Goal: Task Accomplishment & Management: Manage account settings

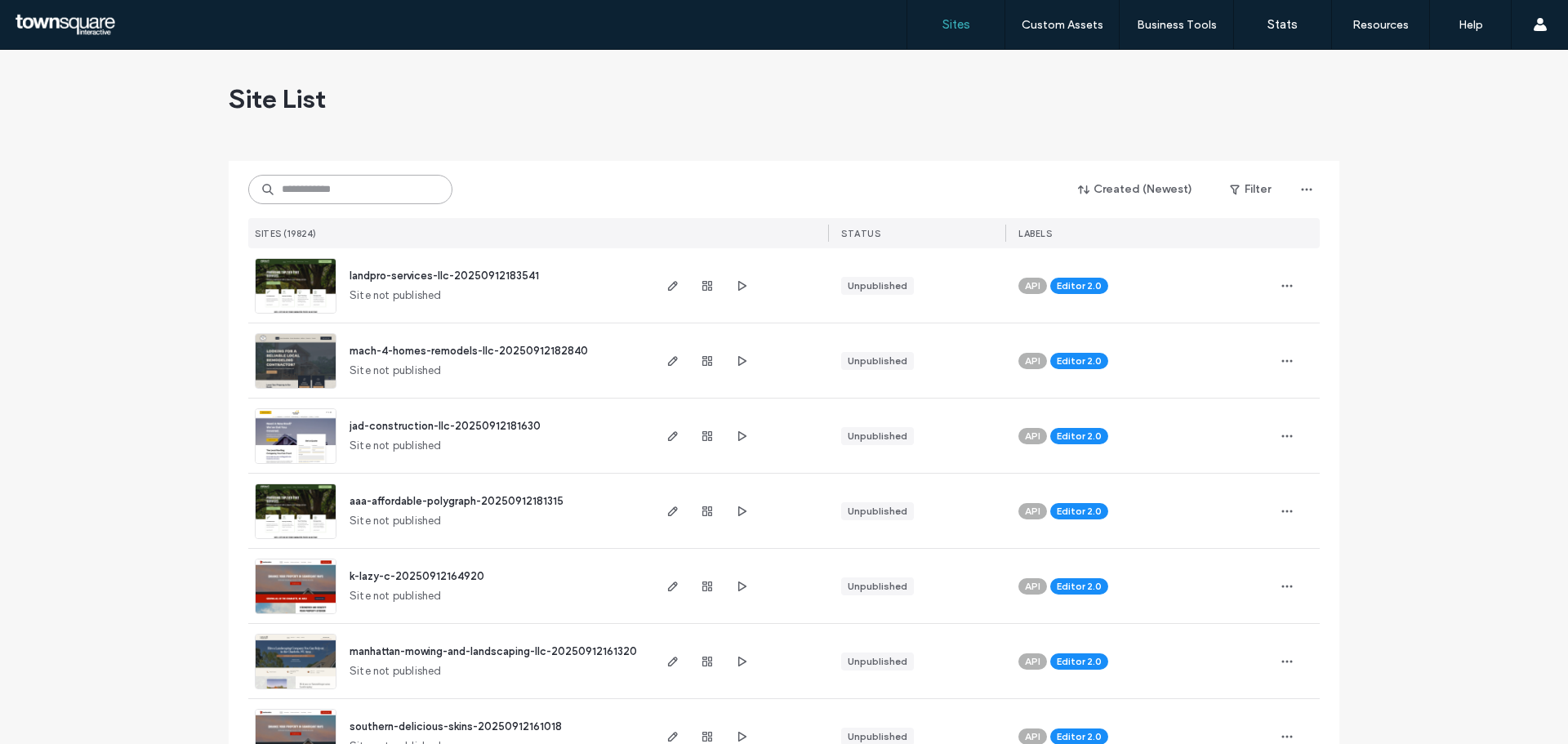
click at [399, 190] on input at bounding box center [350, 189] width 204 height 30
paste input "**********"
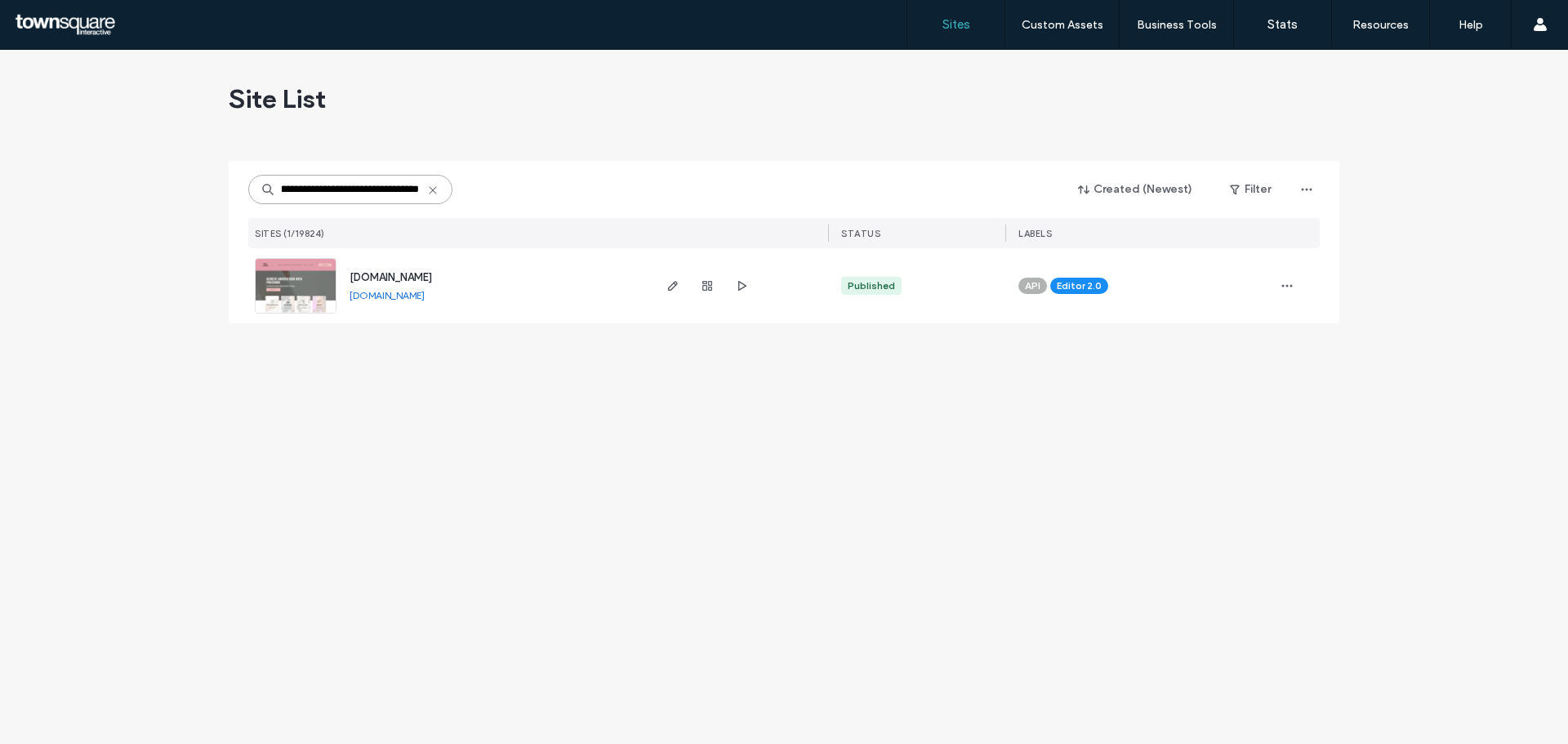
type input "**********"
click at [425, 278] on span "[DOMAIN_NAME]" at bounding box center [391, 277] width 83 height 12
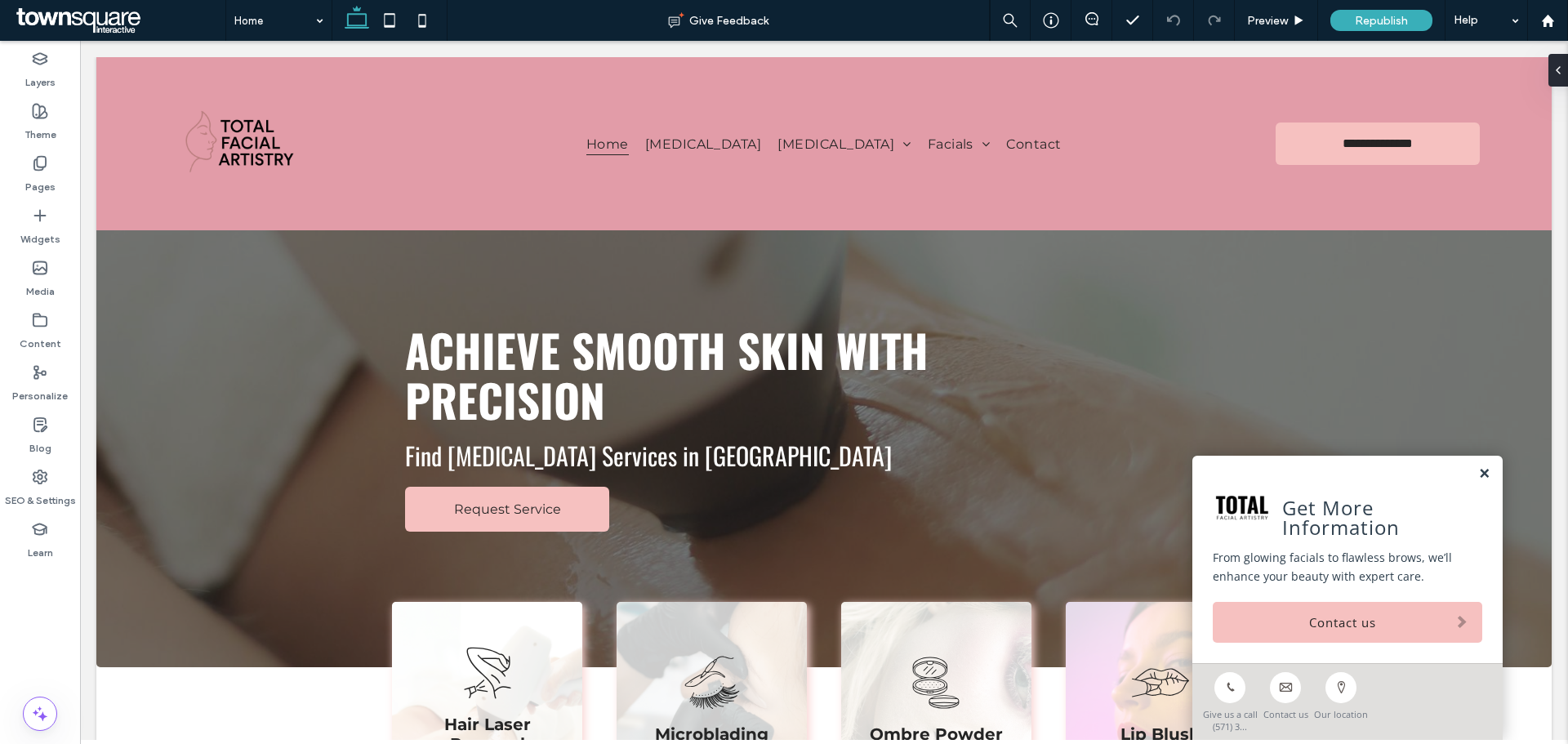
click at [1477, 476] on link at bounding box center [1483, 474] width 12 height 14
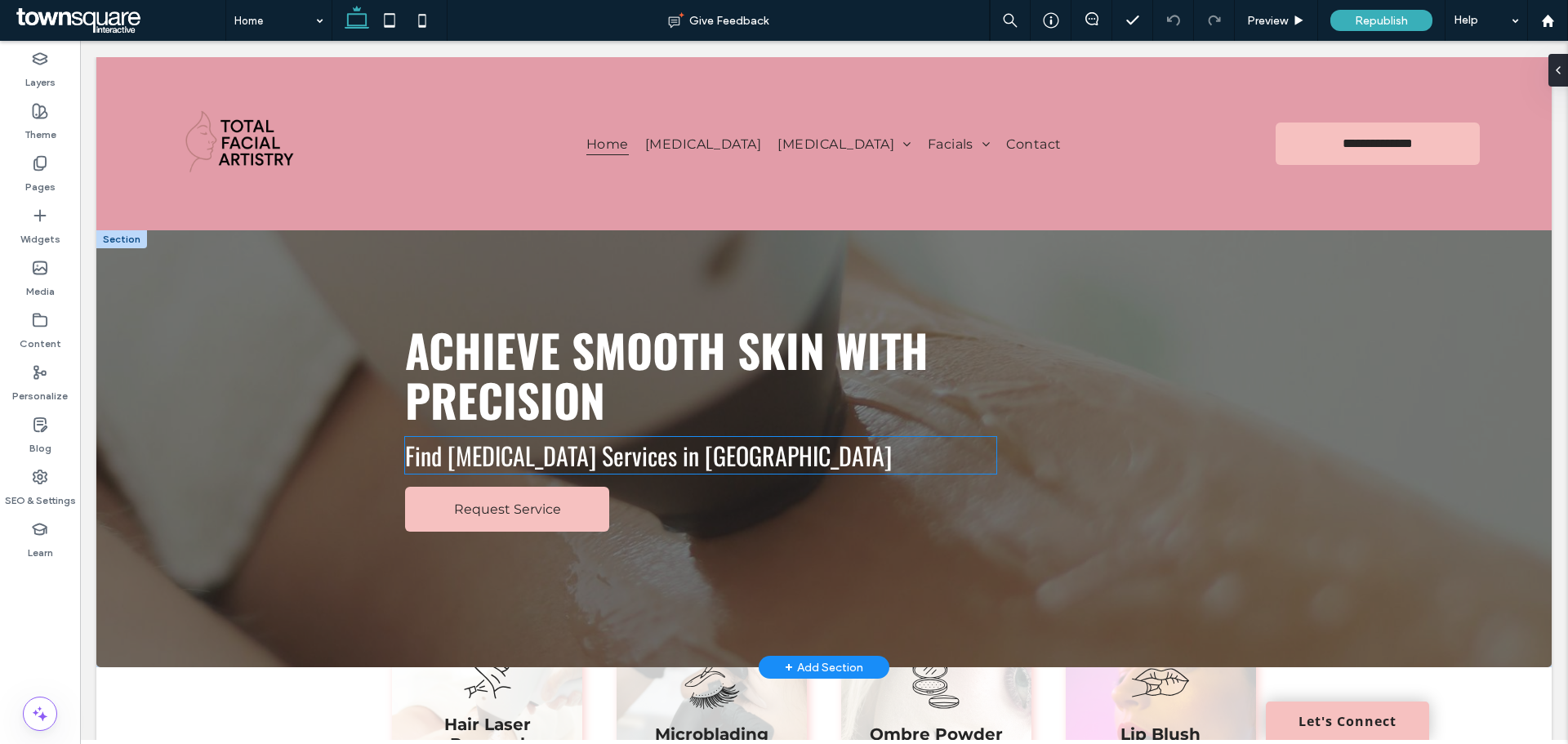
click at [521, 464] on span "Find Permanent Makeup Services in Chantilly" at bounding box center [648, 454] width 487 height 36
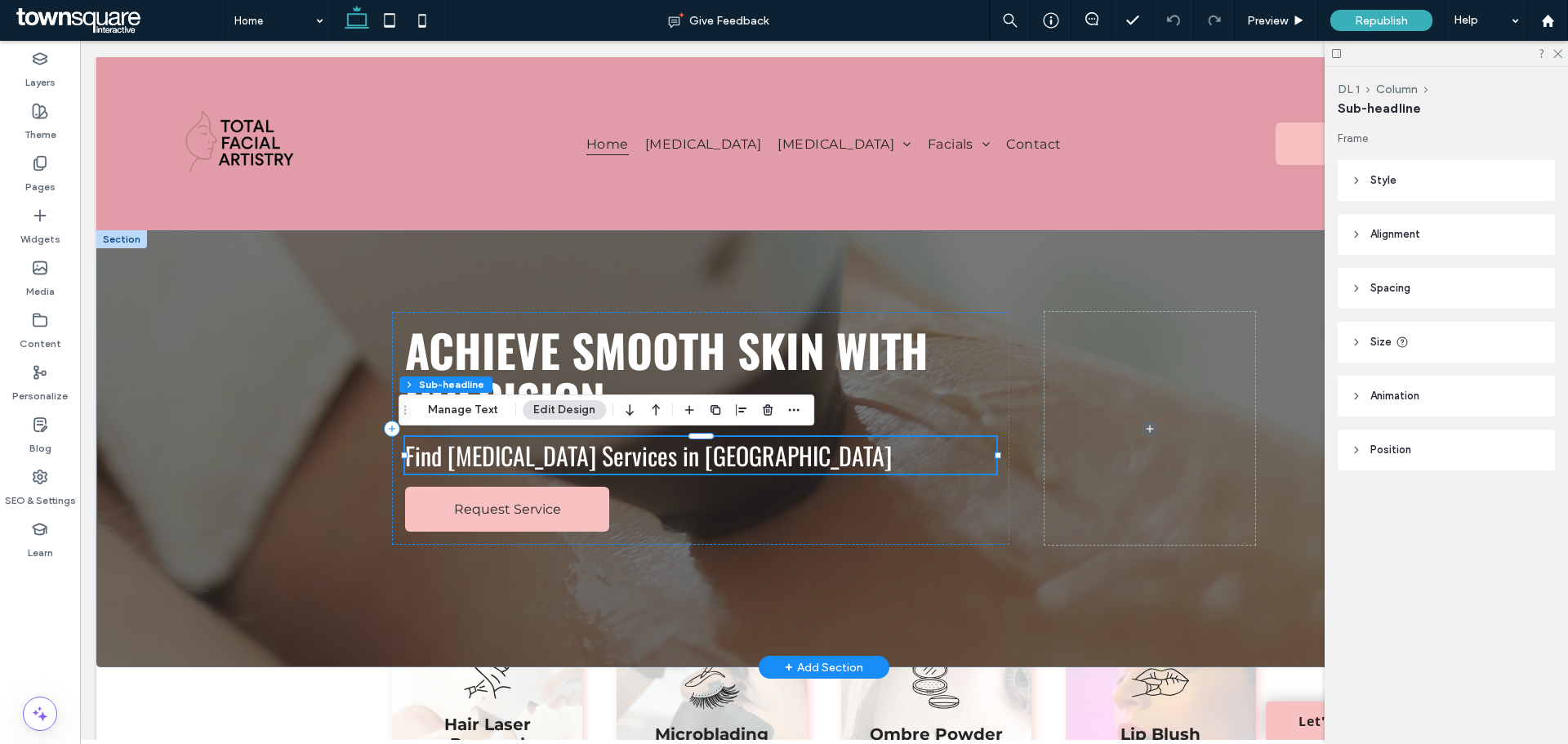
click at [556, 466] on span "Find Permanent Makeup Services in Chantilly" at bounding box center [648, 454] width 487 height 36
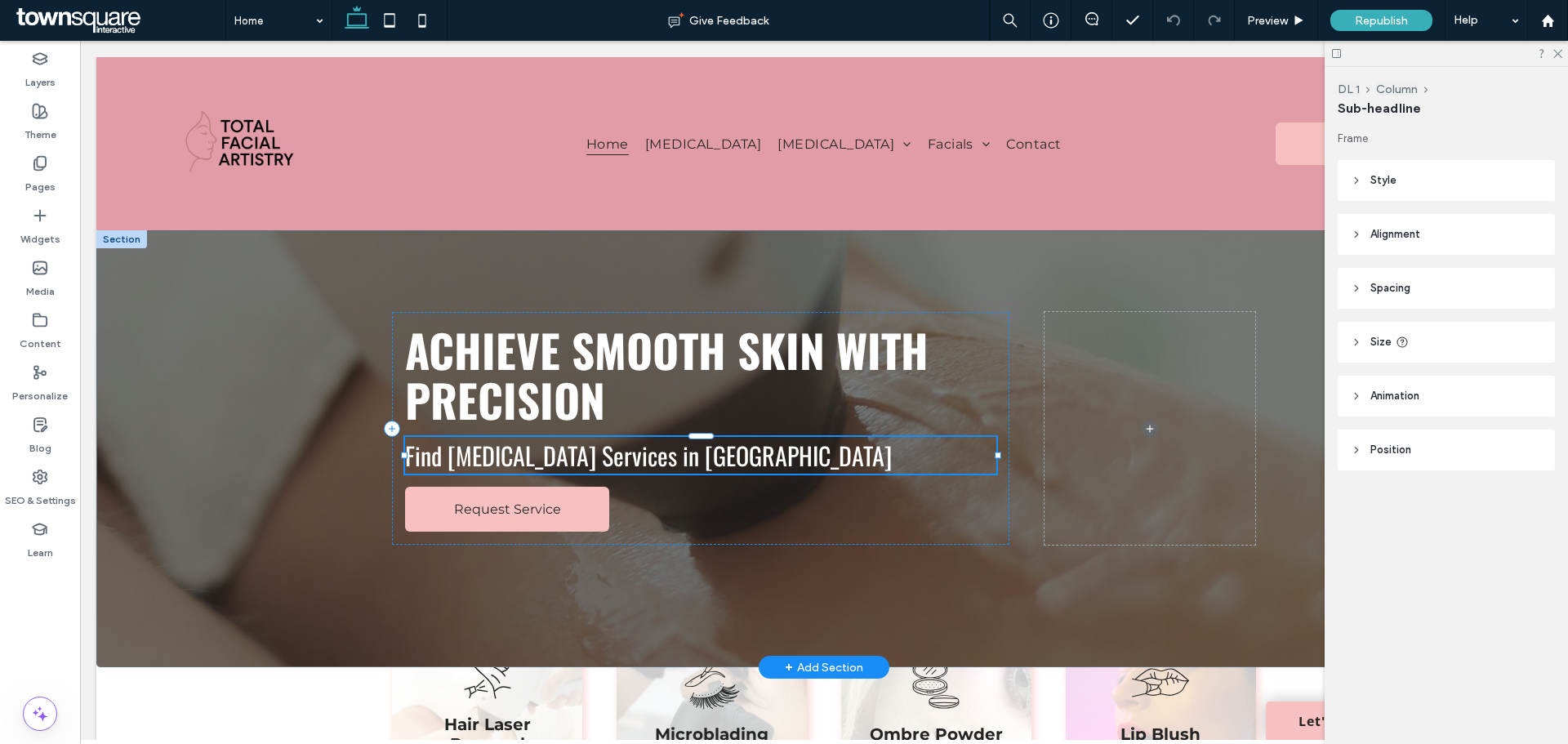
type input "******"
type input "**"
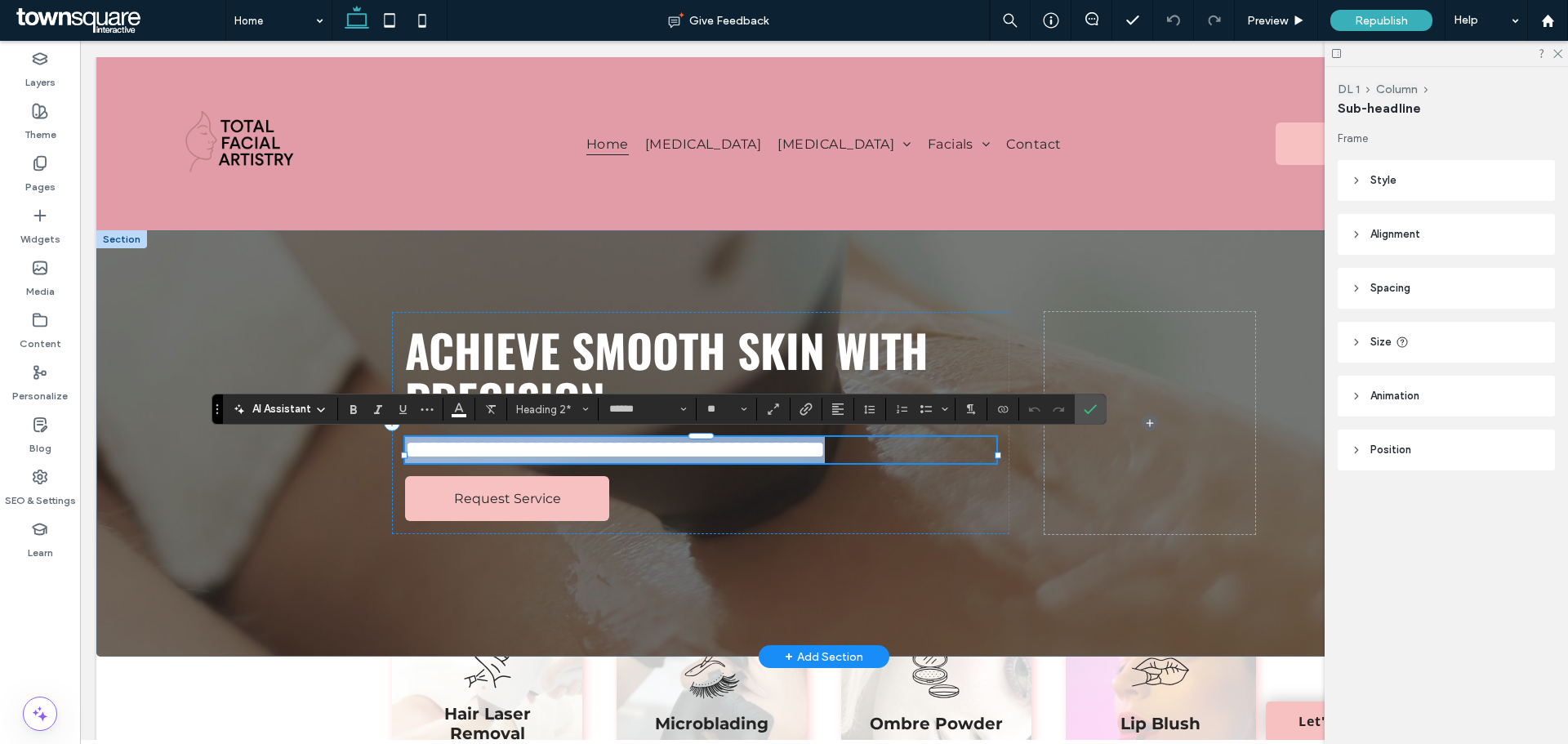
click at [771, 461] on span "**********" at bounding box center [615, 449] width 420 height 24
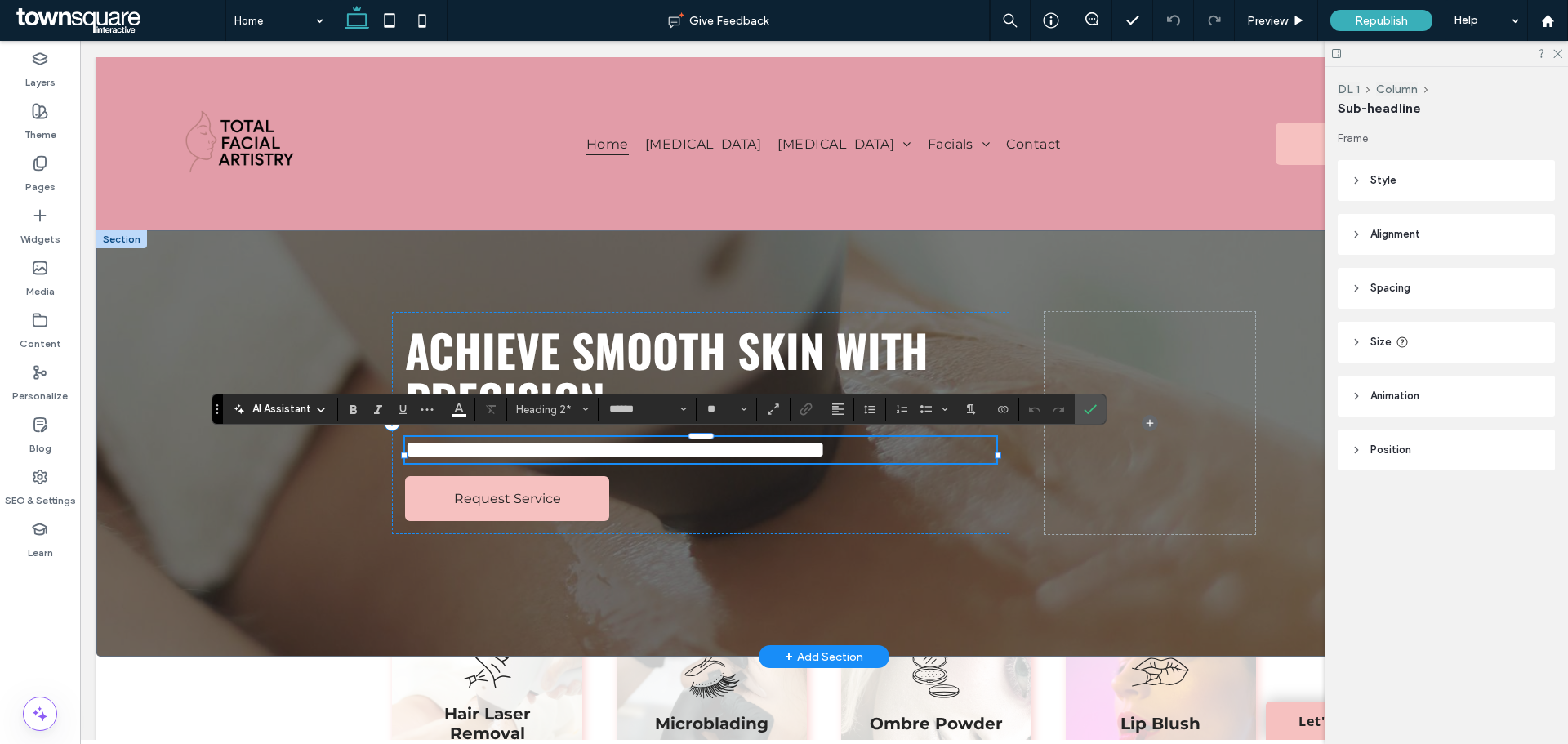
click at [436, 449] on span "**********" at bounding box center [615, 449] width 420 height 24
click at [687, 456] on span "**********" at bounding box center [615, 449] width 420 height 24
drag, startPoint x: 687, startPoint y: 456, endPoint x: 404, endPoint y: 456, distance: 283.0
click at [405, 456] on span "**********" at bounding box center [615, 449] width 420 height 24
click at [795, 457] on span "**********" at bounding box center [629, 449] width 449 height 24
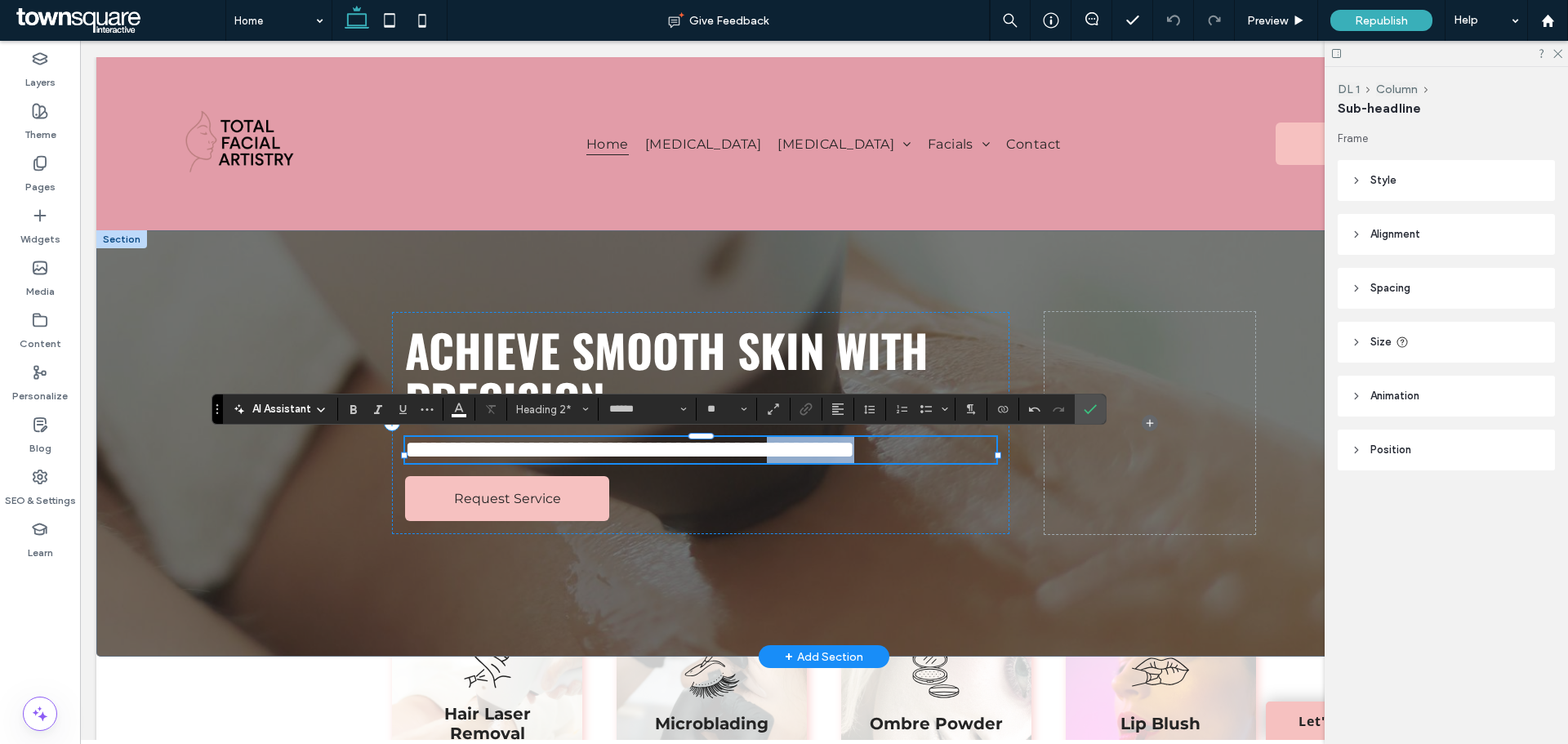
click at [794, 457] on span "**********" at bounding box center [629, 449] width 449 height 24
click at [765, 461] on span "**********" at bounding box center [669, 449] width 528 height 24
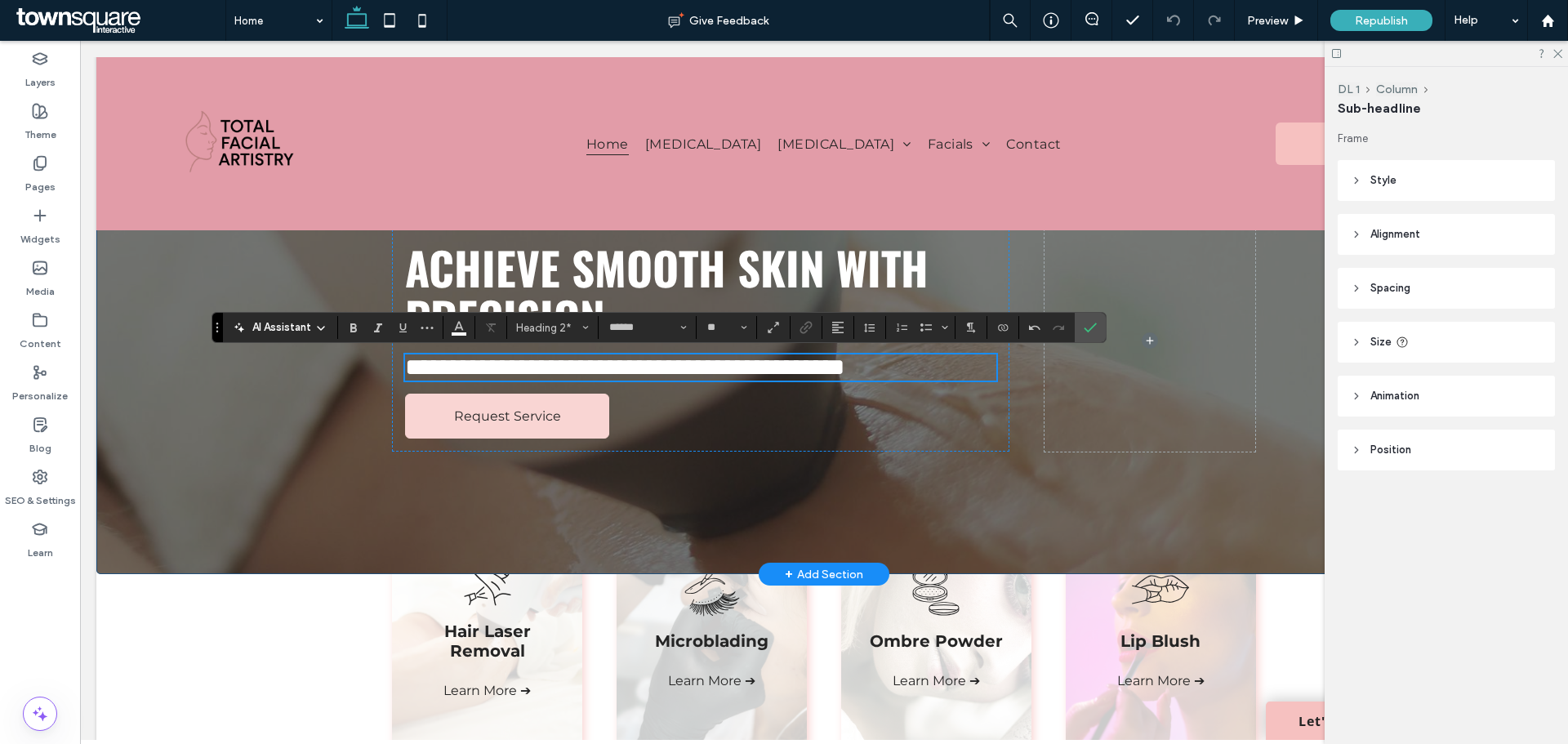
scroll to position [82, 0]
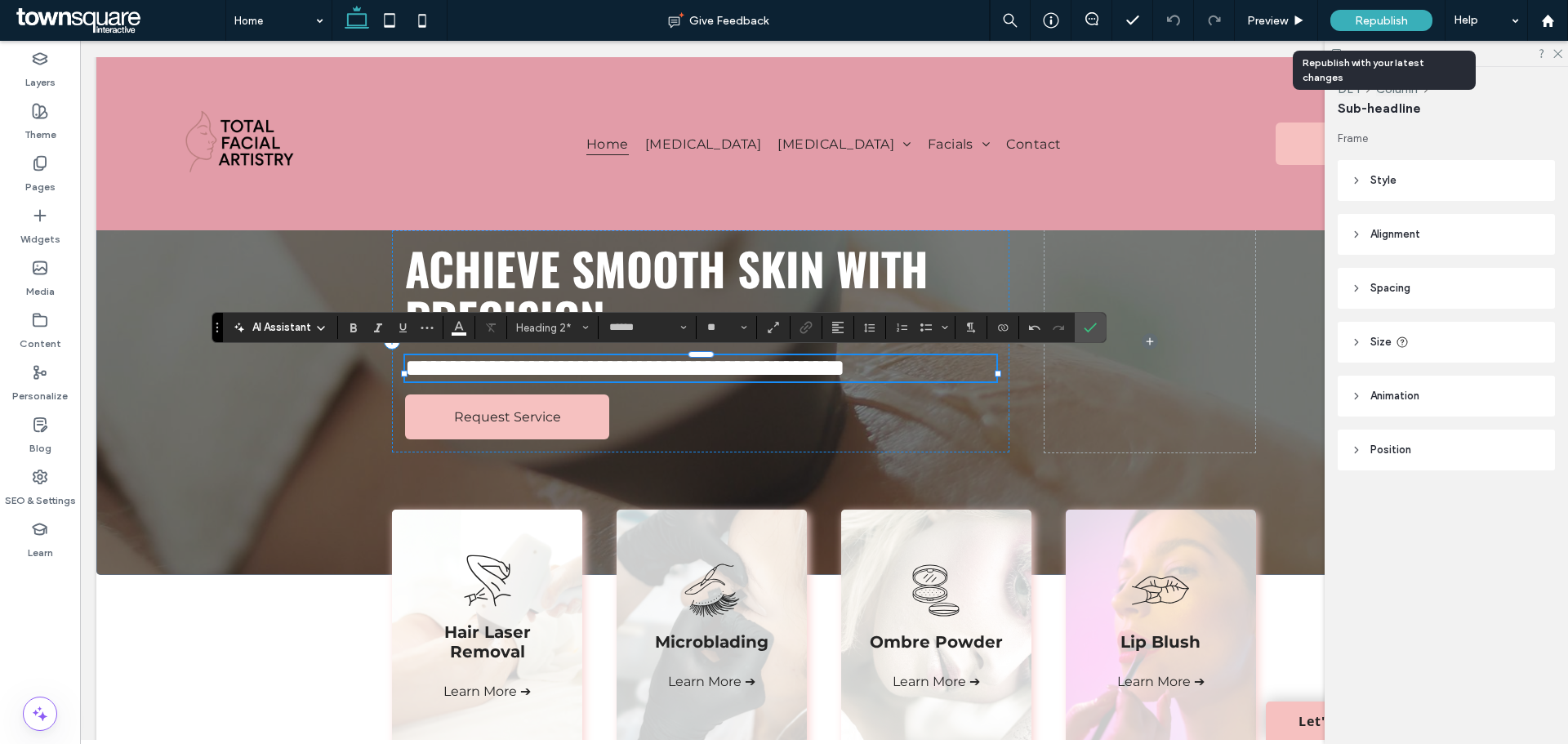
drag, startPoint x: 1148, startPoint y: 128, endPoint x: 1364, endPoint y: 26, distance: 238.9
click at [1364, 26] on span "Republish" at bounding box center [1381, 21] width 53 height 14
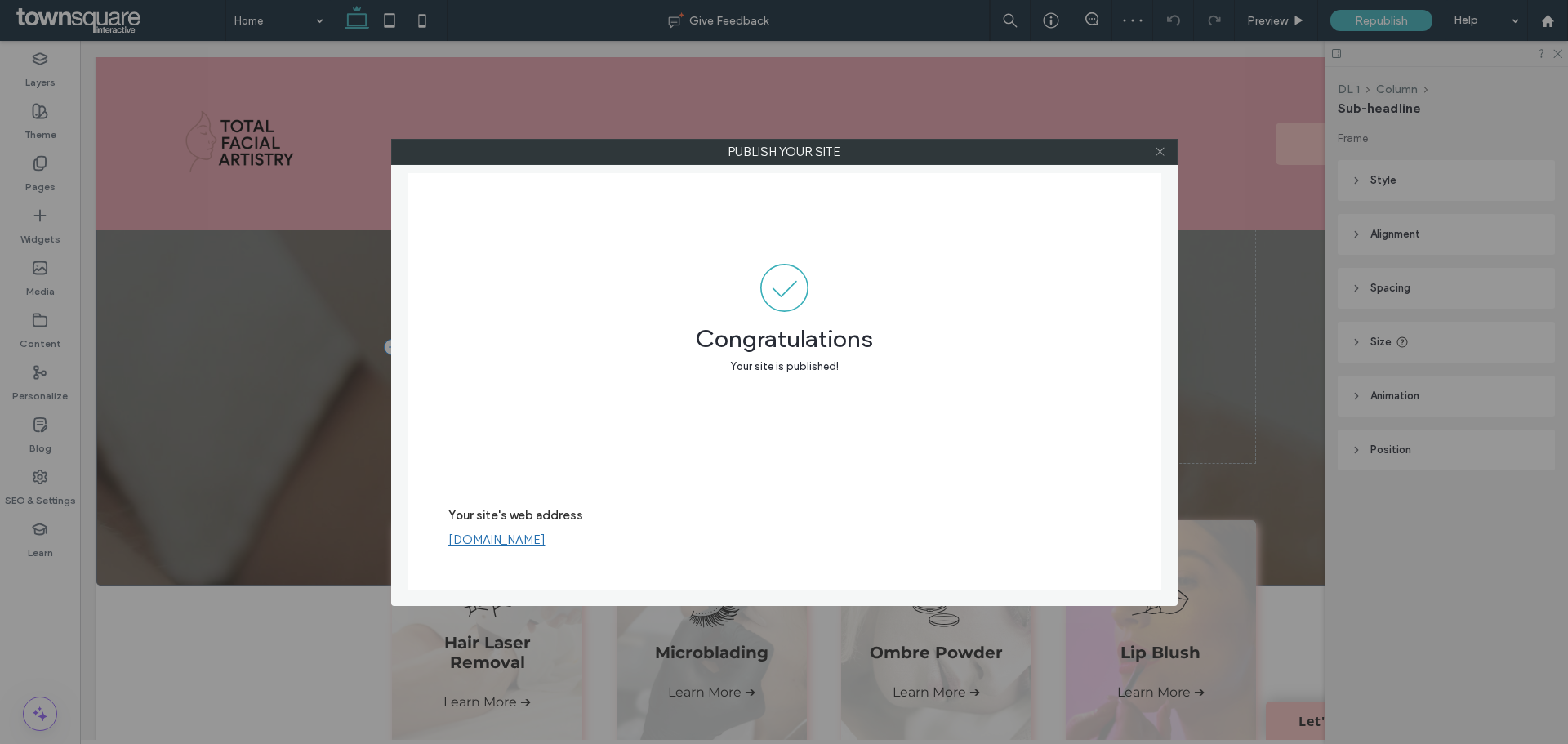
click at [1157, 151] on icon at bounding box center [1159, 152] width 12 height 12
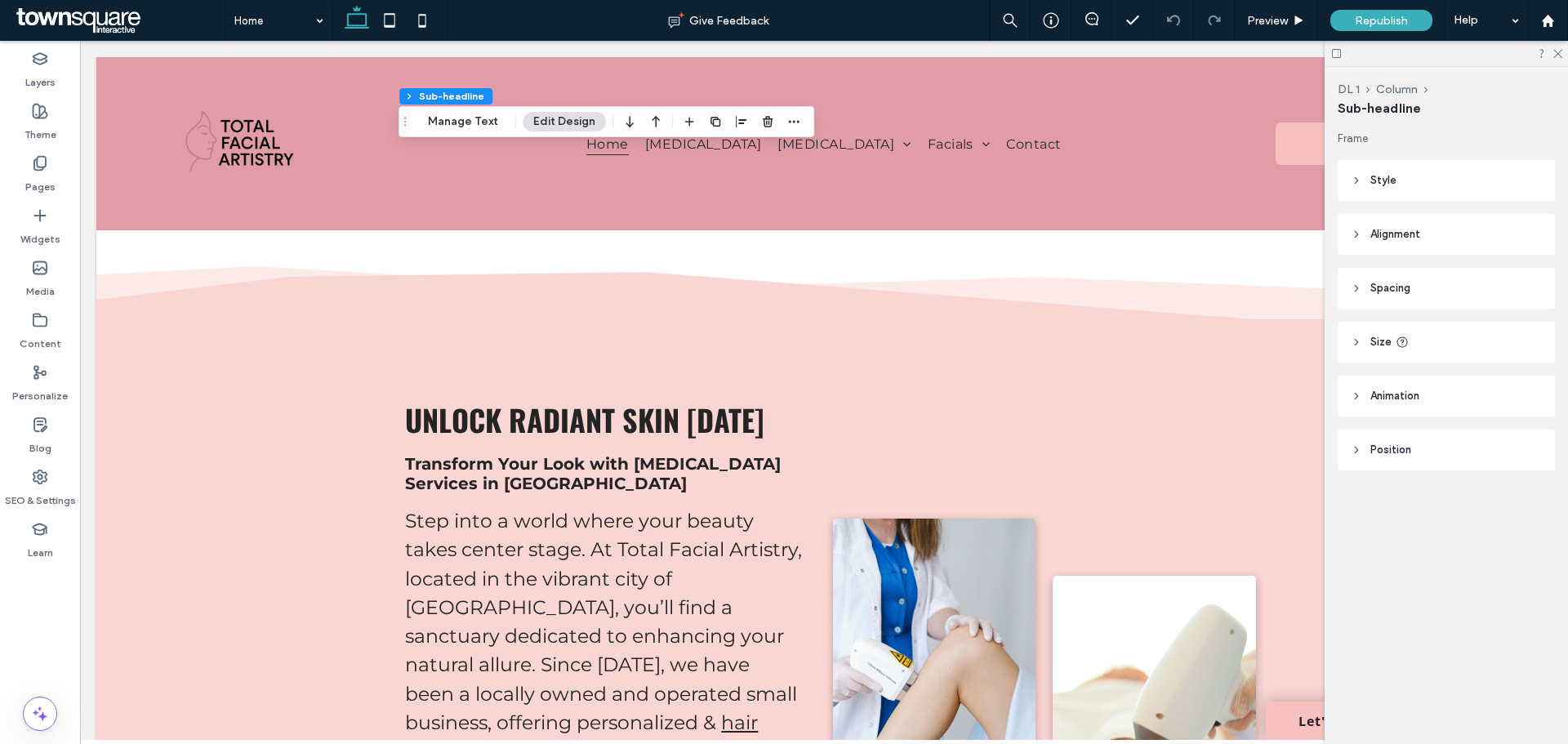
scroll to position [817, 0]
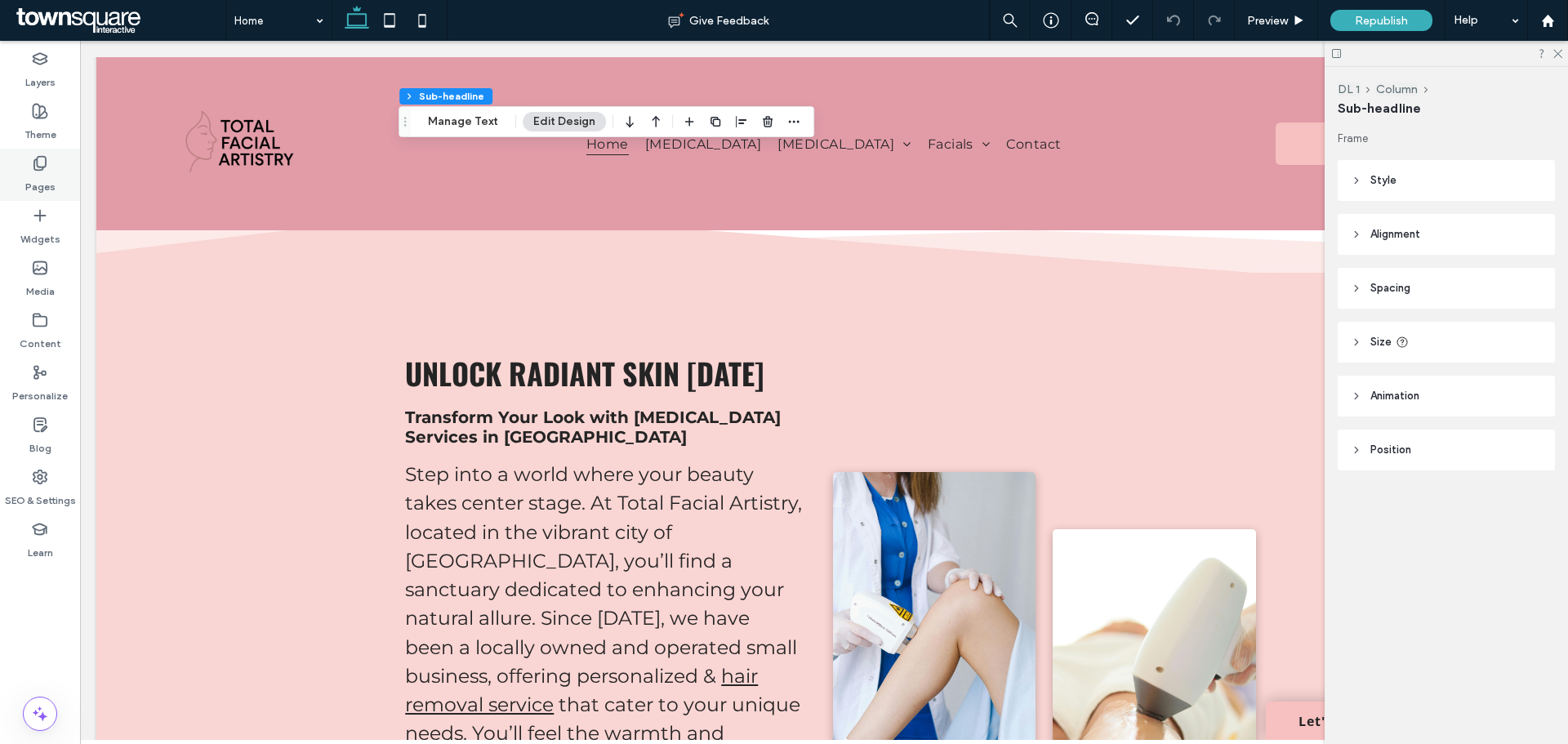
click at [35, 162] on icon at bounding box center [39, 164] width 17 height 17
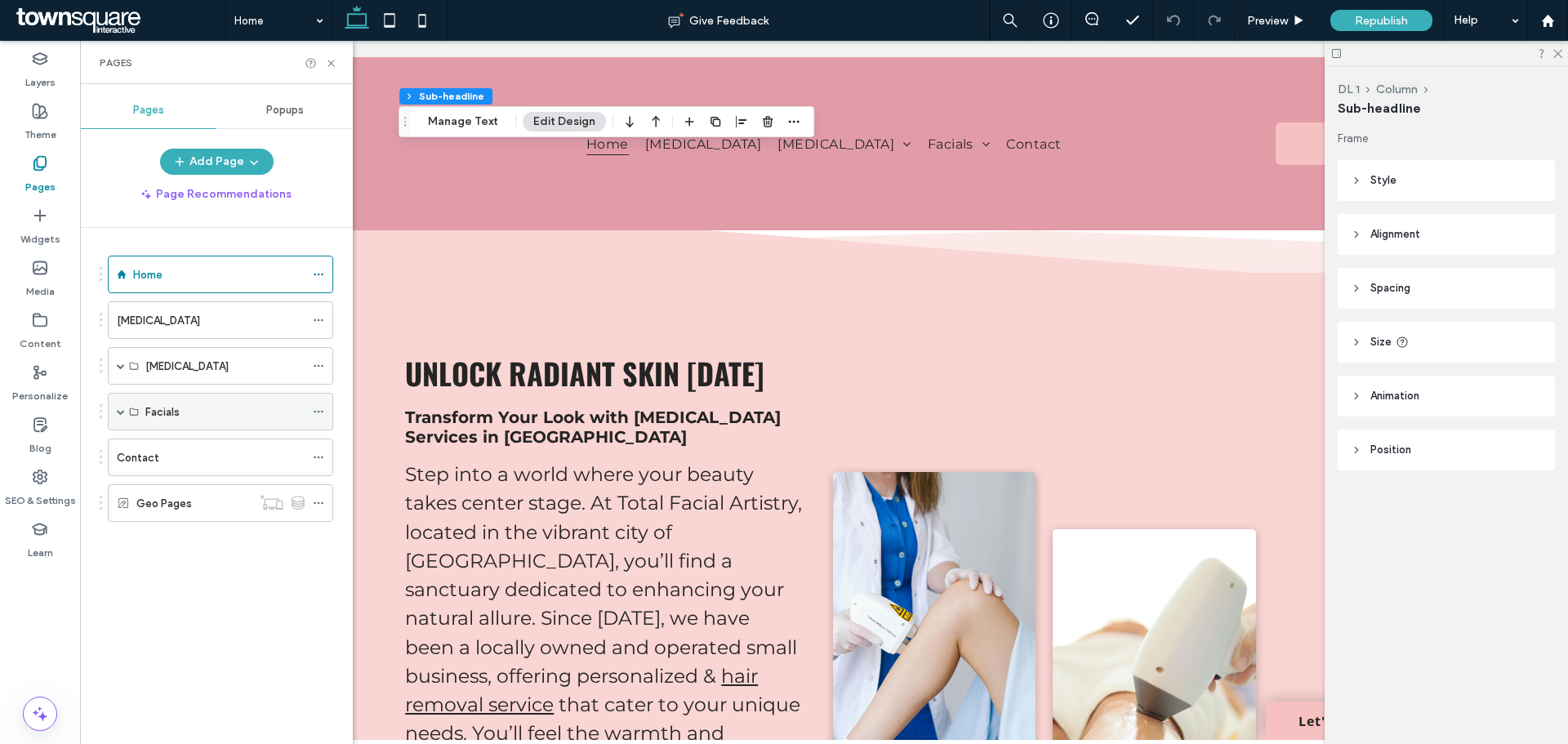
click at [122, 409] on span at bounding box center [121, 412] width 8 height 8
click at [116, 414] on div "Facials" at bounding box center [220, 412] width 226 height 37
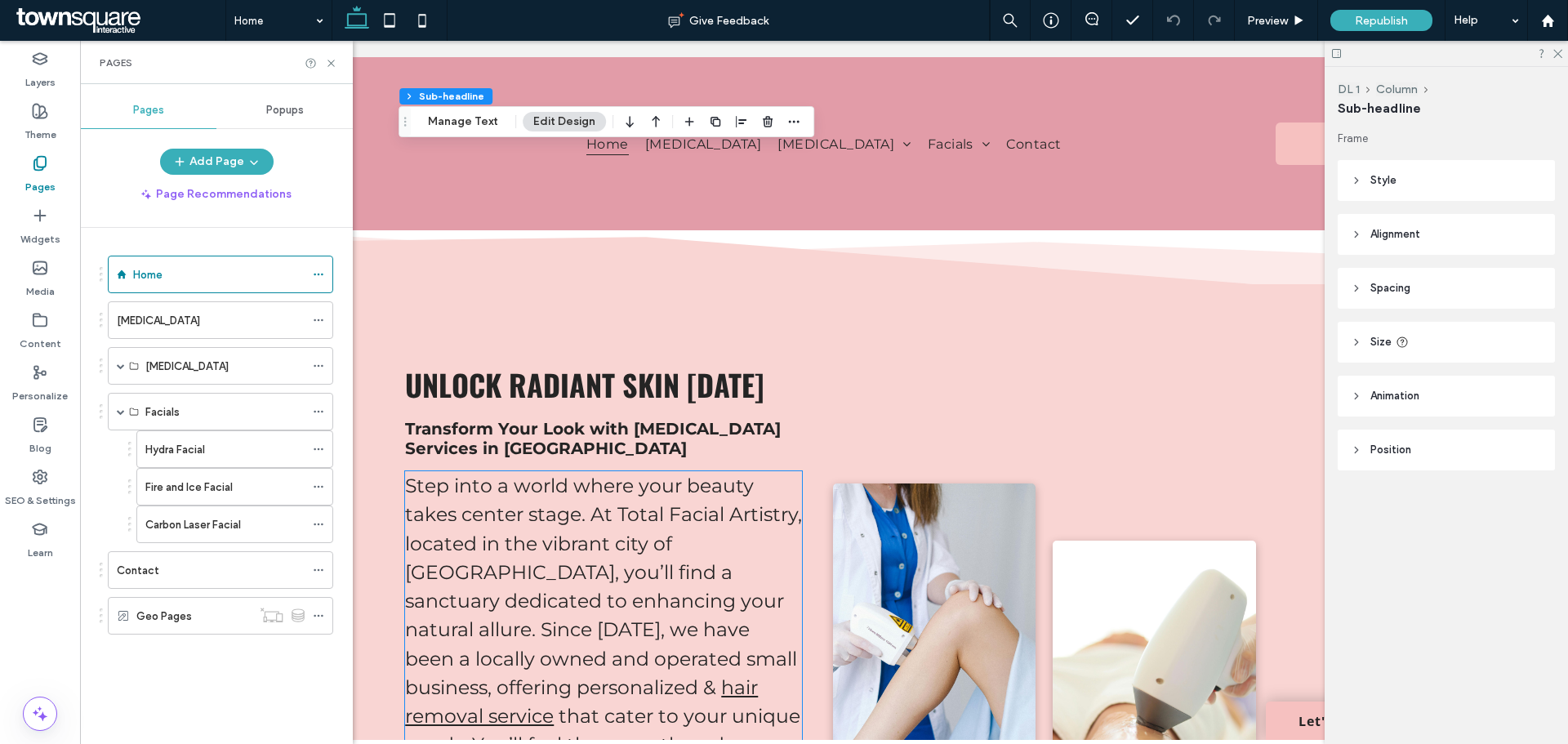
scroll to position [735, 0]
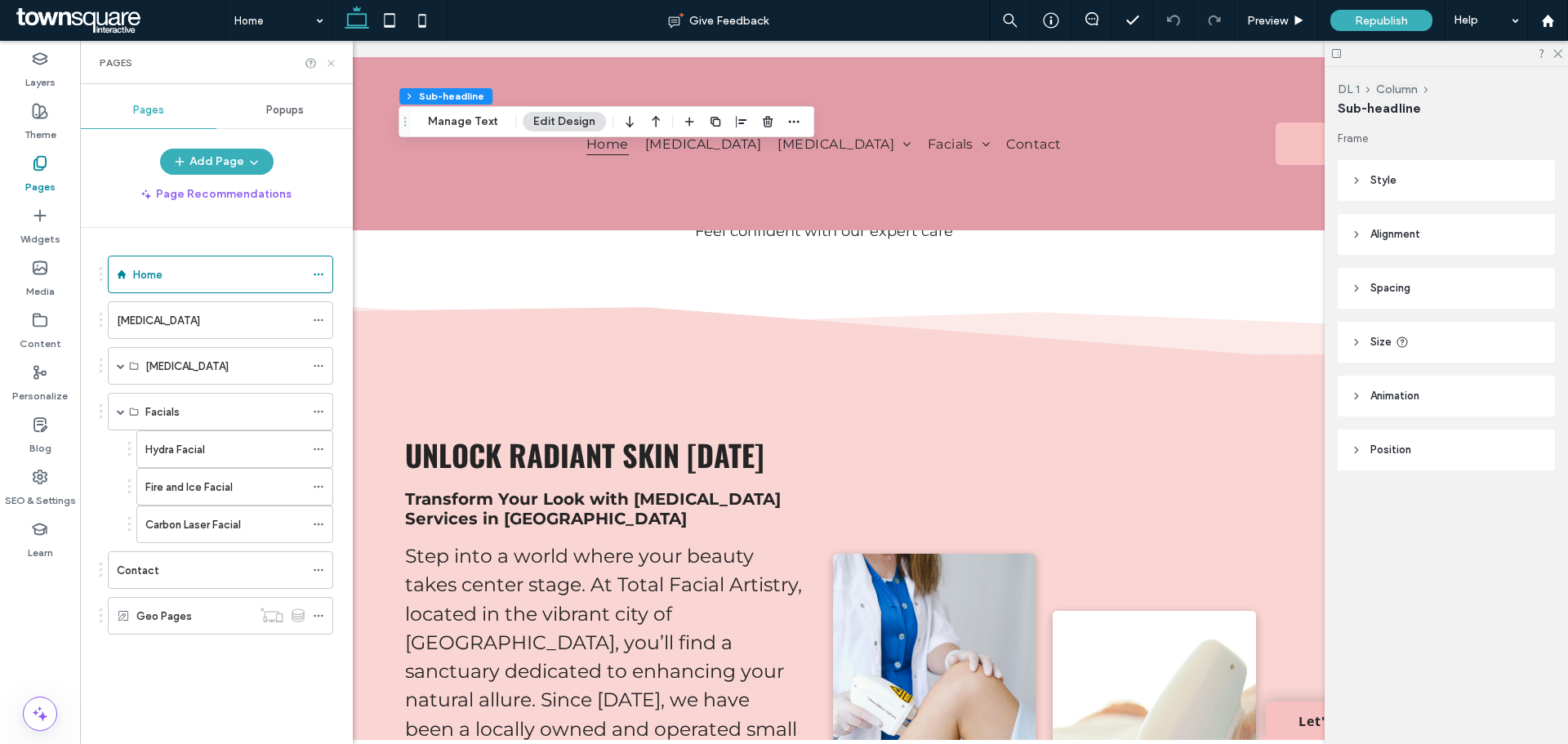
click at [332, 66] on icon at bounding box center [331, 63] width 12 height 12
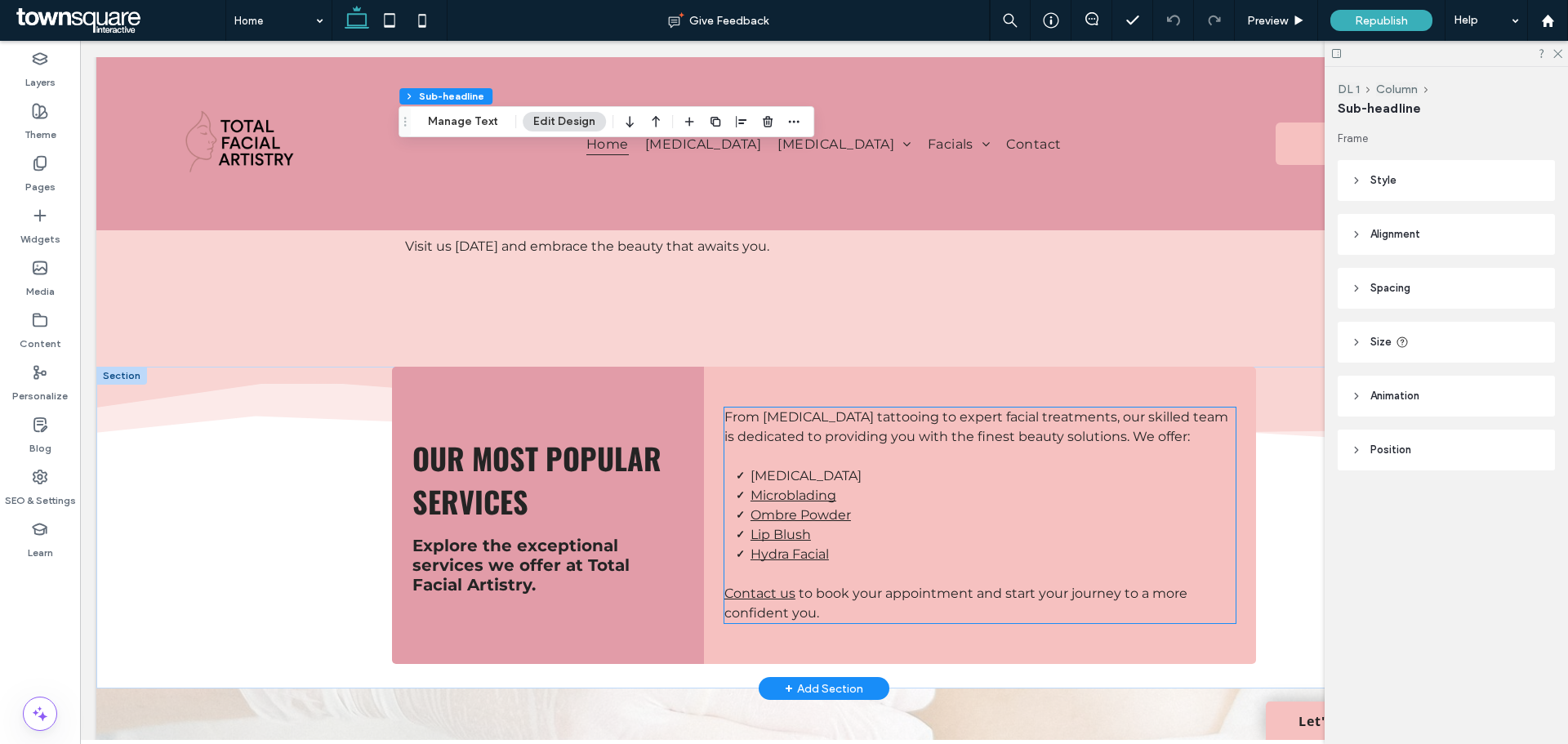
scroll to position [1552, 0]
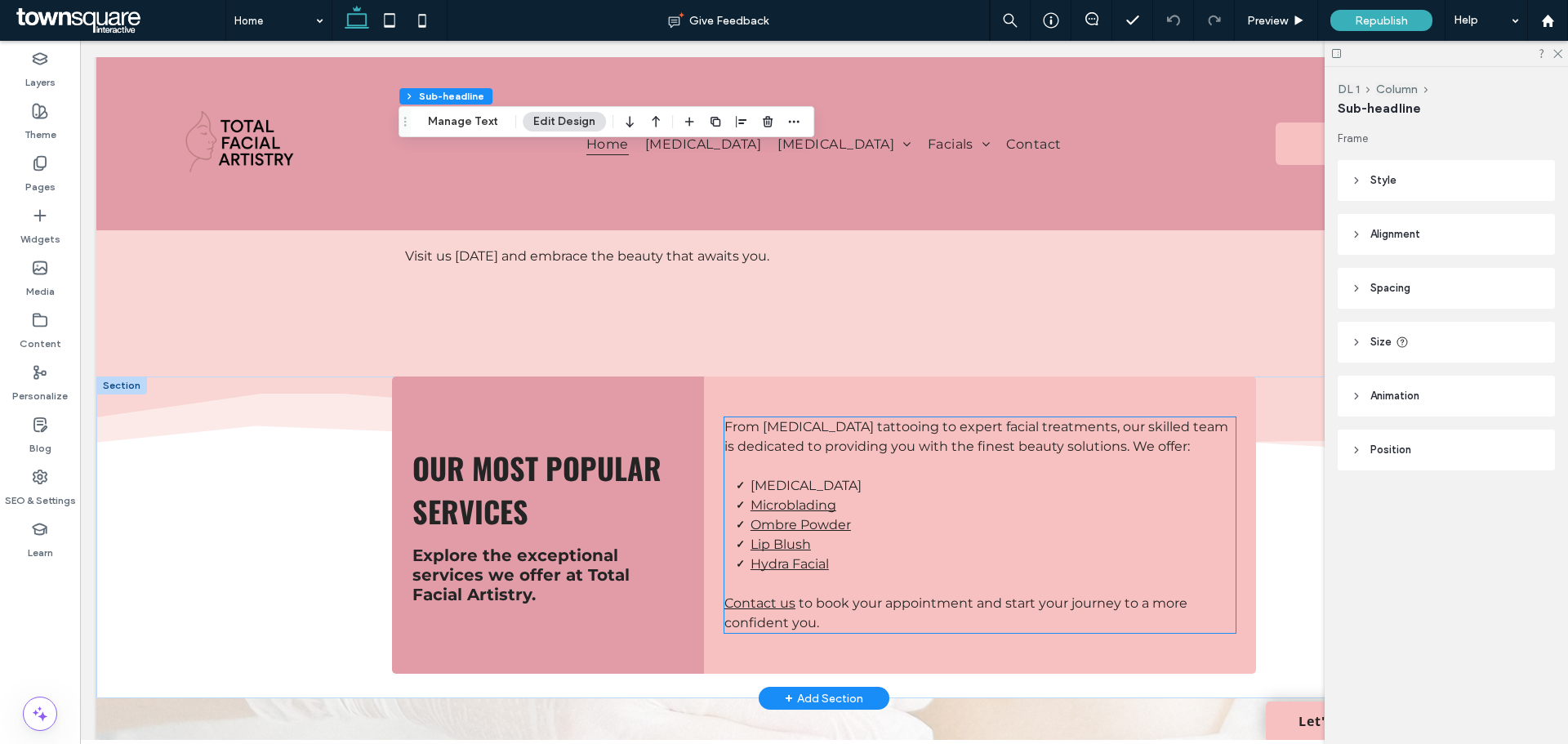
click at [936, 419] on span "From permanent makeup tattooing to expert facial treatments, our skilled team i…" at bounding box center [975, 437] width 503 height 35
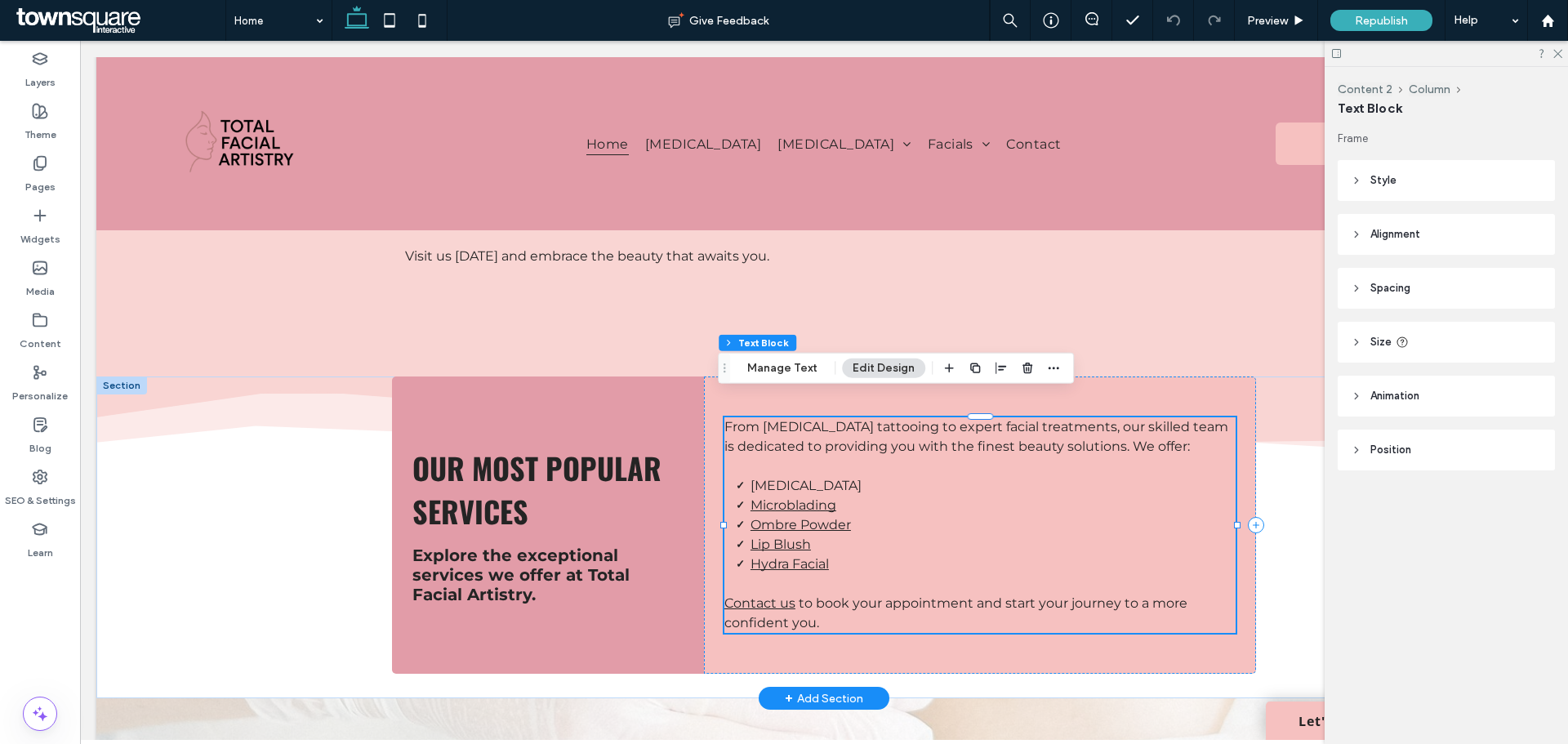
click at [923, 419] on span "From permanent makeup tattooing to expert facial treatments, our skilled team i…" at bounding box center [975, 437] width 503 height 35
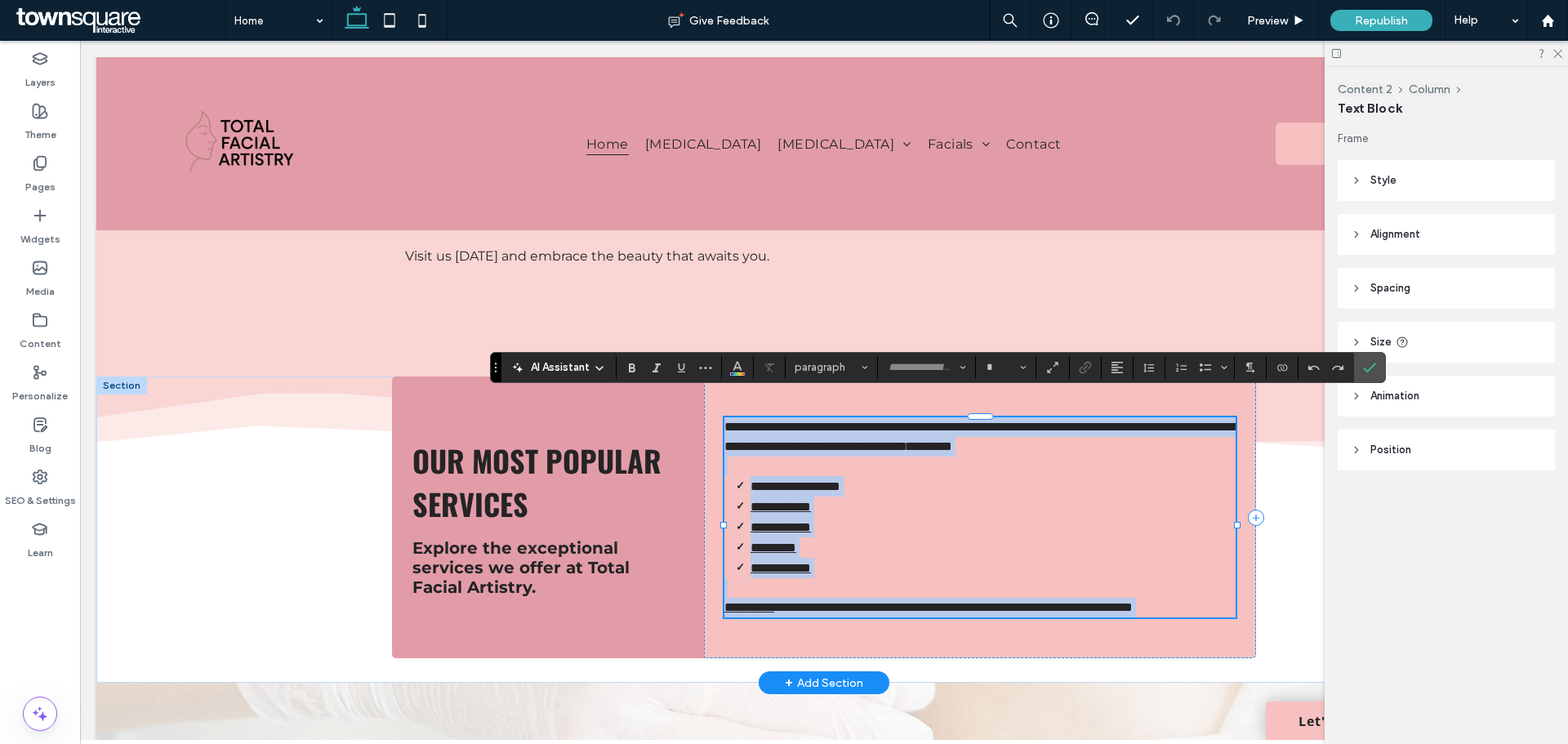
type input "**********"
type input "**"
click at [922, 421] on span "**********" at bounding box center [981, 437] width 515 height 32
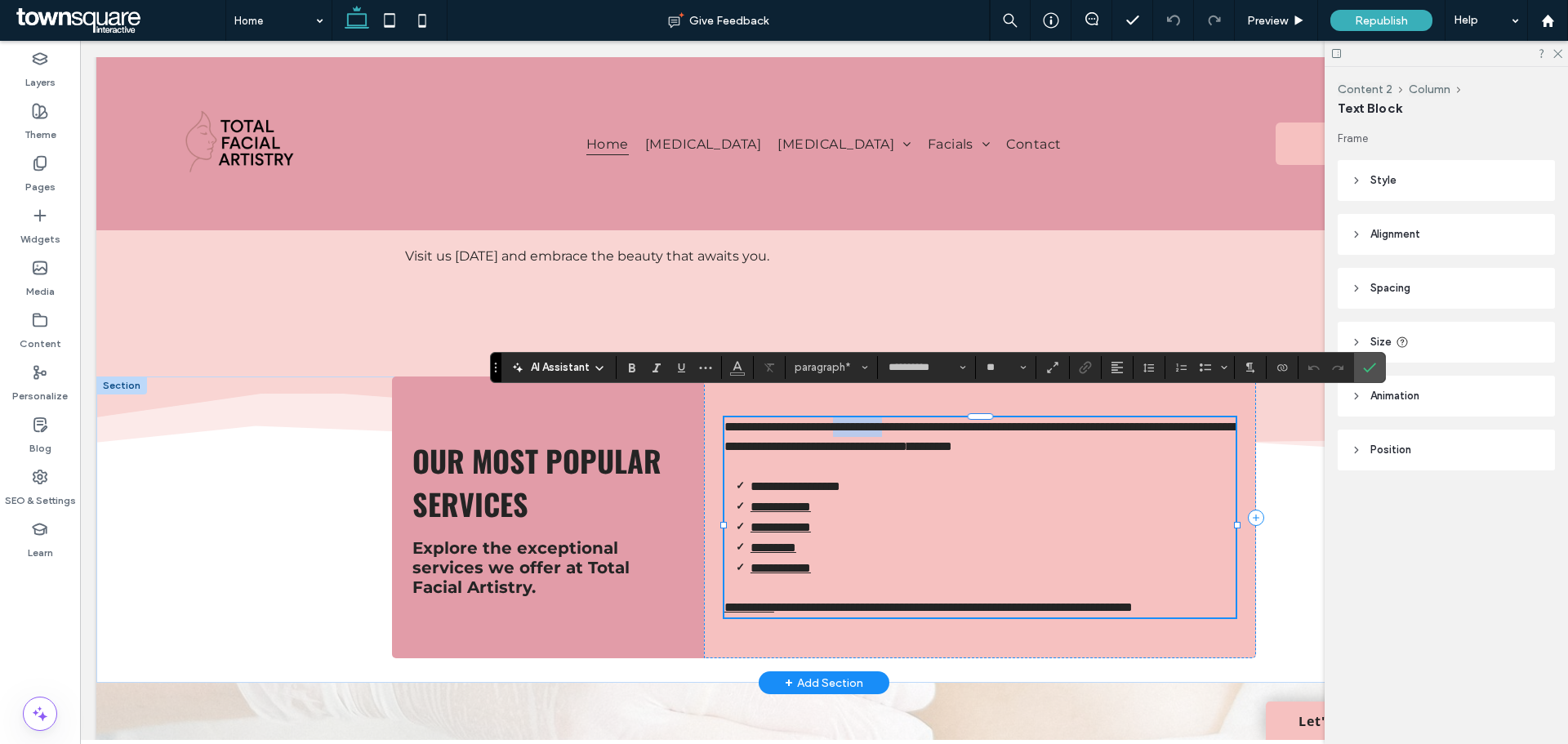
click at [920, 421] on span "**********" at bounding box center [981, 437] width 515 height 32
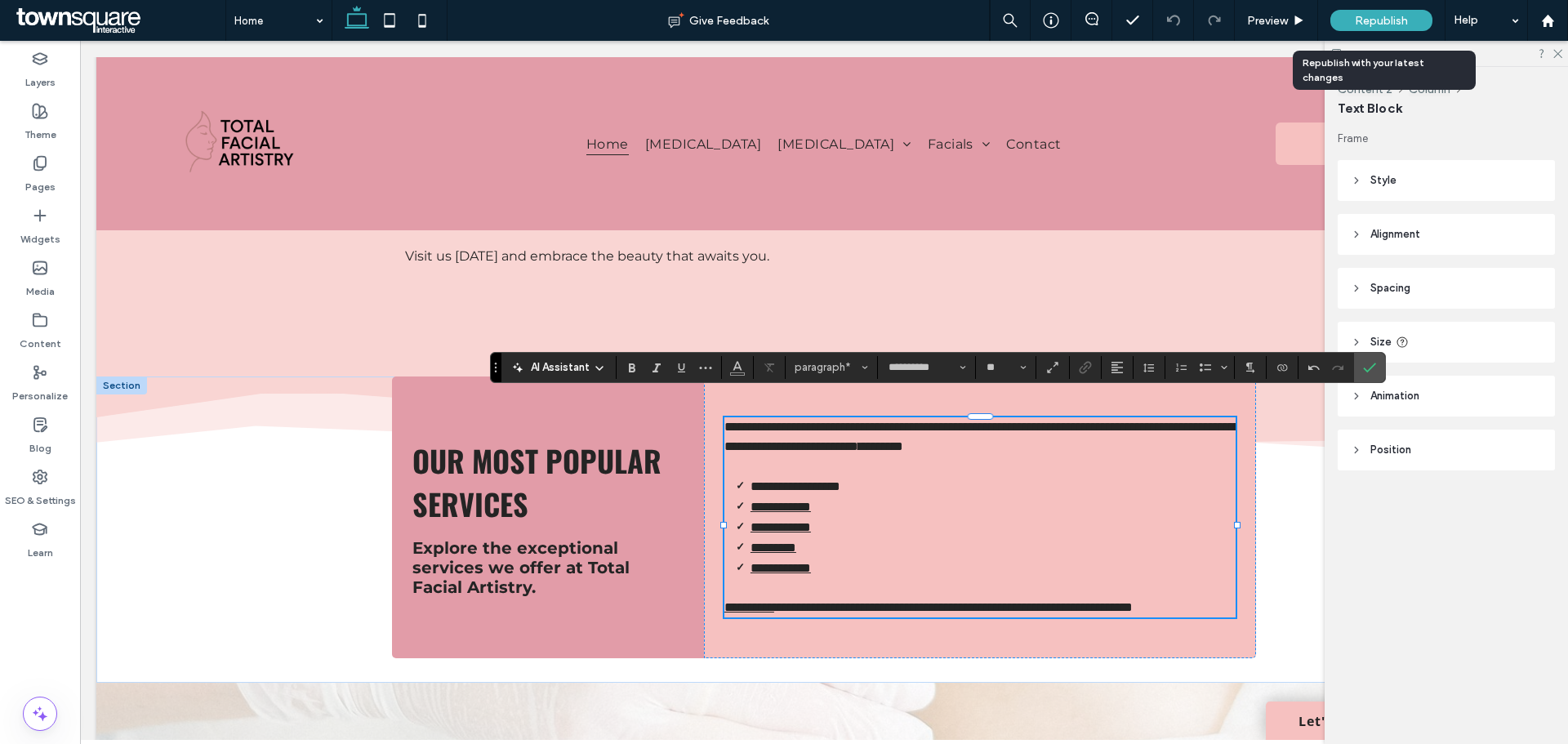
click at [1368, 32] on div "Republish" at bounding box center [1381, 20] width 102 height 40
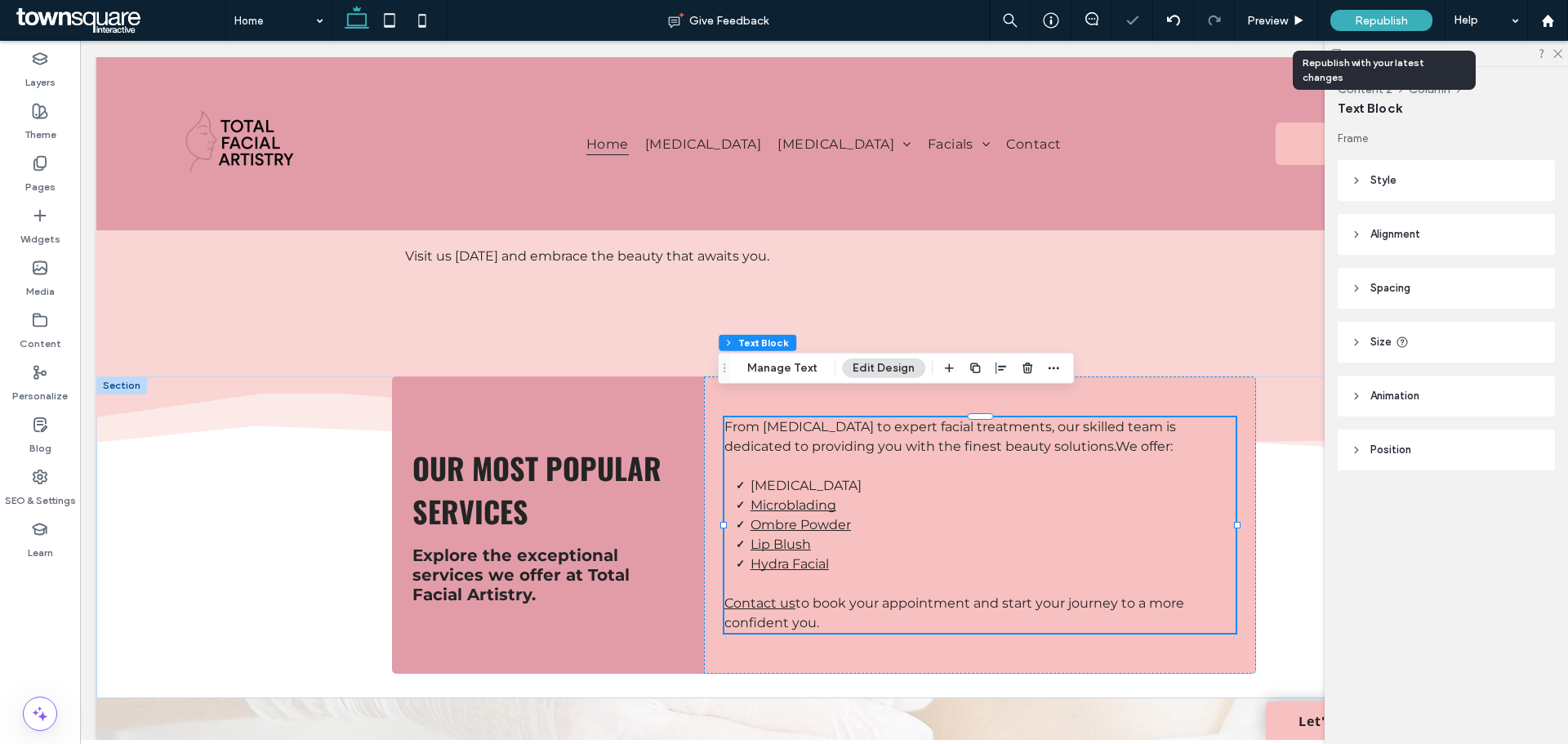
click at [1375, 23] on span "Republish" at bounding box center [1381, 21] width 53 height 14
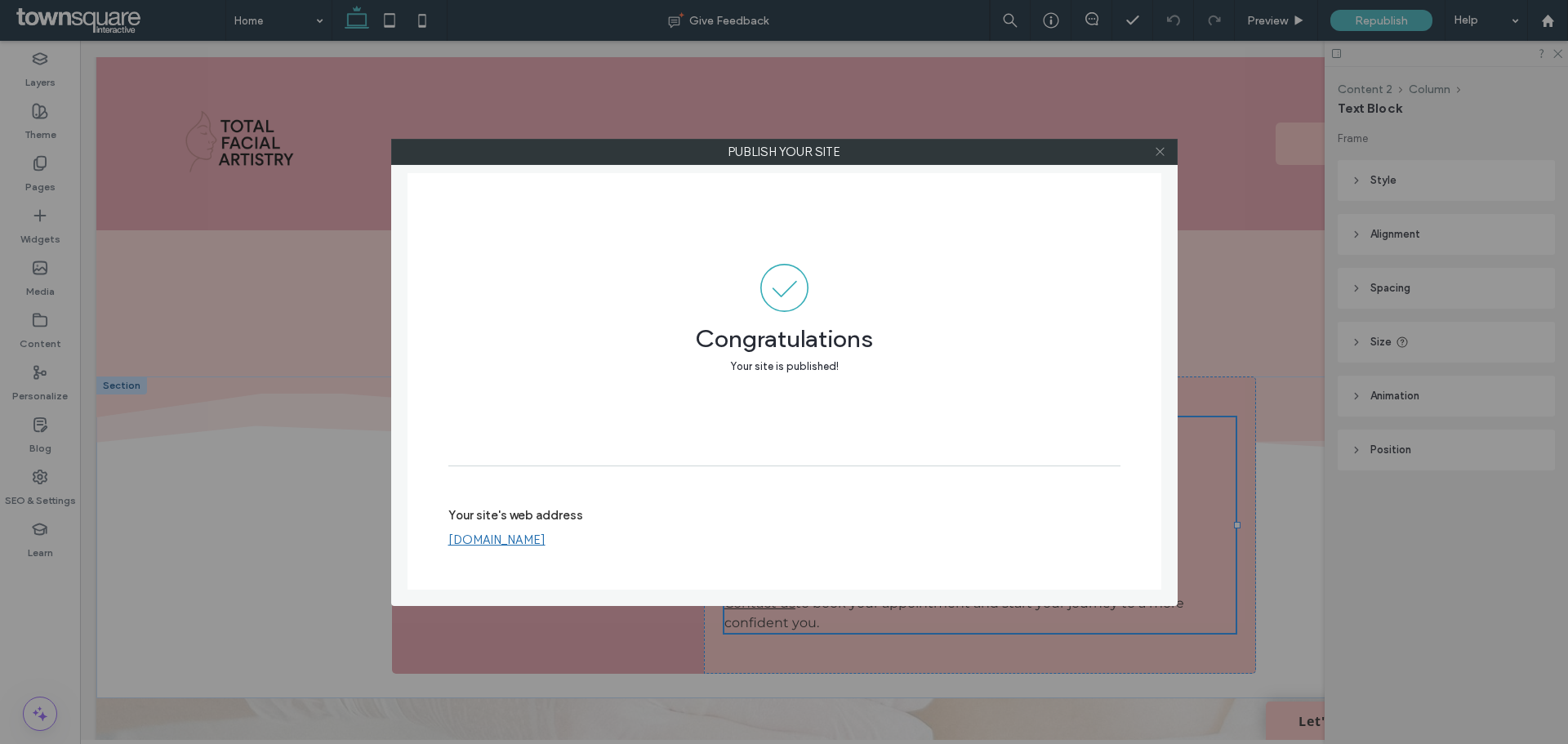
click at [1155, 154] on icon at bounding box center [1159, 152] width 12 height 12
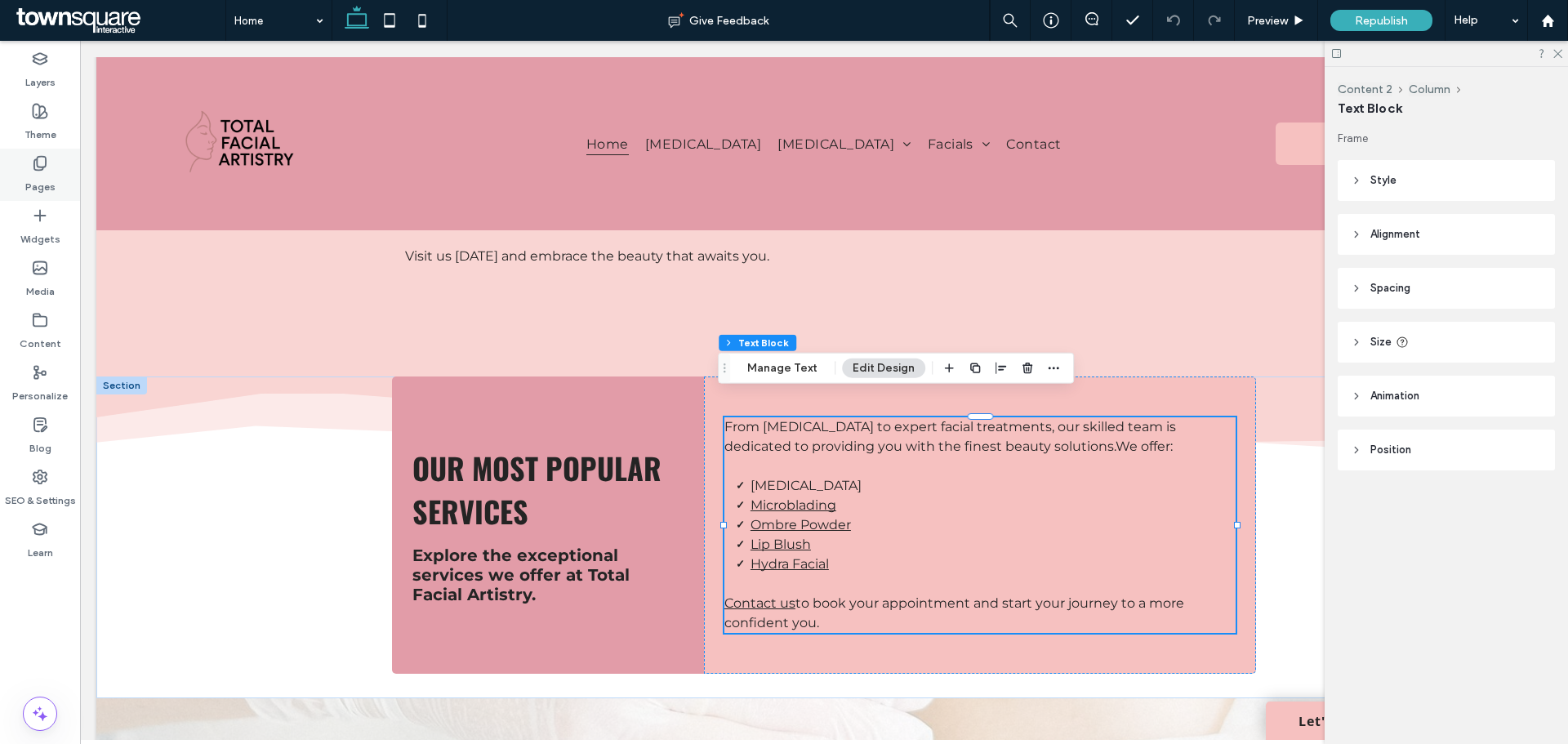
drag, startPoint x: 54, startPoint y: 161, endPoint x: 56, endPoint y: 176, distance: 15.1
click at [54, 161] on div "Pages" at bounding box center [39, 174] width 80 height 52
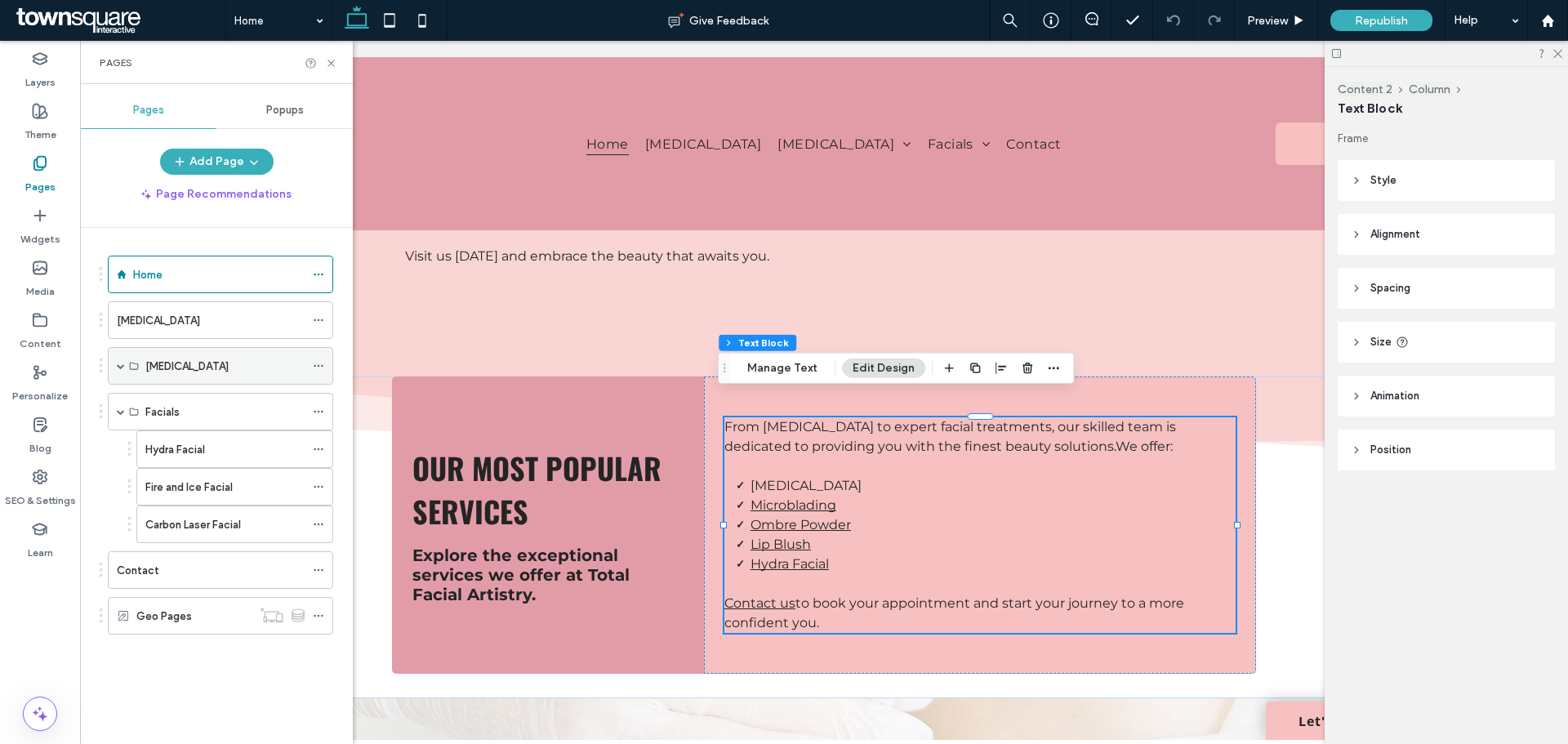
click at [121, 364] on span at bounding box center [121, 366] width 8 height 8
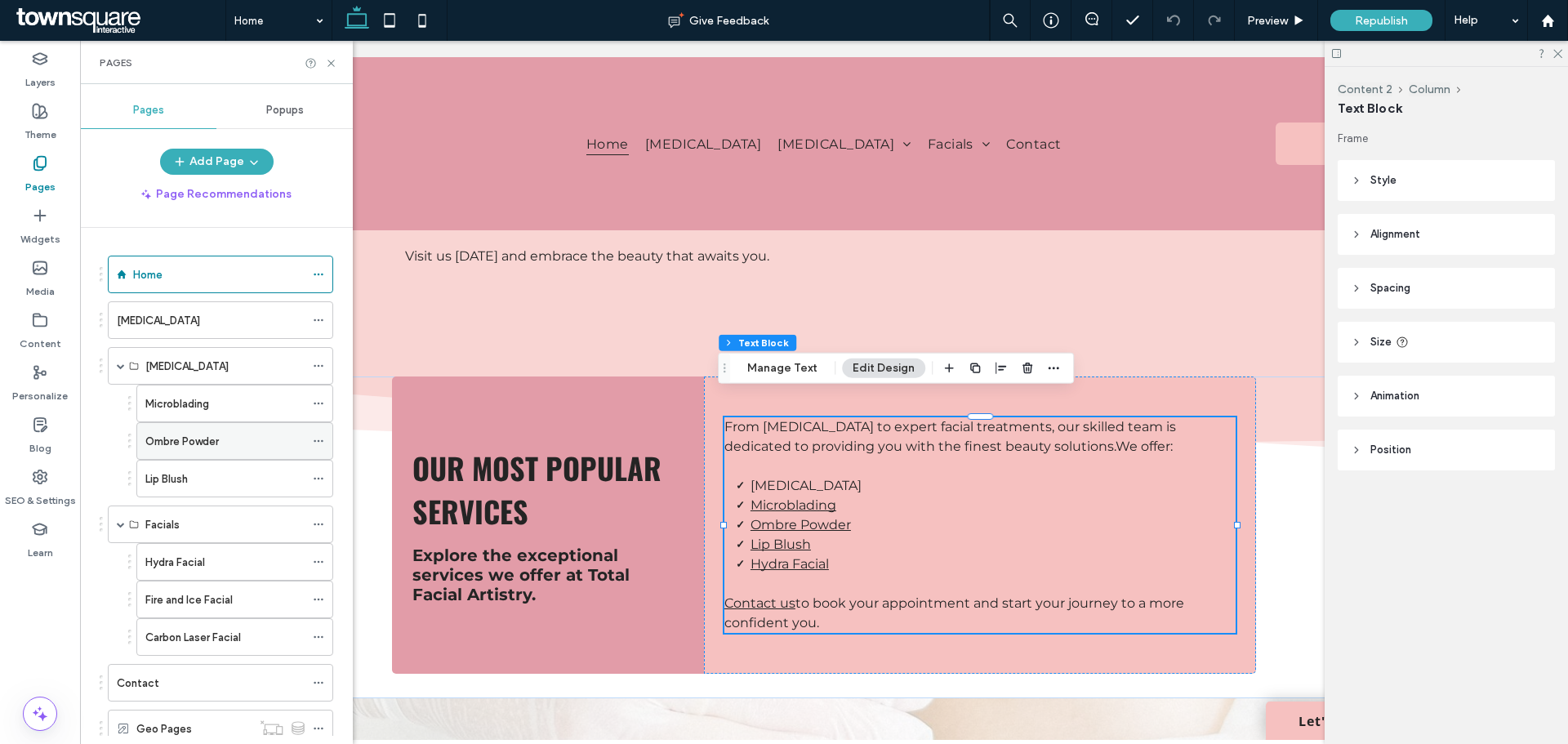
click at [193, 447] on label "Ombre Powder" at bounding box center [182, 441] width 74 height 29
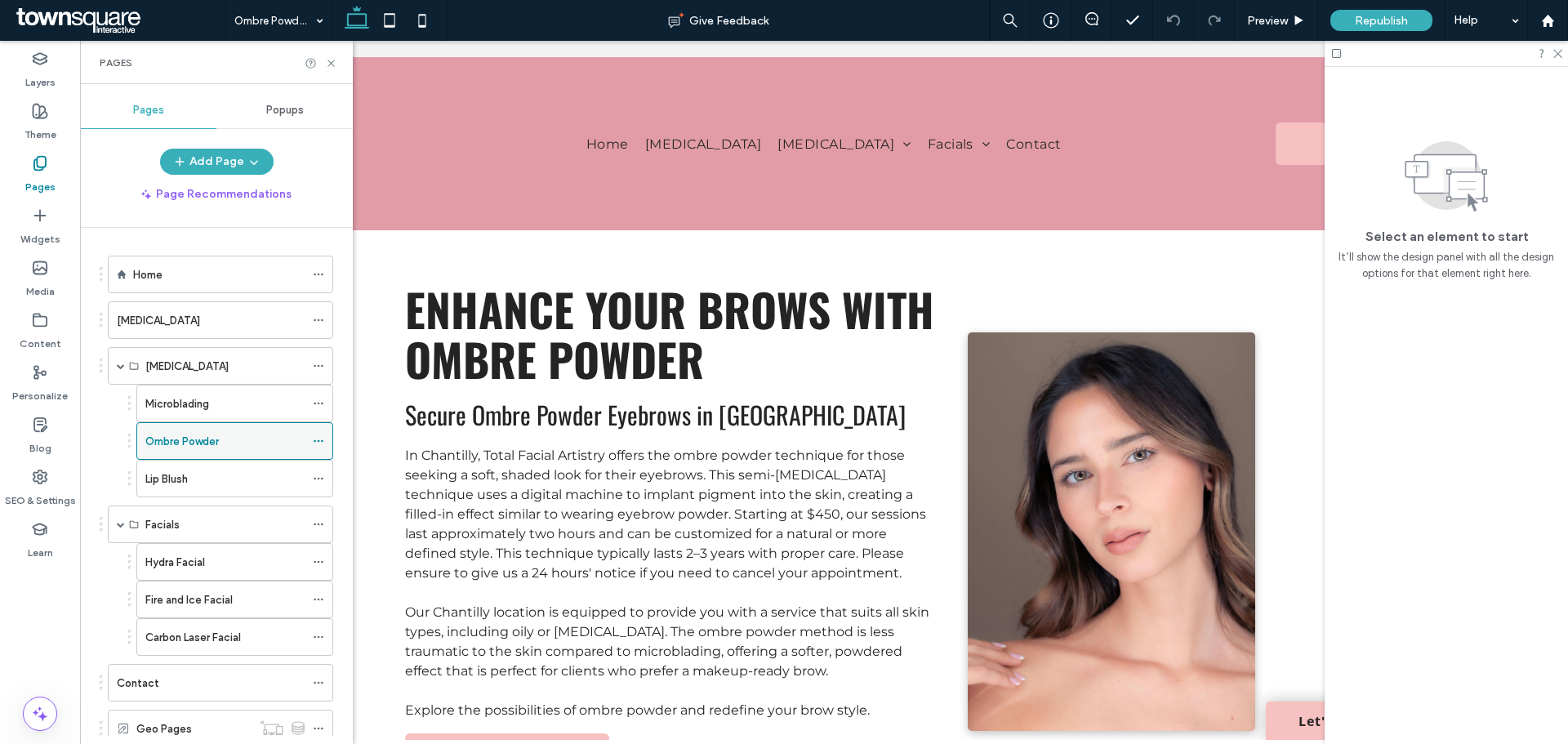
click at [320, 440] on icon at bounding box center [318, 441] width 12 height 12
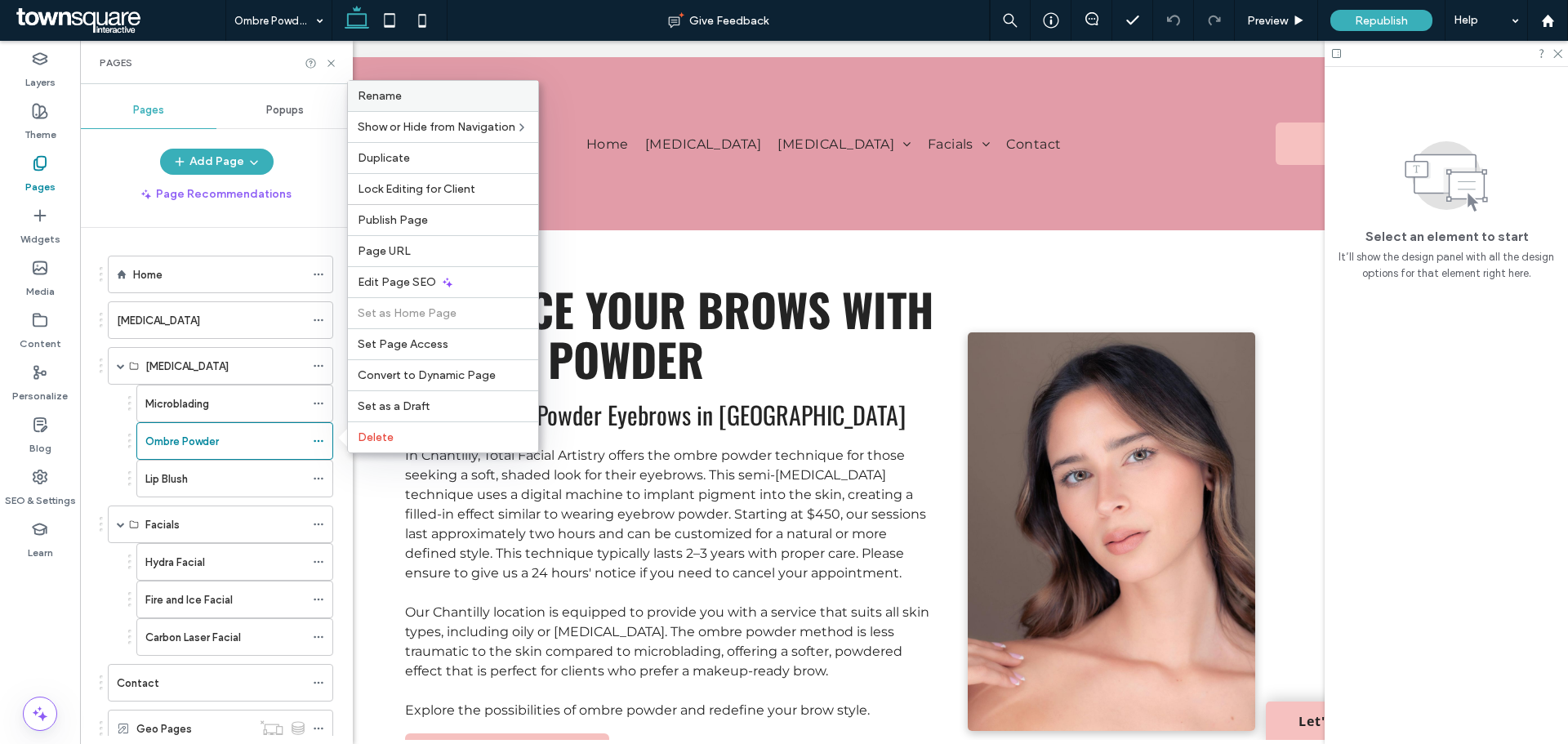
click at [392, 100] on span "Rename" at bounding box center [379, 96] width 44 height 14
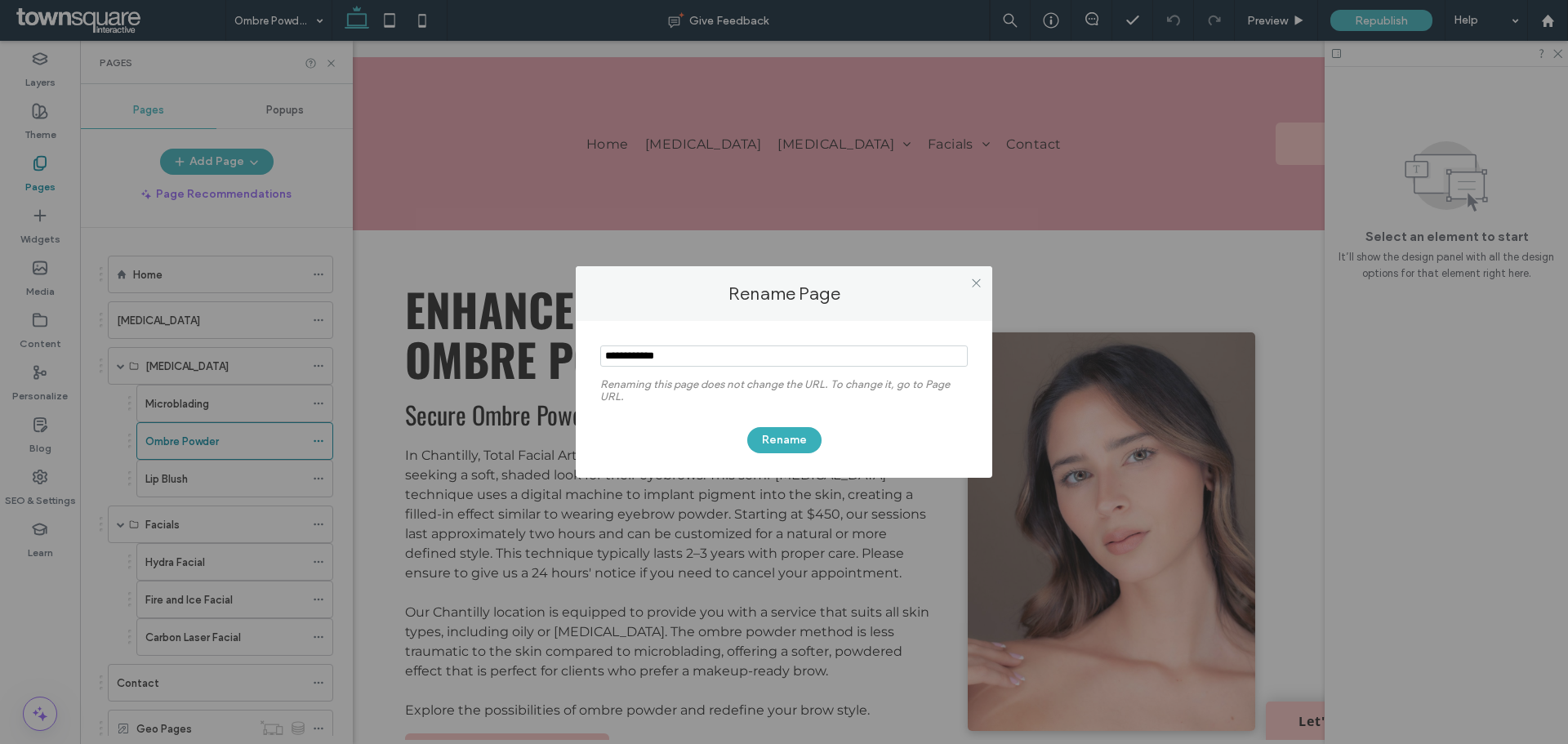
click at [717, 355] on input "notEmpty" at bounding box center [783, 357] width 367 height 22
type input "**********"
click at [795, 438] on button "Rename" at bounding box center [784, 440] width 74 height 27
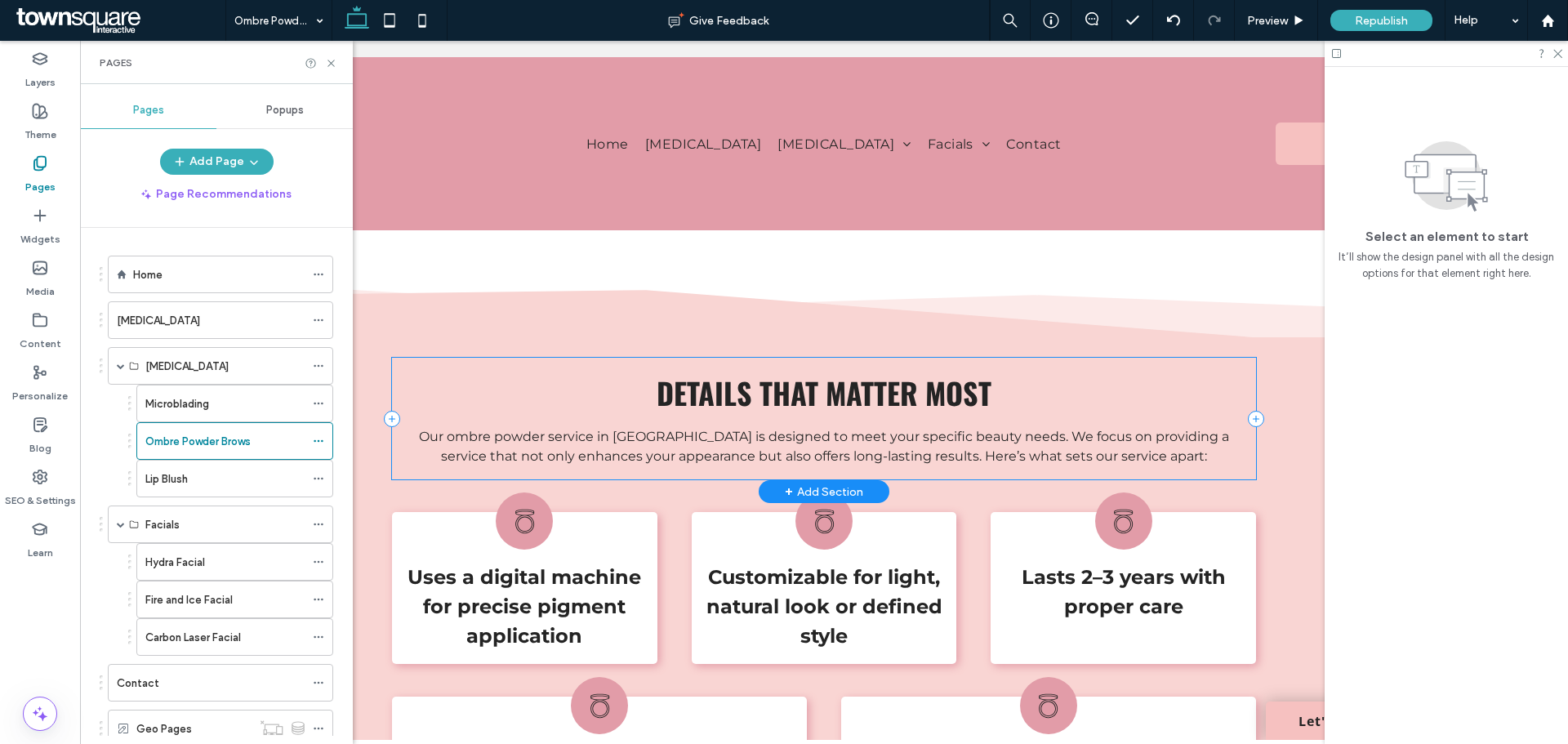
scroll to position [735, 0]
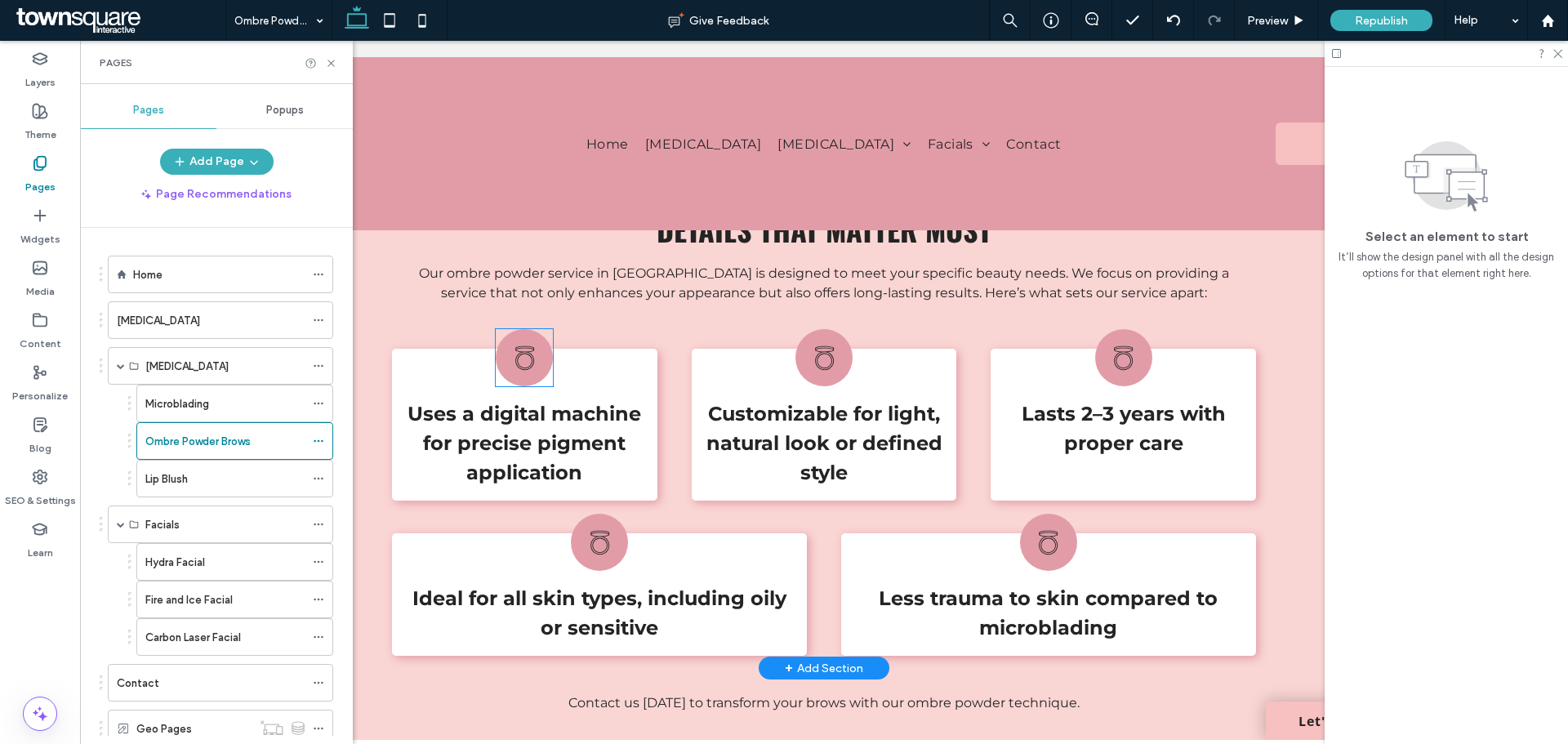
click at [516, 368] on icon at bounding box center [524, 358] width 19 height 25
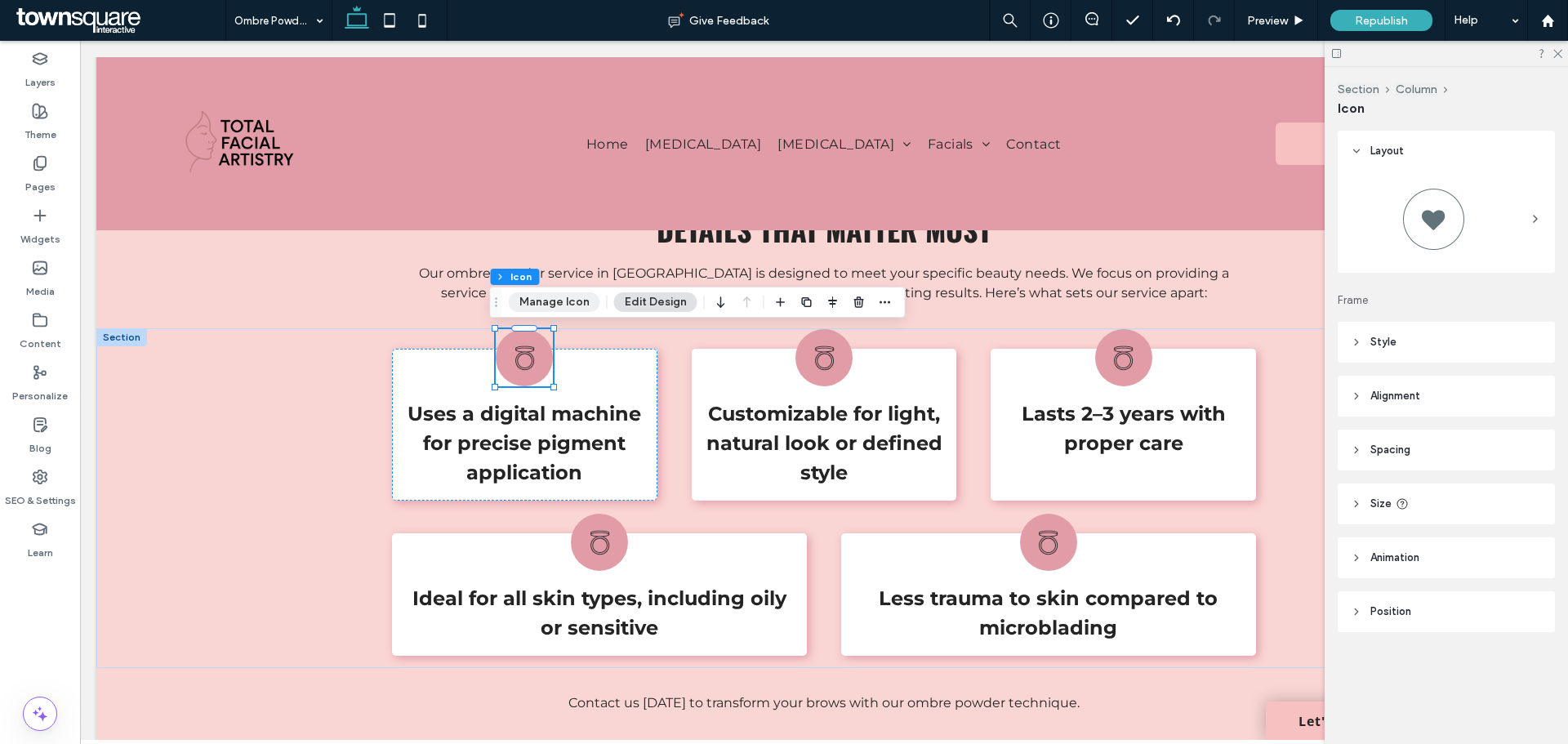
click at [545, 300] on button "Manage Icon" at bounding box center [554, 303] width 92 height 20
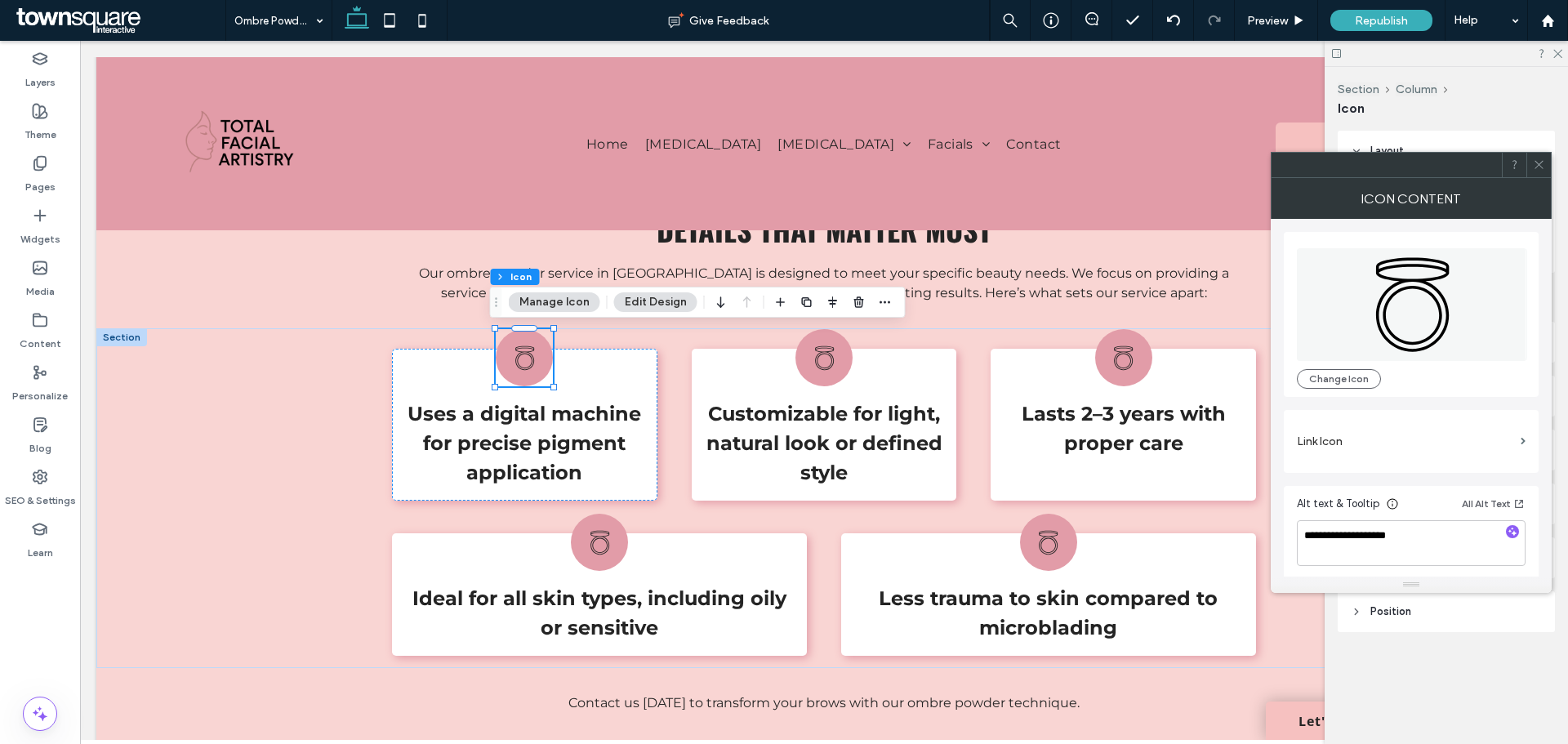
scroll to position [4, 0]
click at [1342, 366] on button "Change Icon" at bounding box center [1338, 375] width 84 height 20
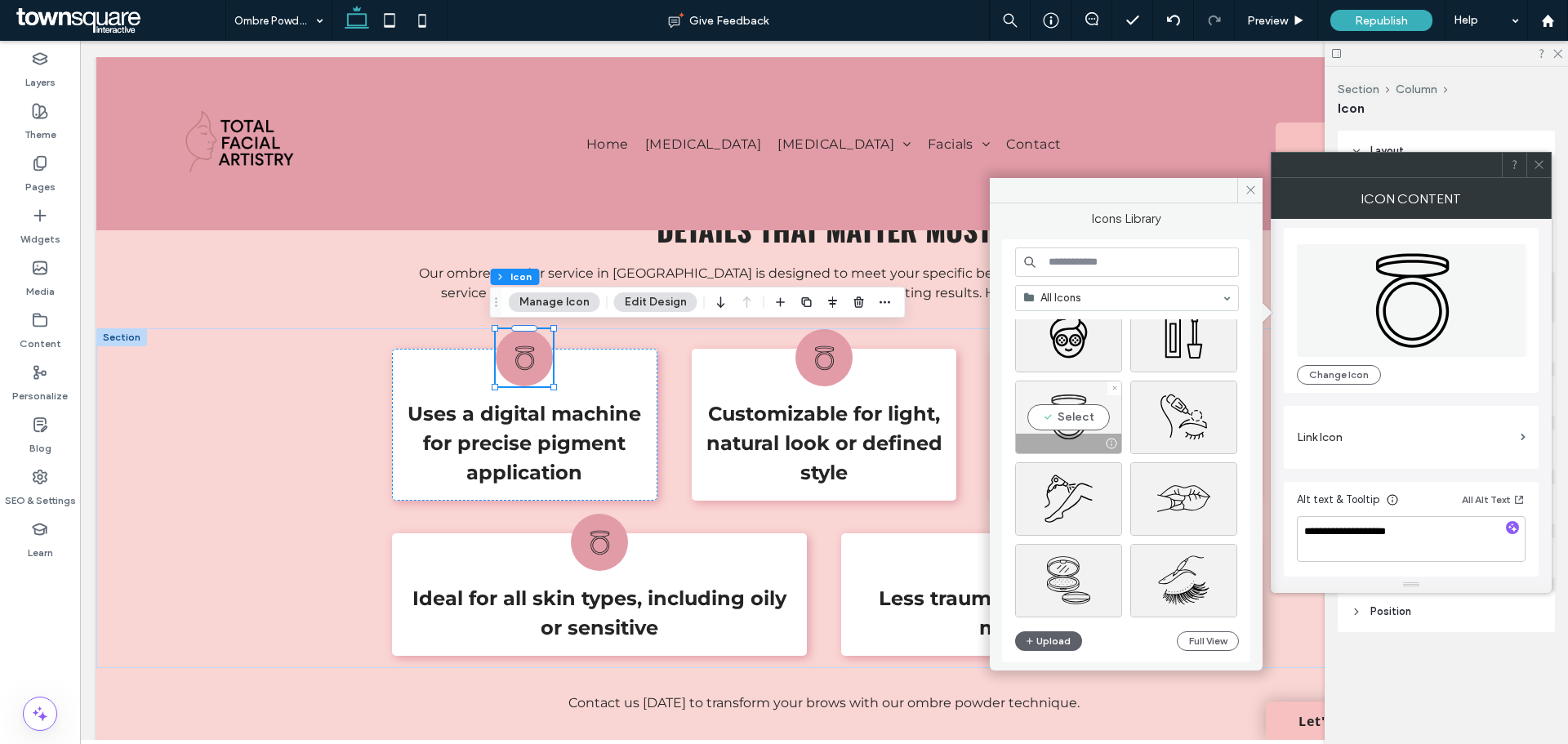
scroll to position [164, 0]
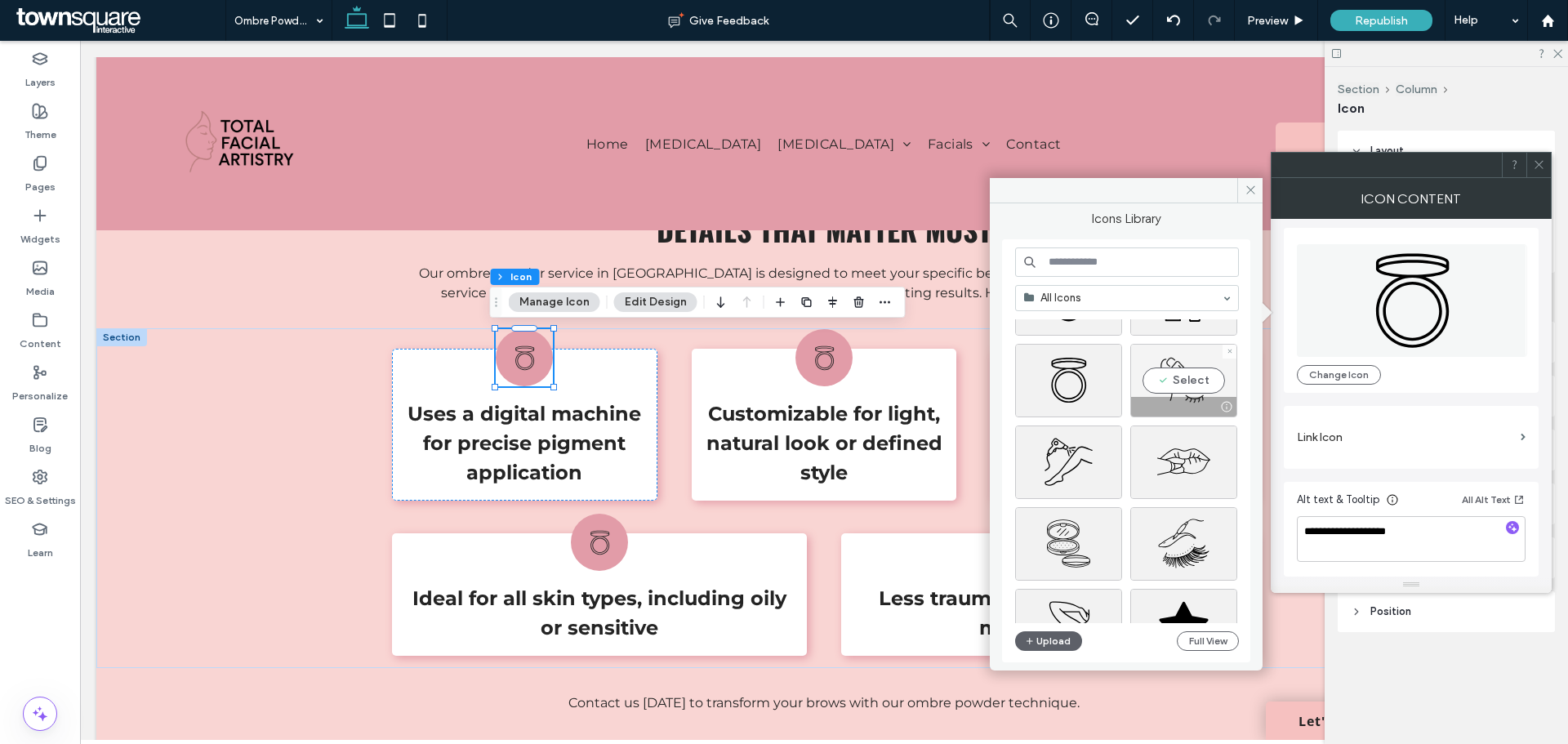
click at [1173, 386] on div "Select" at bounding box center [1183, 380] width 107 height 74
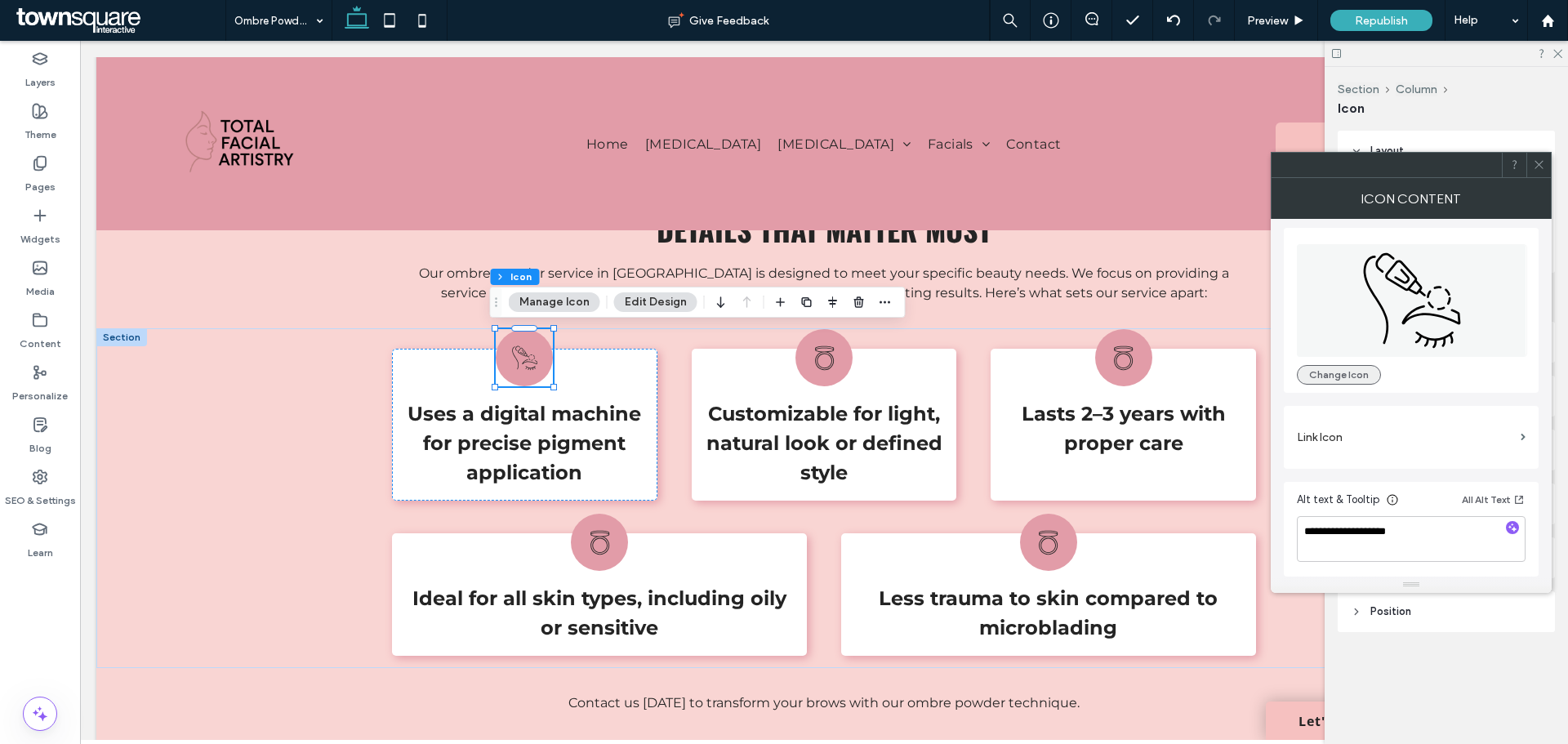
click at [1339, 367] on button "Change Icon" at bounding box center [1338, 375] width 84 height 20
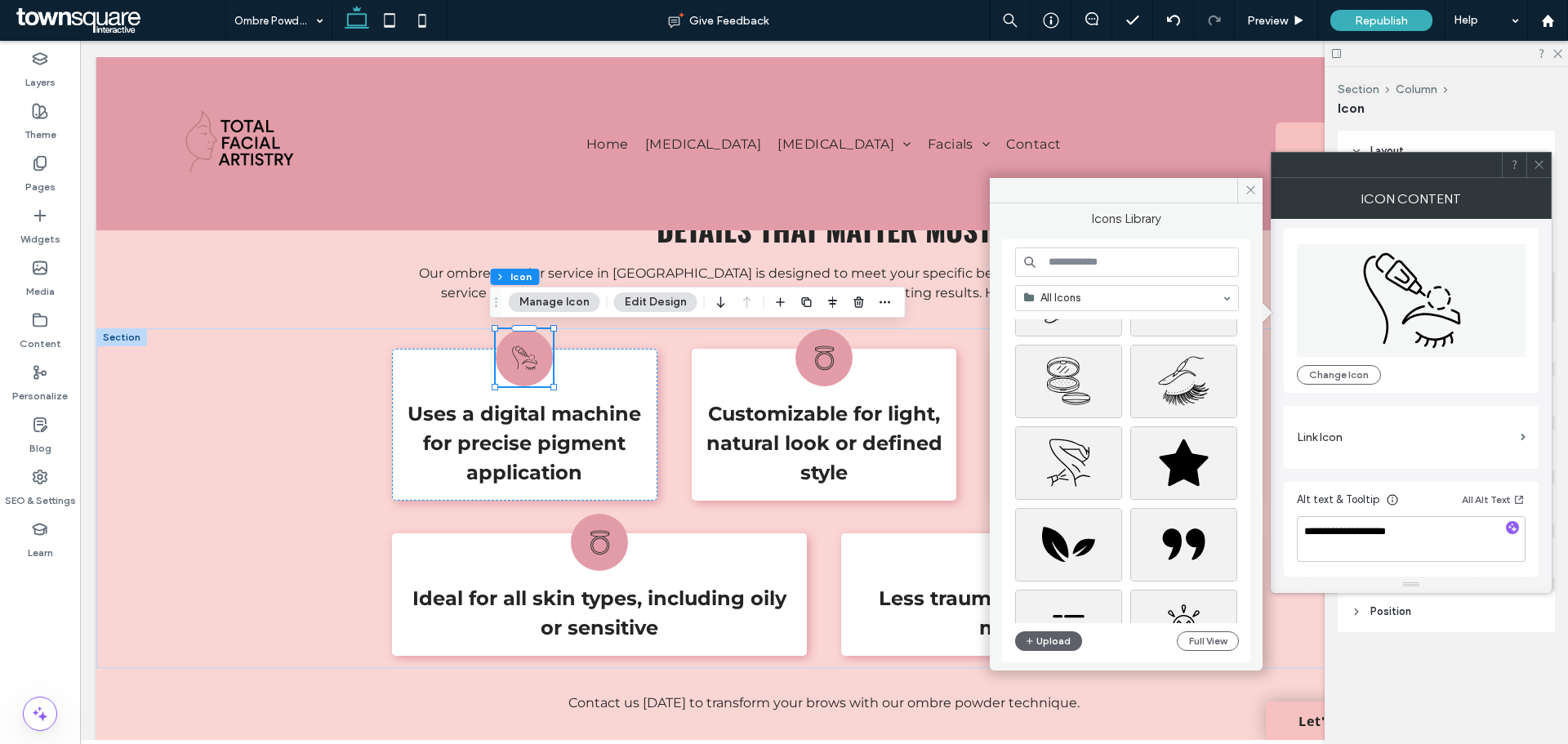
scroll to position [327, 0]
click at [1184, 383] on div "Select" at bounding box center [1183, 380] width 107 height 74
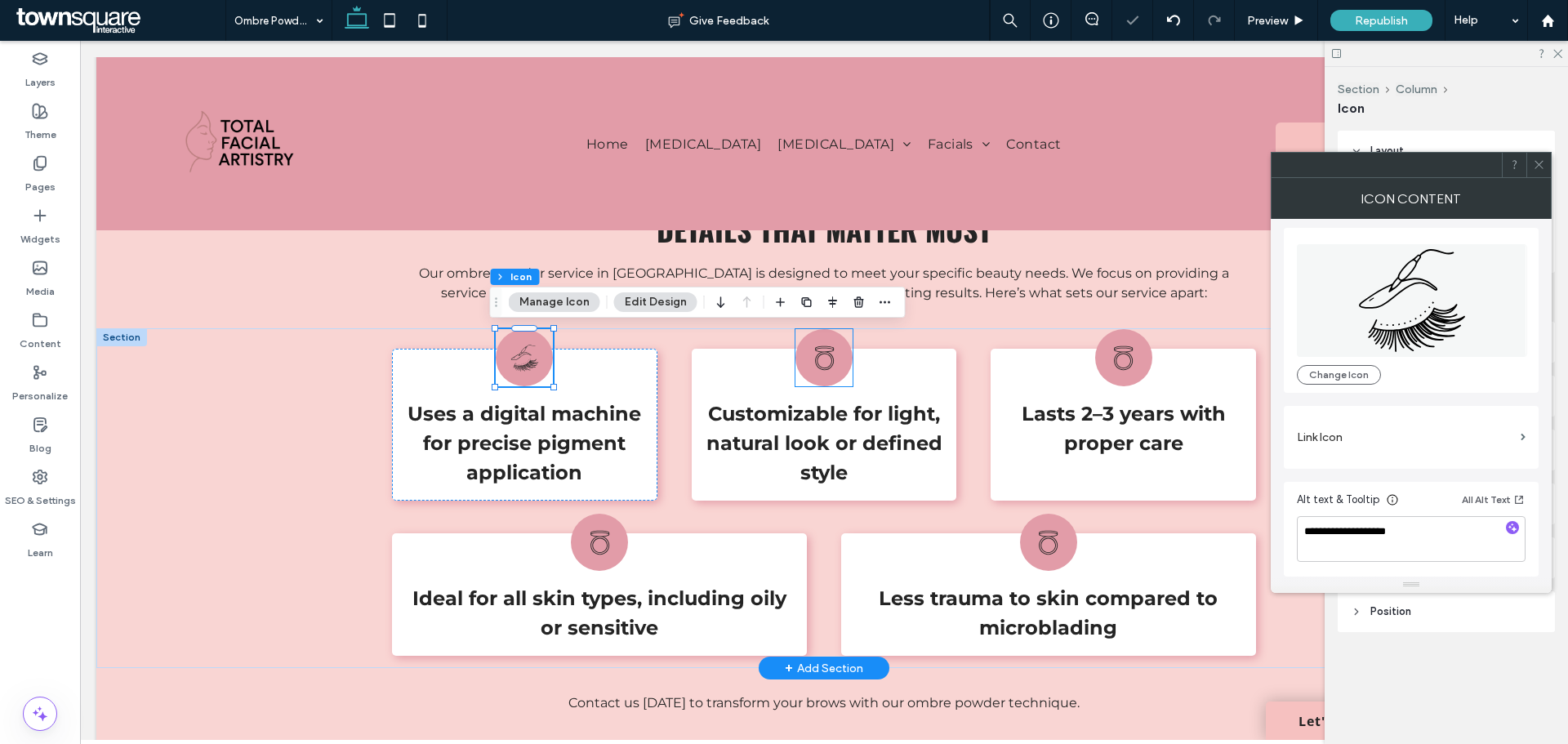
click at [831, 373] on div "Open makeup compact with a raised lid." at bounding box center [823, 358] width 57 height 57
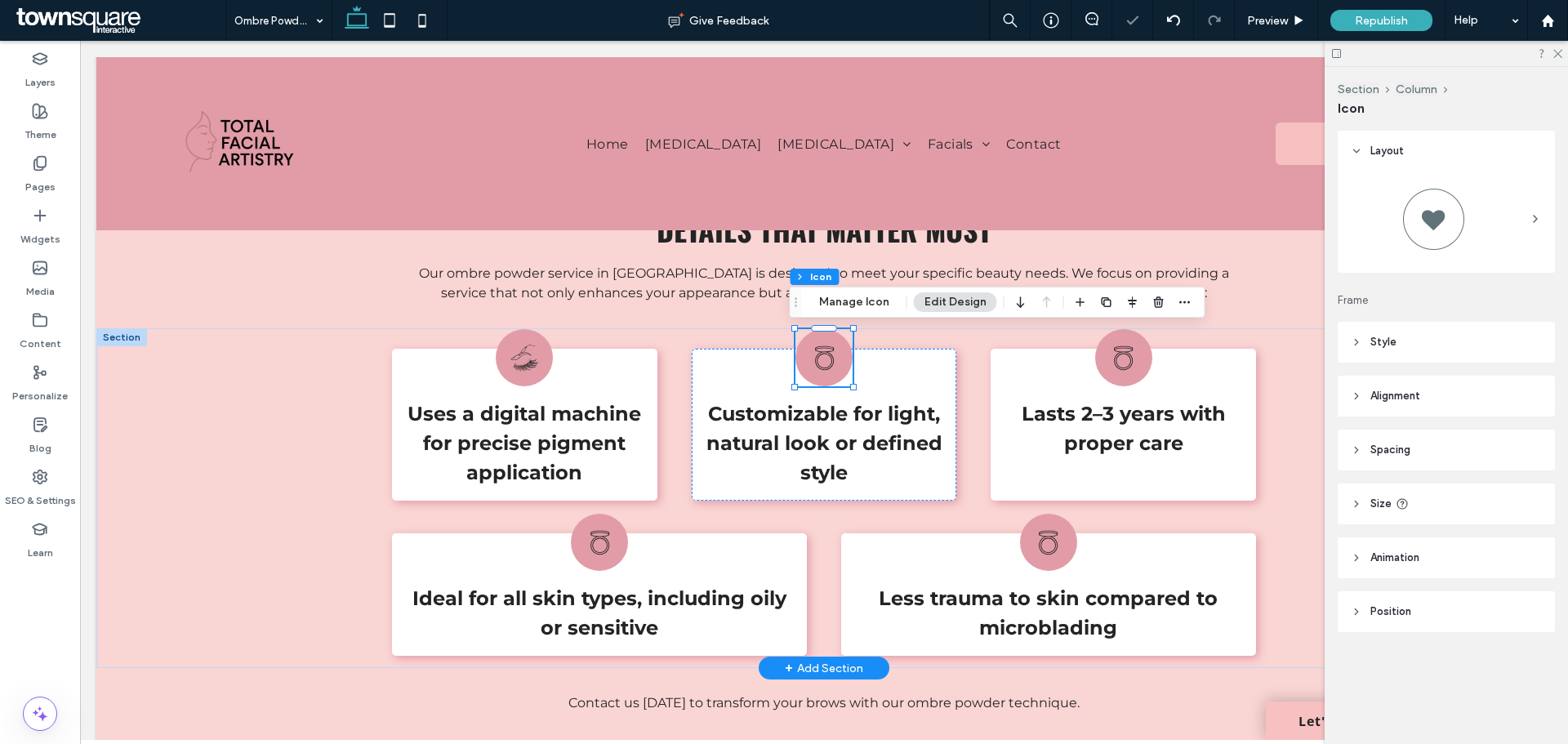
type input "****"
type input "**"
click at [876, 305] on button "Manage Icon" at bounding box center [854, 303] width 92 height 20
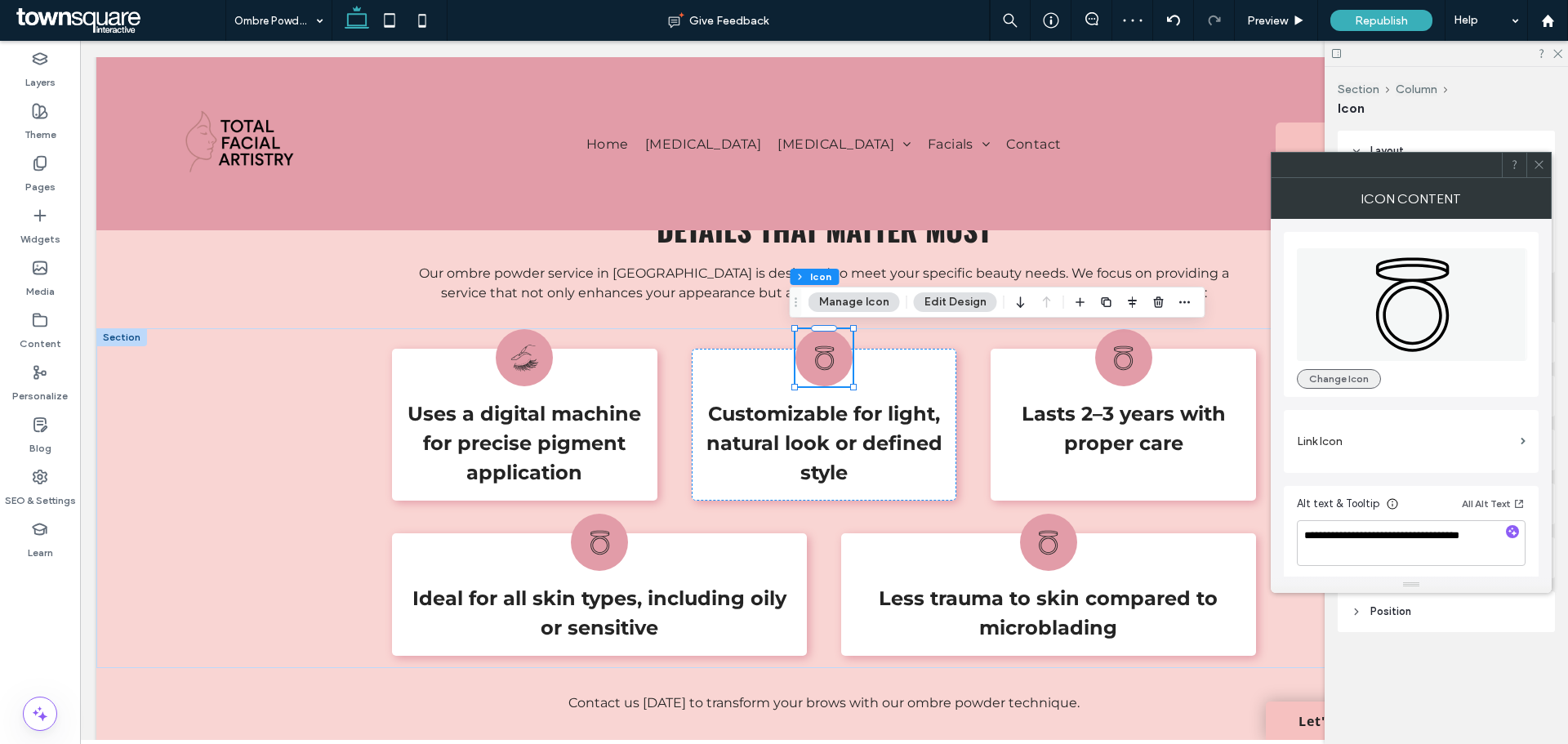
click at [1354, 379] on button "Change Icon" at bounding box center [1338, 379] width 84 height 20
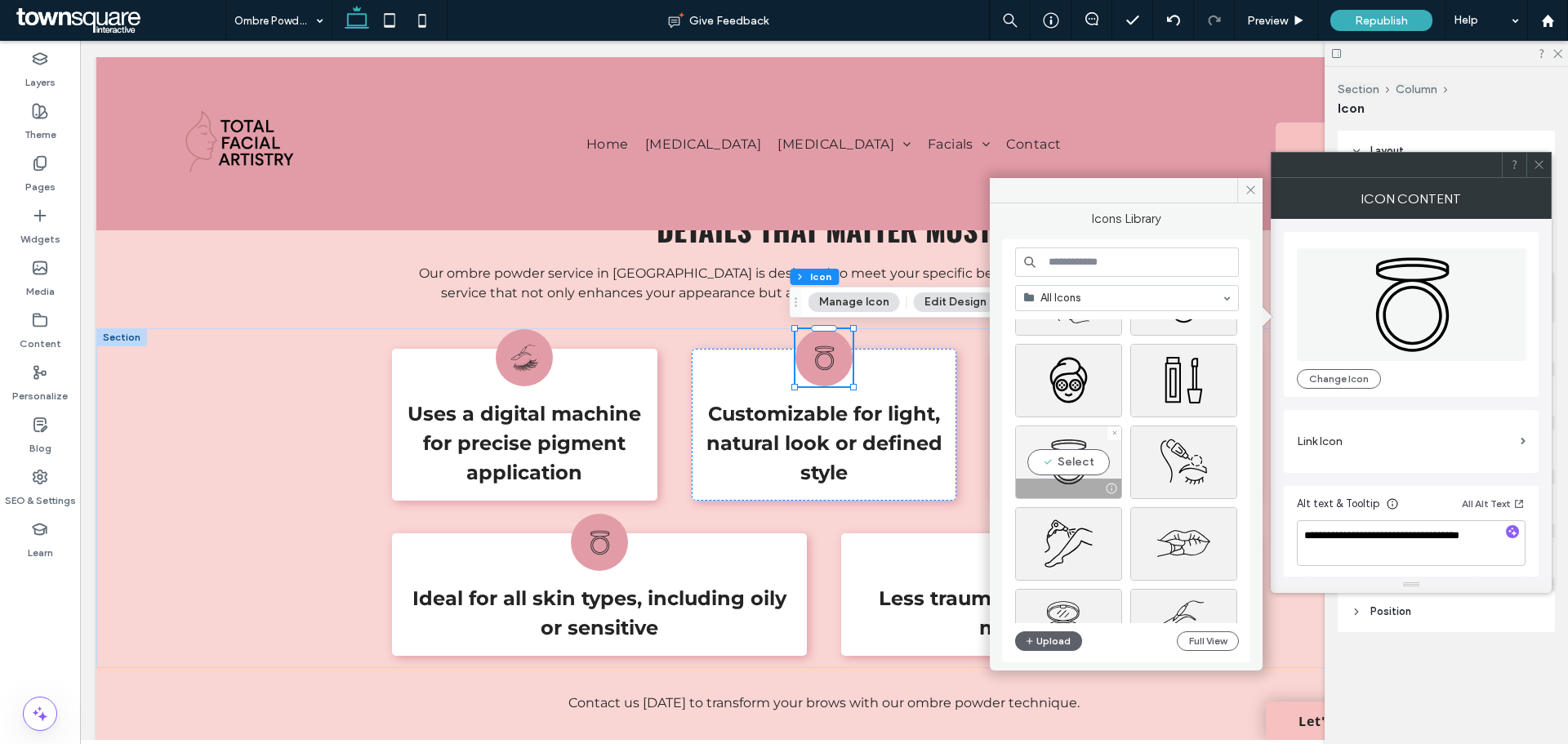
scroll to position [164, 0]
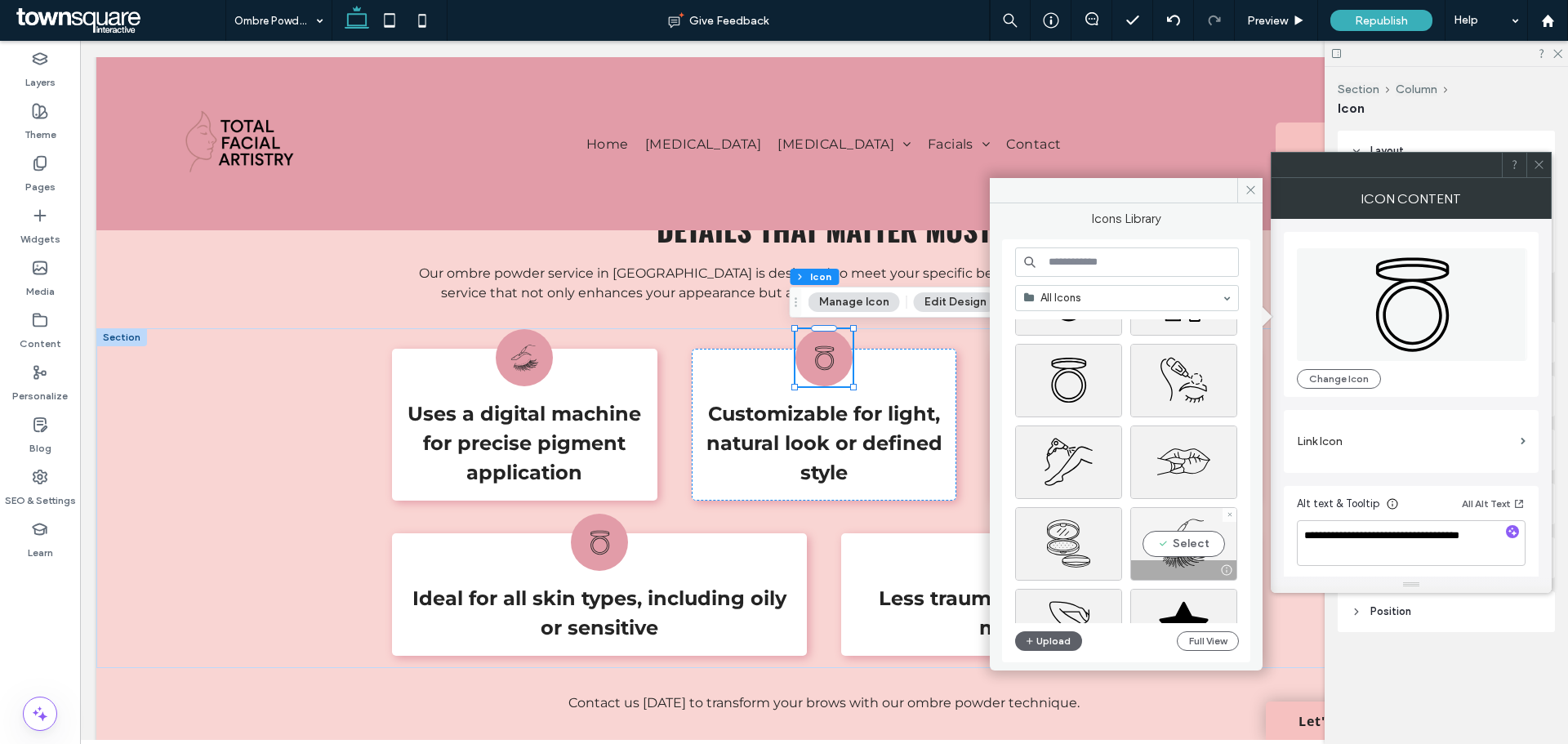
click at [1196, 547] on div "Select" at bounding box center [1183, 544] width 107 height 74
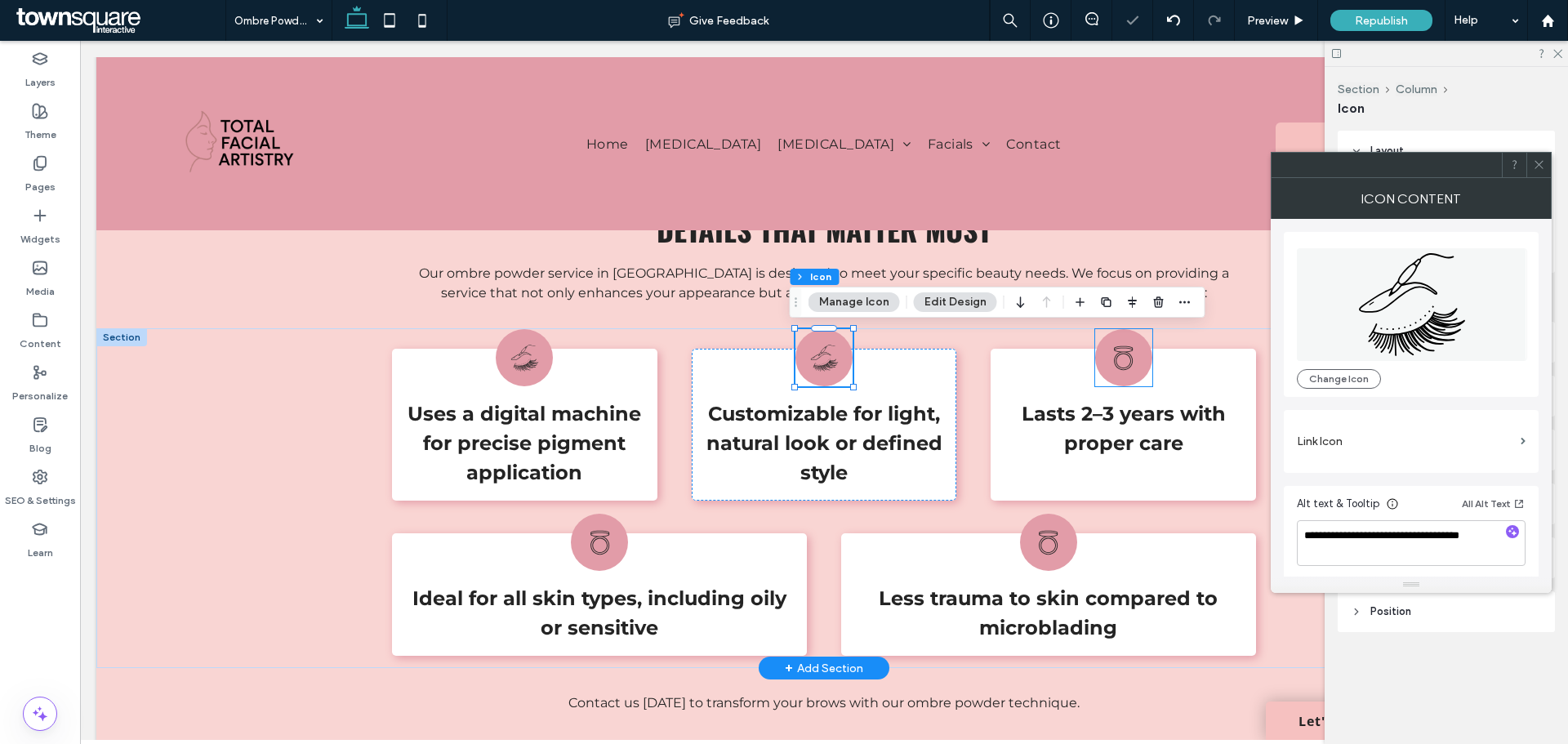
click at [1123, 370] on icon "Open compact makeup case with lid." at bounding box center [1123, 358] width 29 height 29
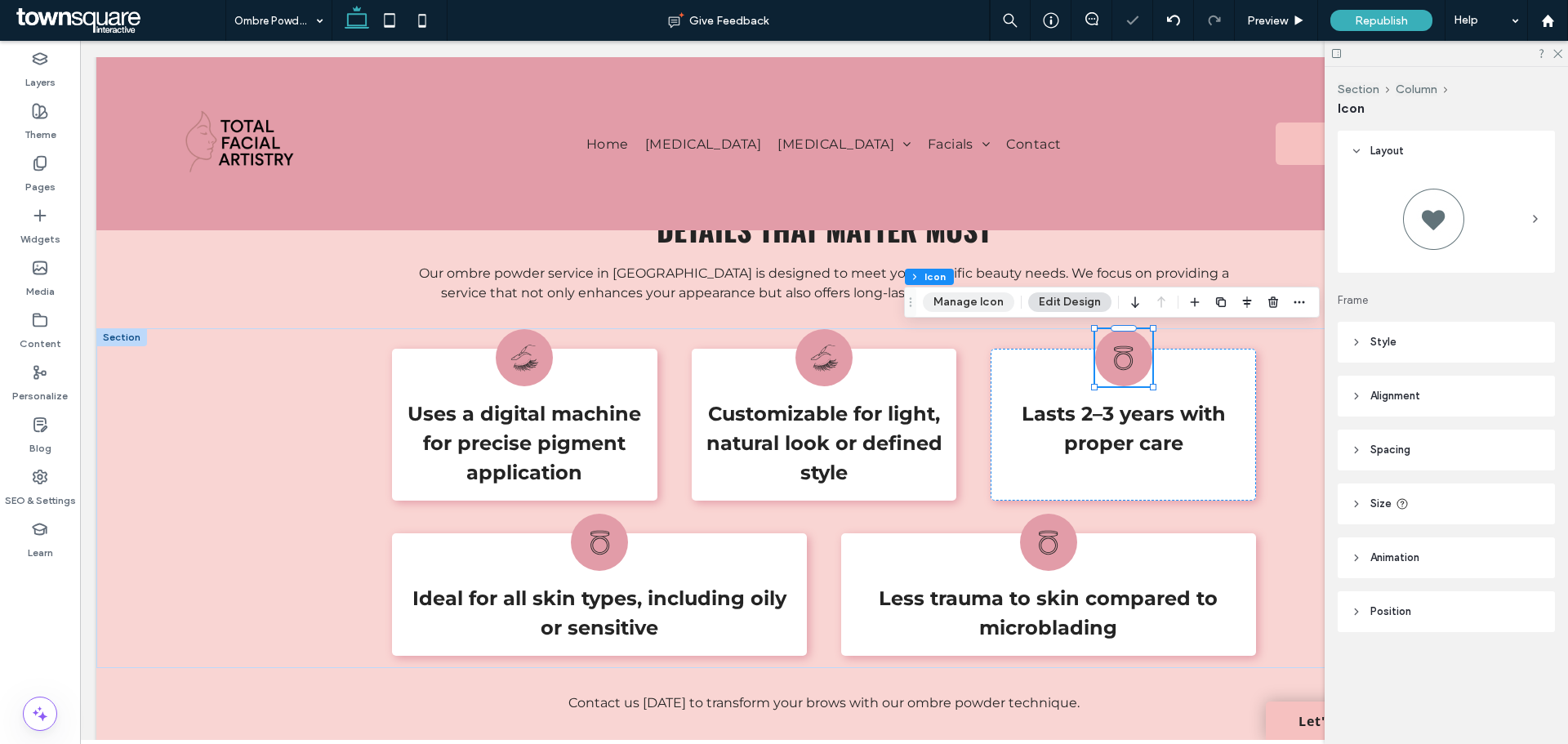
click at [988, 301] on button "Manage Icon" at bounding box center [968, 303] width 92 height 20
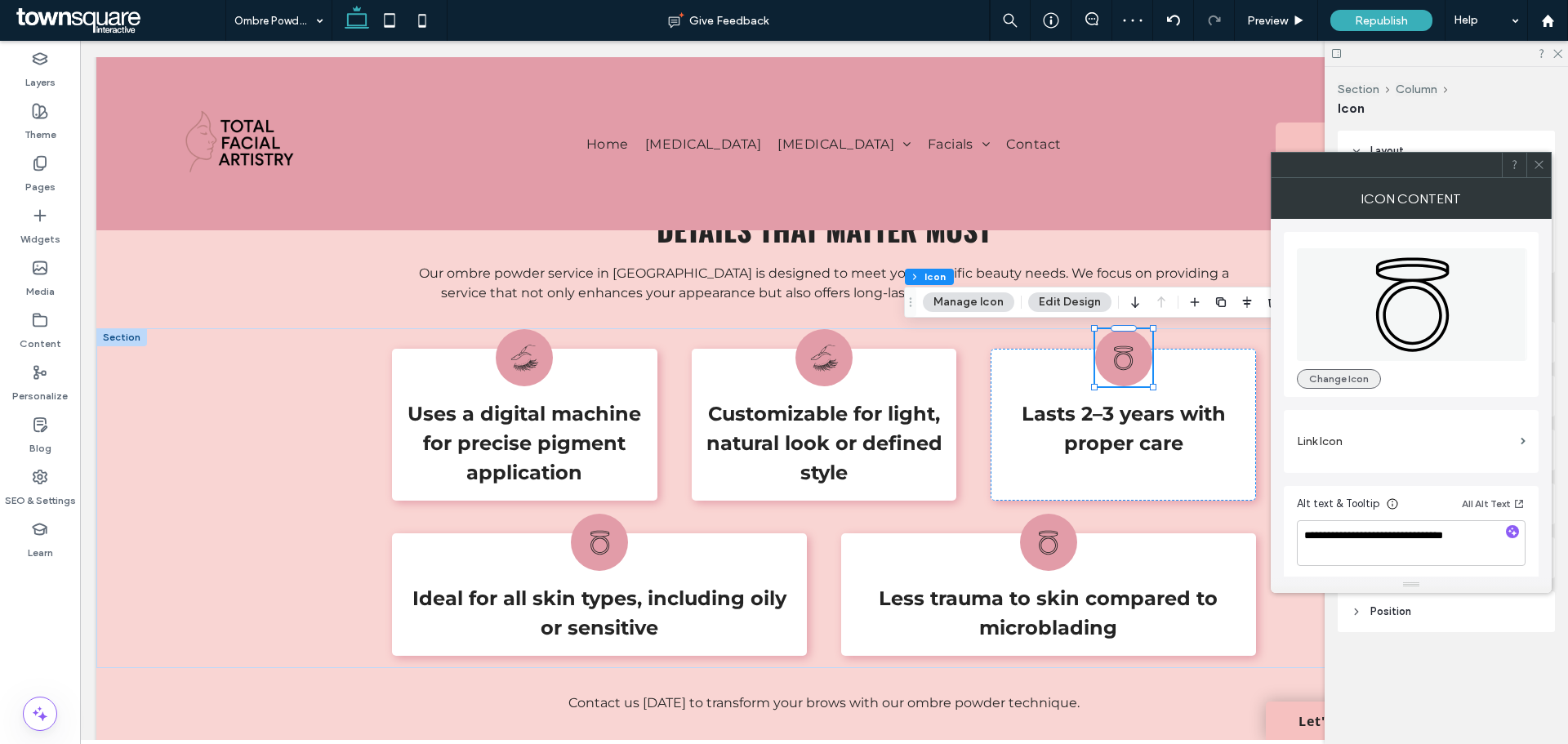
click at [1334, 380] on button "Change Icon" at bounding box center [1338, 379] width 84 height 20
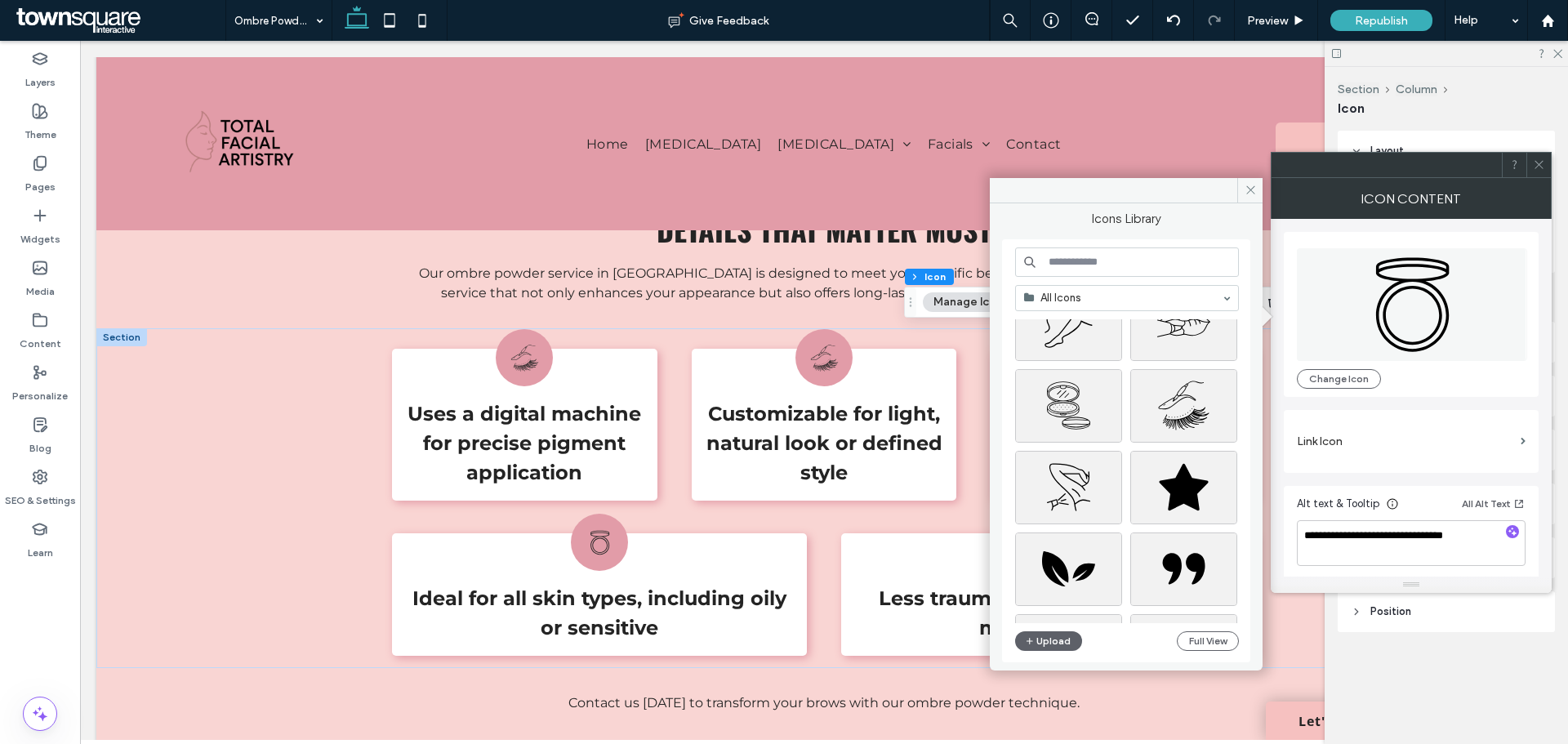
scroll to position [327, 0]
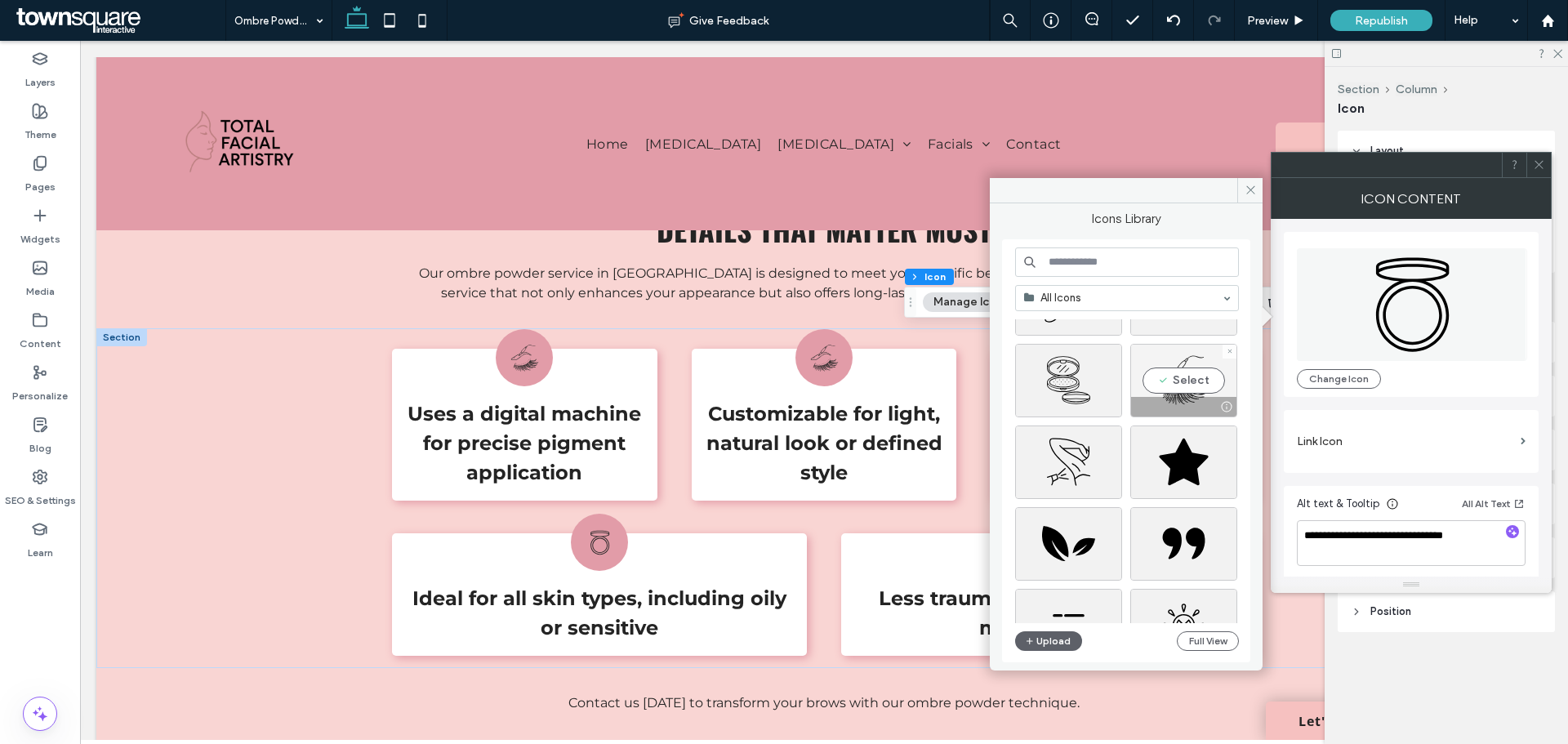
click at [1191, 399] on div at bounding box center [1183, 407] width 105 height 20
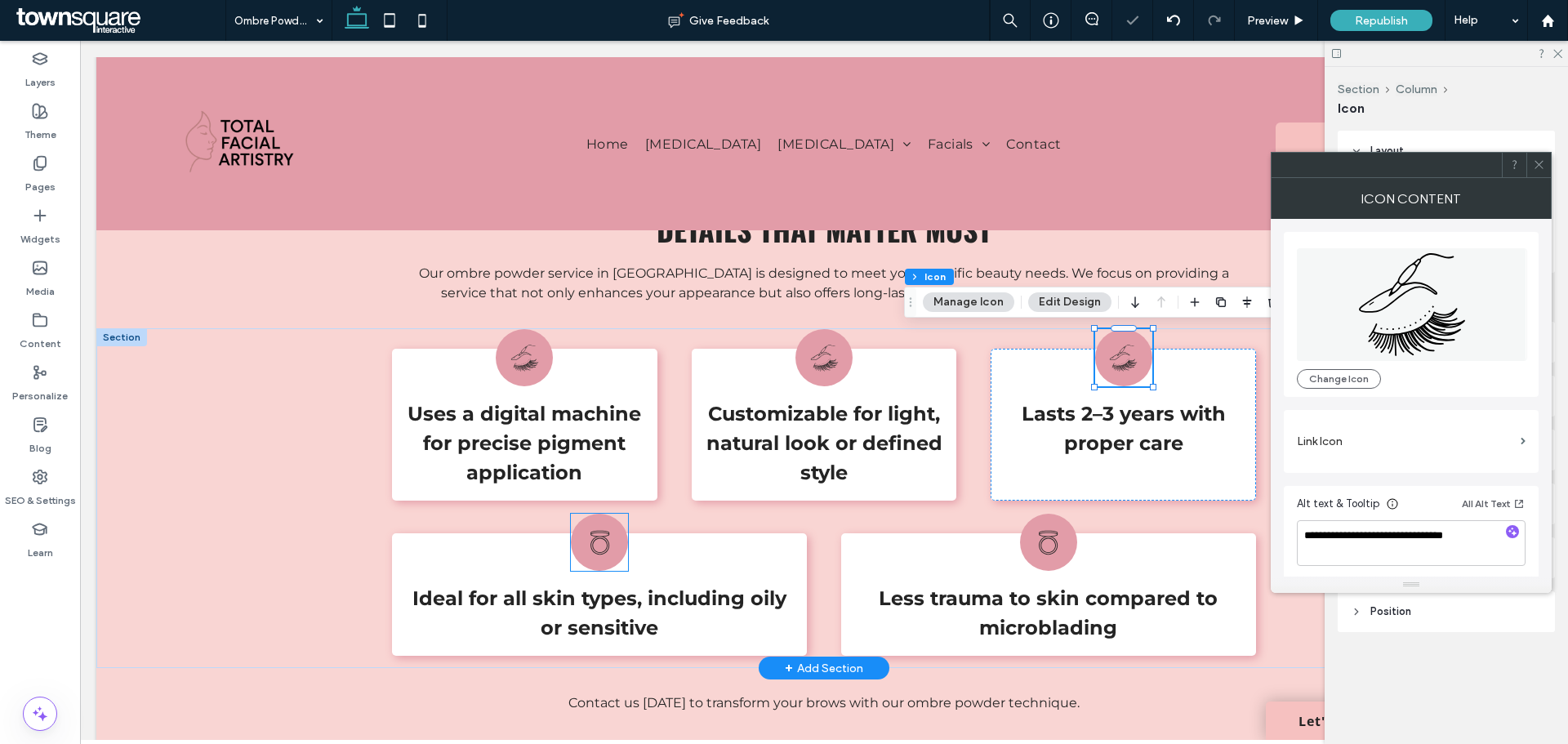
click at [611, 562] on div "Open compact with a round, open face and a hinged lid." at bounding box center [599, 542] width 57 height 57
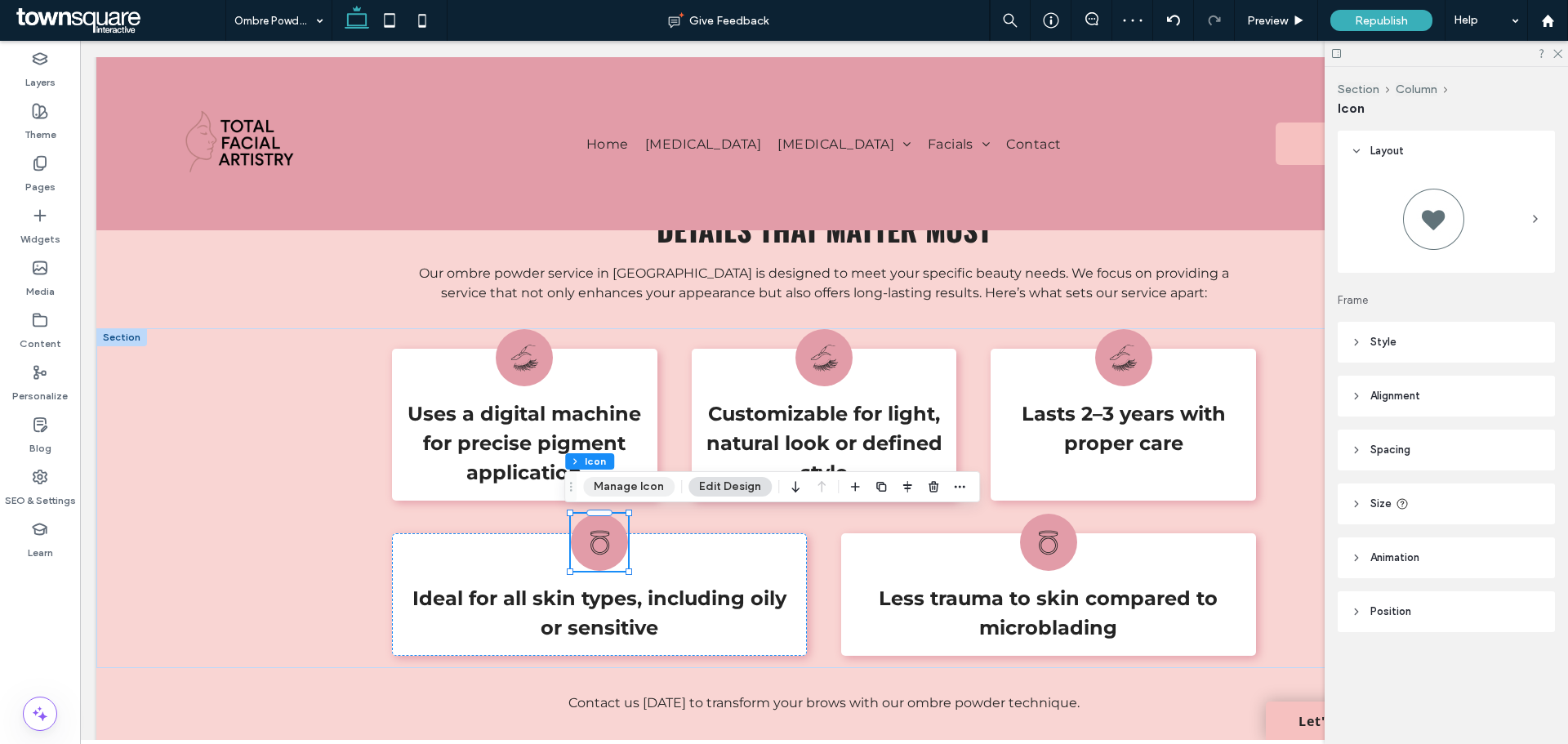
drag, startPoint x: 612, startPoint y: 487, endPoint x: 782, endPoint y: 371, distance: 205.8
click at [612, 487] on button "Manage Icon" at bounding box center [628, 487] width 92 height 20
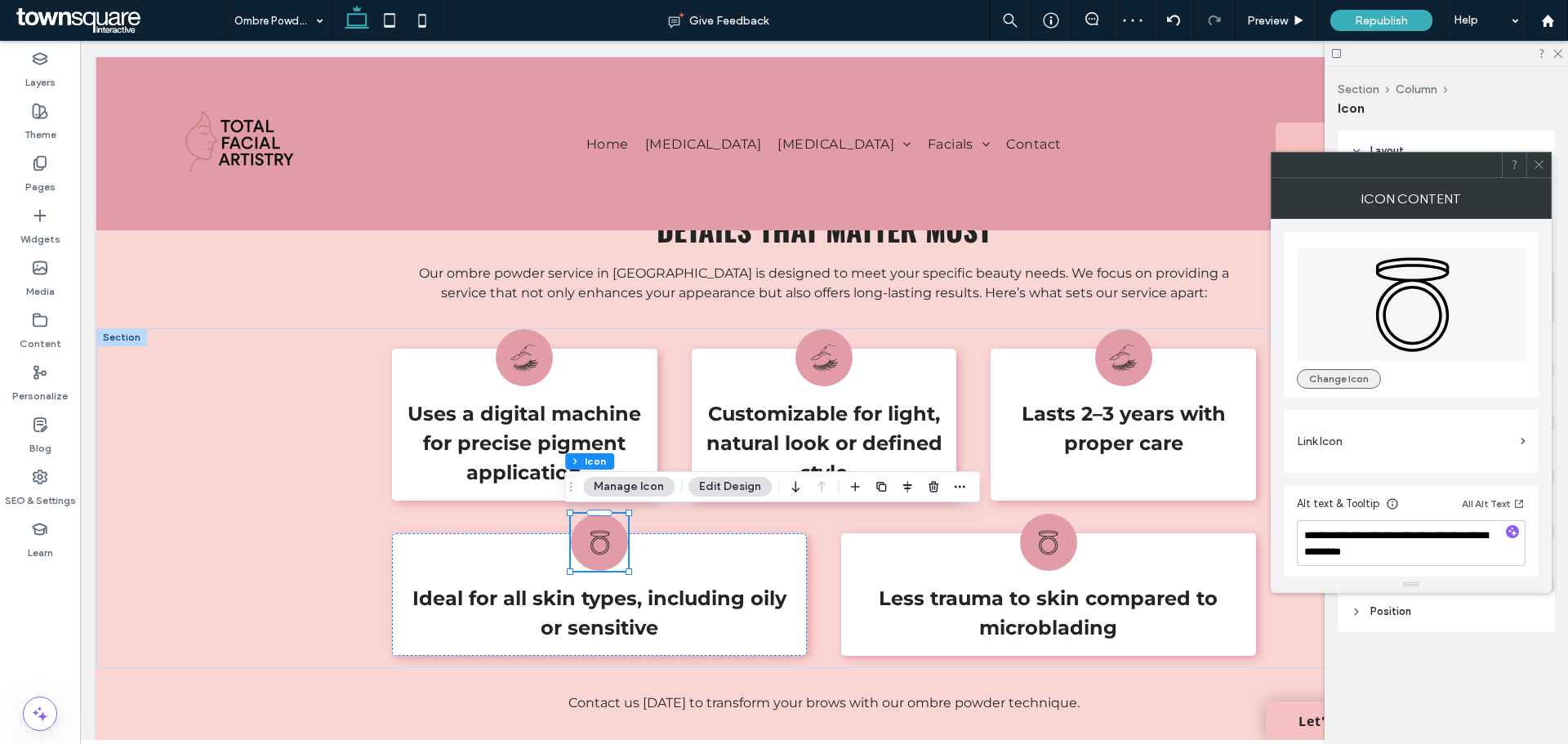
click at [1319, 384] on button "Change Icon" at bounding box center [1338, 379] width 84 height 20
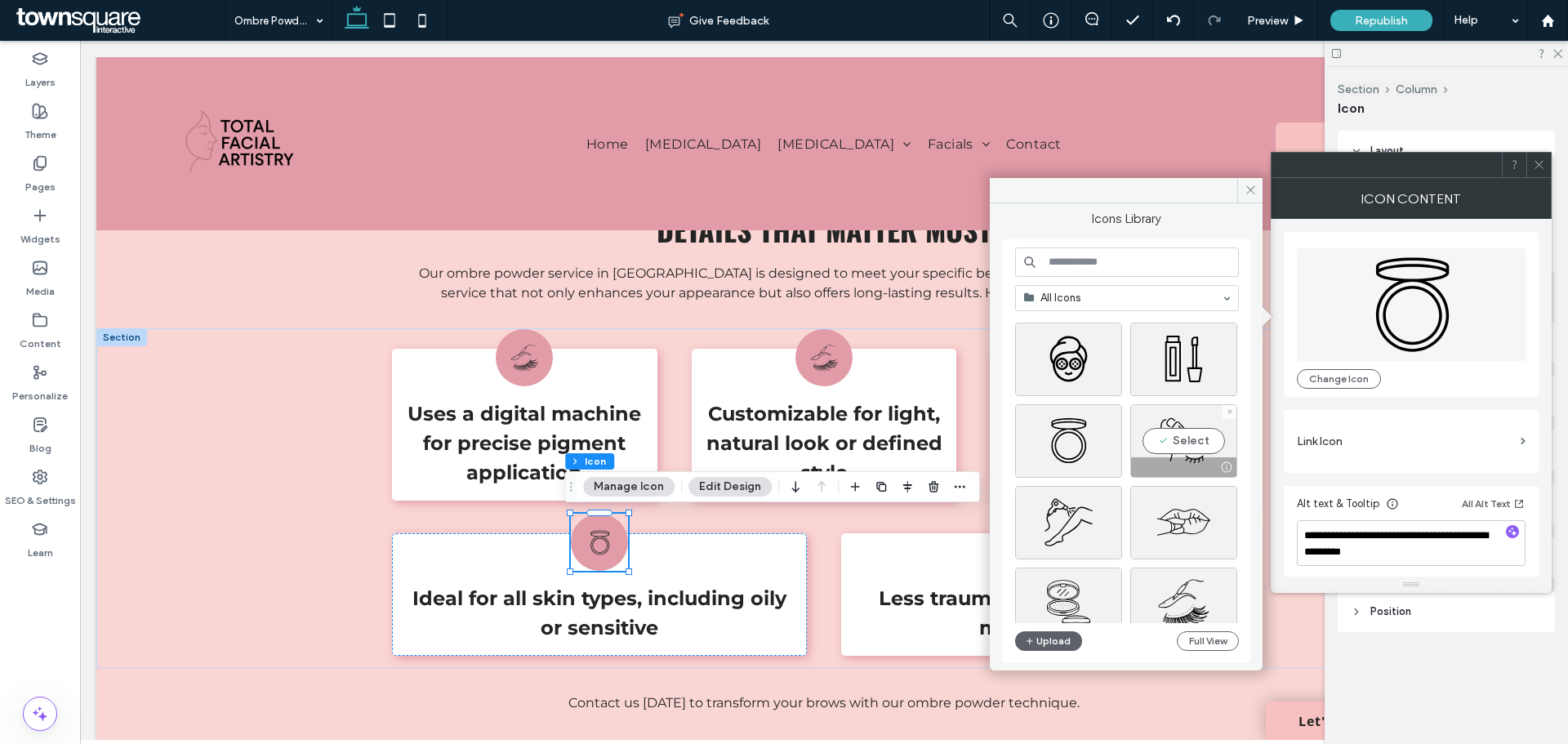
scroll to position [164, 0]
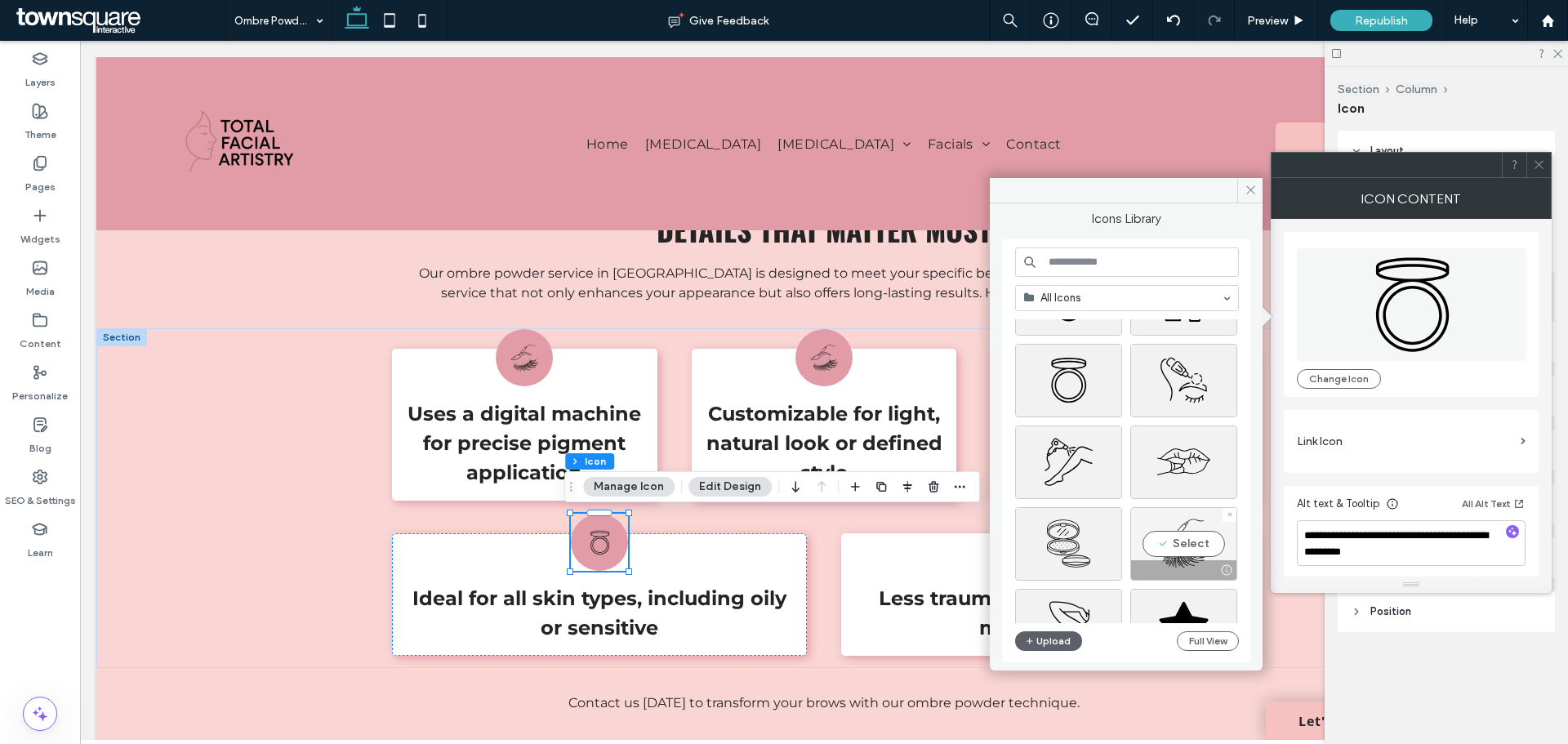
click at [1182, 537] on div "Select" at bounding box center [1183, 544] width 107 height 74
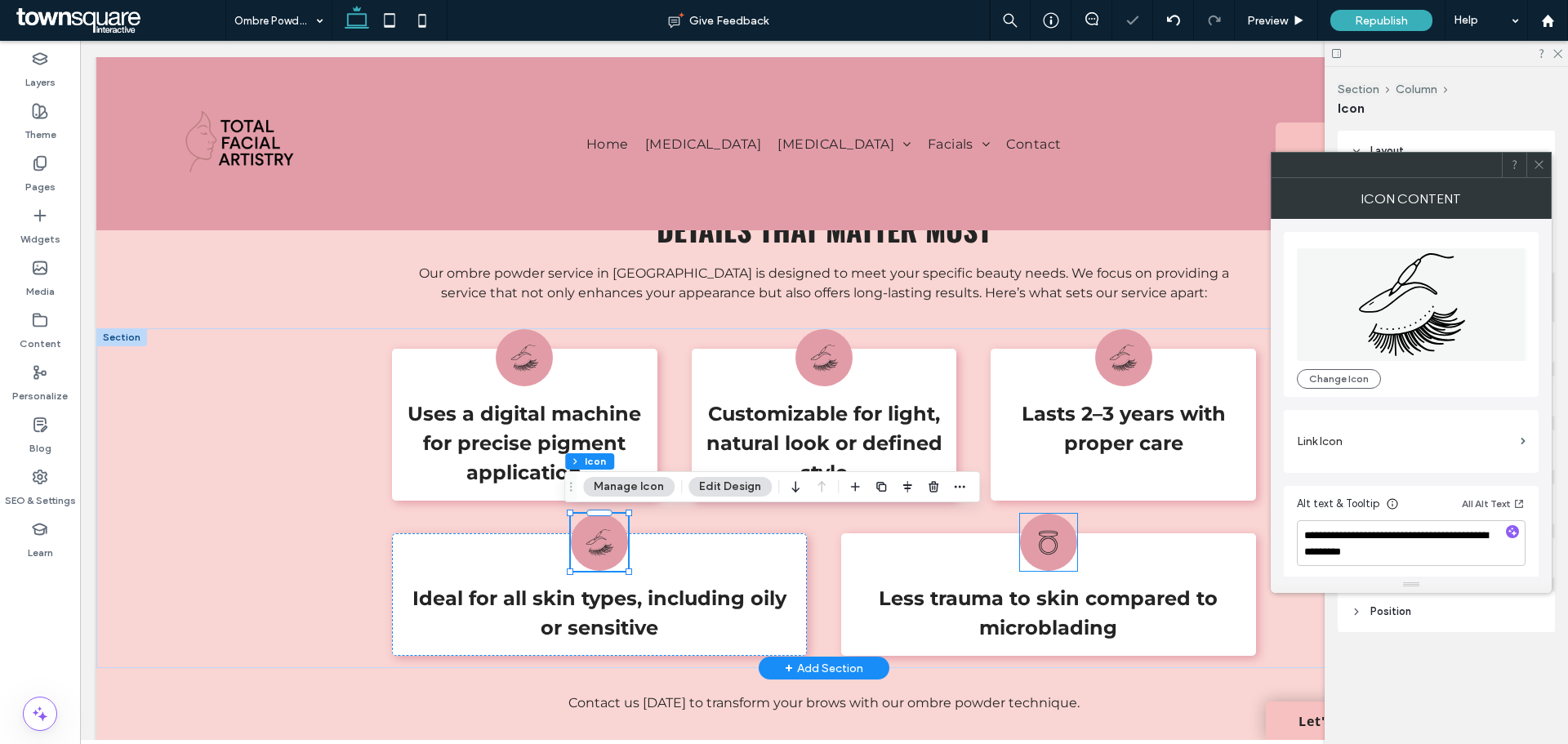
click at [1047, 546] on icon "Open compact." at bounding box center [1047, 542] width 29 height 29
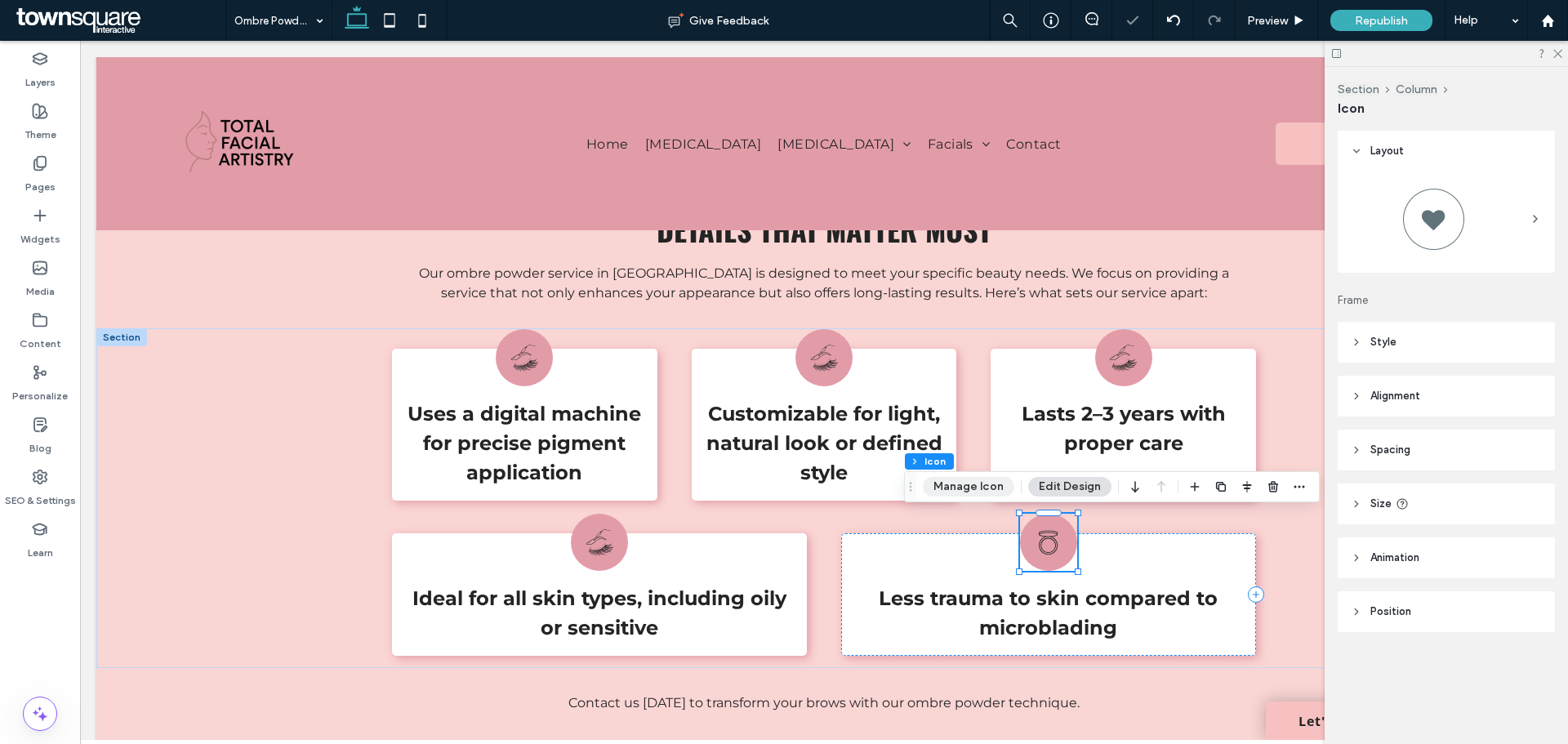
click at [984, 488] on button "Manage Icon" at bounding box center [968, 487] width 92 height 20
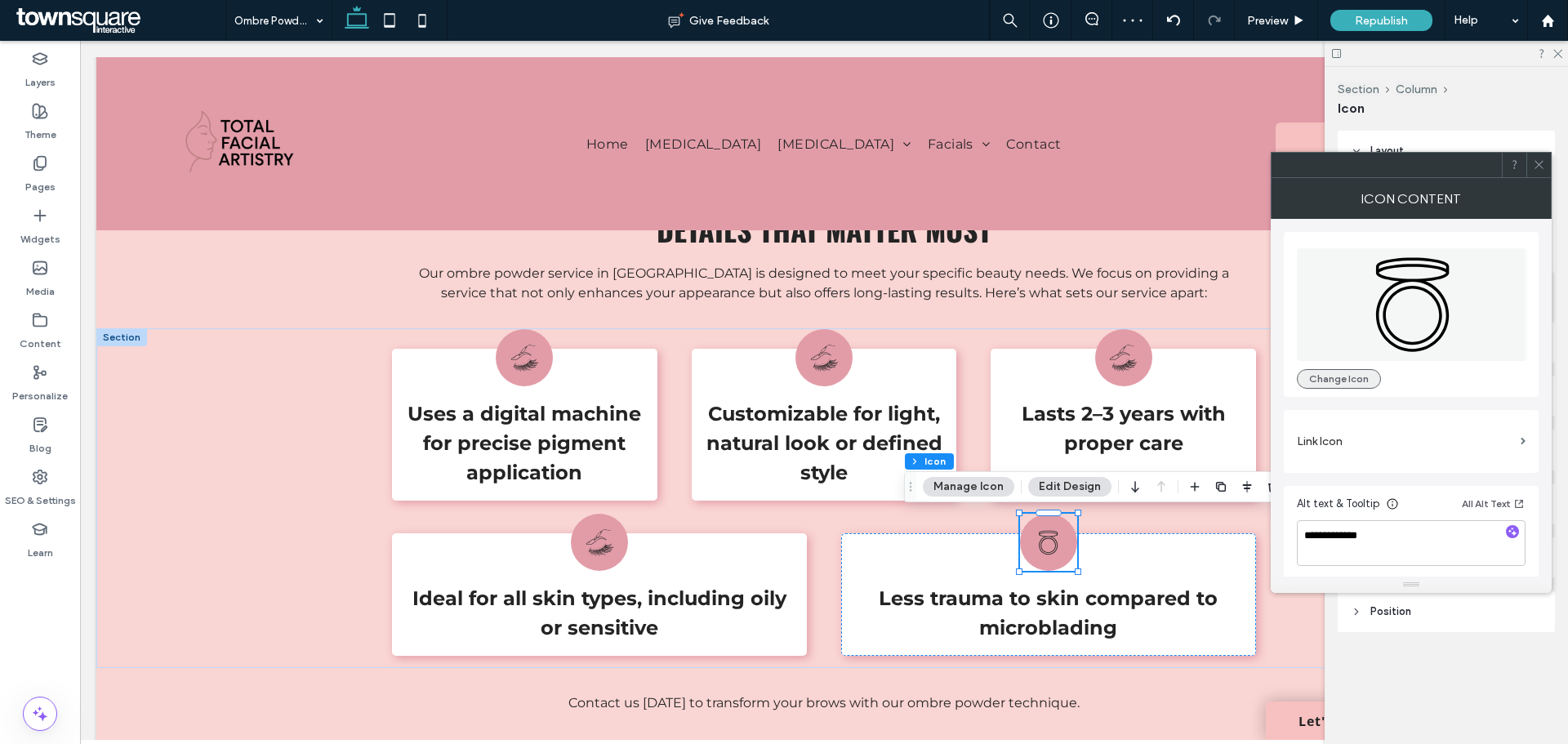
click at [1346, 380] on button "Change Icon" at bounding box center [1338, 379] width 84 height 20
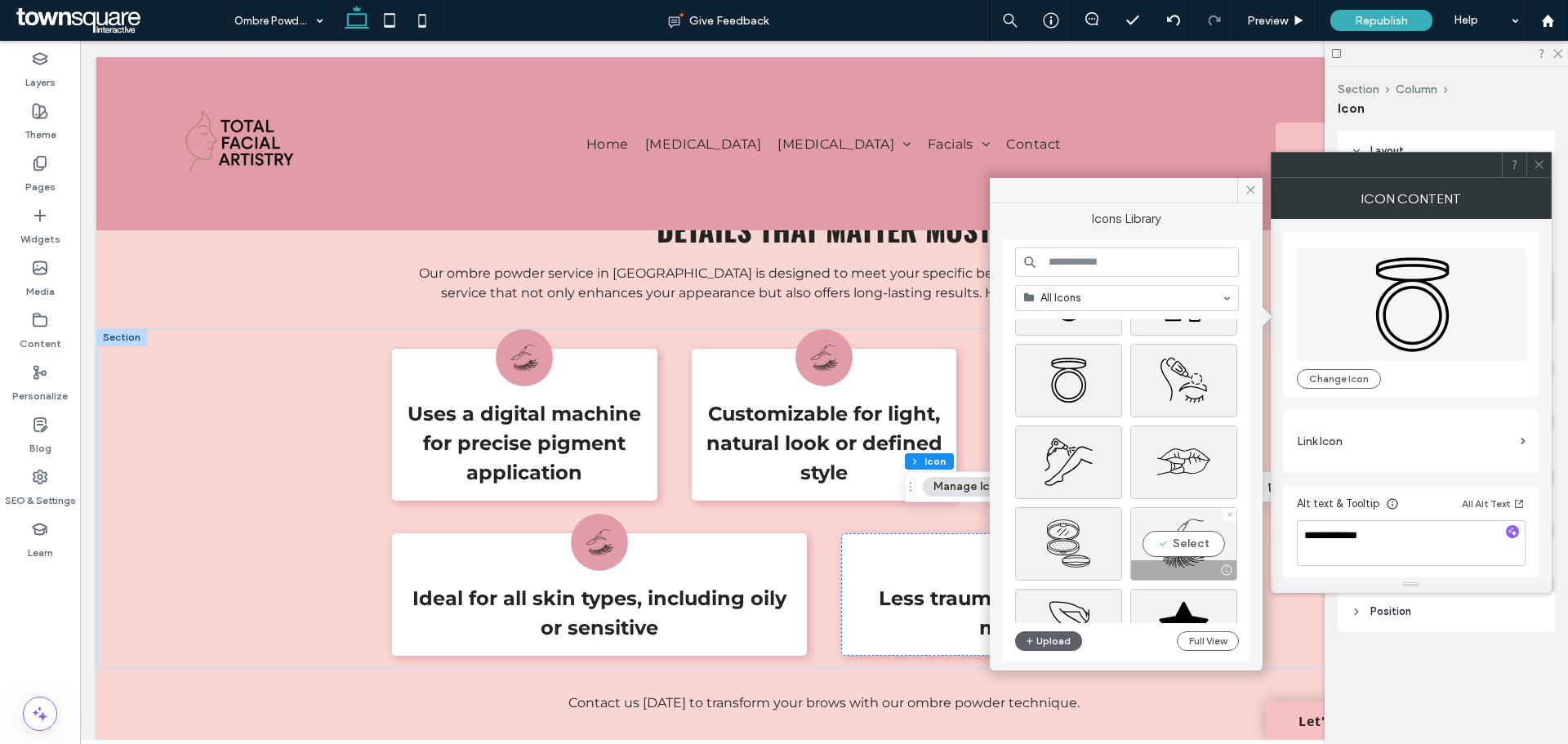
click at [1167, 531] on div "Select" at bounding box center [1183, 544] width 107 height 74
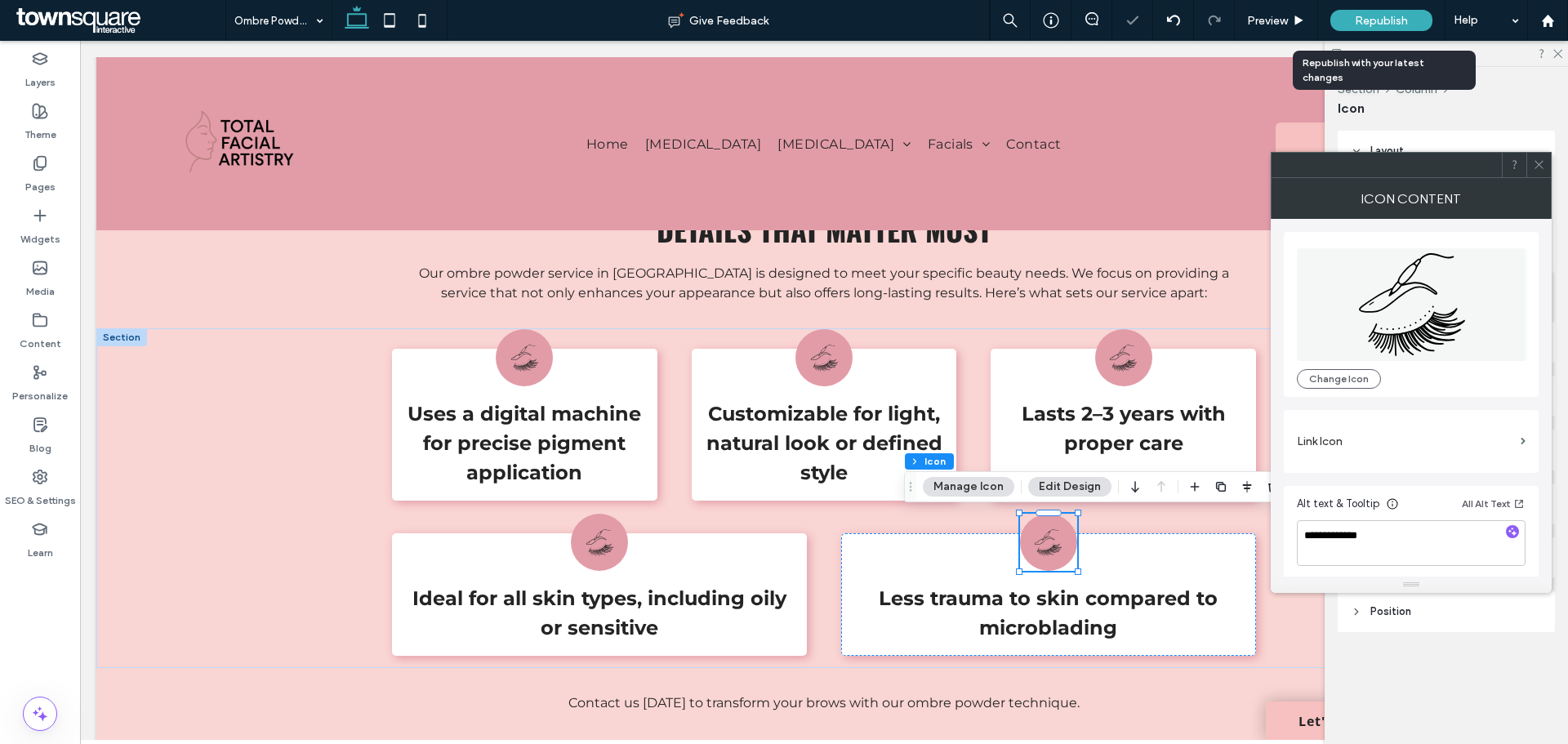
click at [1380, 14] on span "Republish" at bounding box center [1381, 21] width 53 height 14
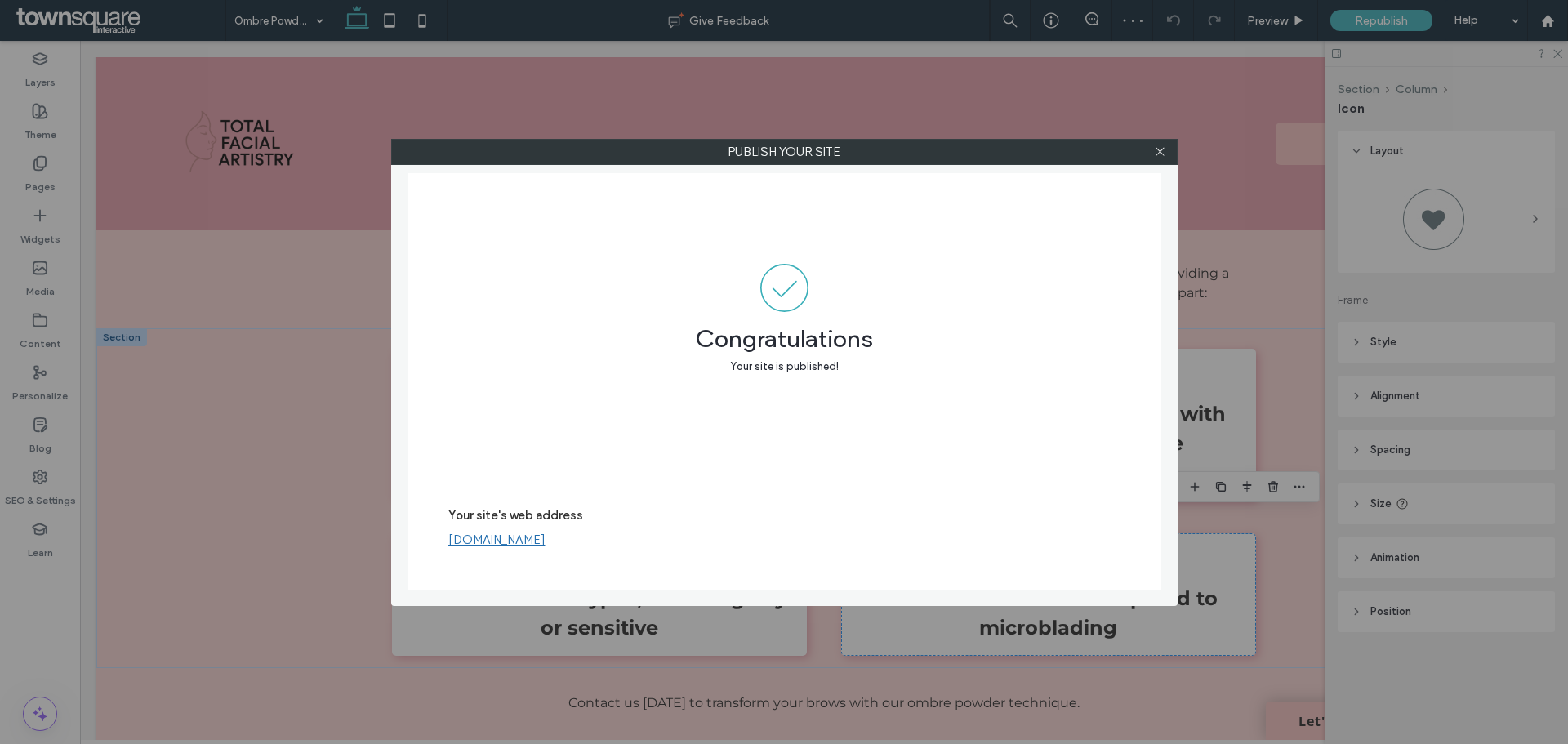
click at [1158, 149] on icon at bounding box center [1159, 152] width 12 height 12
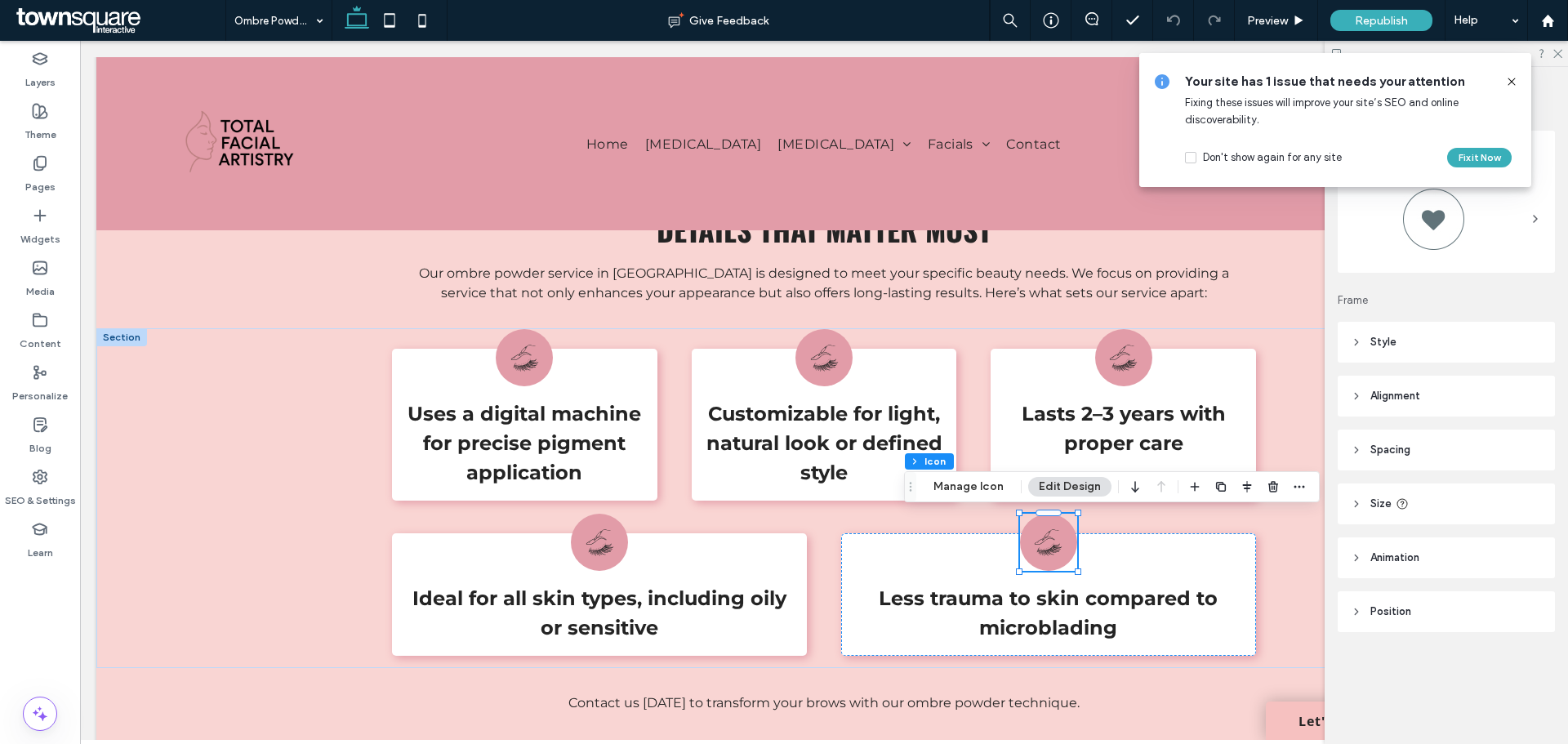
click at [1514, 86] on icon at bounding box center [1511, 81] width 13 height 13
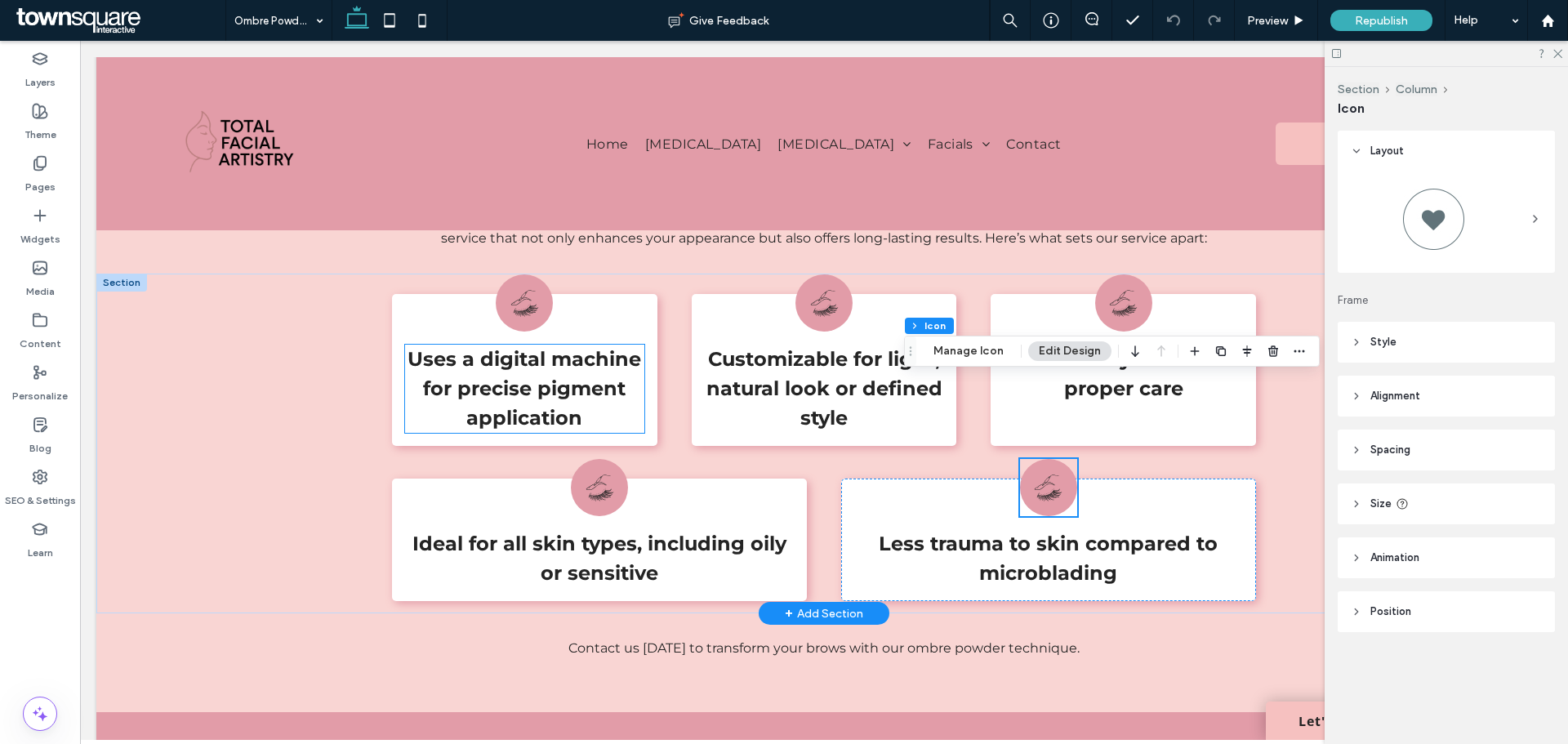
scroll to position [737, 0]
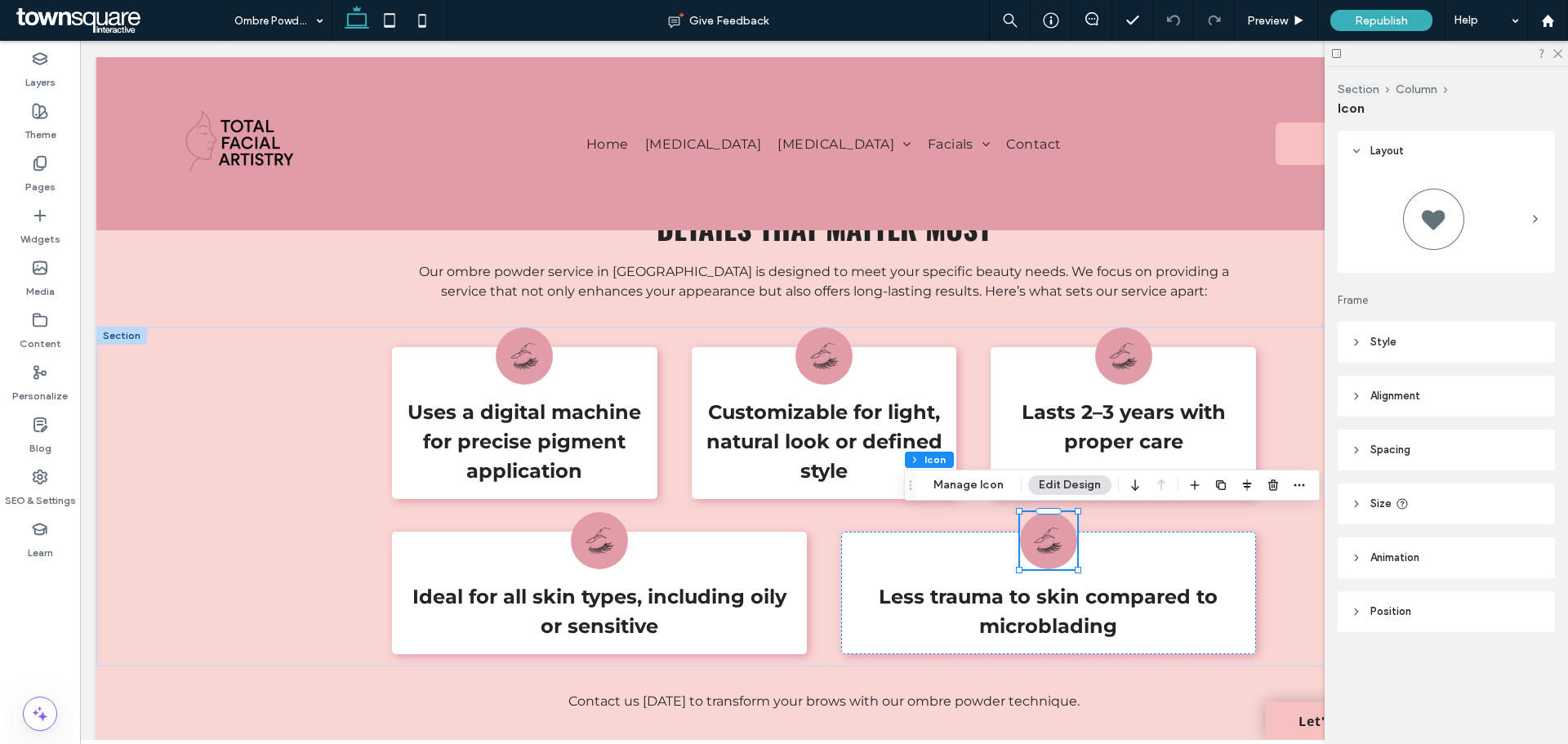
click at [1351, 26] on div "Republish" at bounding box center [1381, 21] width 102 height 22
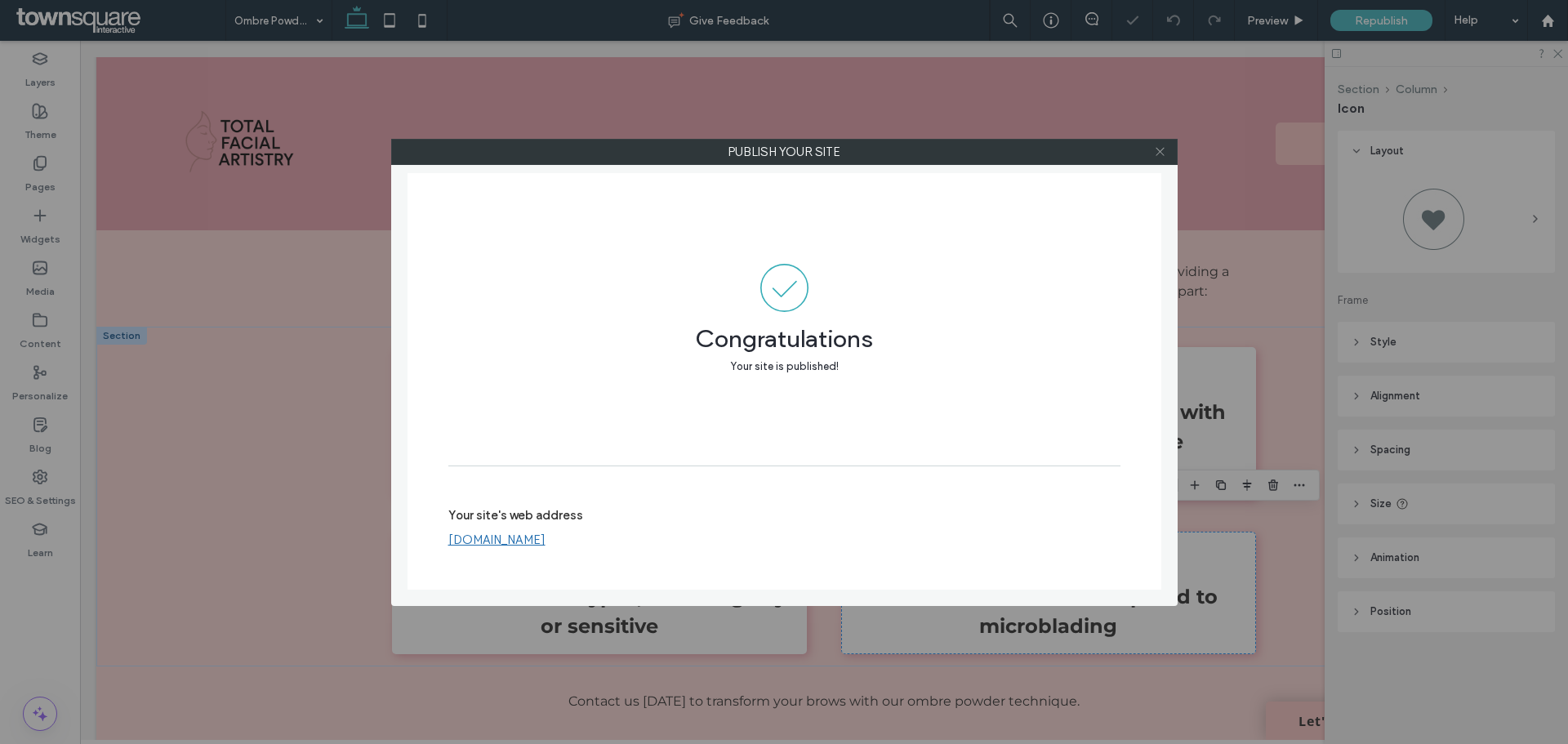
click at [1159, 152] on use at bounding box center [1159, 152] width 8 height 8
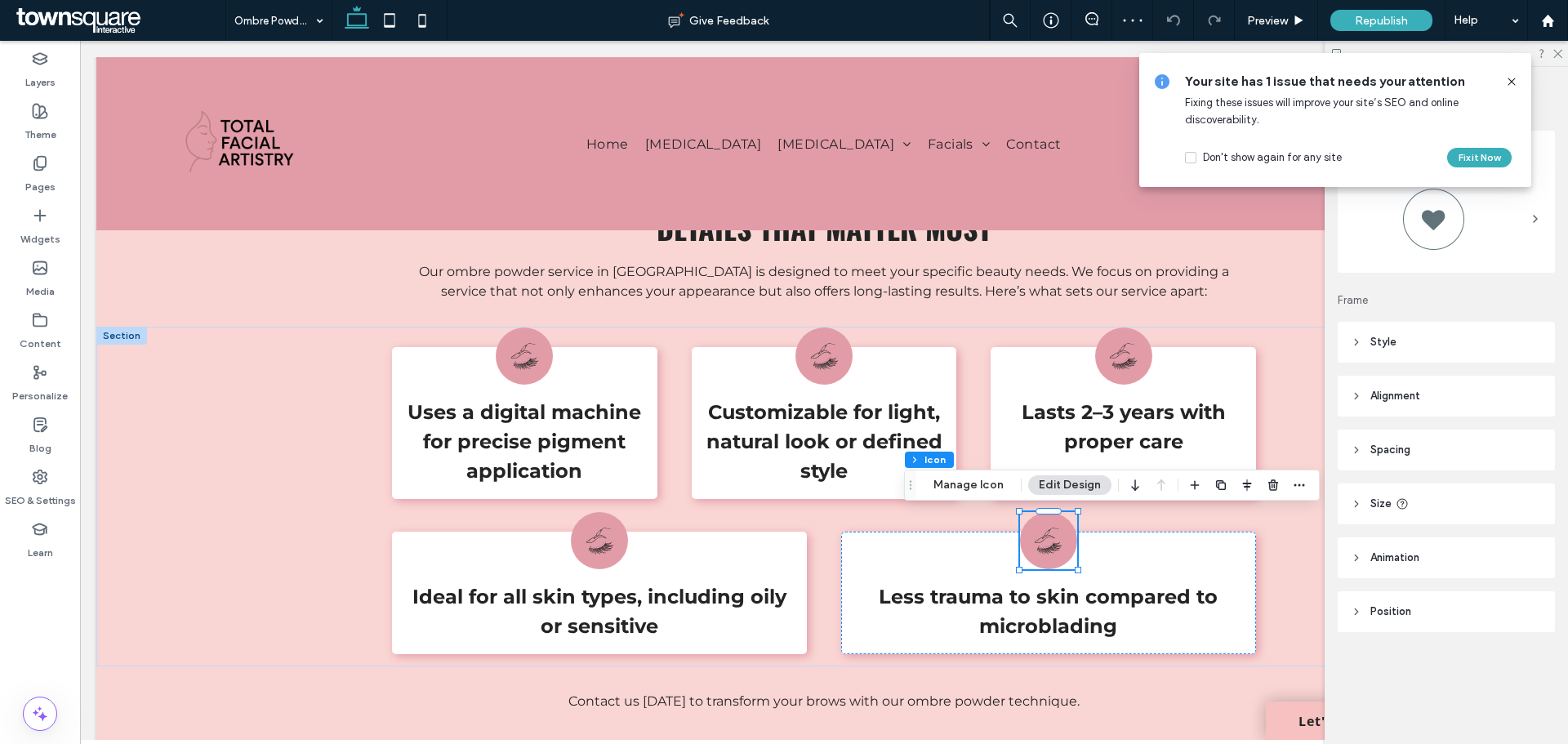
click at [1516, 83] on icon at bounding box center [1511, 81] width 13 height 13
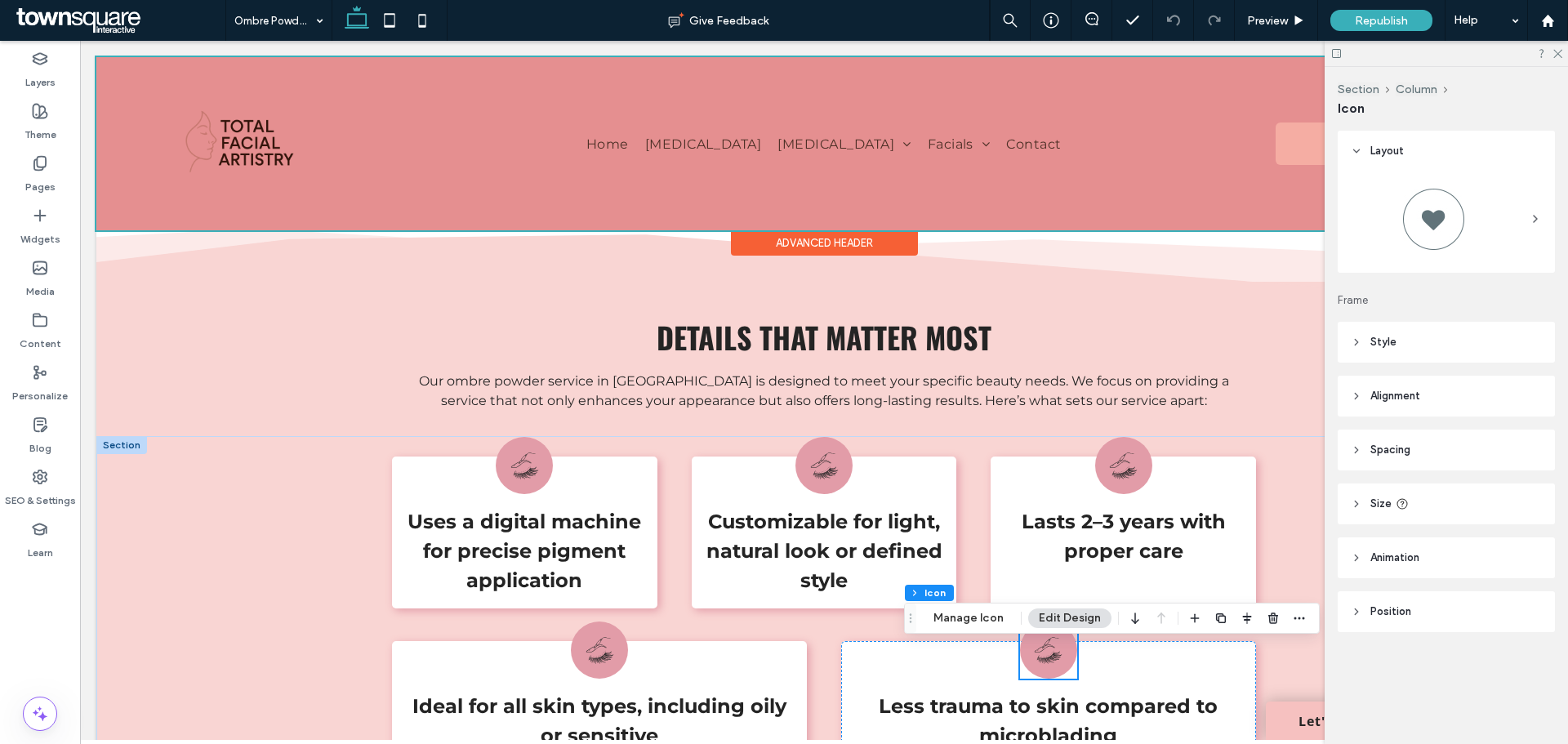
scroll to position [572, 0]
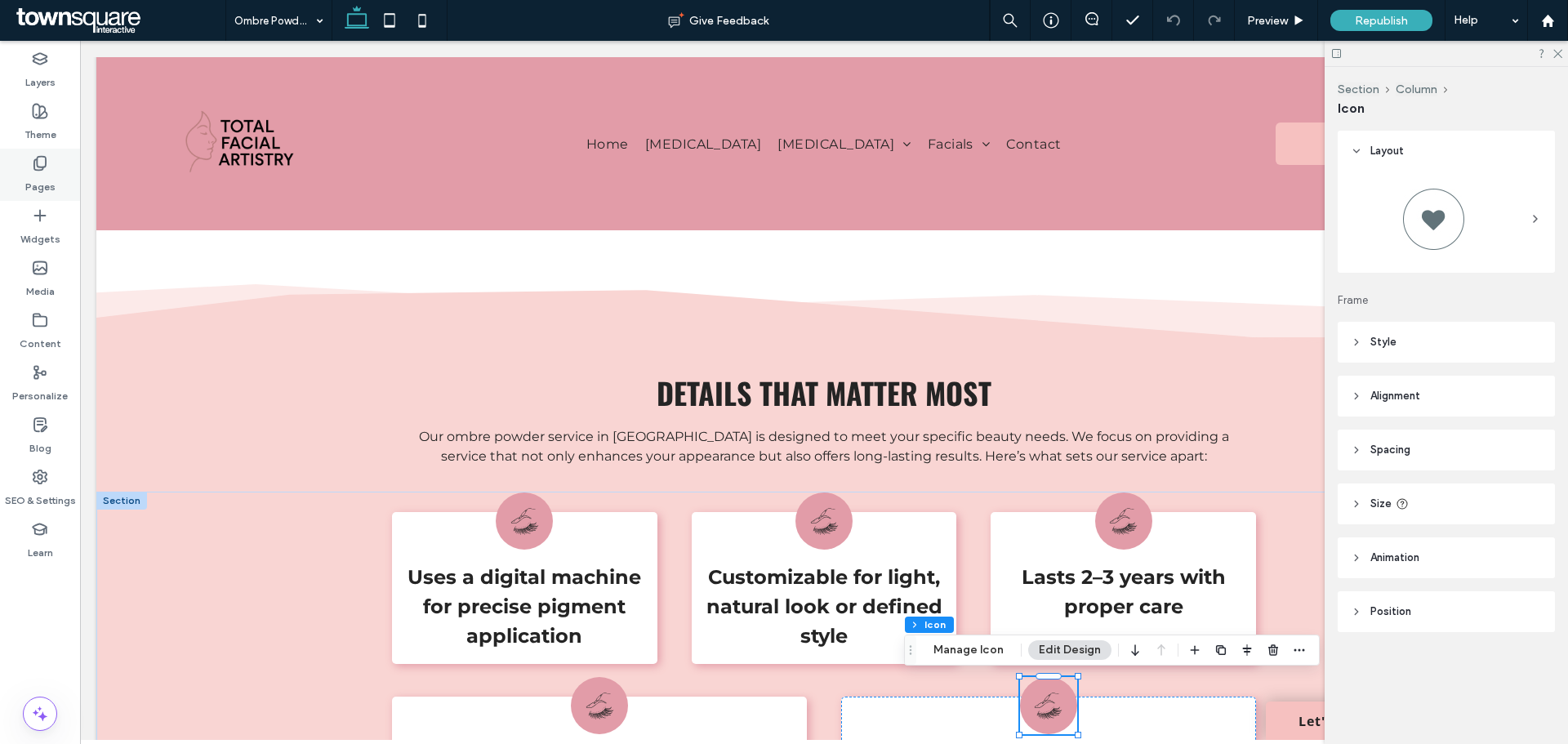
click at [50, 182] on label "Pages" at bounding box center [40, 182] width 31 height 23
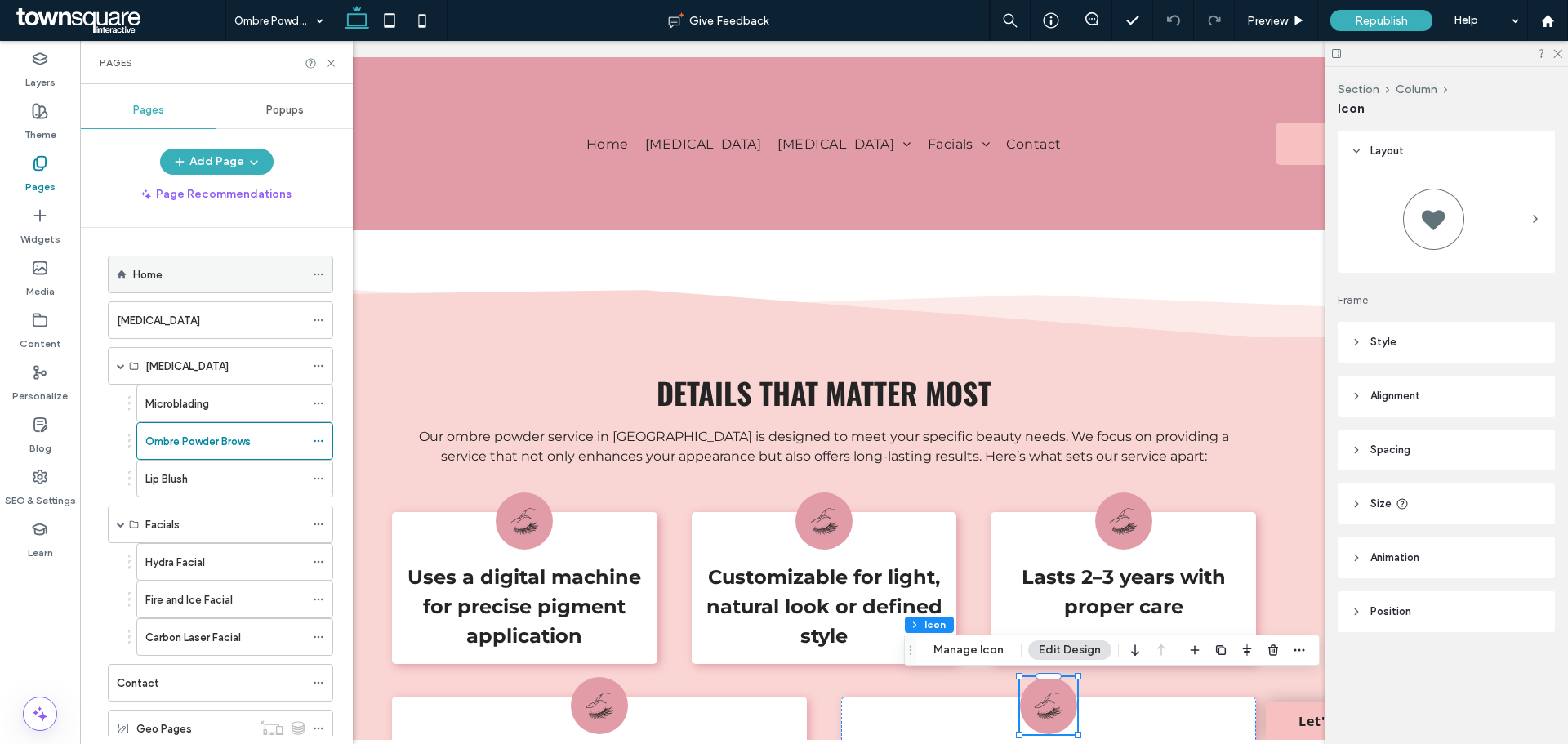
click at [190, 281] on div "Home" at bounding box center [219, 274] width 171 height 17
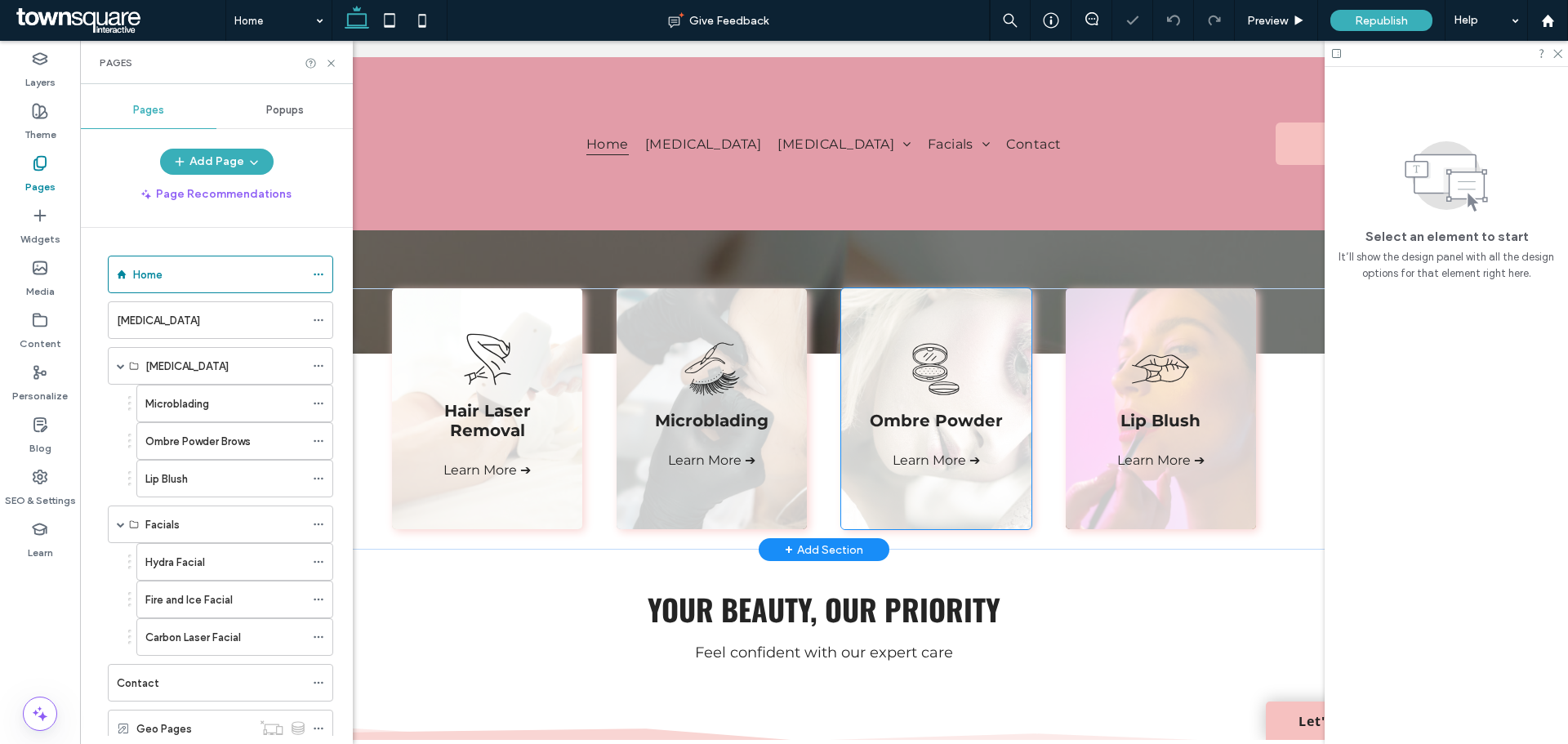
scroll to position [313, 0]
click at [925, 371] on icon "Compact makeup with mirror, open, and a powder puff." at bounding box center [936, 370] width 57 height 57
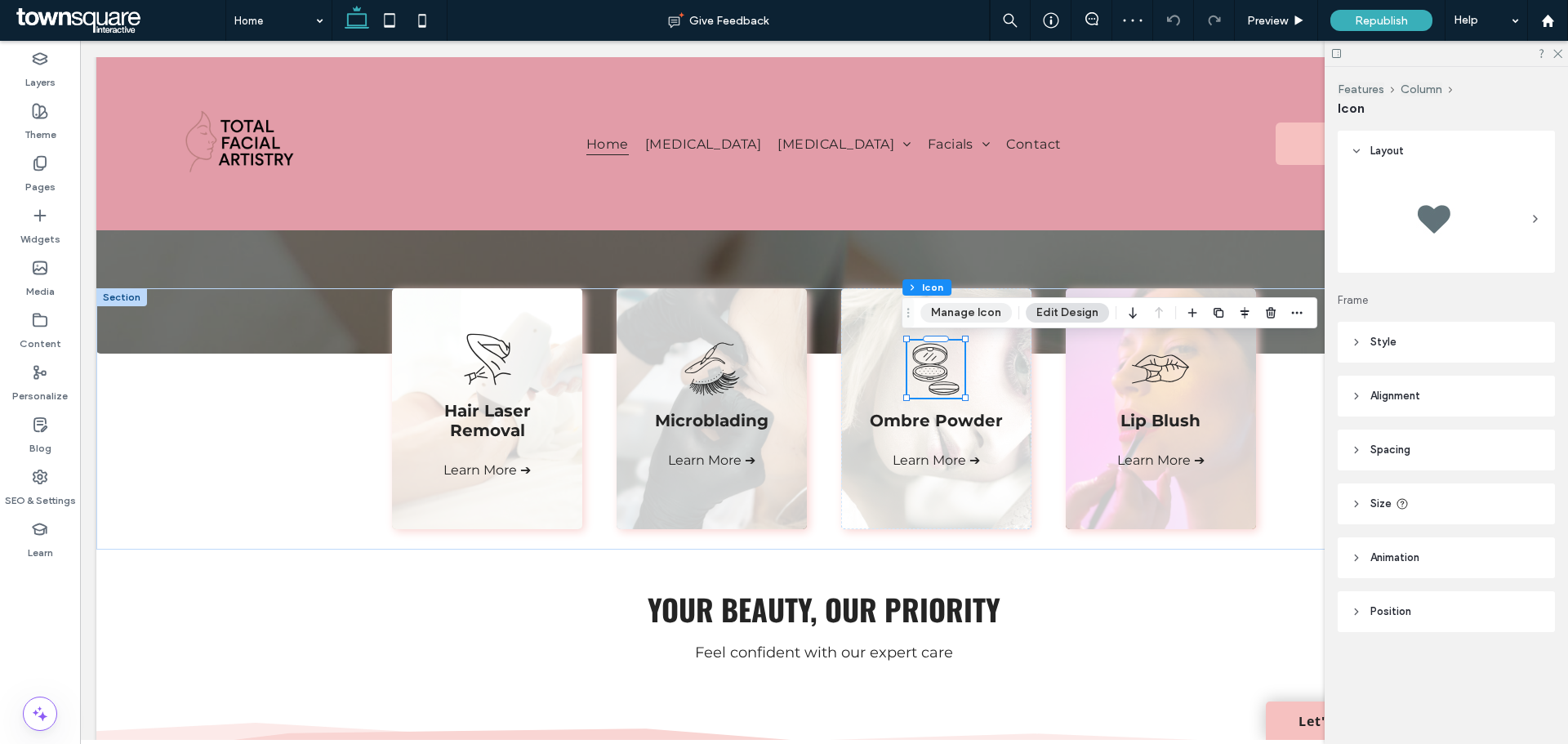
click at [981, 316] on button "Manage Icon" at bounding box center [965, 313] width 92 height 20
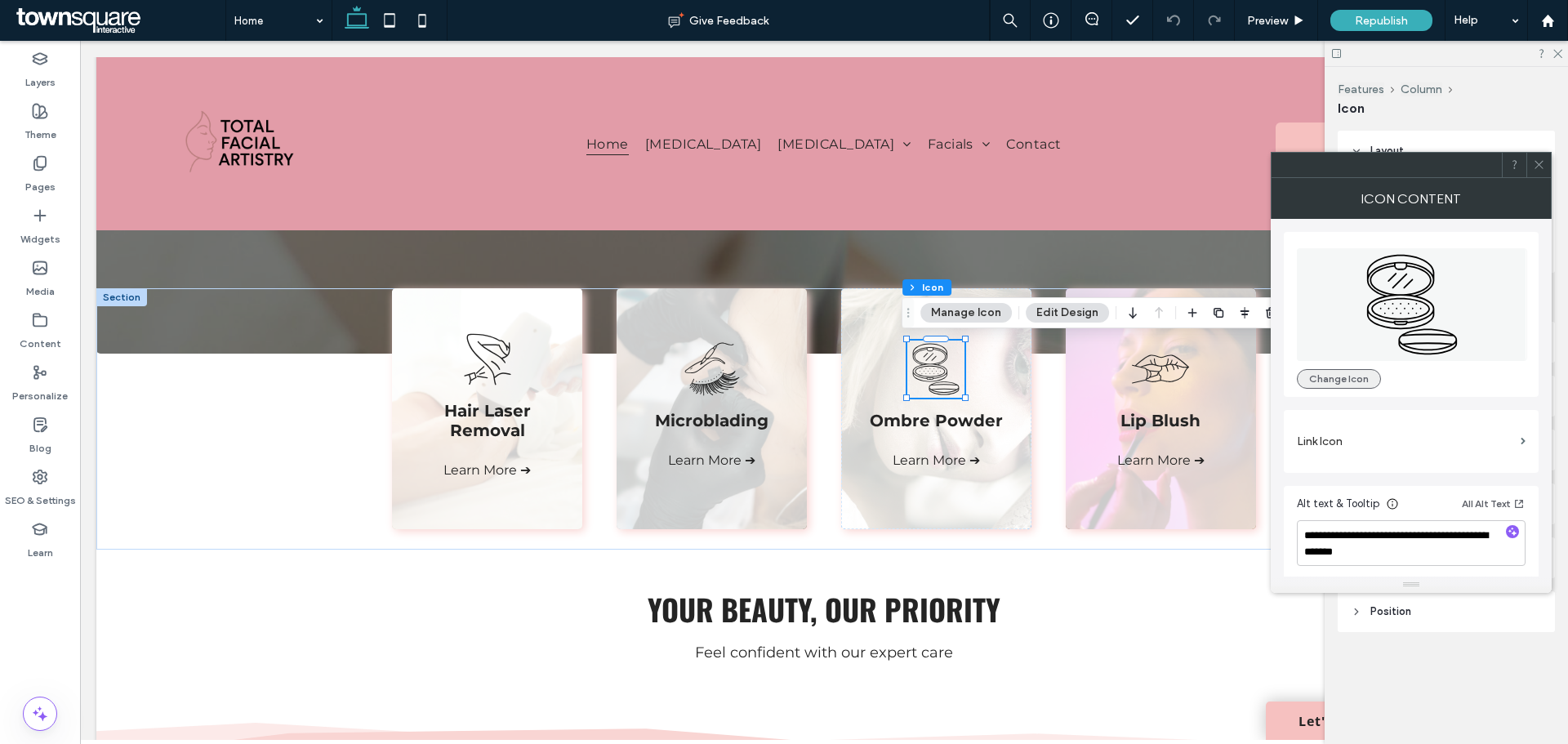
click at [1333, 376] on button "Change Icon" at bounding box center [1338, 379] width 84 height 20
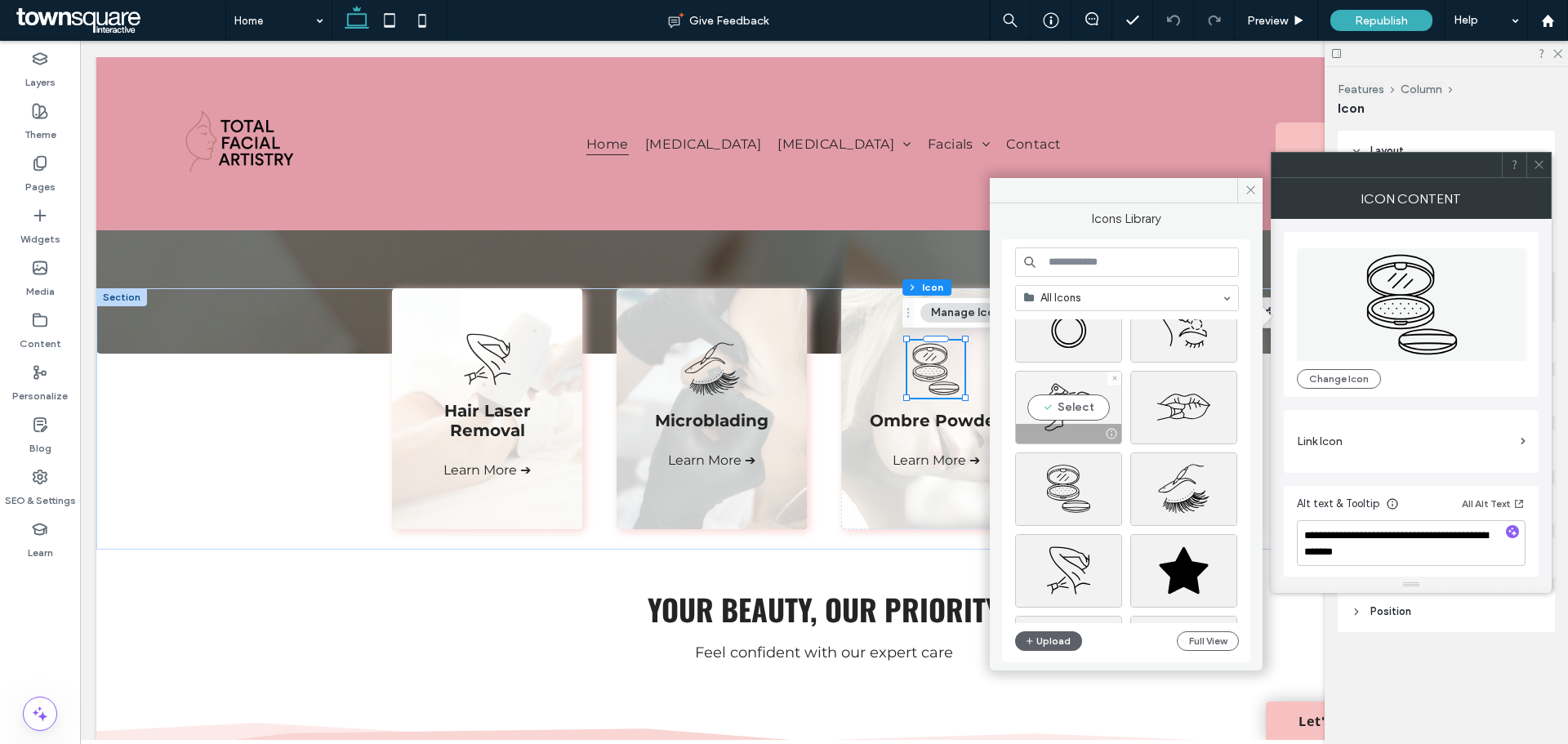
scroll to position [245, 0]
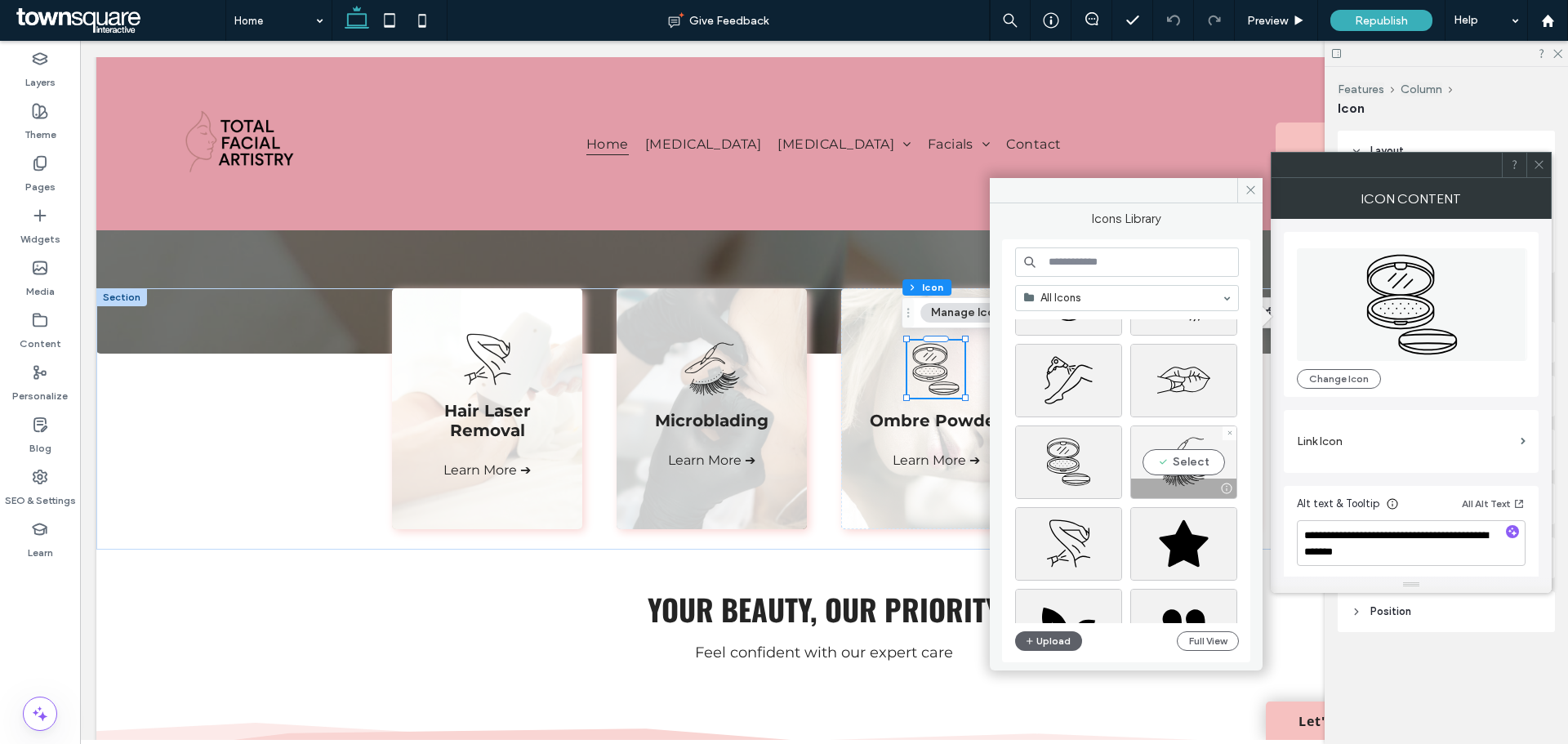
click at [1198, 460] on div "Select" at bounding box center [1183, 462] width 107 height 74
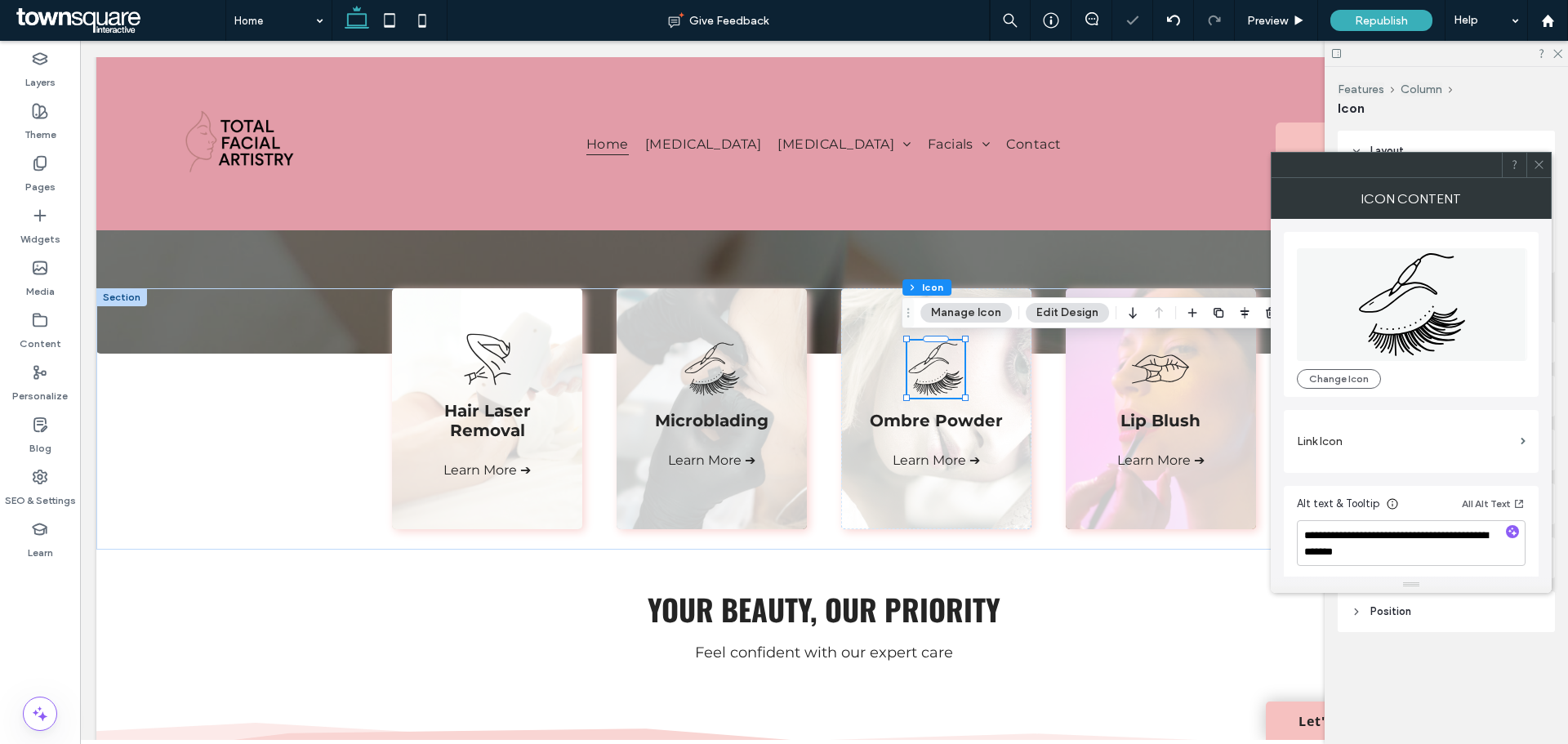
click at [961, 311] on button "Manage Icon" at bounding box center [965, 313] width 92 height 20
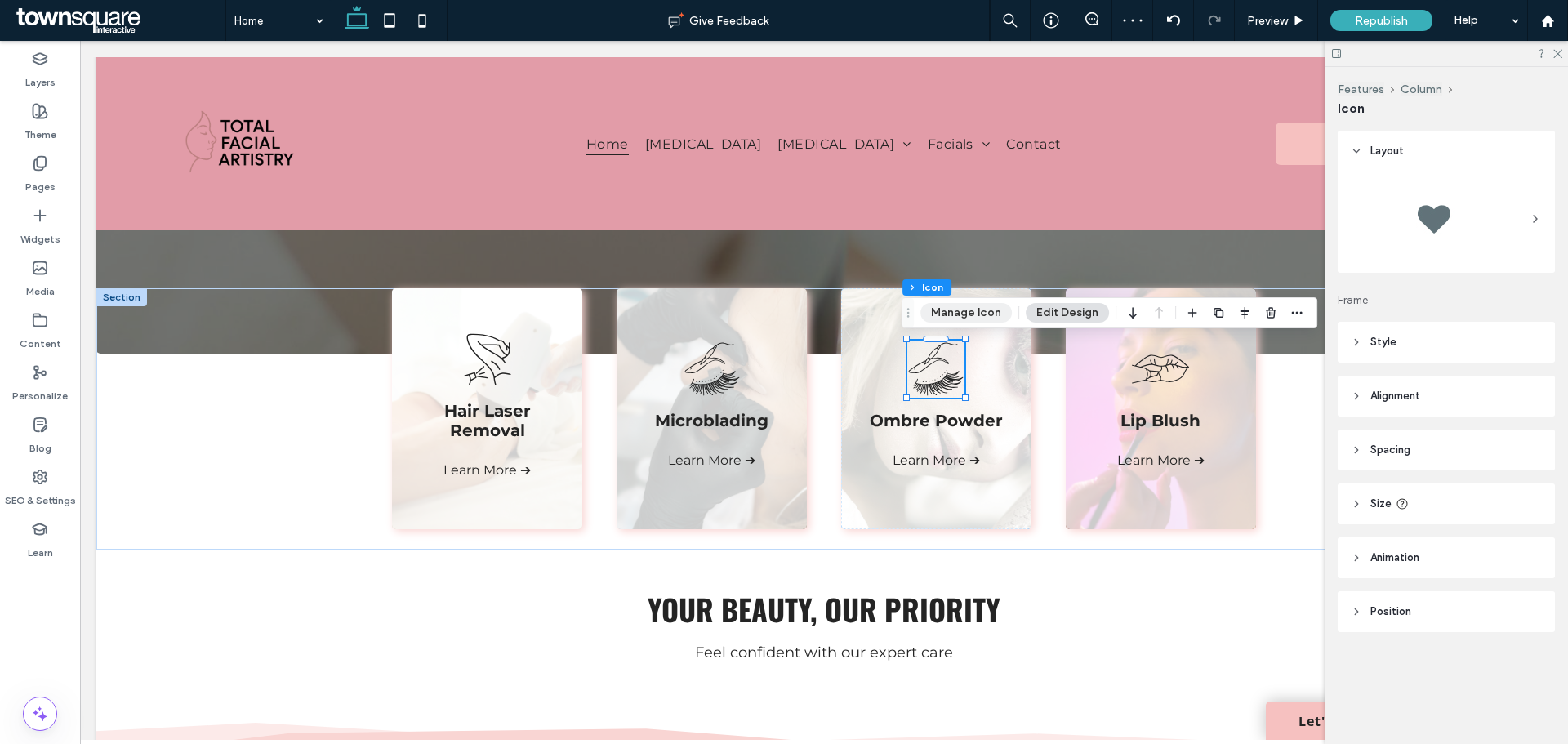
click at [979, 312] on button "Manage Icon" at bounding box center [965, 313] width 92 height 20
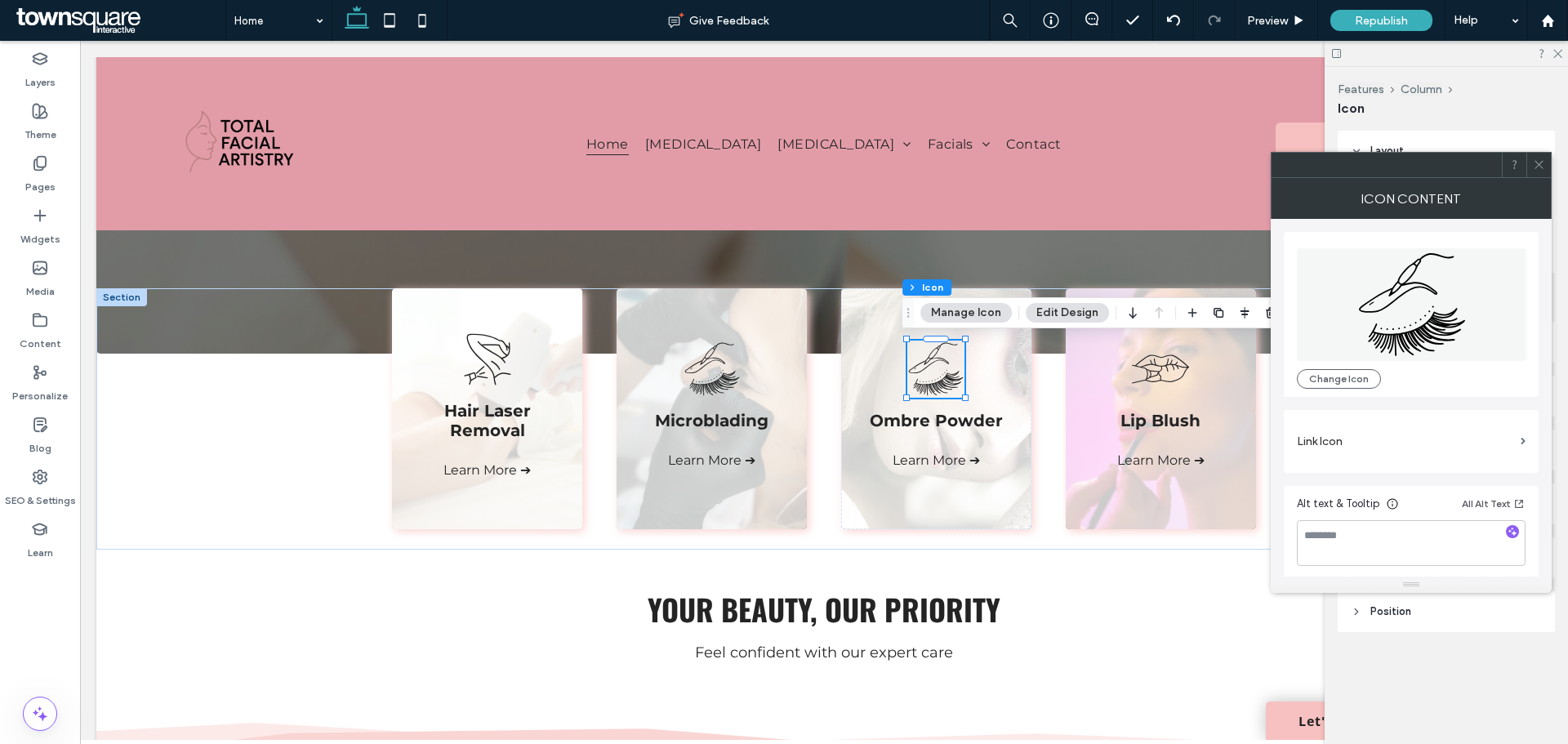
click at [1358, 364] on div "Change Icon" at bounding box center [1410, 314] width 229 height 149
click at [1355, 378] on button "Change Icon" at bounding box center [1338, 379] width 84 height 20
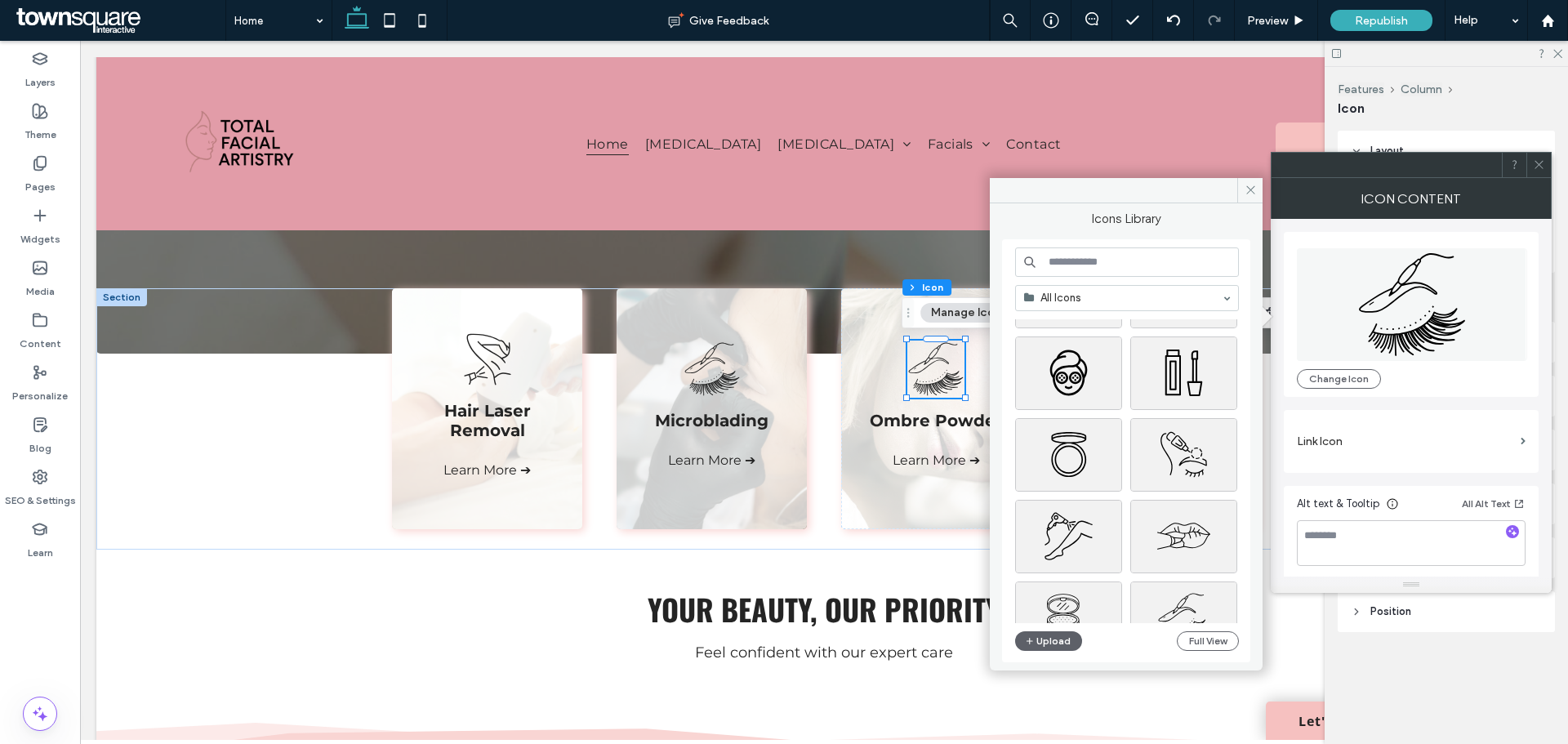
scroll to position [0, 0]
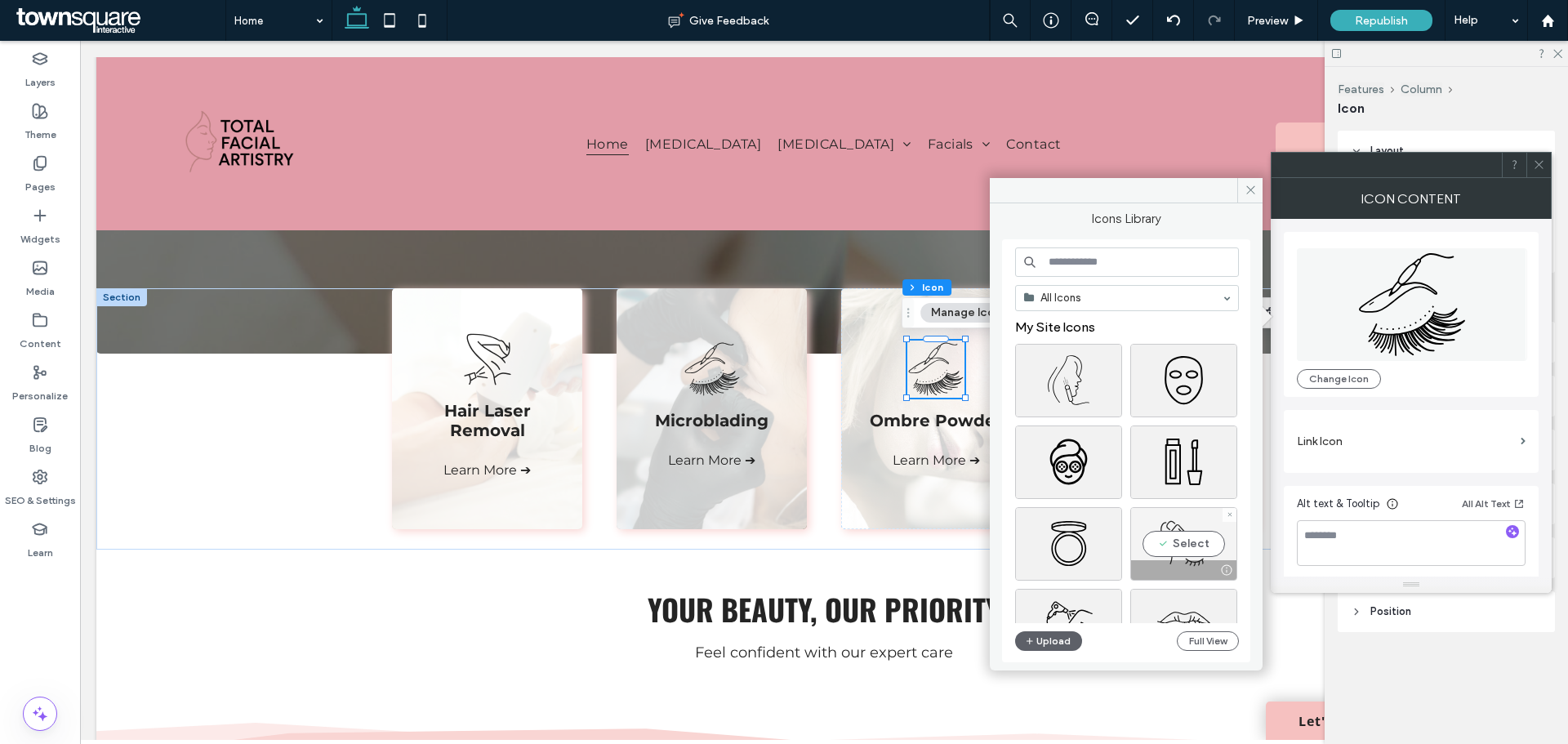
click at [1182, 542] on div "Select" at bounding box center [1183, 544] width 107 height 74
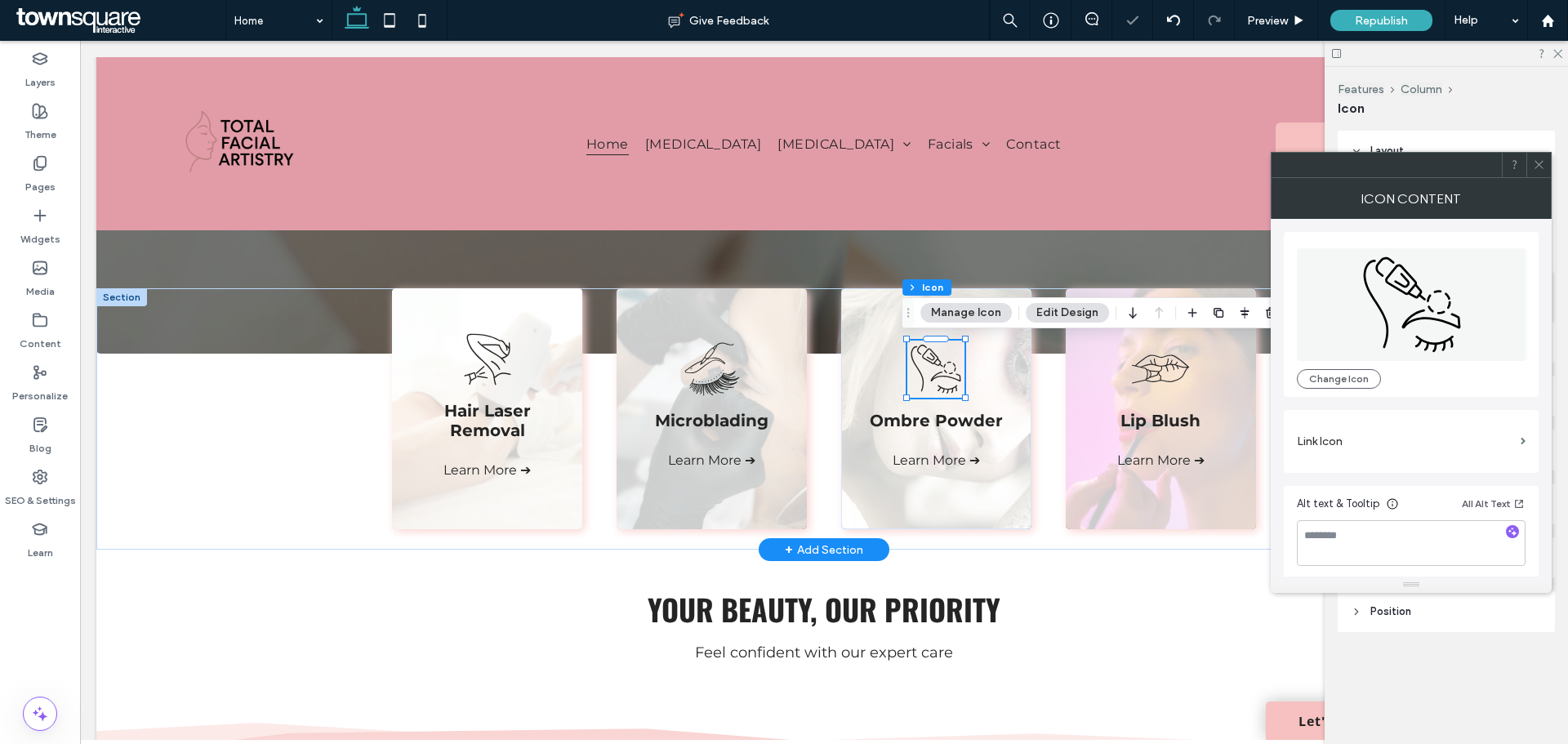
click at [943, 431] on div "Ombre Powder Learn More ➔" at bounding box center [936, 409] width 190 height 241
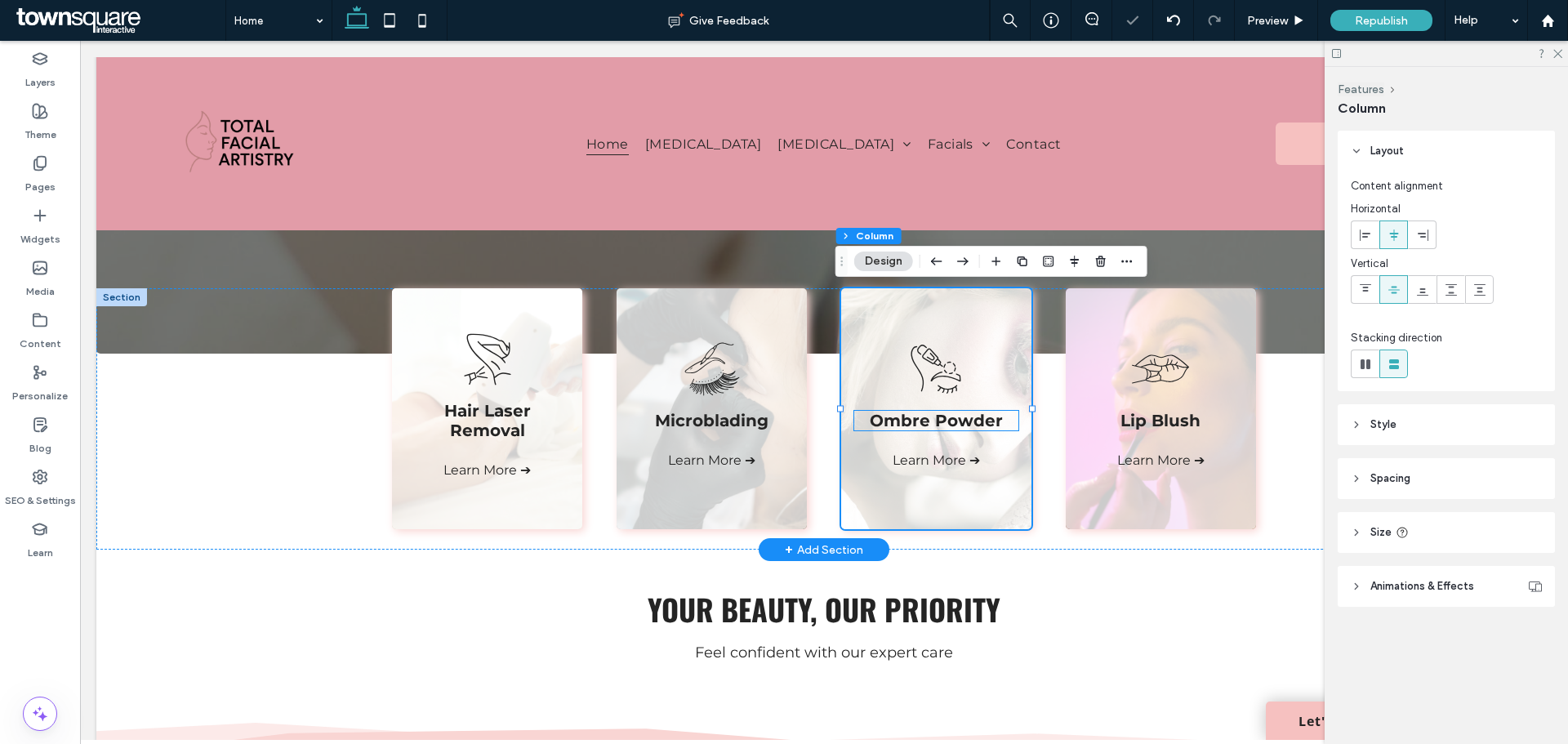
click at [943, 422] on span "Ombre Powder" at bounding box center [936, 421] width 133 height 20
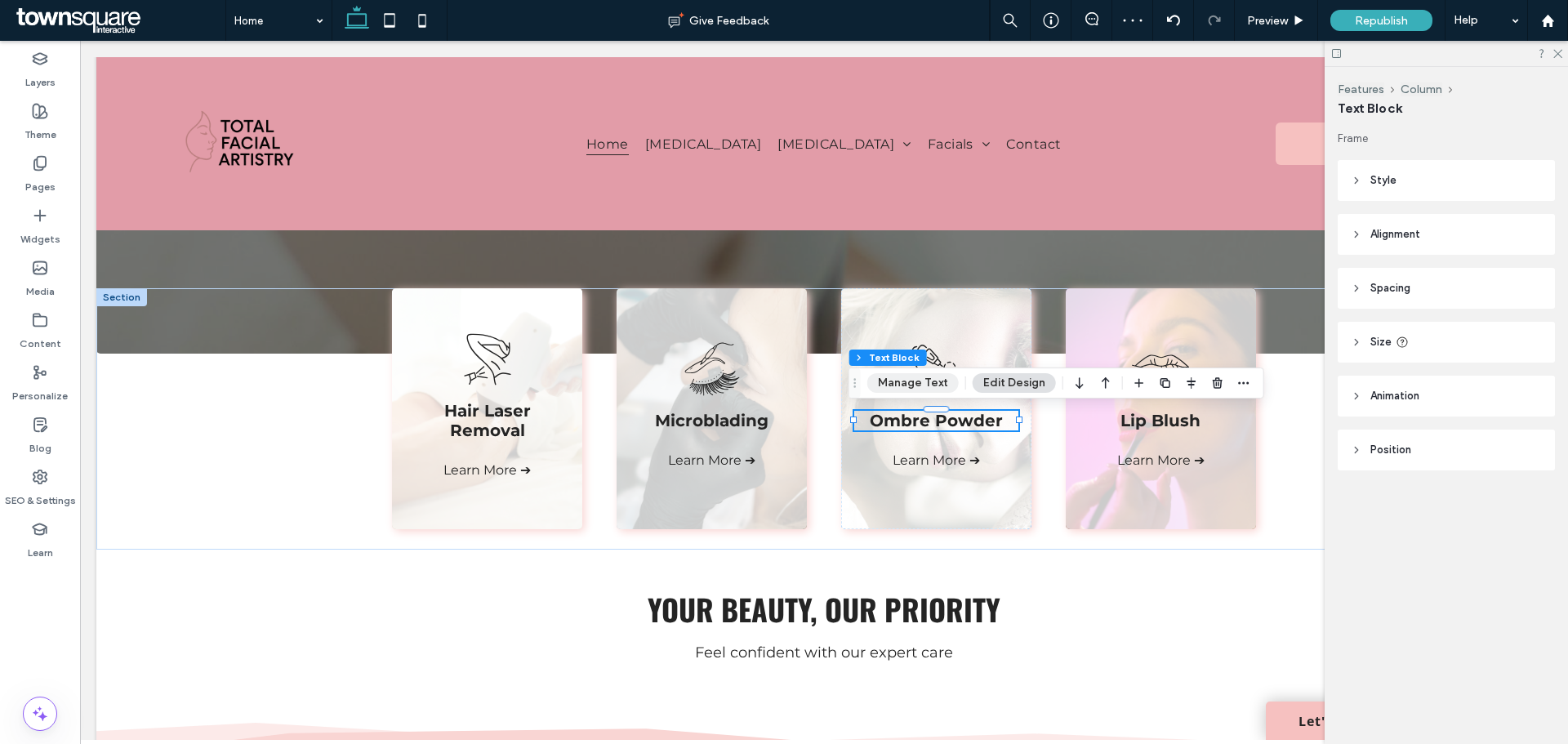
click at [923, 386] on button "Manage Text" at bounding box center [912, 383] width 92 height 20
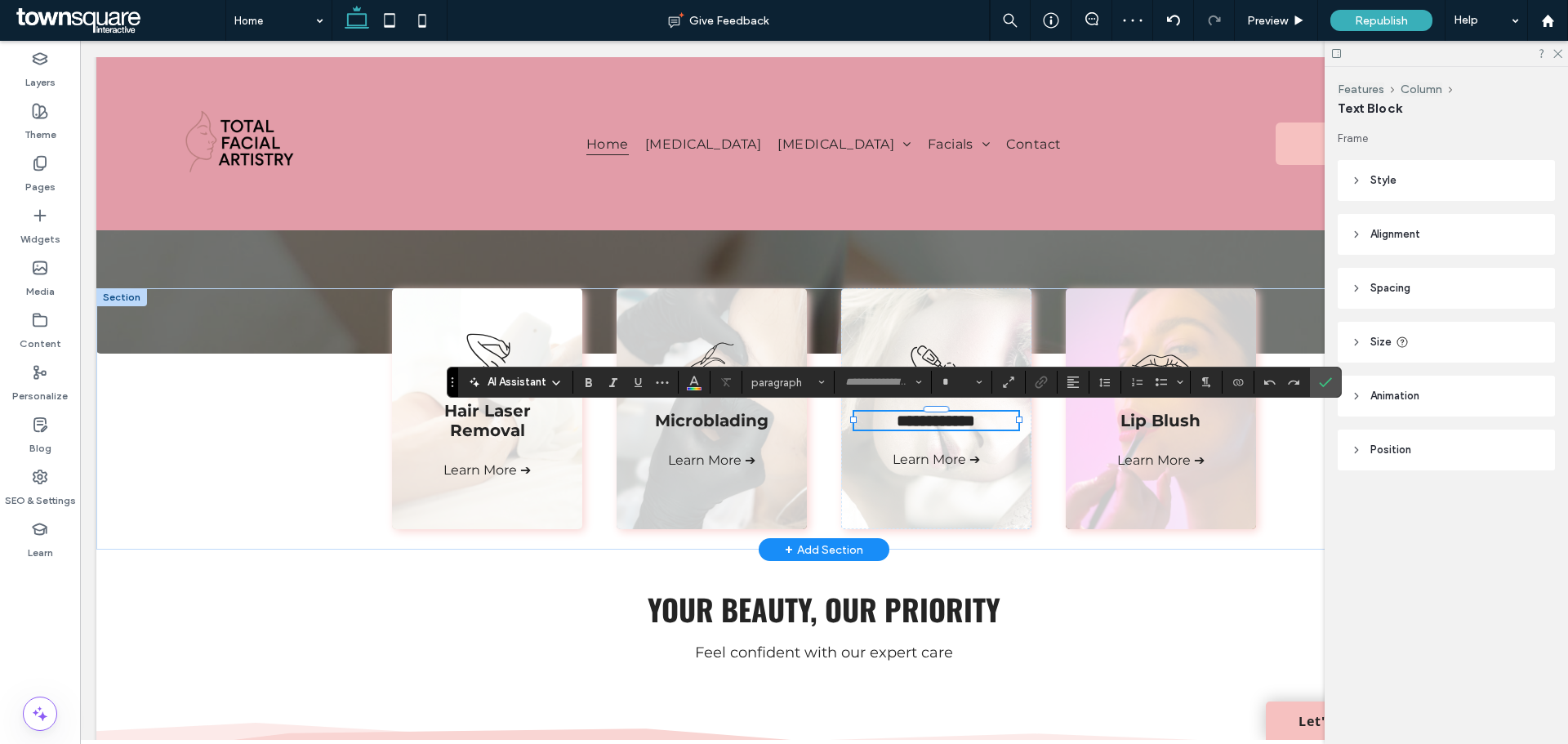
type input "**********"
type input "**"
click at [996, 417] on h4 "**********" at bounding box center [936, 421] width 164 height 18
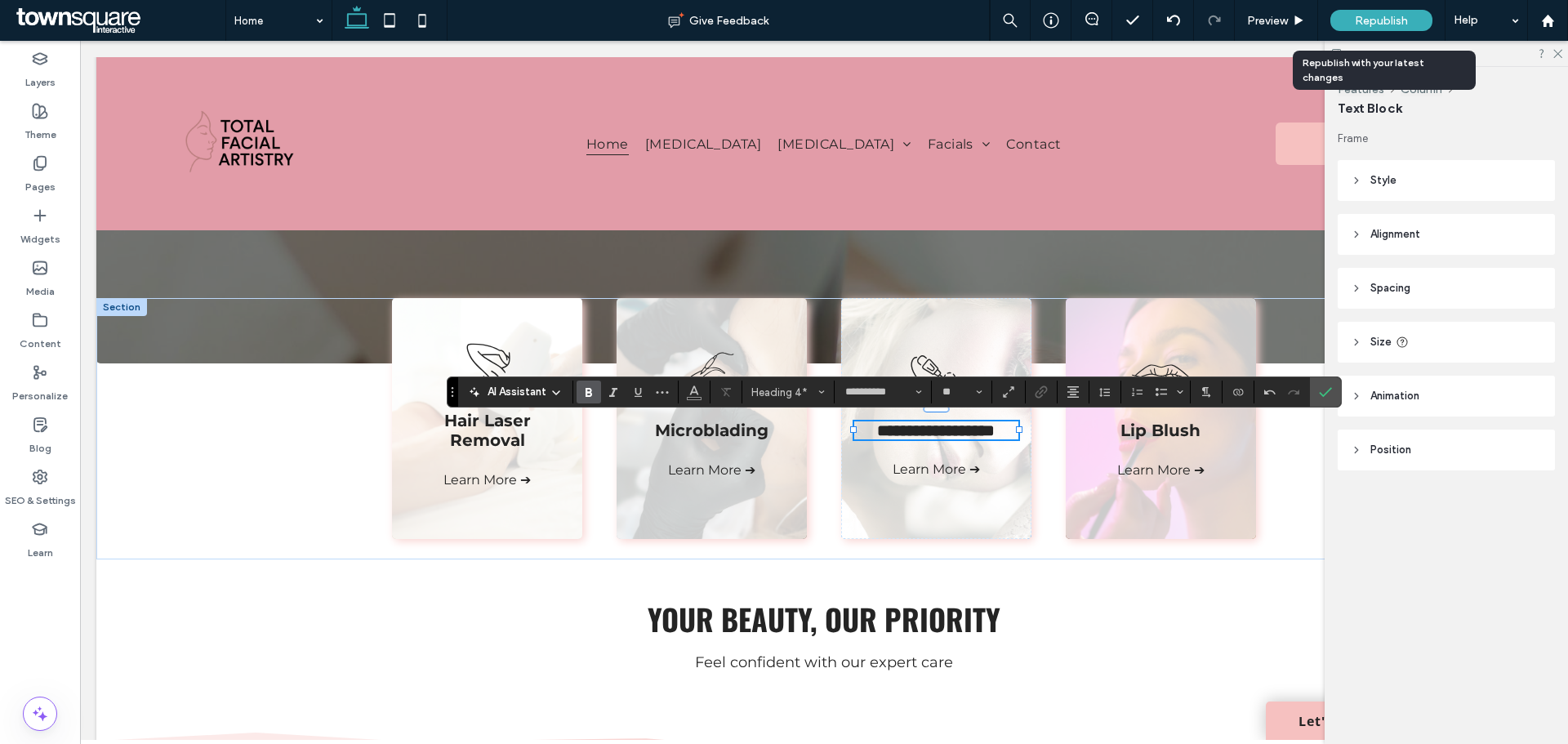
click at [1405, 14] on span "Republish" at bounding box center [1381, 21] width 53 height 14
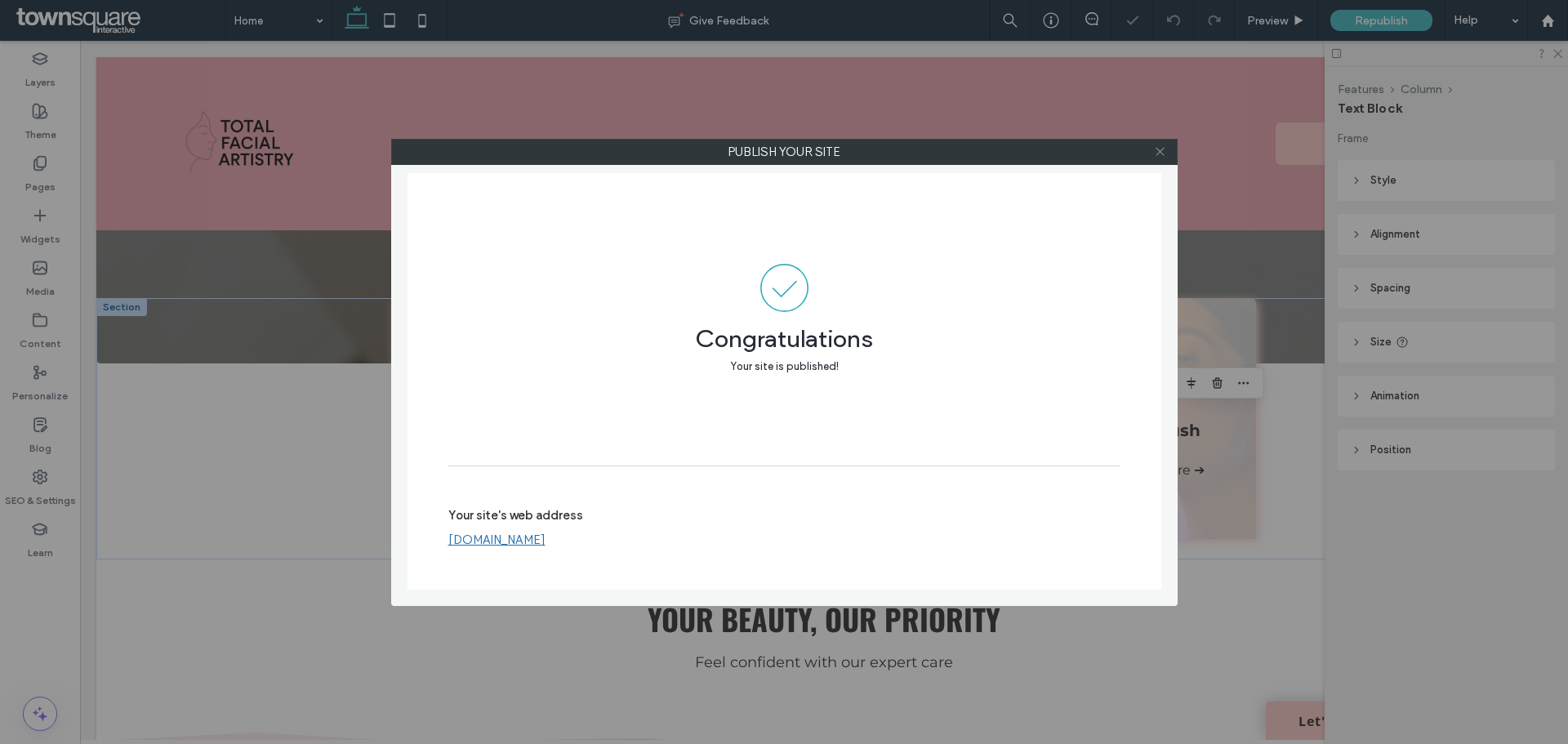
click at [1160, 152] on use at bounding box center [1159, 152] width 8 height 8
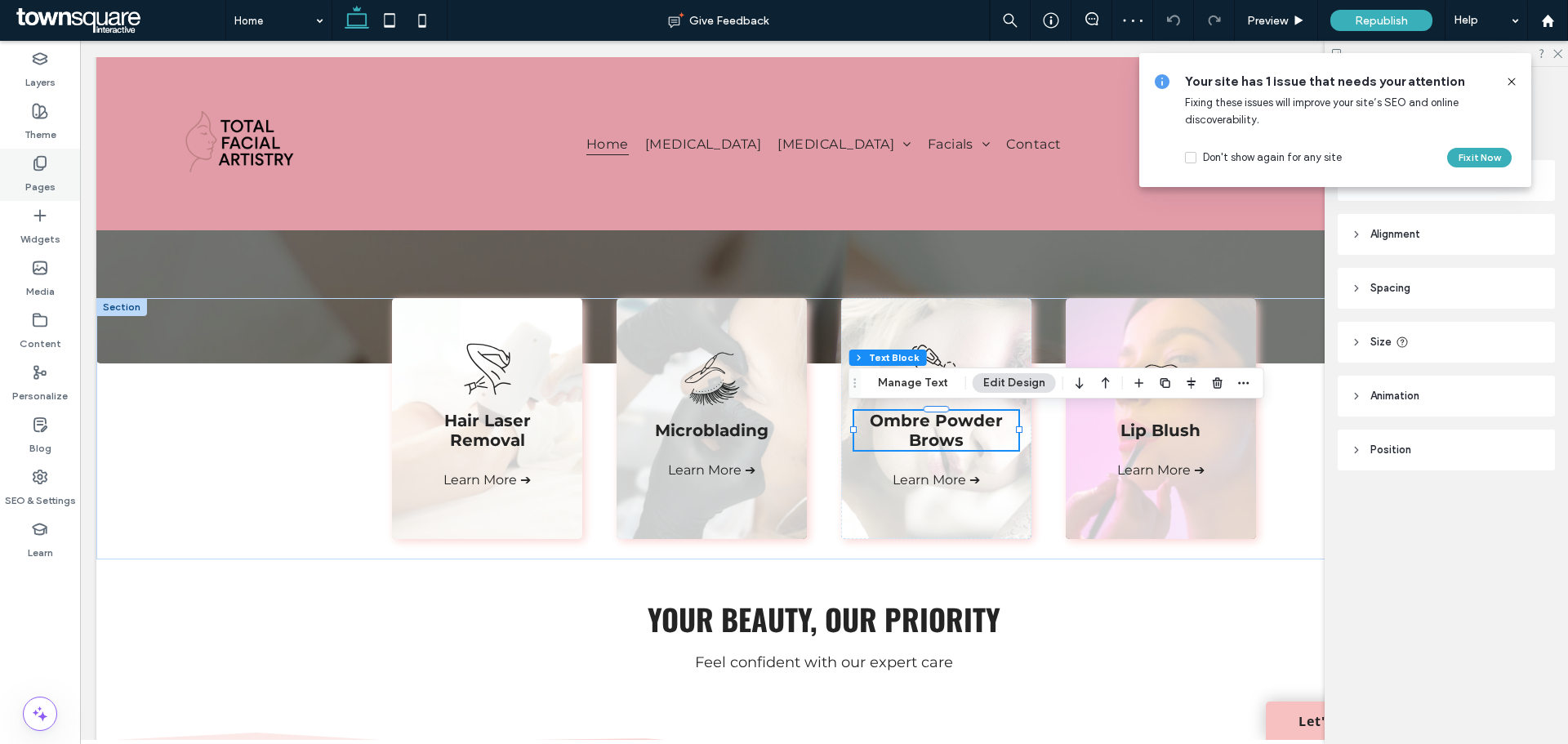
click at [55, 179] on div "Pages" at bounding box center [39, 174] width 80 height 52
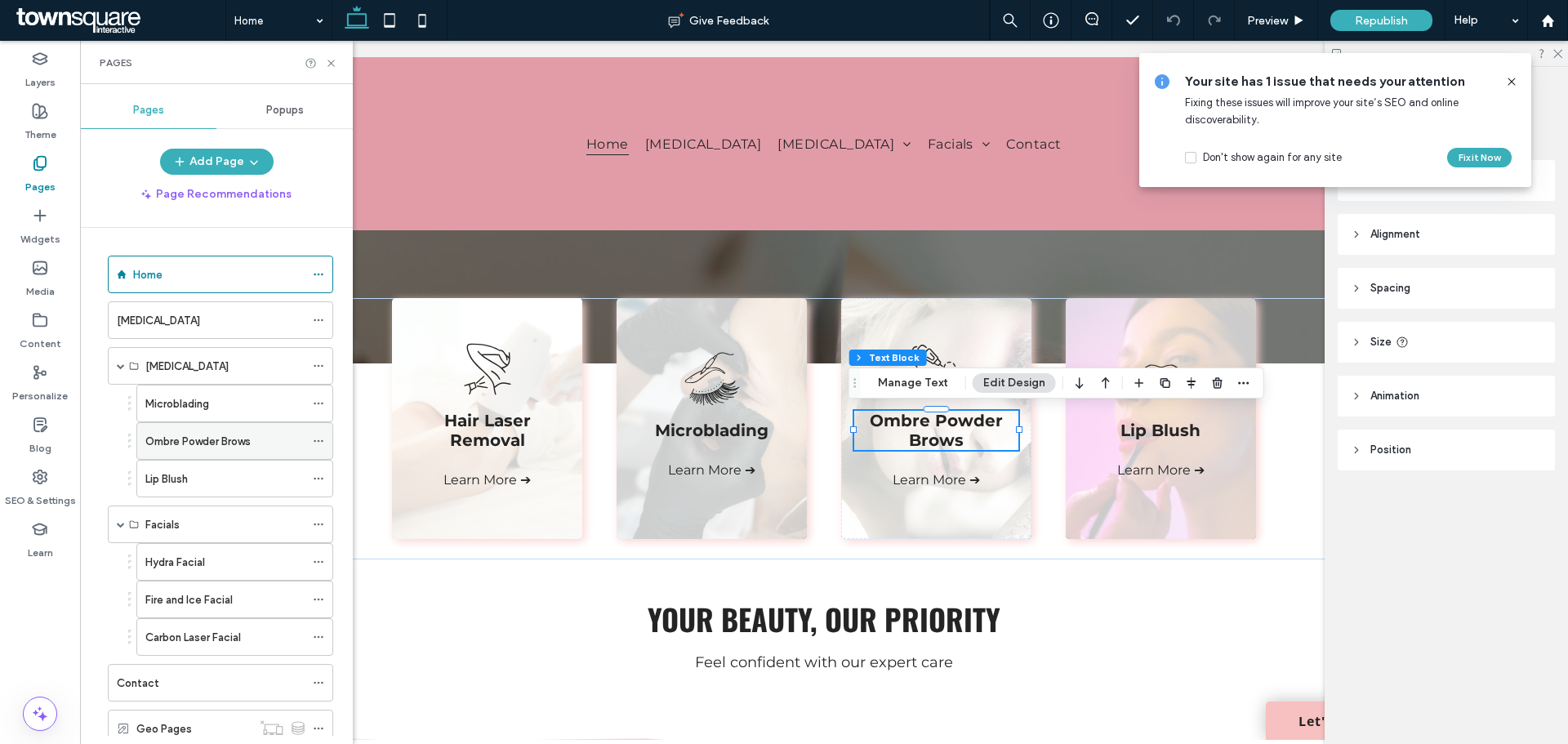
click at [212, 448] on label "Ombre Powder Brows" at bounding box center [198, 441] width 105 height 29
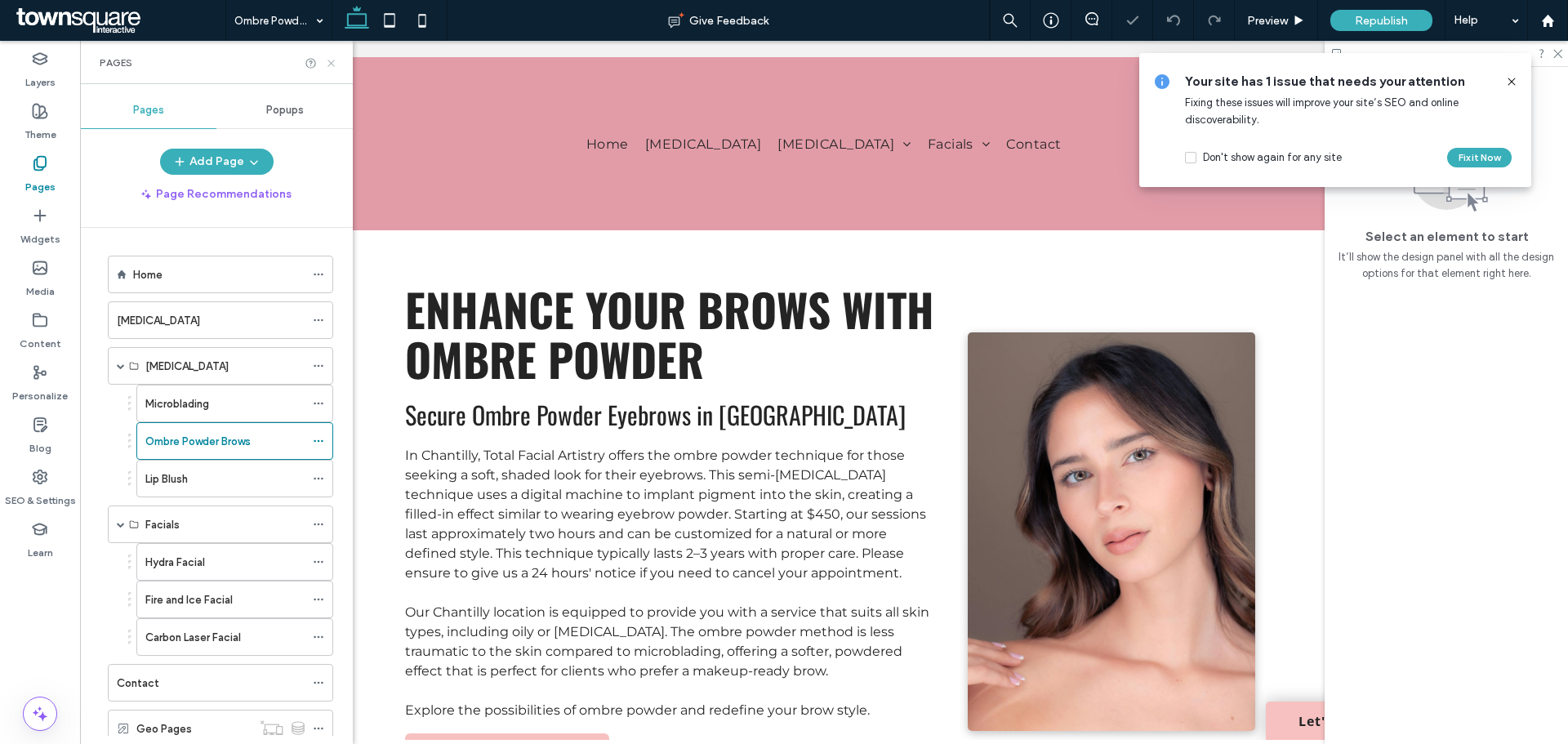
click at [335, 59] on icon at bounding box center [331, 63] width 12 height 12
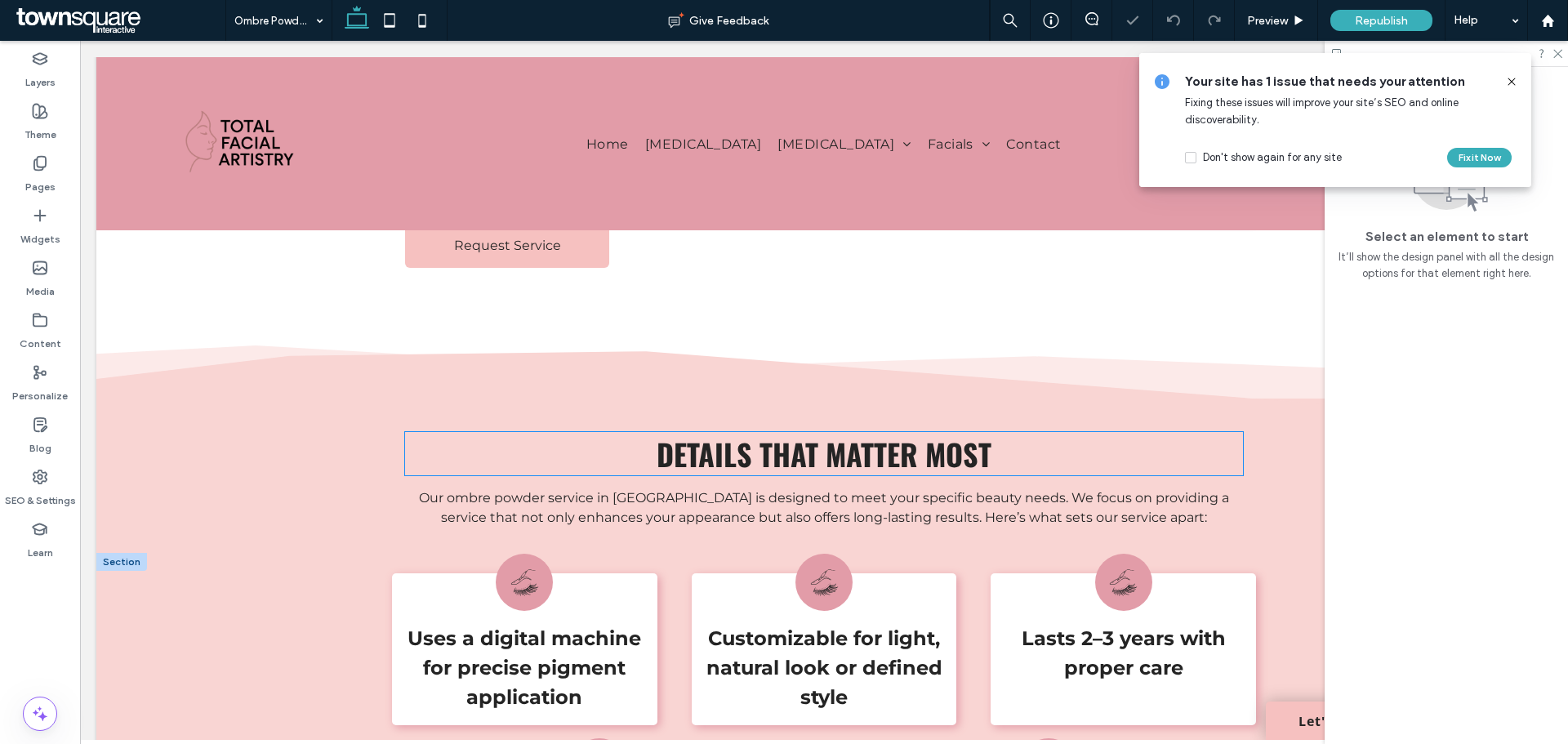
scroll to position [653, 0]
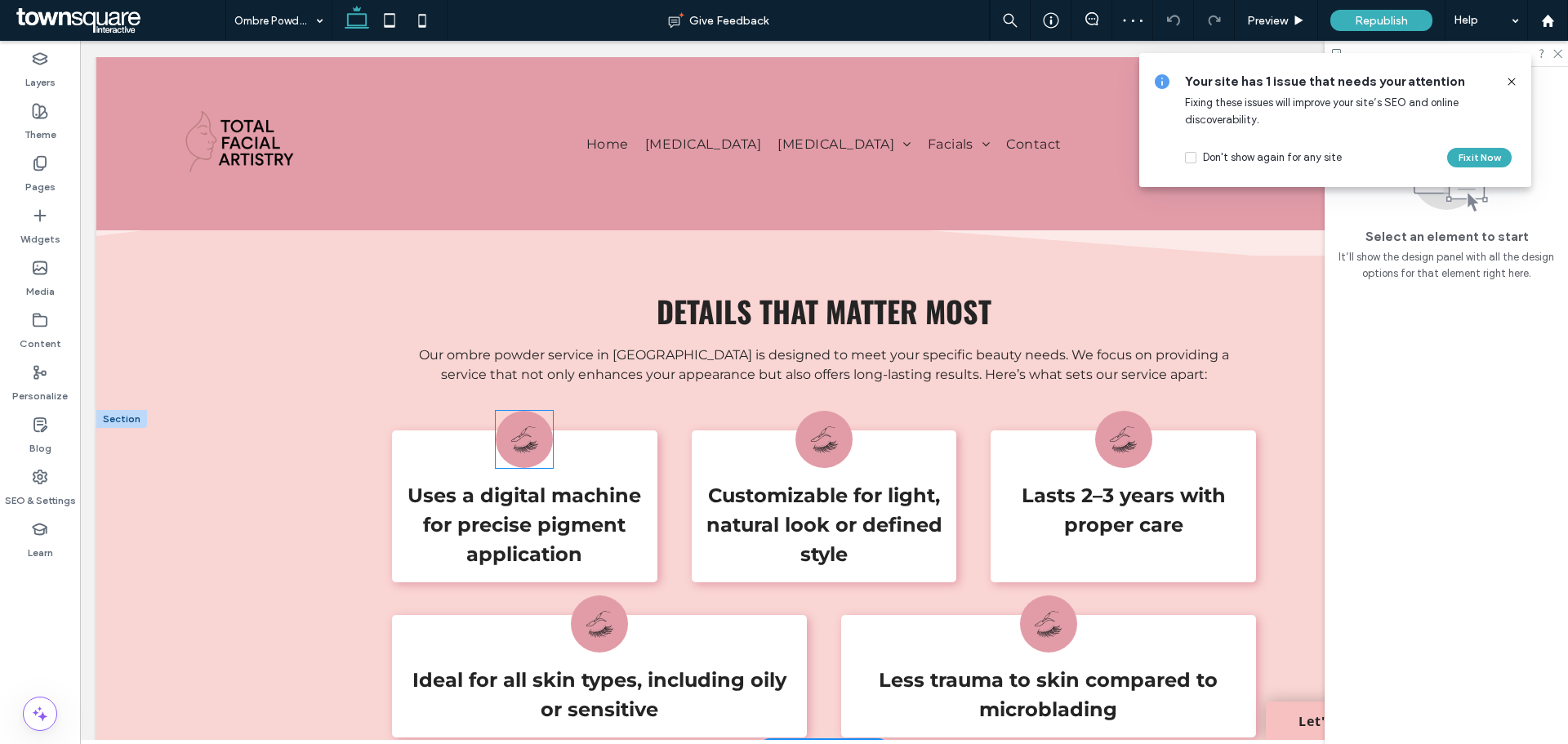
click at [523, 446] on icon at bounding box center [524, 440] width 29 height 29
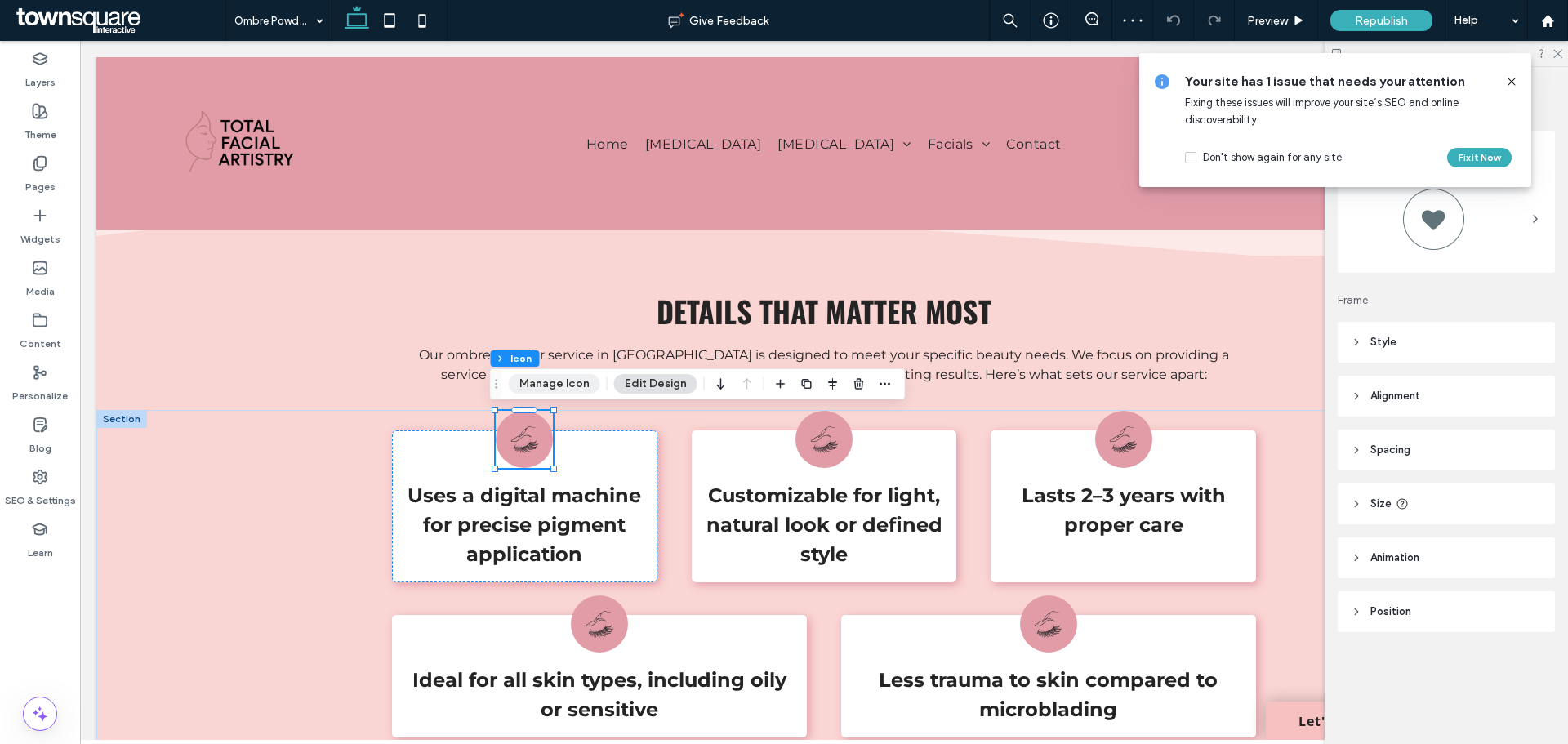
click at [550, 377] on button "Manage Icon" at bounding box center [554, 384] width 92 height 20
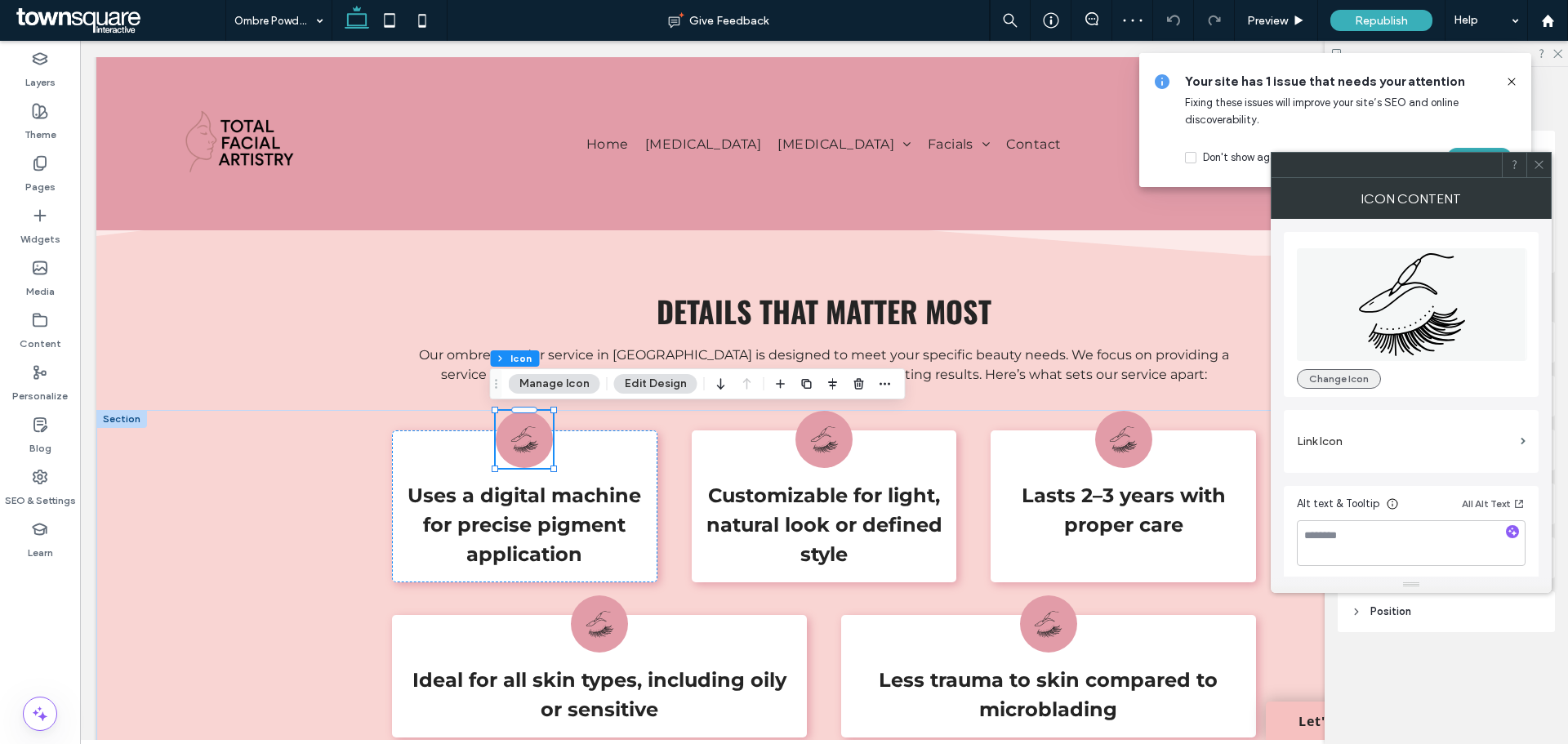
click at [1322, 377] on button "Change Icon" at bounding box center [1338, 379] width 84 height 20
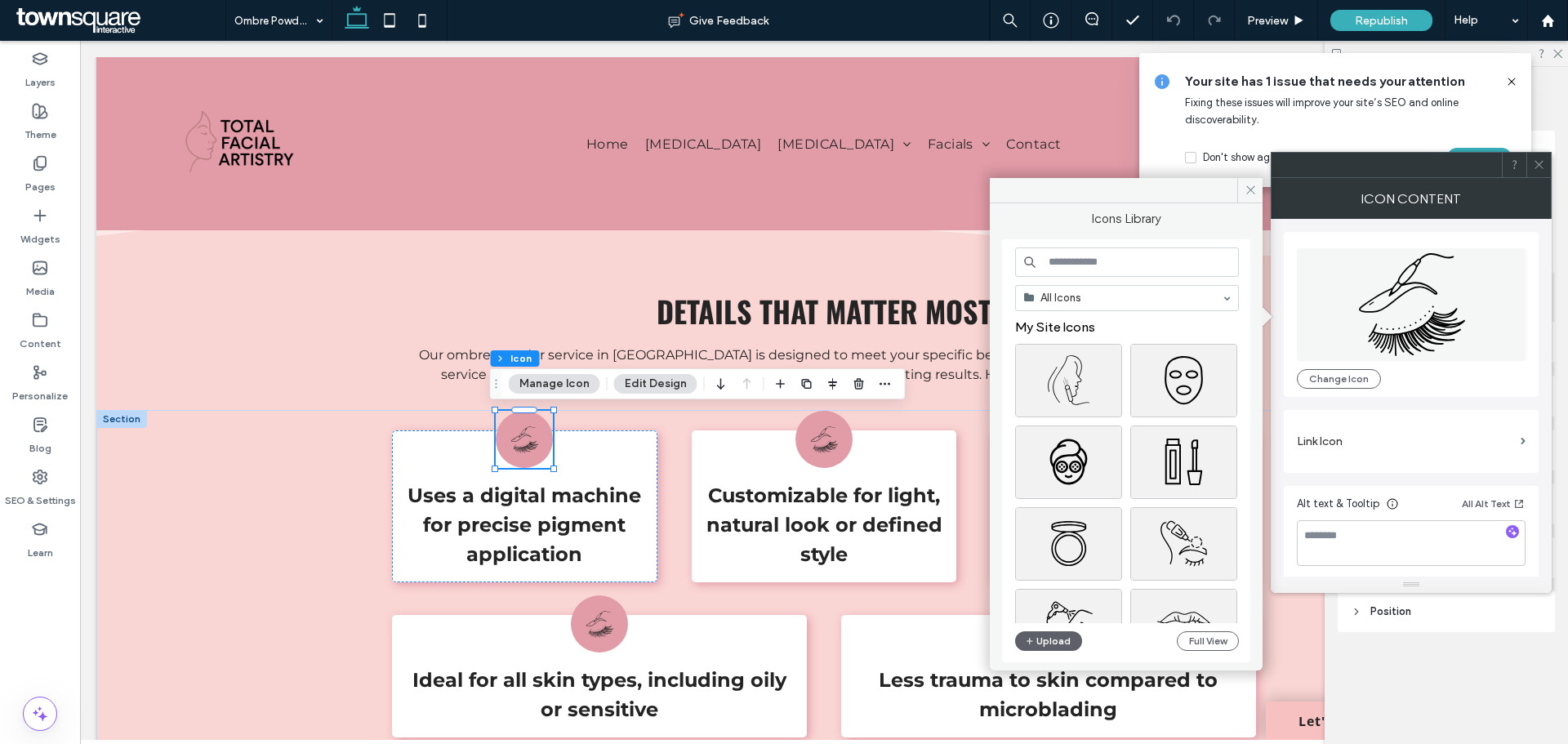
scroll to position [82, 0]
click at [1178, 465] on div "Select" at bounding box center [1183, 462] width 107 height 74
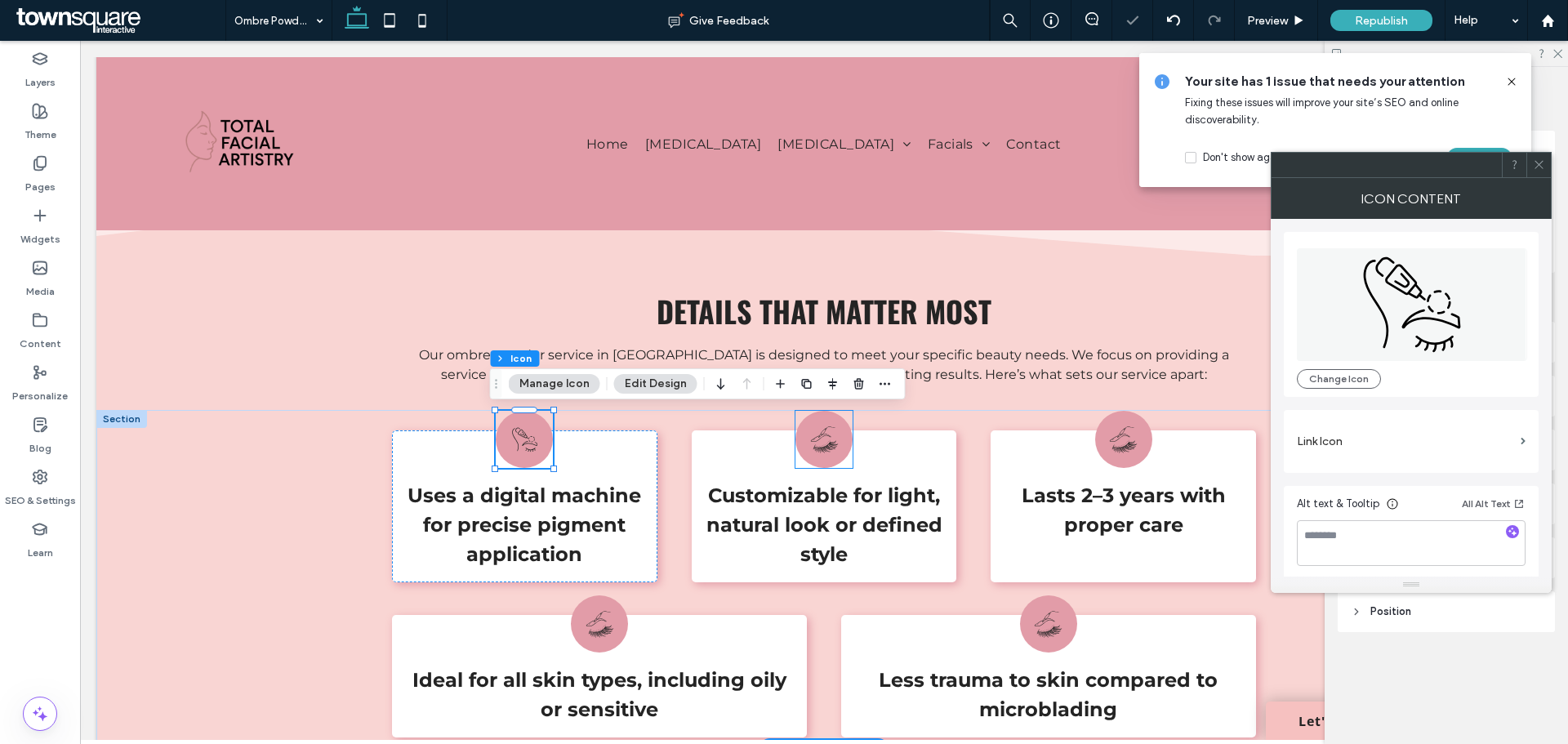
click at [821, 438] on icon at bounding box center [823, 440] width 29 height 29
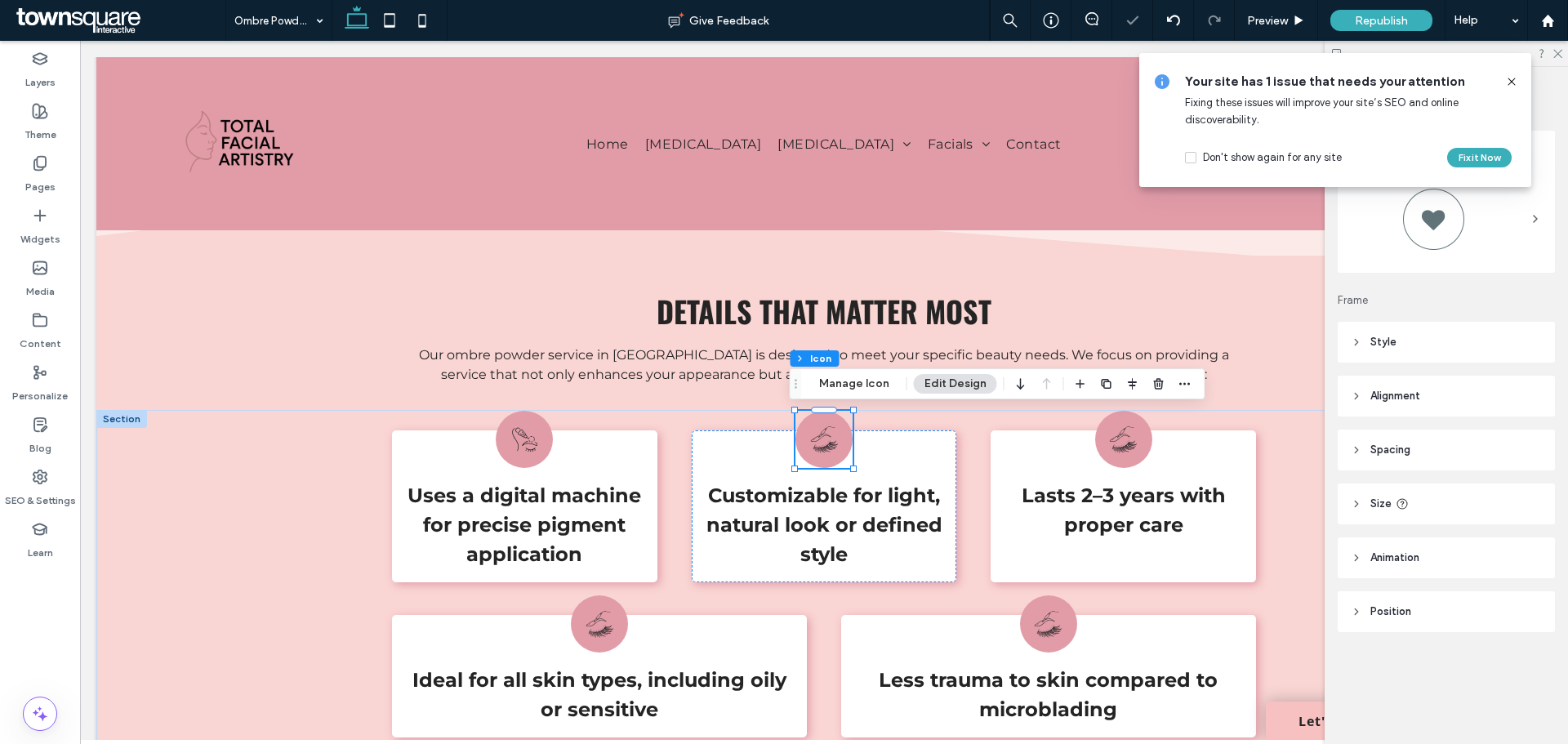
drag, startPoint x: 747, startPoint y: 362, endPoint x: 847, endPoint y: 394, distance: 105.0
click at [847, 394] on div "Section Column Icon Manage Icon Edit Design" at bounding box center [998, 384] width 416 height 32
click at [847, 388] on button "Manage Icon" at bounding box center [854, 384] width 92 height 20
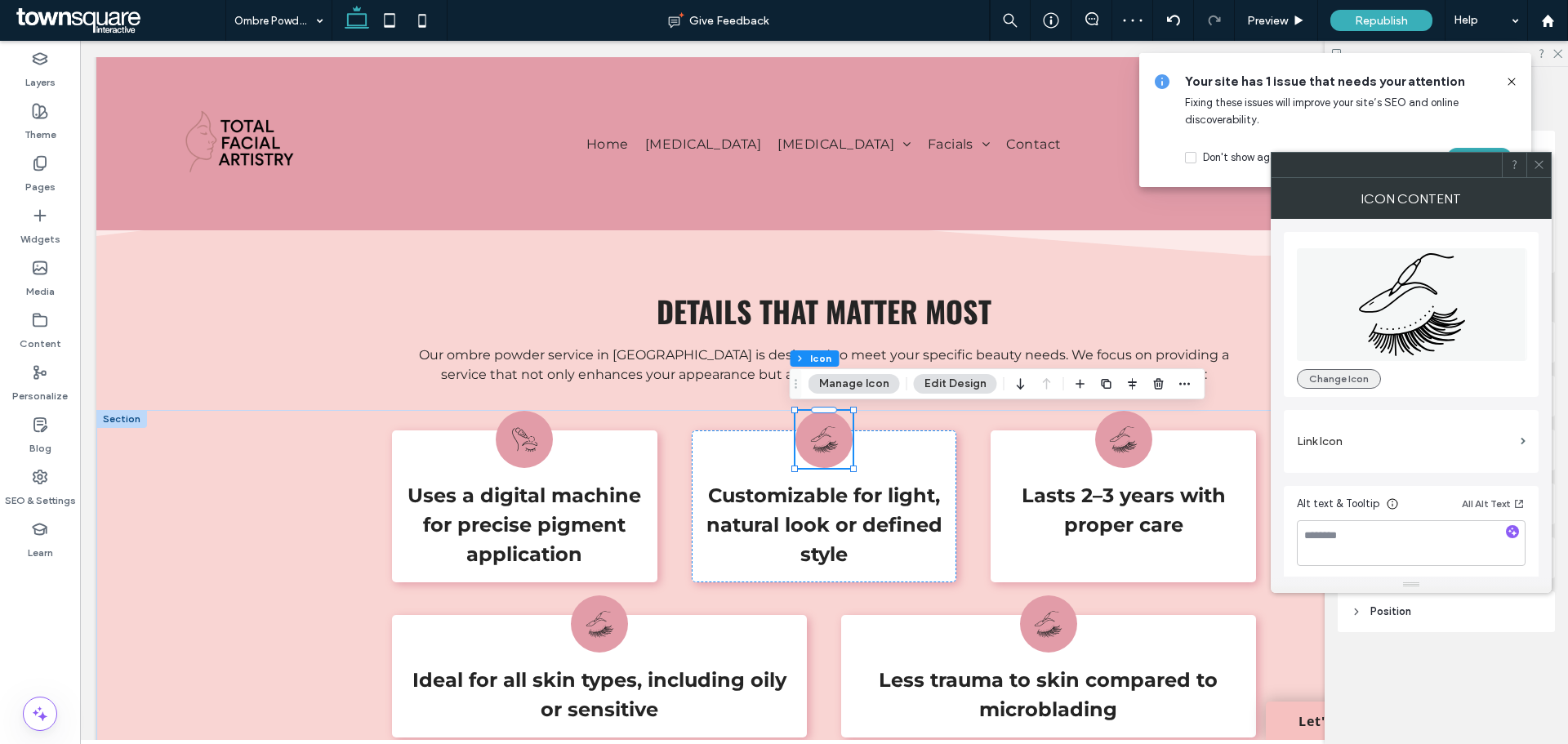
click at [1339, 380] on button "Change Icon" at bounding box center [1338, 379] width 84 height 20
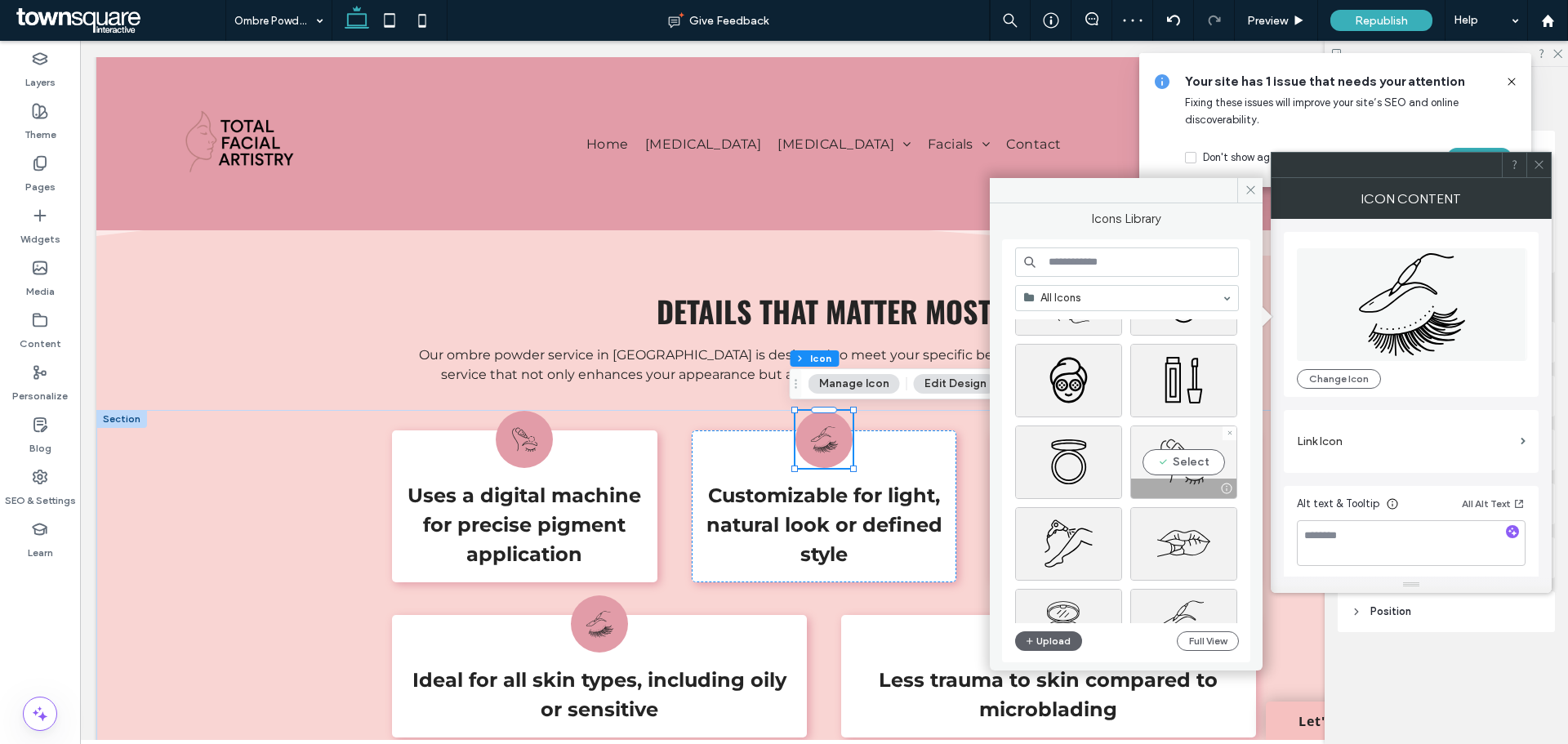
click at [1181, 464] on div "Select" at bounding box center [1183, 462] width 107 height 74
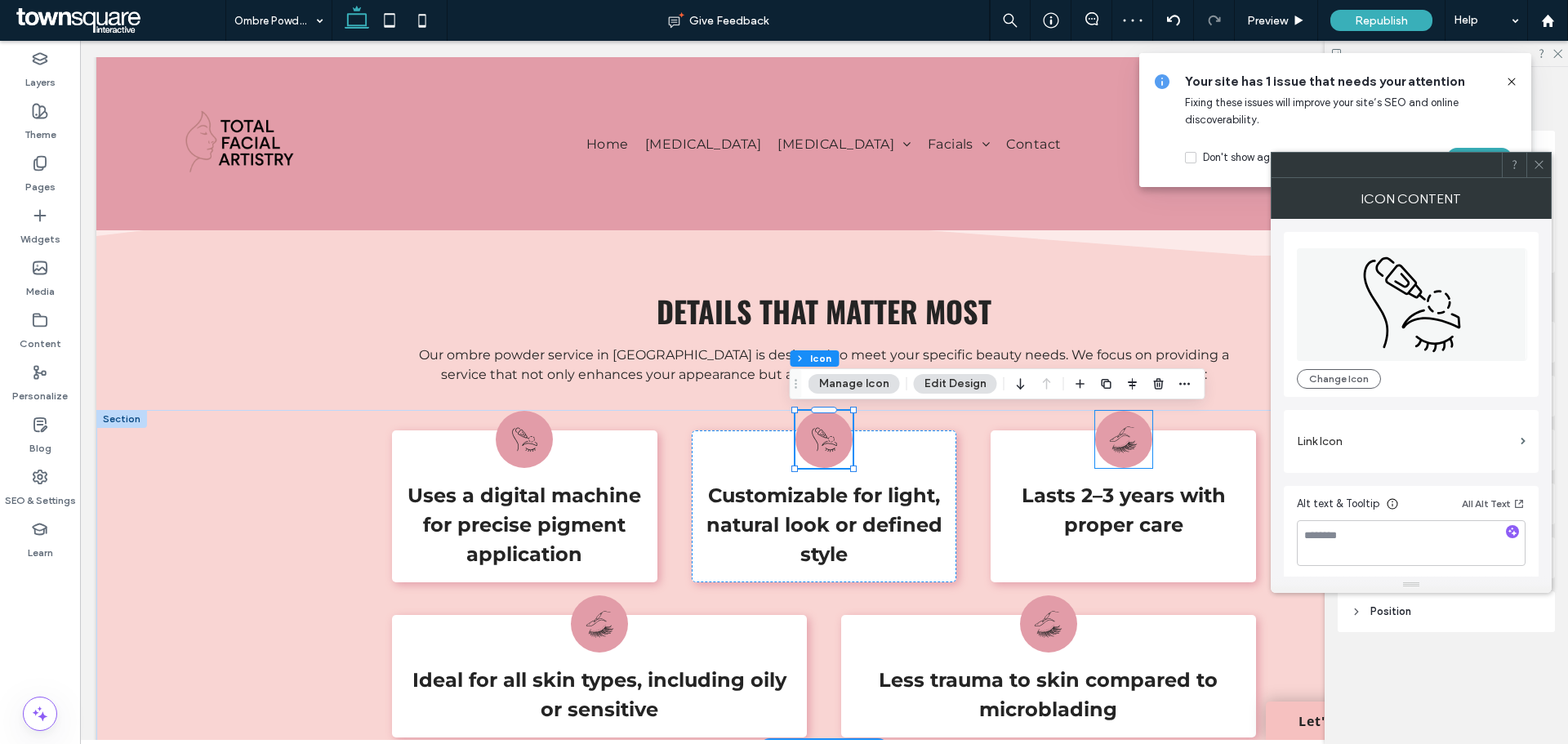
click at [1113, 441] on icon at bounding box center [1123, 440] width 29 height 29
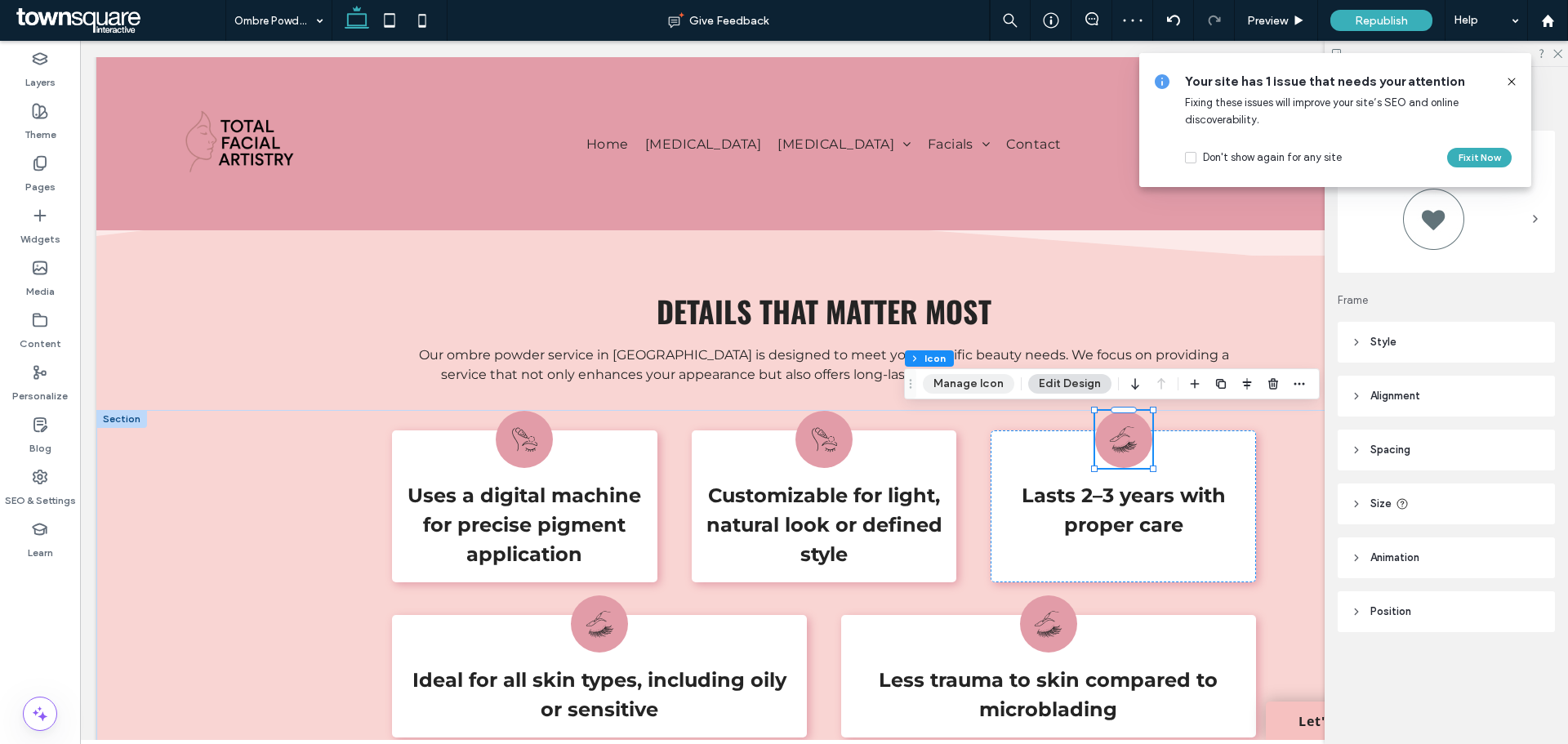
click at [973, 384] on button "Manage Icon" at bounding box center [968, 384] width 92 height 20
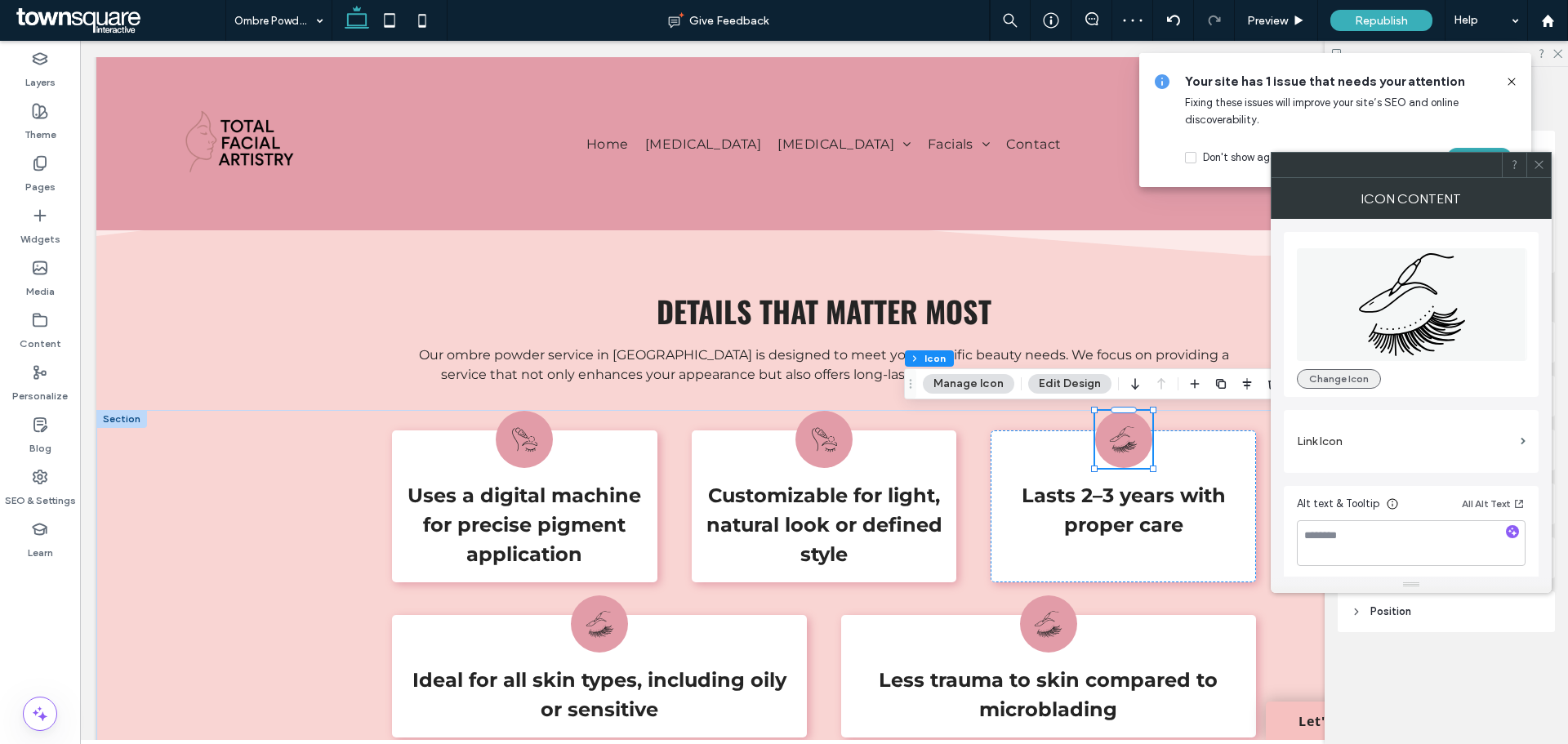
click at [1339, 384] on button "Change Icon" at bounding box center [1338, 379] width 84 height 20
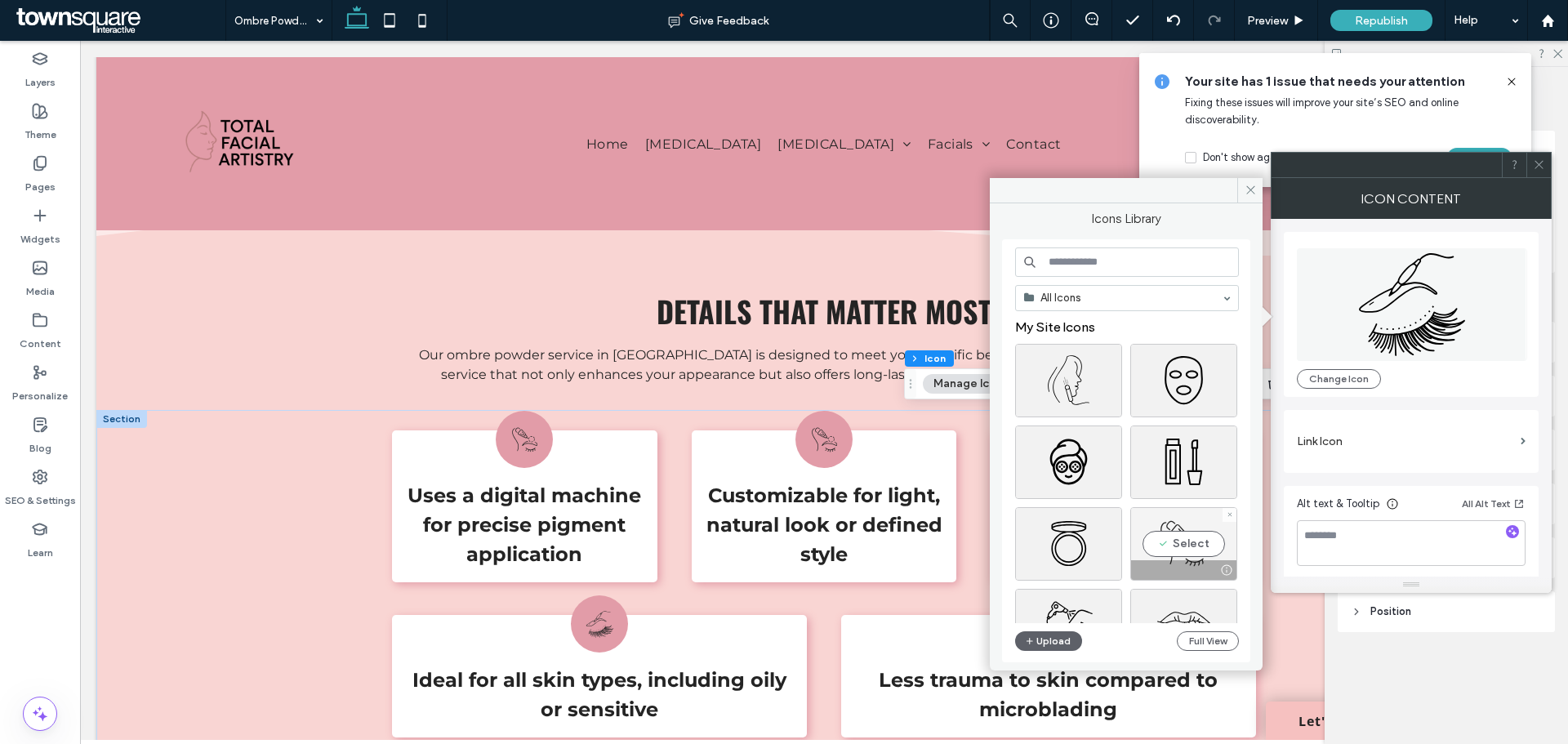
click at [1187, 545] on div "Select" at bounding box center [1183, 544] width 107 height 74
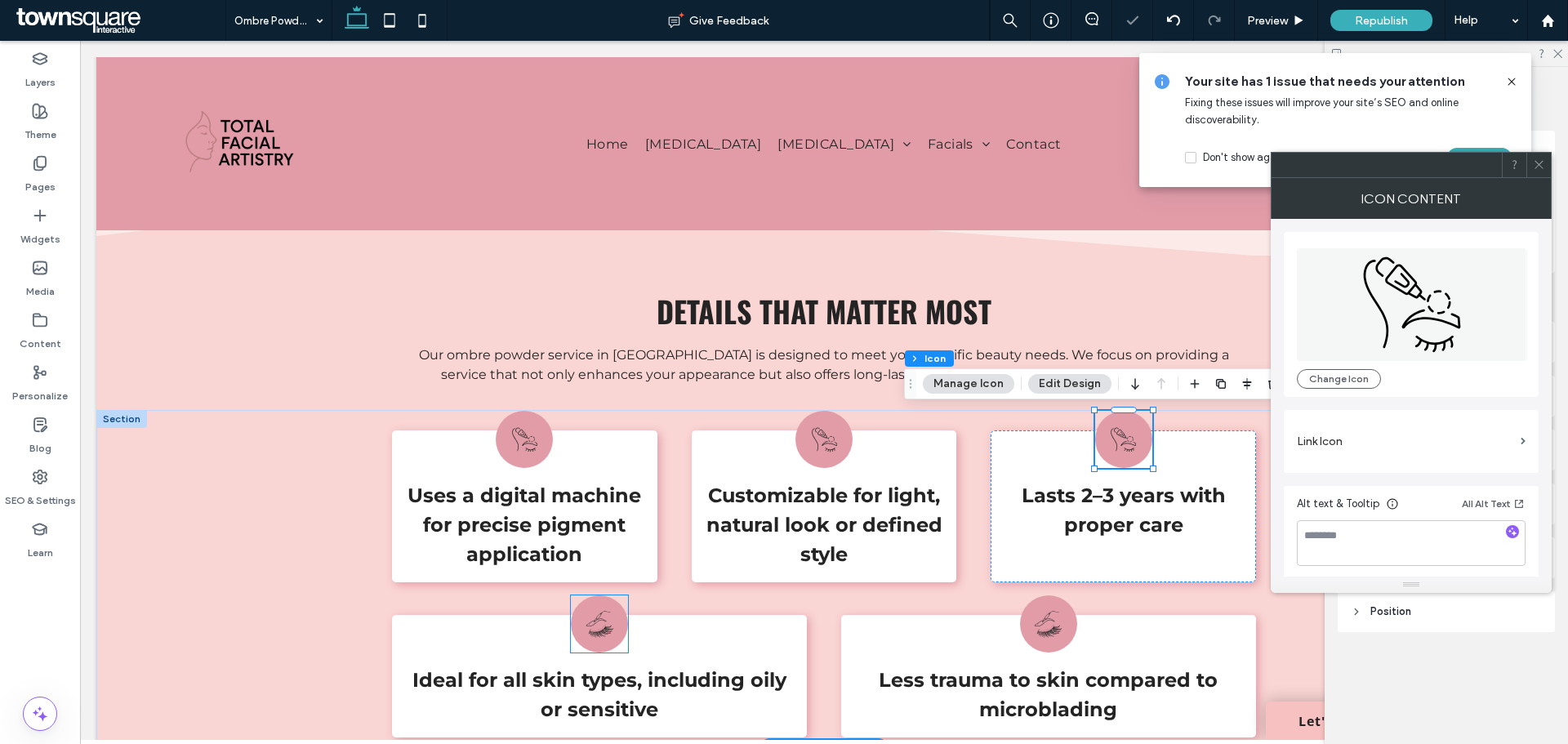
click at [597, 626] on icon at bounding box center [599, 624] width 29 height 29
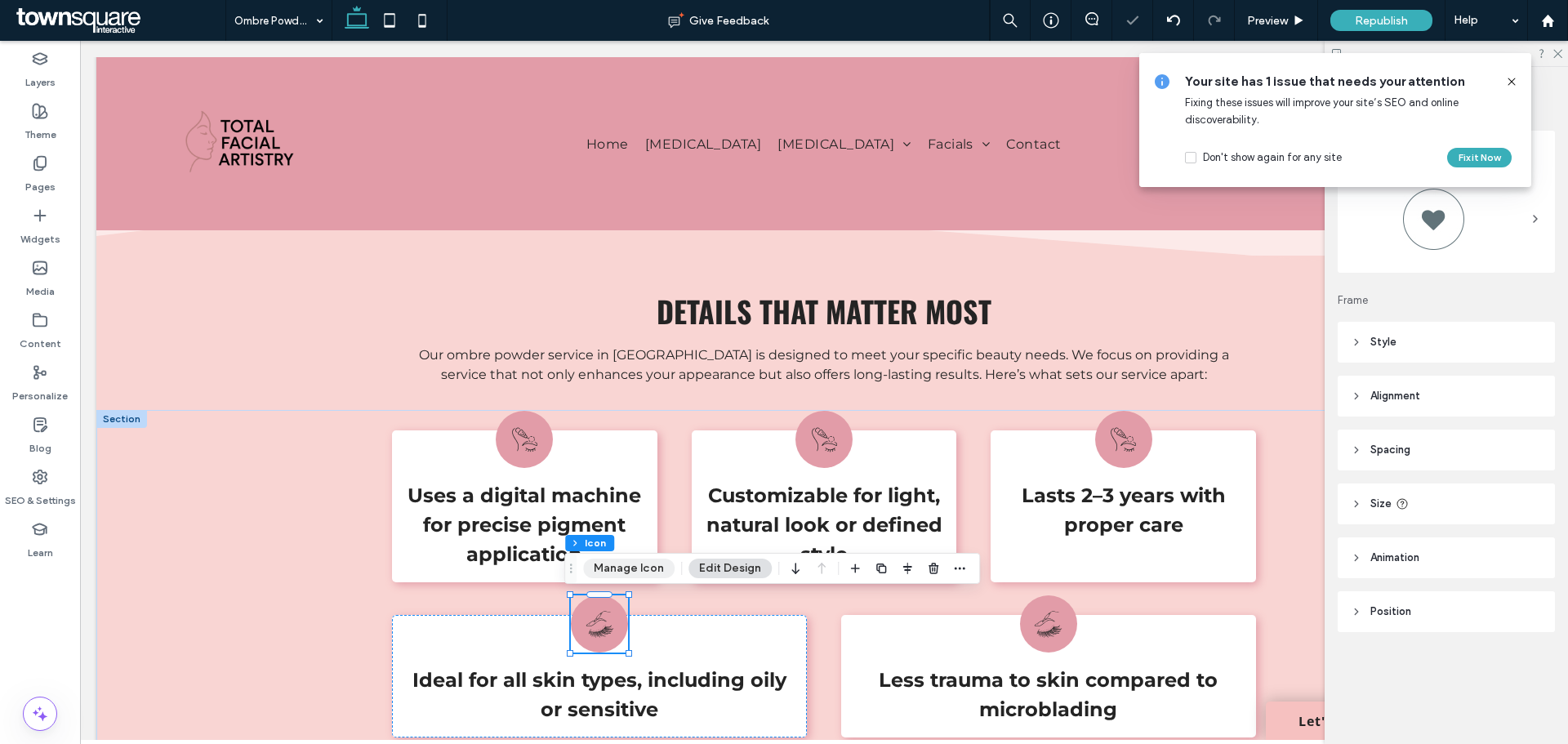
click at [614, 566] on button "Manage Icon" at bounding box center [628, 569] width 92 height 20
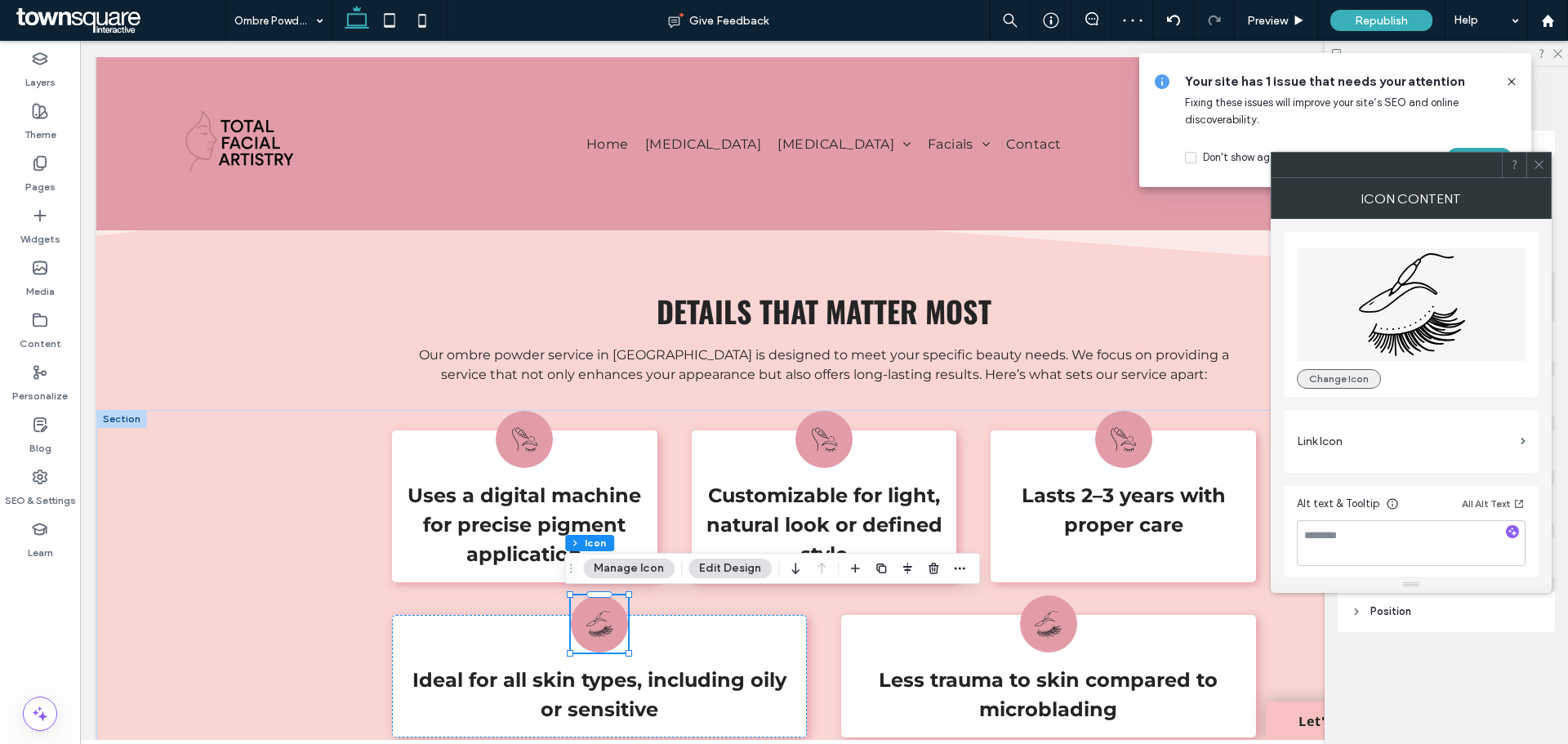
click at [1339, 374] on button "Change Icon" at bounding box center [1338, 379] width 84 height 20
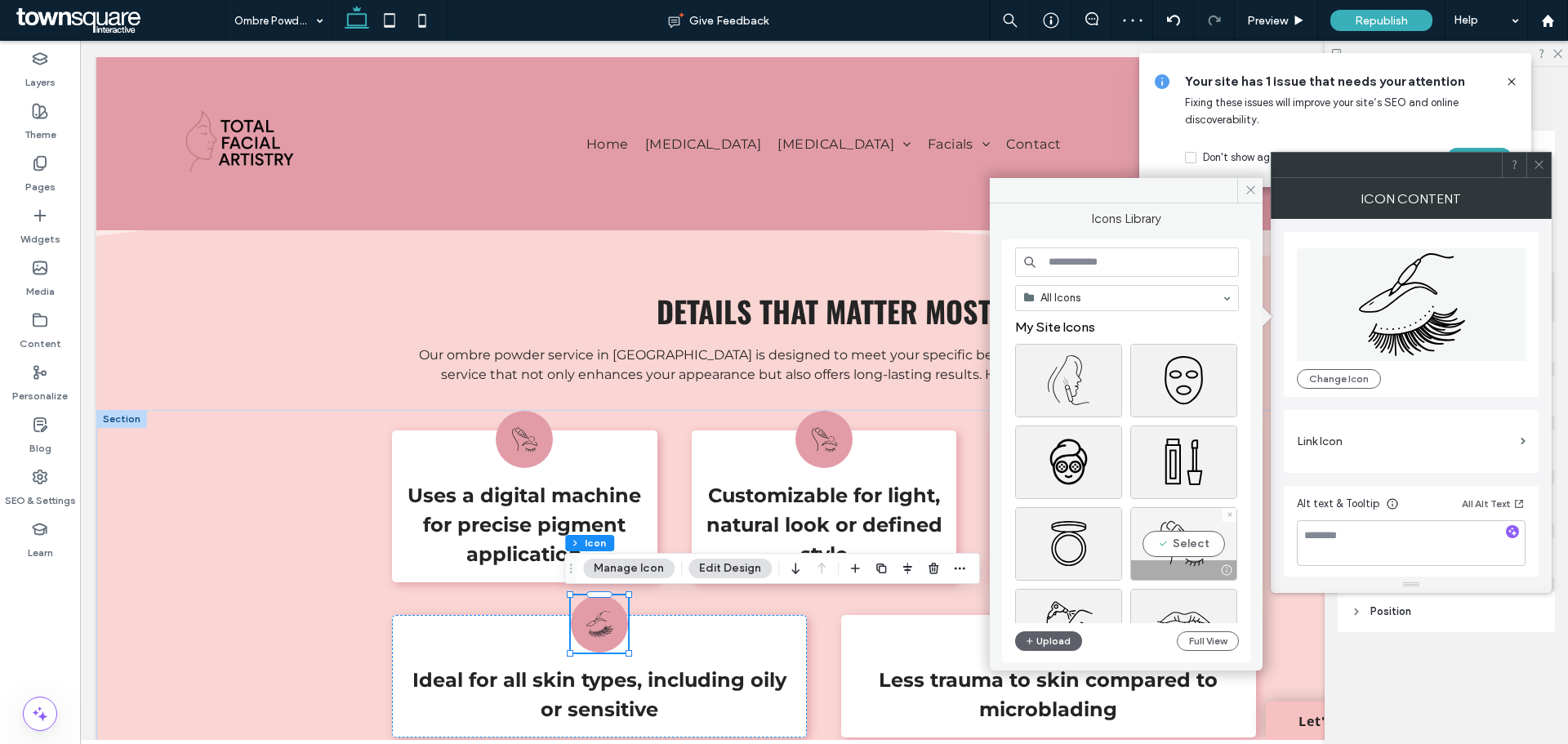
click at [1189, 543] on div "Select" at bounding box center [1183, 544] width 107 height 74
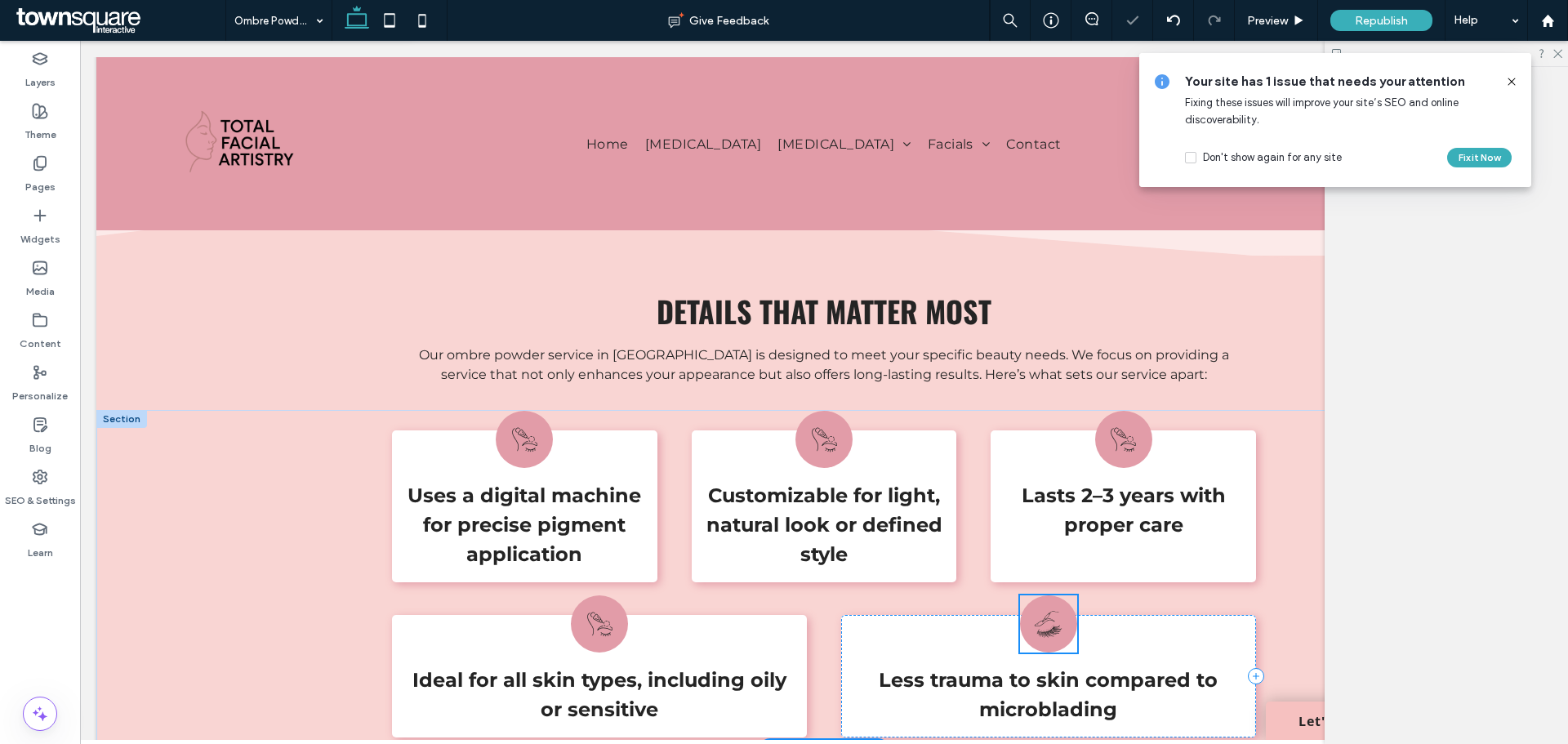
scroll to position [657, 0]
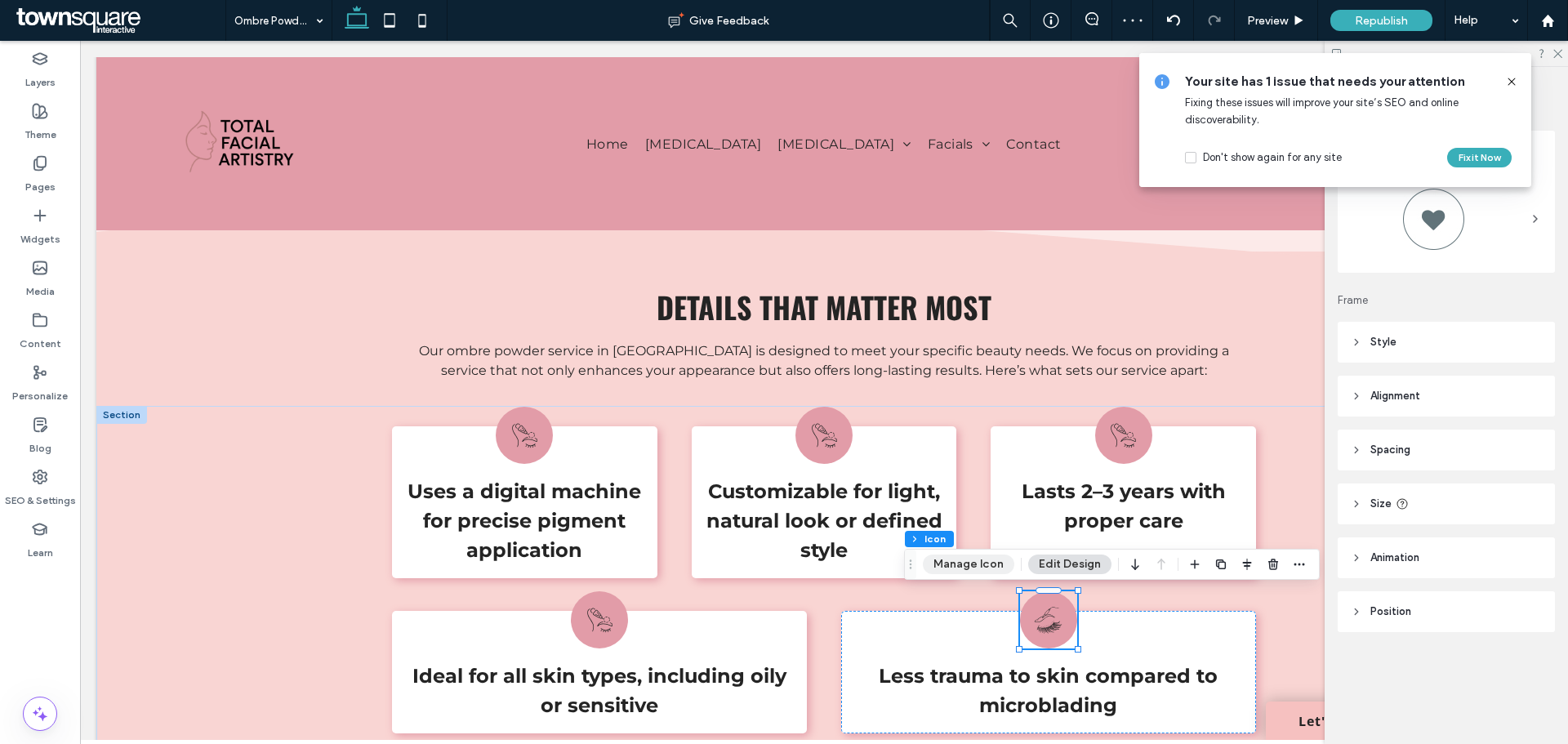
click at [956, 567] on button "Manage Icon" at bounding box center [968, 565] width 92 height 20
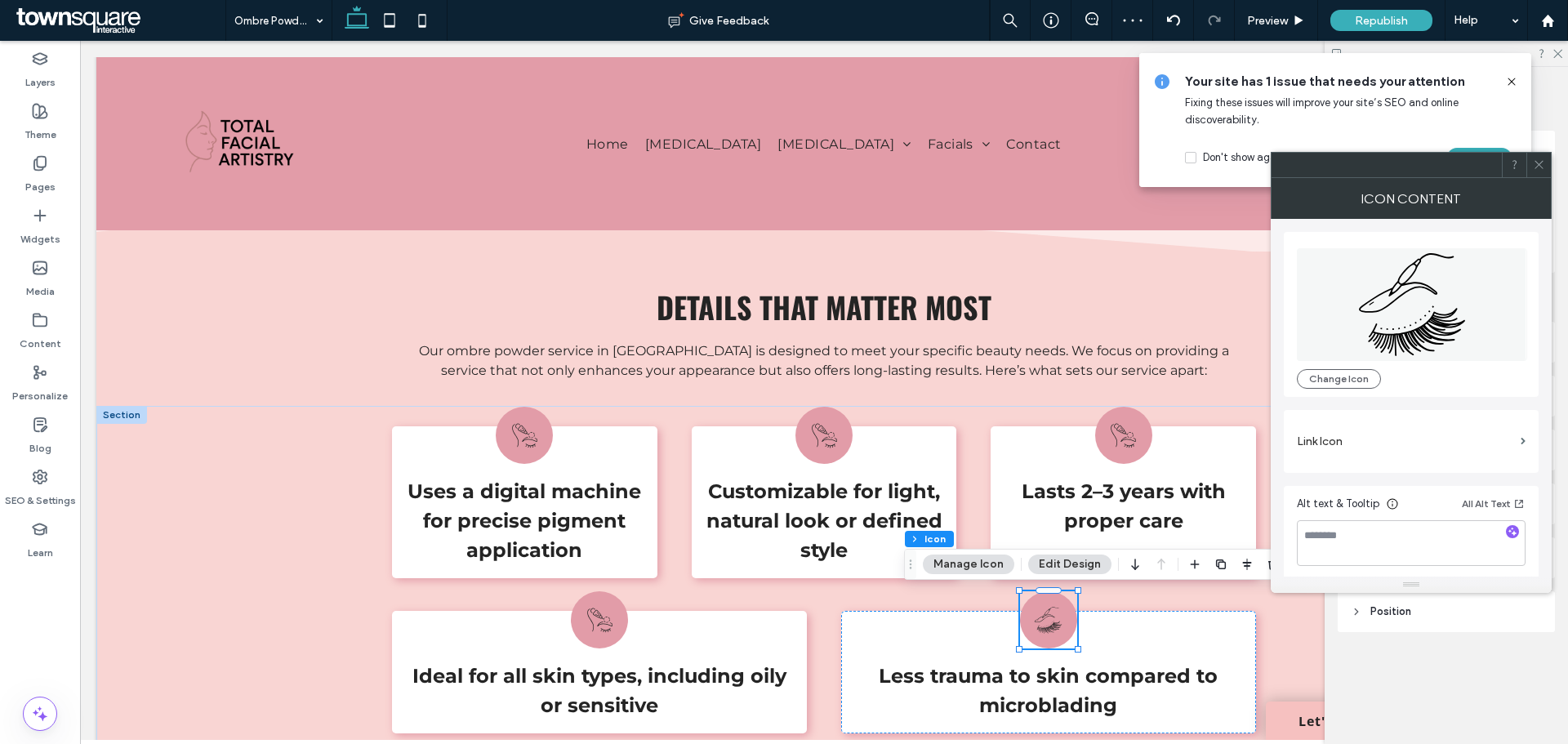
click at [1358, 392] on div "Change Icon" at bounding box center [1410, 313] width 255 height 165
click at [1317, 379] on button "Change Icon" at bounding box center [1338, 379] width 84 height 20
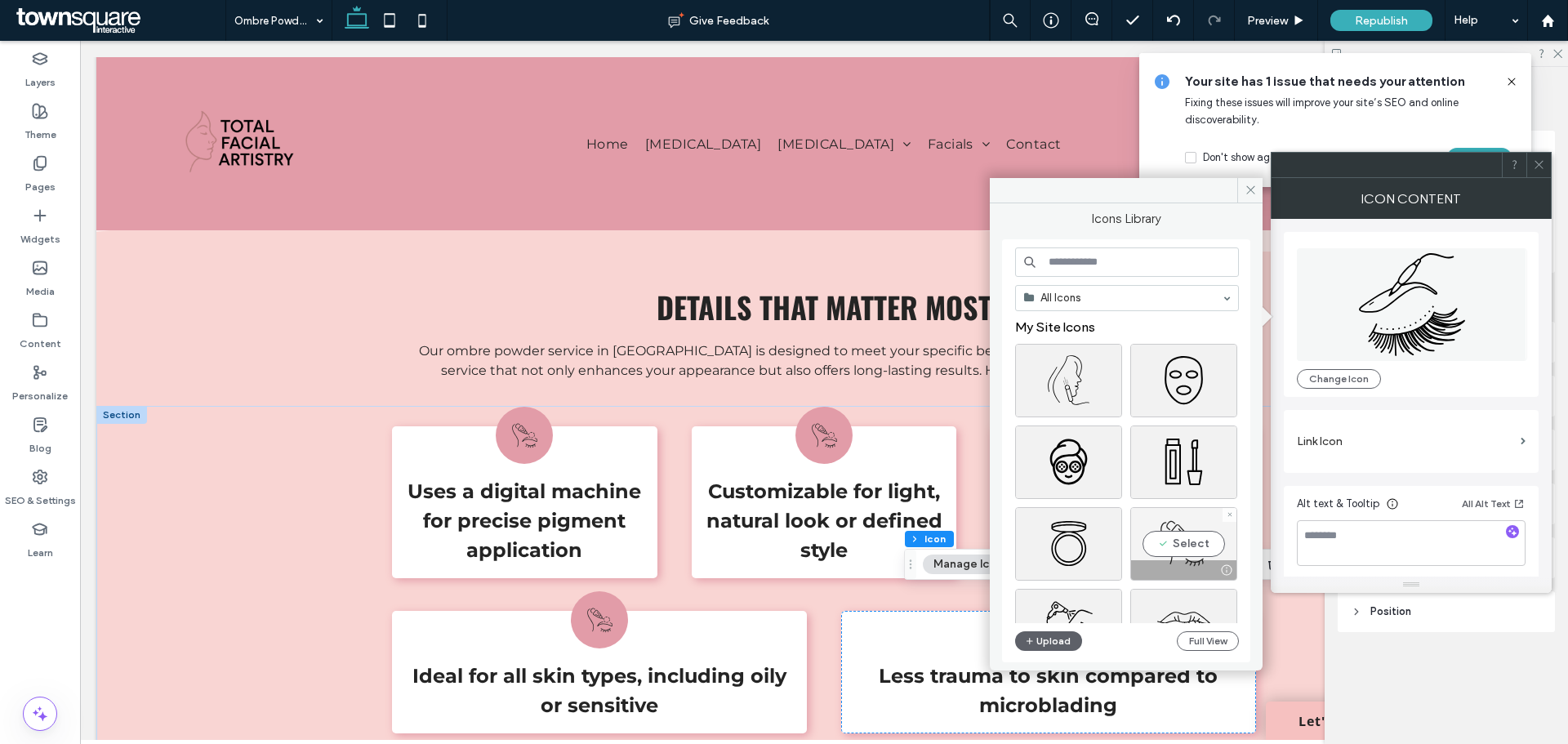
click at [1196, 543] on div "Select" at bounding box center [1183, 544] width 107 height 74
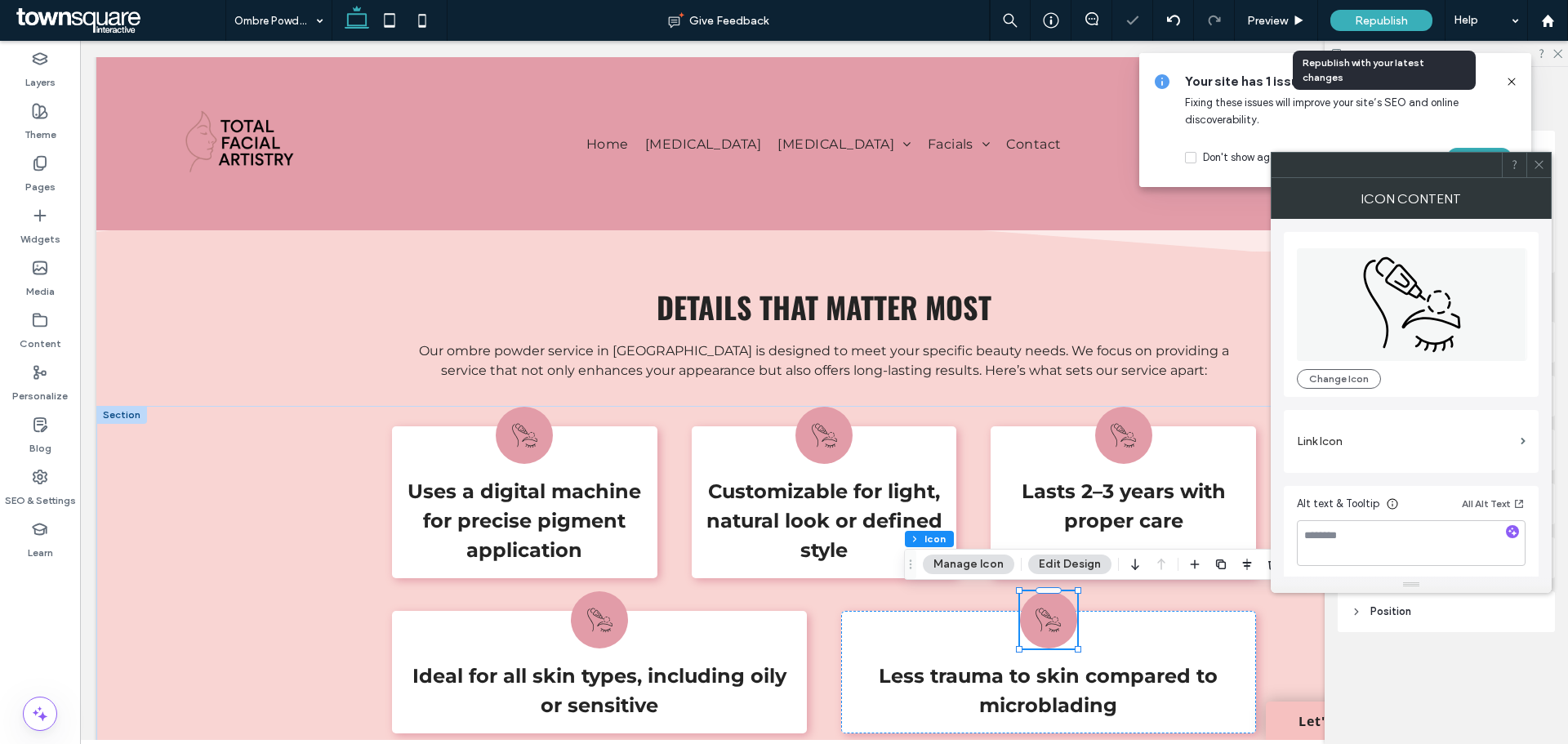
click at [1384, 23] on span "Republish" at bounding box center [1381, 21] width 53 height 14
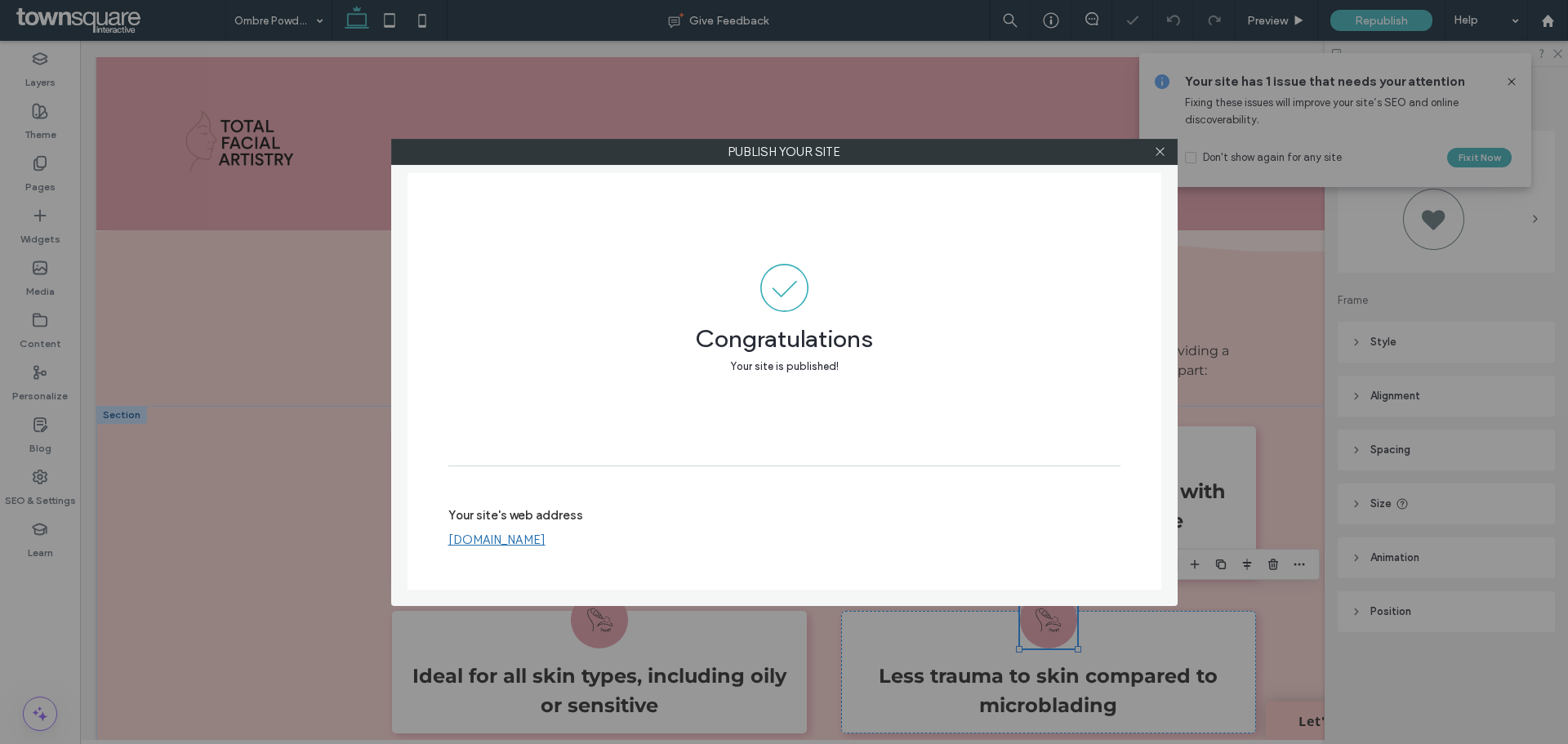
click at [1166, 154] on div at bounding box center [1160, 152] width 25 height 25
drag, startPoint x: 1157, startPoint y: 150, endPoint x: 624, endPoint y: 253, distance: 542.9
click at [1158, 150] on icon at bounding box center [1159, 152] width 12 height 12
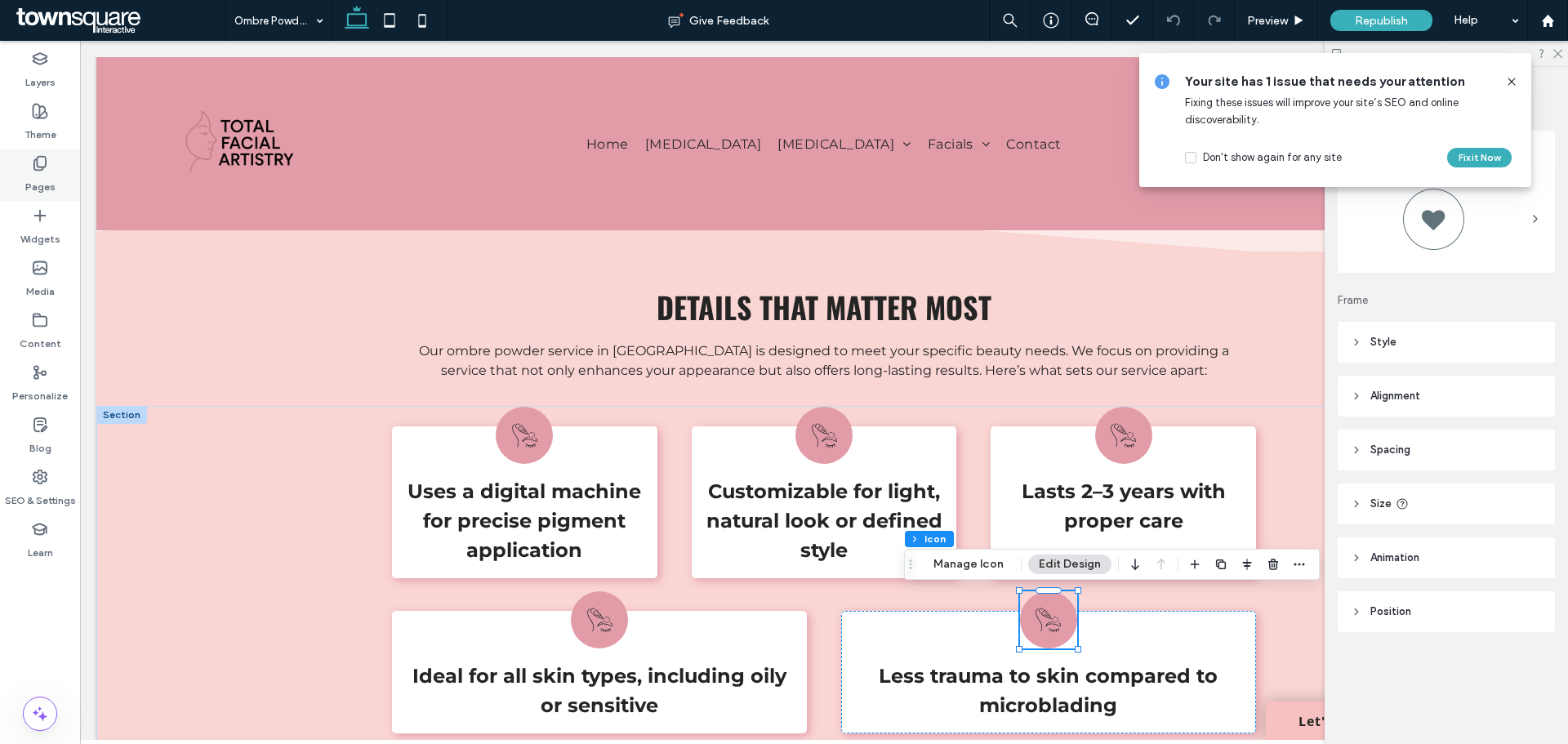
click at [55, 169] on div "Pages" at bounding box center [39, 174] width 80 height 52
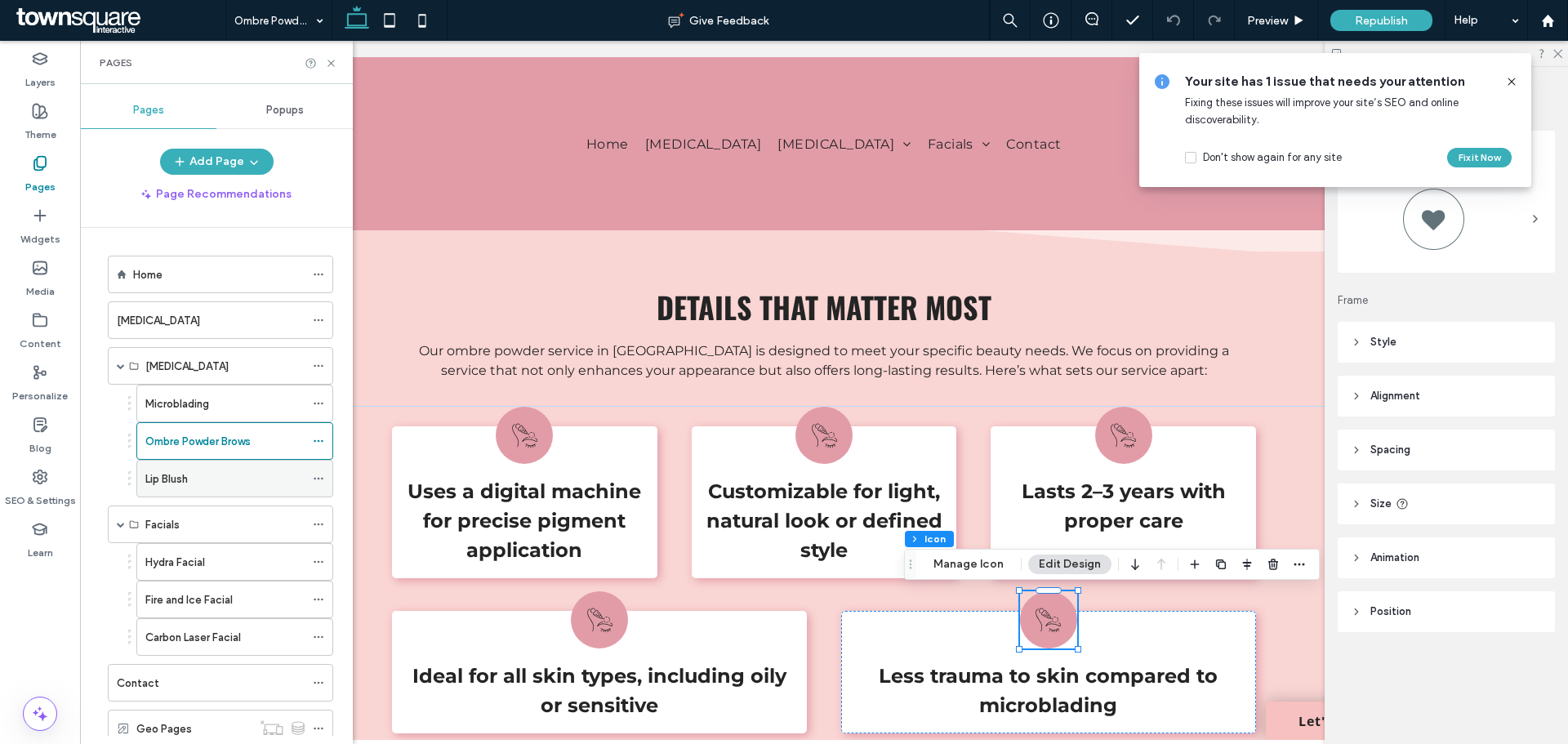
scroll to position [52, 0]
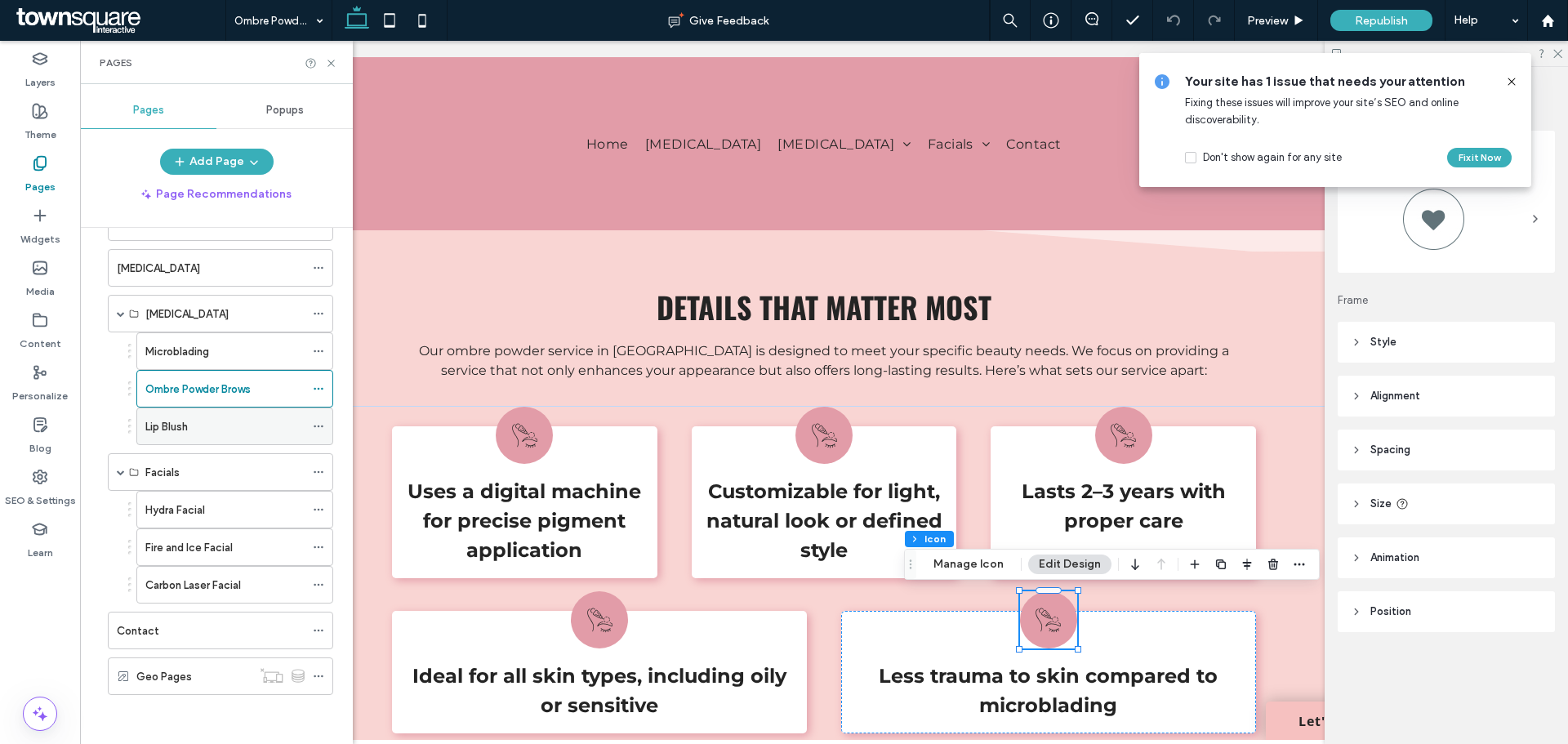
click at [181, 422] on label "Lip Blush" at bounding box center [166, 427] width 42 height 29
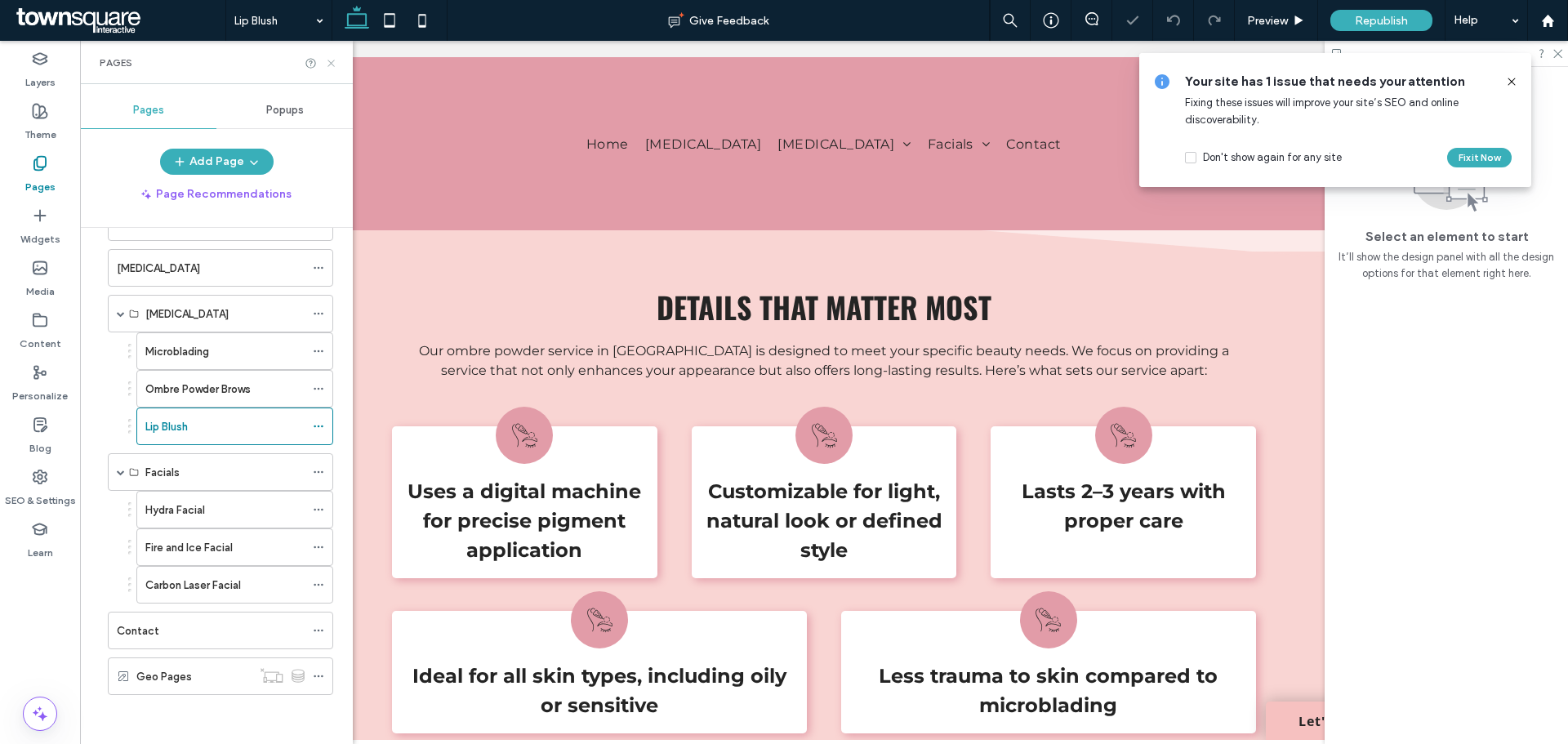
click at [332, 60] on icon at bounding box center [331, 63] width 12 height 12
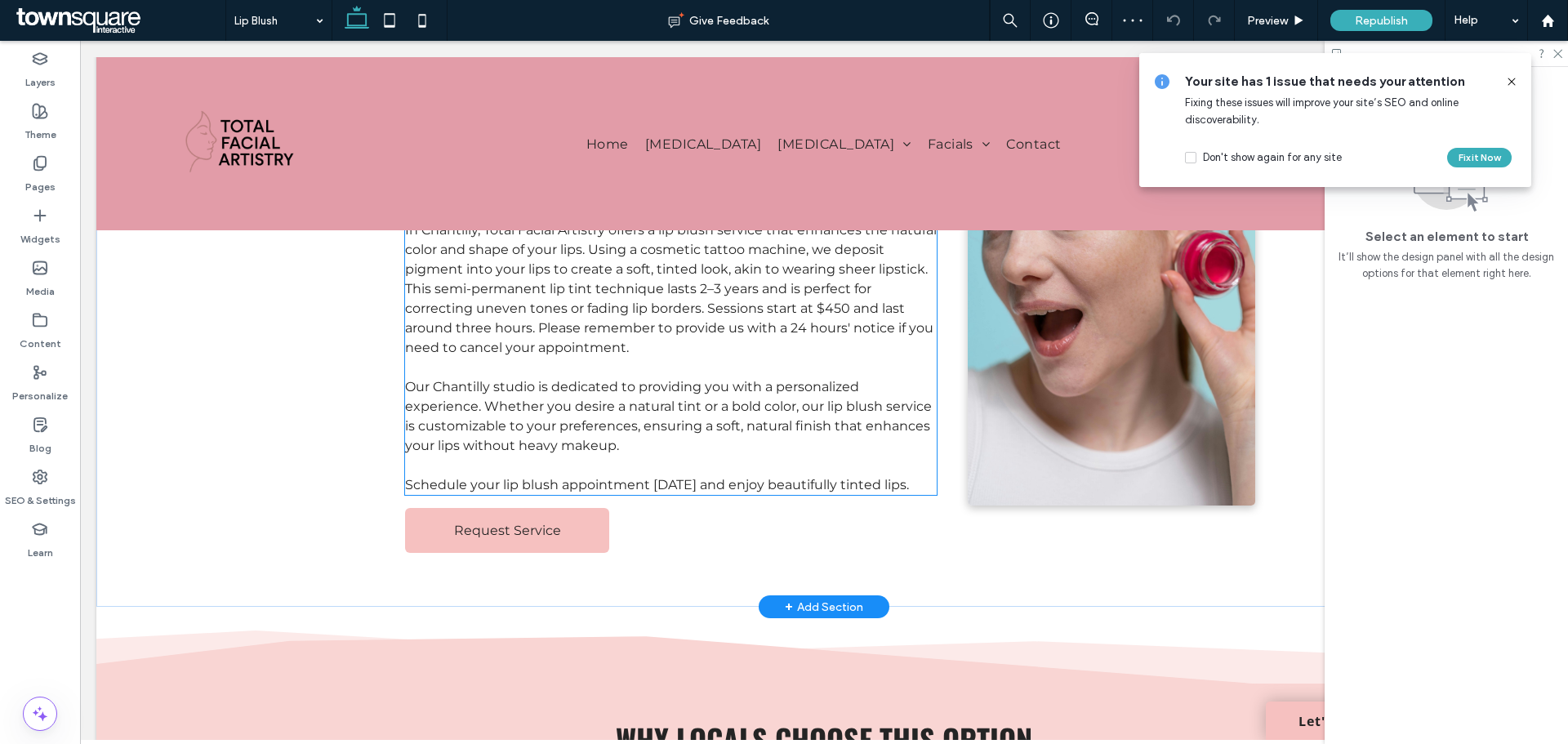
scroll to position [82, 0]
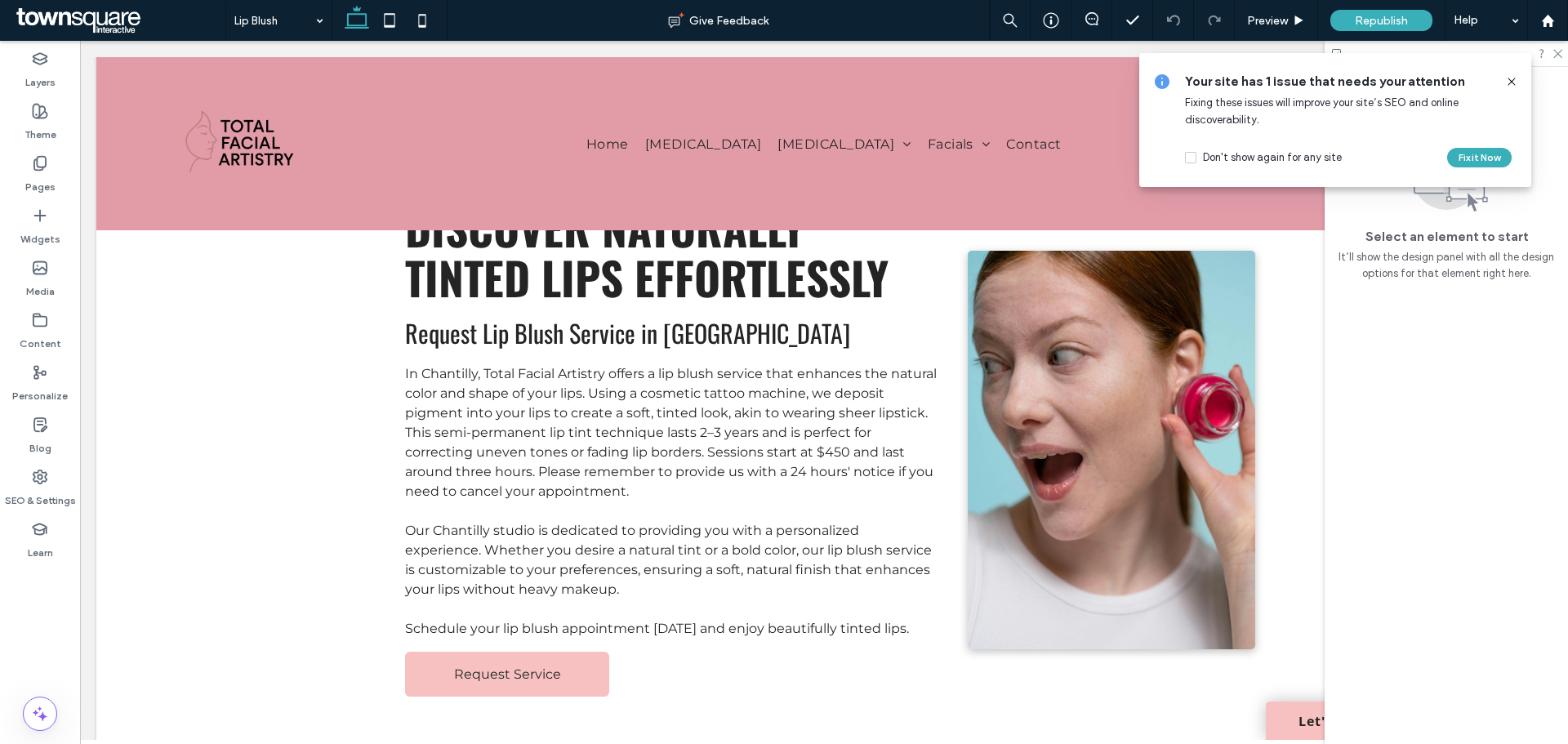
click at [1516, 84] on icon at bounding box center [1511, 81] width 13 height 13
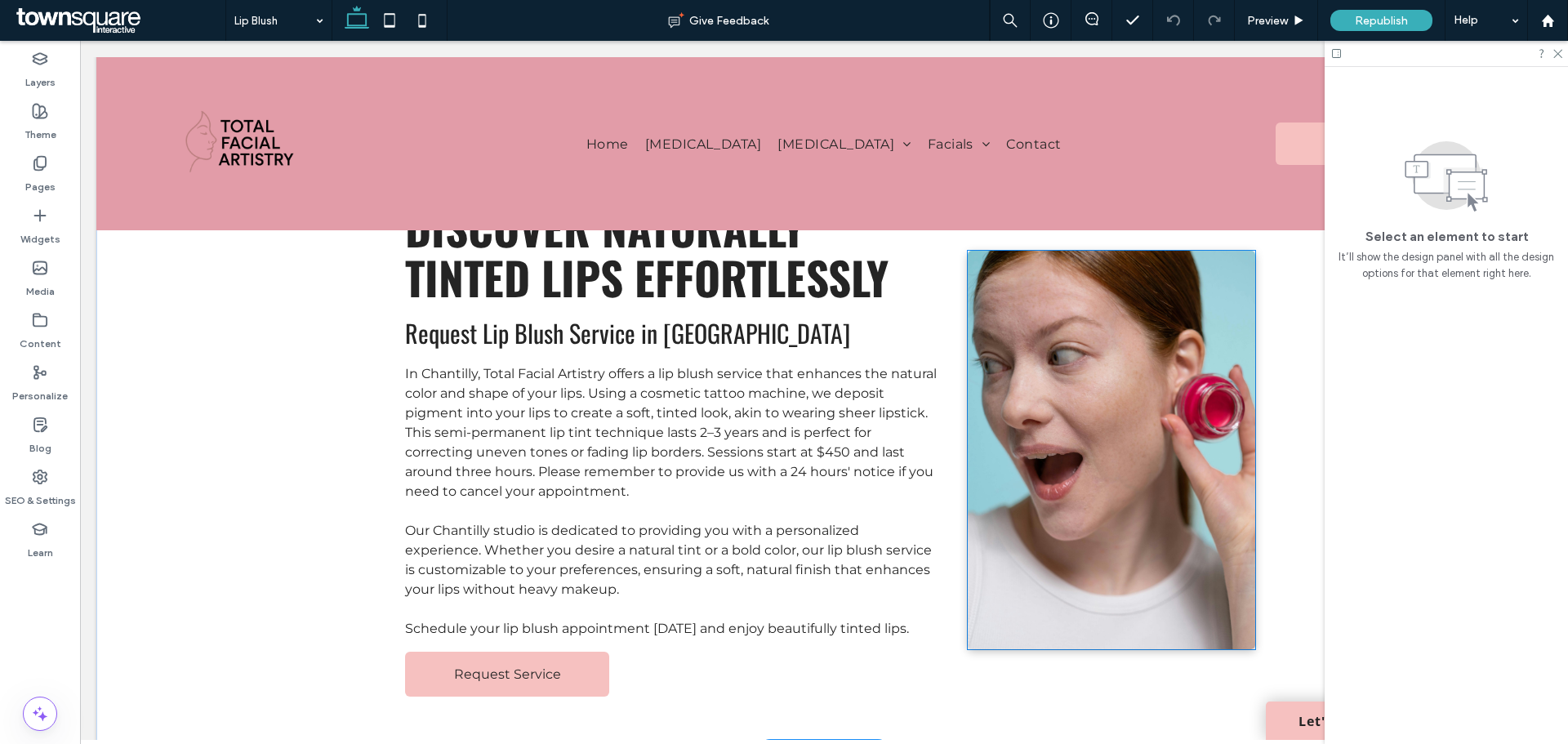
click at [1092, 404] on img at bounding box center [1111, 449] width 289 height 399
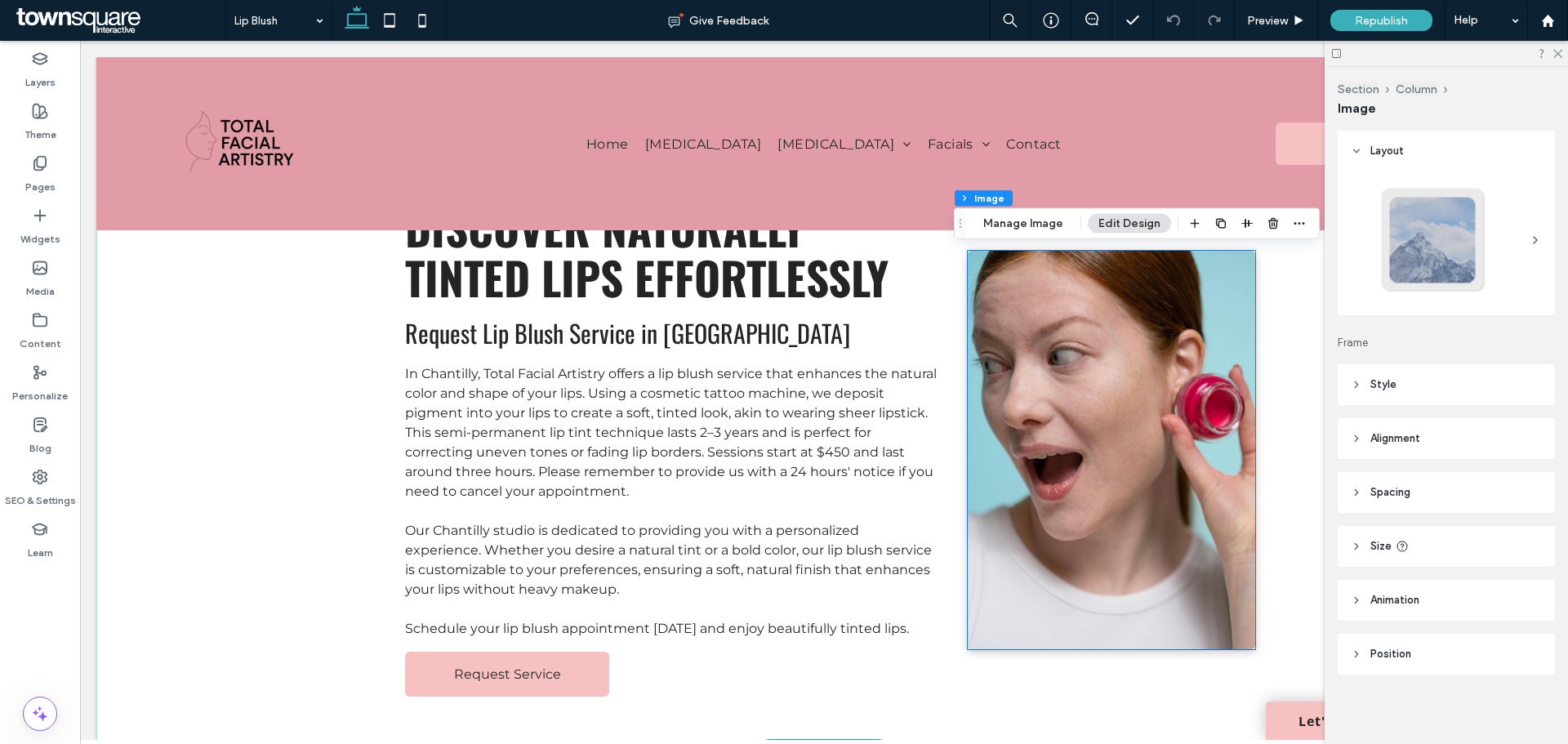
type input "*"
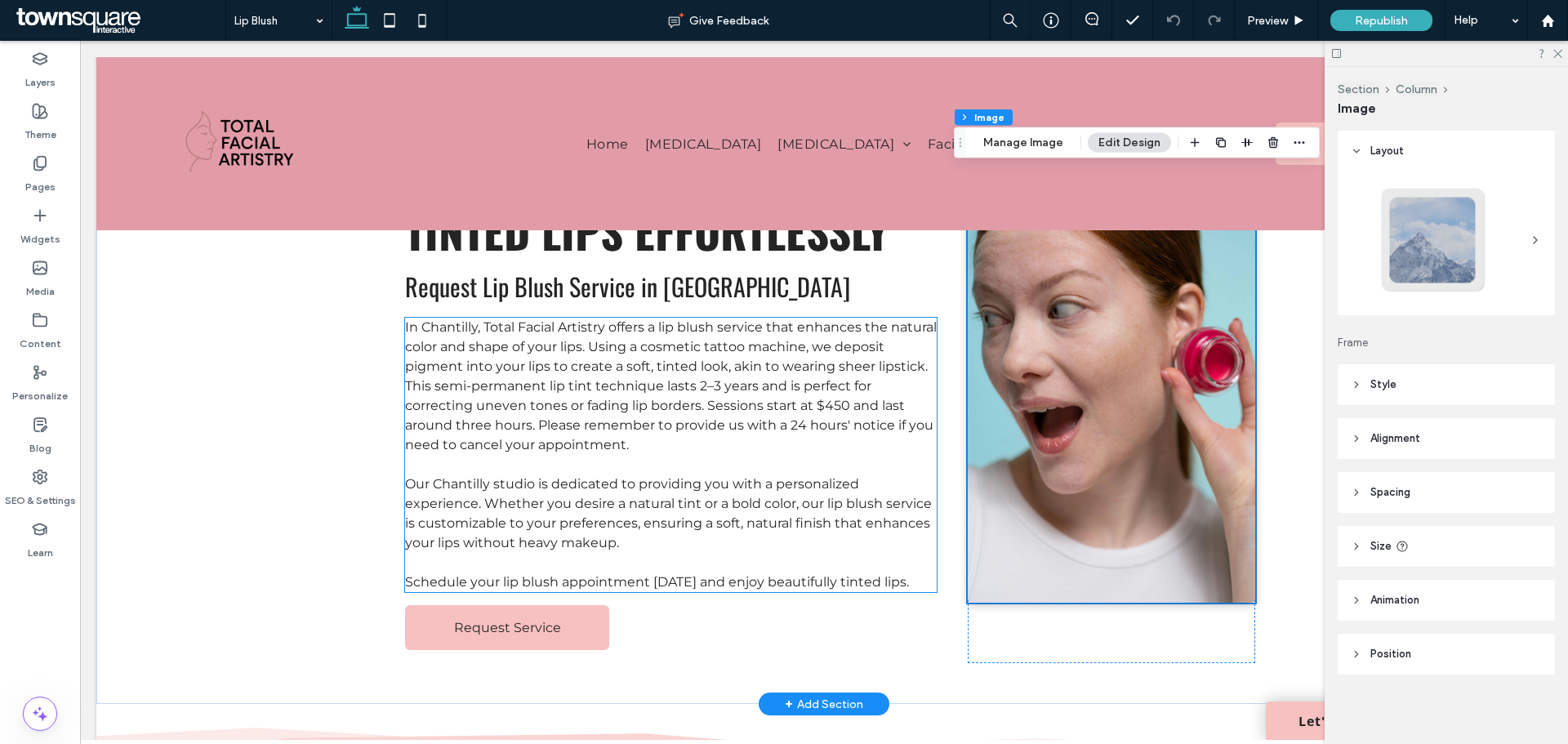
scroll to position [164, 0]
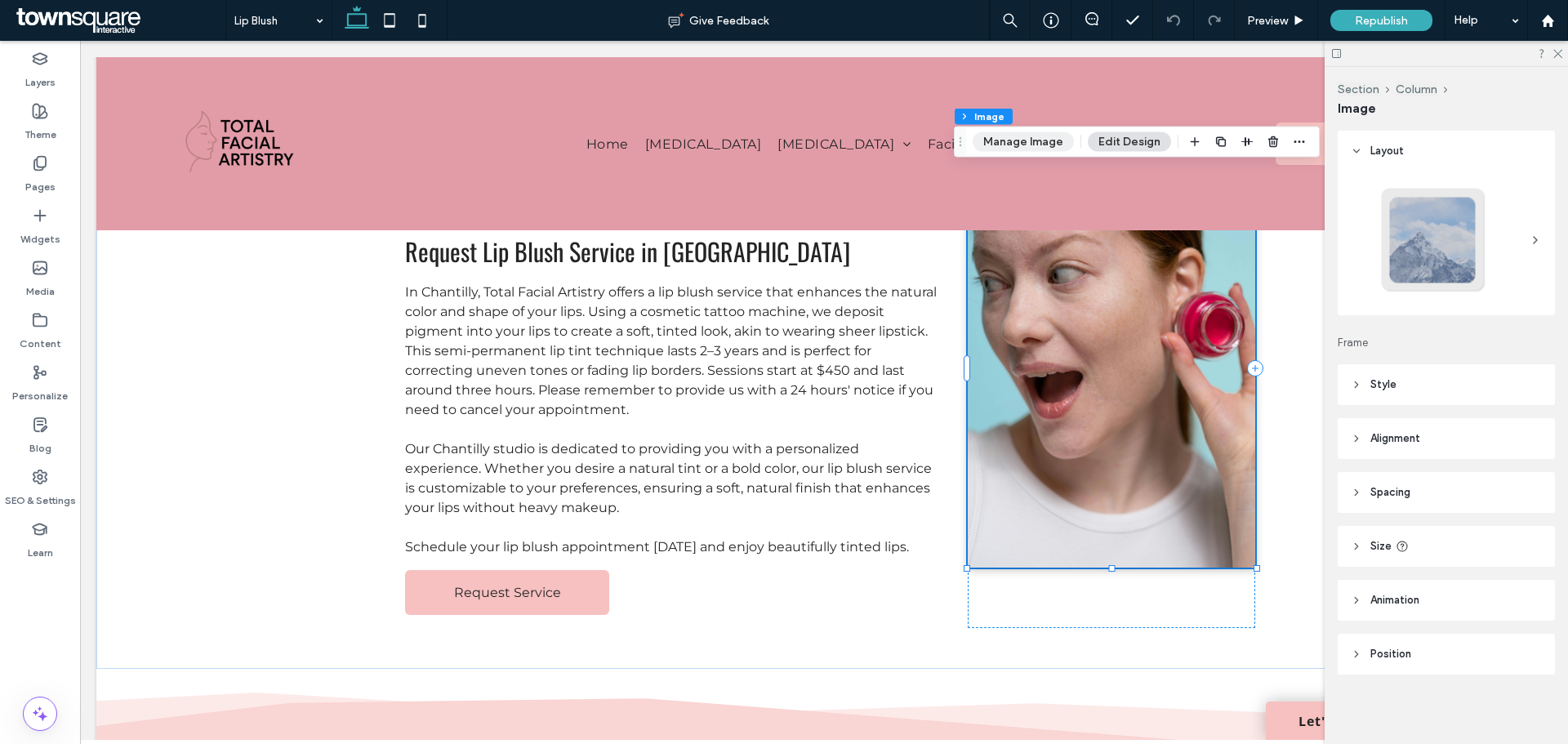
click at [1019, 133] on button "Manage Image" at bounding box center [1022, 142] width 101 height 20
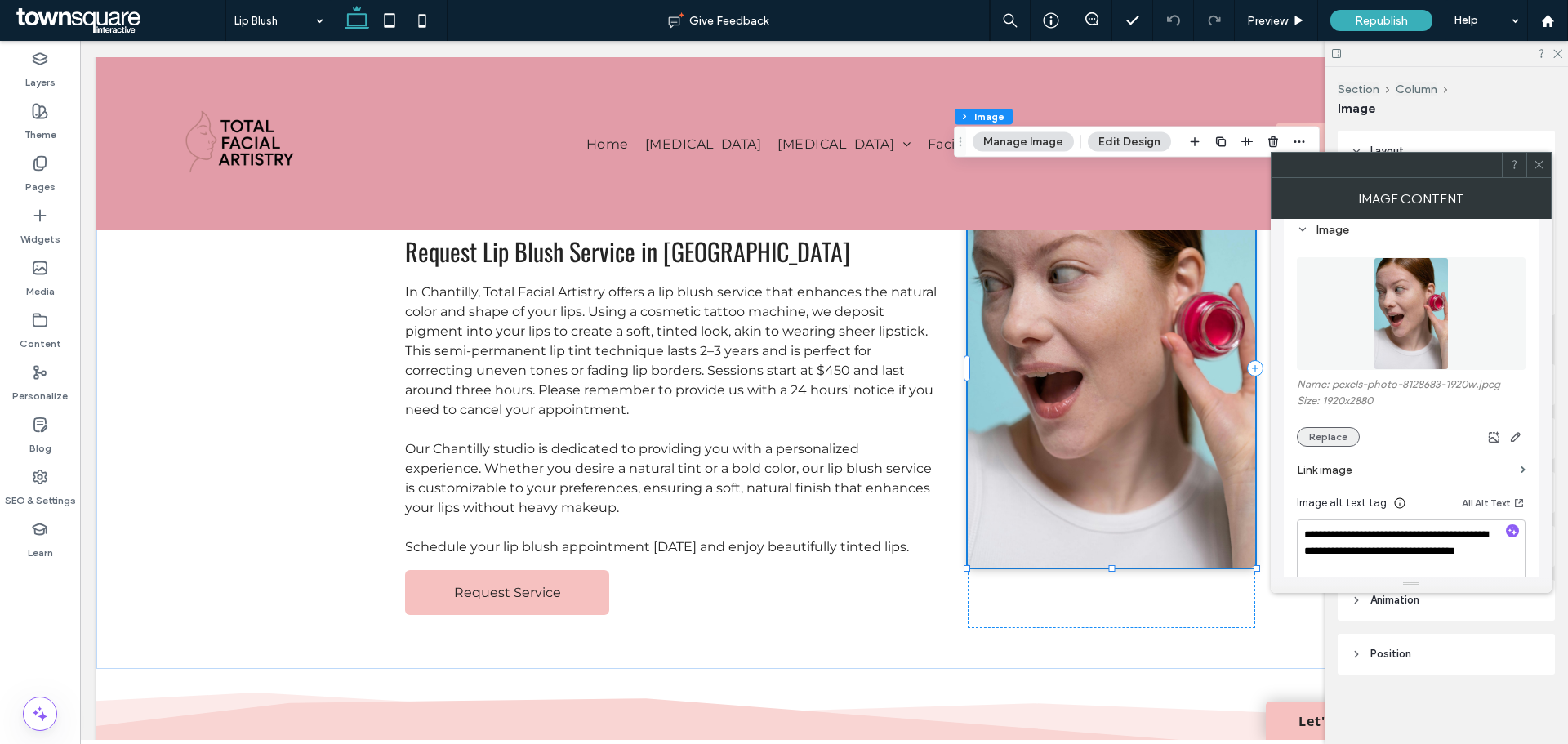
click at [1341, 441] on button "Replace" at bounding box center [1328, 438] width 63 height 20
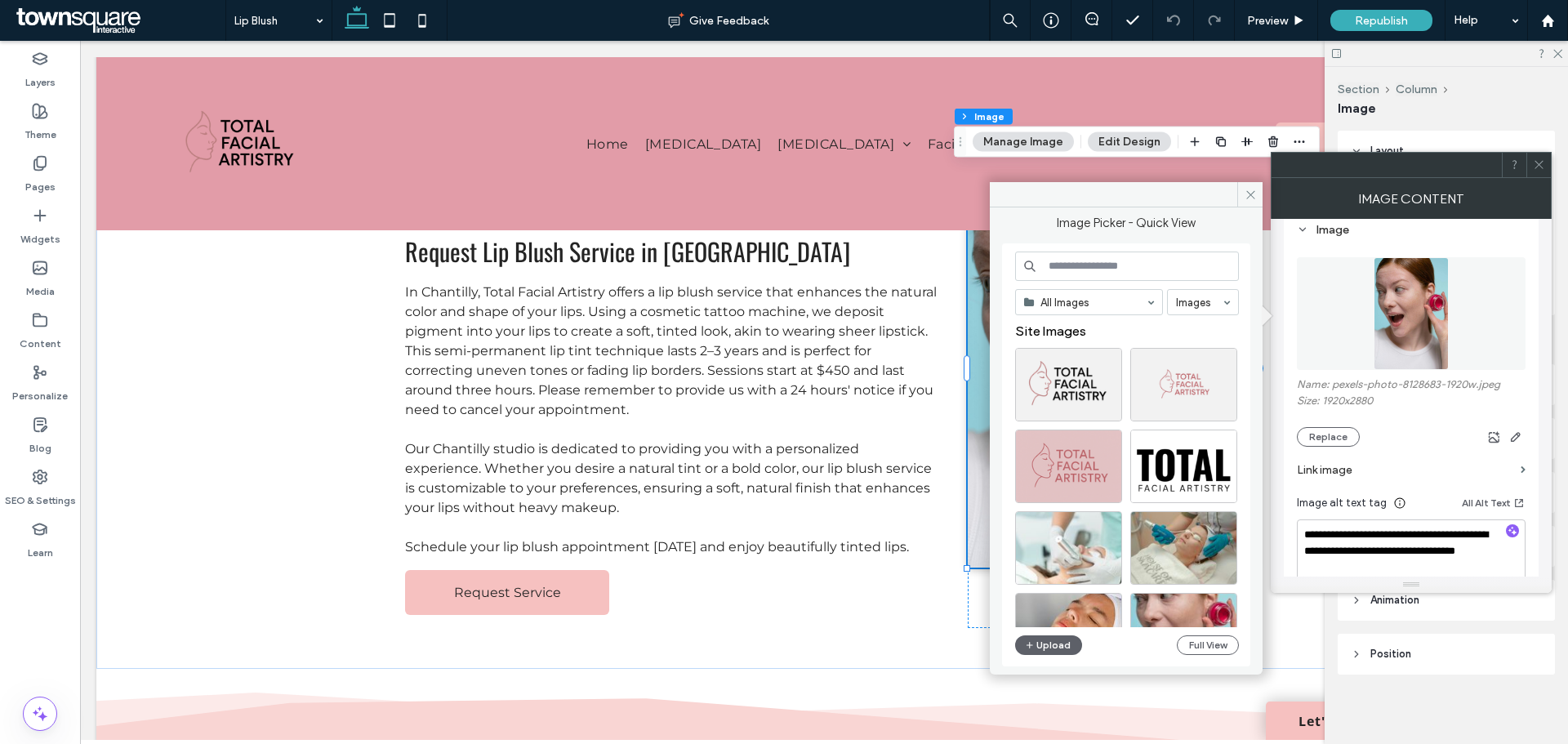
click at [1108, 270] on input at bounding box center [1126, 266] width 224 height 30
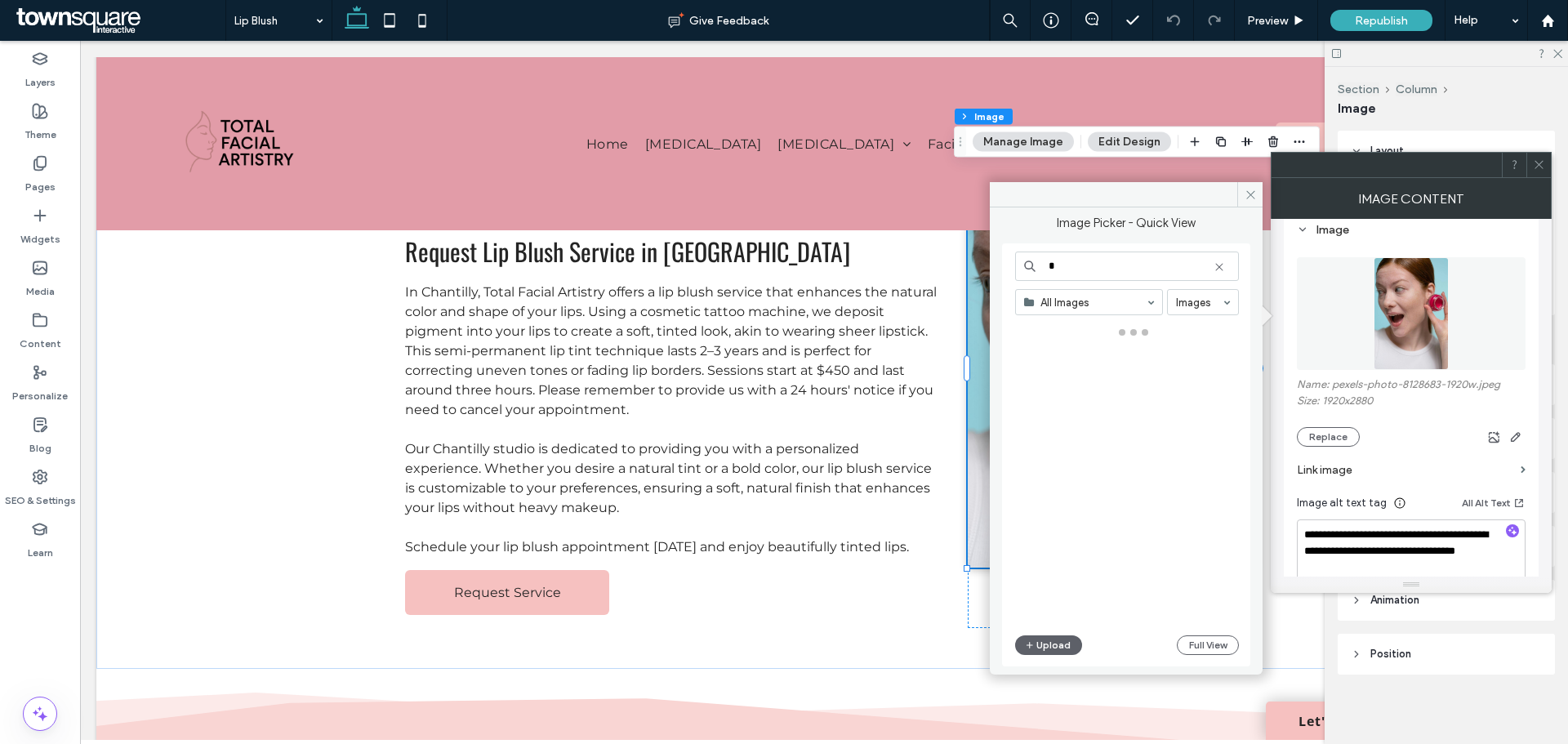
type input "*"
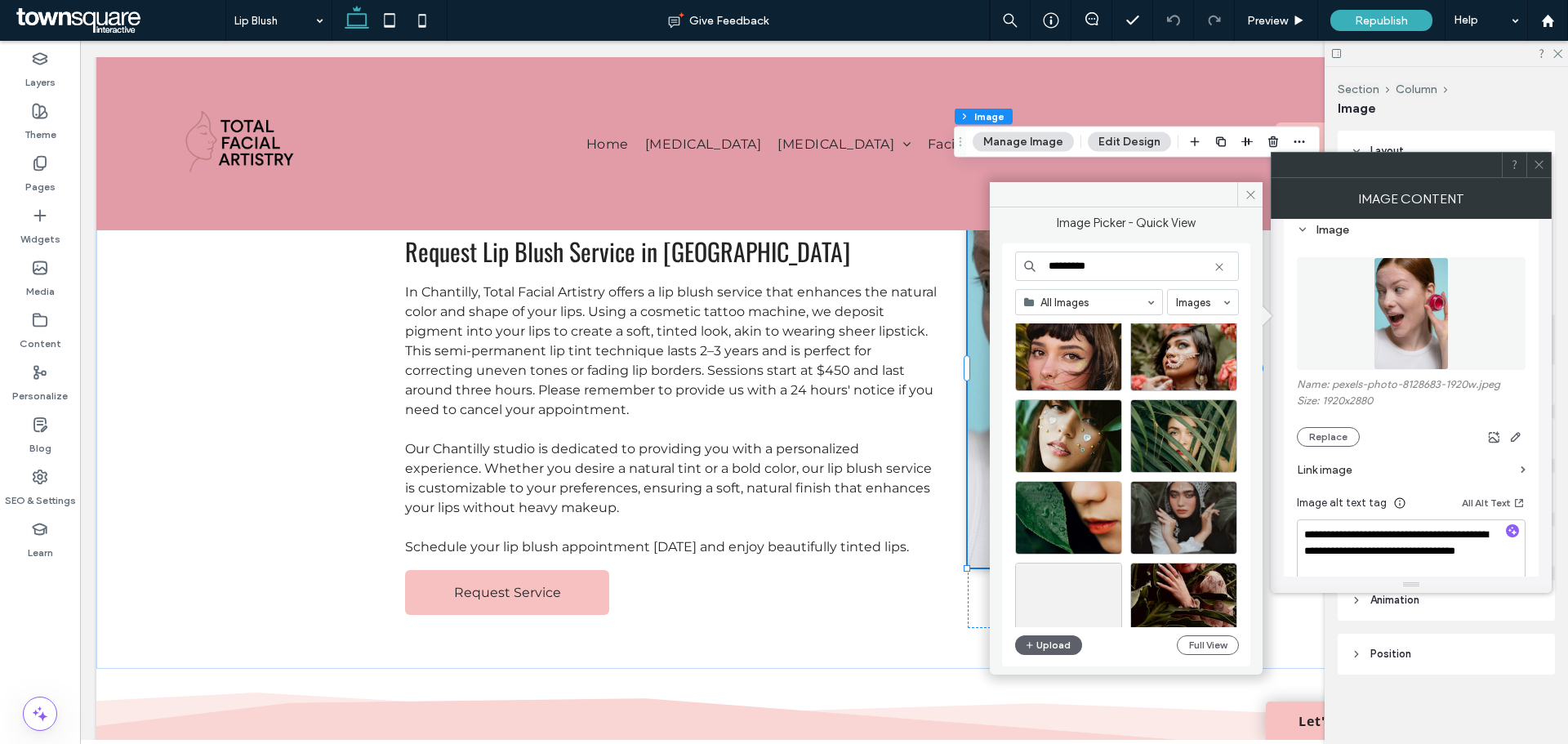
scroll to position [0, 0]
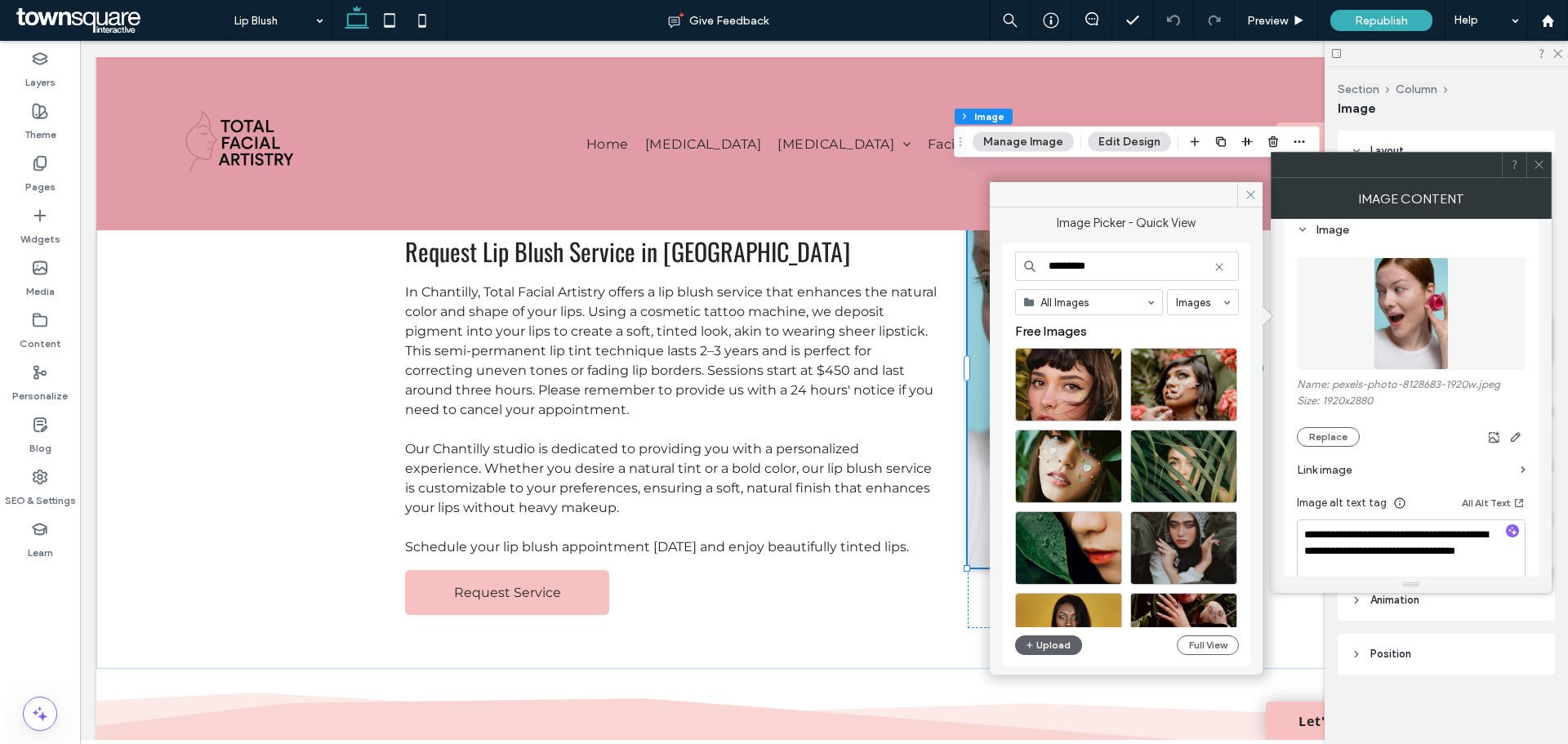
drag, startPoint x: 1092, startPoint y: 265, endPoint x: 1024, endPoint y: 269, distance: 68.1
click at [1024, 269] on div "*********" at bounding box center [1126, 266] width 224 height 30
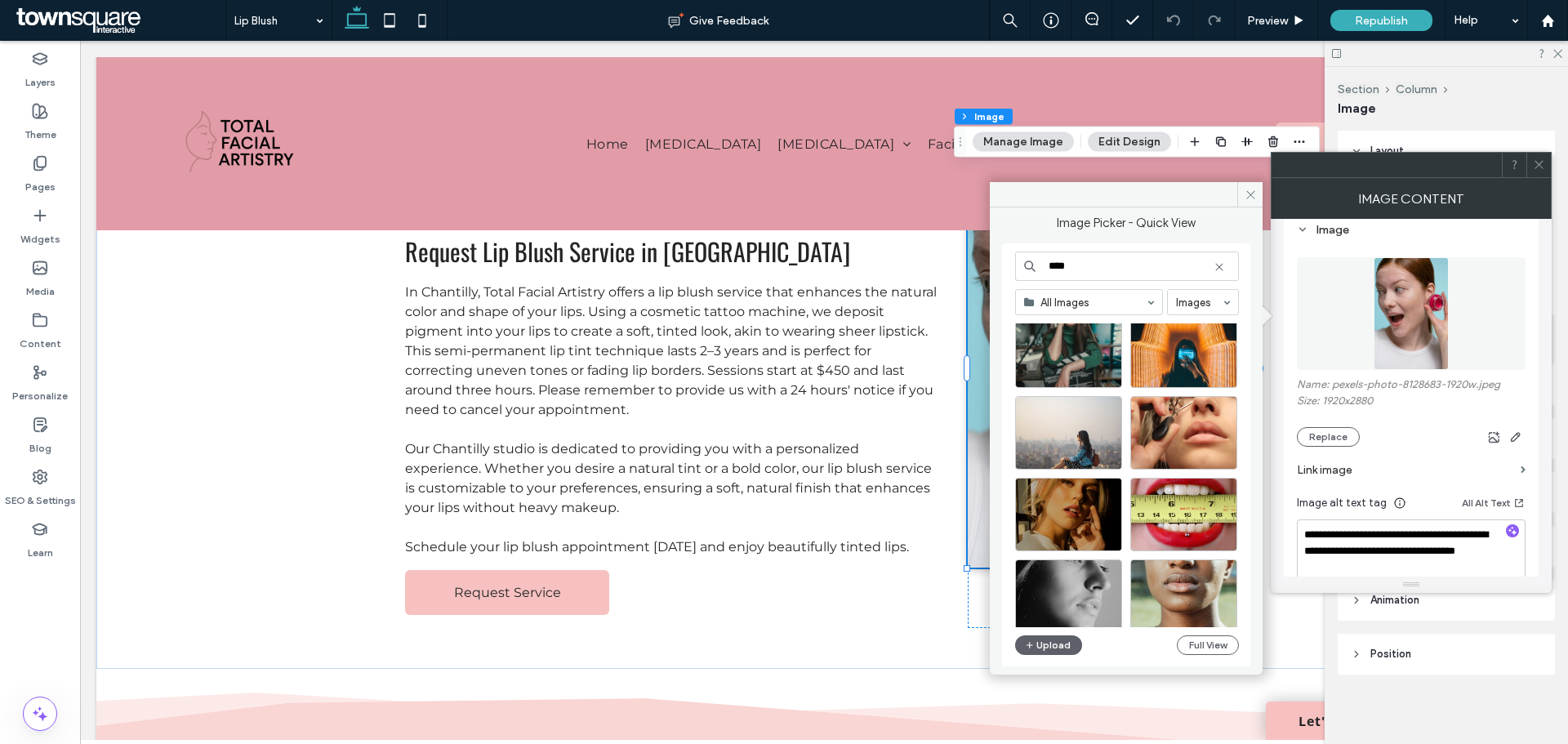
scroll to position [3151, 0]
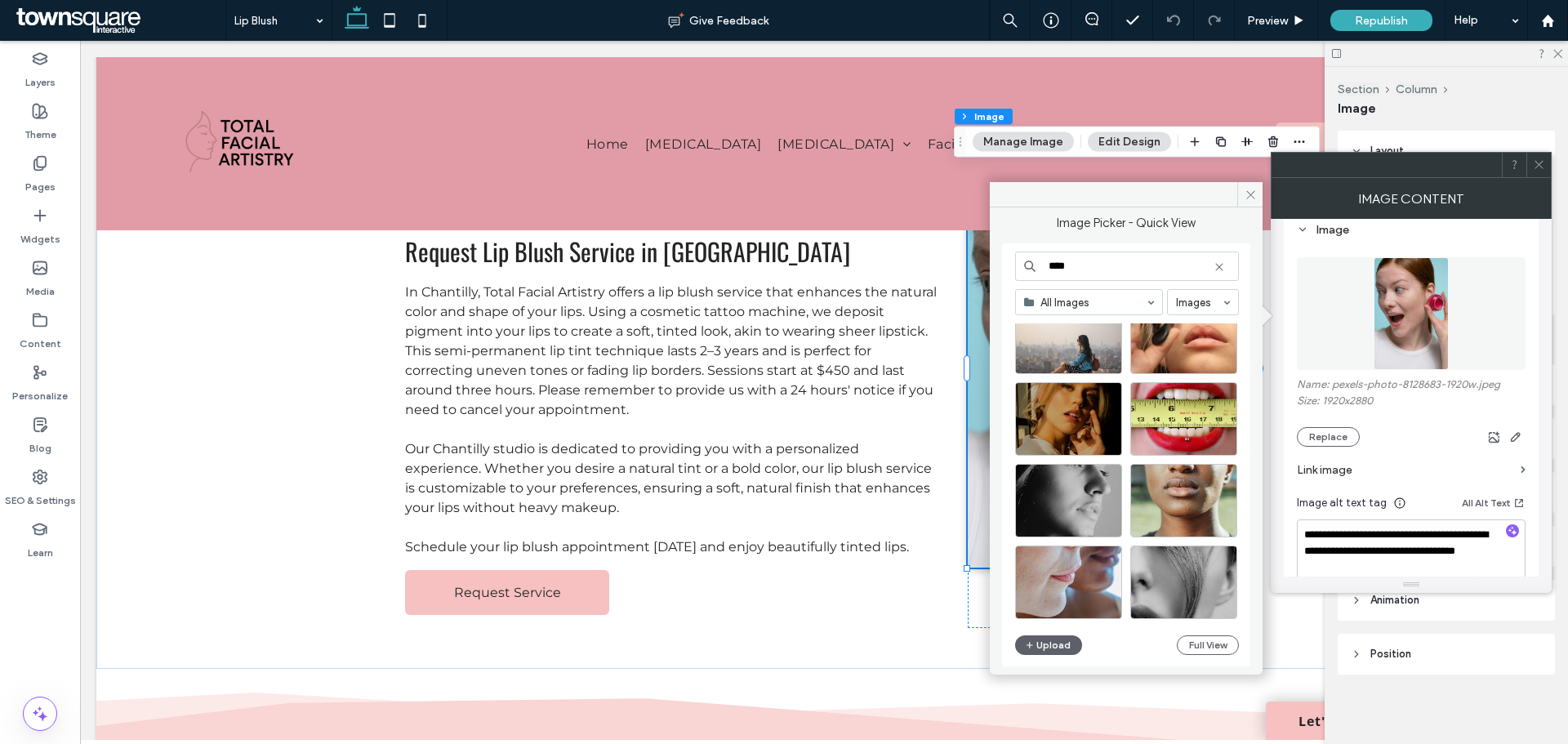
click at [1046, 270] on input "****" at bounding box center [1126, 266] width 224 height 30
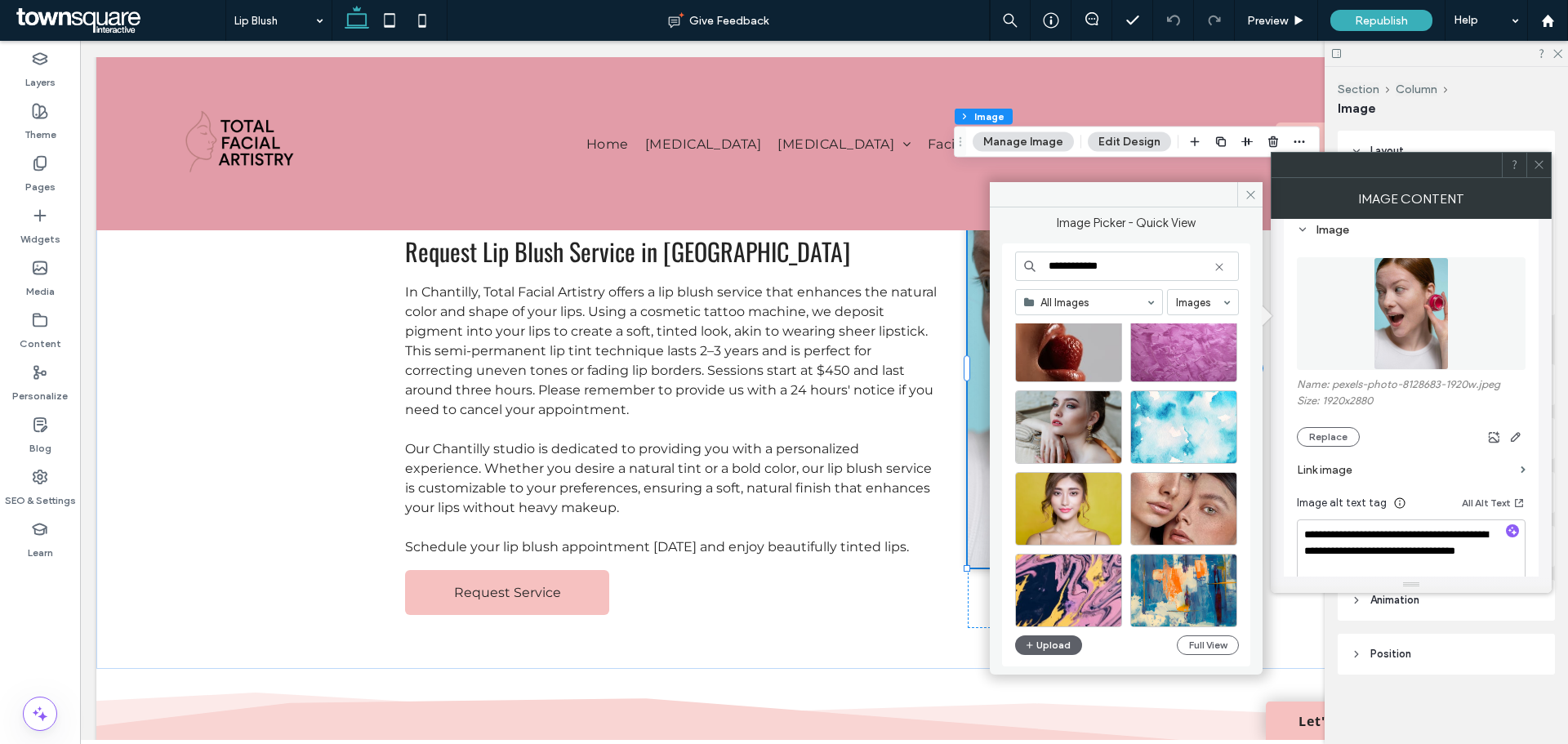
scroll to position [701, 0]
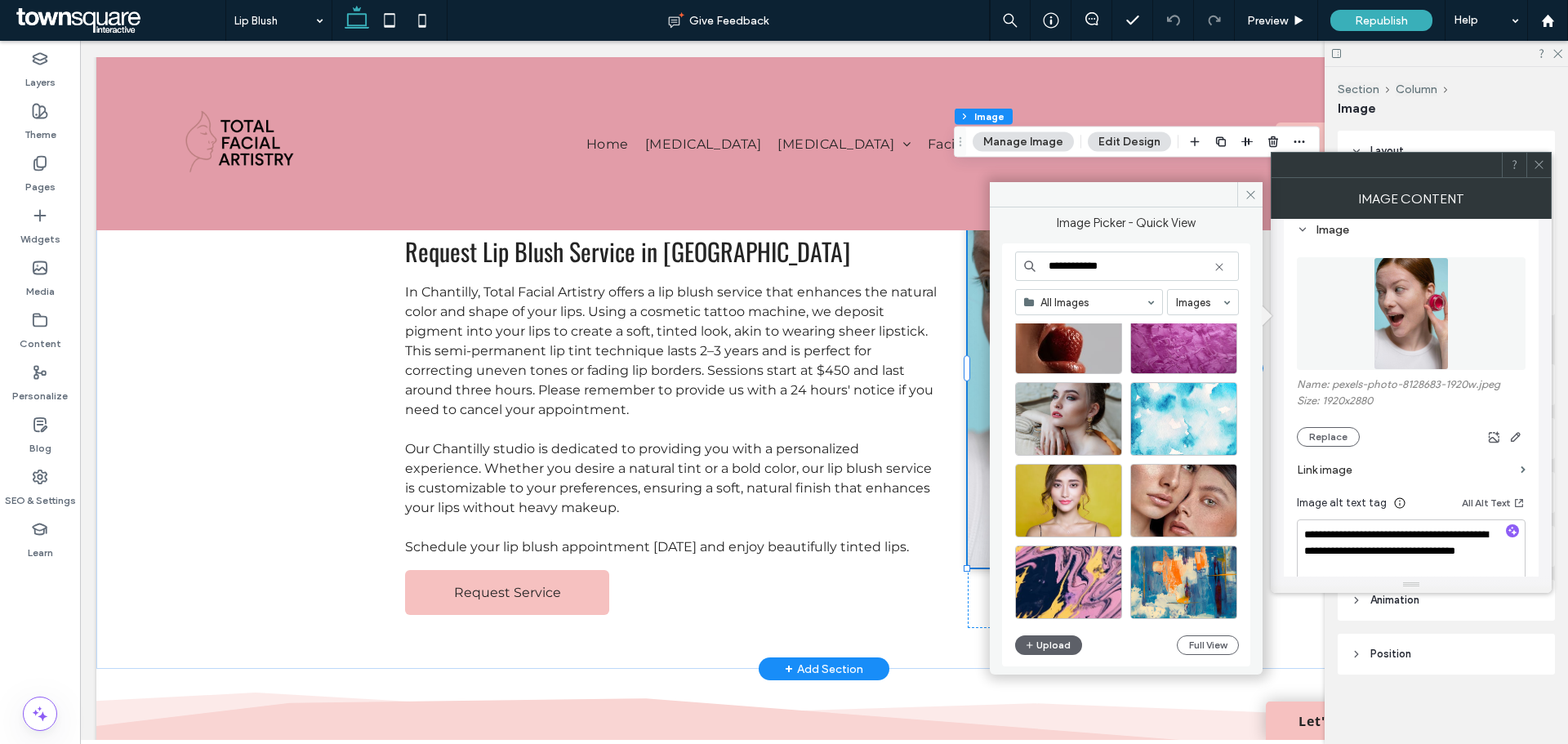
drag, startPoint x: 1215, startPoint y: 304, endPoint x: 962, endPoint y: 276, distance: 254.5
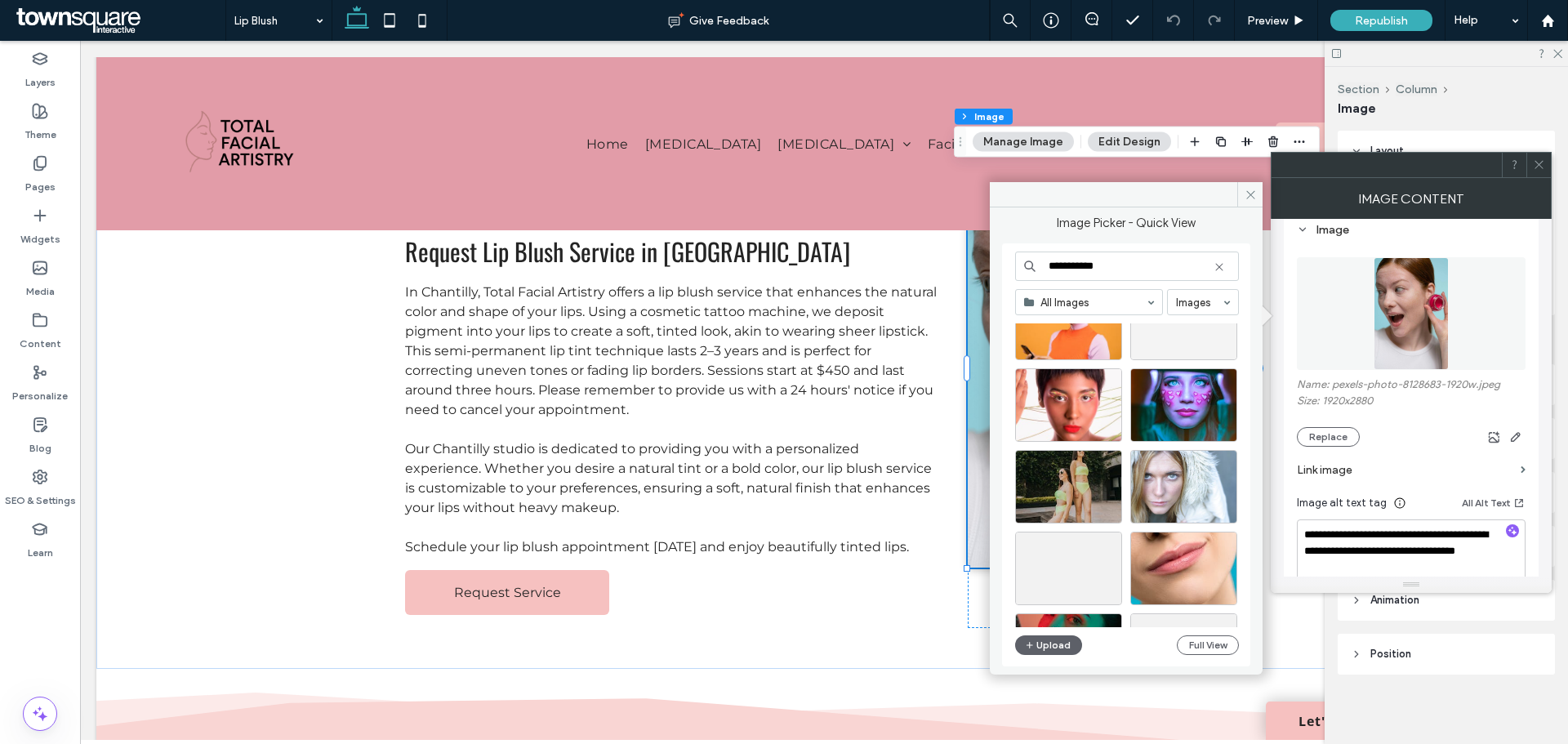
scroll to position [2171, 0]
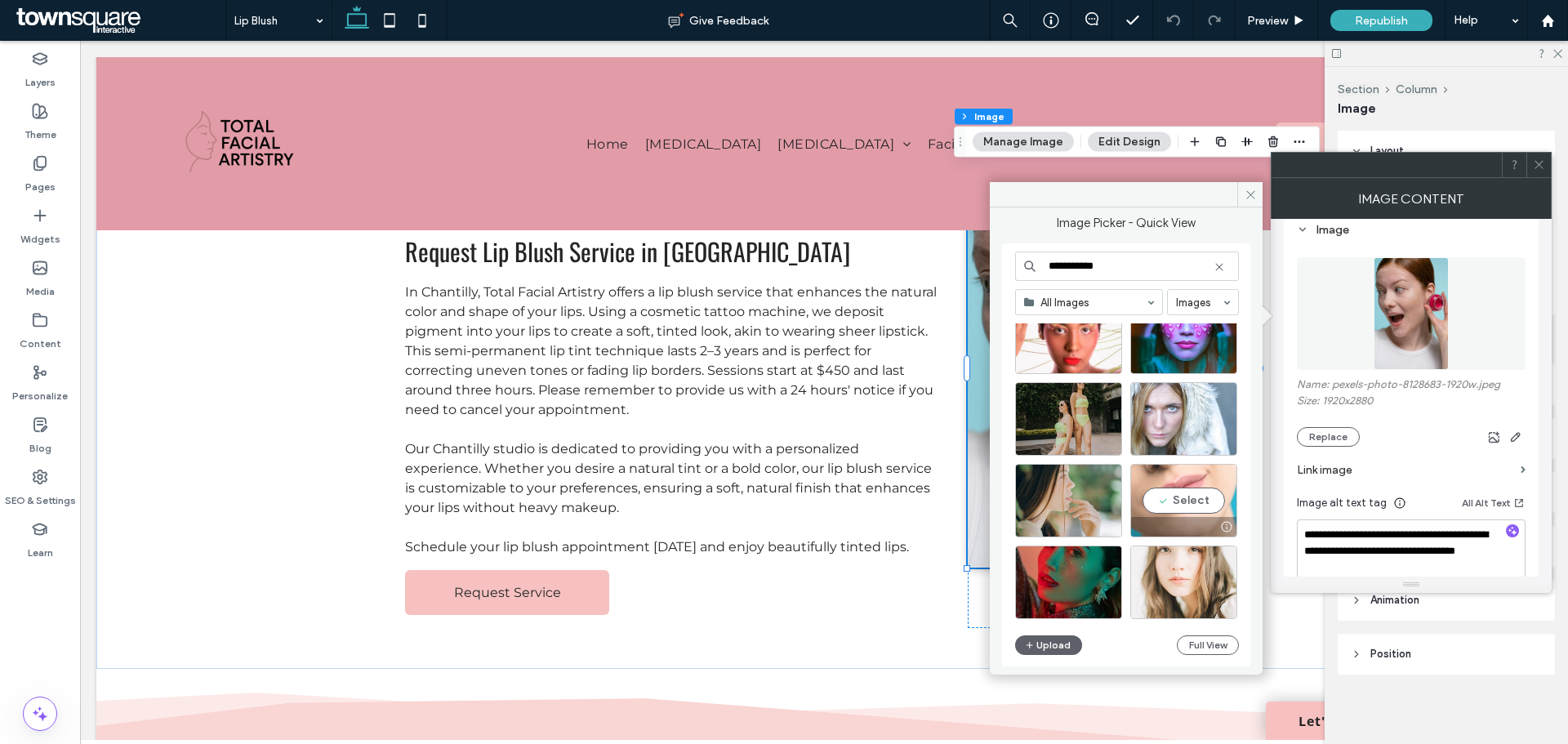
type input "**********"
click at [1196, 495] on div "Select" at bounding box center [1183, 501] width 107 height 74
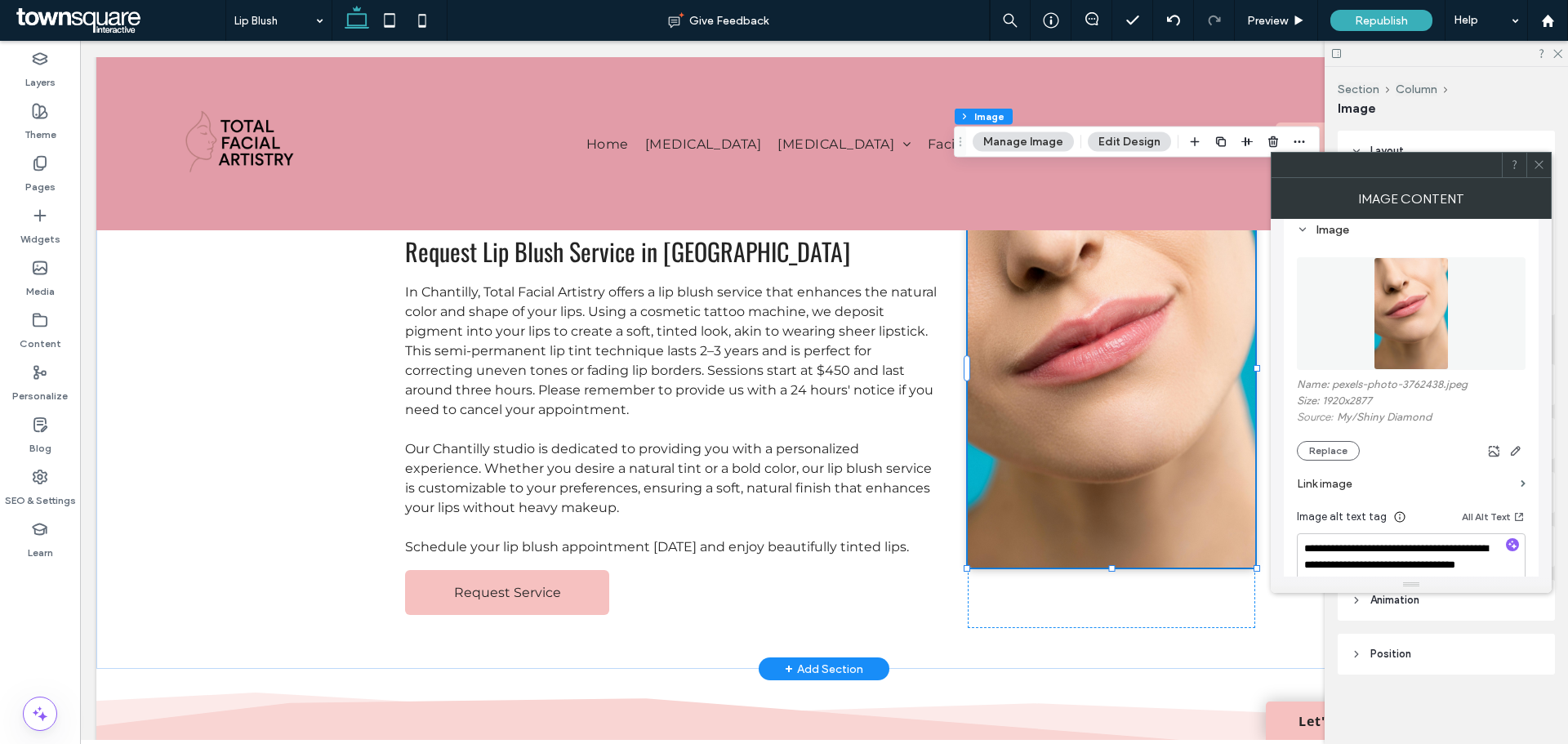
click at [1327, 463] on section "Link image" at bounding box center [1410, 484] width 229 height 46
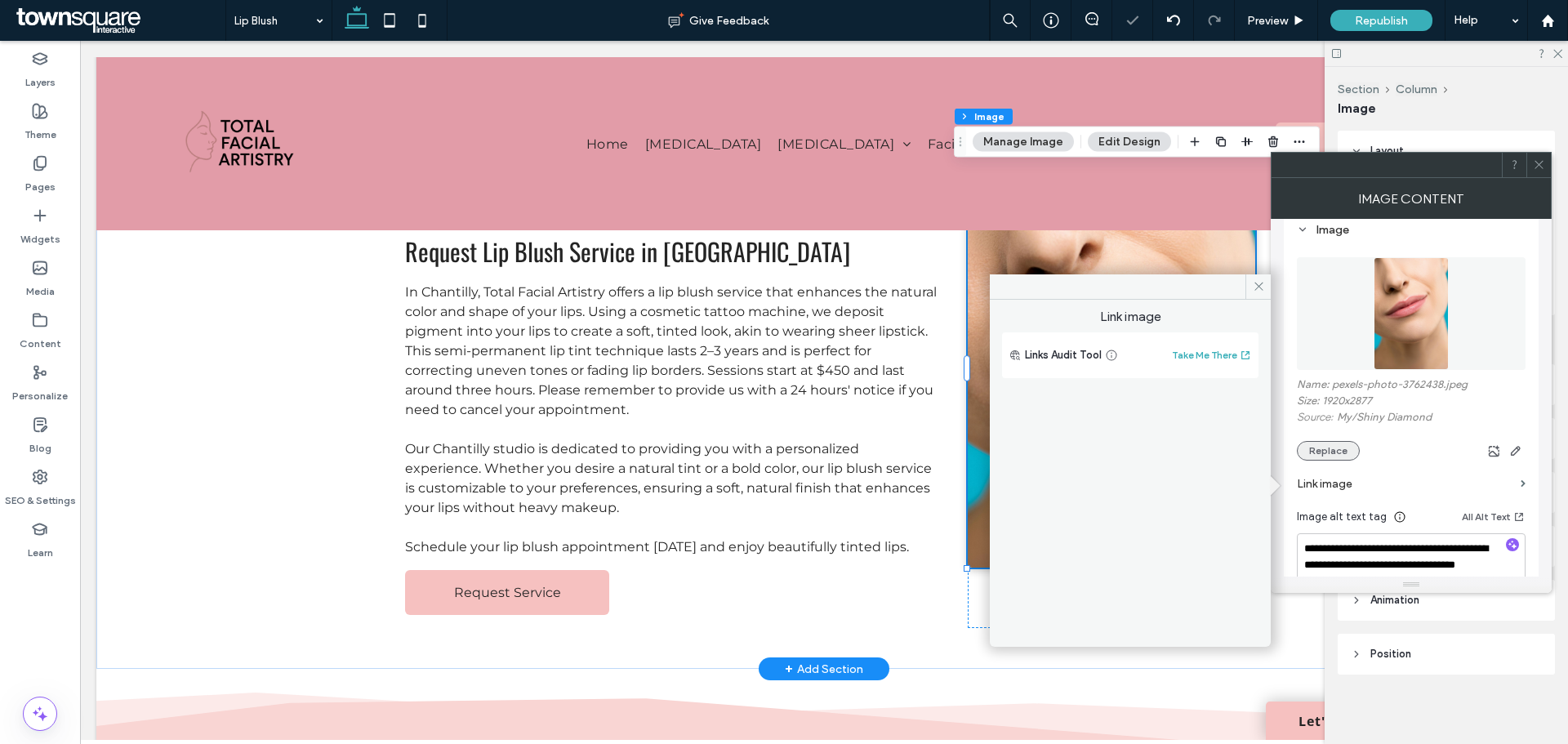
click at [1324, 453] on button "Replace" at bounding box center [1328, 451] width 63 height 20
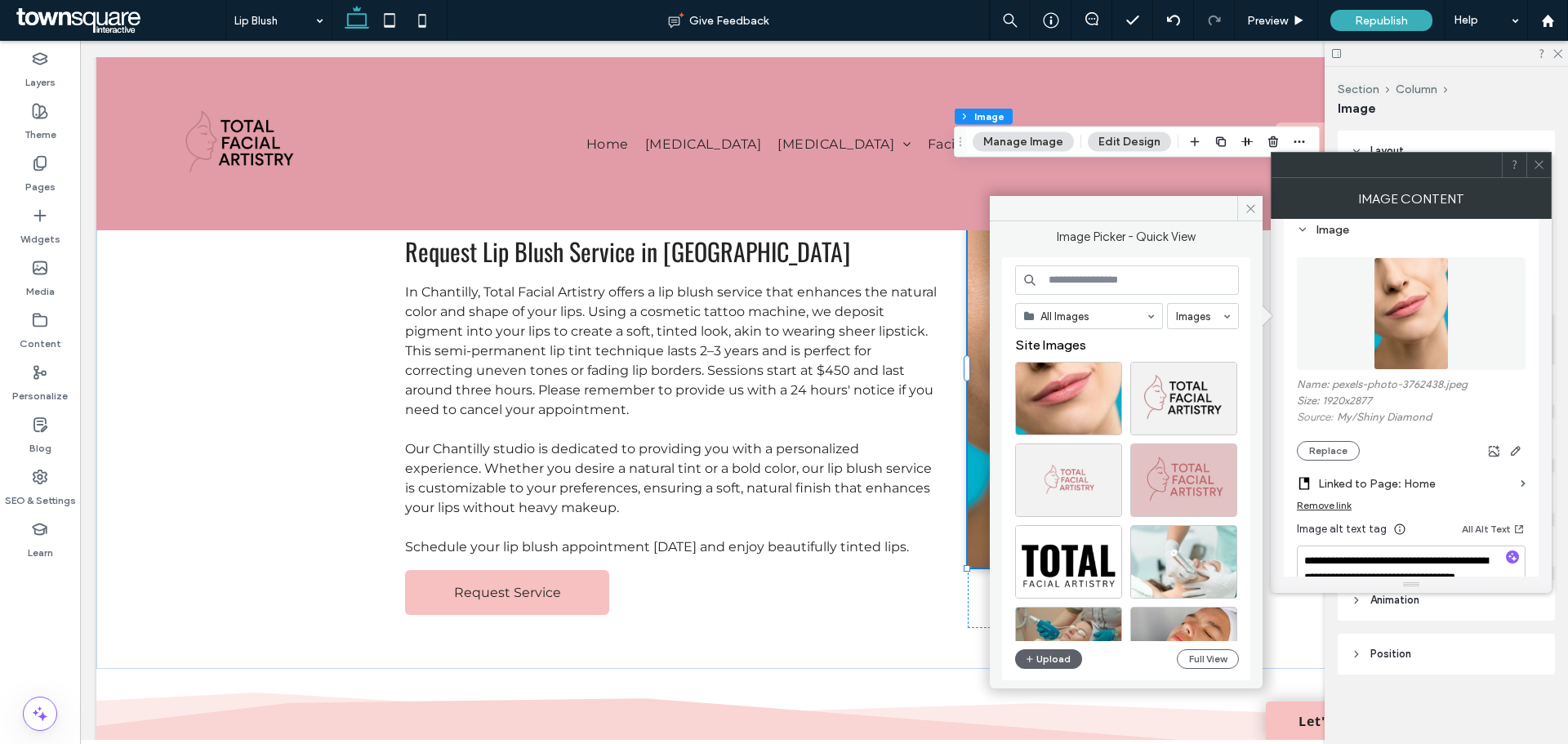
click at [1155, 285] on input at bounding box center [1126, 280] width 224 height 30
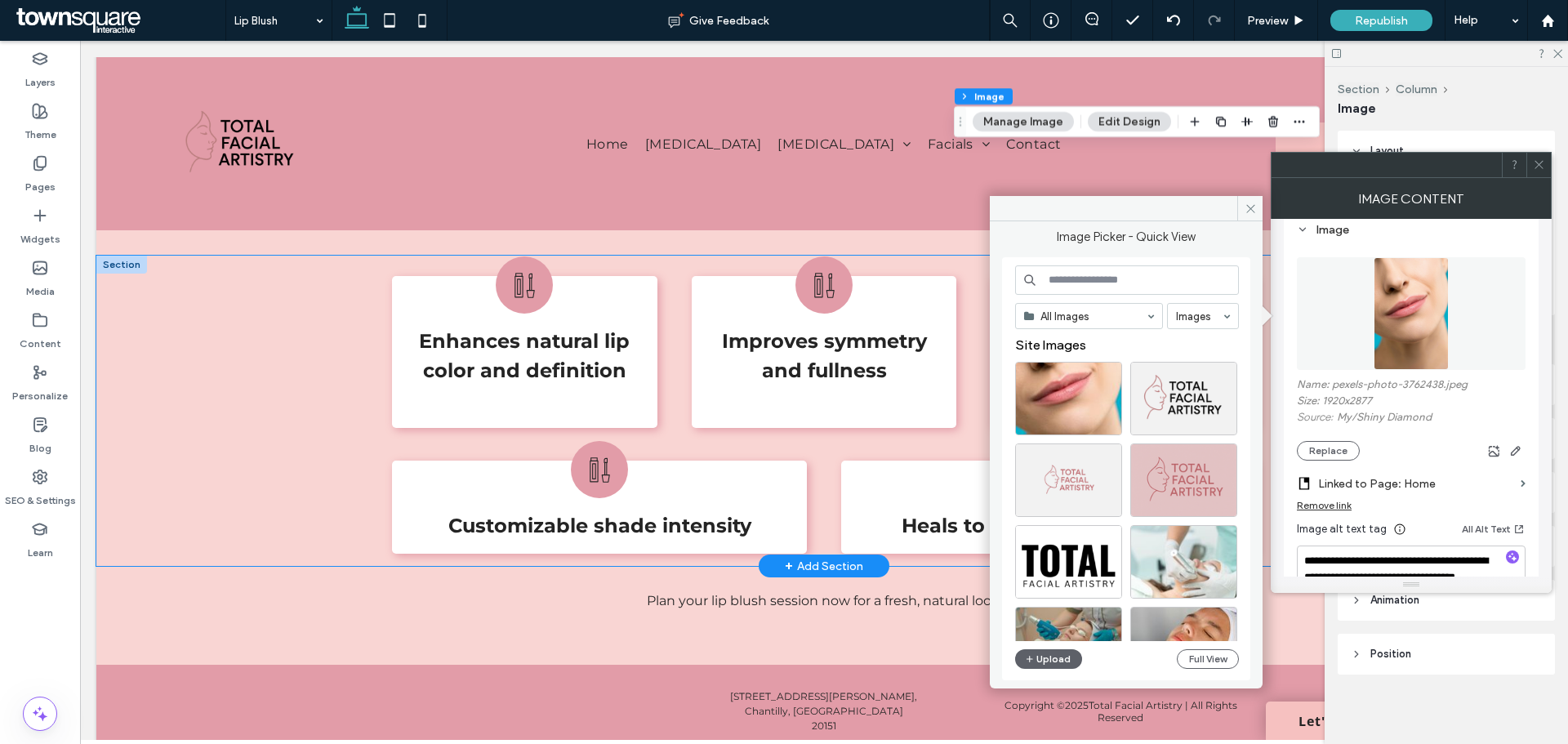
scroll to position [871, 0]
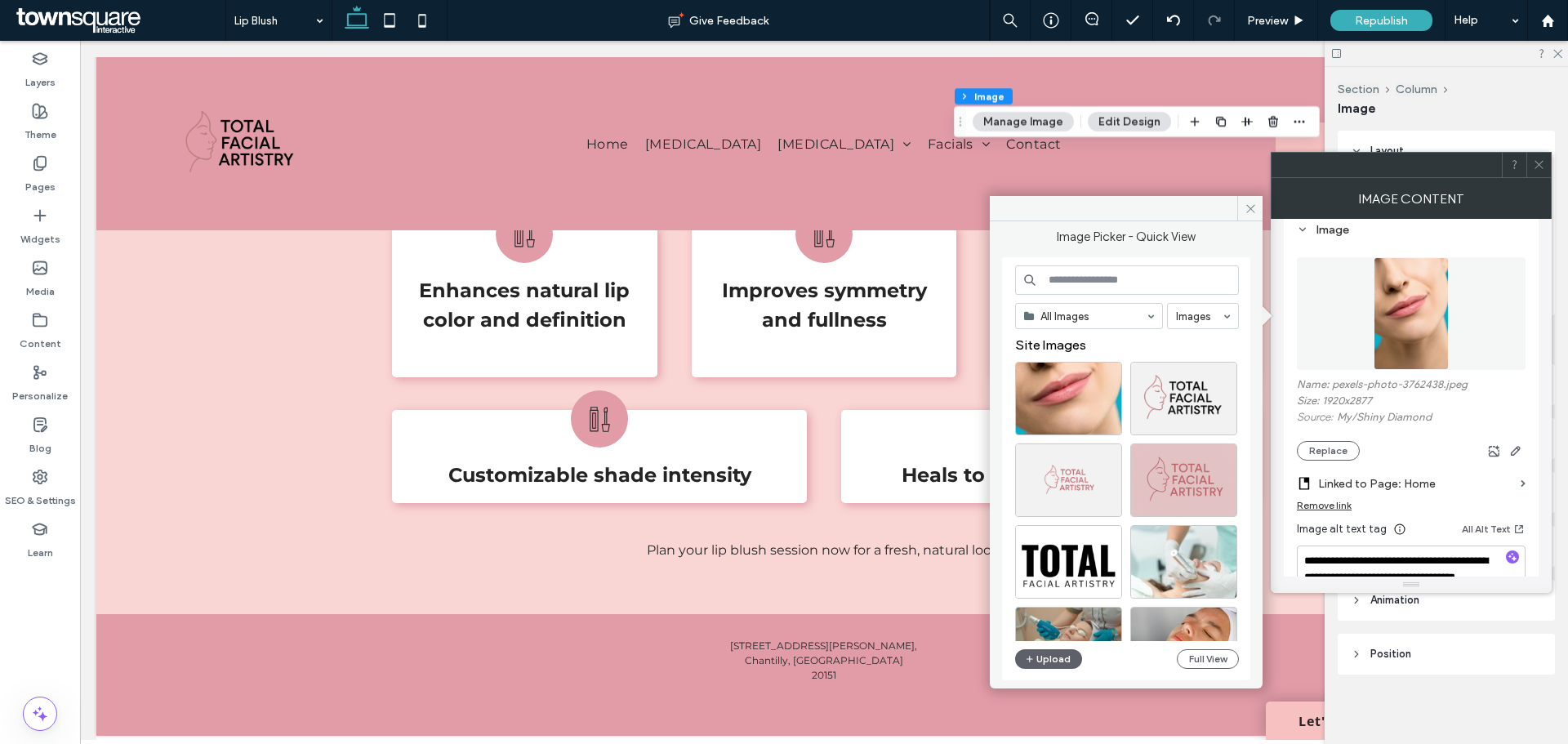
click at [1090, 286] on input at bounding box center [1126, 280] width 224 height 30
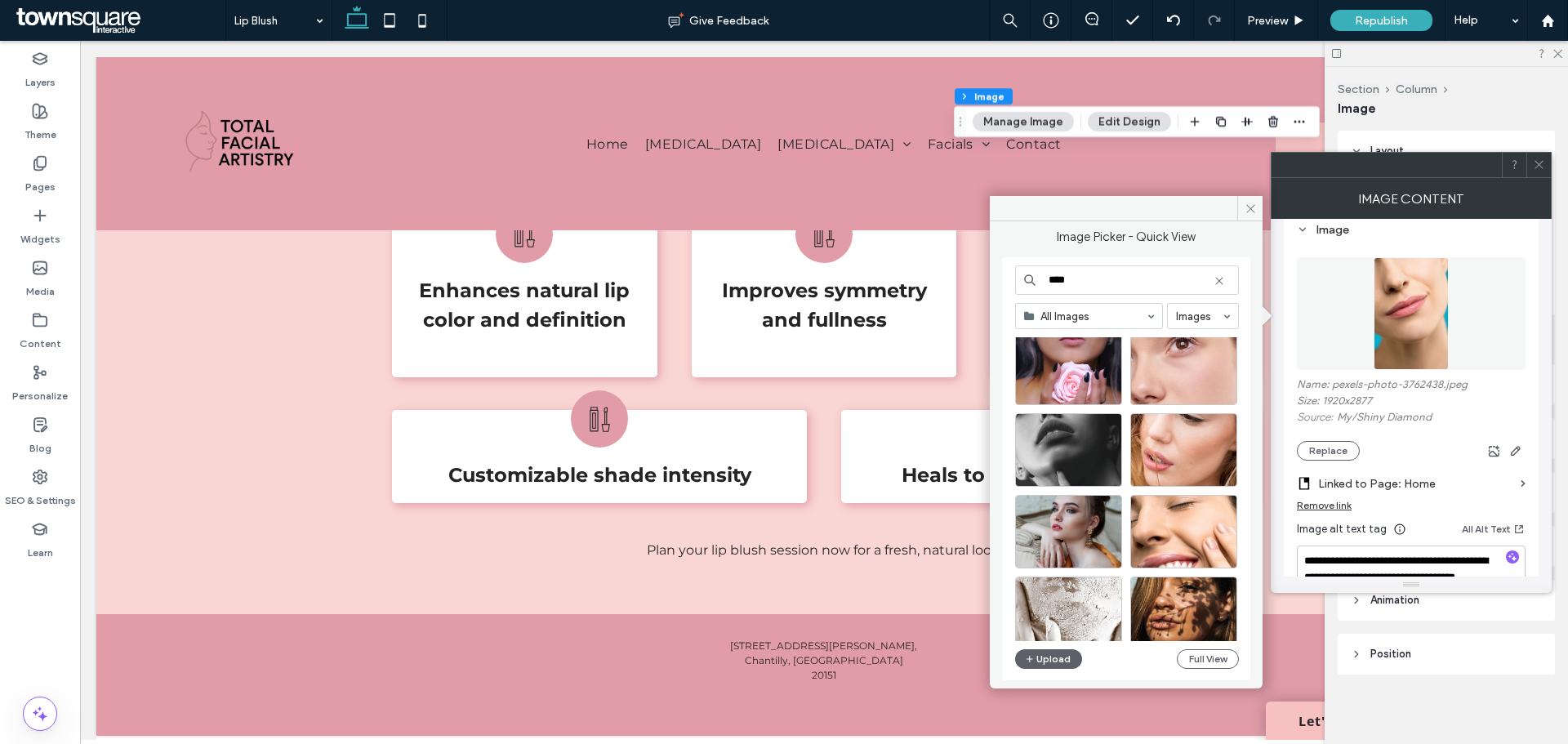
scroll to position [653, 0]
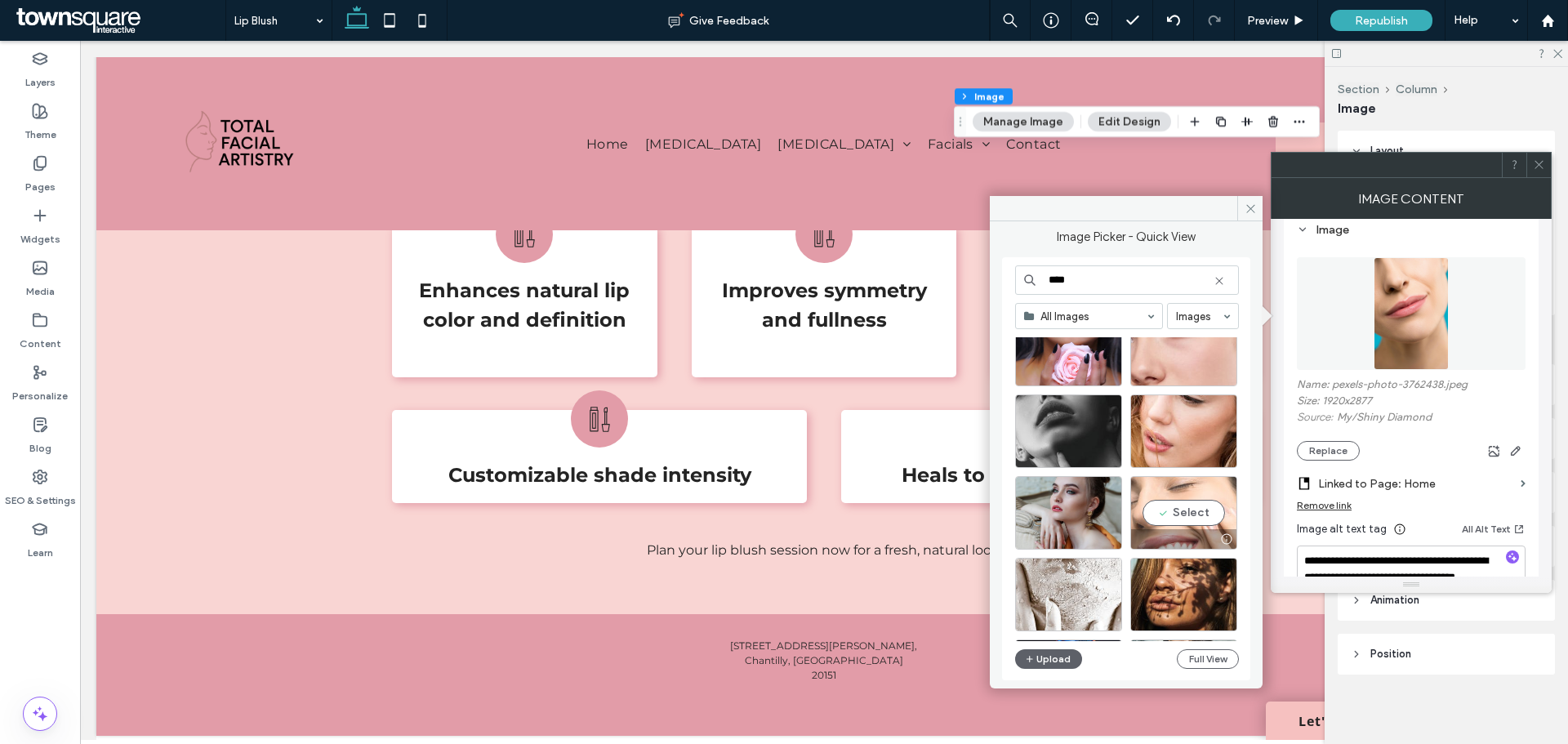
type input "****"
click at [1201, 507] on div "Select" at bounding box center [1183, 512] width 107 height 74
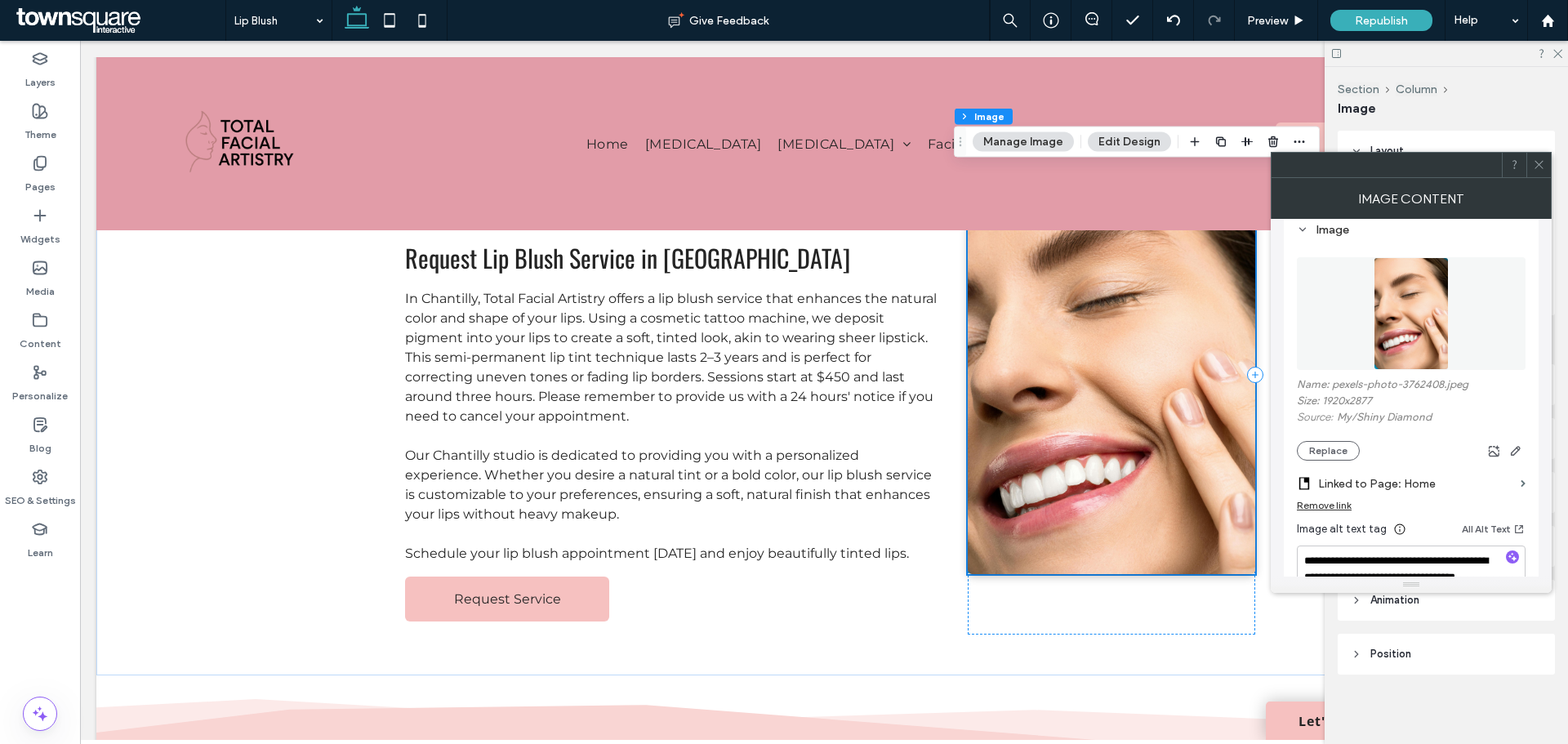
scroll to position [164, 0]
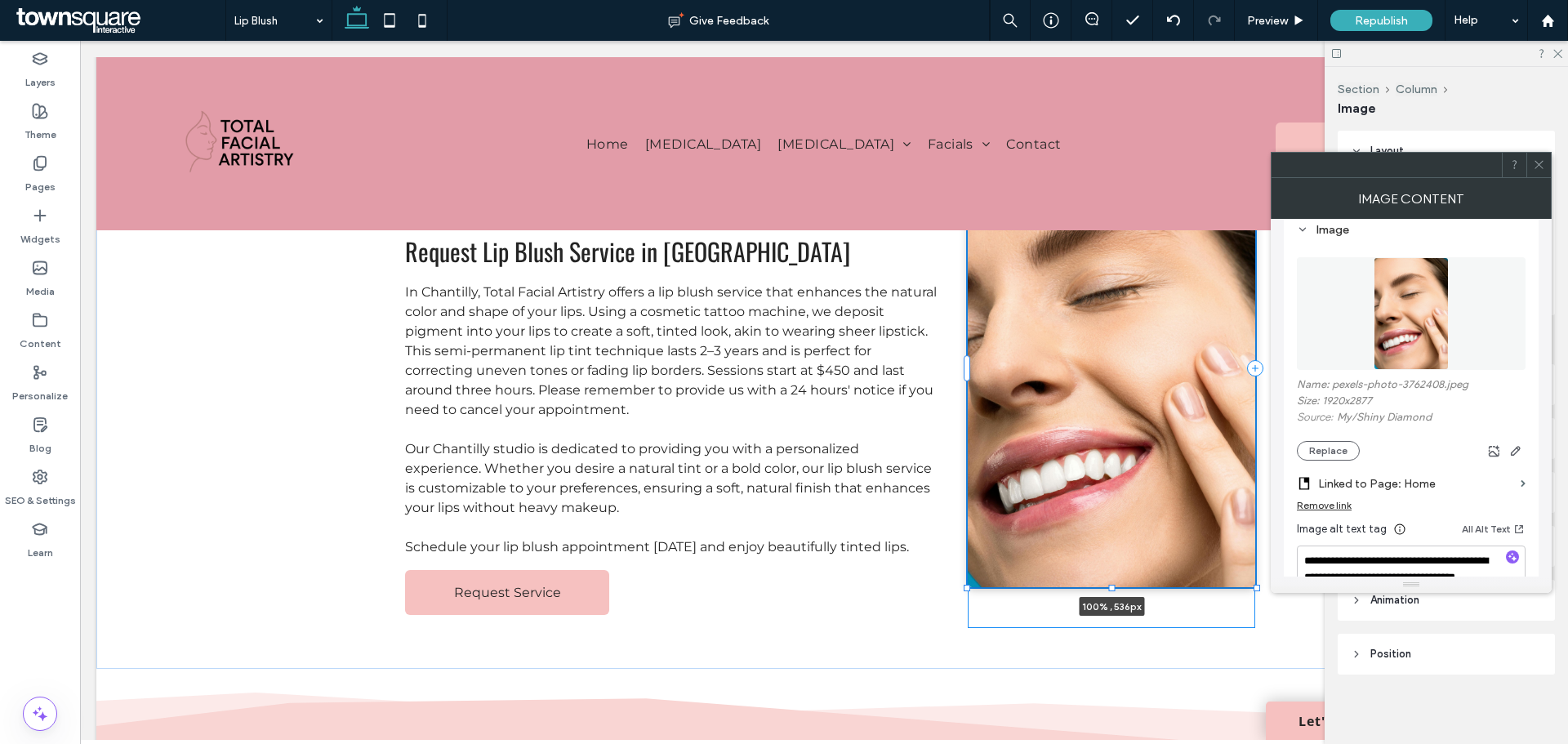
drag, startPoint x: 1108, startPoint y: 568, endPoint x: 1088, endPoint y: 513, distance: 58.5
click at [1109, 587] on div at bounding box center [1112, 588] width 7 height 7
type input "***"
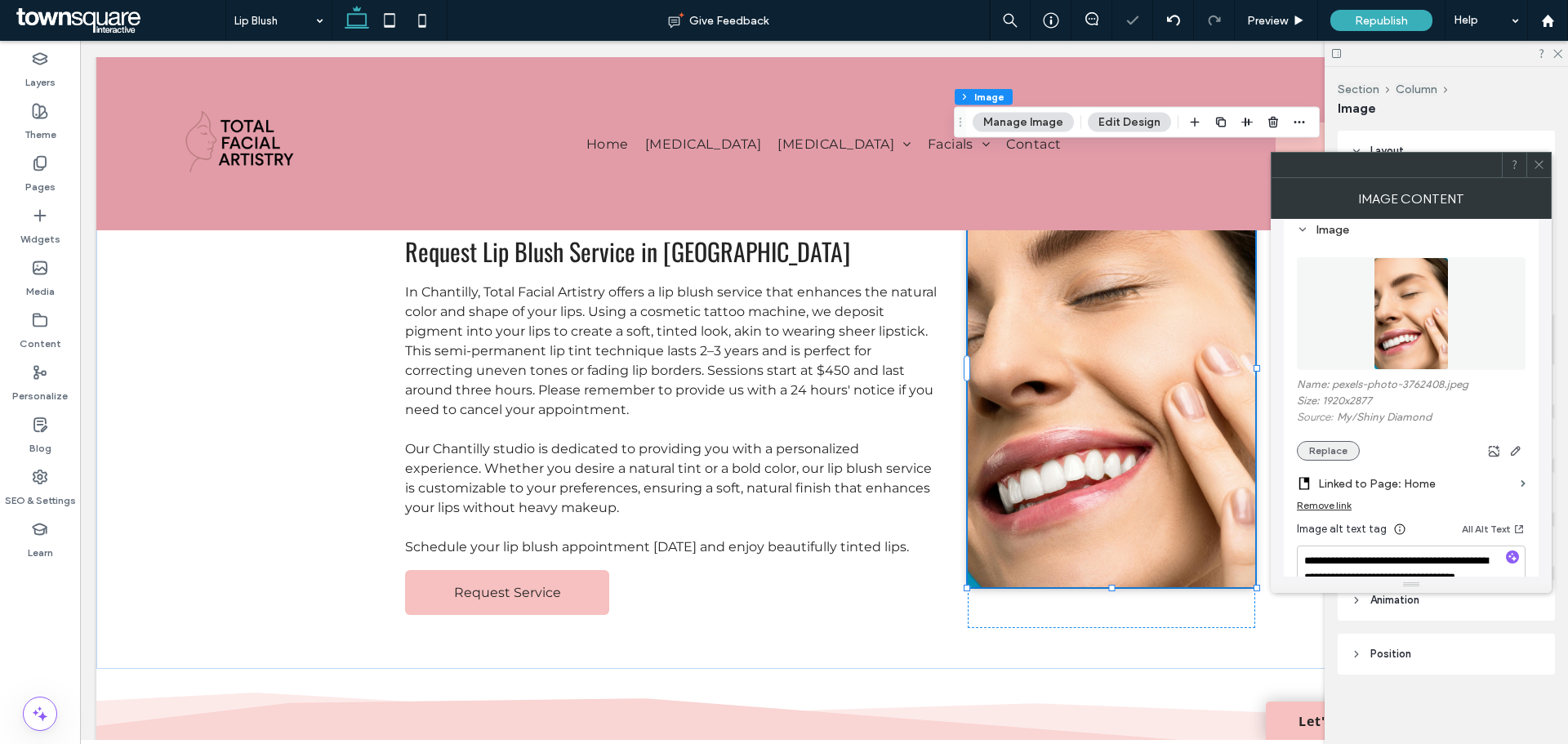
click at [1325, 454] on button "Replace" at bounding box center [1328, 451] width 63 height 20
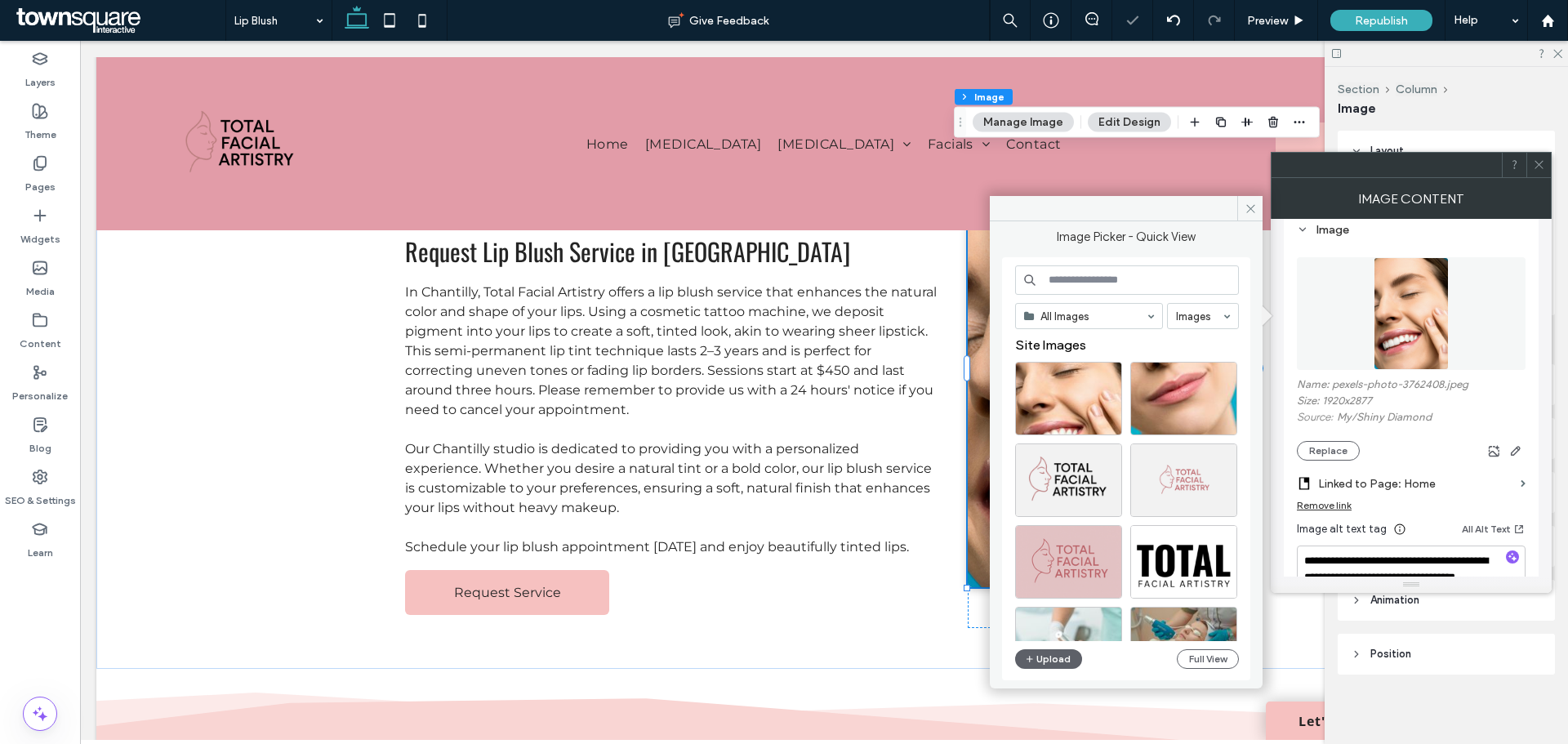
click at [1085, 281] on input at bounding box center [1126, 280] width 224 height 30
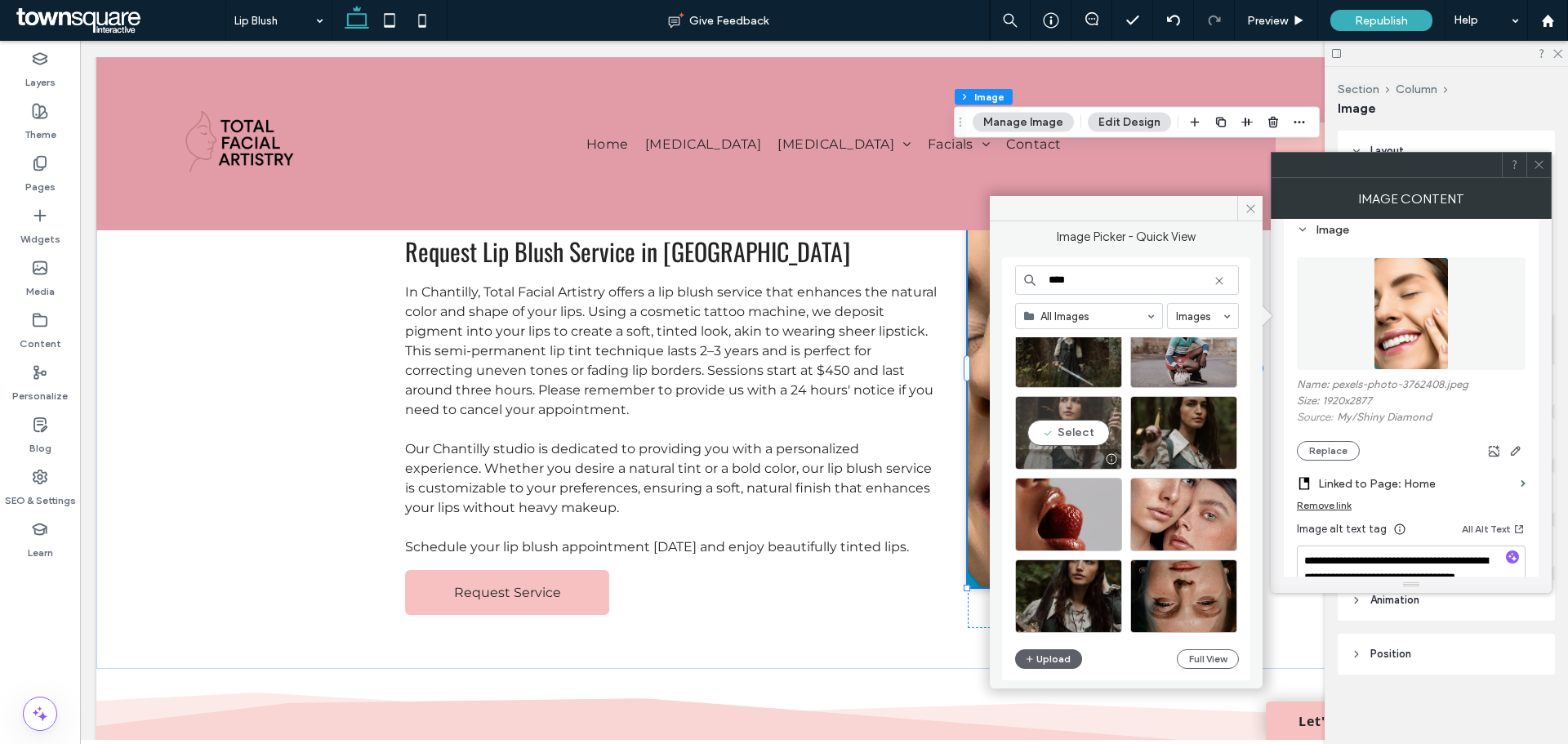
scroll to position [6615, 0]
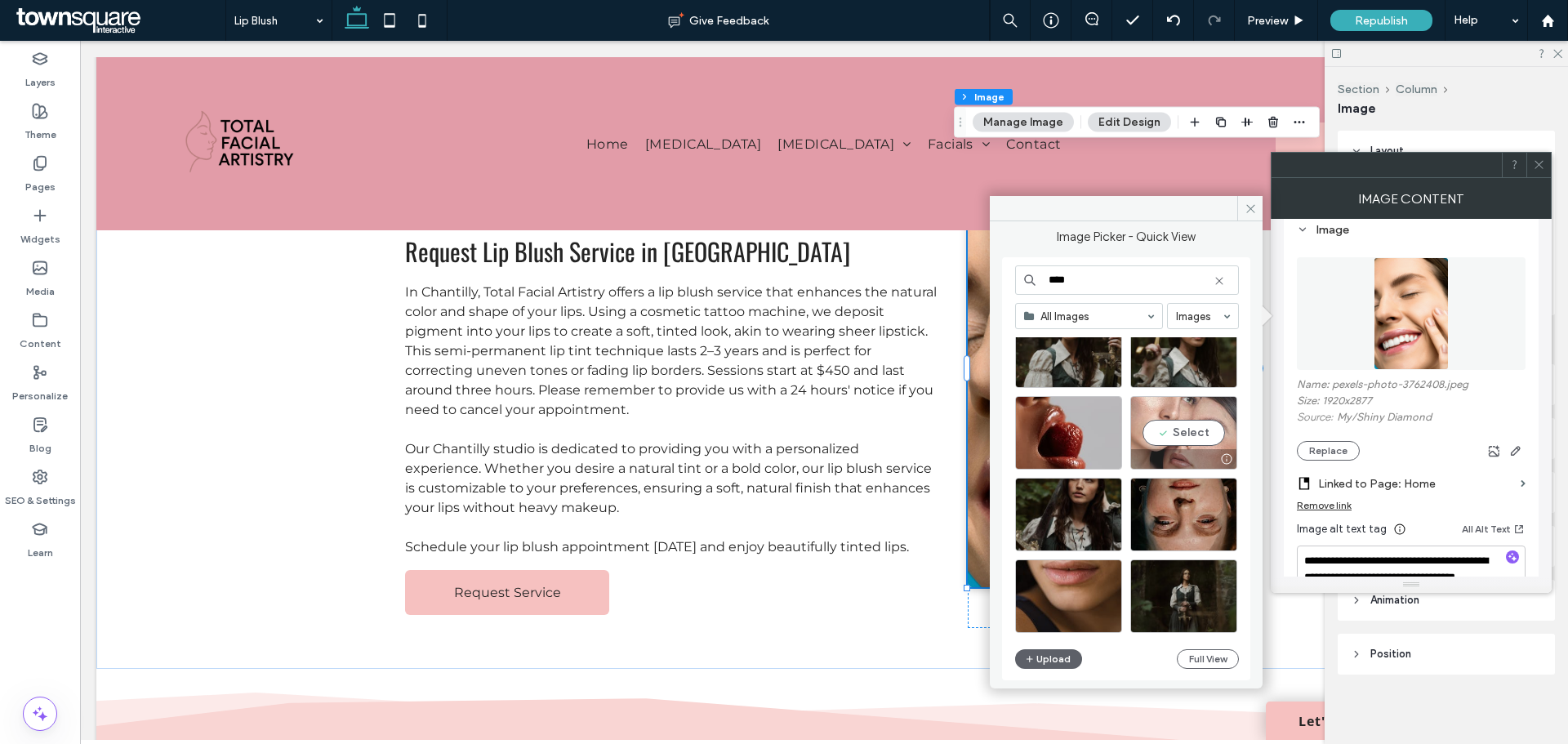
type input "****"
click at [1186, 433] on div "Select" at bounding box center [1183, 433] width 107 height 74
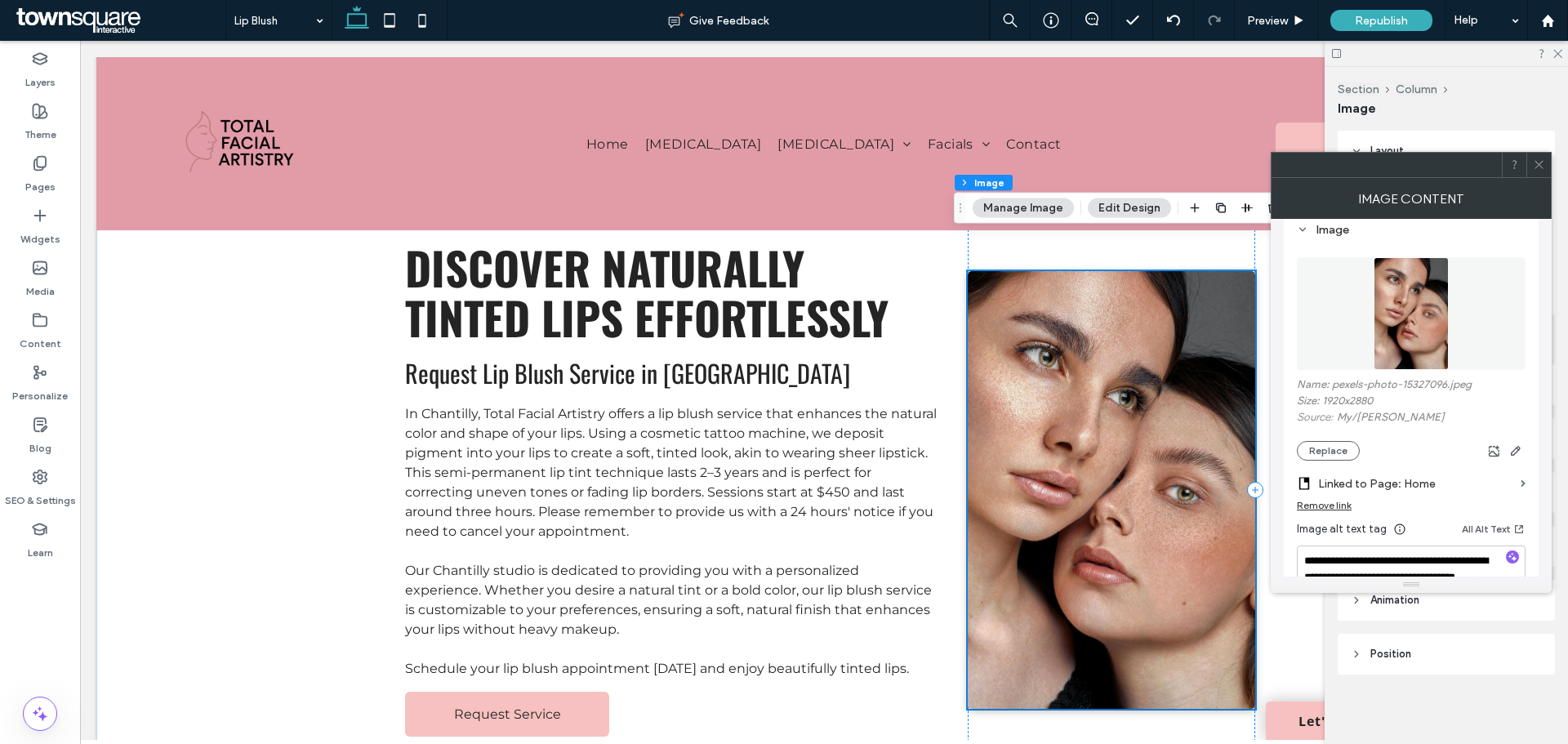
scroll to position [82, 0]
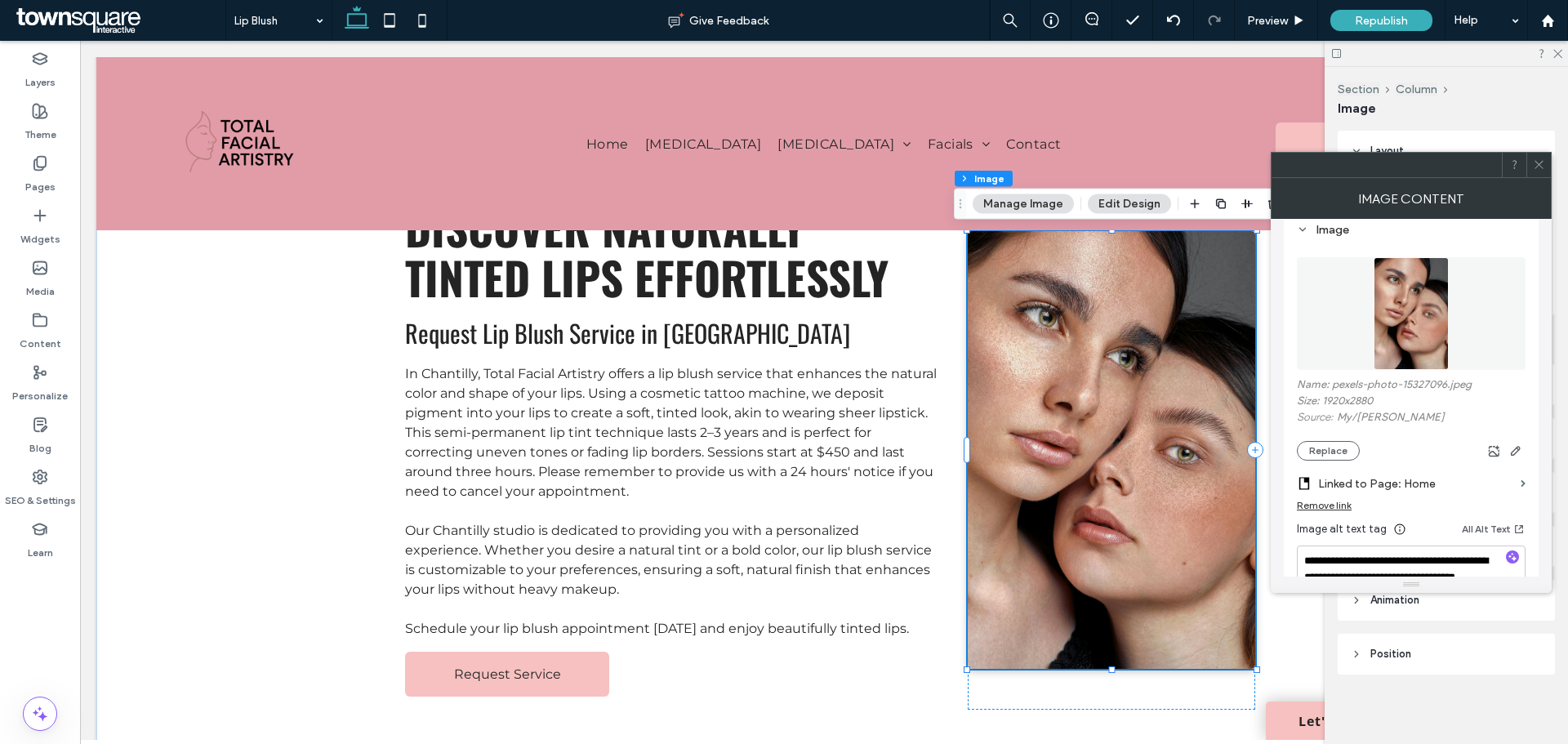
click at [1043, 201] on button "Manage Image" at bounding box center [1022, 204] width 101 height 20
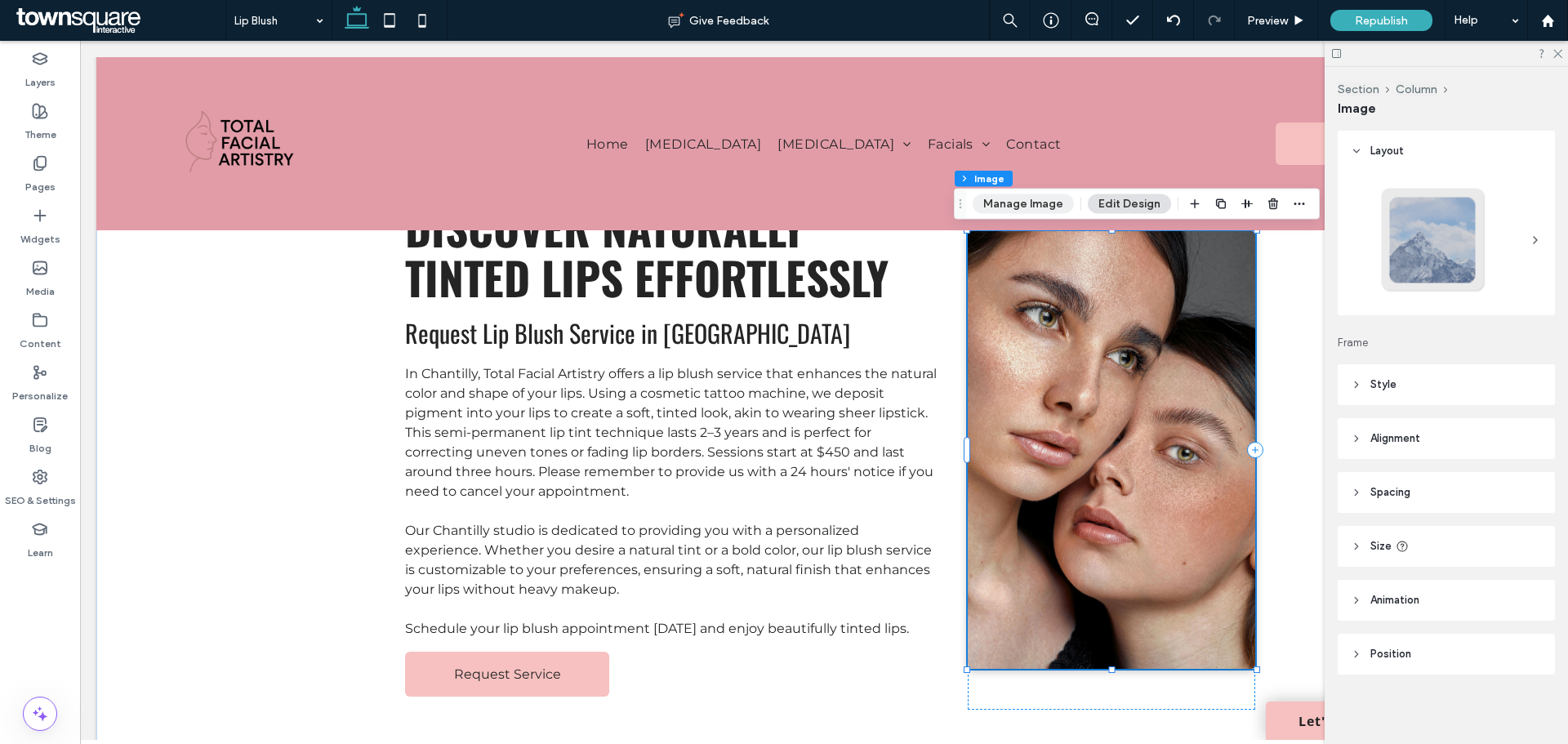
click at [1038, 204] on button "Manage Image" at bounding box center [1022, 204] width 101 height 20
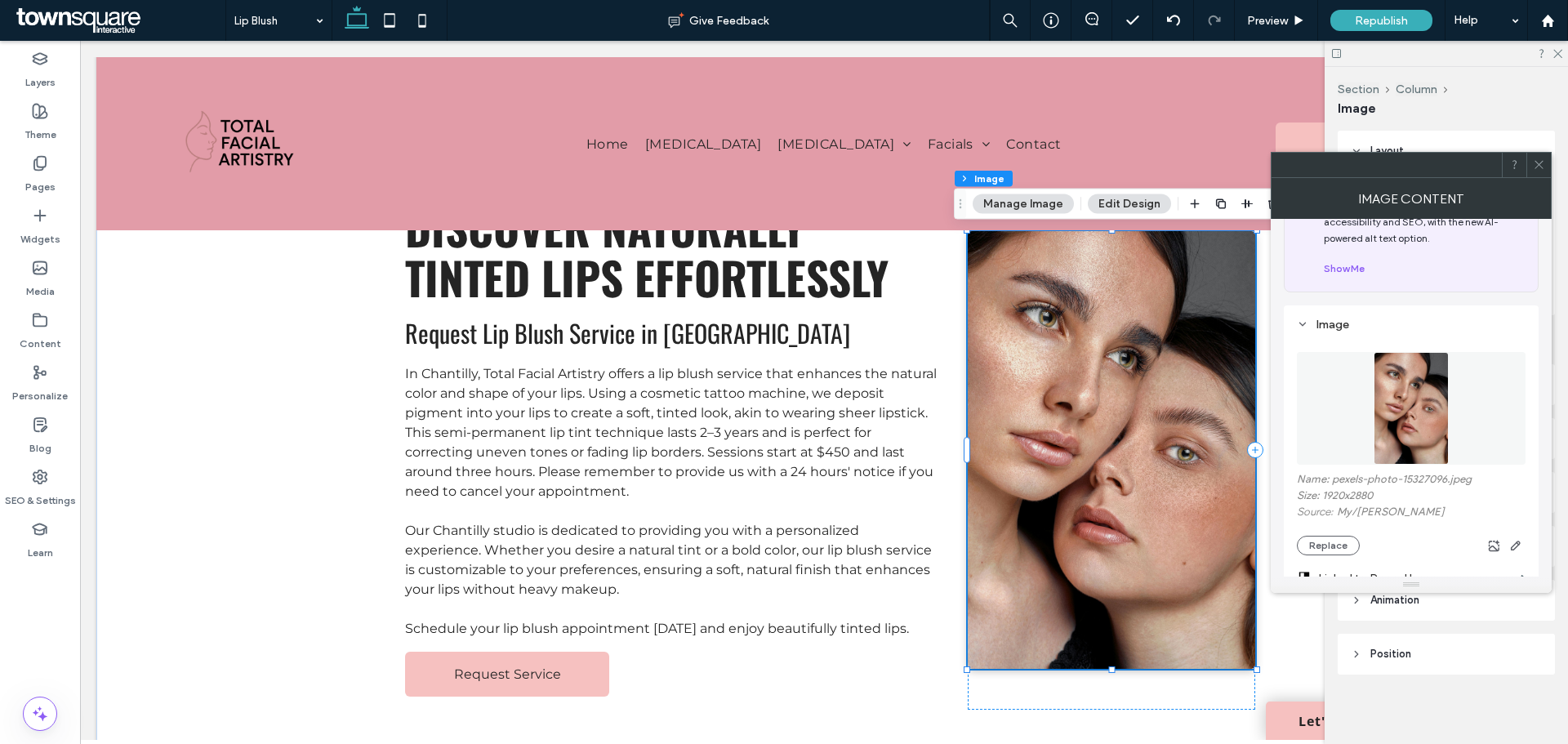
scroll to position [164, 0]
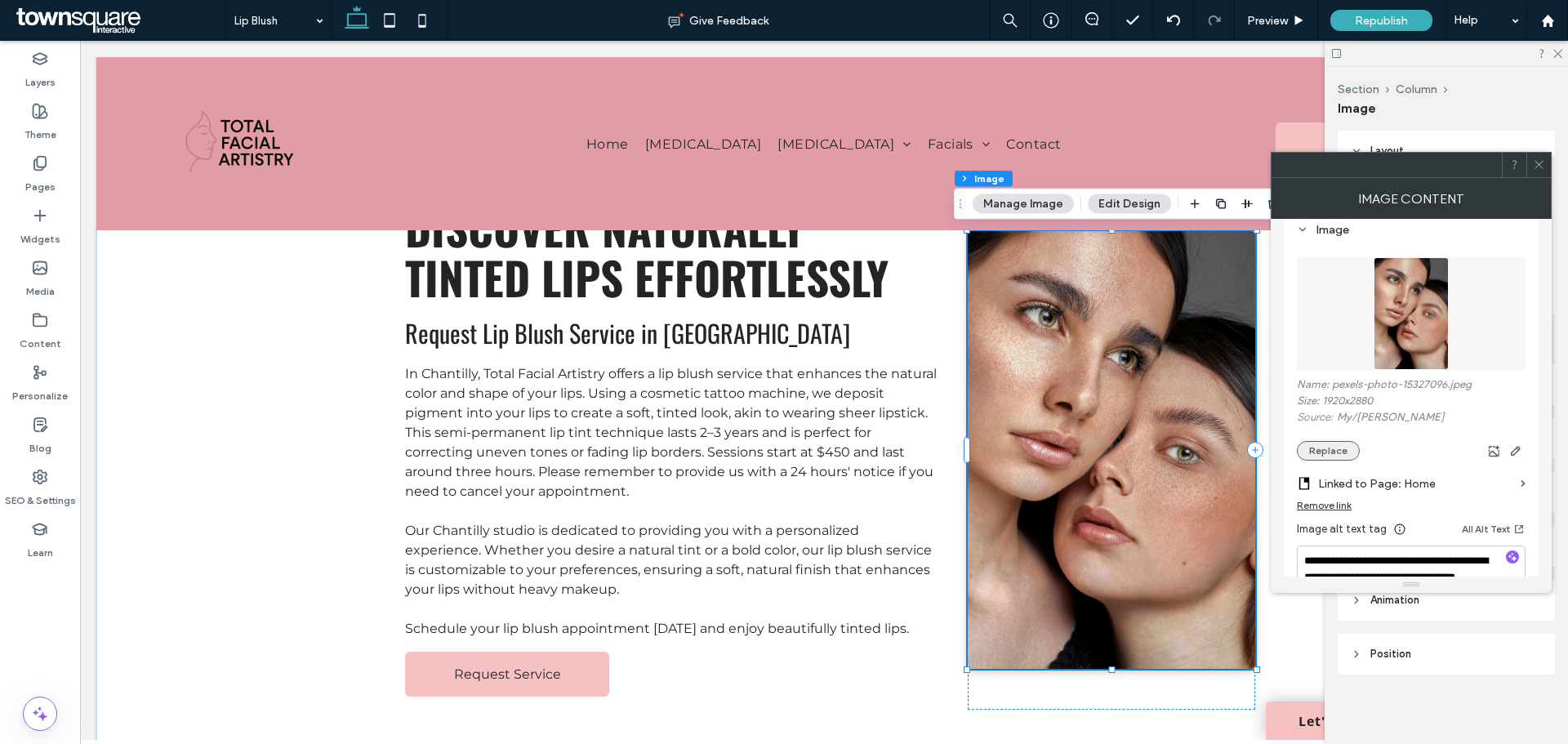
click at [1328, 456] on button "Replace" at bounding box center [1328, 451] width 63 height 20
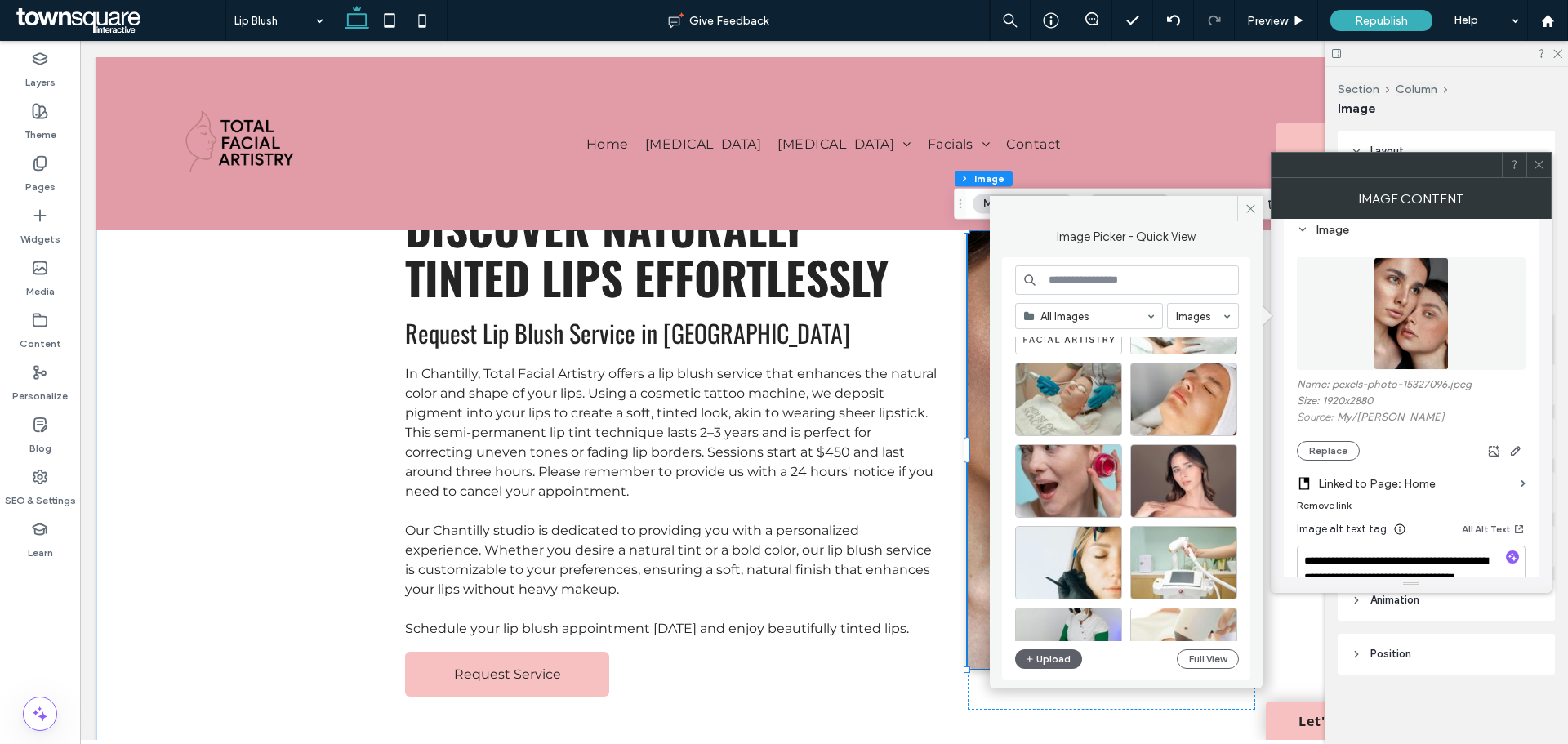
scroll to position [408, 0]
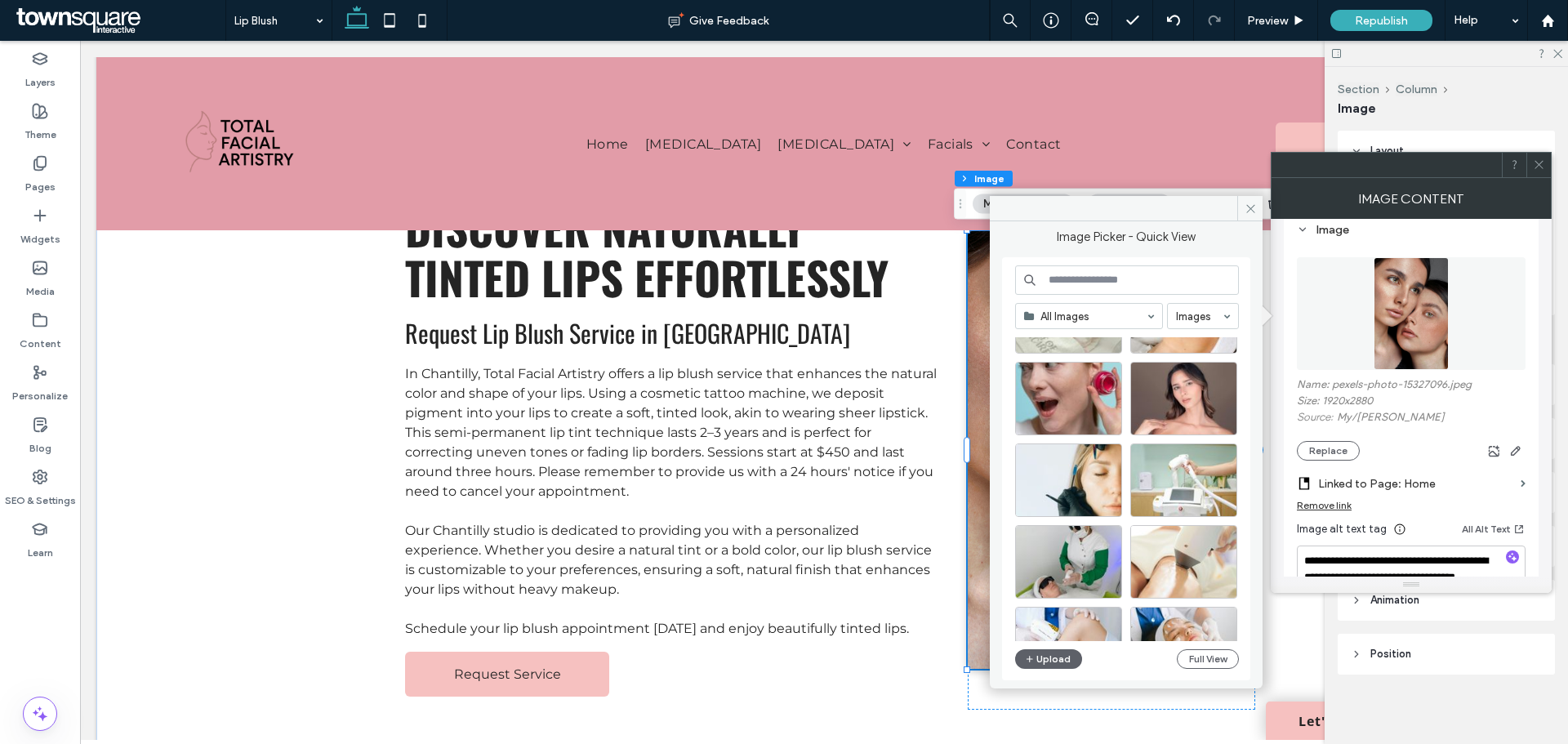
click at [1120, 283] on input at bounding box center [1126, 280] width 224 height 30
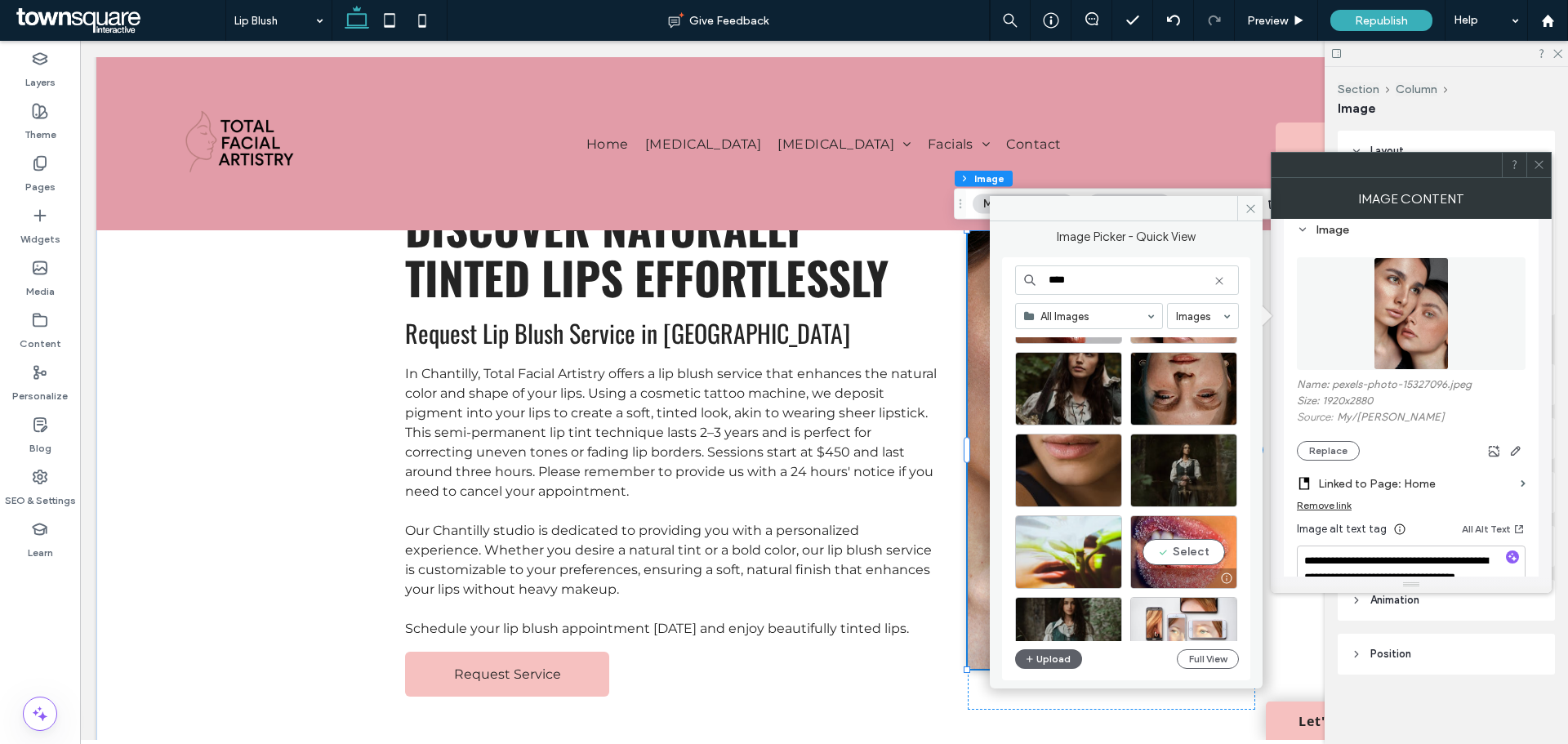
scroll to position [6795, 0]
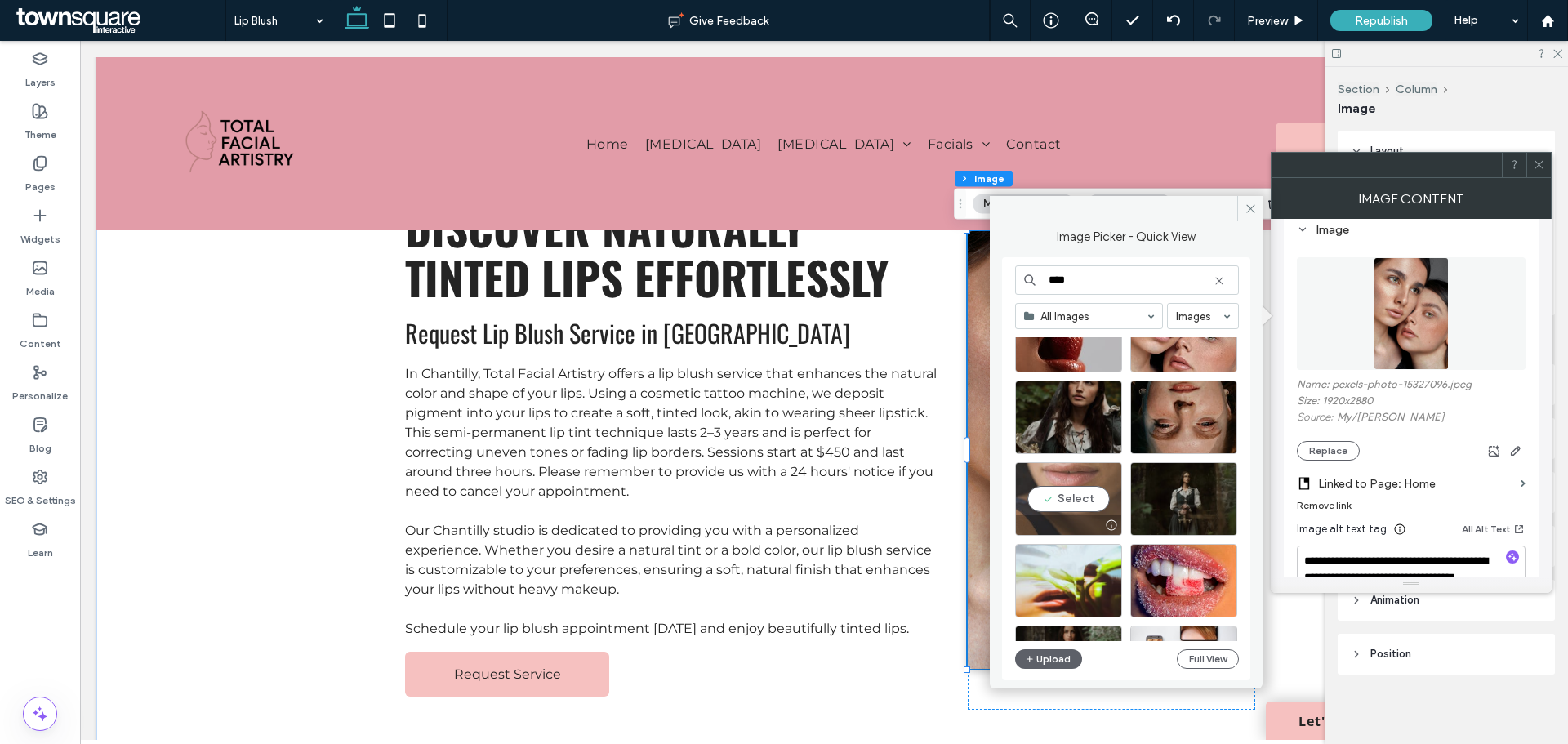
type input "****"
click at [1090, 503] on div "Select" at bounding box center [1068, 499] width 107 height 74
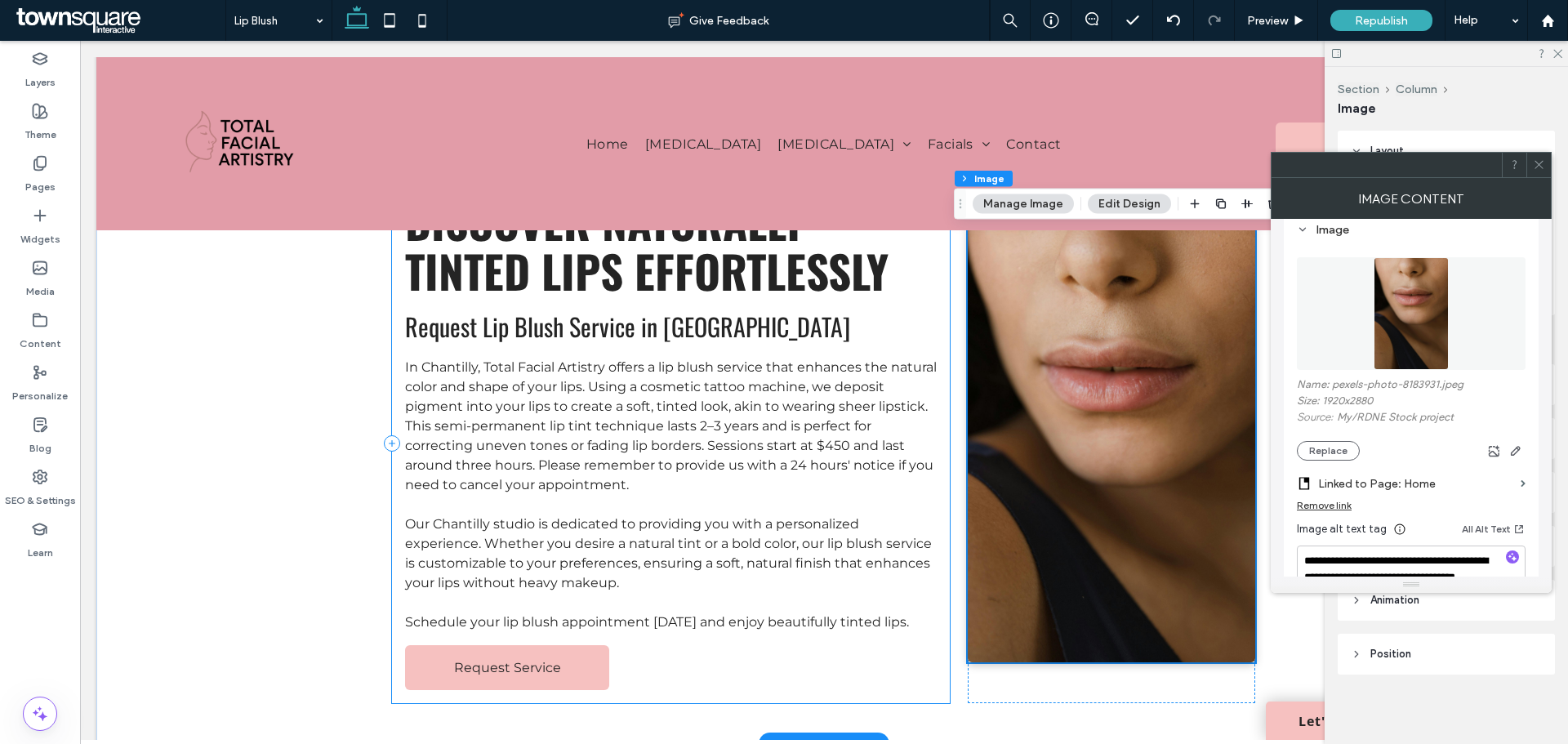
scroll to position [82, 0]
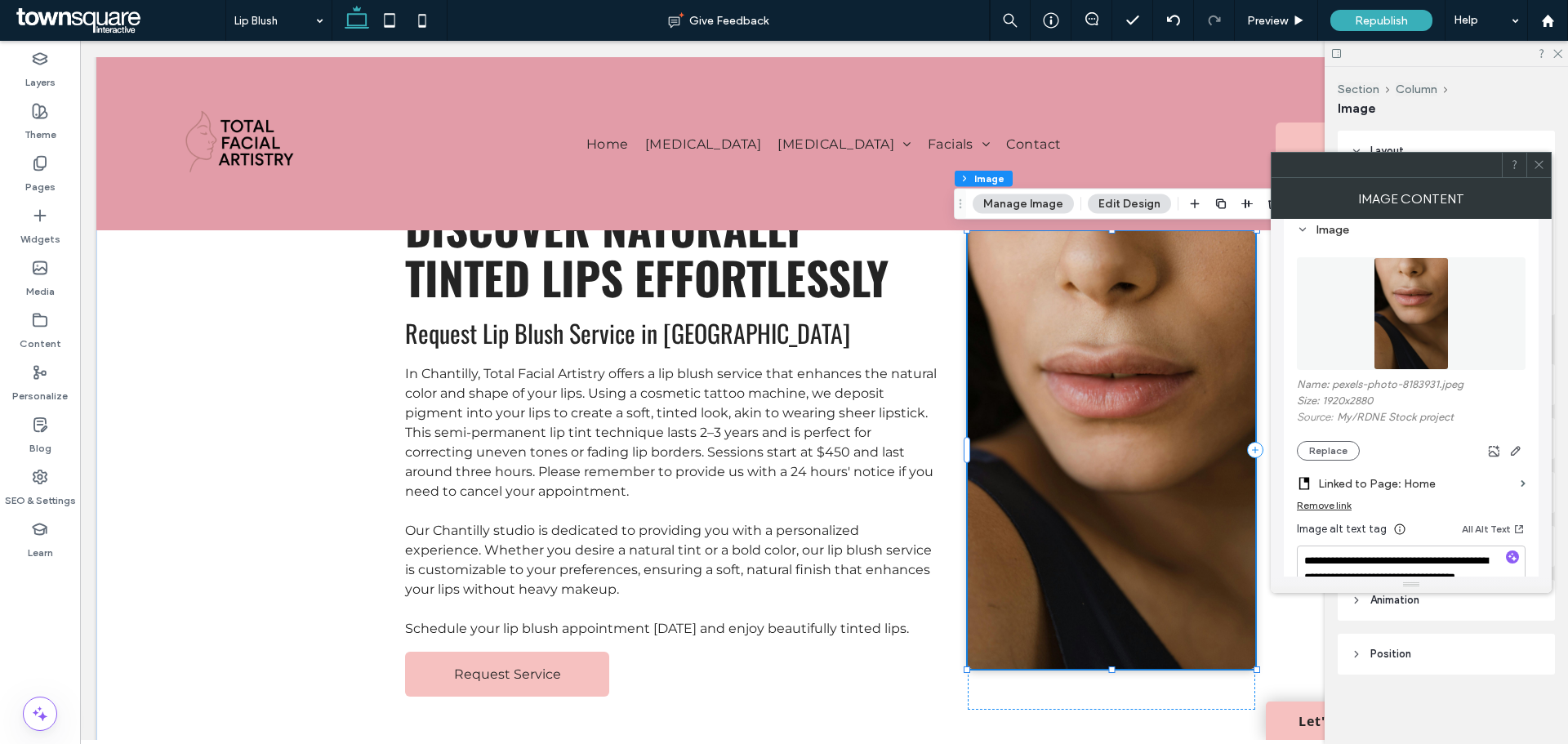
click at [1537, 176] on span at bounding box center [1538, 165] width 12 height 25
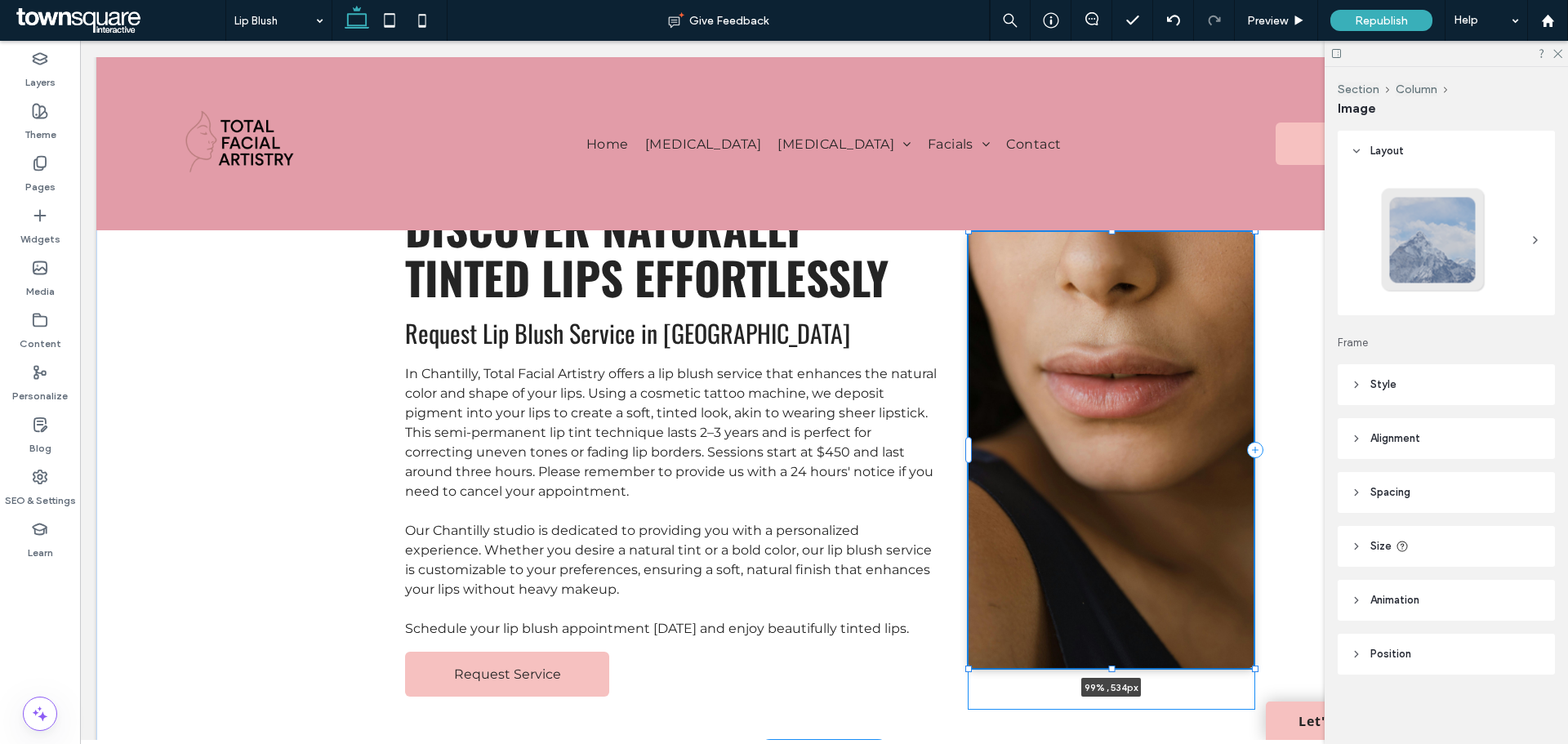
click at [965, 667] on div at bounding box center [968, 669] width 7 height 7
type input "**"
type input "****"
type input "***"
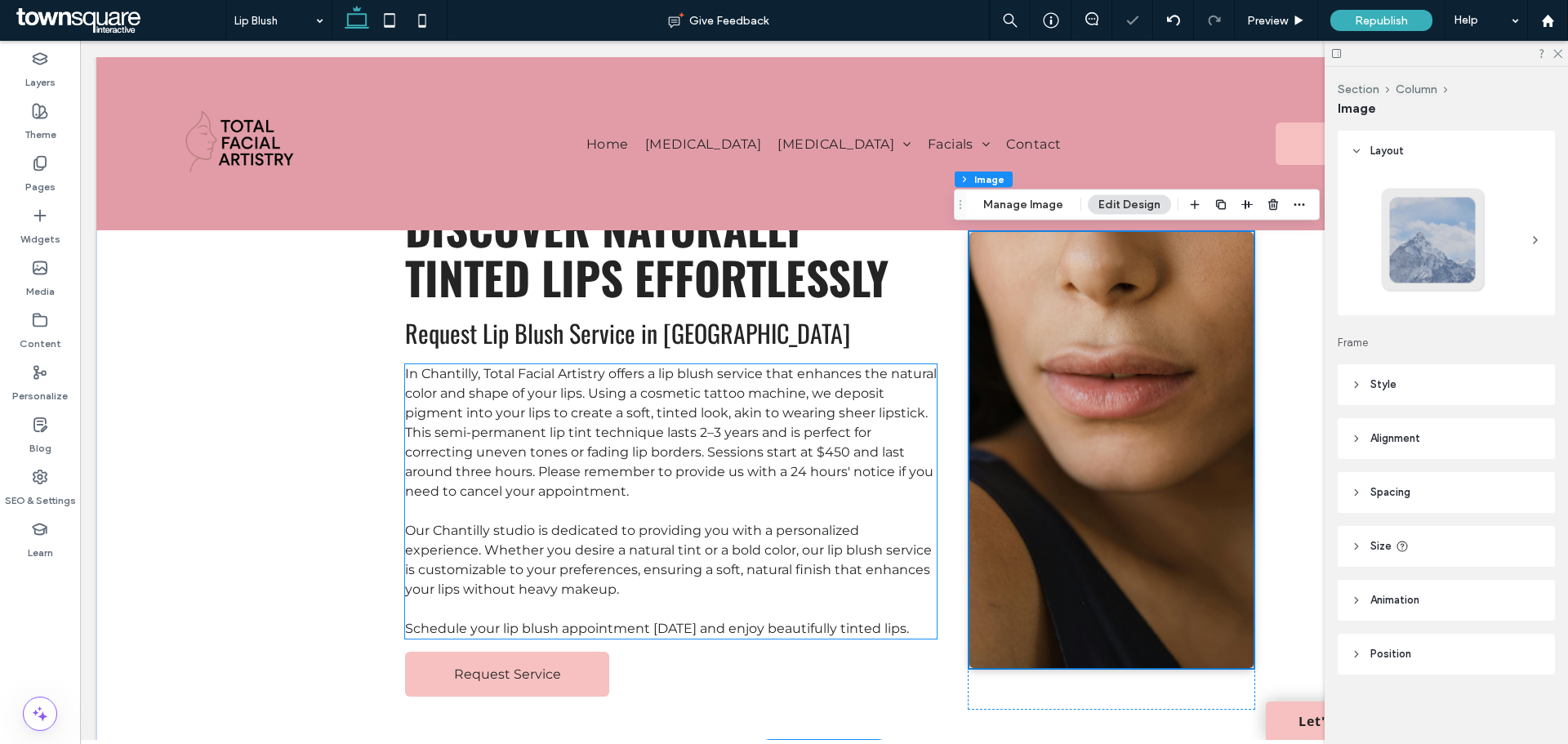
scroll to position [0, 0]
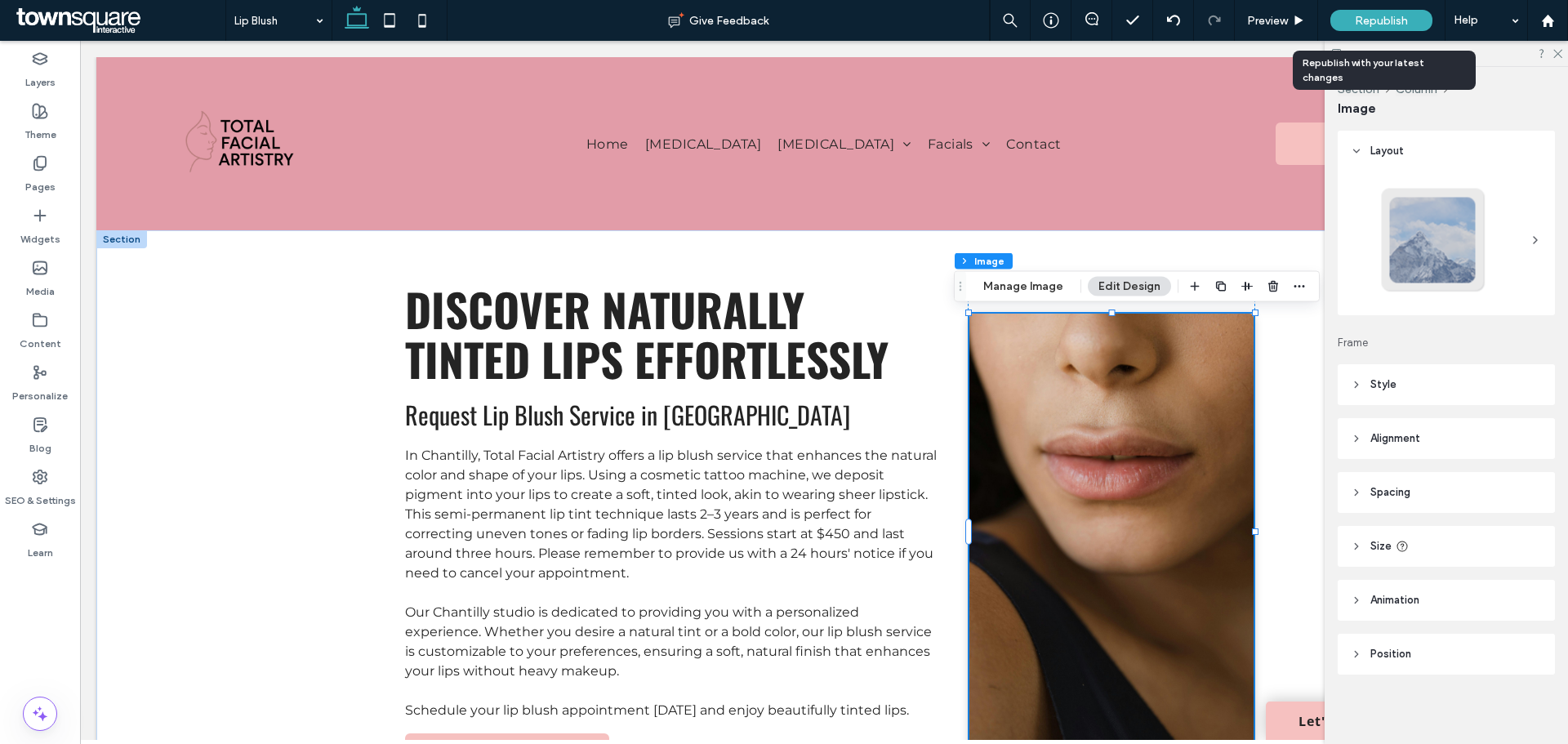
click at [1370, 24] on span "Republish" at bounding box center [1381, 21] width 53 height 14
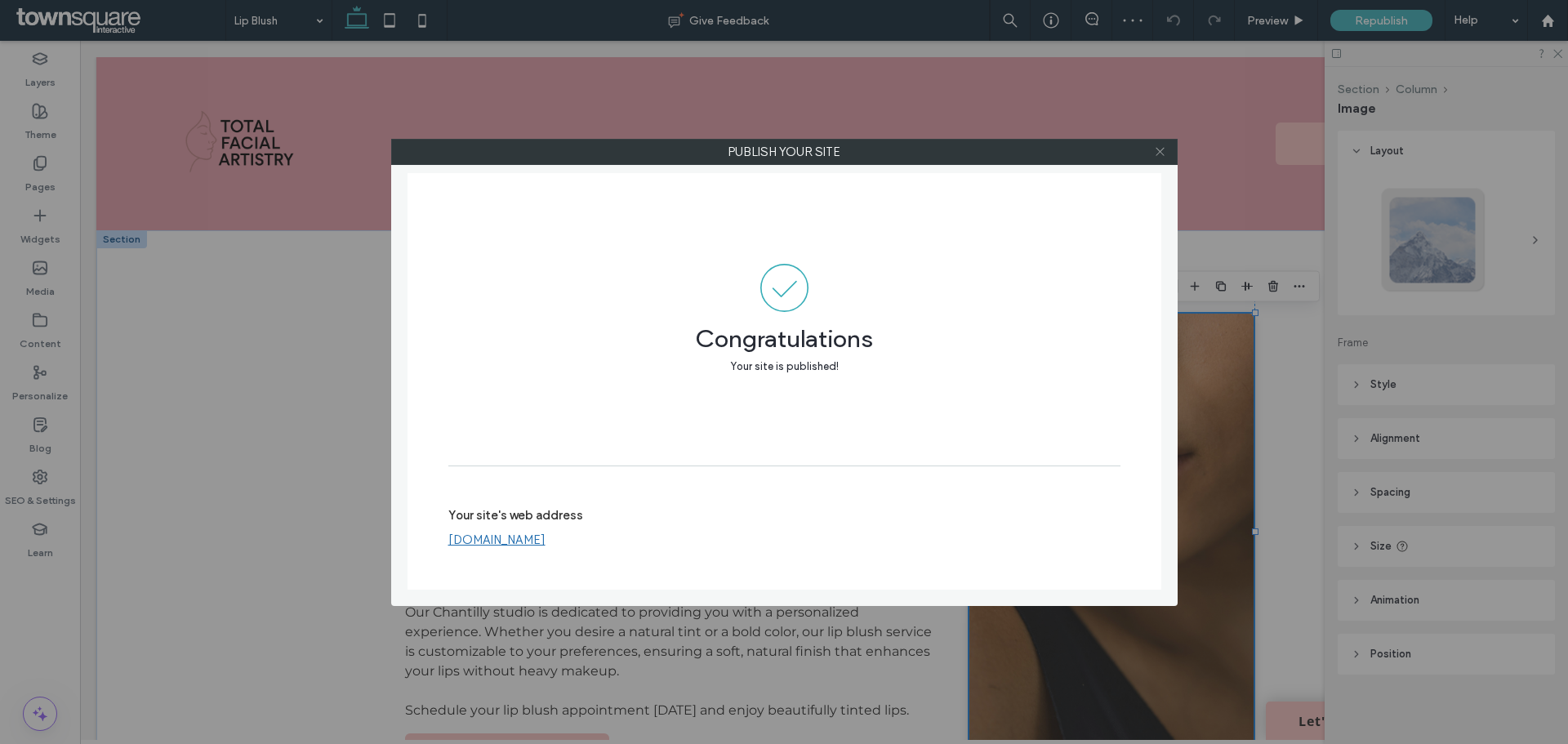
click at [1162, 151] on icon at bounding box center [1159, 152] width 12 height 12
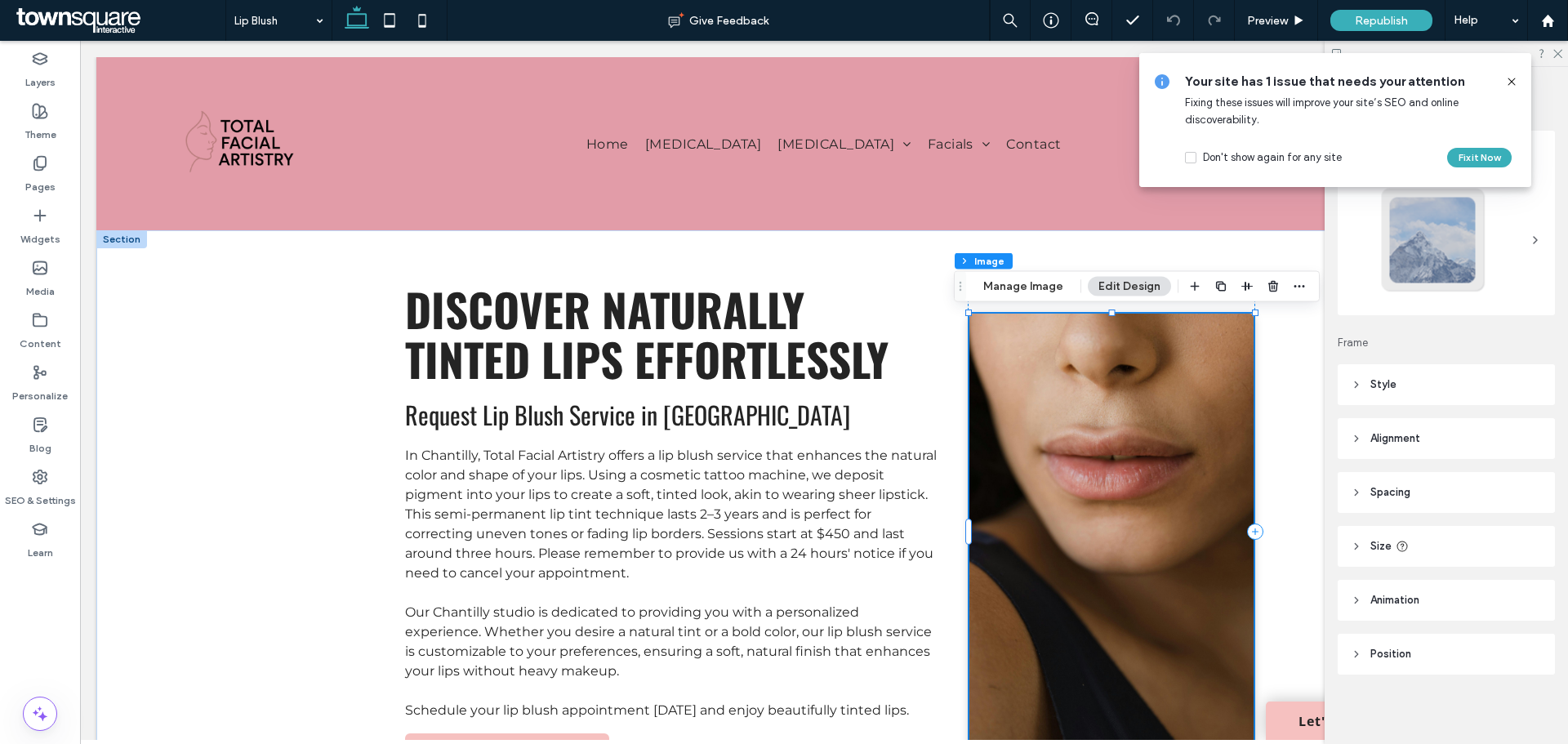
drag, startPoint x: 1512, startPoint y: 86, endPoint x: 1488, endPoint y: 113, distance: 36.1
click at [1512, 86] on icon at bounding box center [1511, 81] width 13 height 13
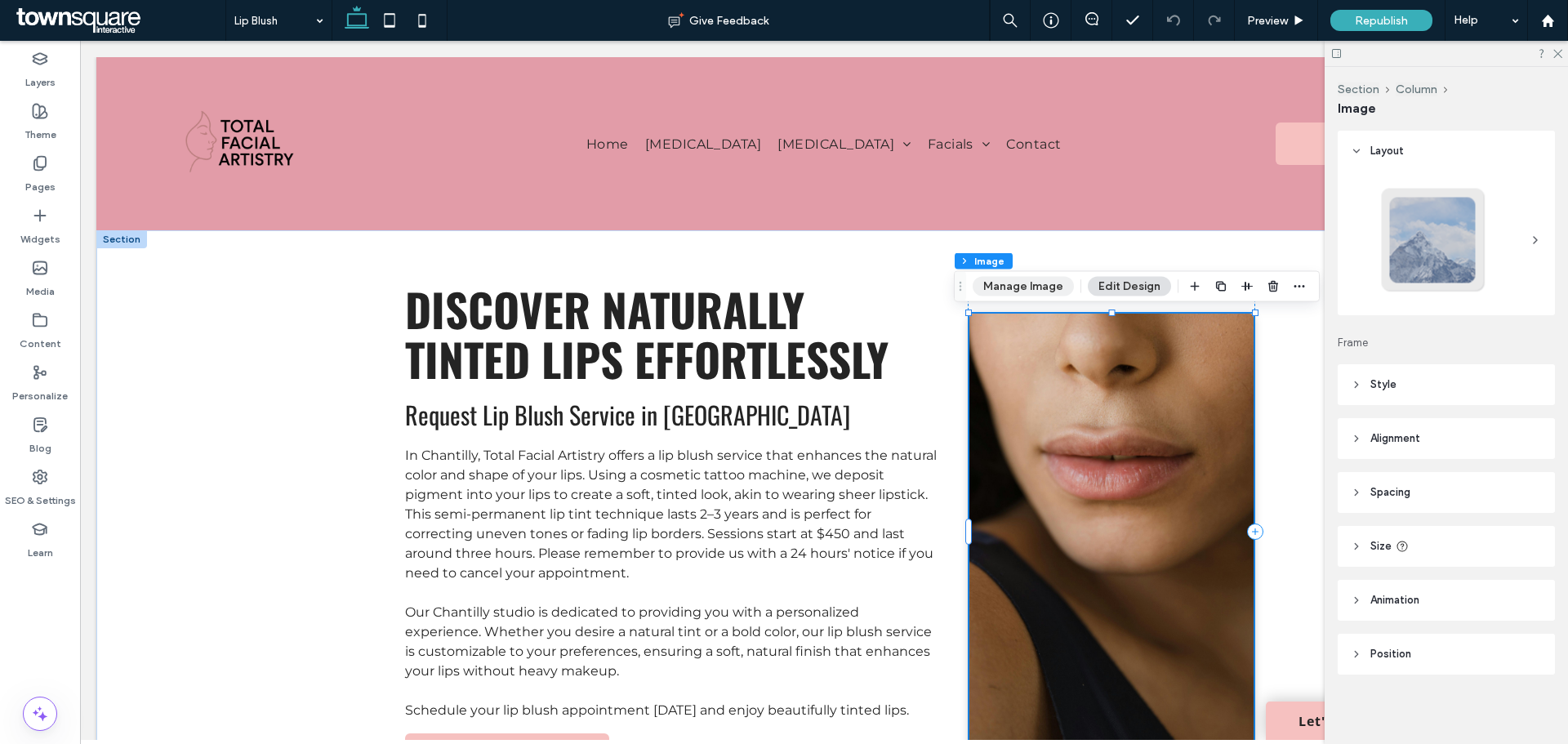
click at [1013, 285] on button "Manage Image" at bounding box center [1022, 287] width 101 height 20
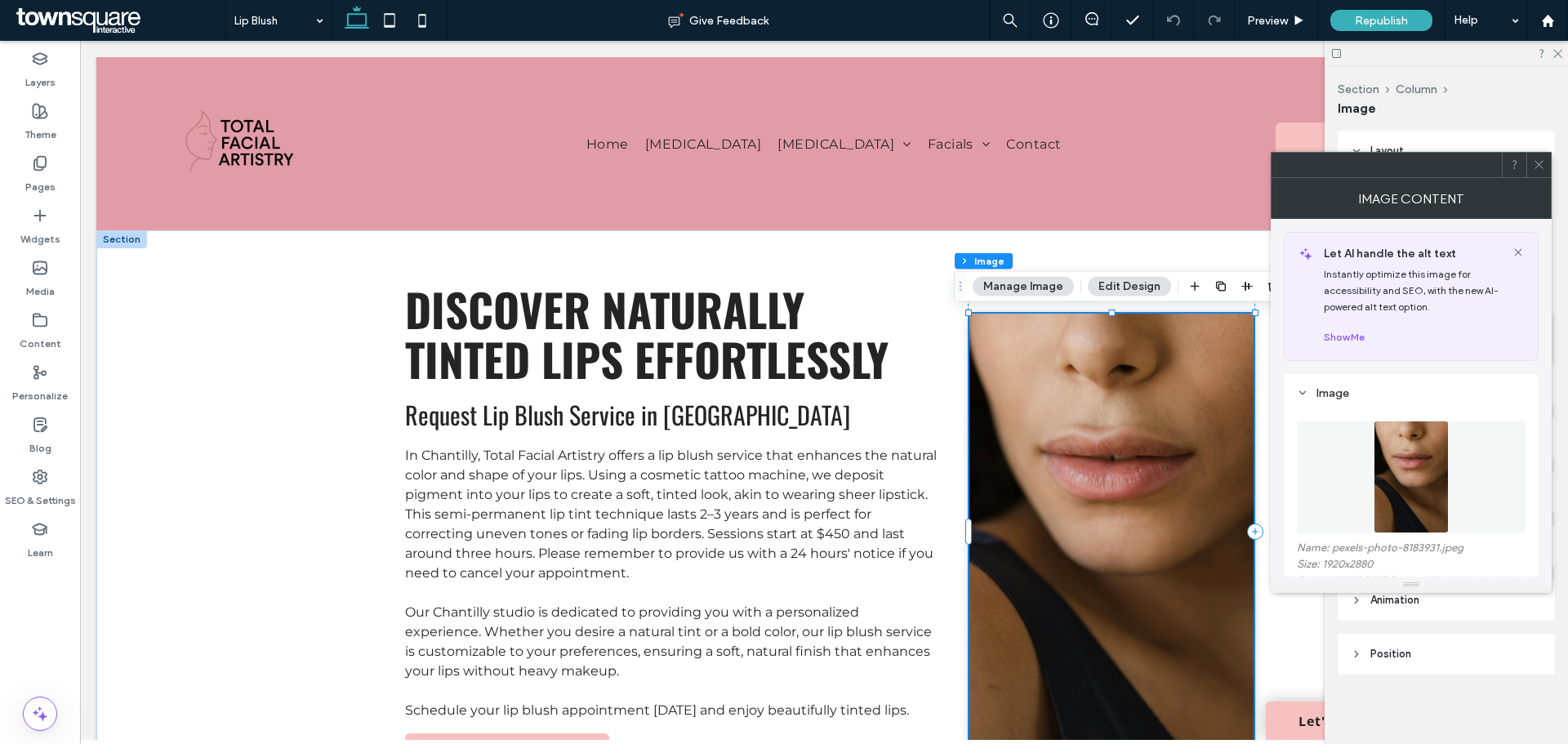
scroll to position [245, 0]
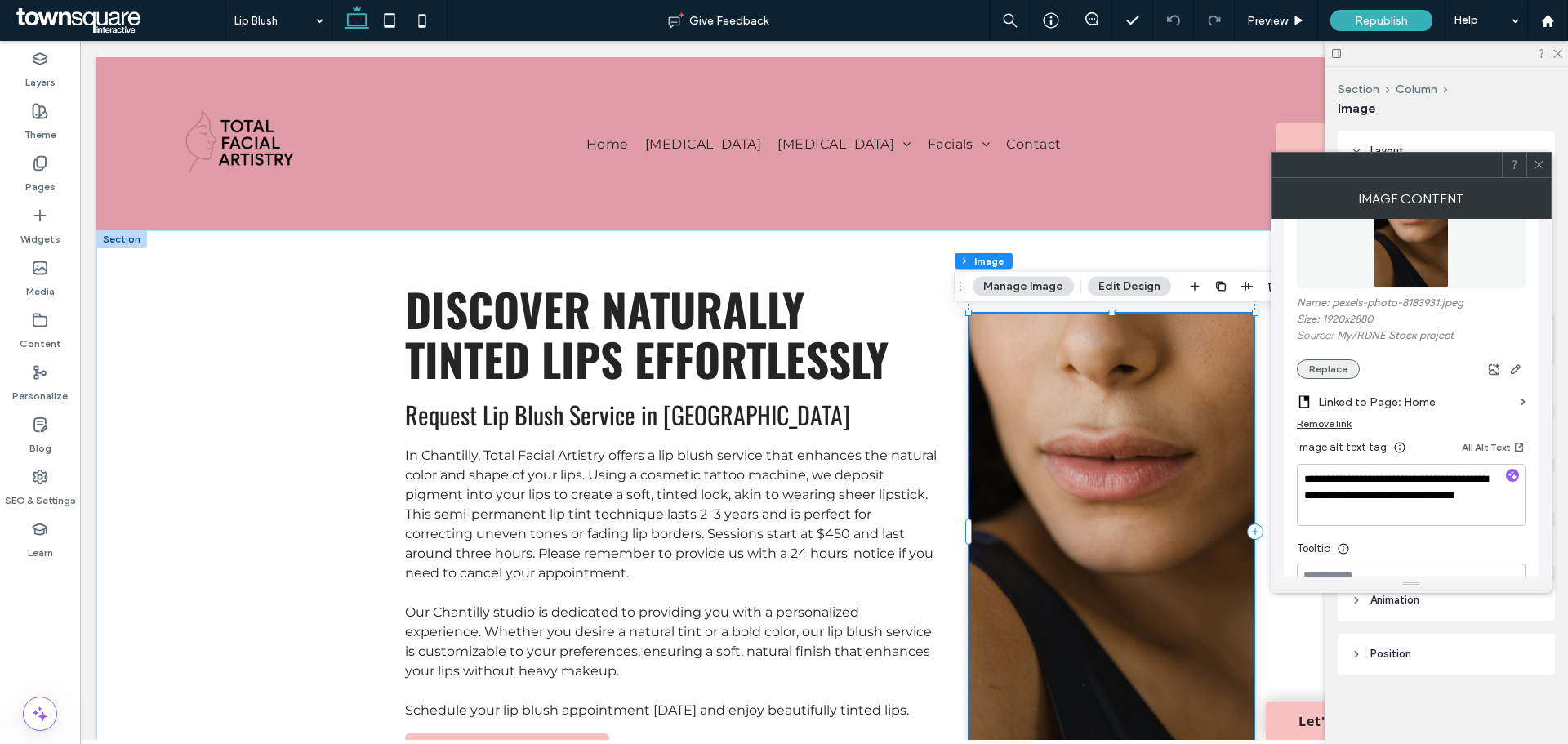
click at [1327, 369] on button "Replace" at bounding box center [1328, 370] width 63 height 20
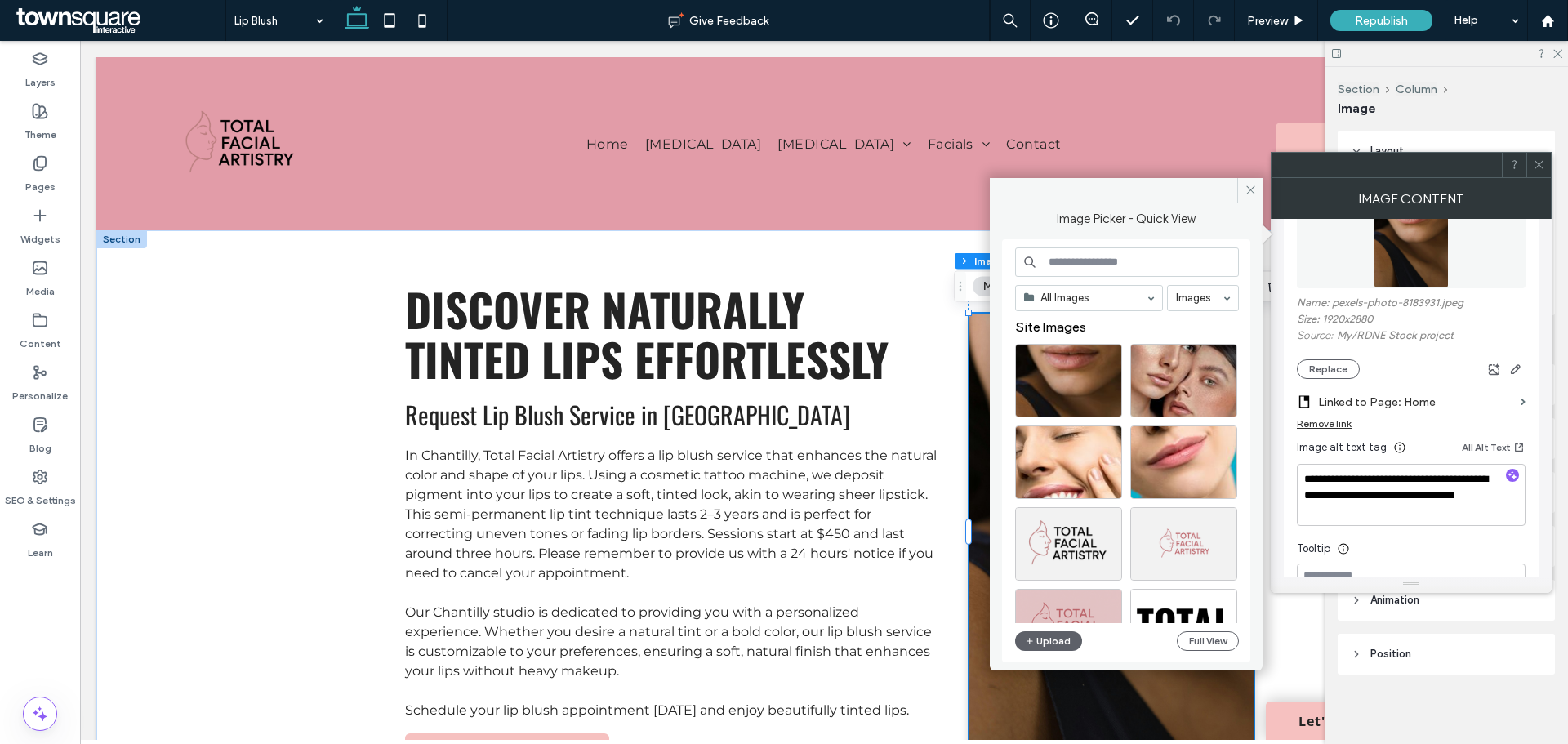
click at [1087, 266] on input at bounding box center [1126, 262] width 224 height 30
type input "****"
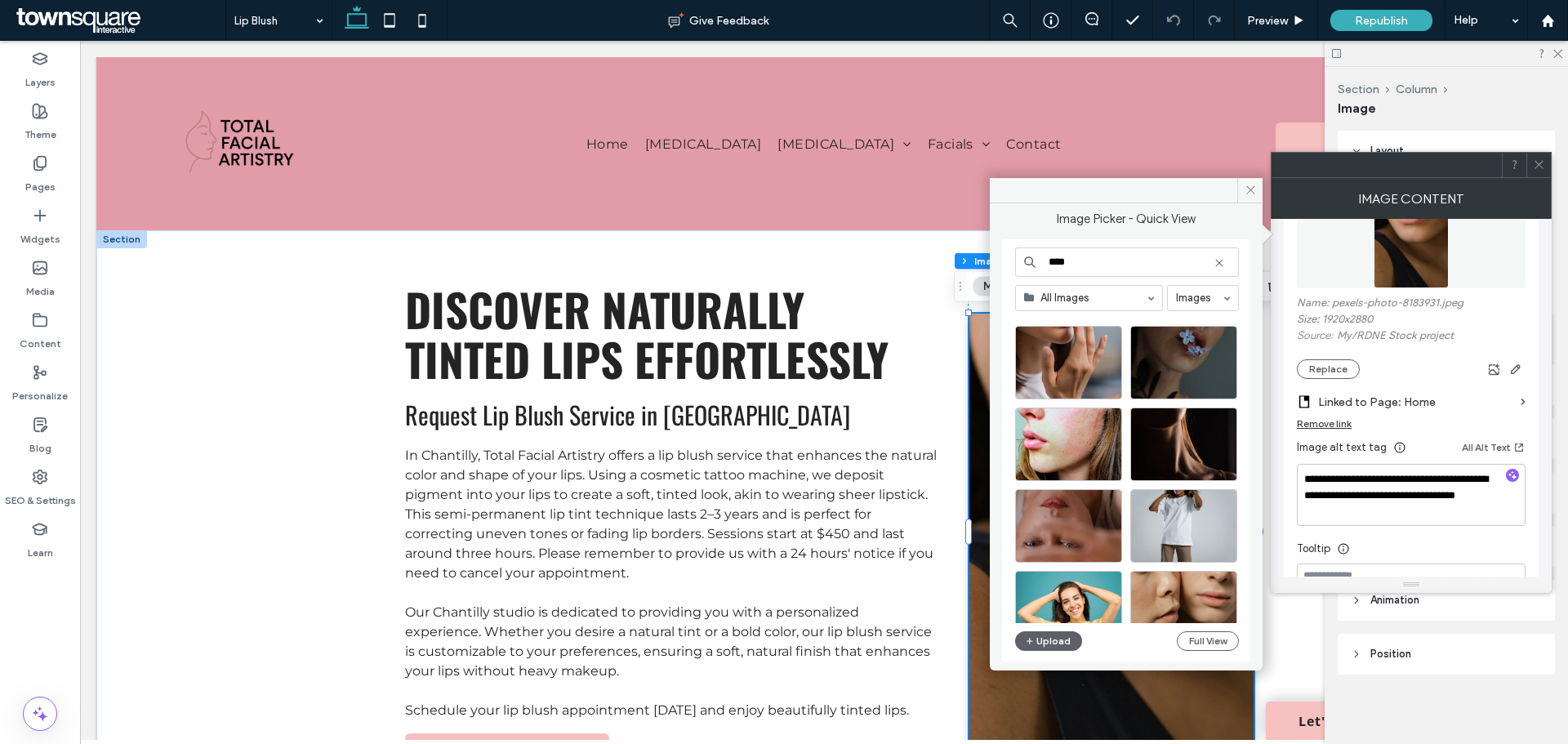
scroll to position [8249, 0]
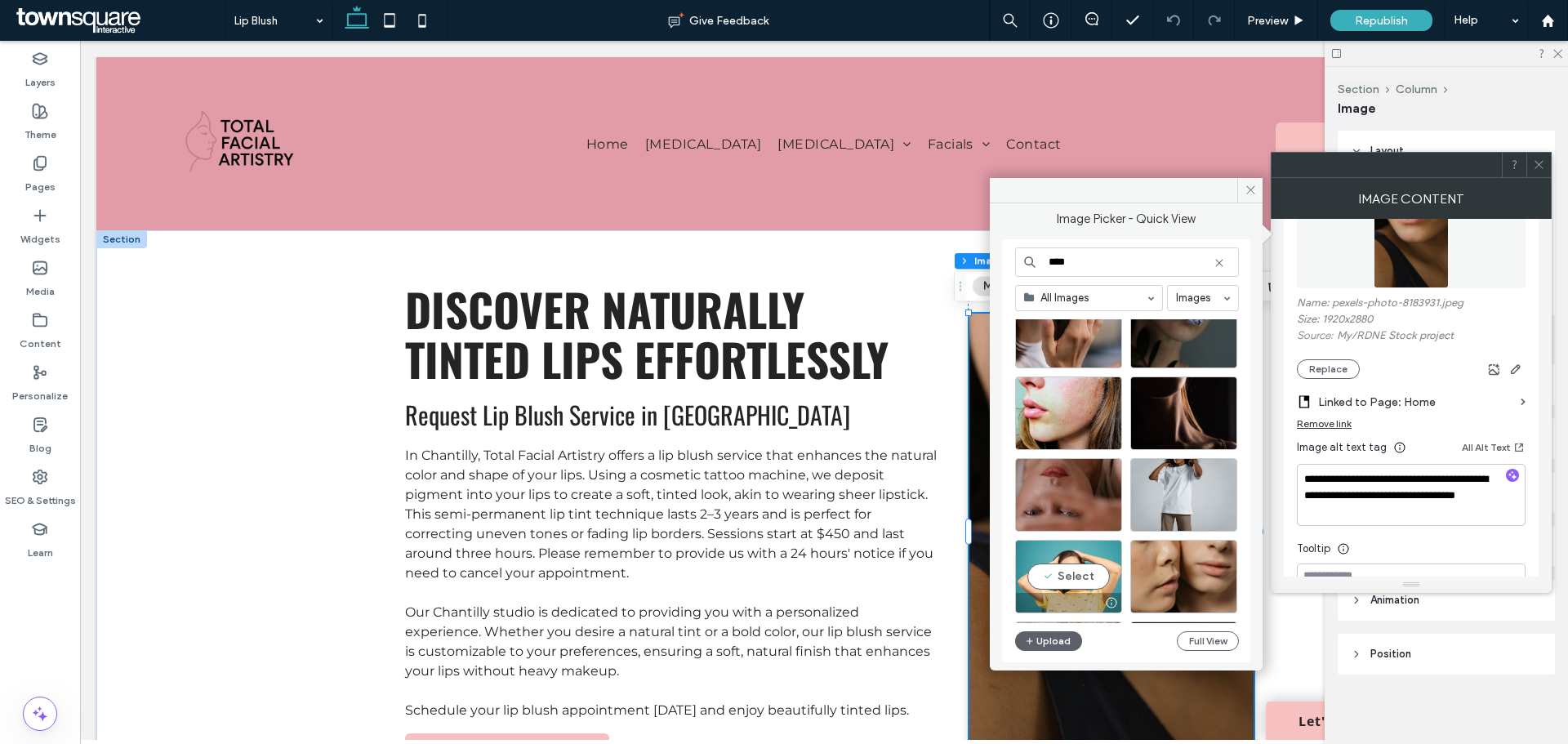
scroll to position [8249, 0]
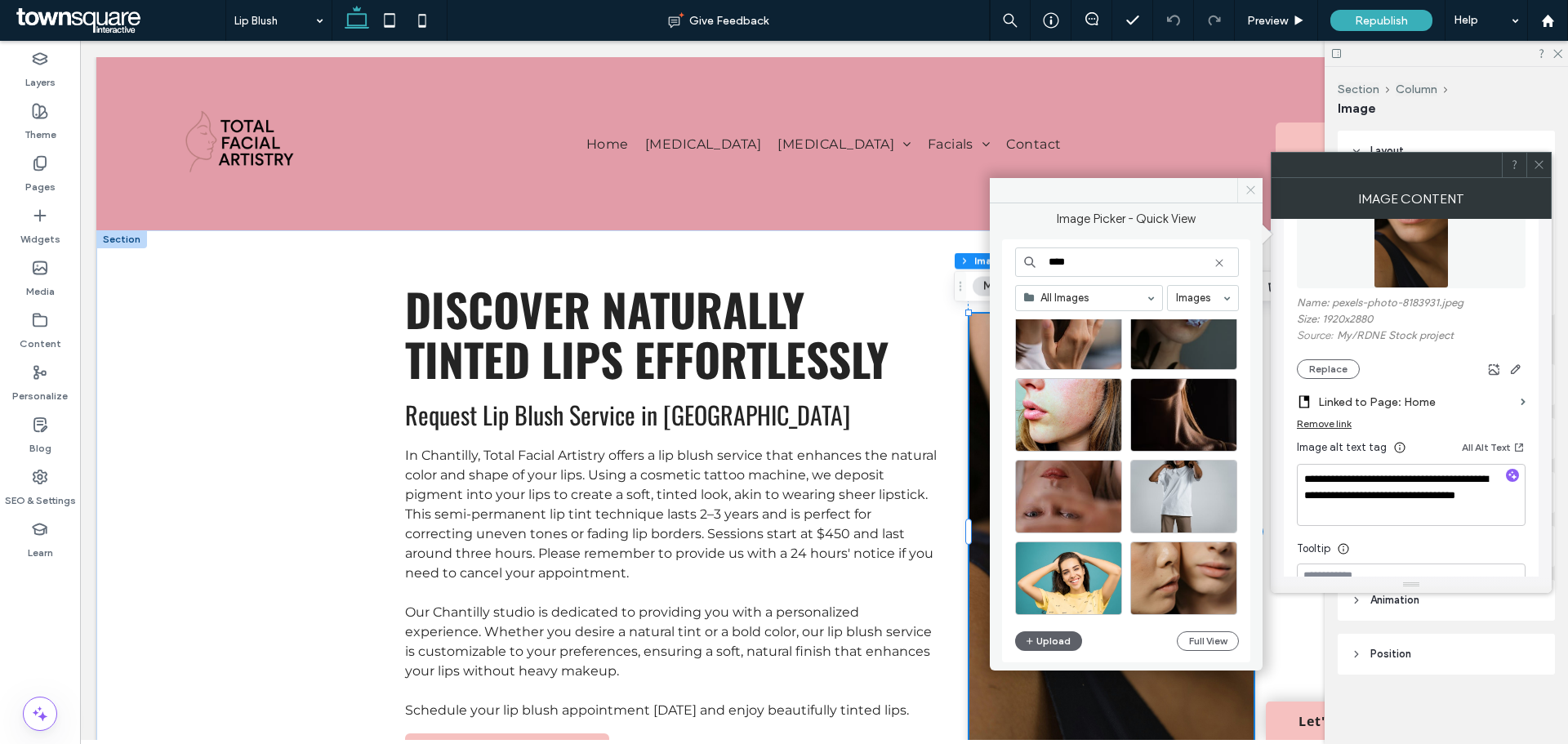
click at [1249, 190] on icon at bounding box center [1250, 190] width 12 height 12
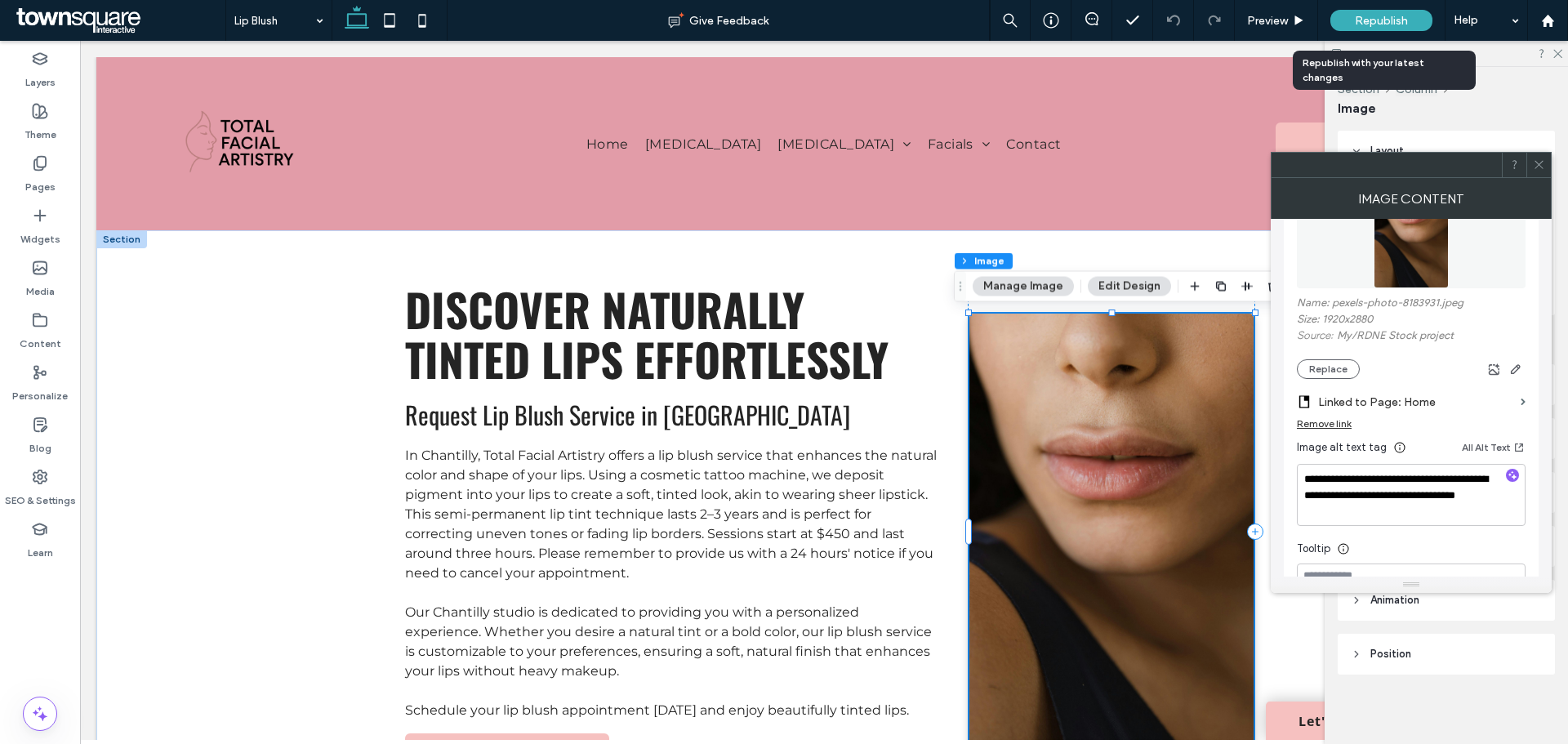
drag, startPoint x: 1356, startPoint y: 22, endPoint x: 1348, endPoint y: 24, distance: 8.2
click at [1356, 22] on span "Republish" at bounding box center [1381, 21] width 53 height 14
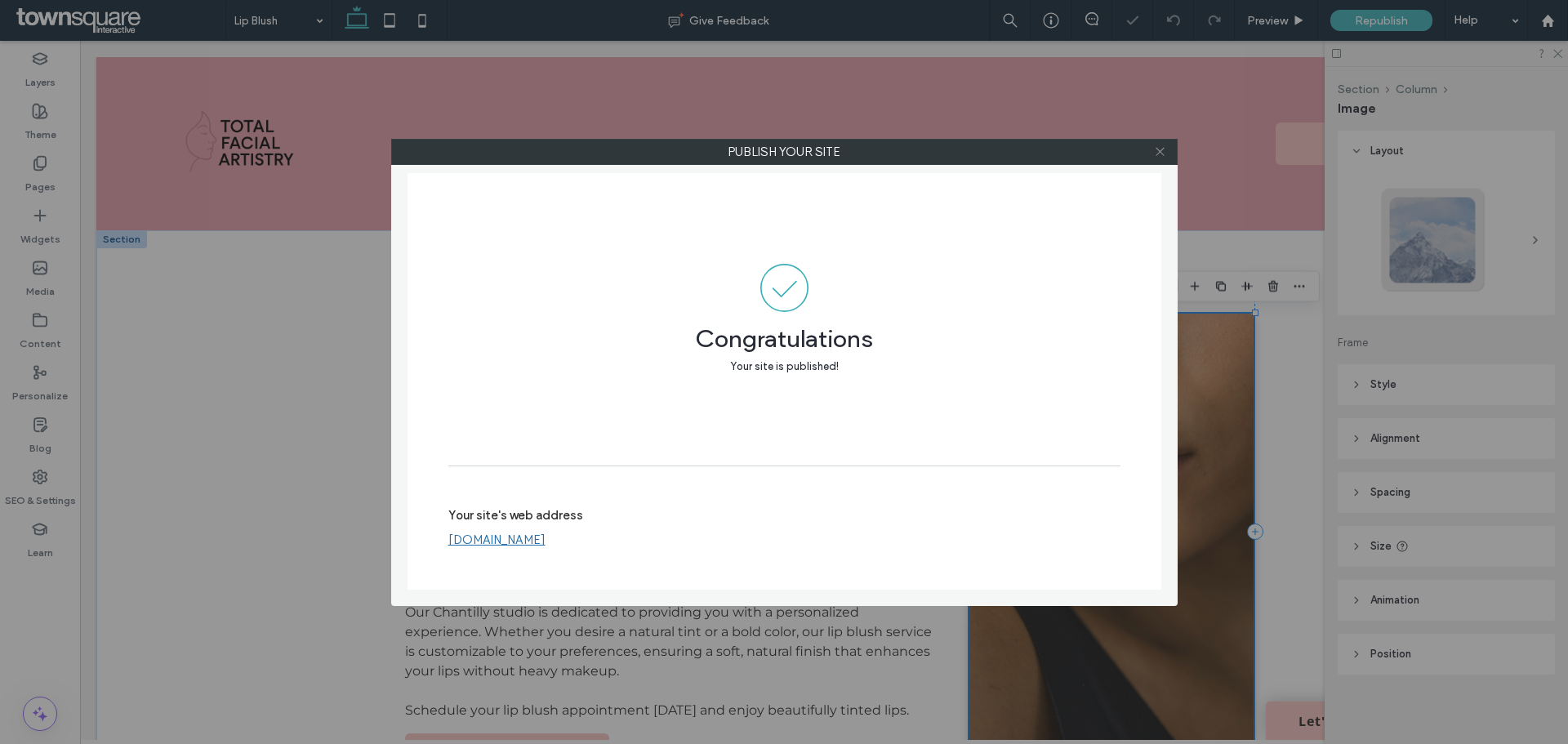
click at [1162, 154] on icon at bounding box center [1159, 152] width 12 height 12
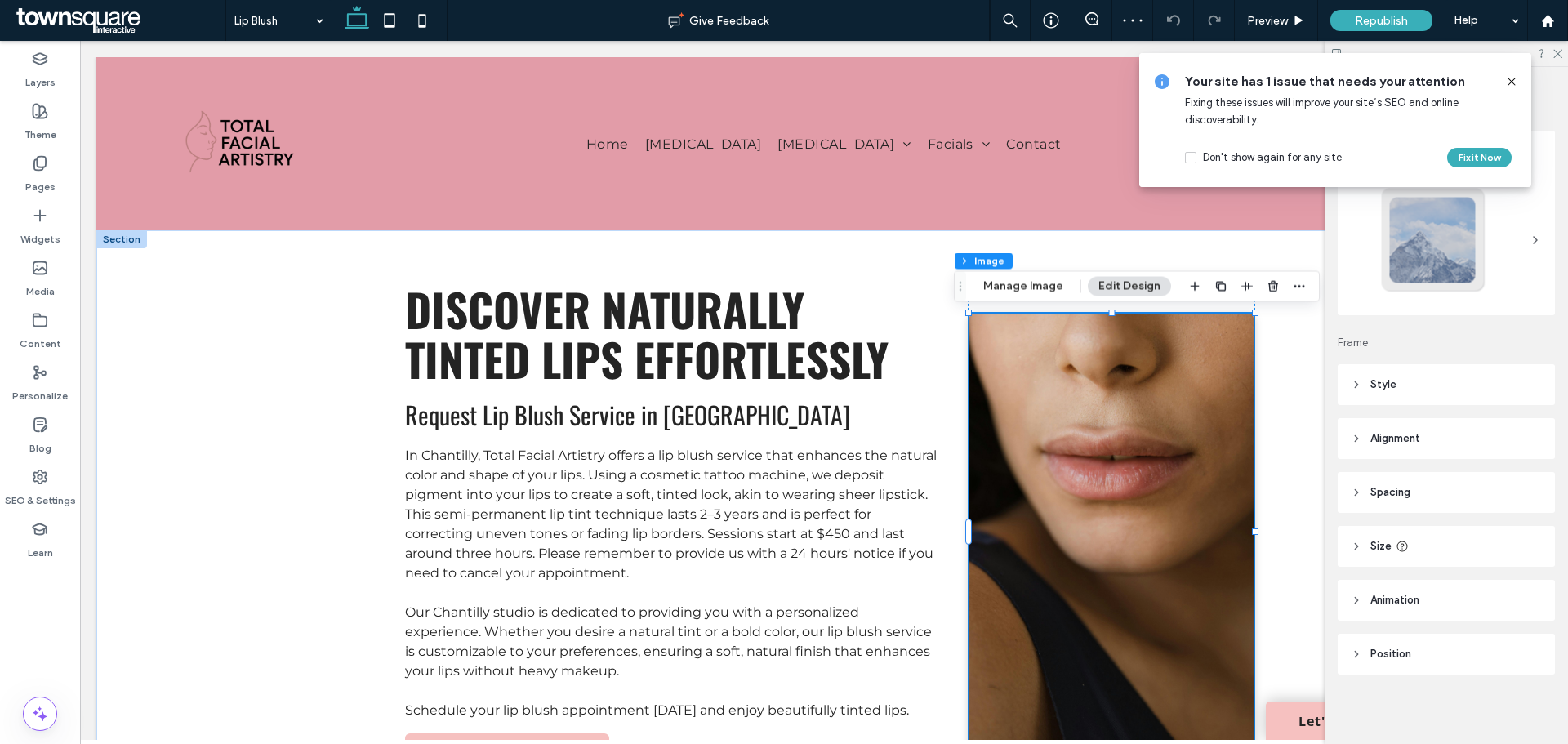
click at [1513, 82] on icon at bounding box center [1511, 81] width 13 height 13
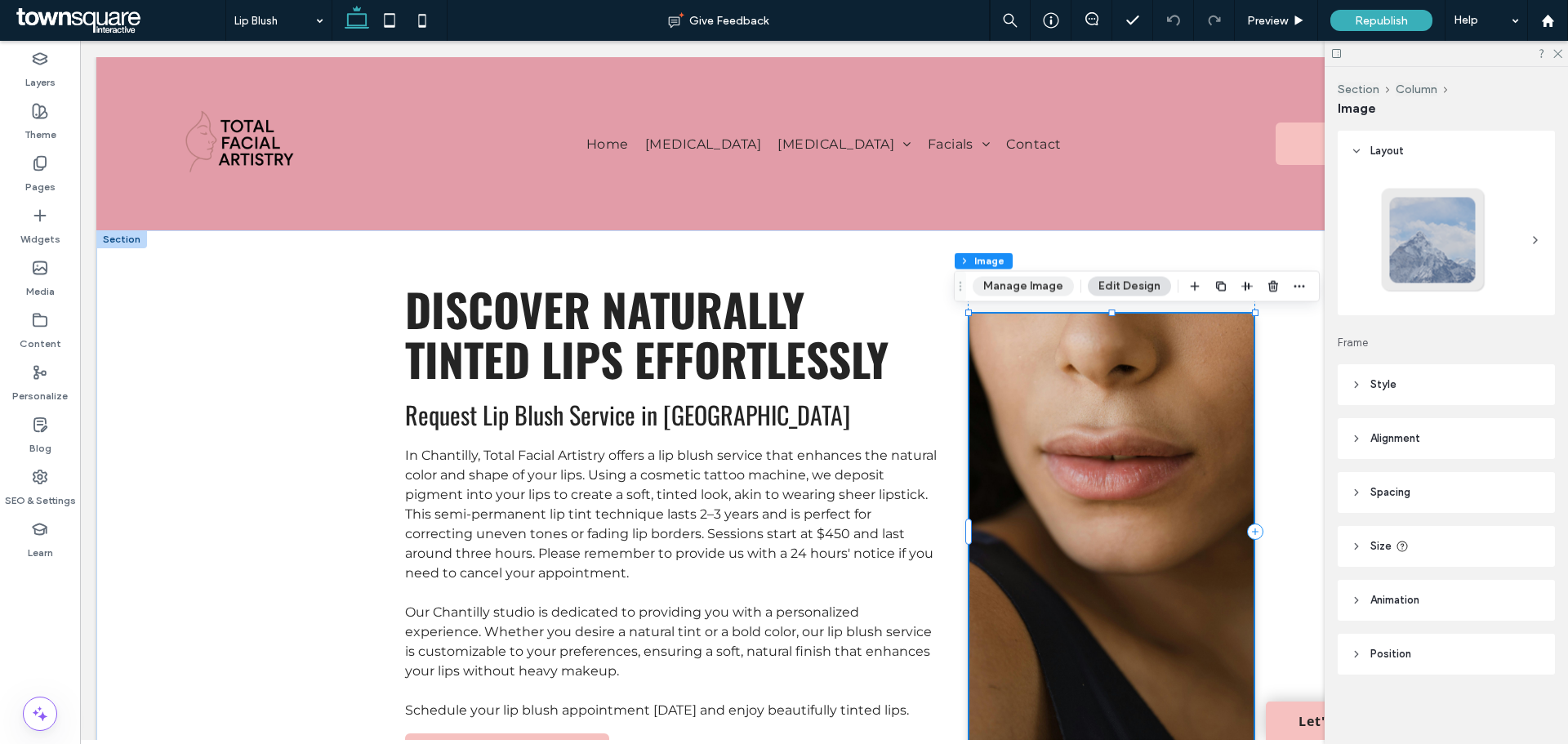
click at [1015, 290] on button "Manage Image" at bounding box center [1022, 287] width 101 height 20
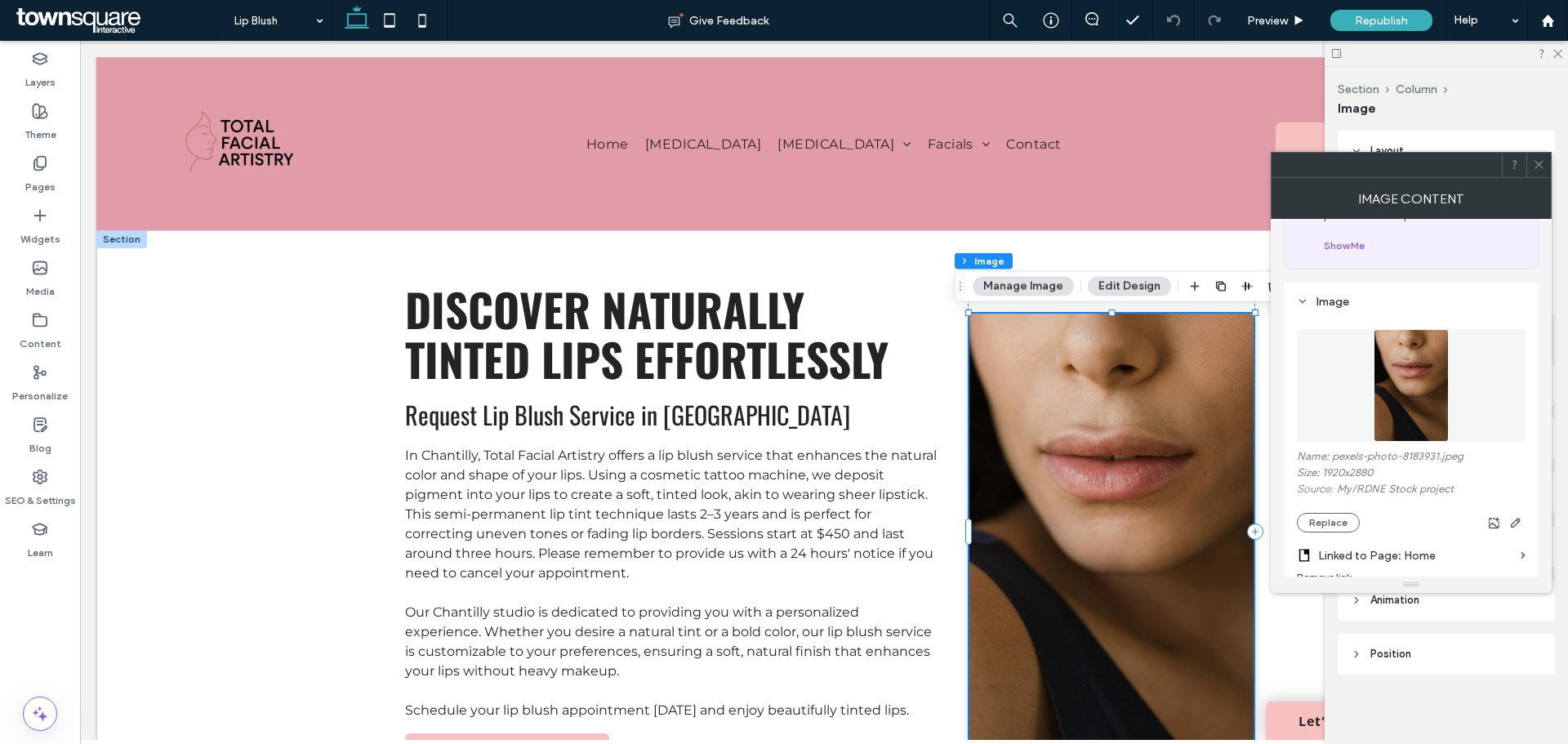
scroll to position [164, 0]
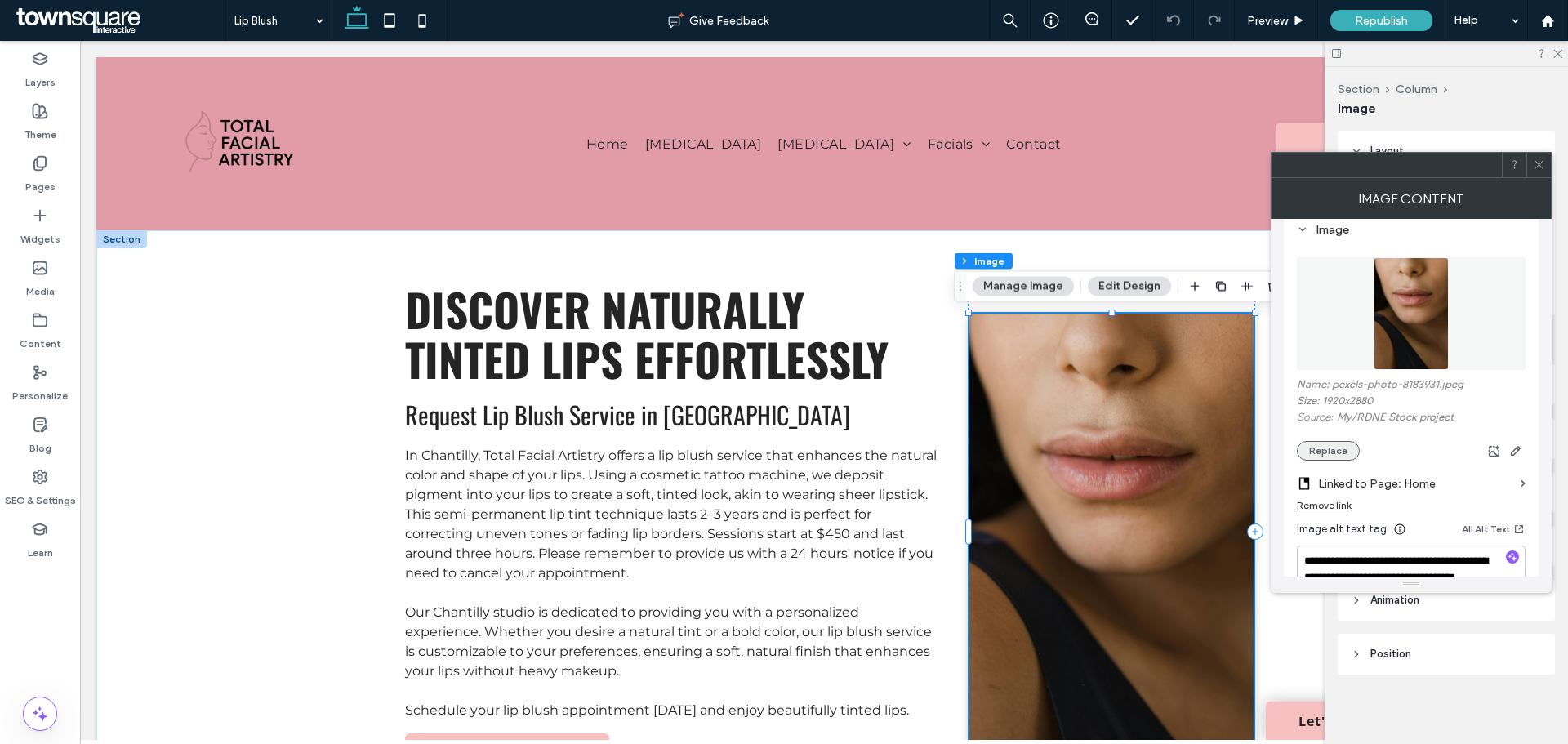
click at [1334, 452] on button "Replace" at bounding box center [1328, 451] width 63 height 20
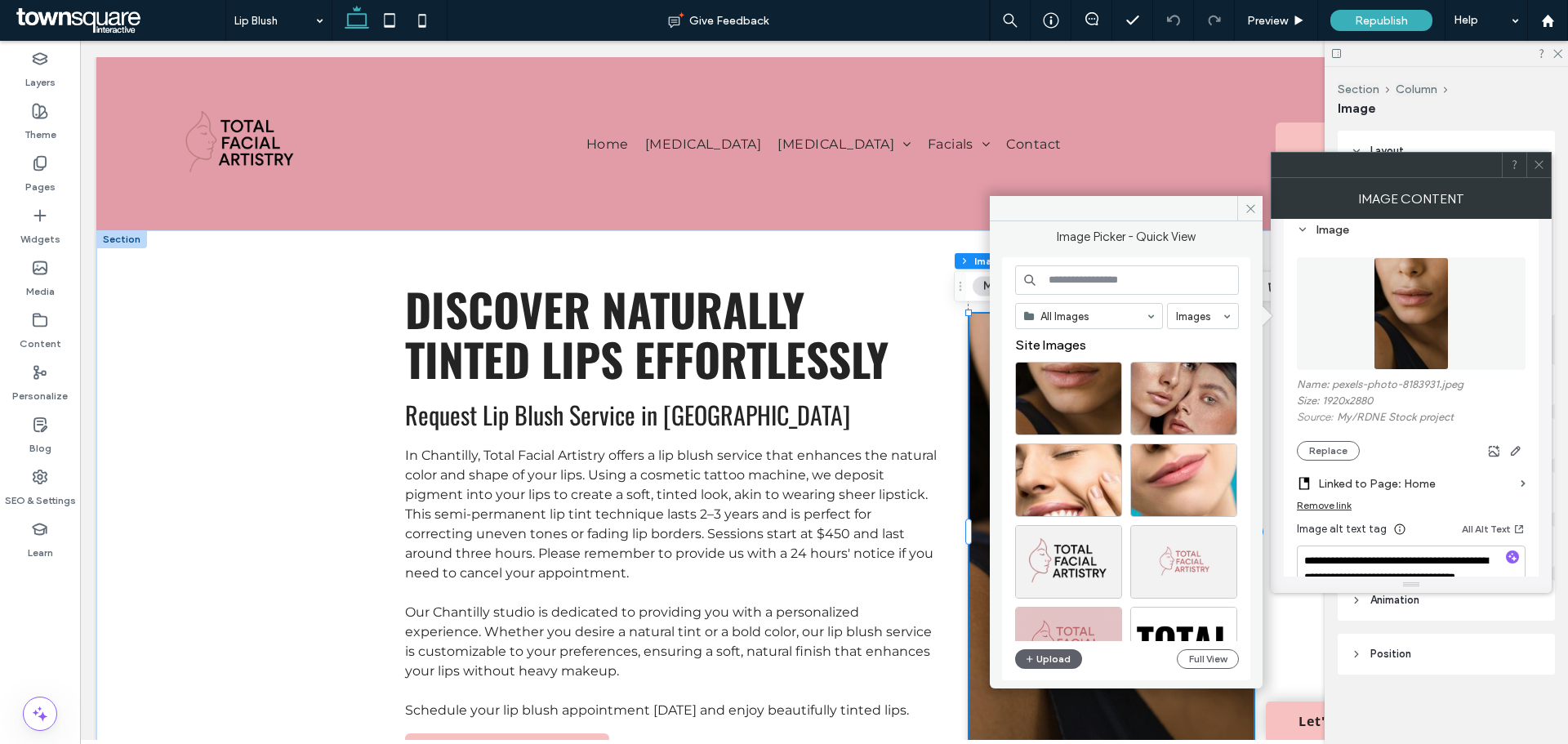
click at [1100, 280] on input at bounding box center [1126, 280] width 224 height 30
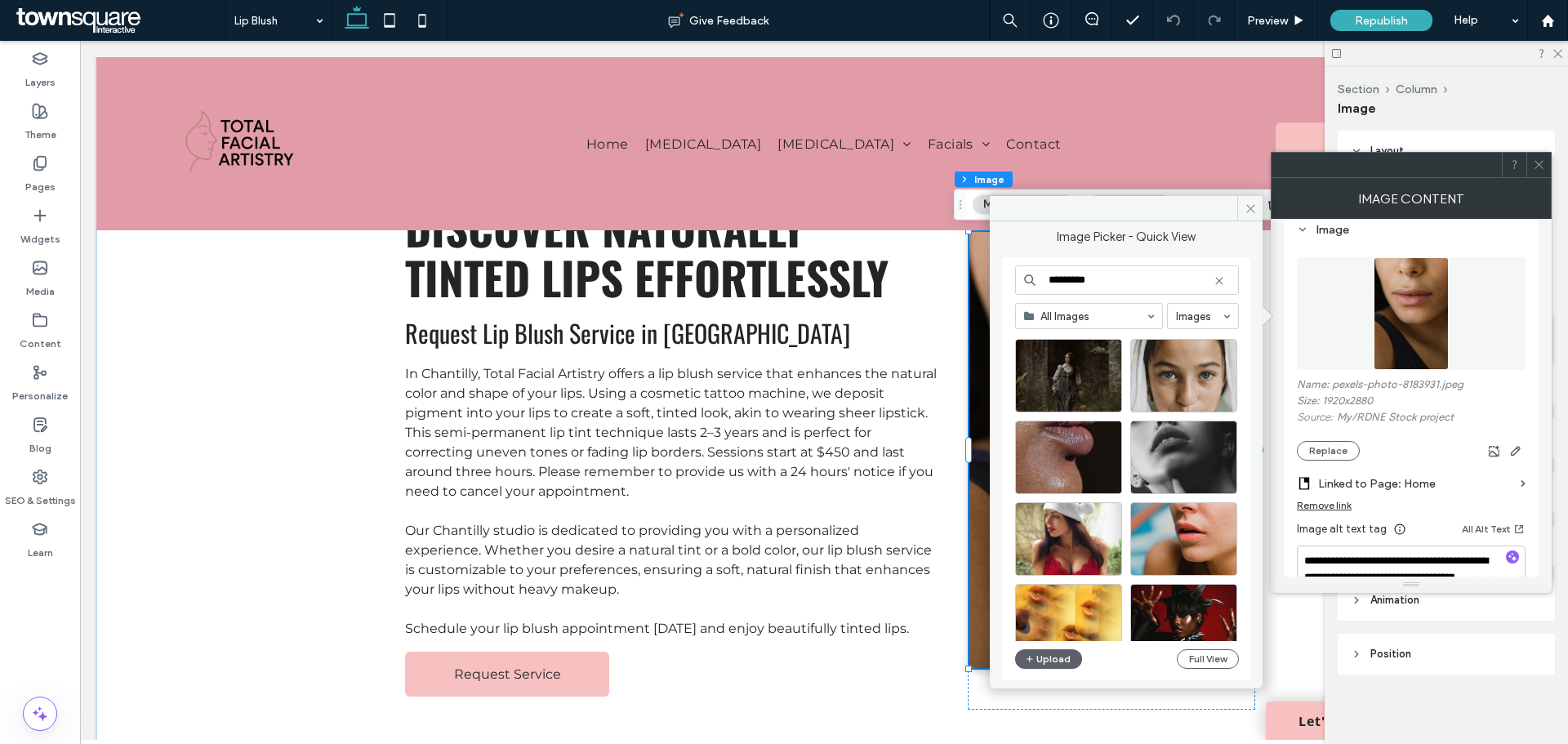
scroll to position [2416, 0]
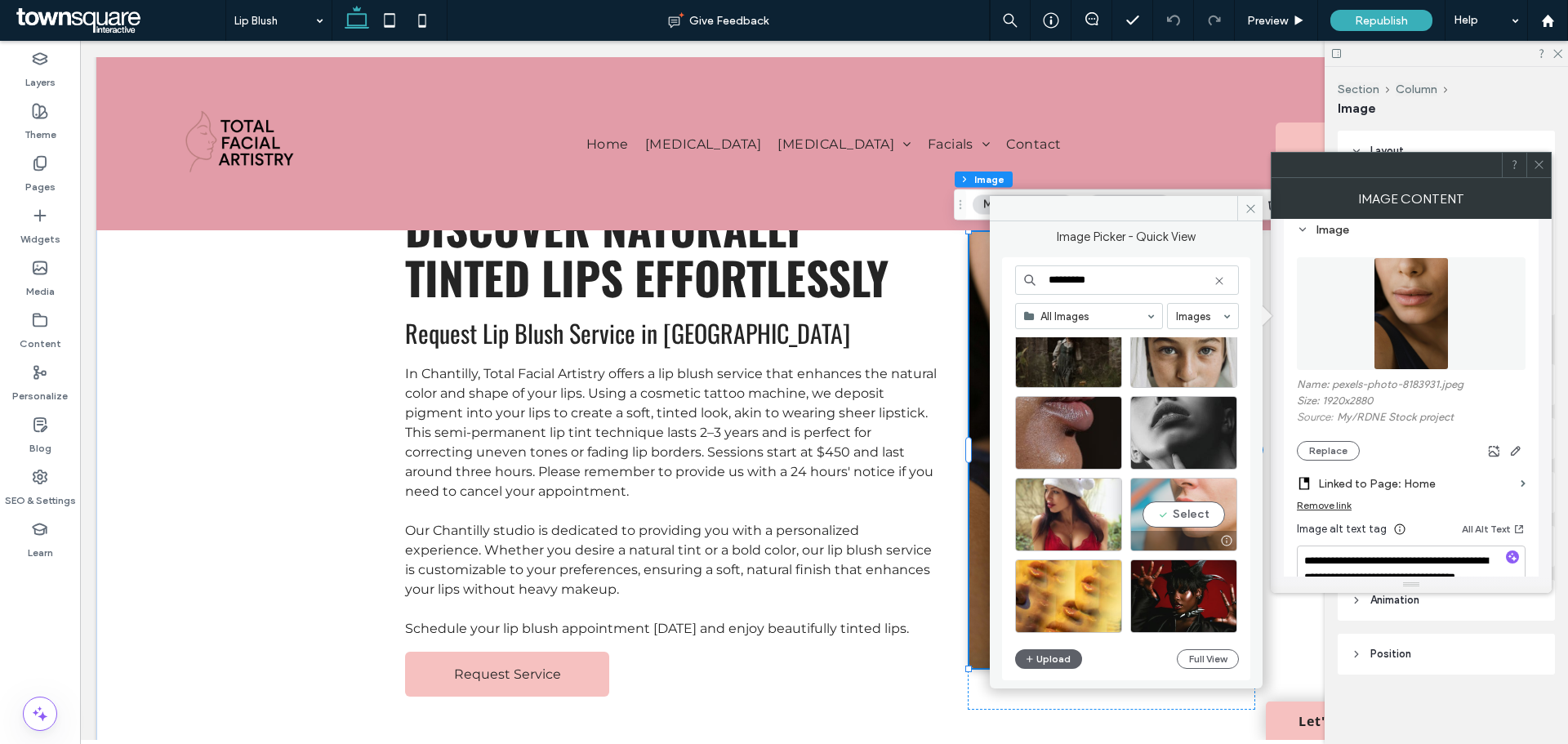
type input "*********"
click at [1180, 509] on div "Select" at bounding box center [1183, 514] width 107 height 74
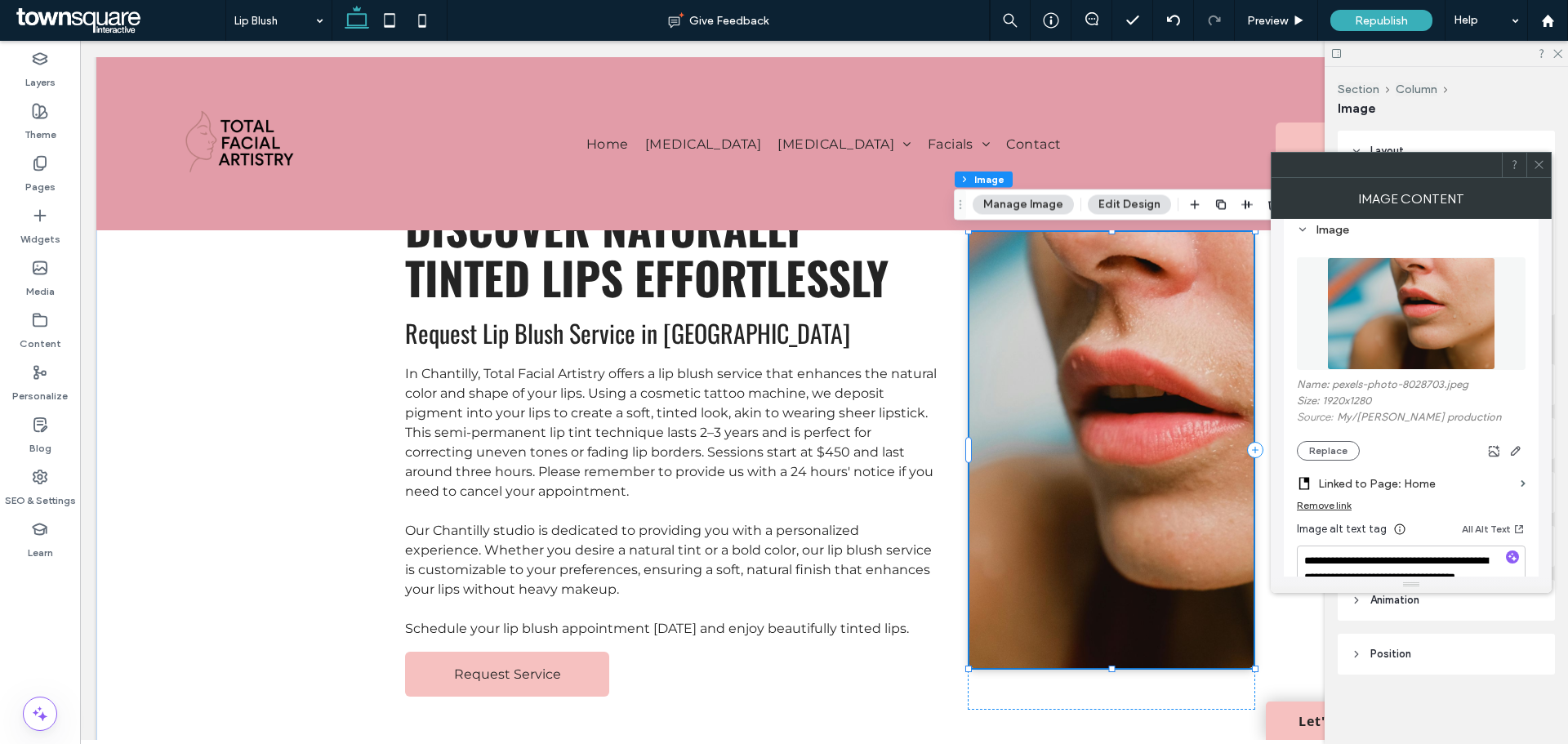
click at [1541, 157] on span at bounding box center [1538, 165] width 12 height 25
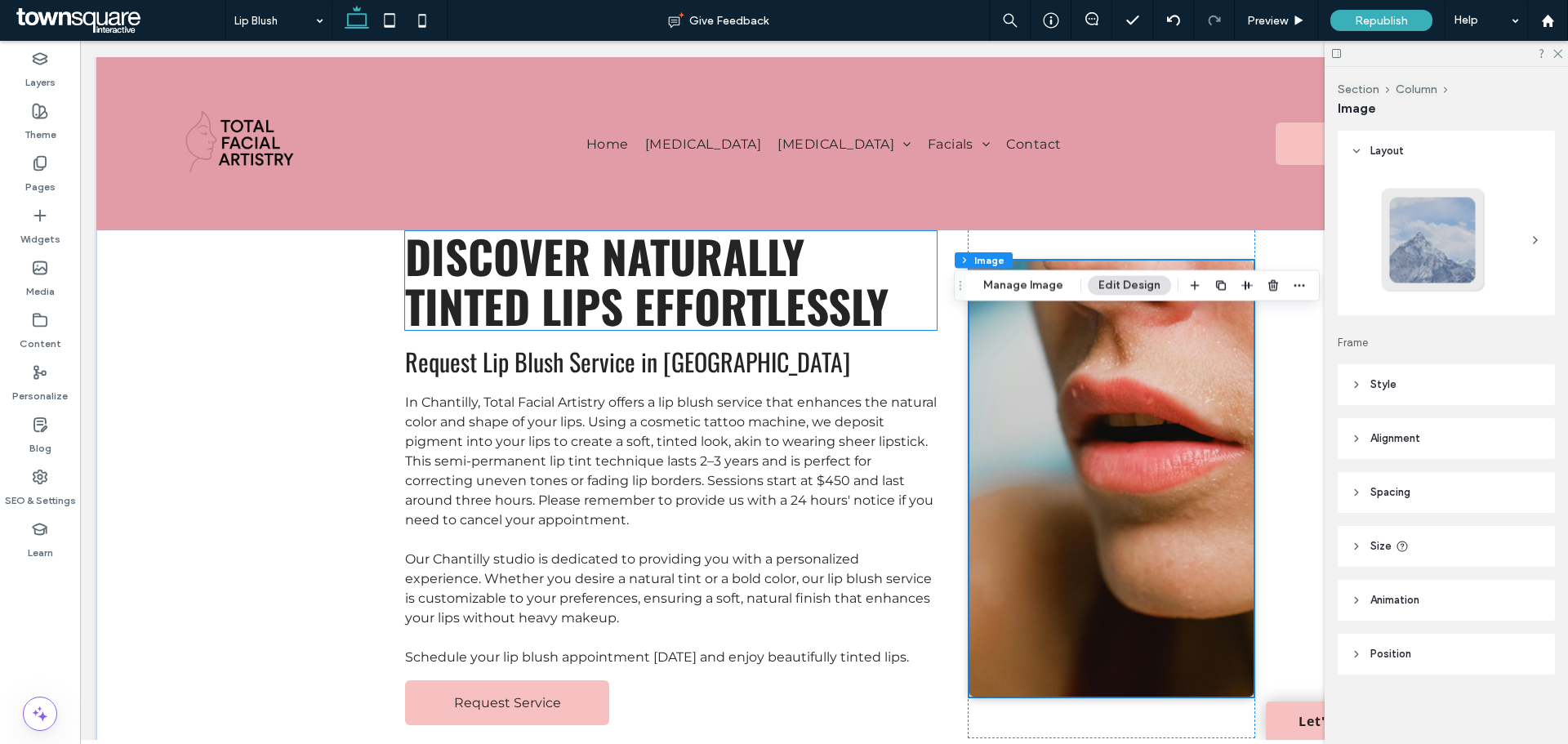
scroll to position [82, 0]
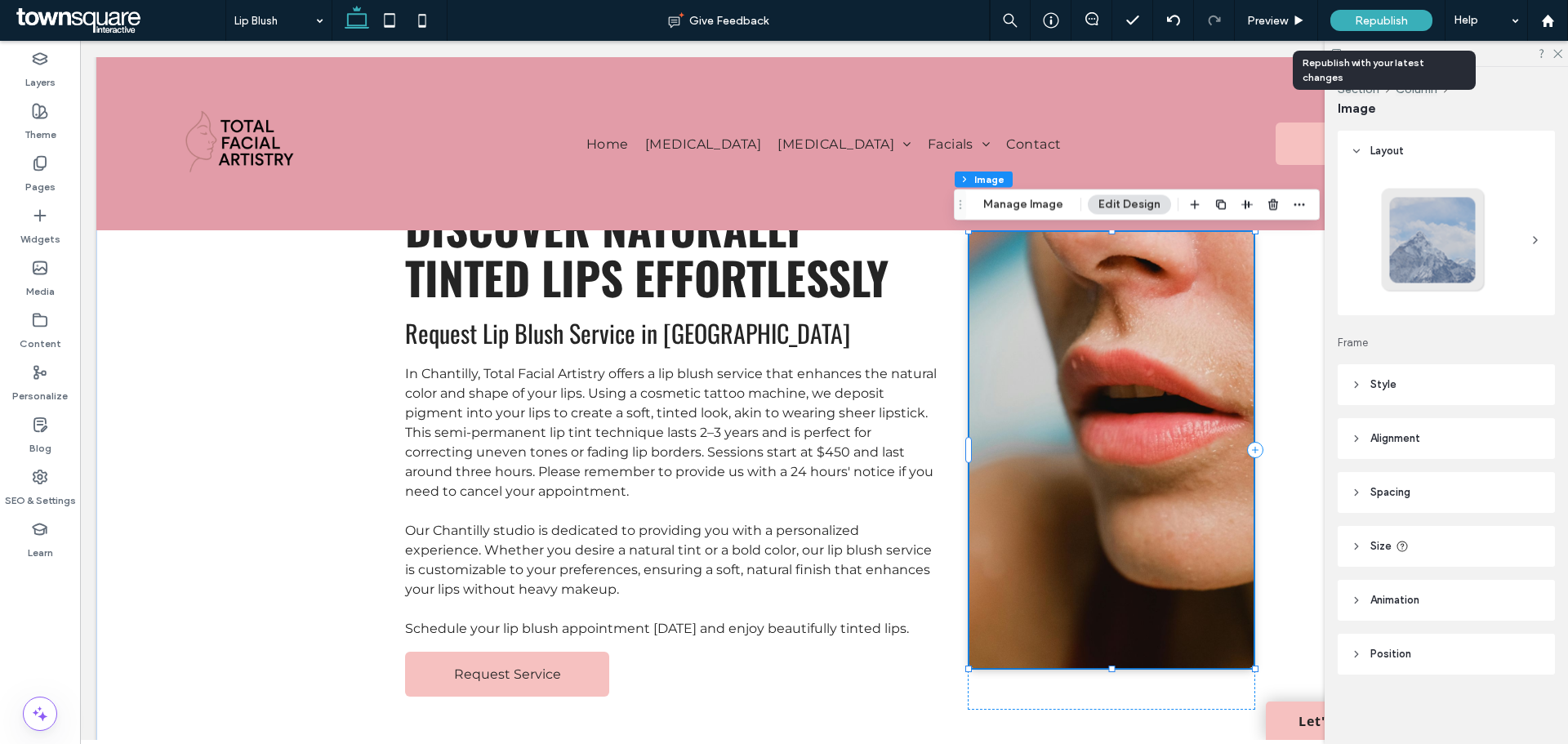
click at [1341, 20] on div "Republish" at bounding box center [1381, 21] width 102 height 22
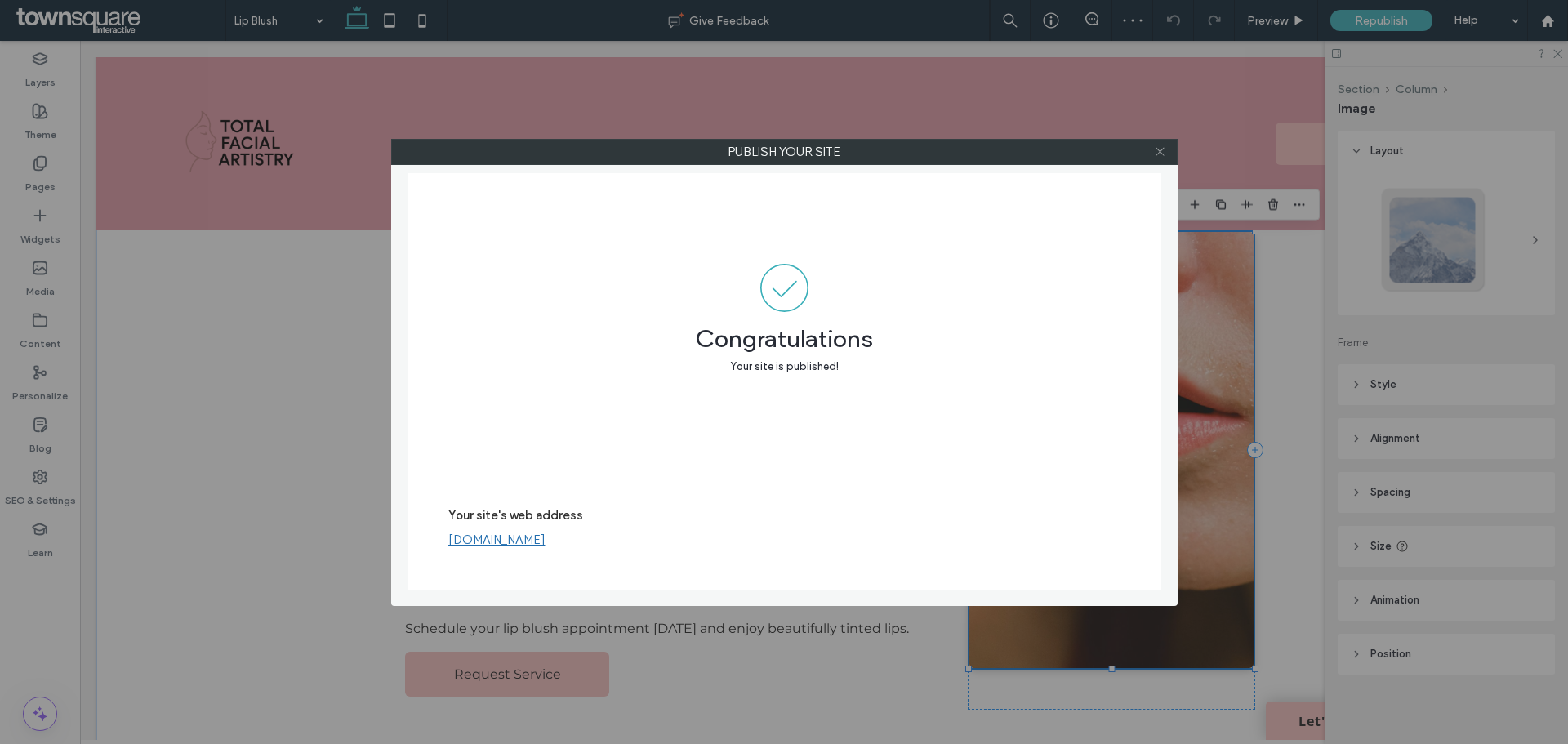
click at [1165, 149] on icon at bounding box center [1159, 152] width 12 height 12
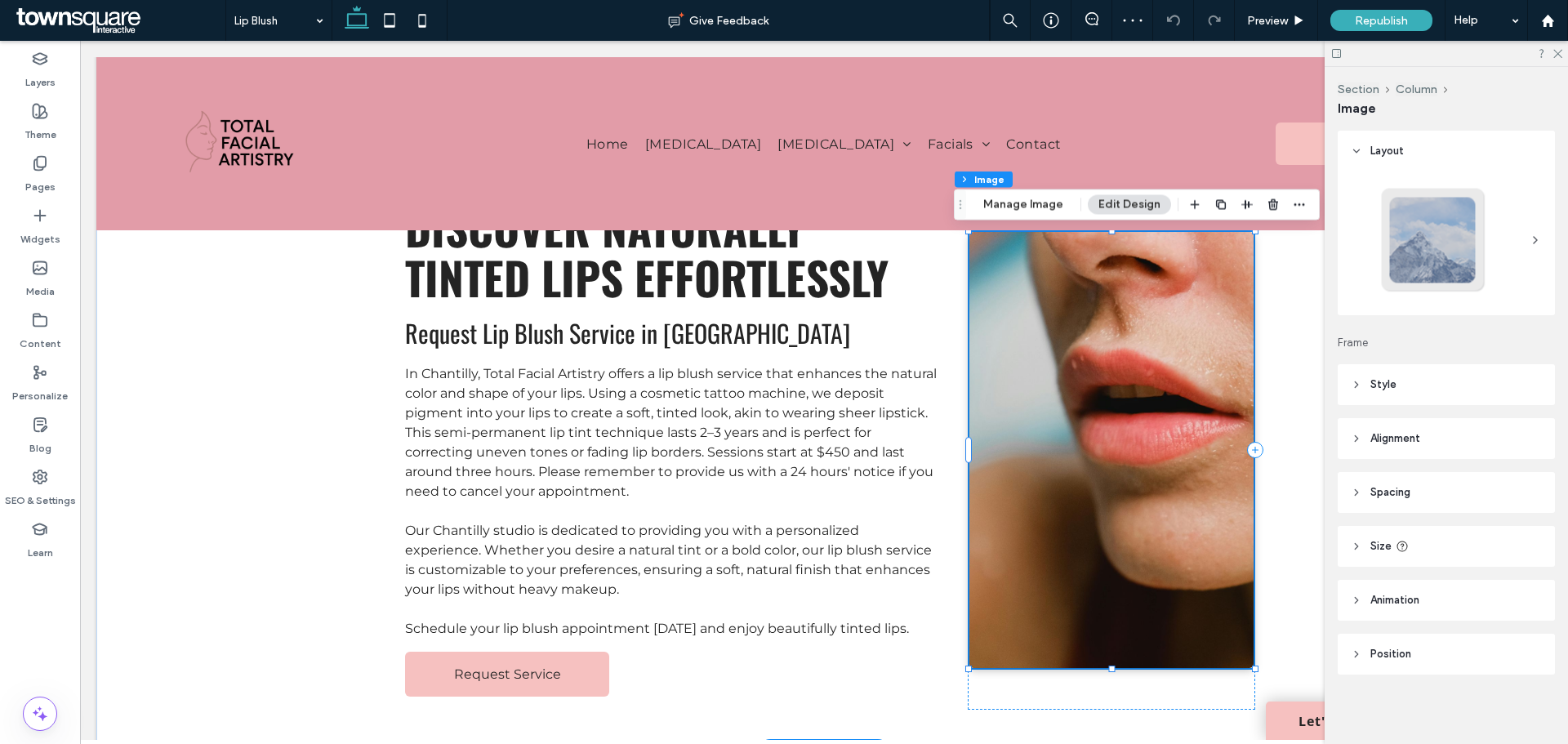
click at [1144, 464] on img at bounding box center [1111, 449] width 285 height 437
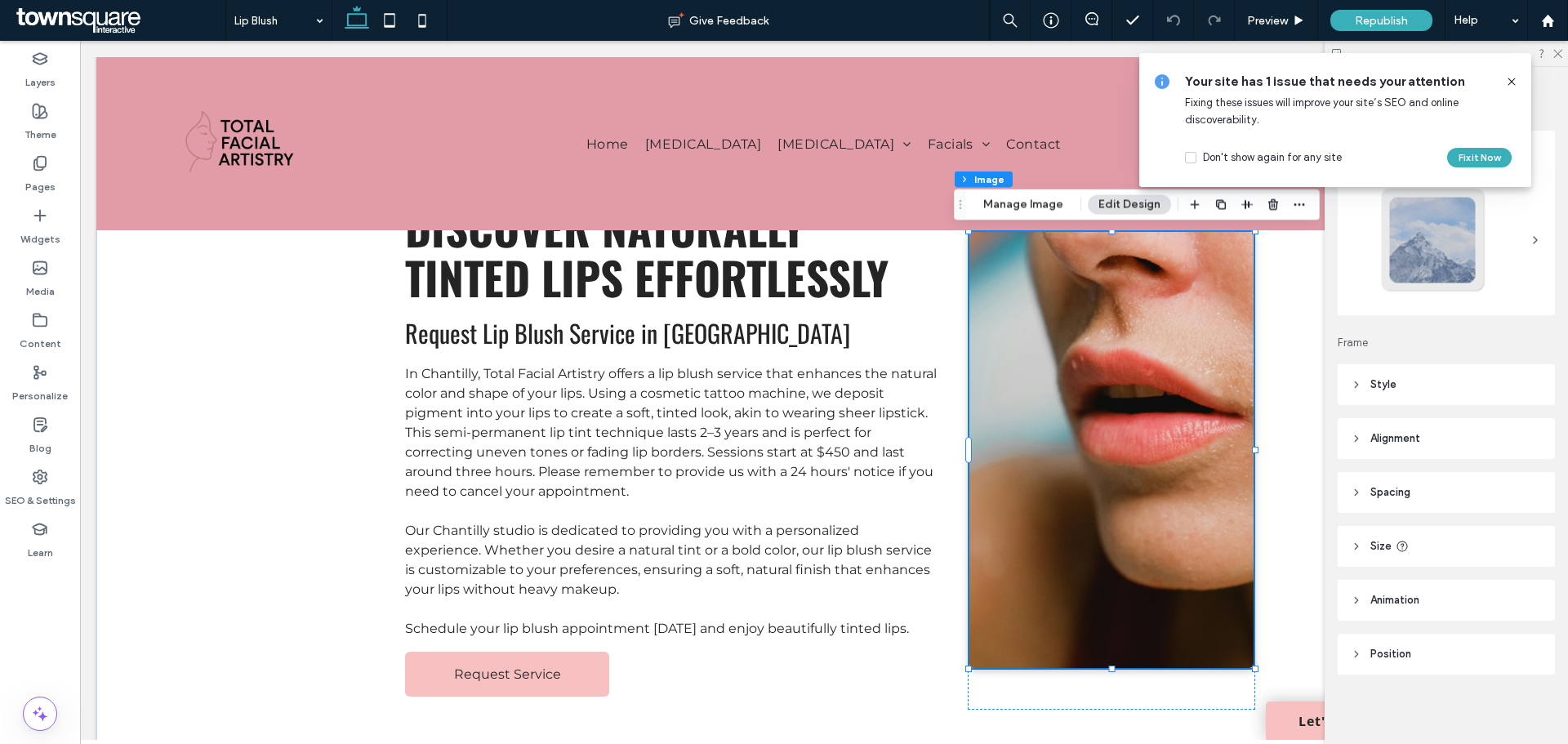
click at [1510, 80] on use at bounding box center [1510, 81] width 7 height 7
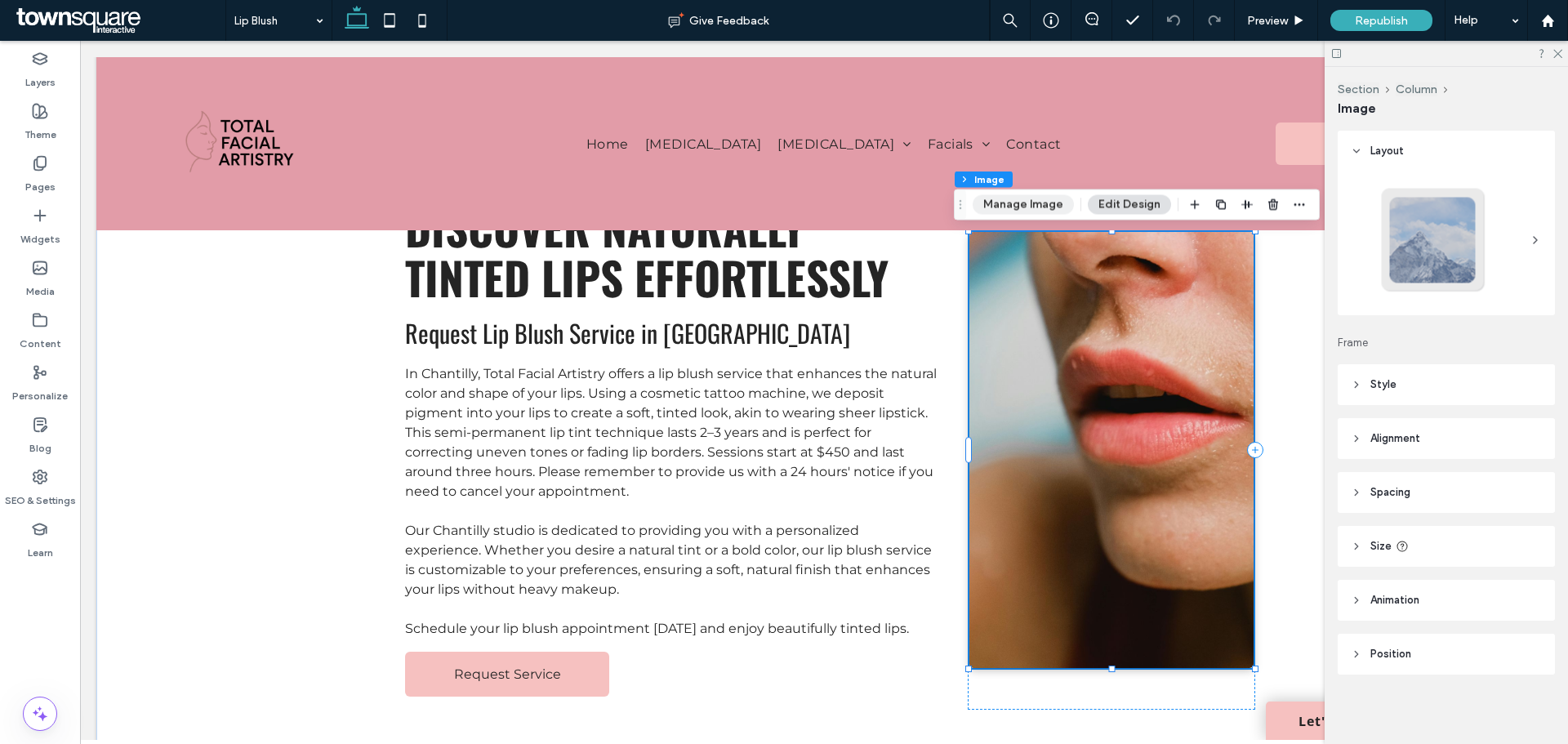
click at [1019, 201] on button "Manage Image" at bounding box center [1022, 205] width 101 height 20
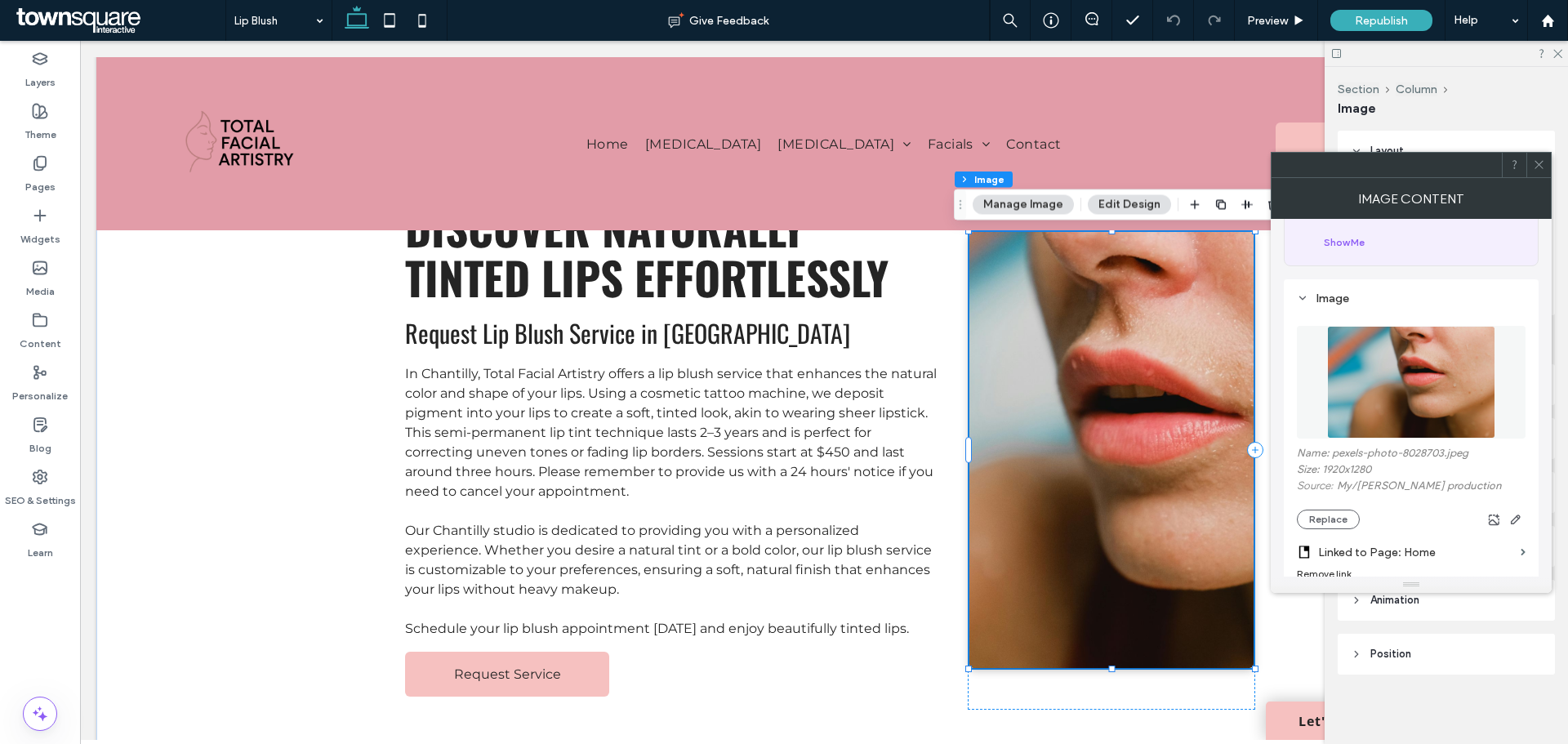
scroll to position [164, 0]
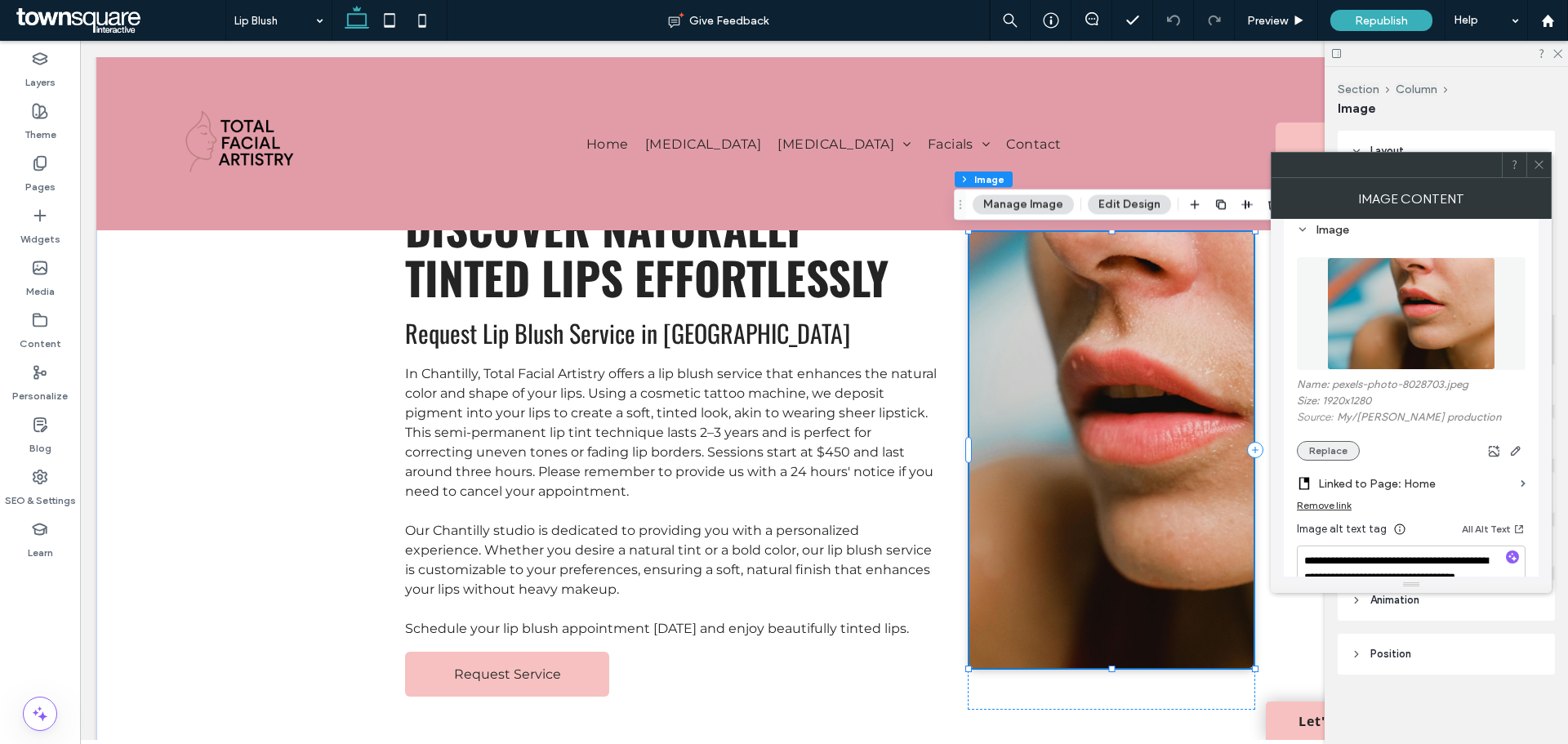
click at [1338, 446] on button "Replace" at bounding box center [1328, 451] width 63 height 20
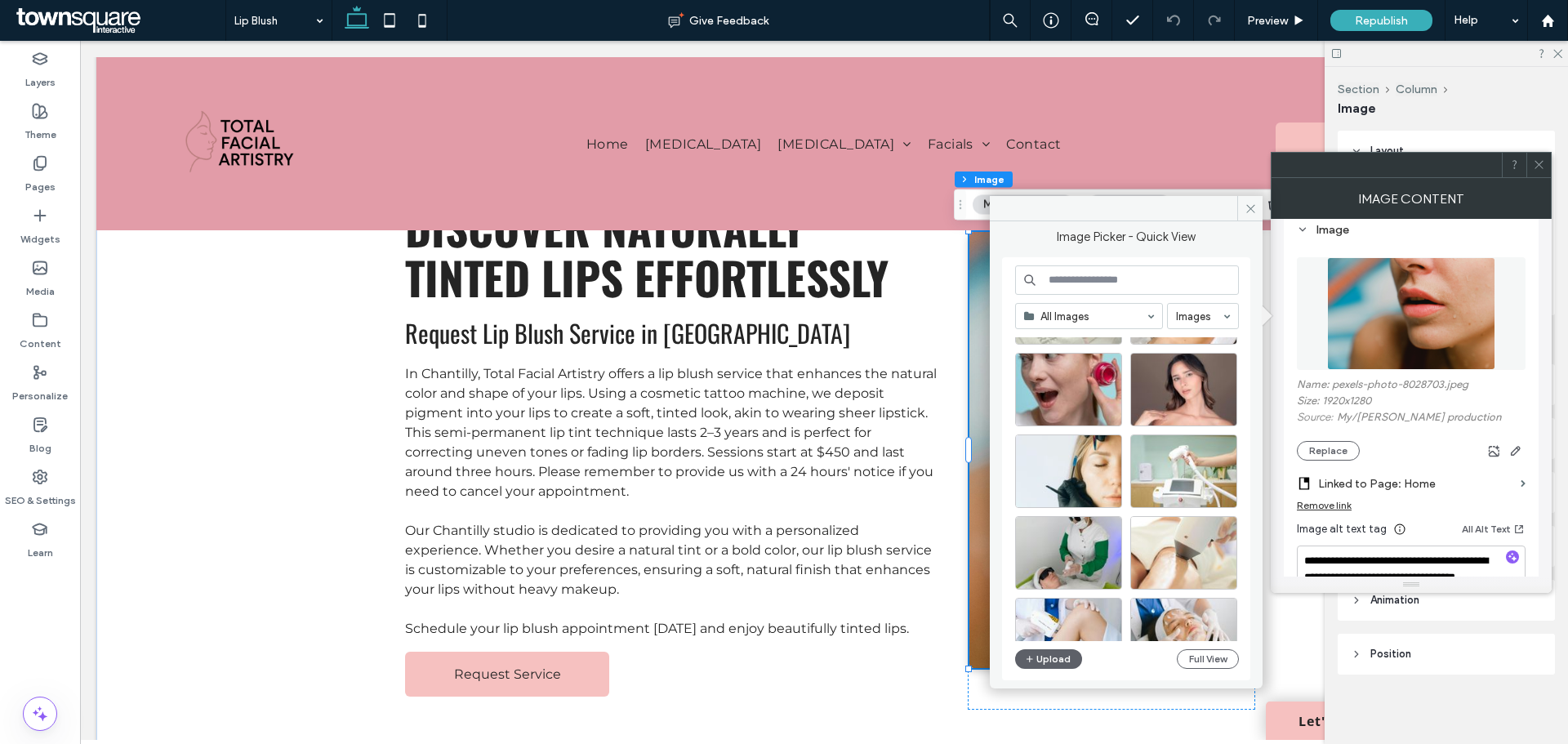
scroll to position [653, 0]
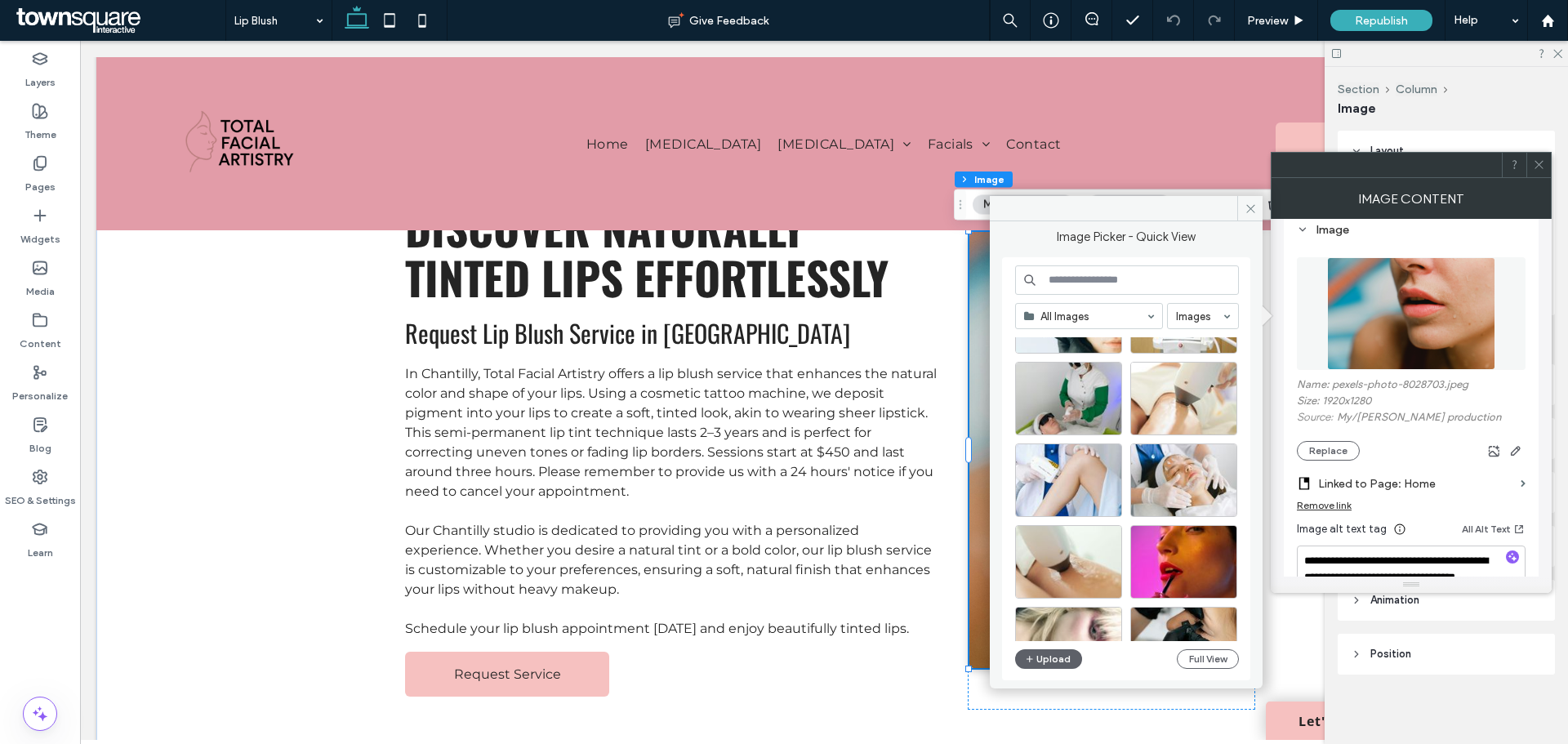
click at [1131, 291] on input at bounding box center [1126, 280] width 224 height 30
type input "********"
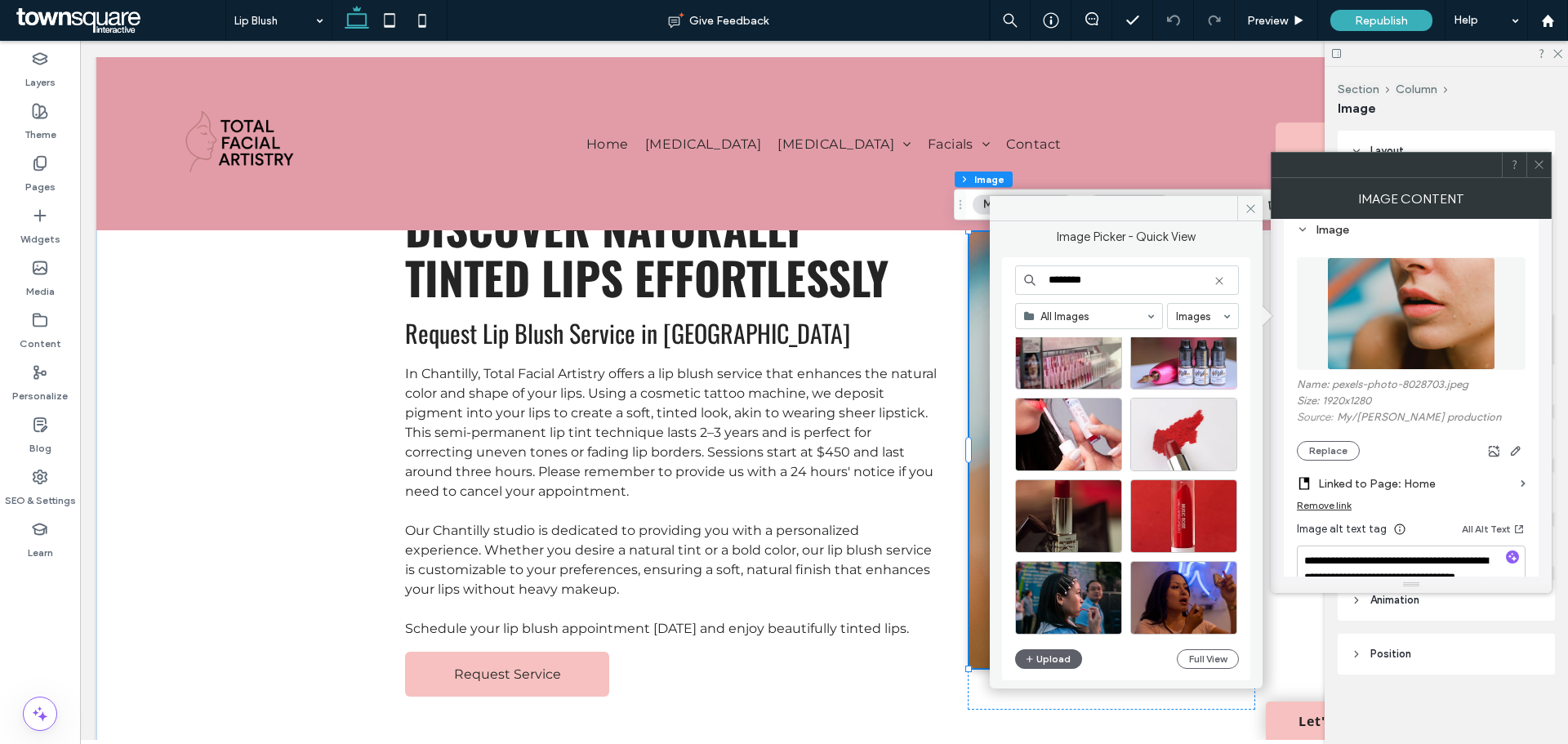
scroll to position [1110, 0]
click at [1246, 212] on icon at bounding box center [1250, 209] width 12 height 12
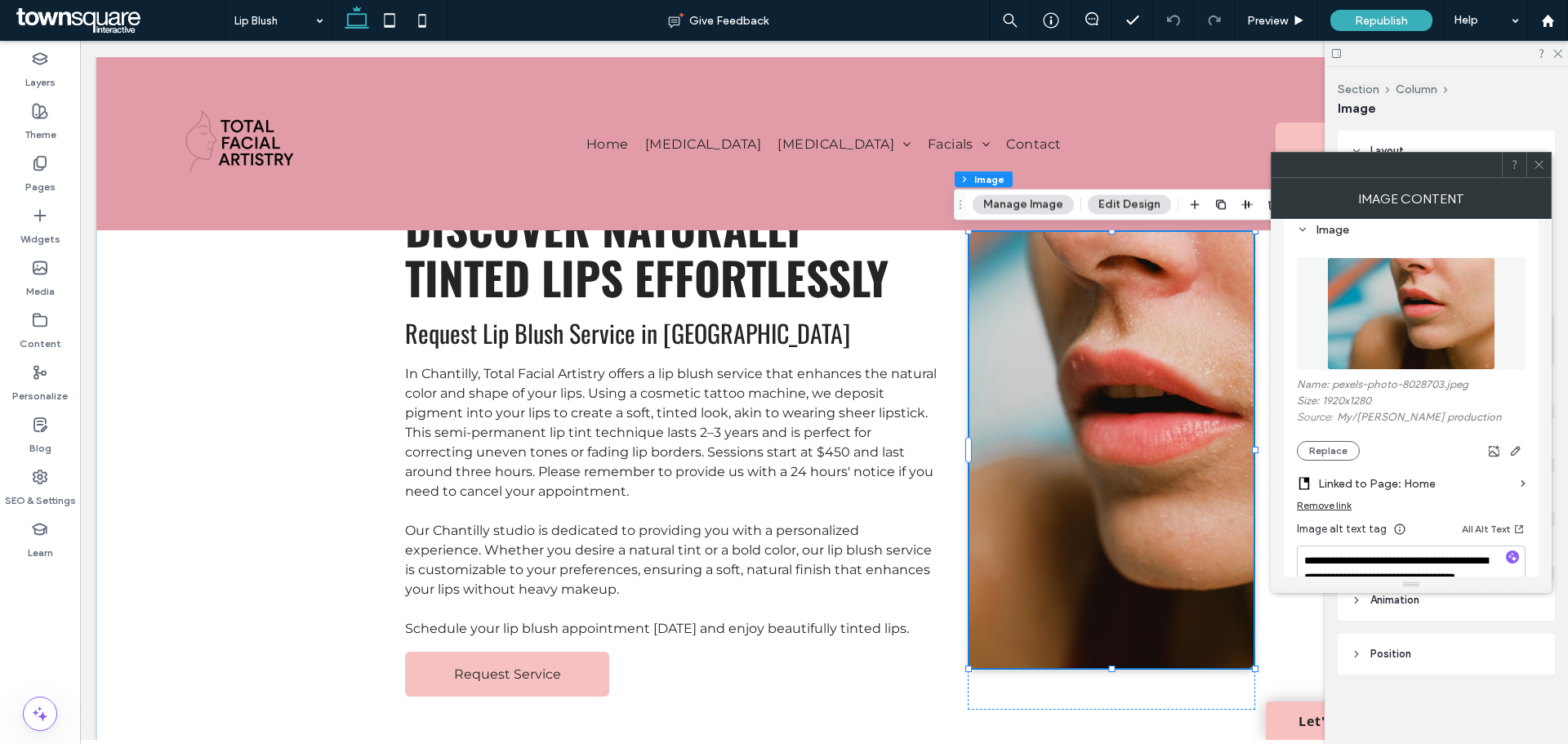
click at [1540, 159] on icon at bounding box center [1538, 165] width 12 height 12
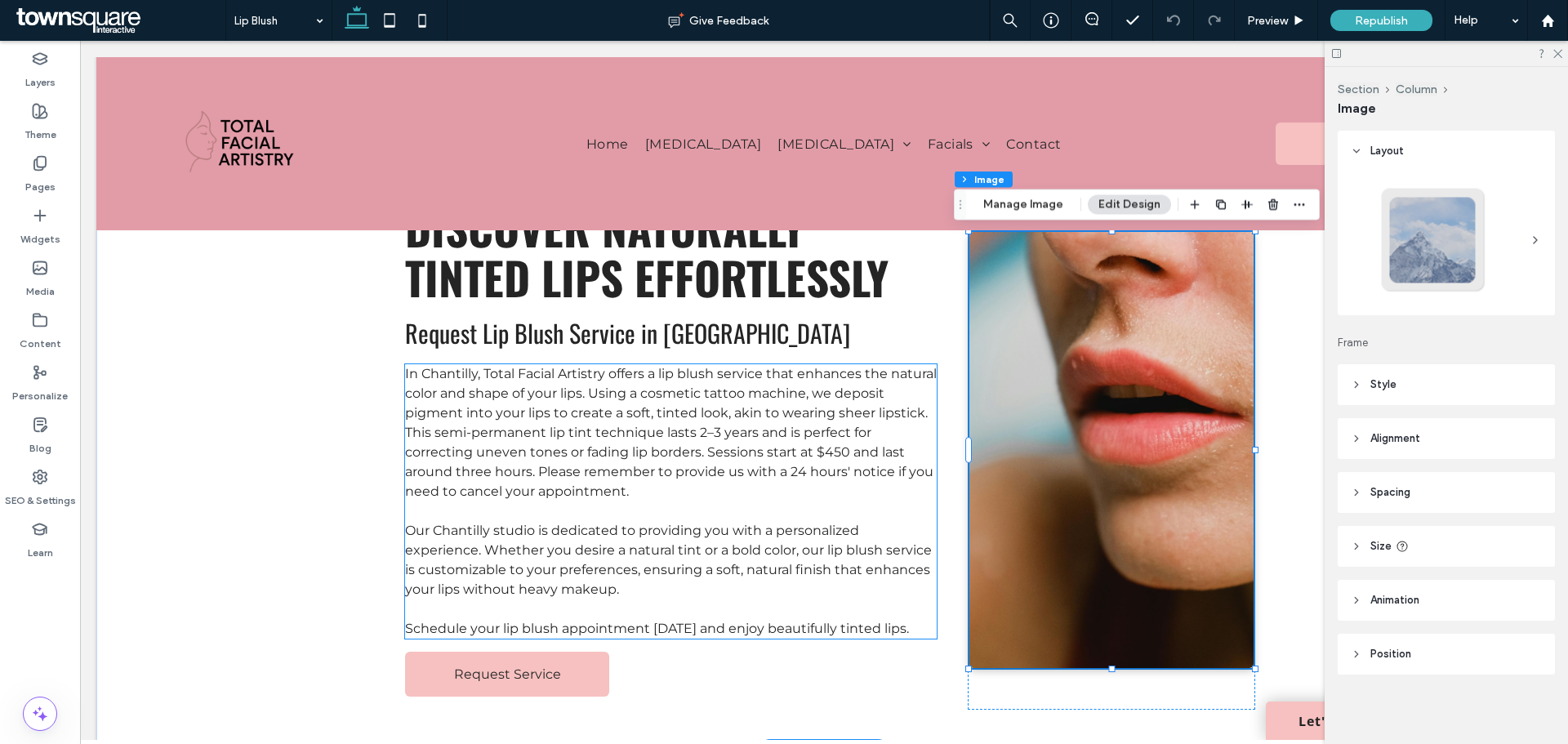
click at [339, 497] on div "Discover Naturally Tinted Lips Effortlessly Request Lip Blush Service in [GEOGR…" at bounding box center [823, 449] width 980 height 602
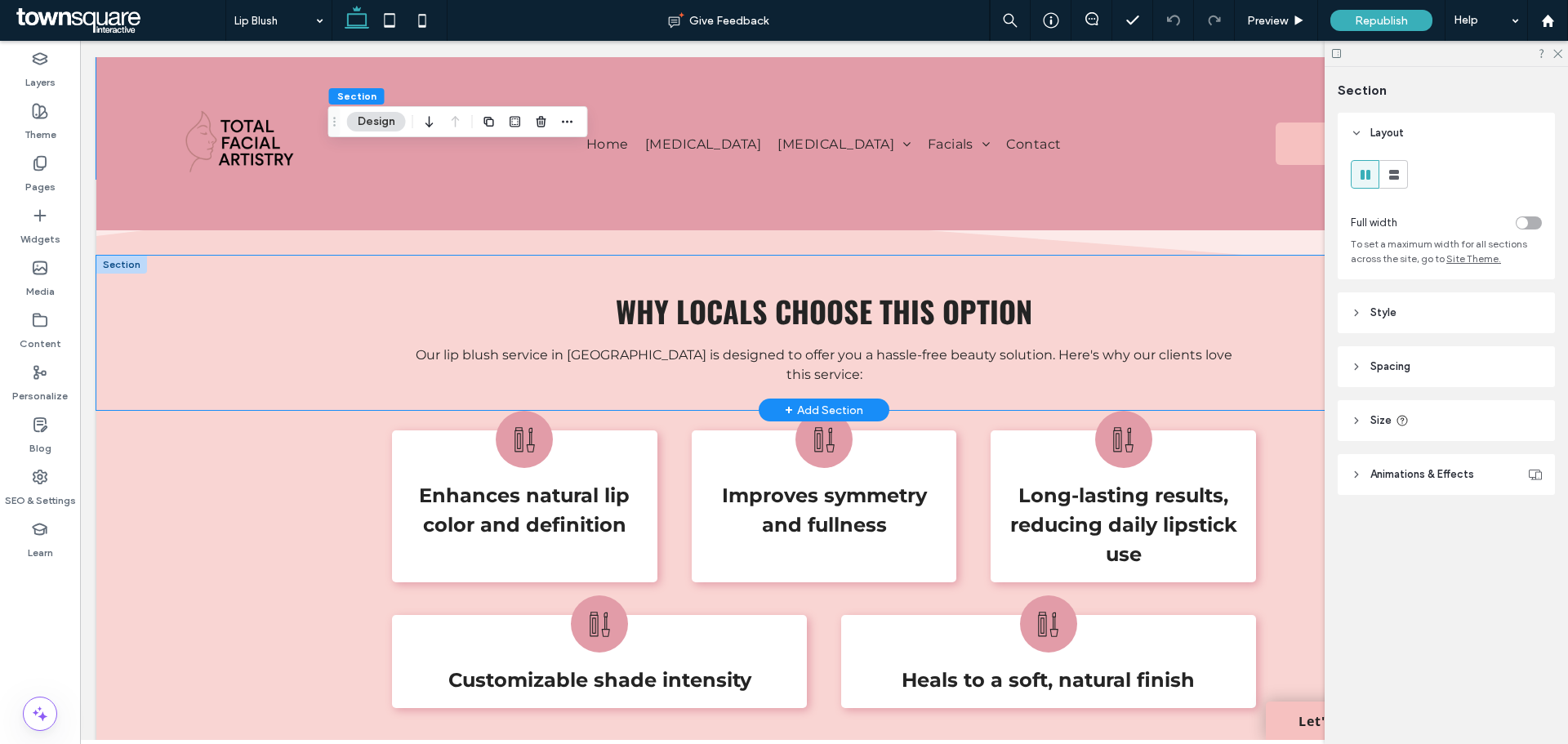
scroll to position [871, 0]
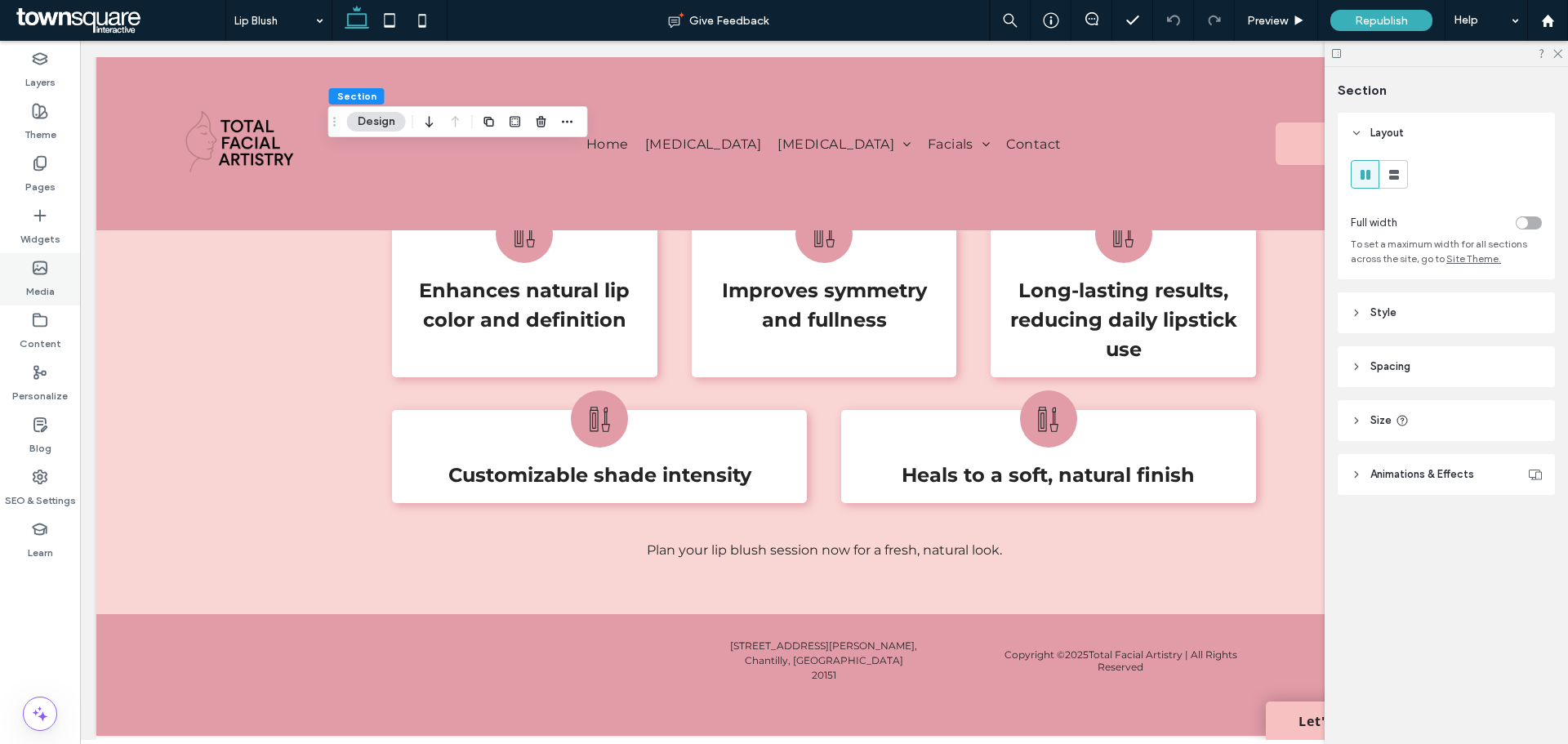
drag, startPoint x: 39, startPoint y: 172, endPoint x: 35, endPoint y: 254, distance: 82.1
click at [40, 172] on label "Pages" at bounding box center [40, 182] width 31 height 23
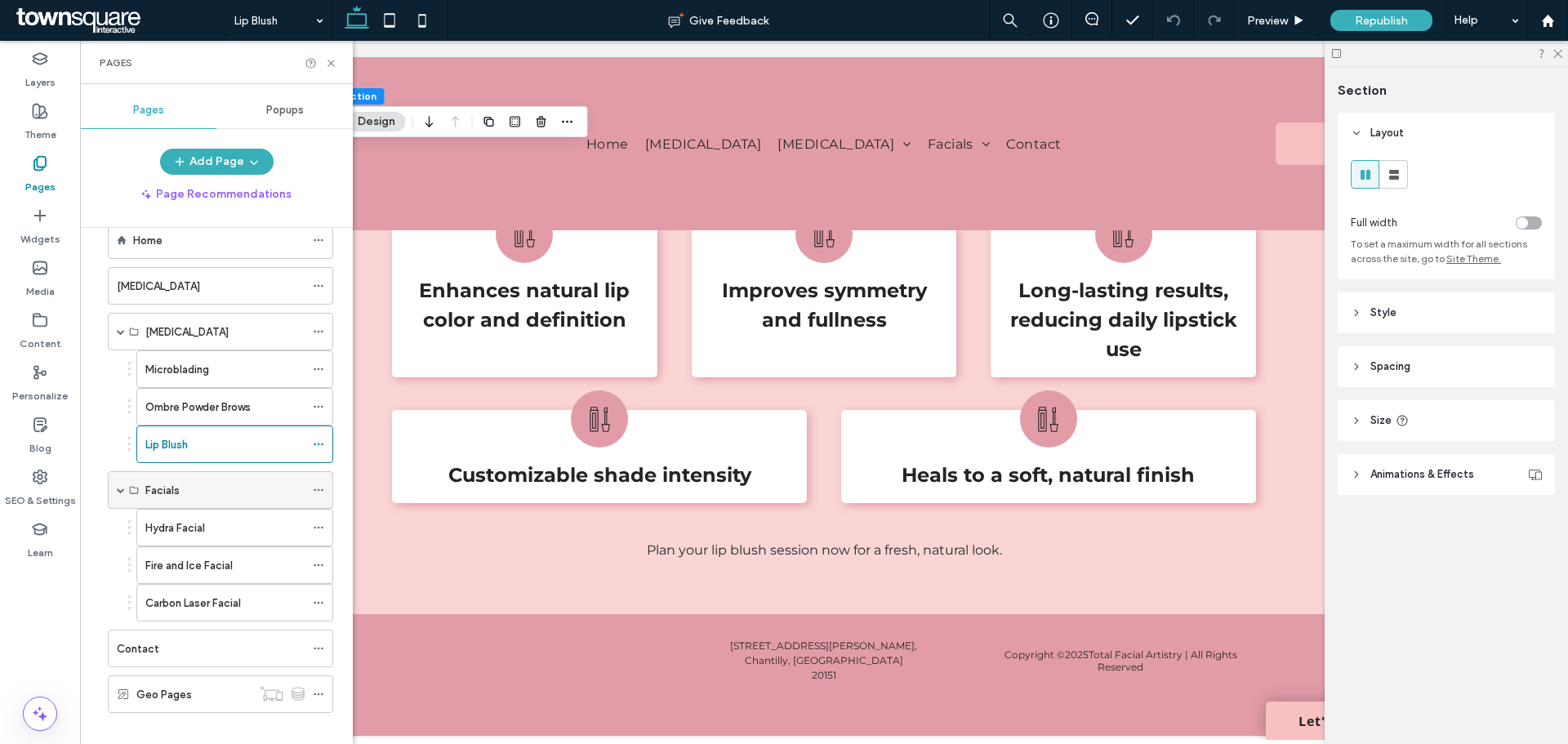
scroll to position [52, 0]
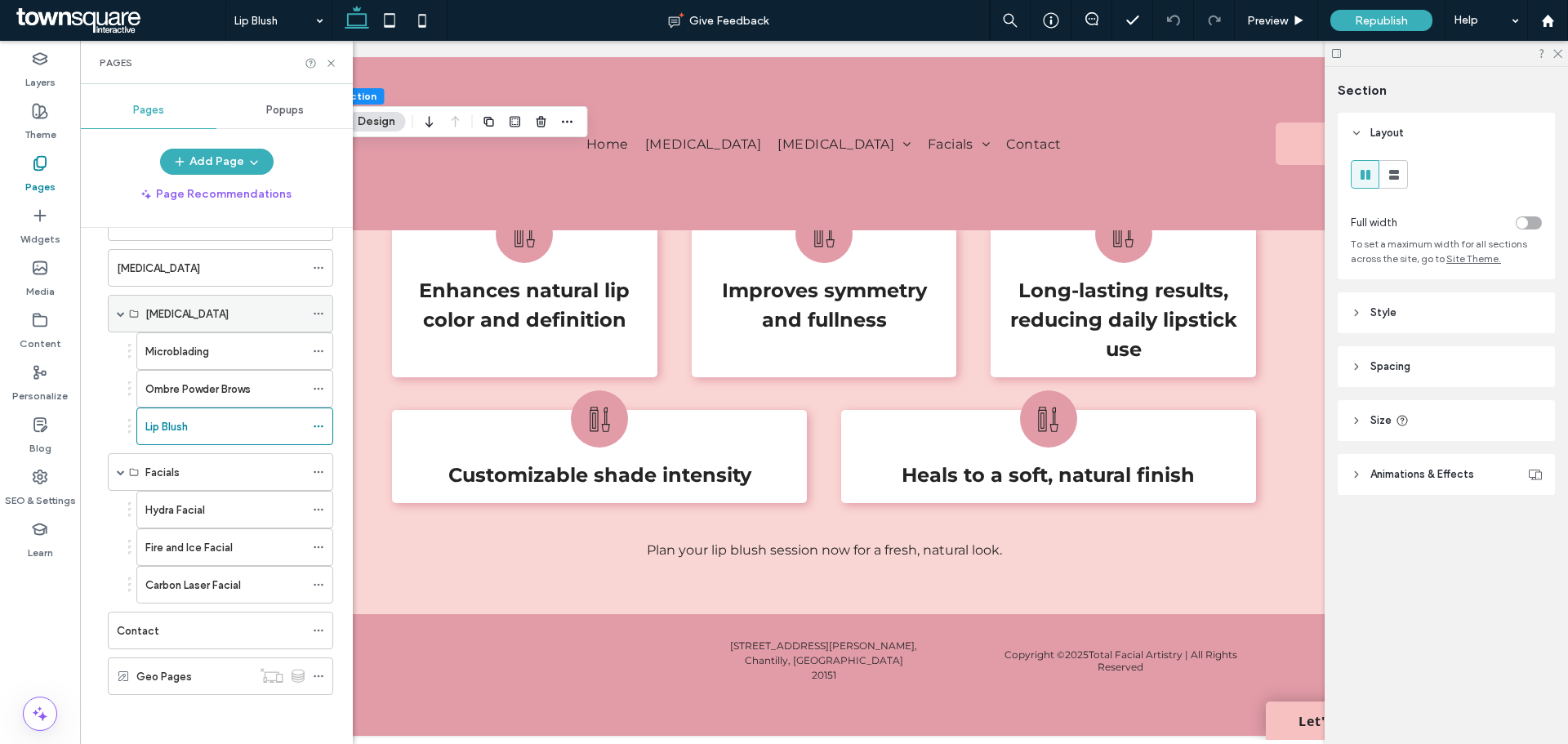
click at [111, 308] on div "[MEDICAL_DATA]" at bounding box center [220, 313] width 226 height 37
click at [122, 314] on span at bounding box center [121, 313] width 8 height 8
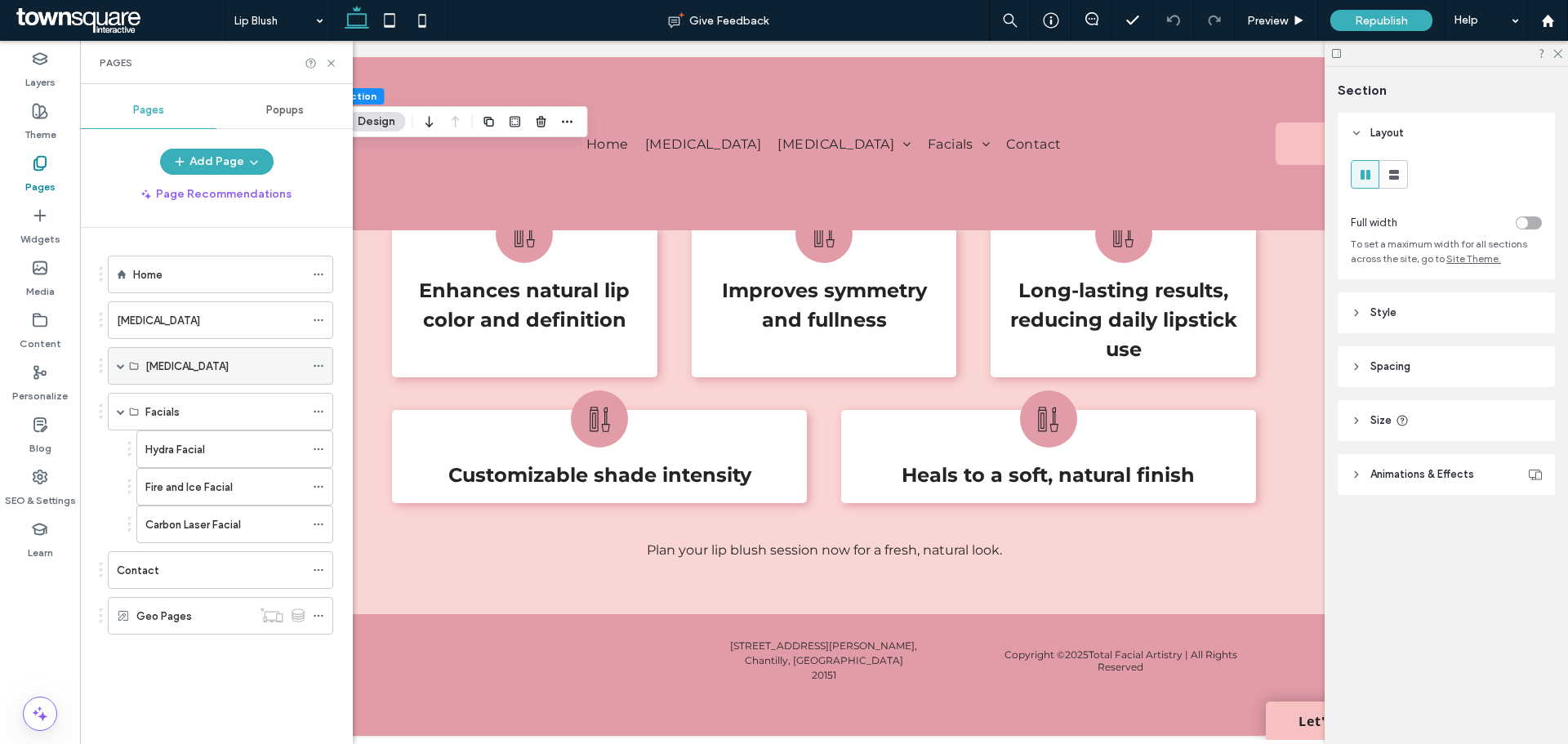
click at [243, 370] on div "[MEDICAL_DATA]" at bounding box center [226, 366] width 160 height 17
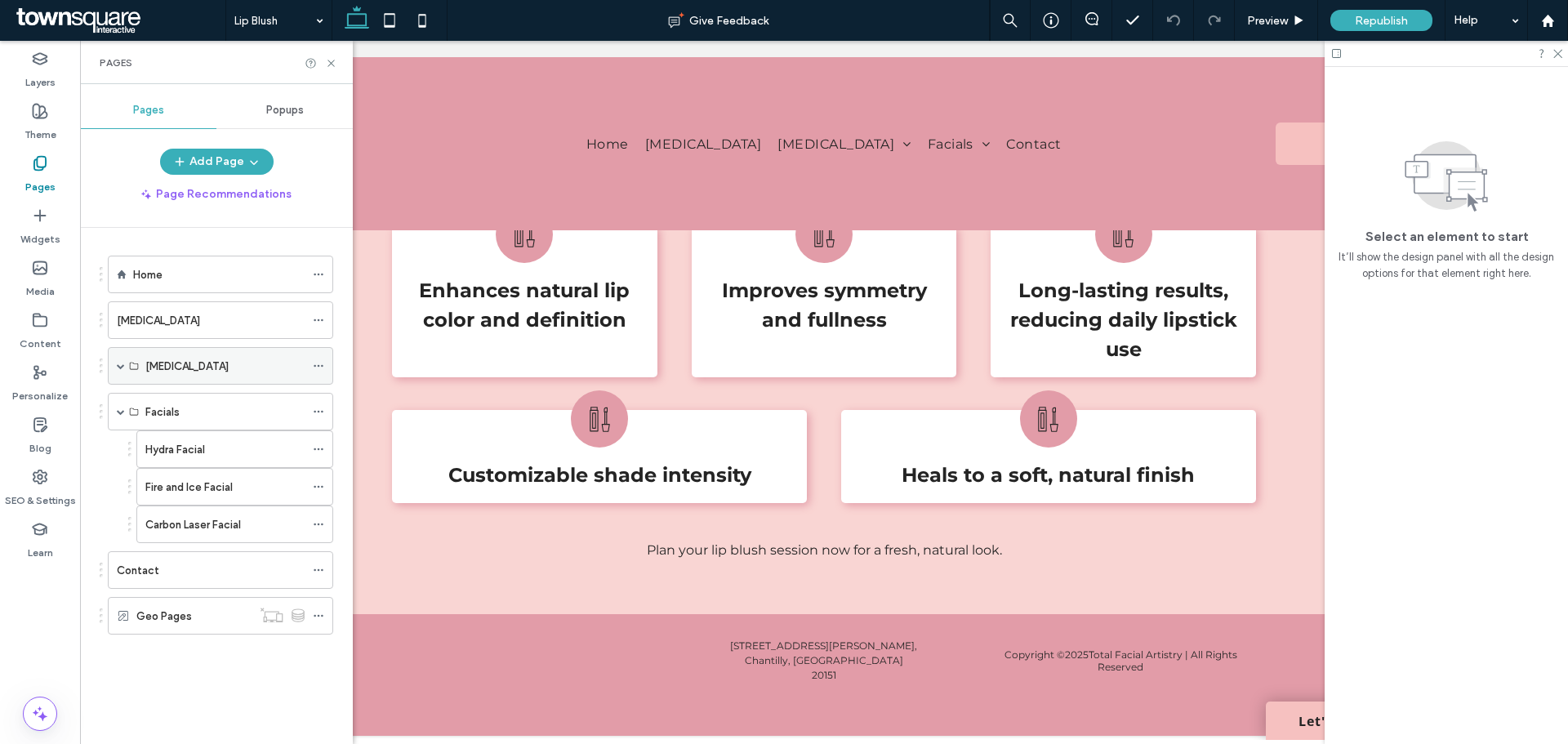
click at [117, 366] on div "[MEDICAL_DATA]" at bounding box center [220, 366] width 226 height 37
click at [121, 367] on span at bounding box center [121, 366] width 8 height 8
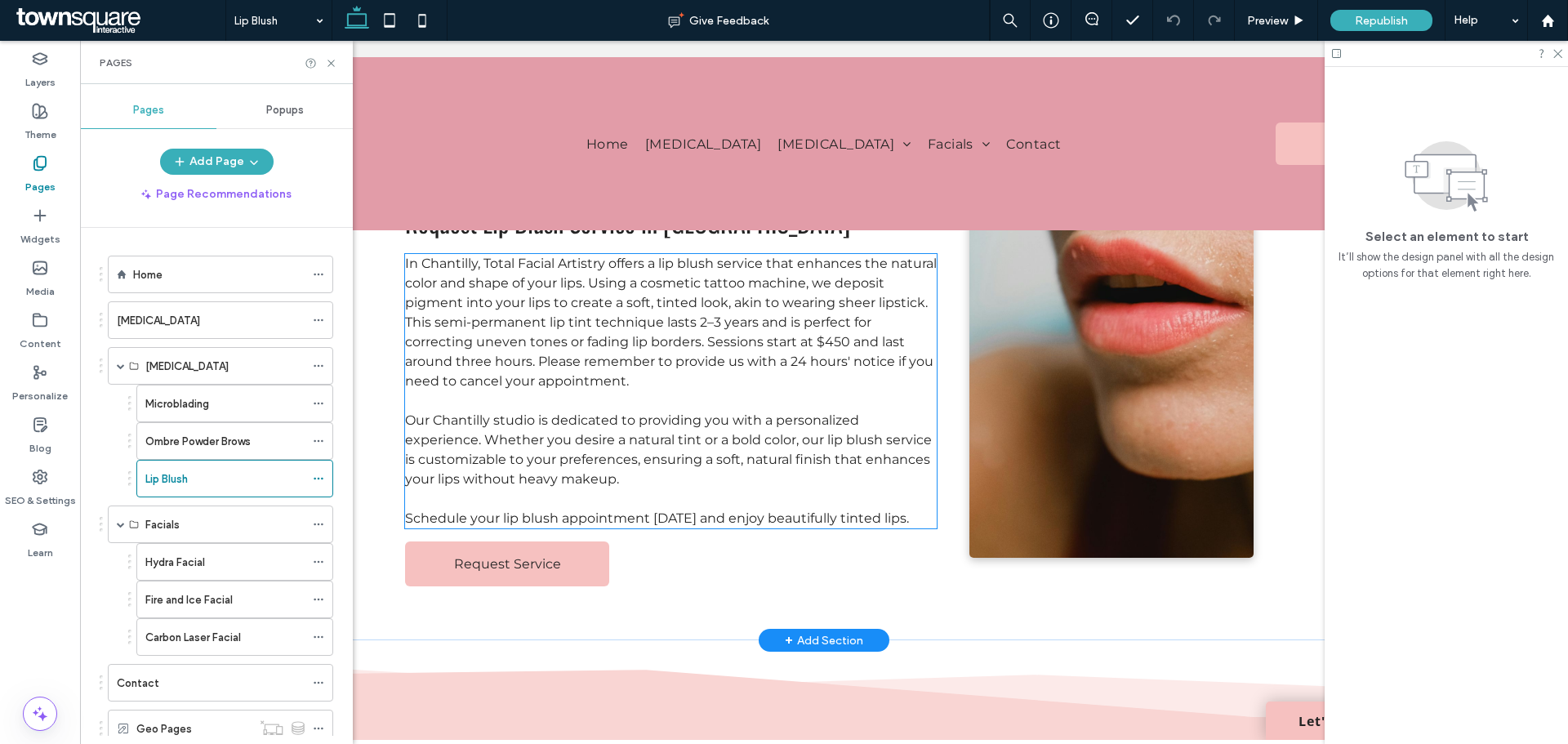
scroll to position [164, 0]
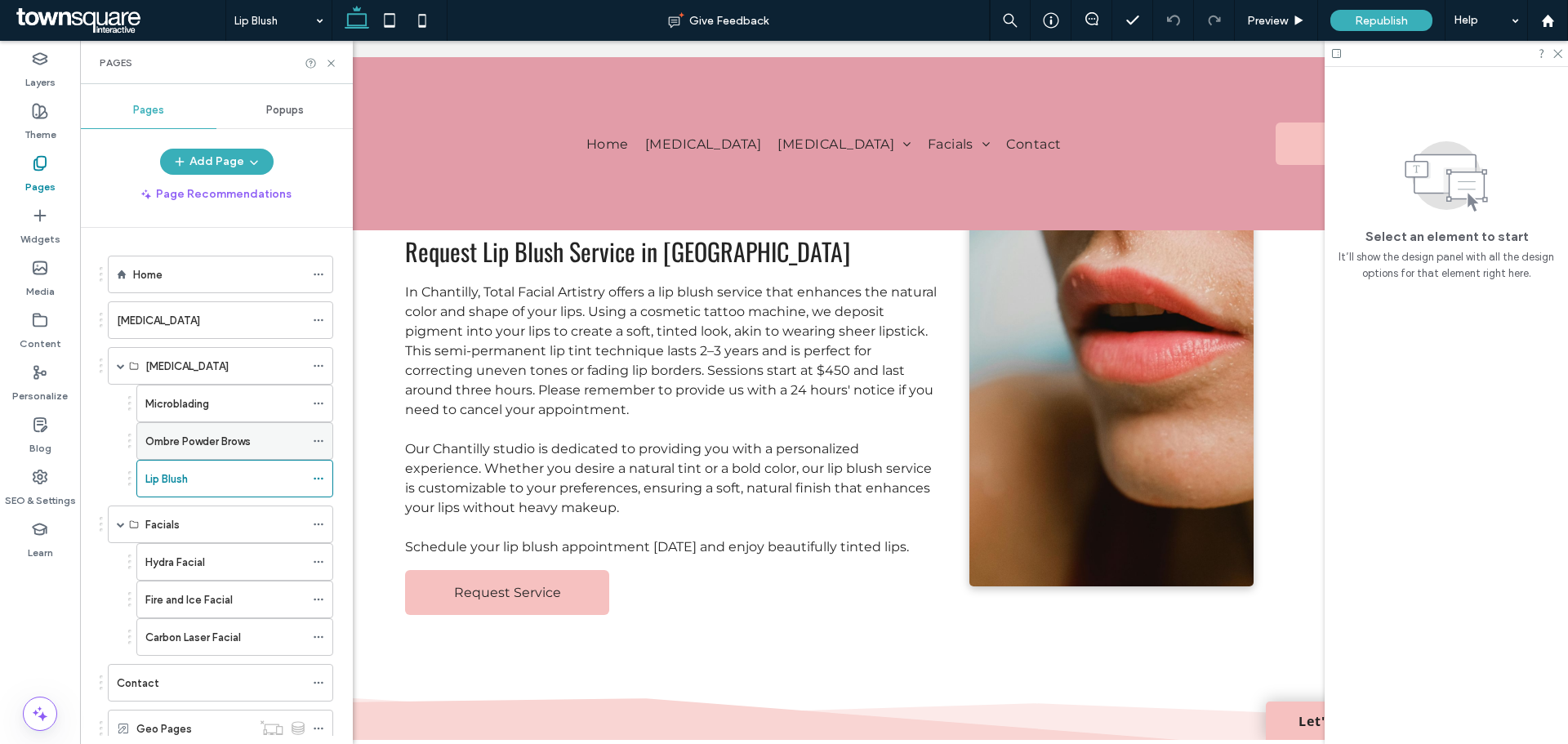
click at [224, 442] on label "Ombre Powder Brows" at bounding box center [198, 441] width 105 height 29
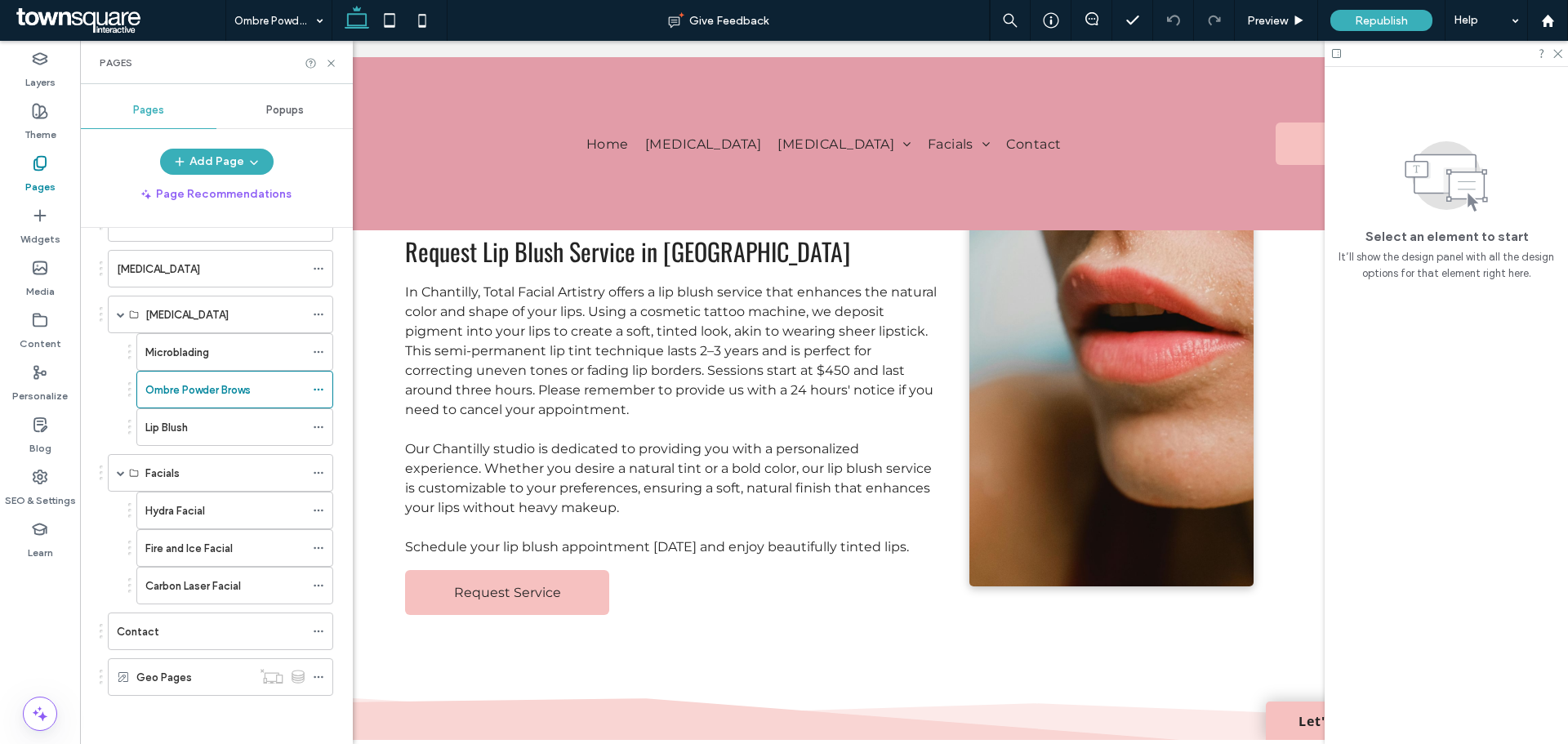
scroll to position [52, 0]
click at [227, 508] on div "Hydra Facial" at bounding box center [226, 509] width 160 height 17
click at [1557, 55] on icon at bounding box center [1556, 52] width 11 height 11
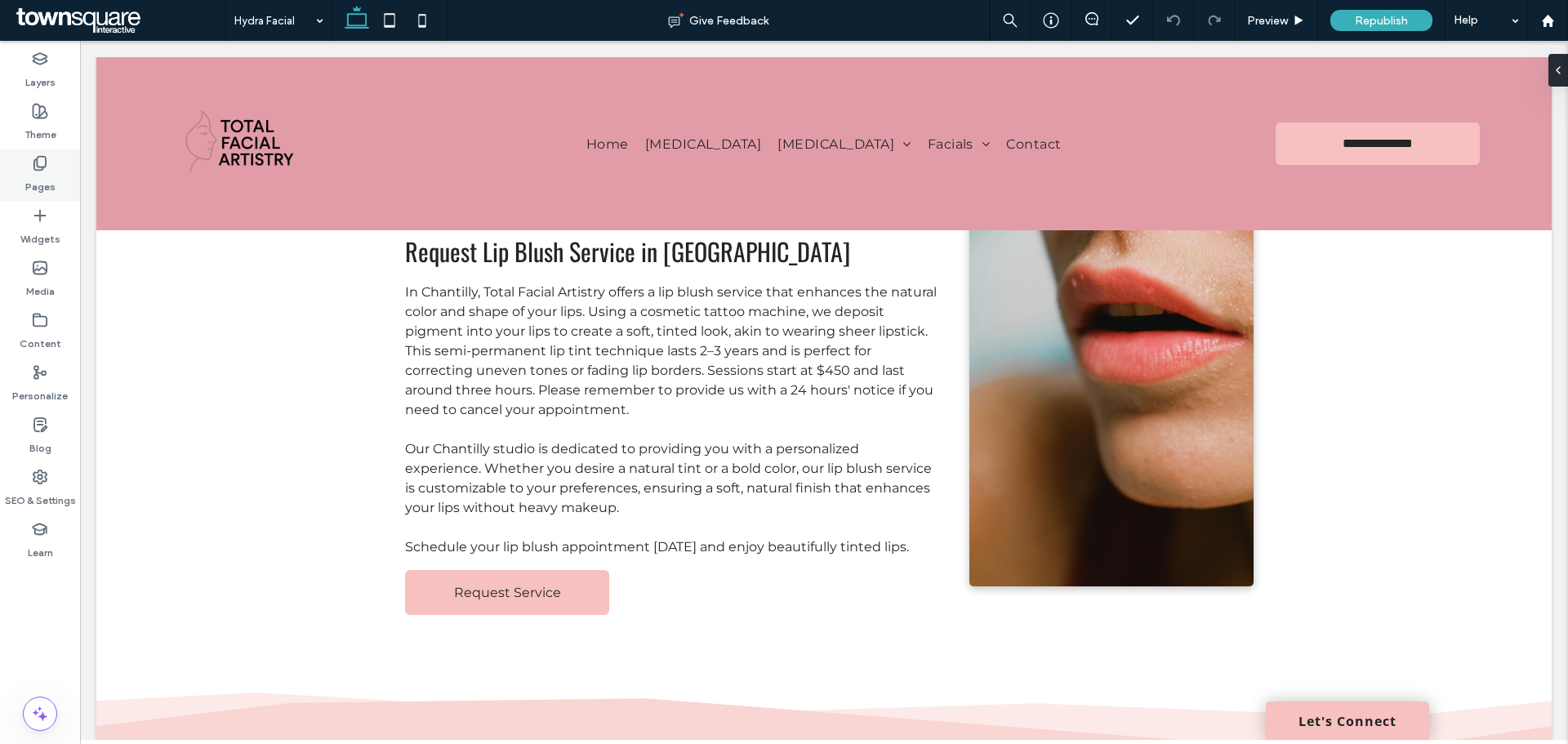
click at [51, 185] on label "Pages" at bounding box center [40, 182] width 31 height 23
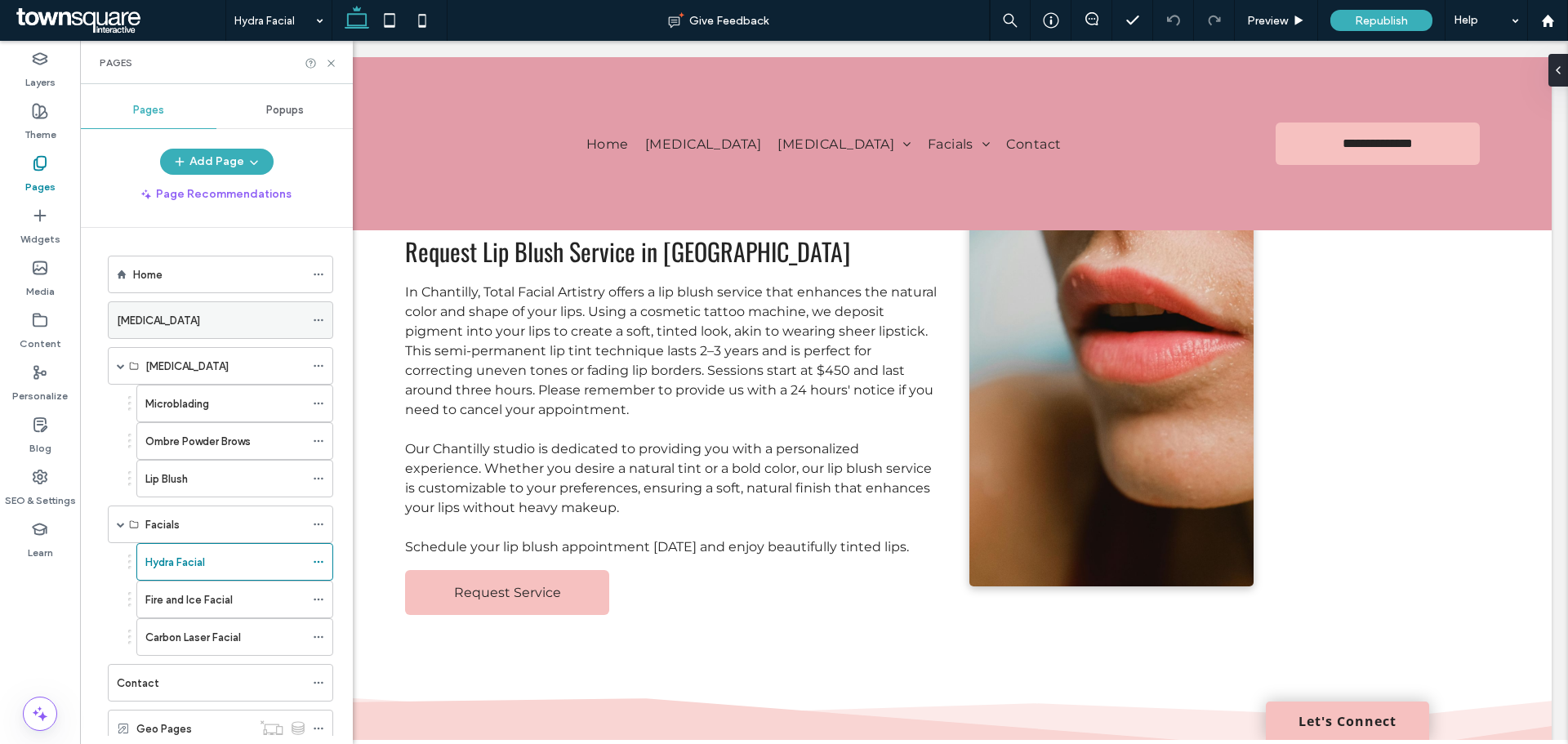
click at [188, 334] on div "[MEDICAL_DATA]" at bounding box center [211, 320] width 188 height 35
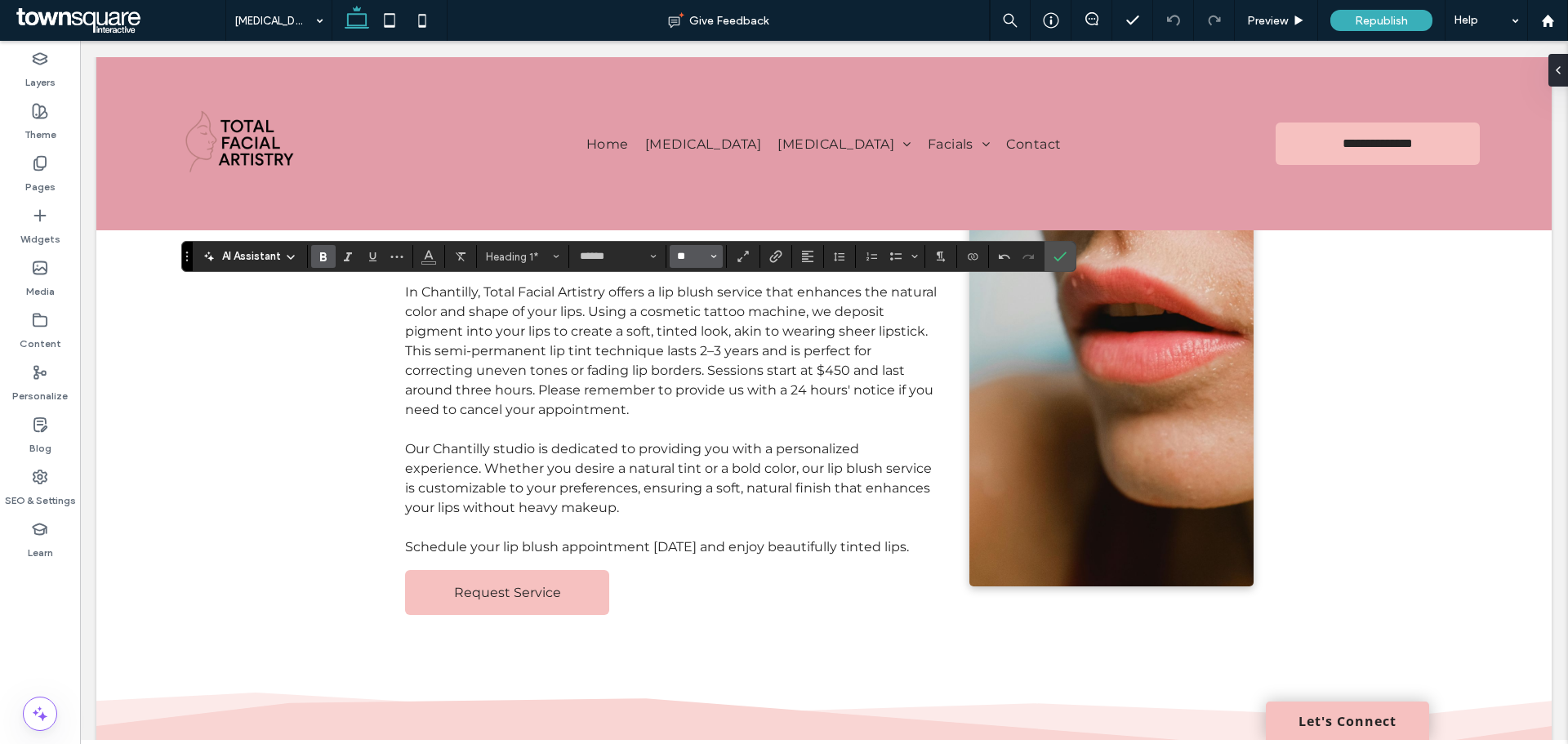
click at [694, 257] on input "**" at bounding box center [691, 256] width 32 height 13
type input "**"
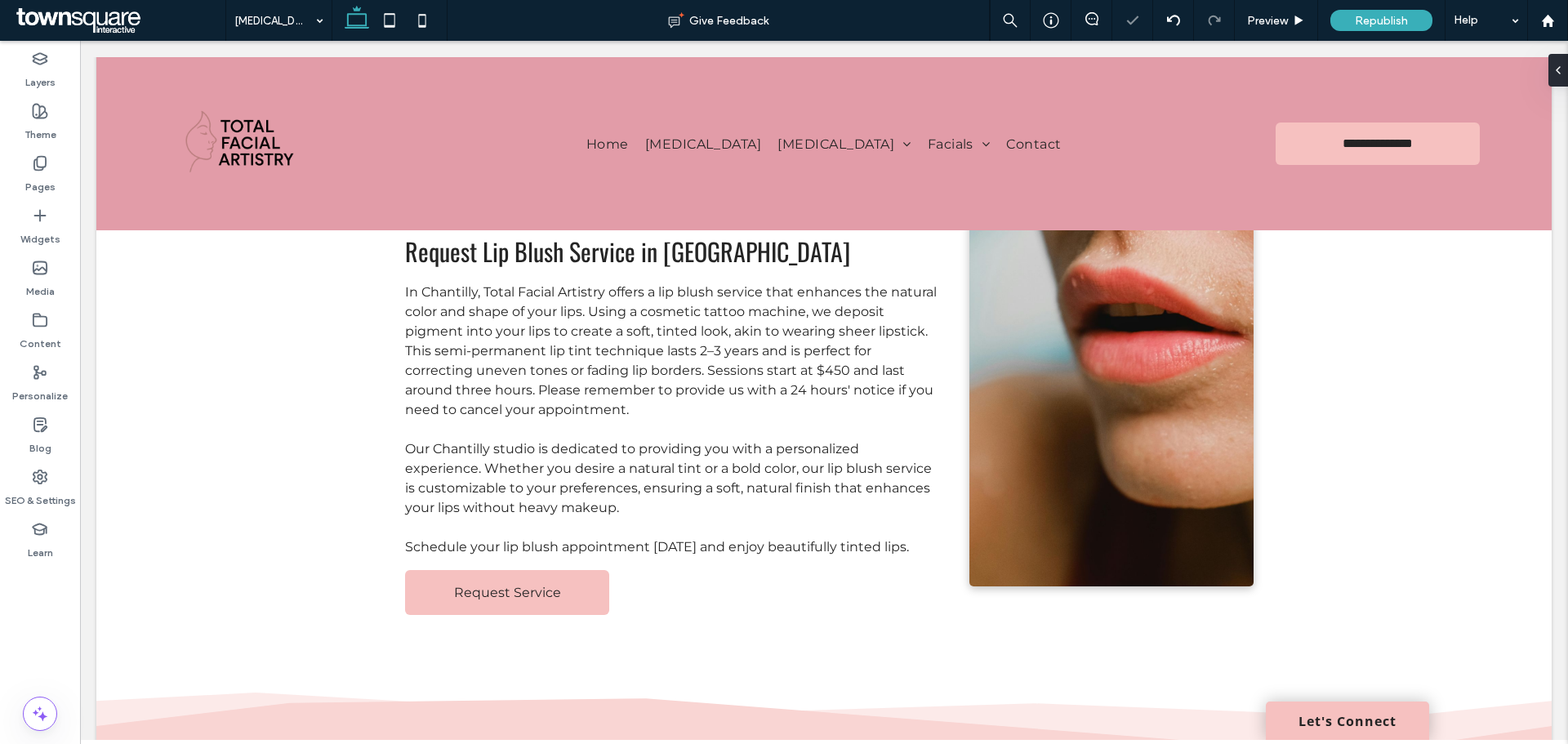
type input "******"
type input "**"
type input "******"
type input "**"
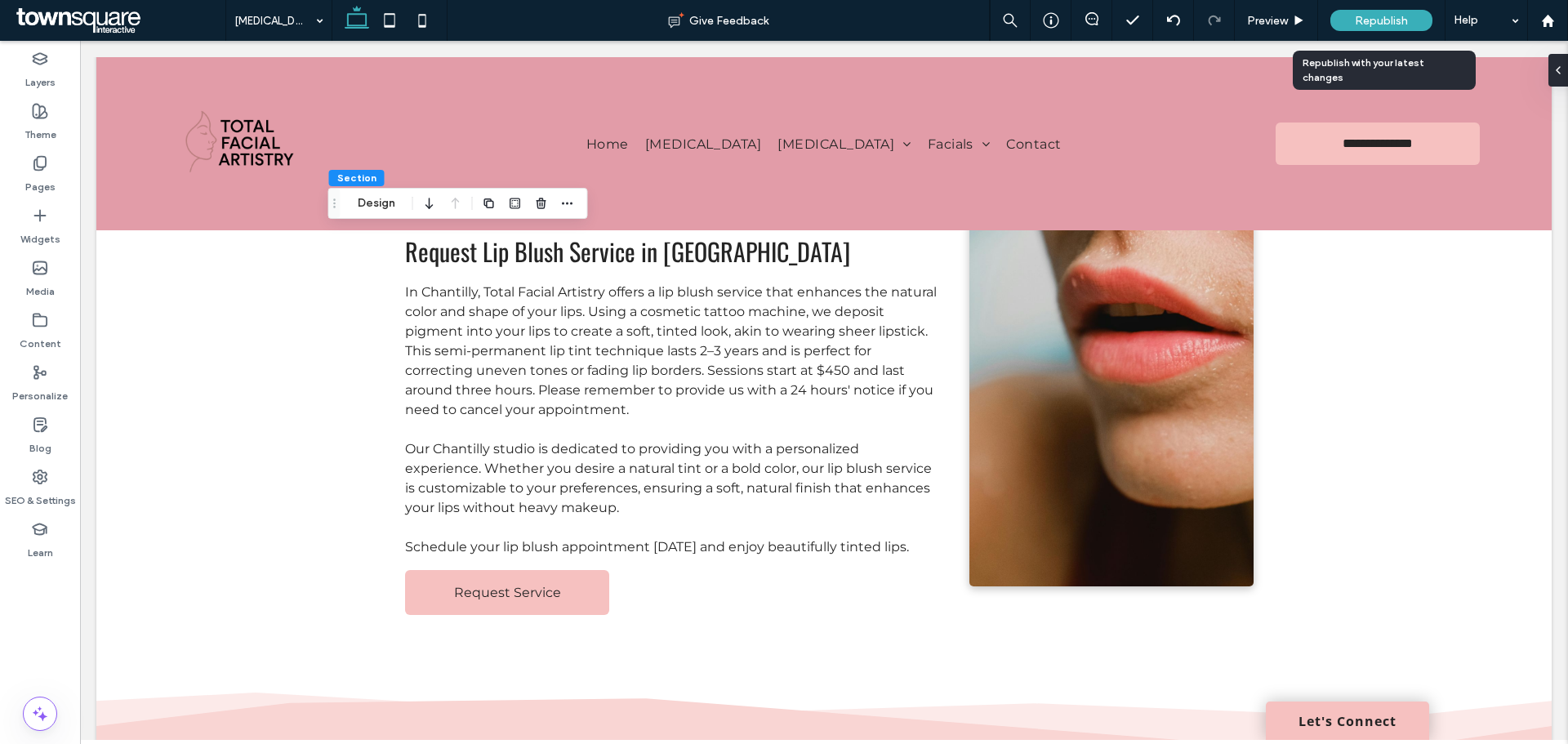
click at [1414, 17] on div "Republish" at bounding box center [1381, 21] width 102 height 22
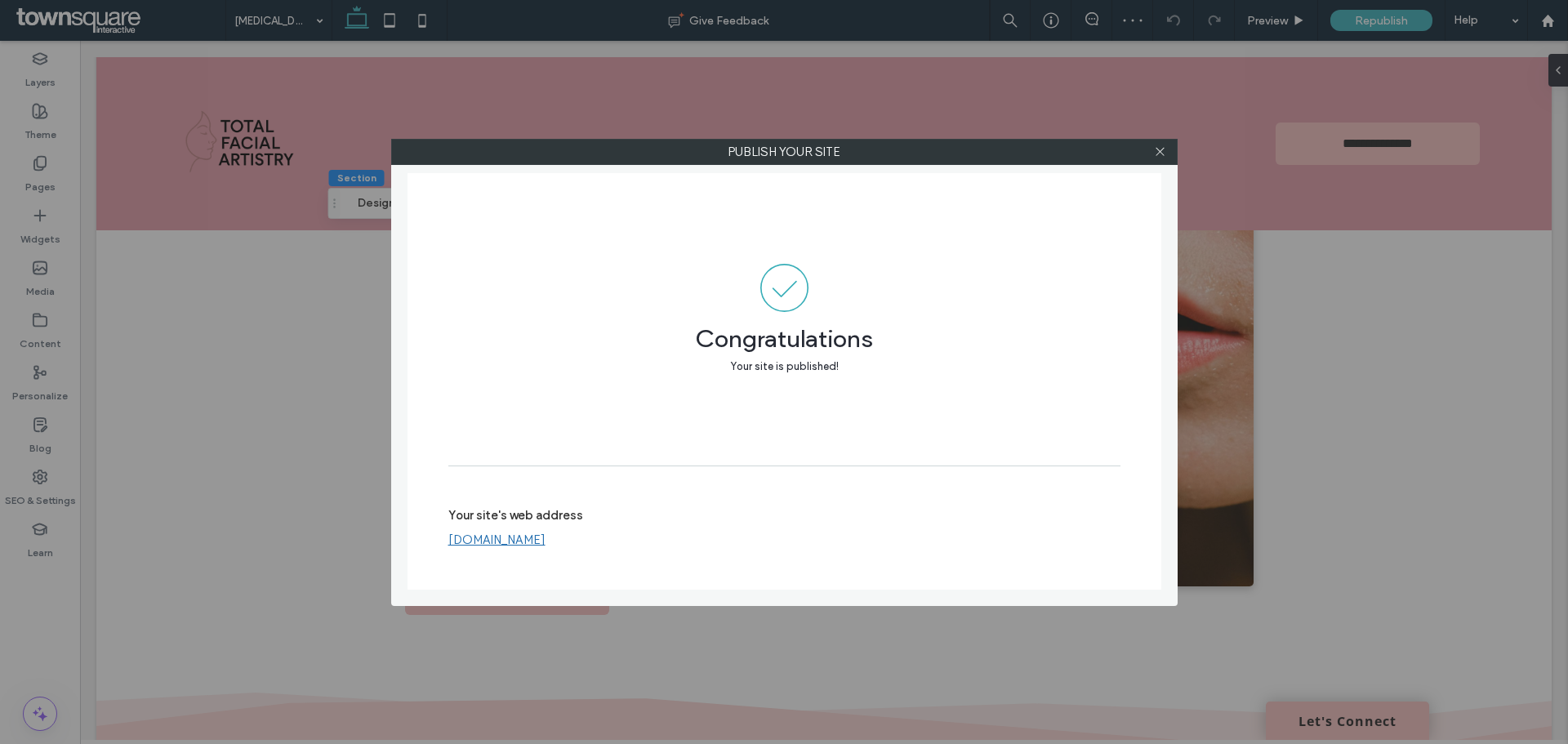
click at [1166, 147] on div at bounding box center [1160, 152] width 25 height 25
click at [1158, 151] on icon at bounding box center [1159, 152] width 12 height 12
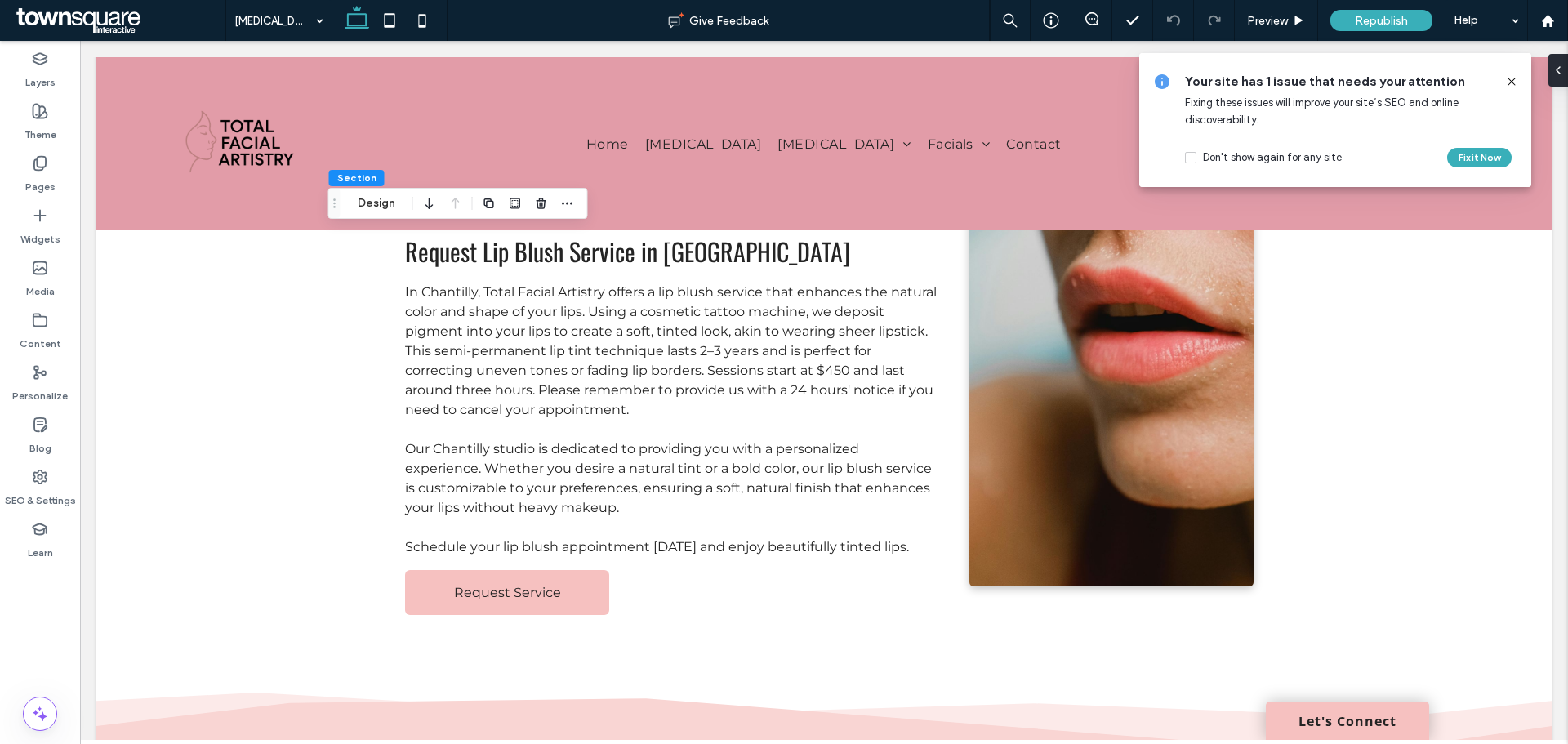
click at [1510, 83] on icon at bounding box center [1511, 81] width 13 height 13
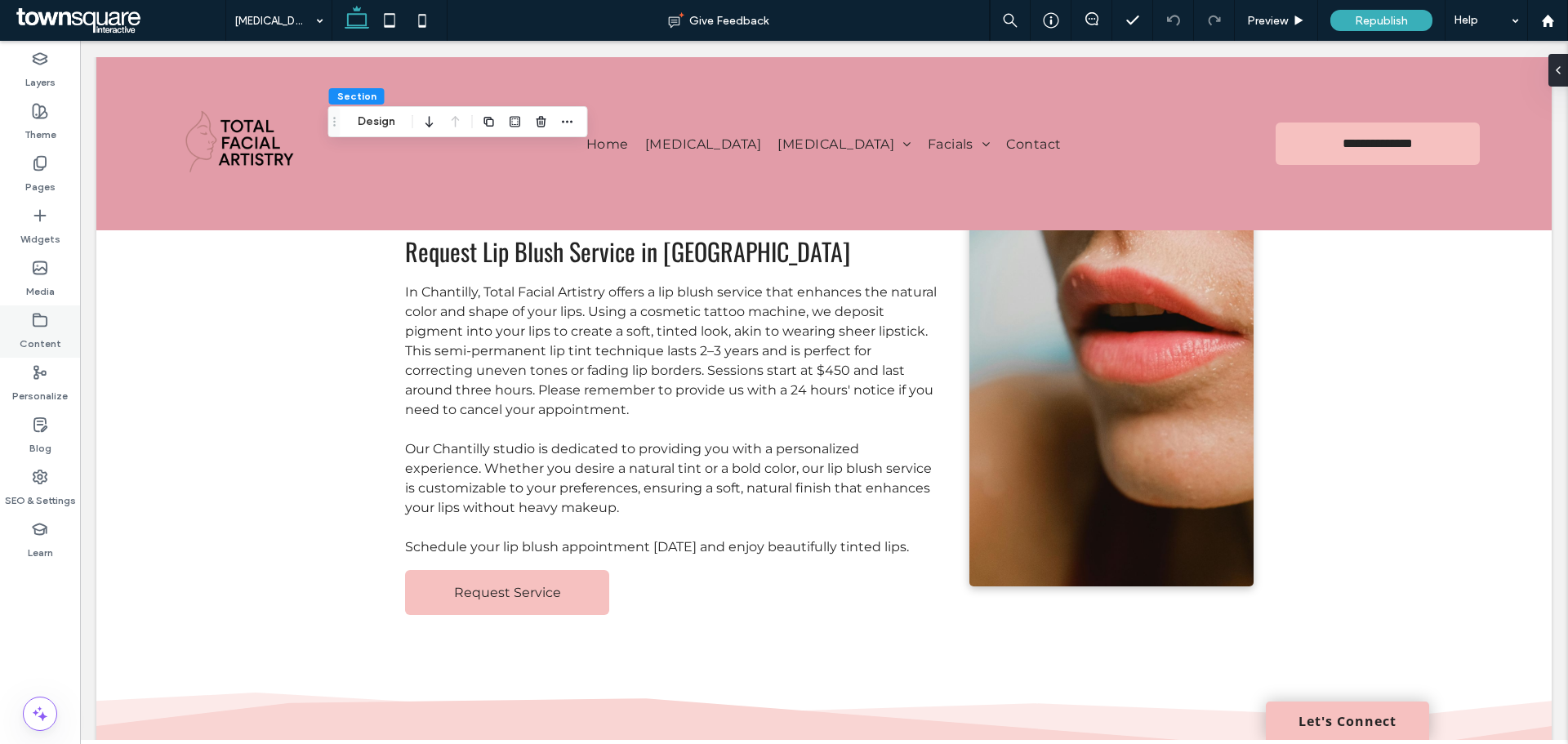
click at [26, 318] on div "Content" at bounding box center [39, 331] width 80 height 52
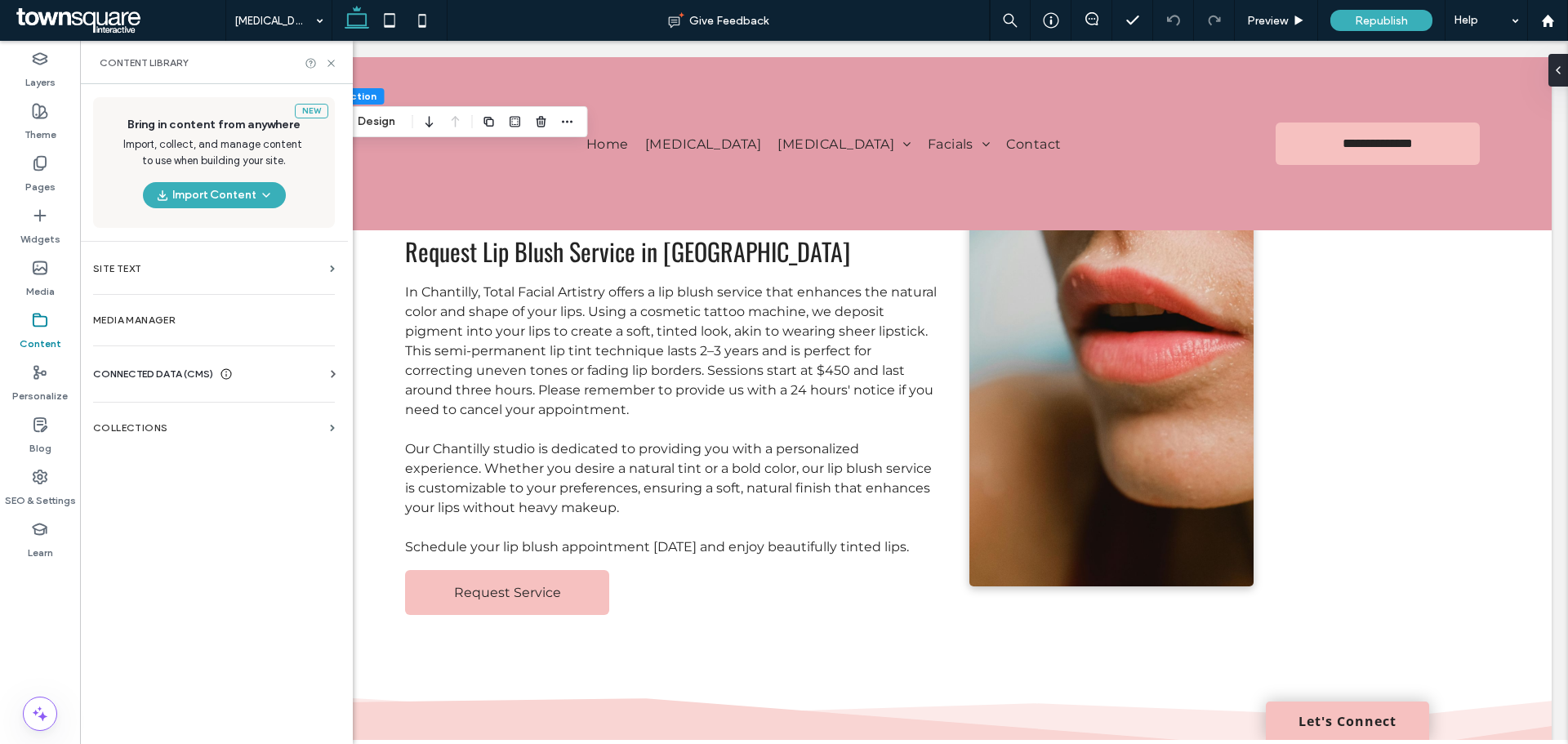
click at [137, 379] on span "CONNECTED DATA (CMS)" at bounding box center [154, 373] width 120 height 17
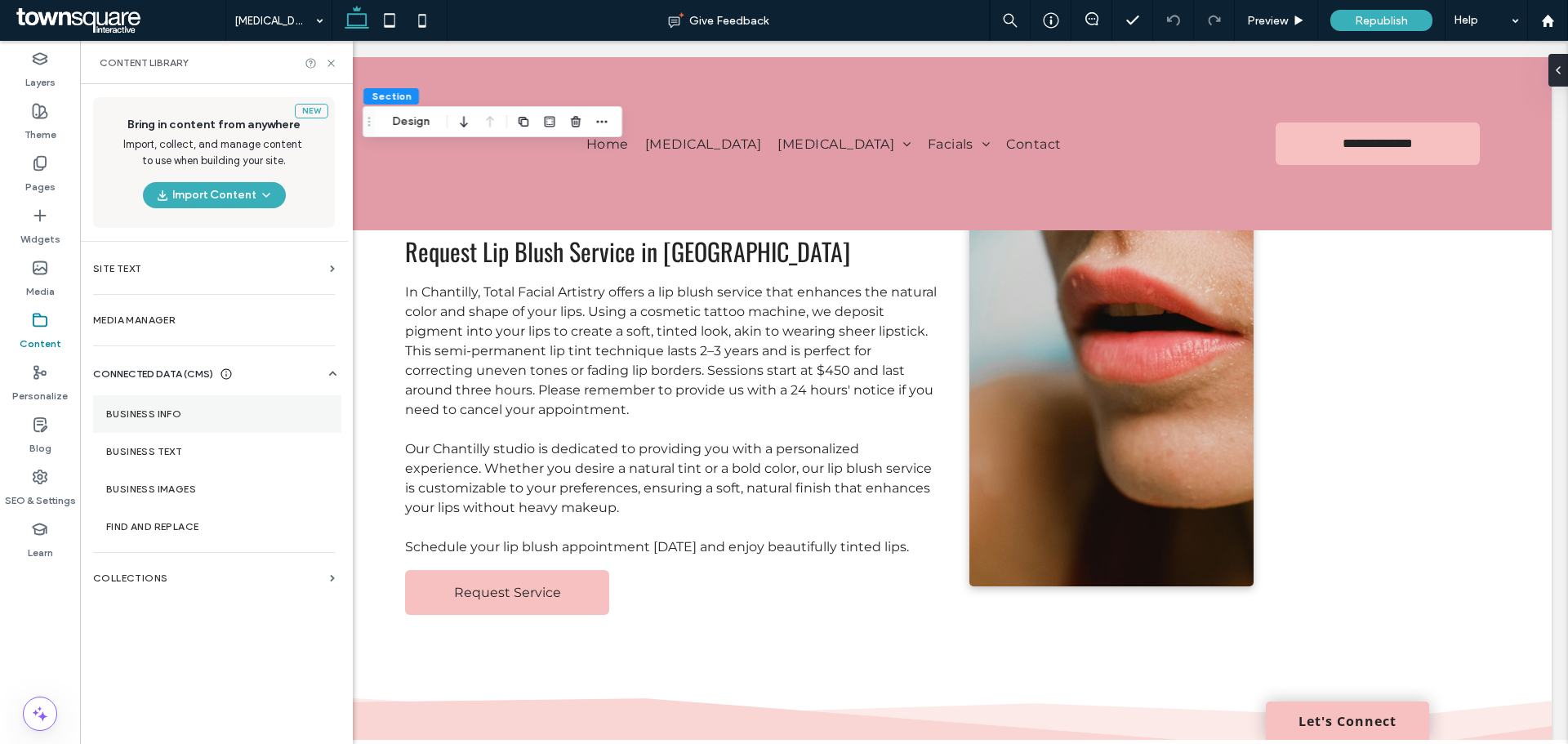
click at [171, 415] on label "Business Info" at bounding box center [217, 414] width 222 height 12
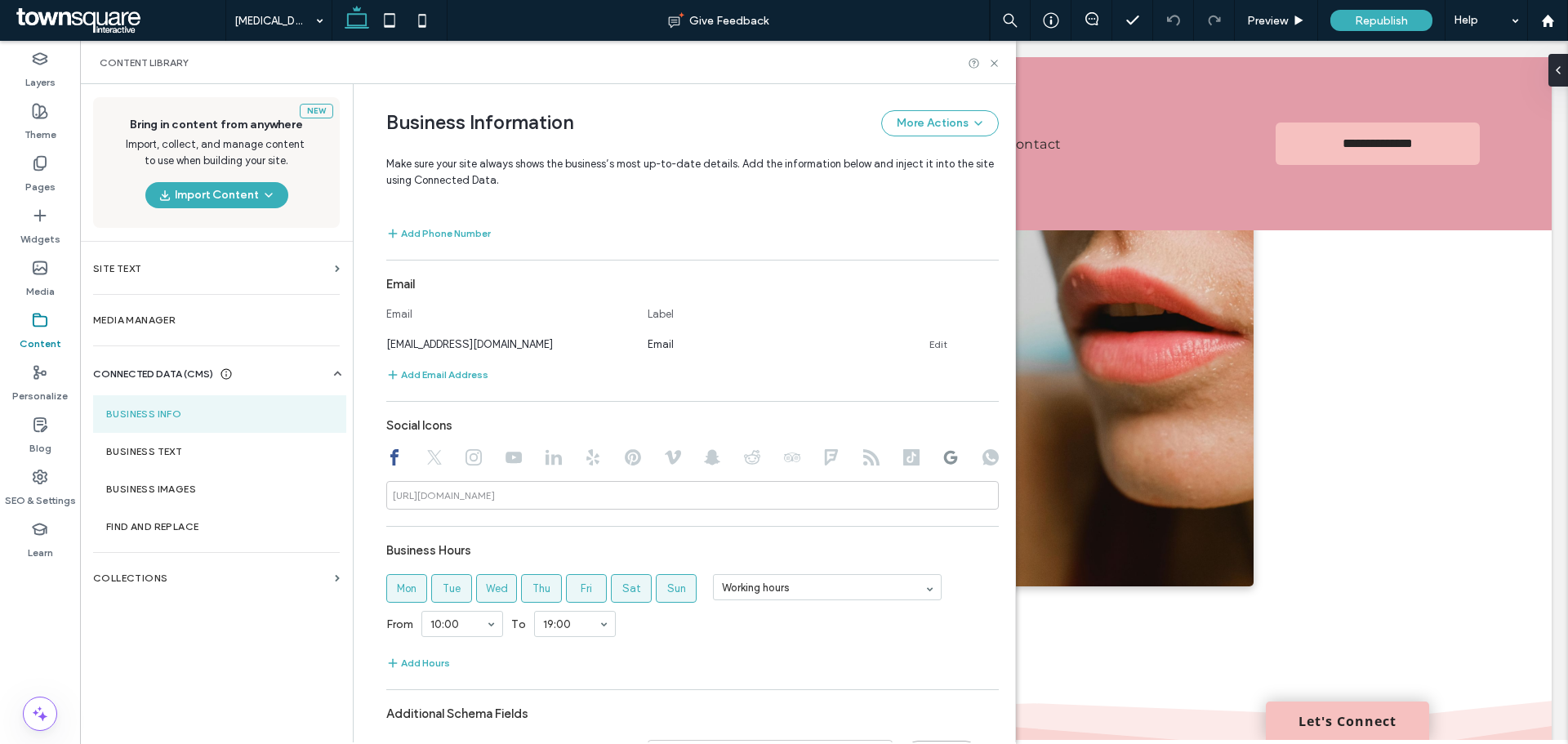
scroll to position [597, 0]
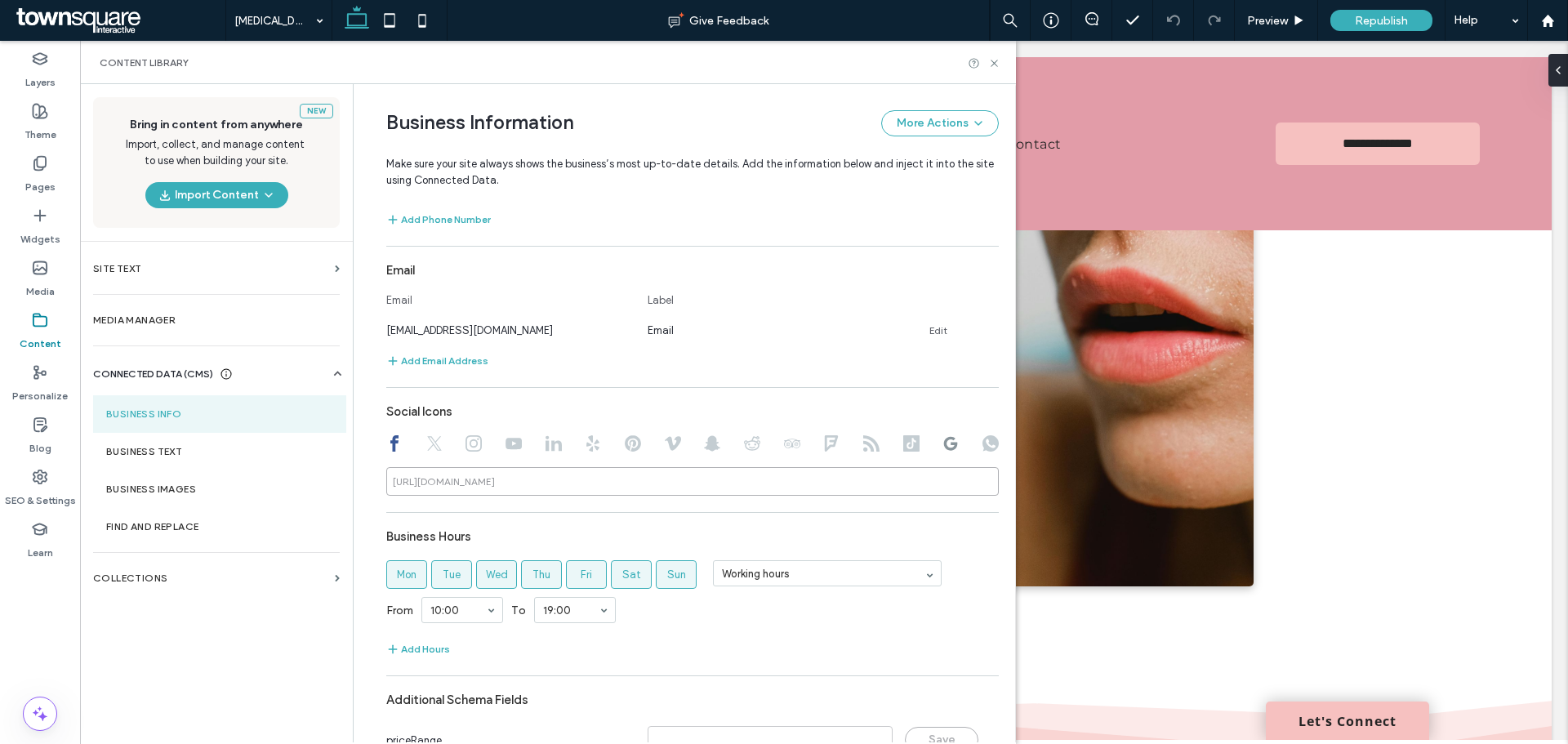
click at [522, 485] on input at bounding box center [692, 481] width 613 height 29
click at [588, 488] on input at bounding box center [692, 481] width 613 height 29
paste input "**********"
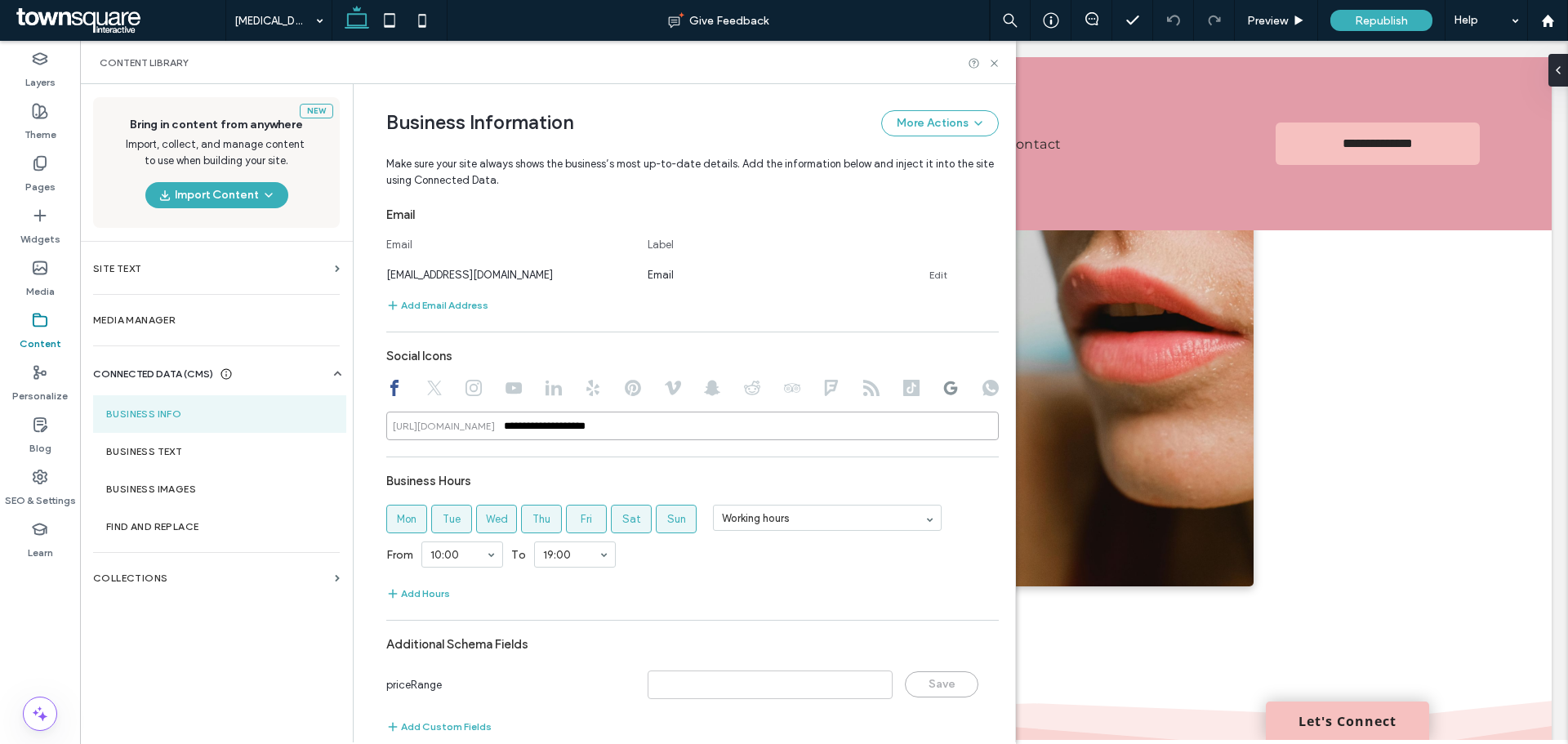
scroll to position [676, 0]
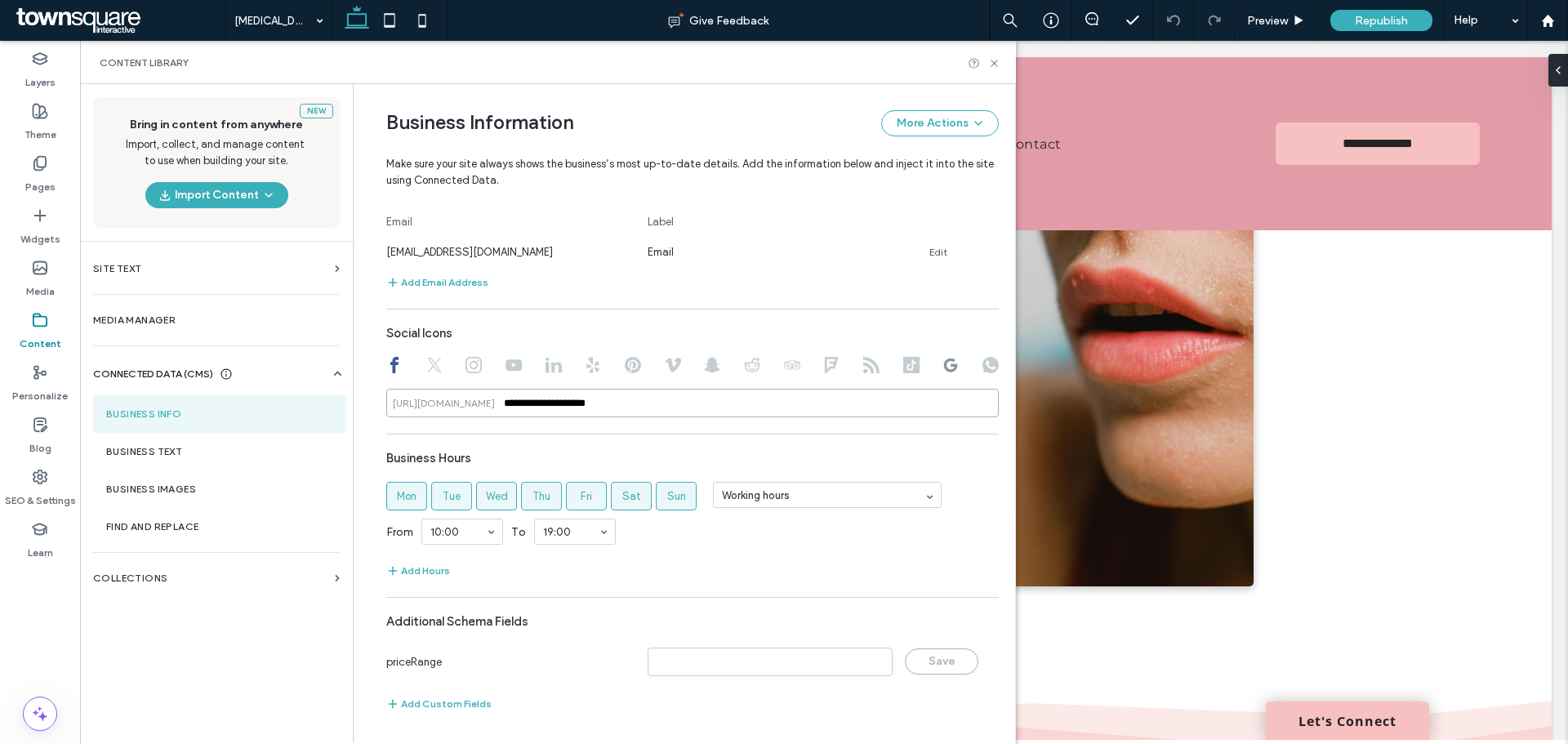
click at [496, 407] on input "**********" at bounding box center [692, 403] width 613 height 29
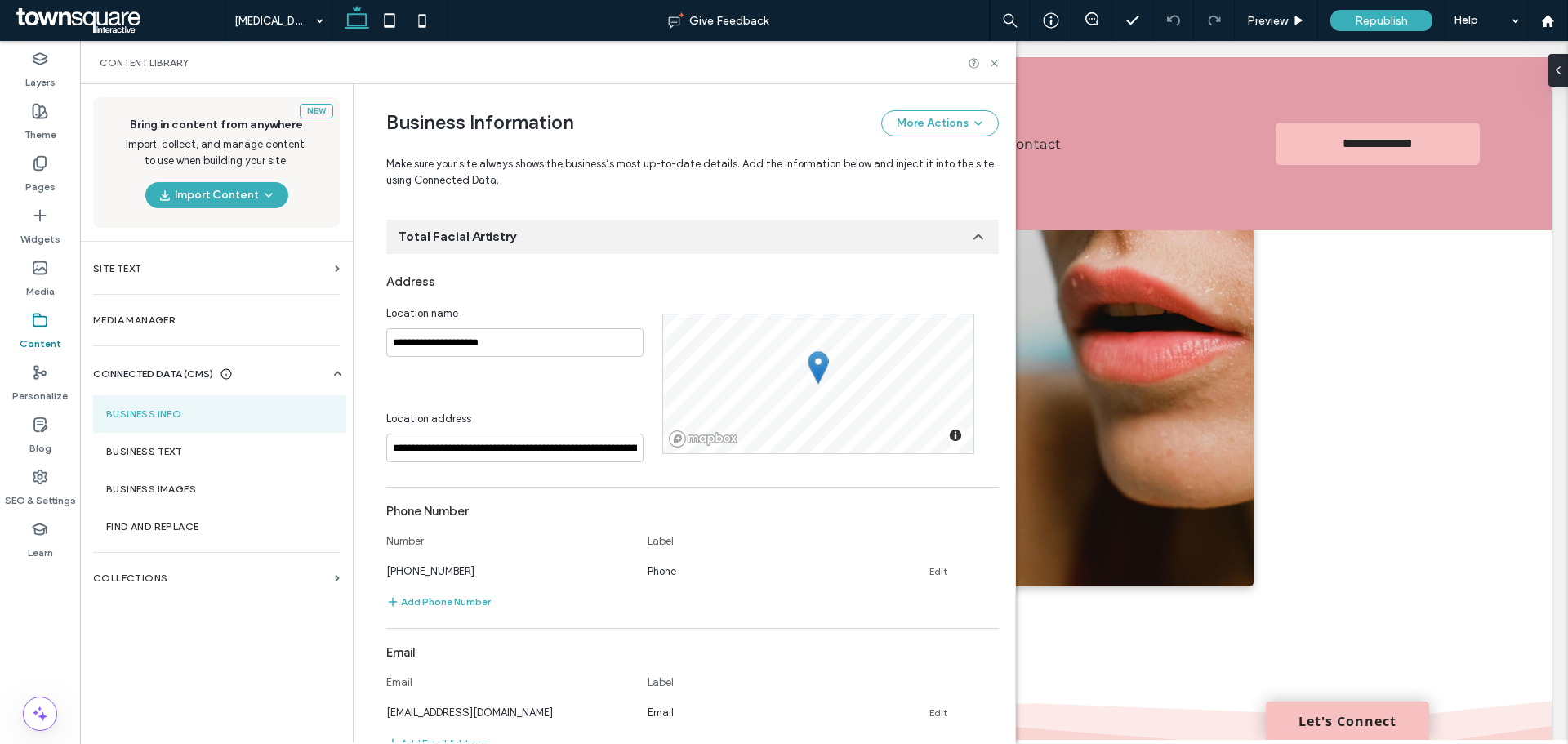
scroll to position [185, 0]
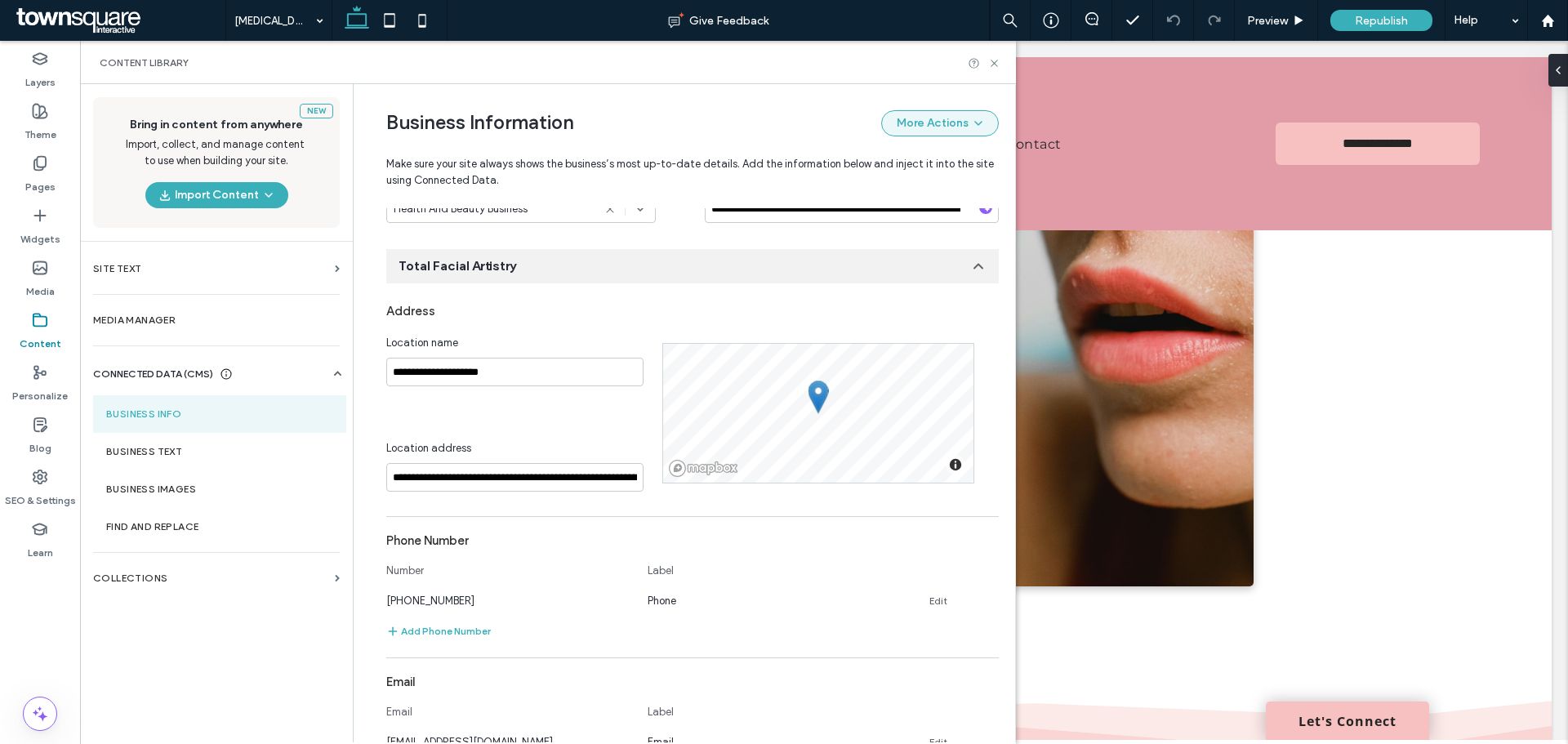
type input "**********"
click at [959, 122] on button "More Actions" at bounding box center [939, 123] width 117 height 27
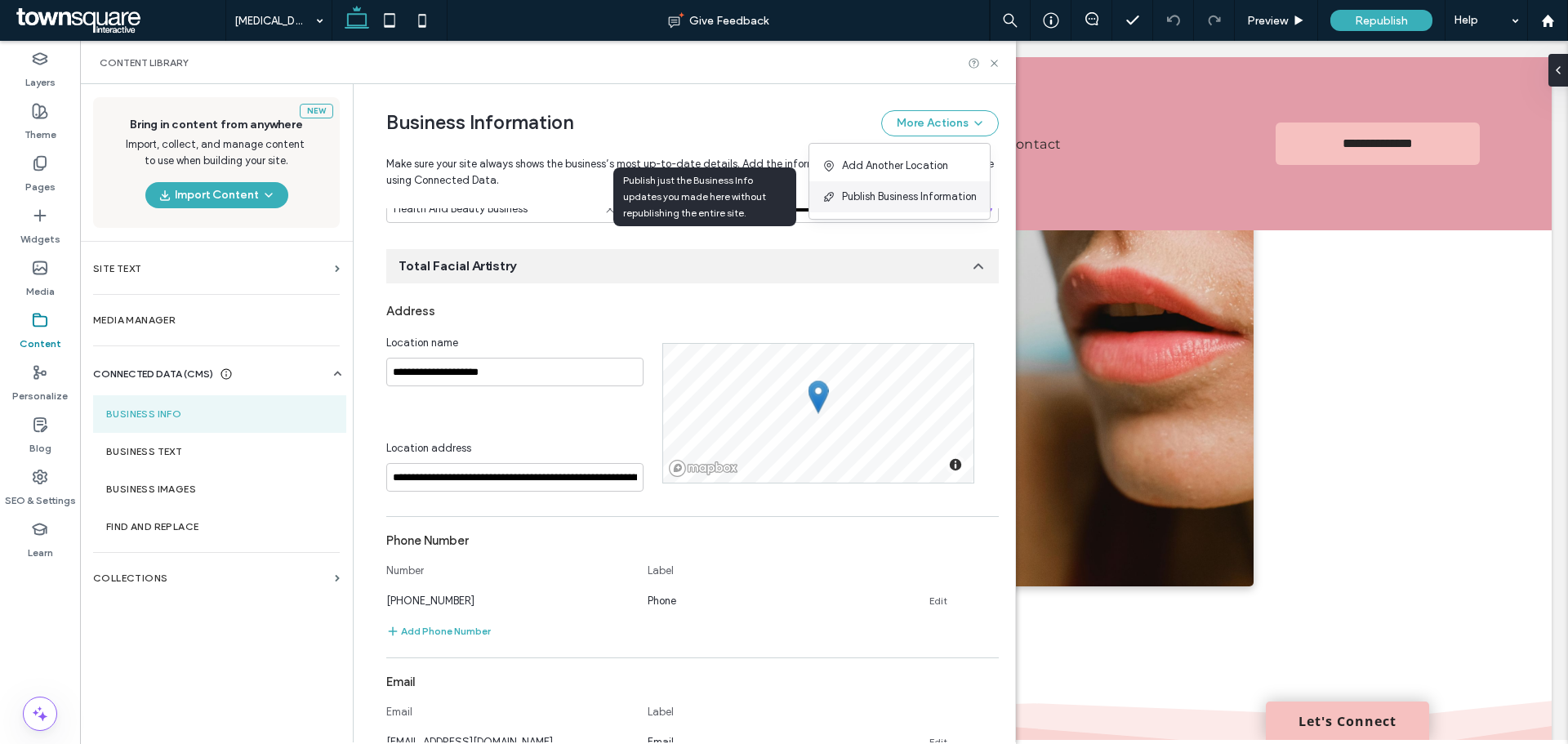
click at [929, 193] on span "Publish Business Information" at bounding box center [909, 196] width 135 height 17
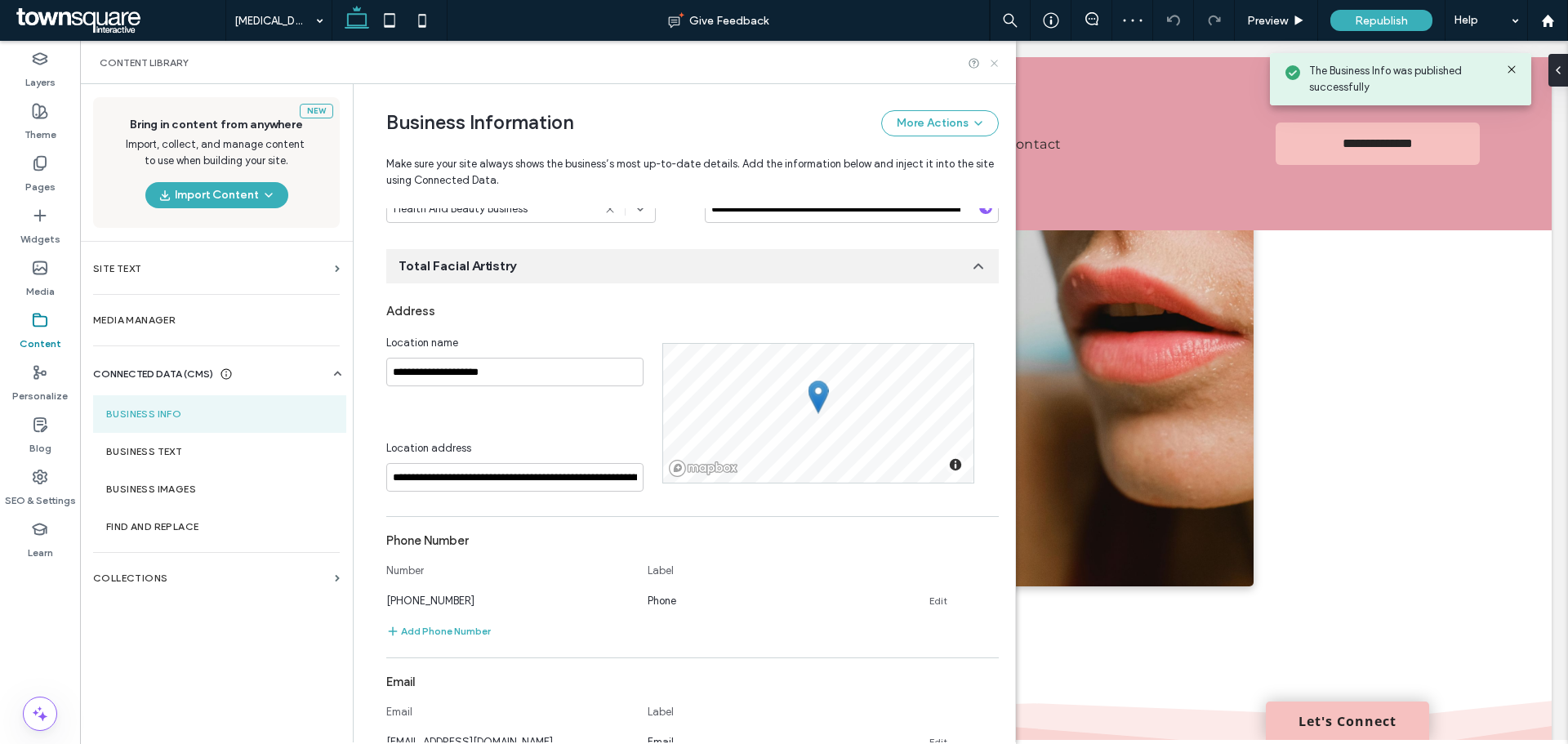
click at [990, 65] on icon at bounding box center [994, 63] width 12 height 12
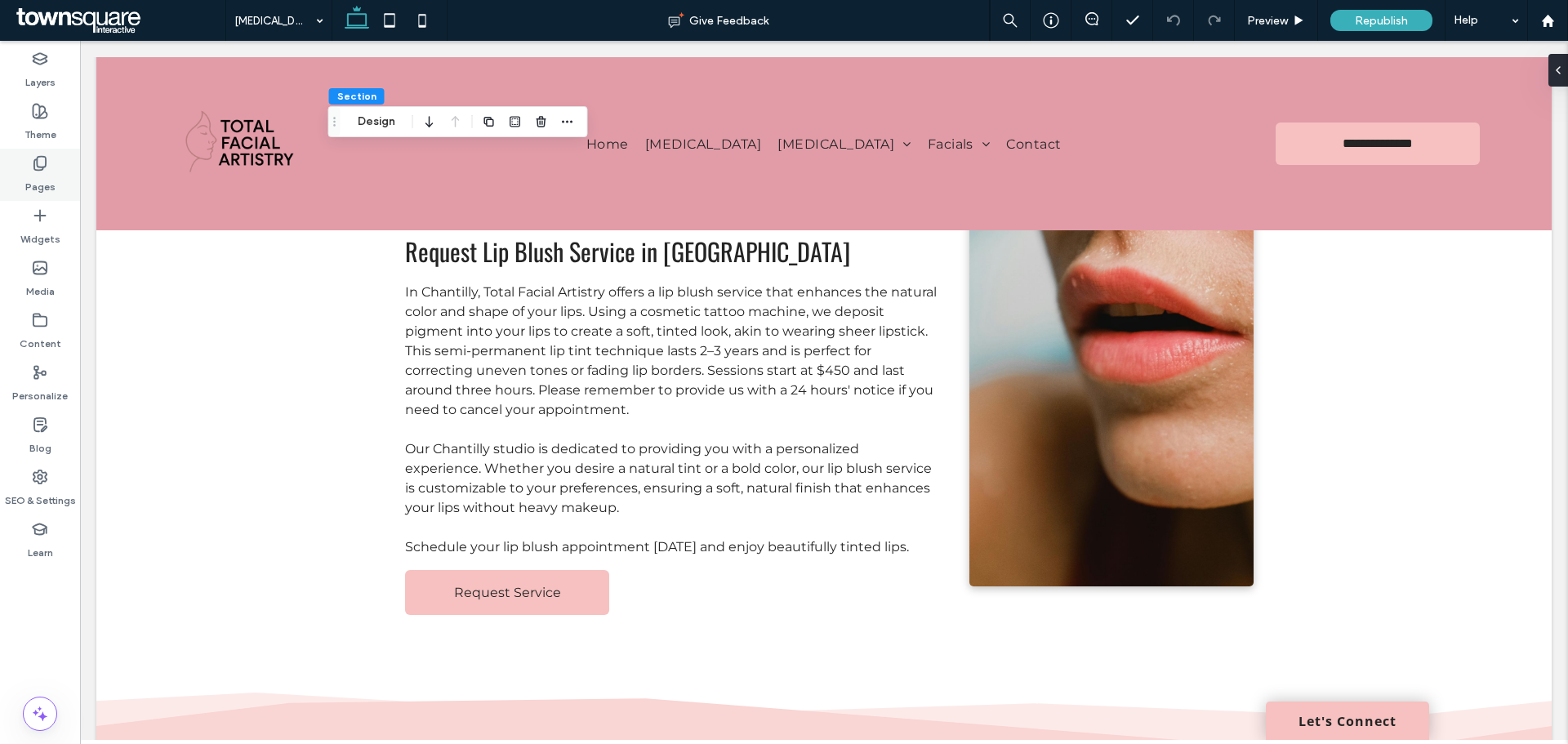
drag, startPoint x: 49, startPoint y: 160, endPoint x: 59, endPoint y: 195, distance: 36.4
click at [49, 160] on div "Pages" at bounding box center [39, 174] width 80 height 52
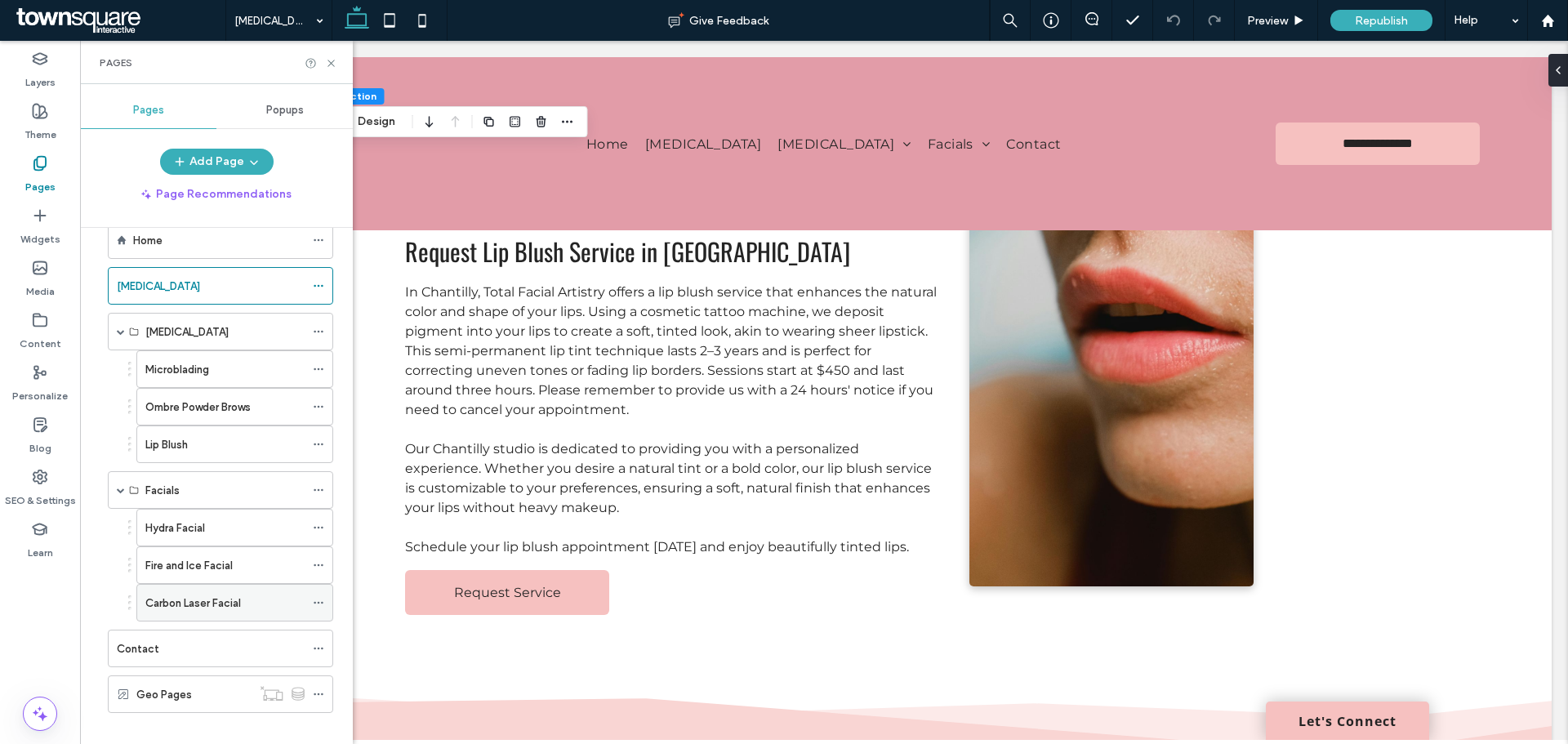
scroll to position [52, 0]
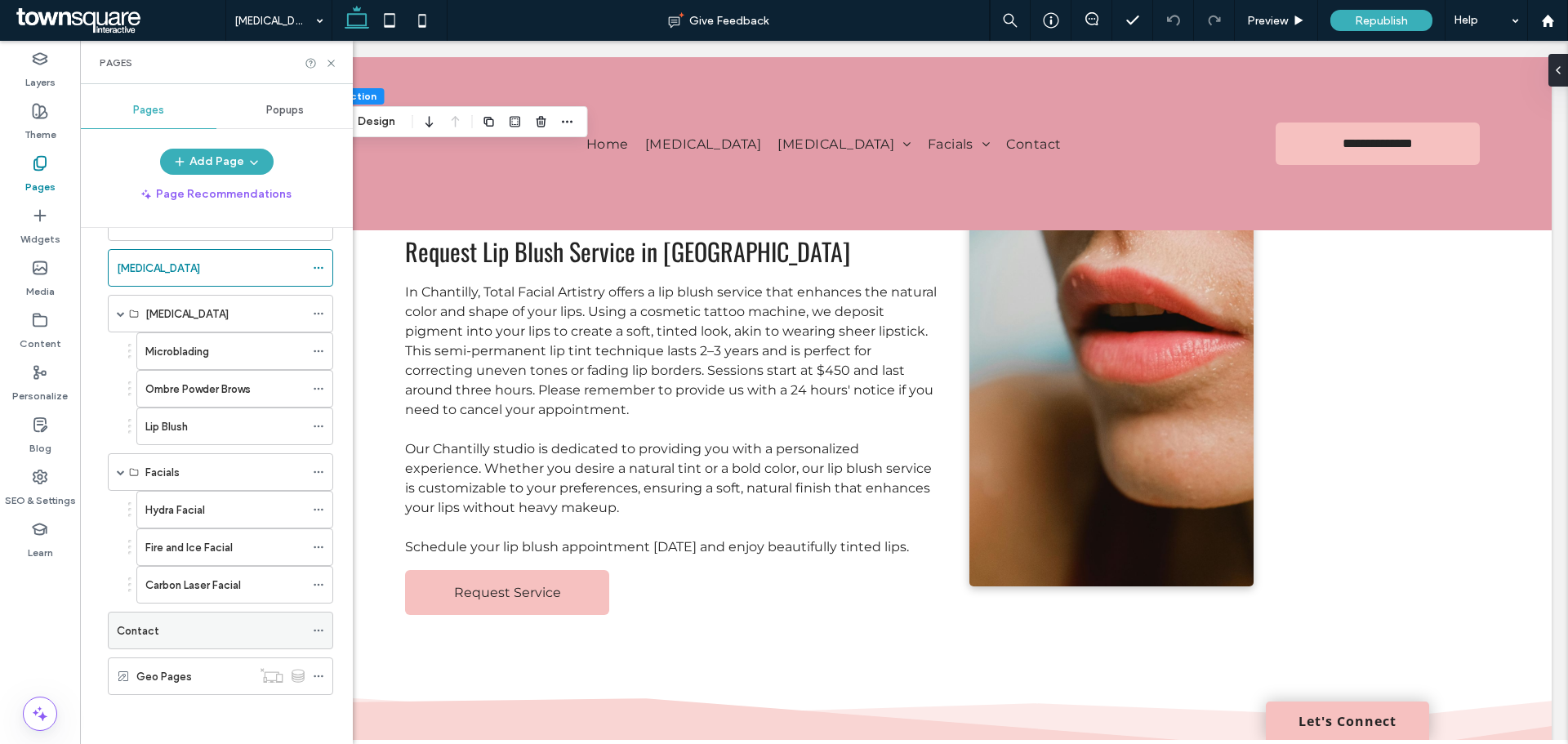
click at [161, 636] on div "Contact" at bounding box center [211, 631] width 188 height 17
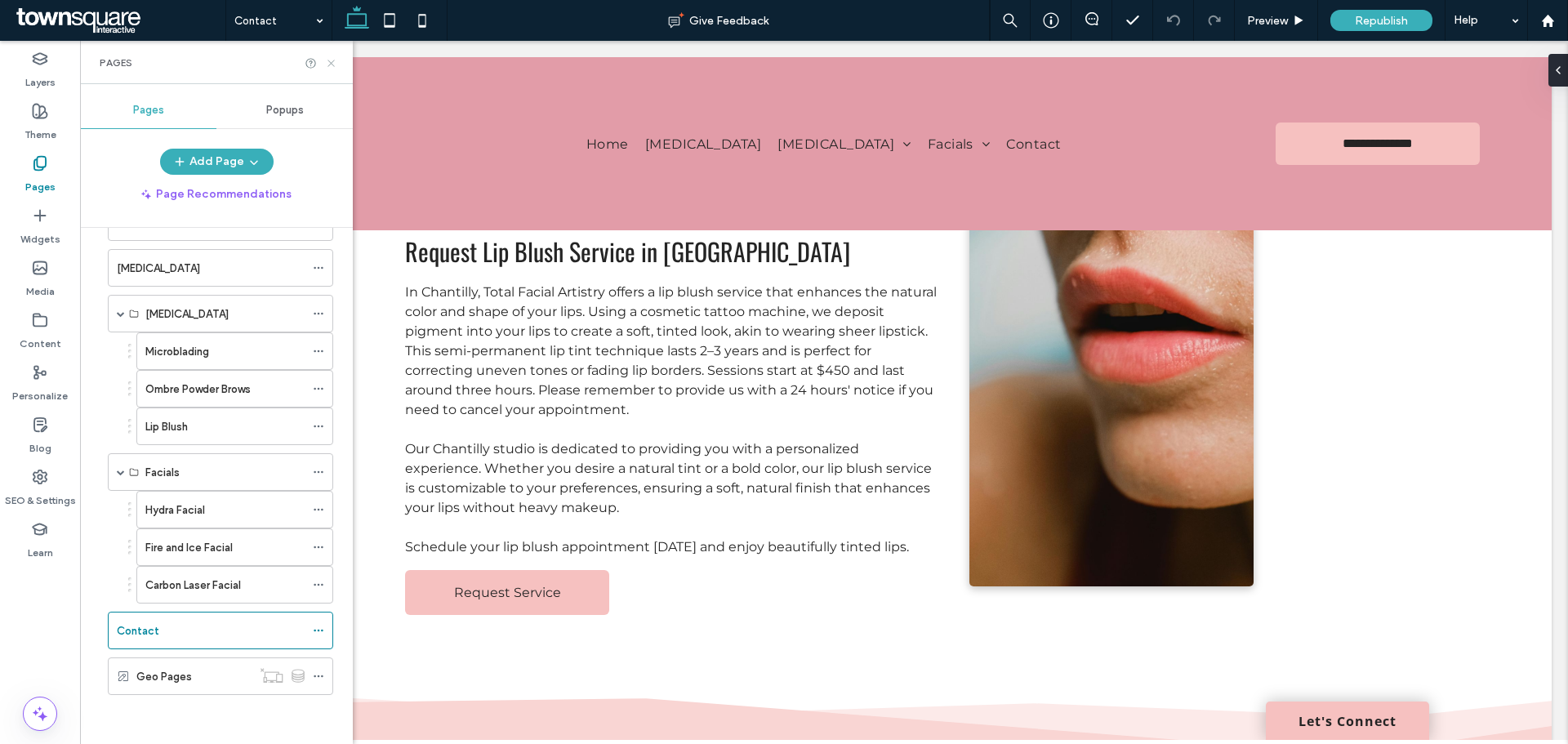
click at [332, 62] on use at bounding box center [330, 63] width 7 height 7
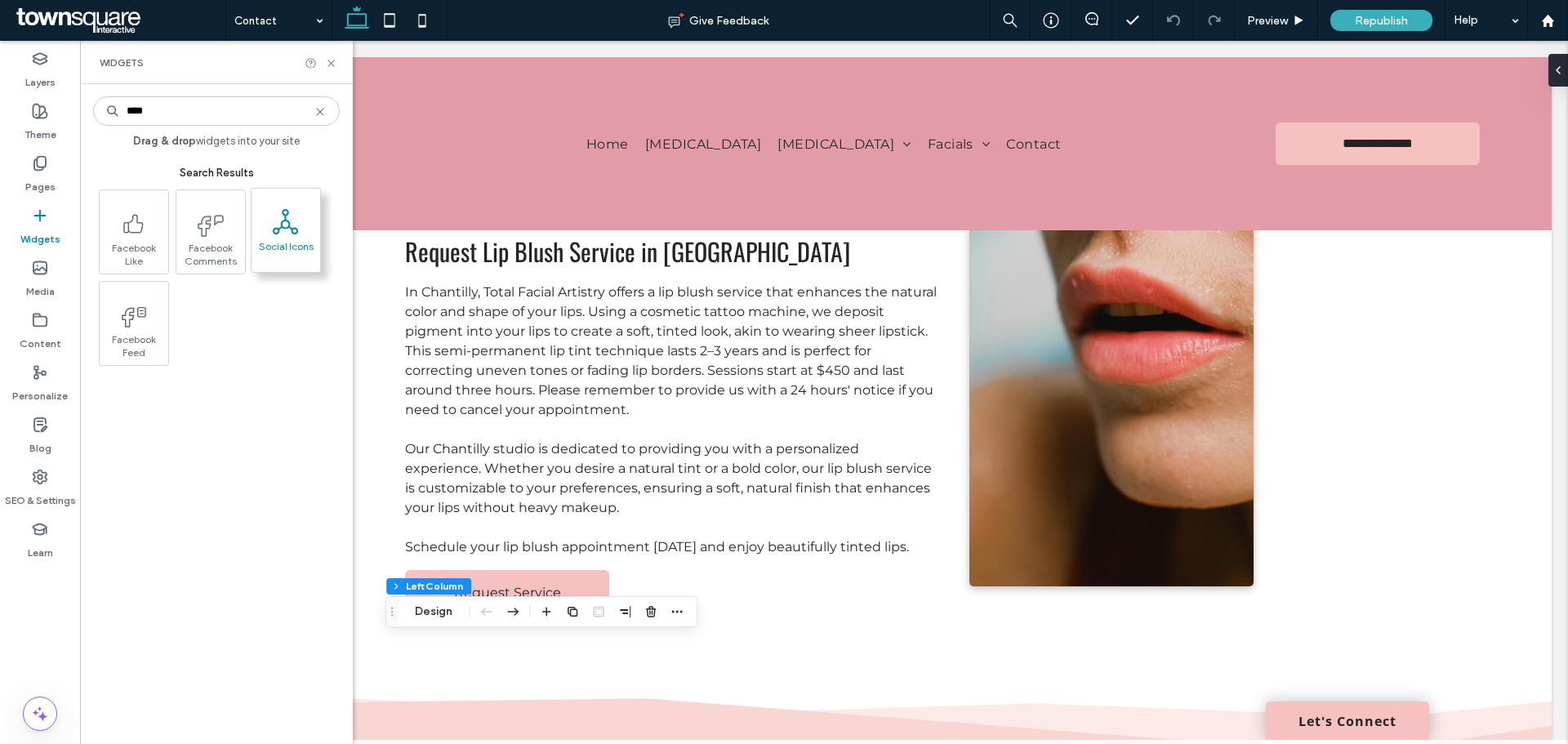
type input "****"
click at [266, 230] on span at bounding box center [286, 221] width 69 height 36
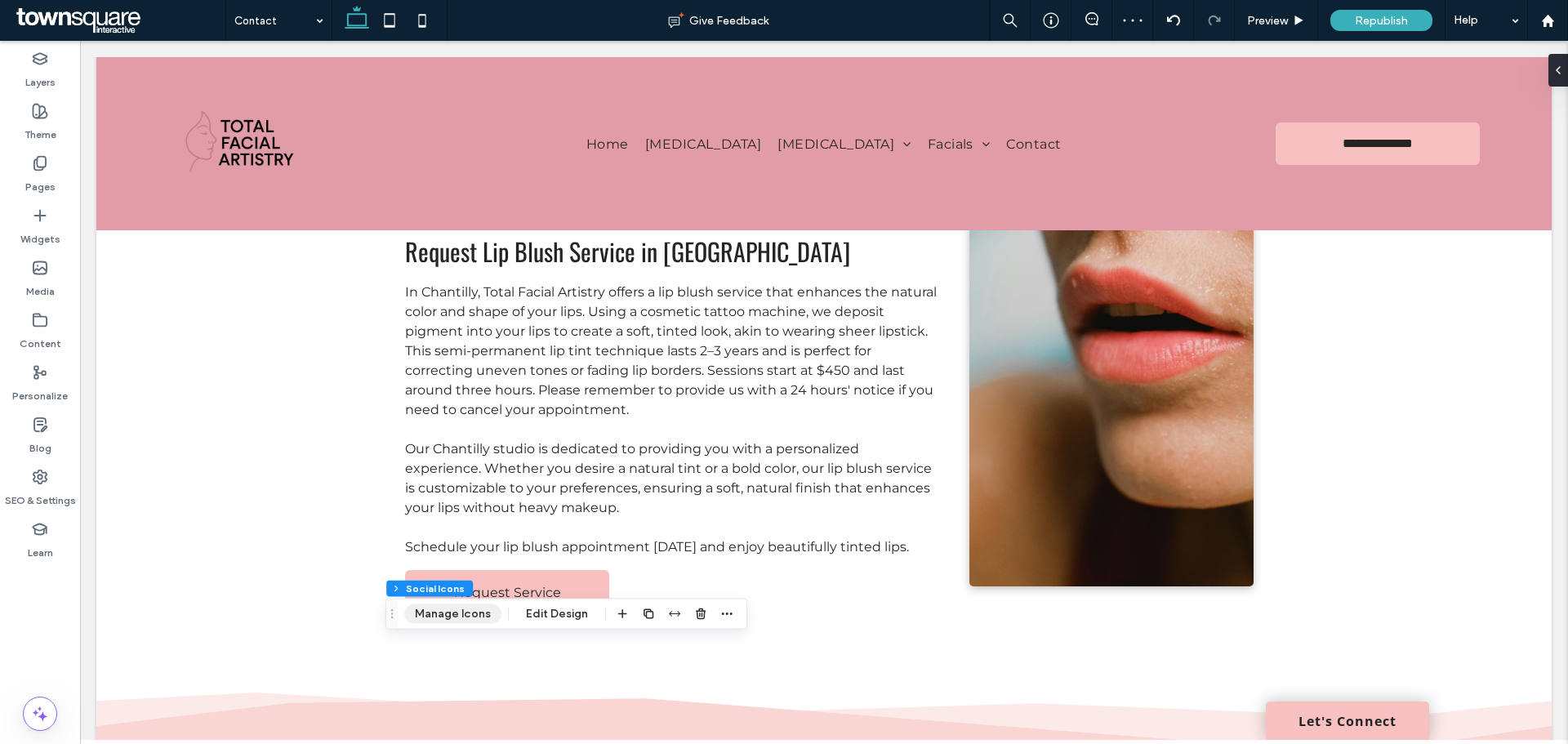
click at [450, 605] on button "Manage Icons" at bounding box center [452, 614] width 98 height 20
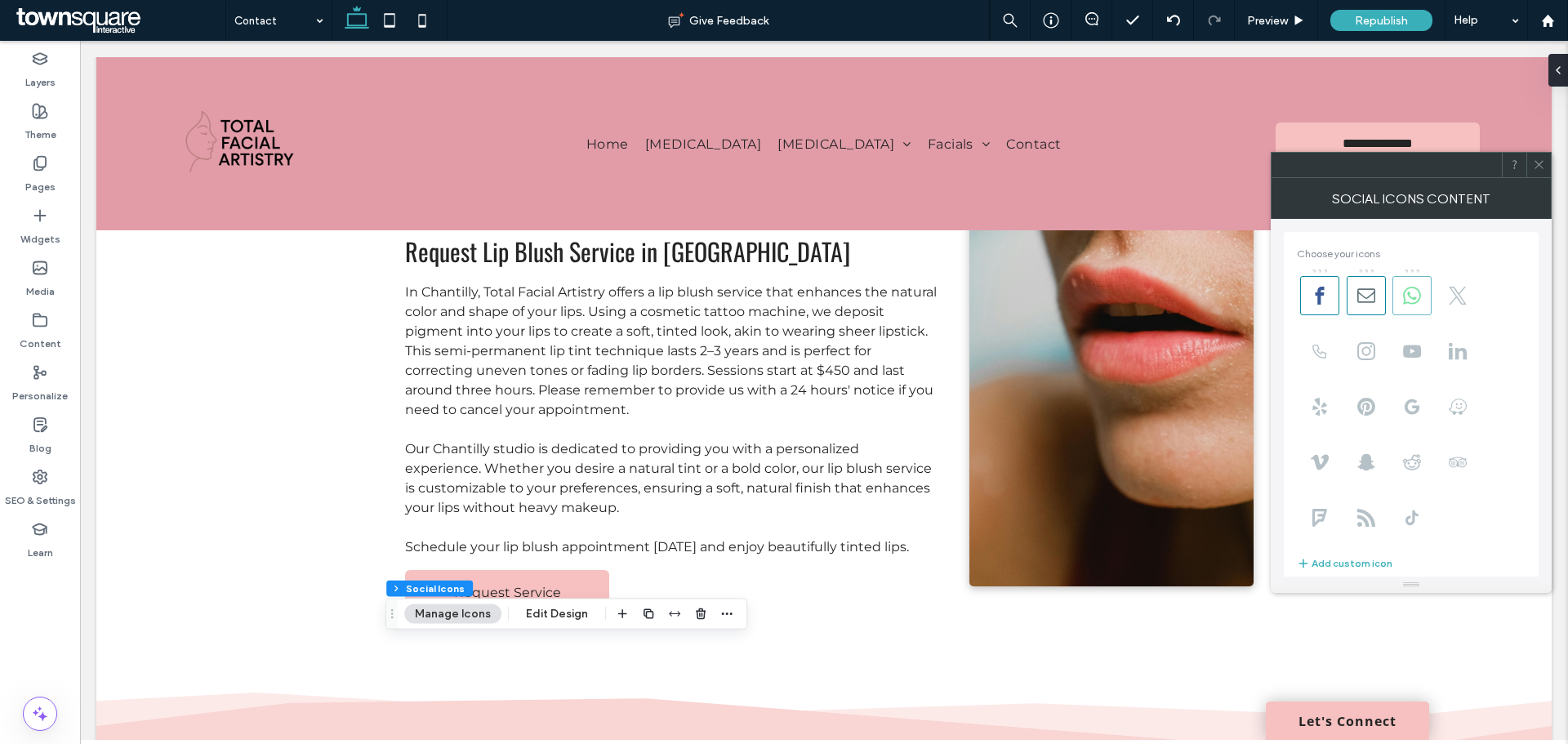
click at [1418, 291] on use at bounding box center [1411, 296] width 18 height 18
click at [1373, 290] on icon at bounding box center [1366, 296] width 18 height 18
click at [548, 615] on button "Edit Design" at bounding box center [556, 614] width 84 height 20
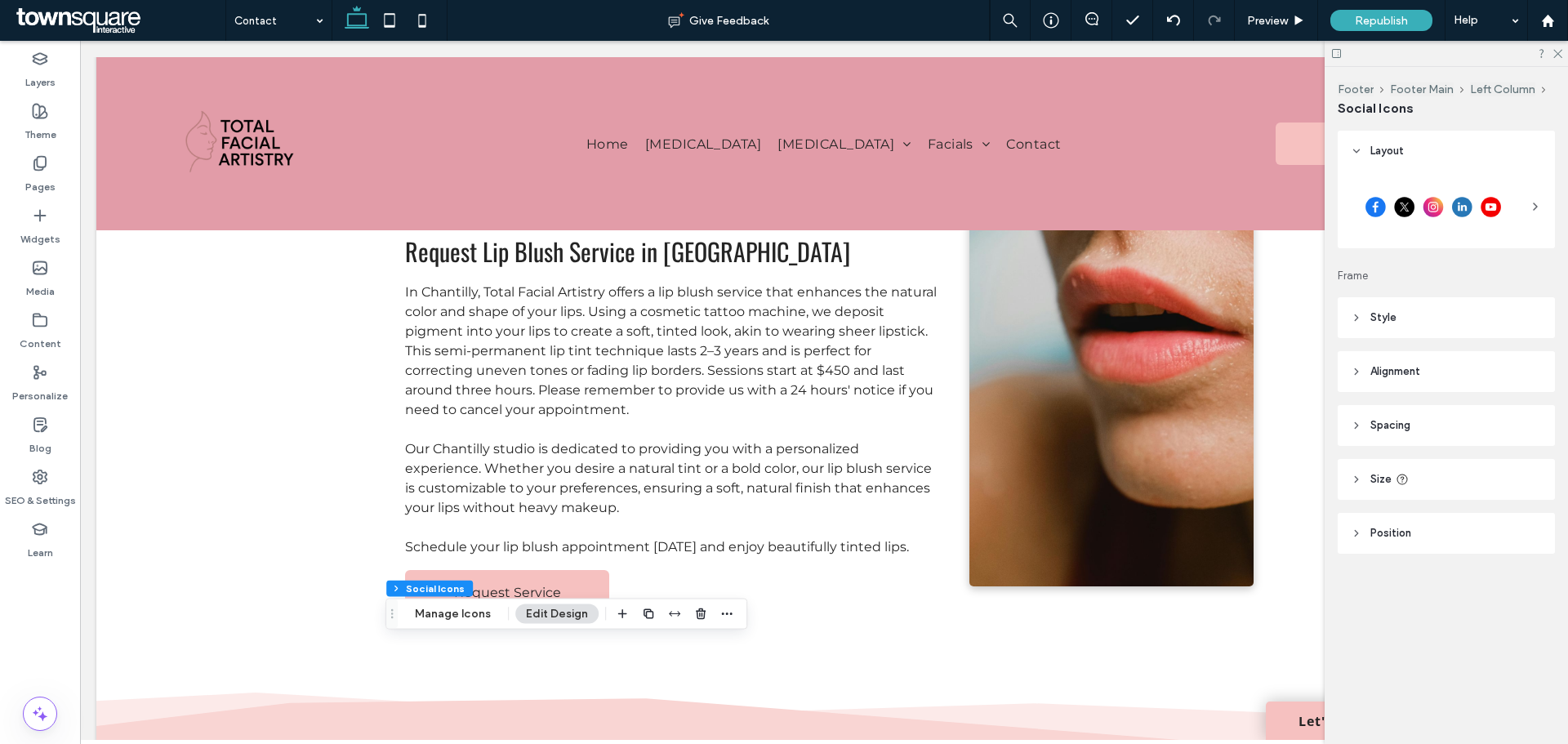
click at [1352, 316] on icon at bounding box center [1356, 318] width 12 height 12
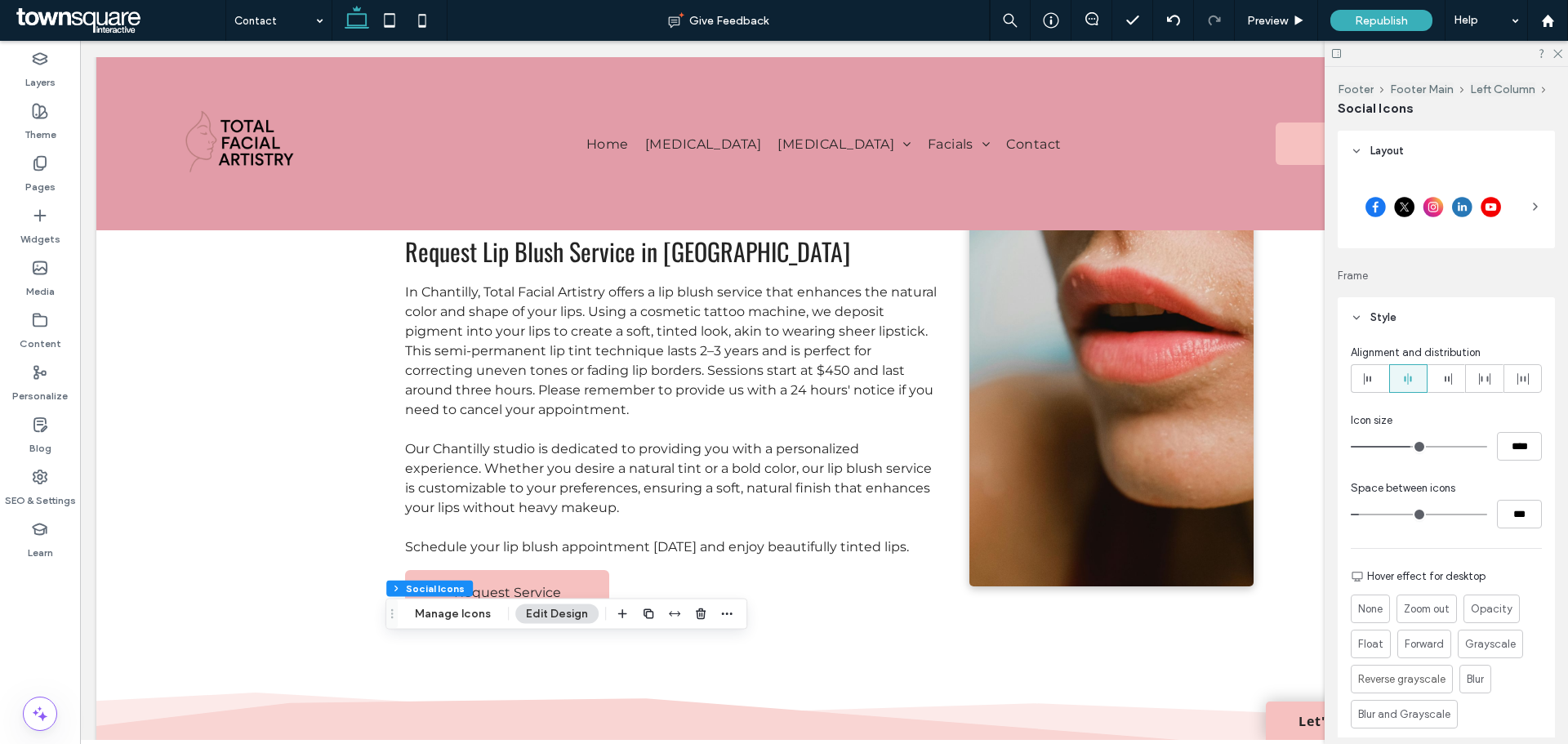
click at [1351, 313] on icon at bounding box center [1356, 318] width 12 height 12
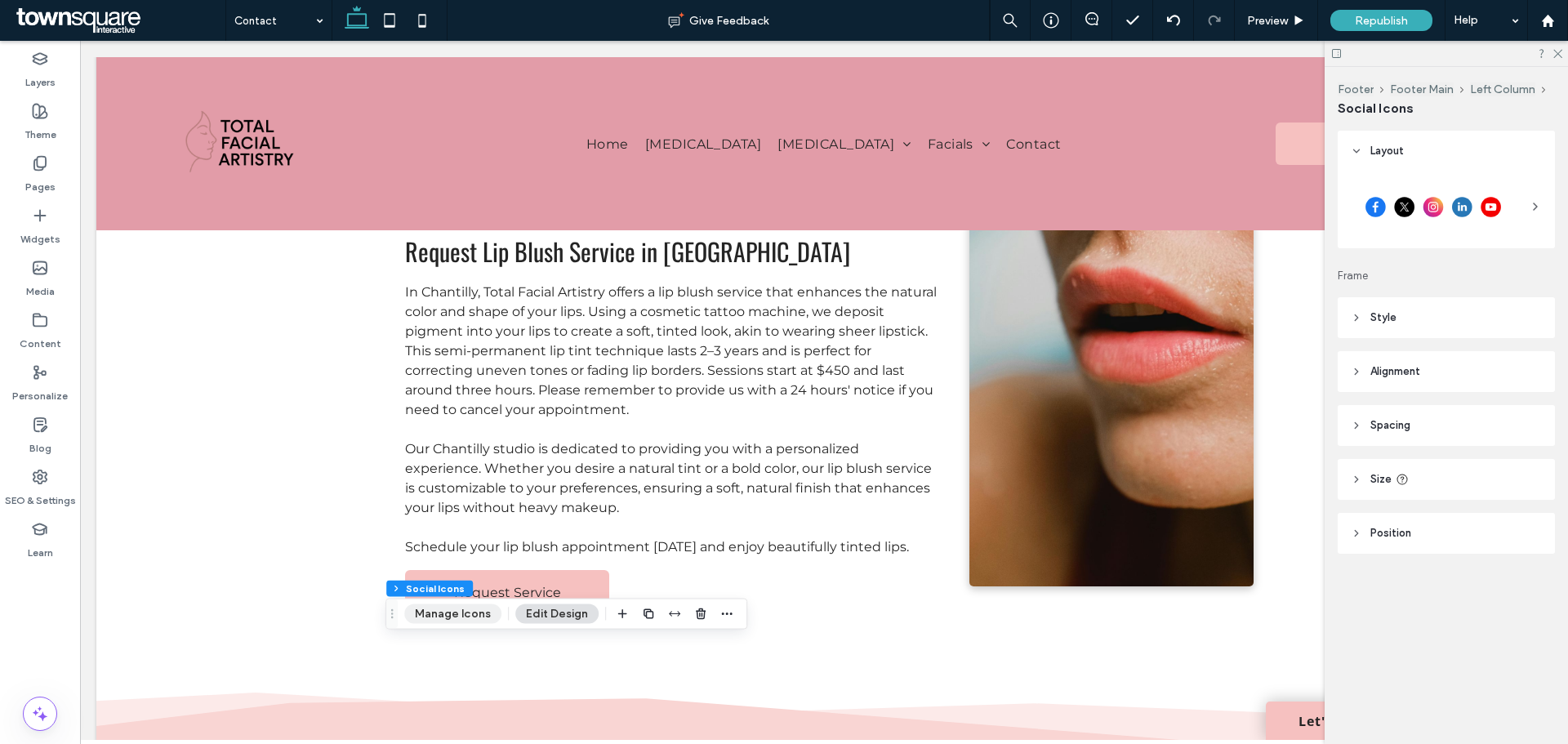
click at [461, 618] on button "Manage Icons" at bounding box center [452, 614] width 98 height 20
click at [471, 611] on button "Manage Icons" at bounding box center [452, 614] width 98 height 20
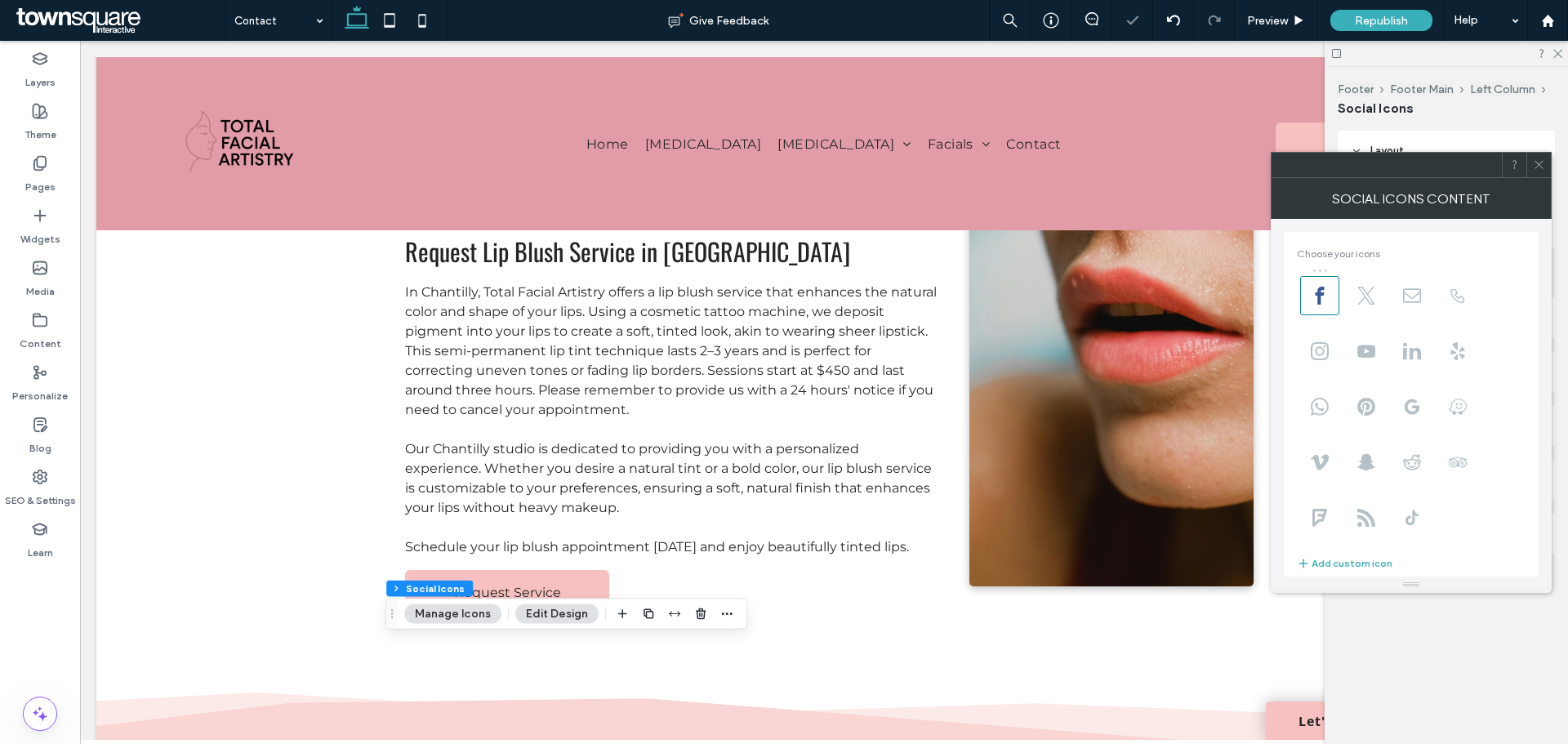
click at [1424, 247] on span "Choose your icons" at bounding box center [1410, 254] width 229 height 28
click at [1454, 467] on div "Add custom icon" at bounding box center [1410, 452] width 229 height 35
click at [1455, 466] on div "Add custom icon" at bounding box center [1410, 452] width 229 height 35
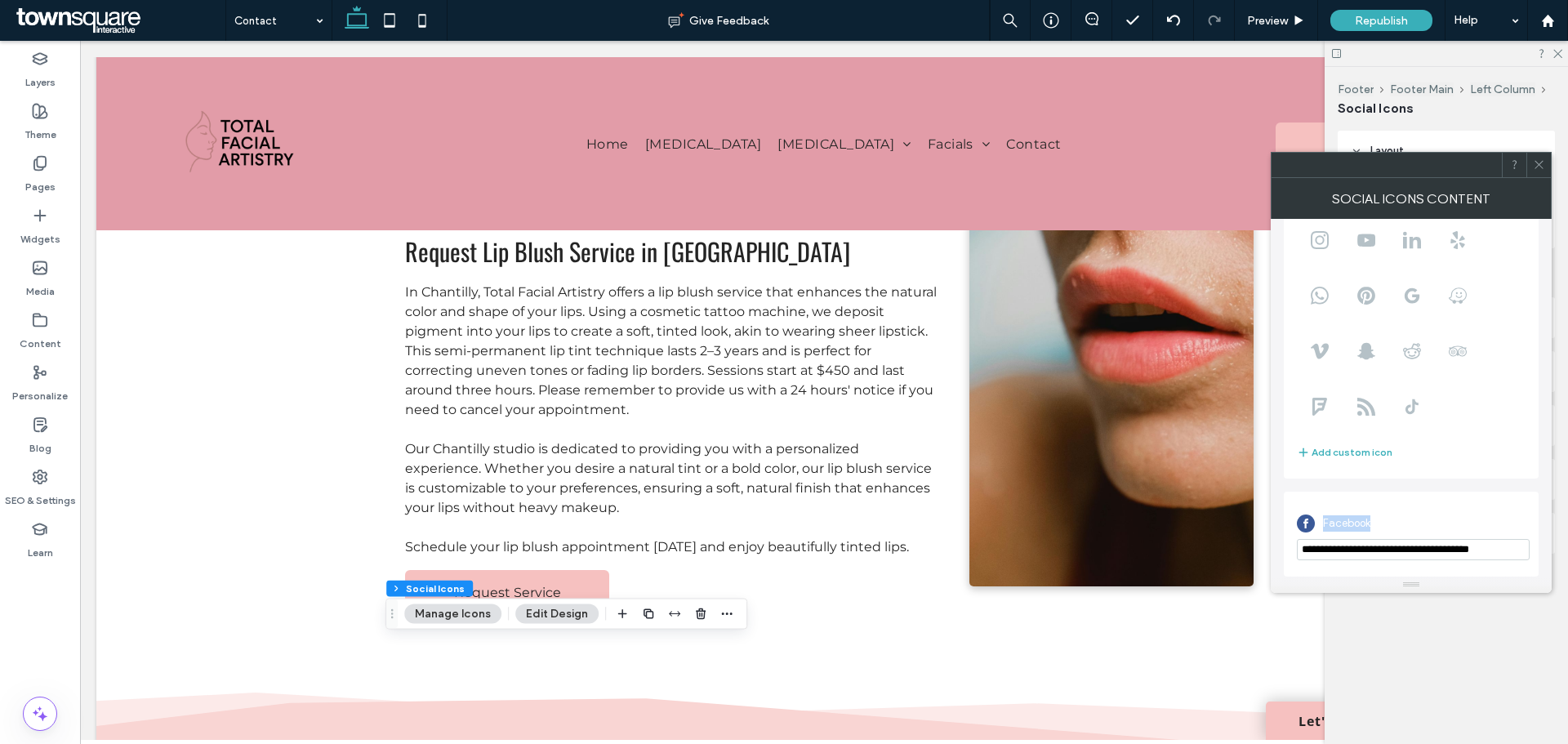
click at [1441, 500] on div "**********" at bounding box center [1410, 534] width 229 height 69
click at [1539, 168] on icon at bounding box center [1538, 165] width 12 height 12
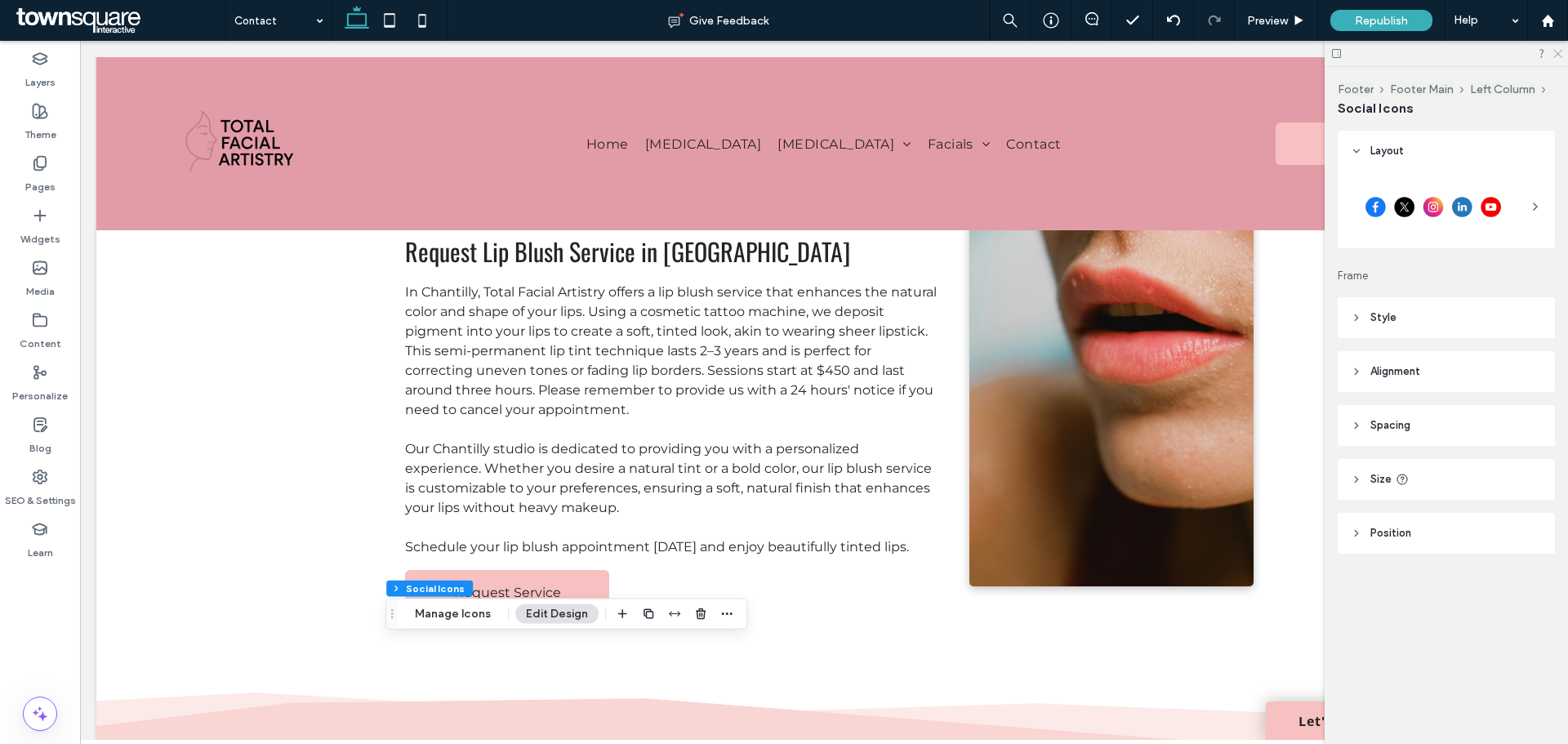
click at [1559, 57] on icon at bounding box center [1556, 52] width 11 height 11
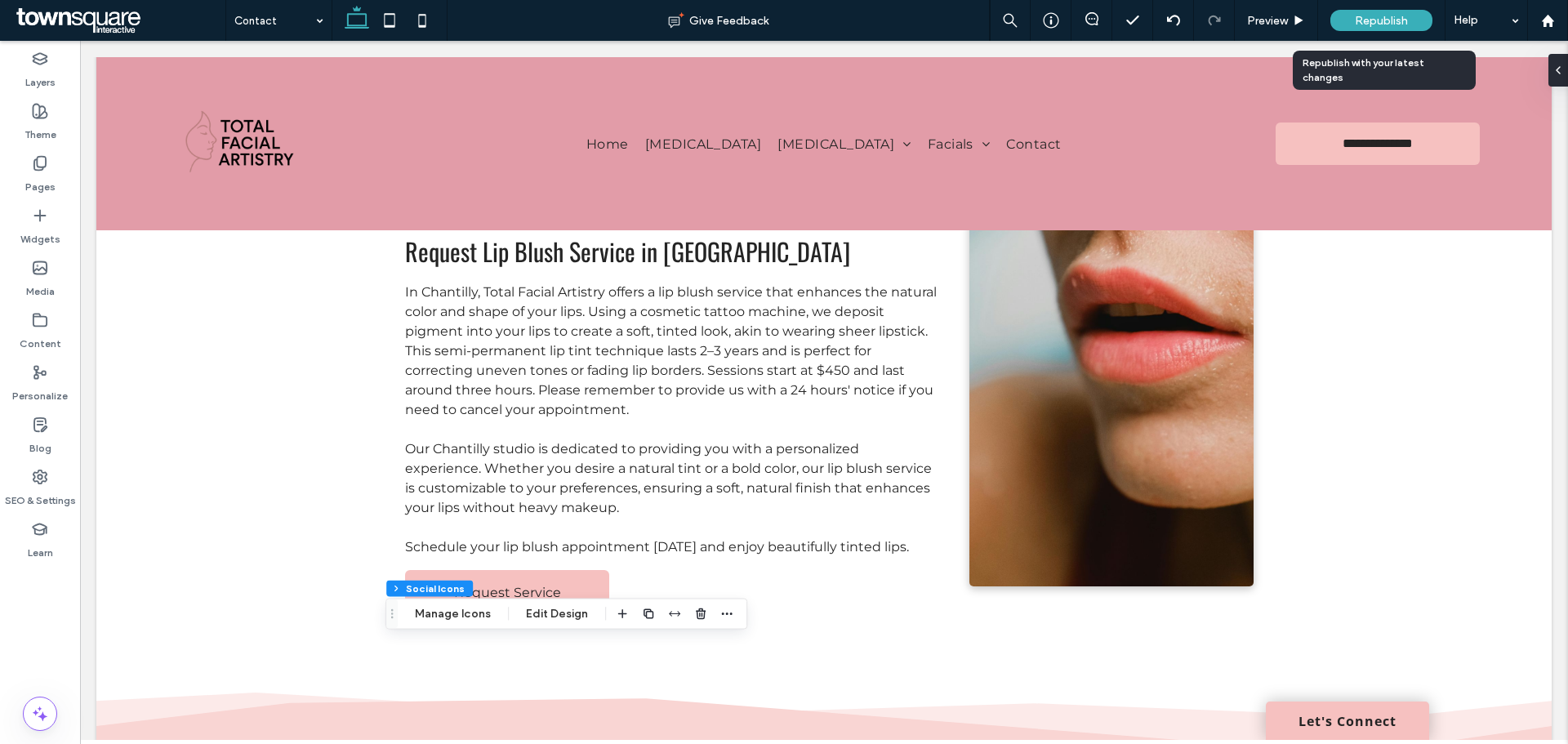
click at [1400, 16] on span "Republish" at bounding box center [1381, 21] width 53 height 14
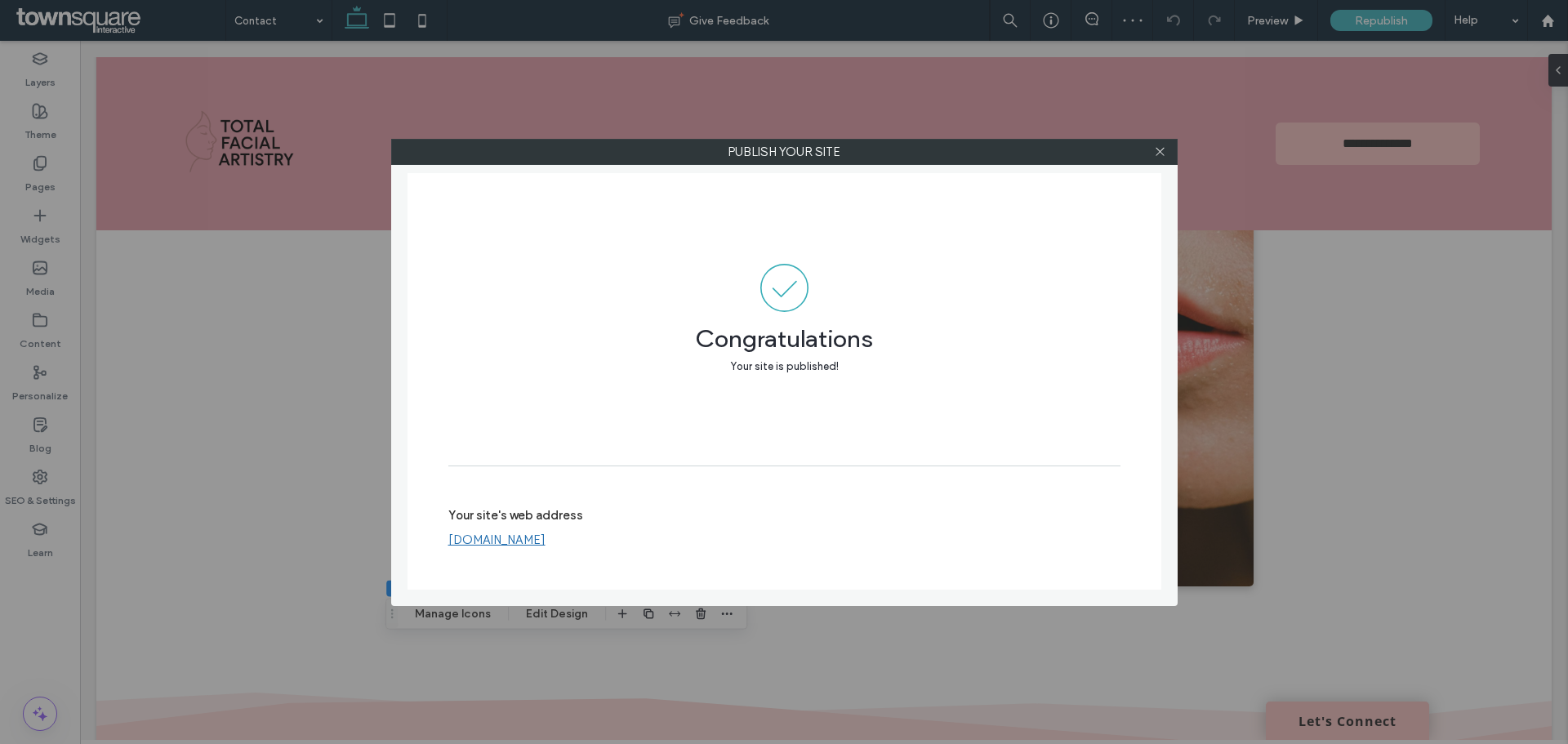
click at [1172, 149] on label "Publish your site" at bounding box center [784, 152] width 785 height 25
click at [1173, 151] on label "Publish your site" at bounding box center [784, 152] width 785 height 25
click at [1160, 155] on icon at bounding box center [1159, 152] width 12 height 12
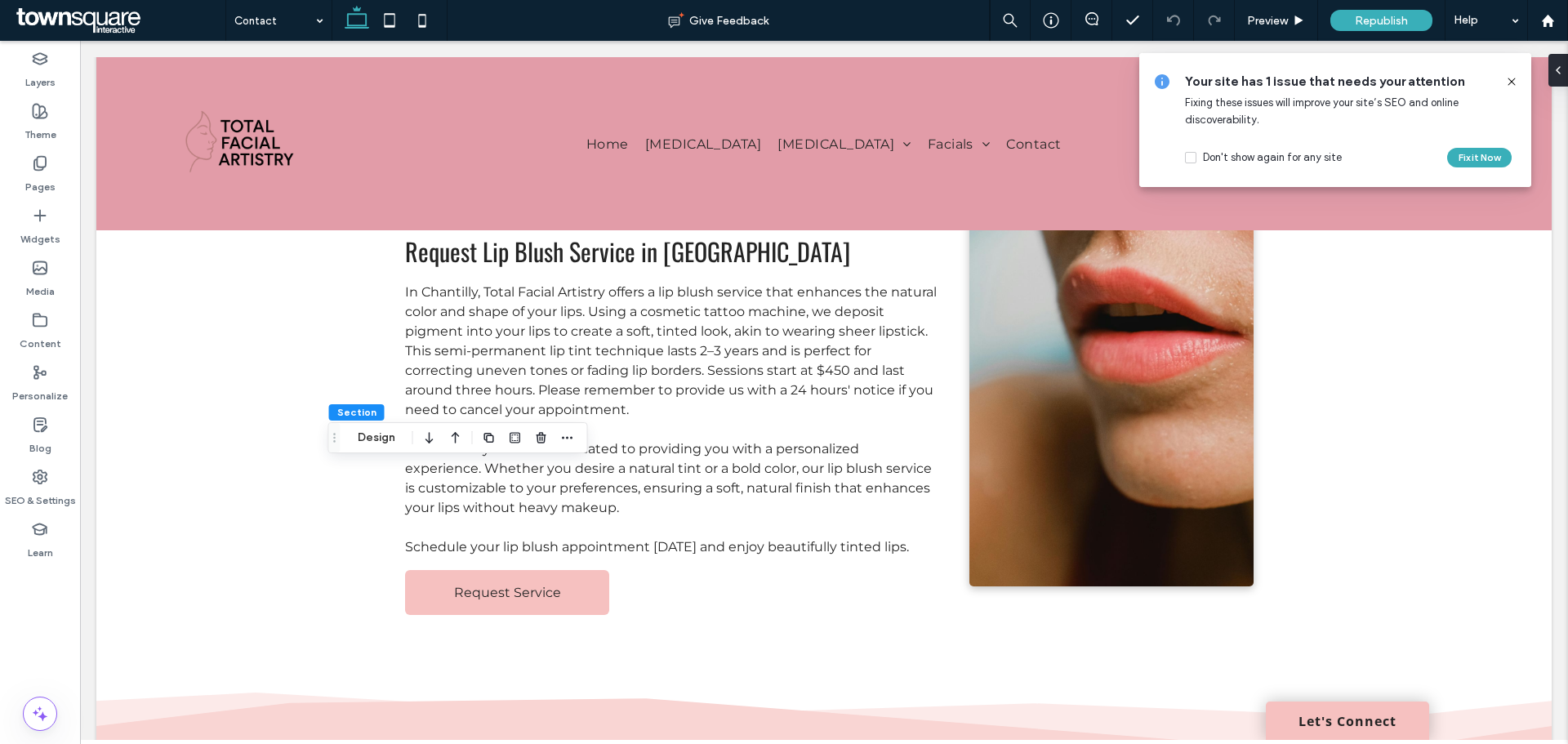
click at [1510, 86] on icon at bounding box center [1511, 81] width 13 height 13
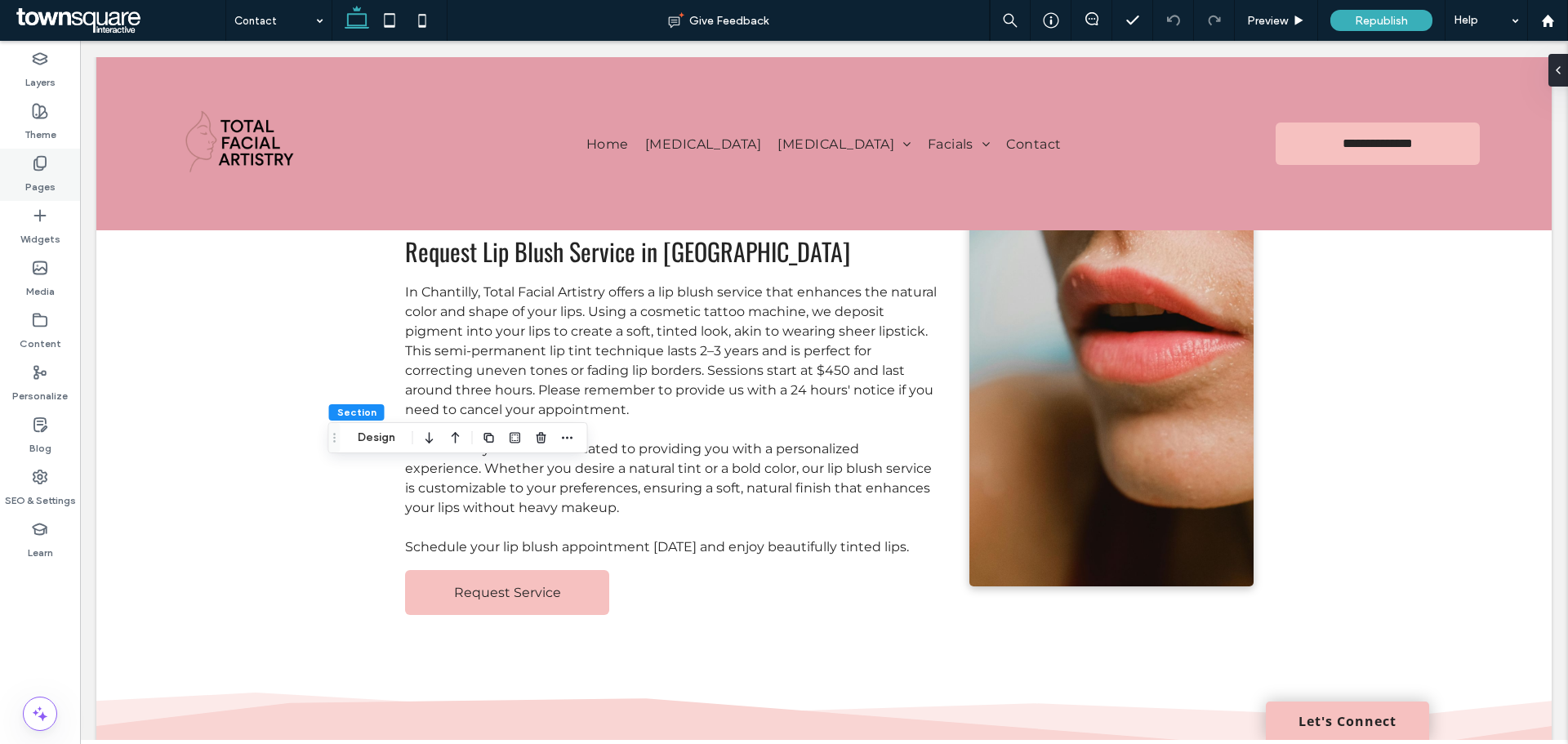
click at [72, 177] on div "Pages" at bounding box center [39, 174] width 80 height 52
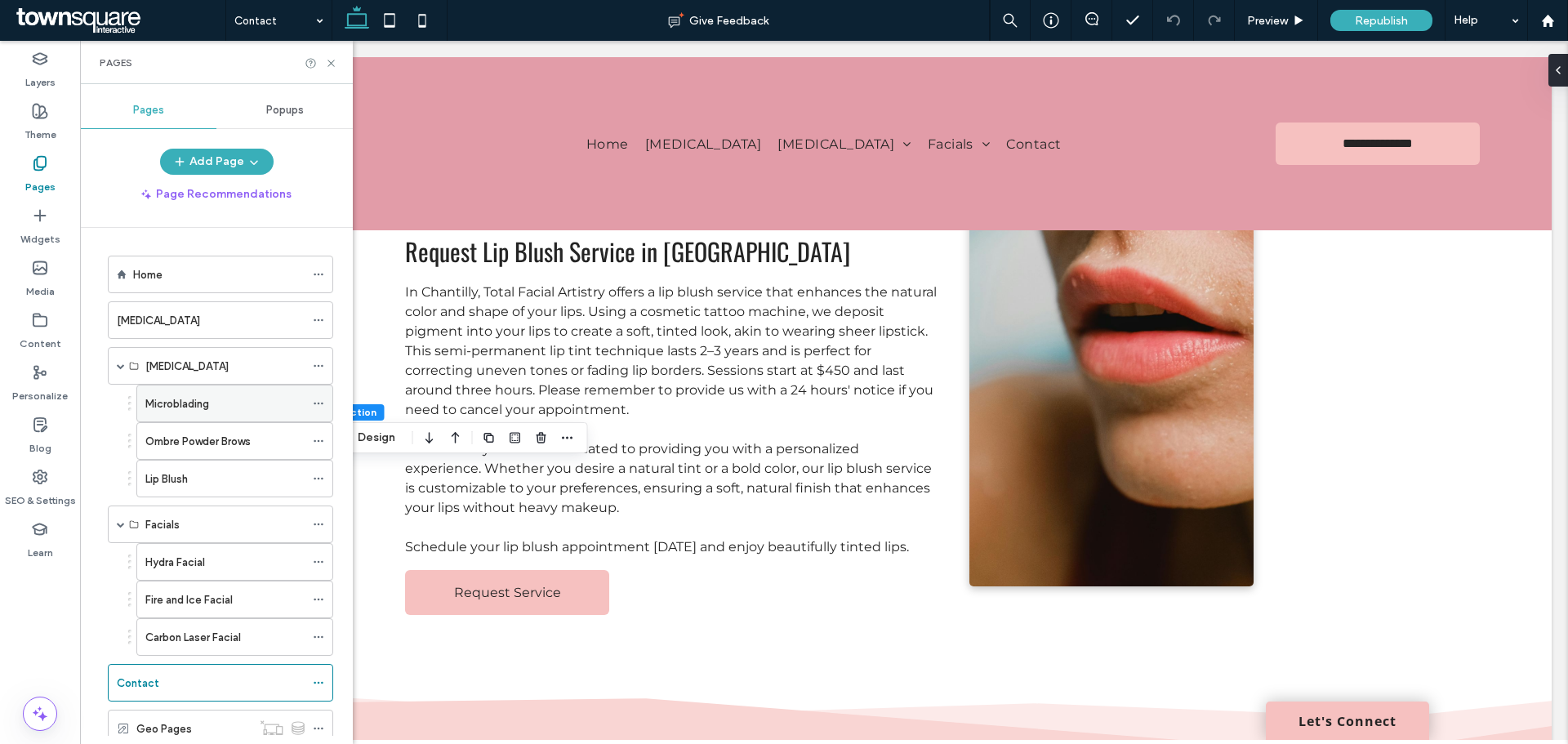
click at [188, 408] on label "Microblading" at bounding box center [177, 403] width 64 height 29
click at [316, 484] on icon at bounding box center [318, 479] width 12 height 12
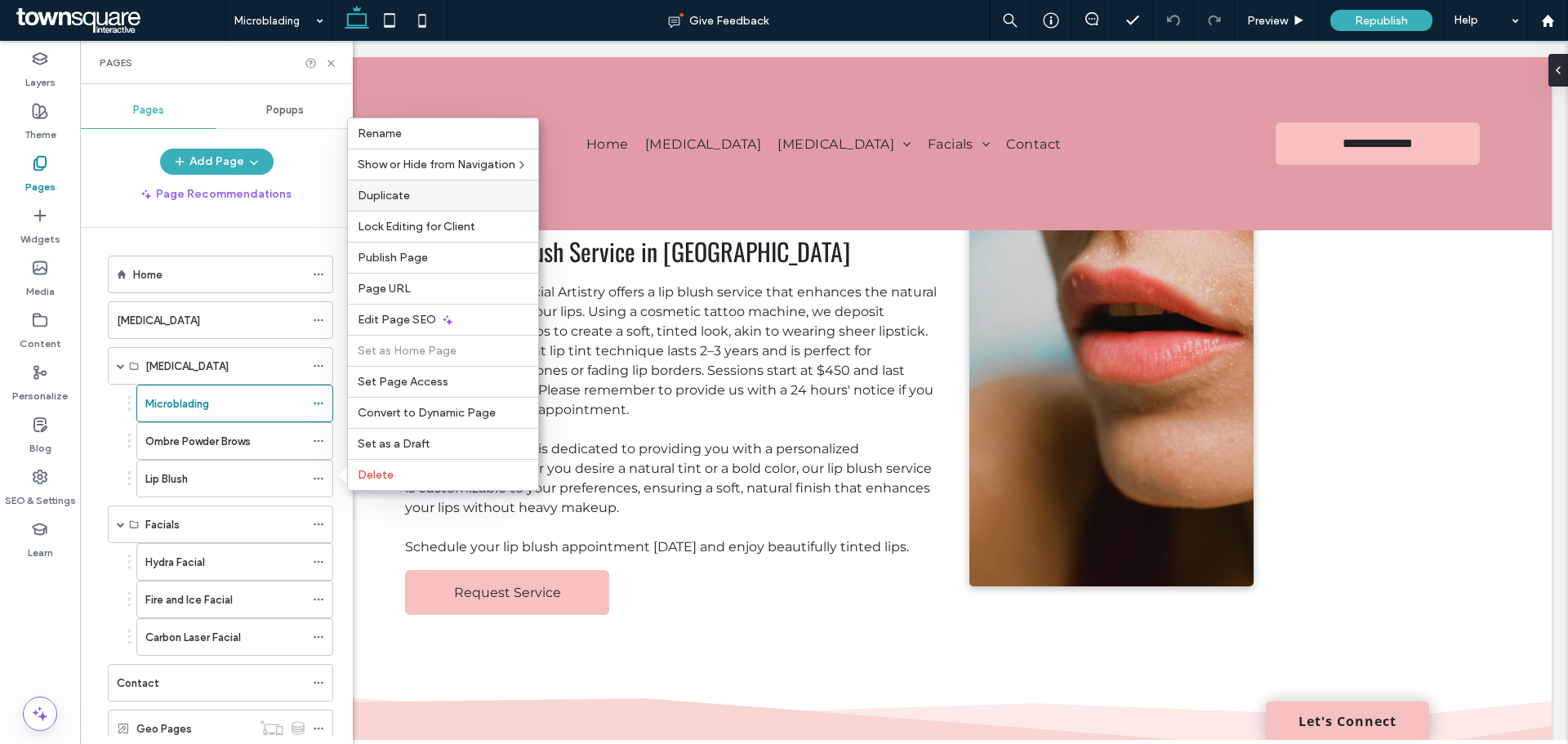
click at [400, 191] on span "Duplicate" at bounding box center [383, 195] width 52 height 14
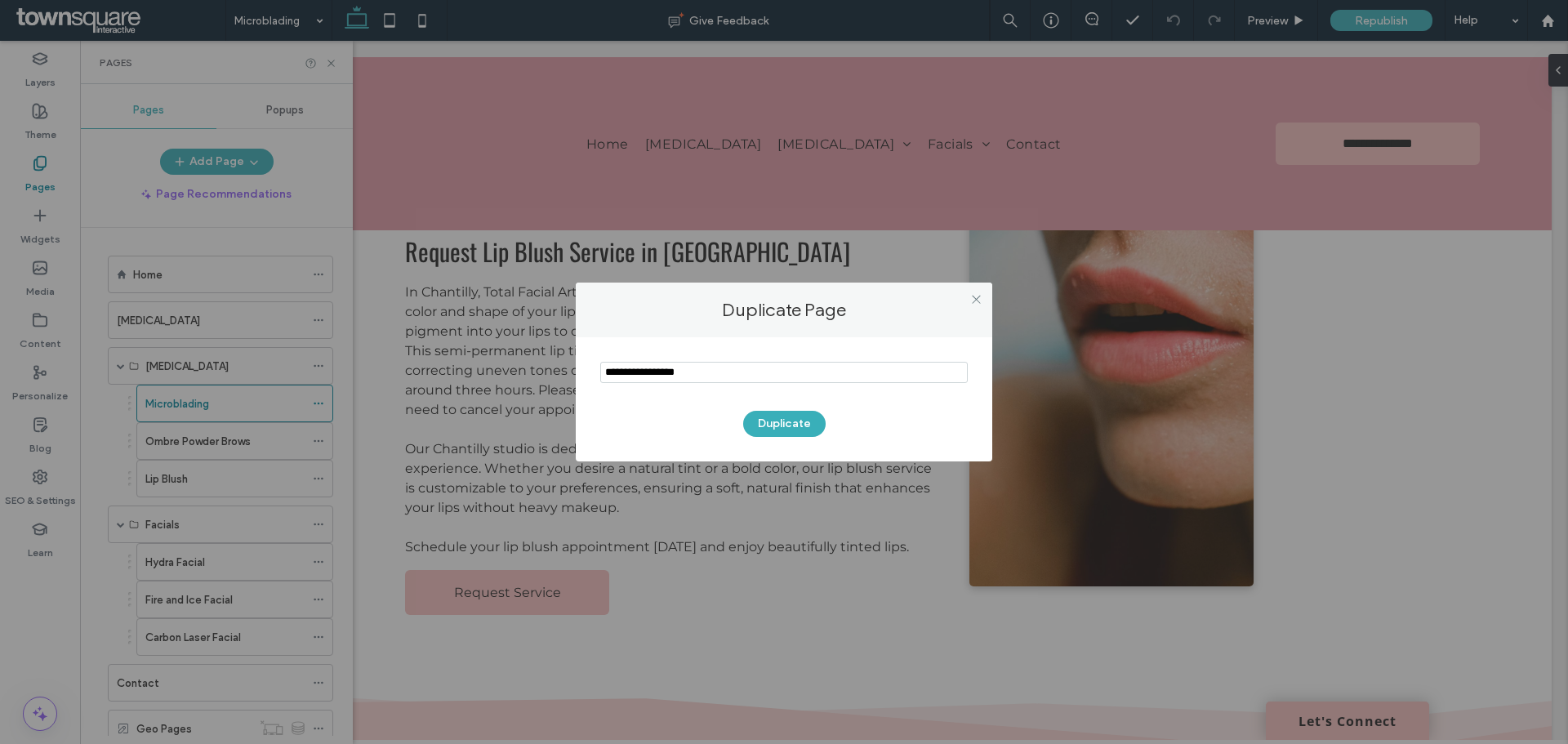
drag, startPoint x: 750, startPoint y: 367, endPoint x: 818, endPoint y: 469, distance: 122.6
click at [525, 381] on div "Duplicate Page Duplicate" at bounding box center [784, 372] width 1568 height 744
type input "**********"
click at [795, 433] on button "Duplicate" at bounding box center [784, 424] width 83 height 27
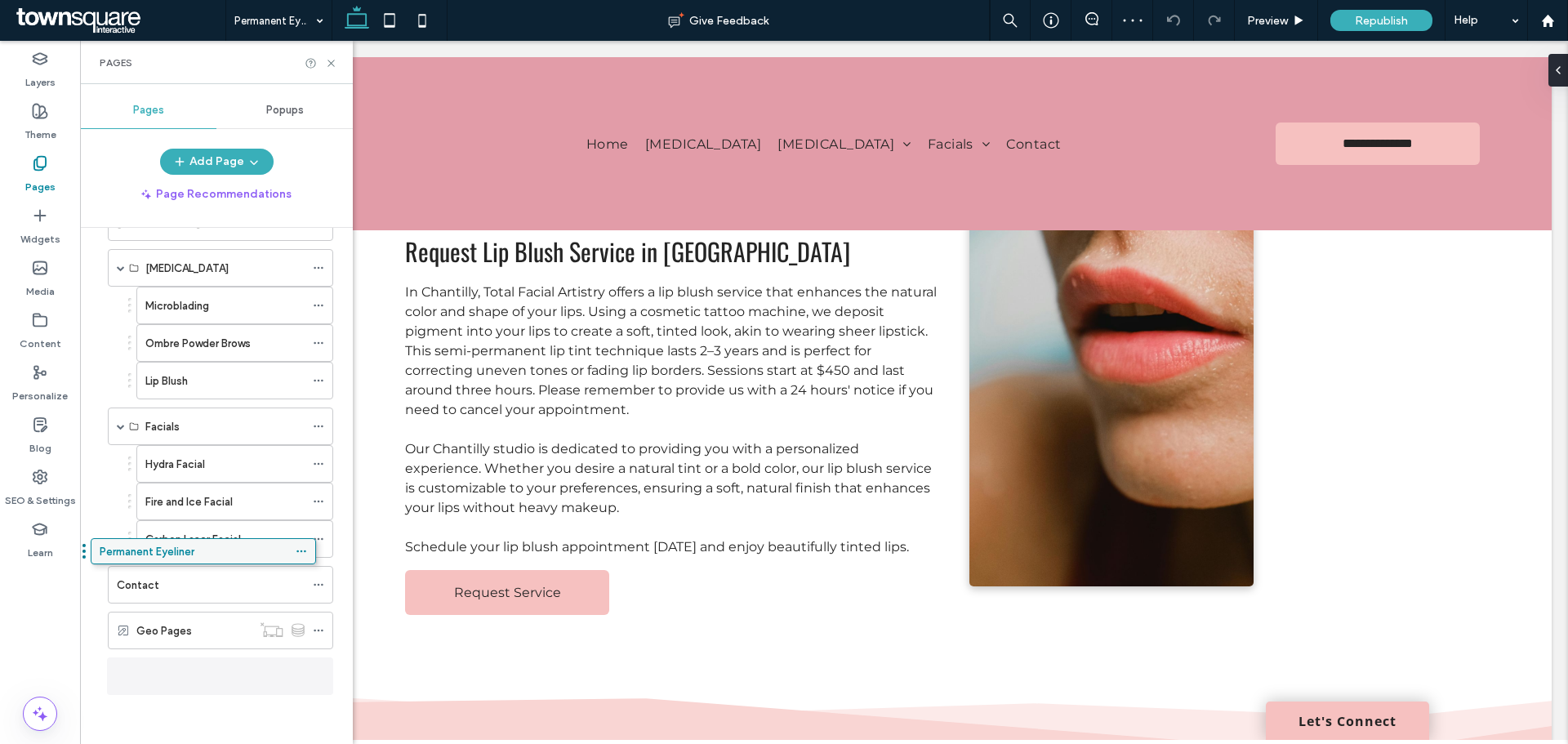
scroll to position [90, 0]
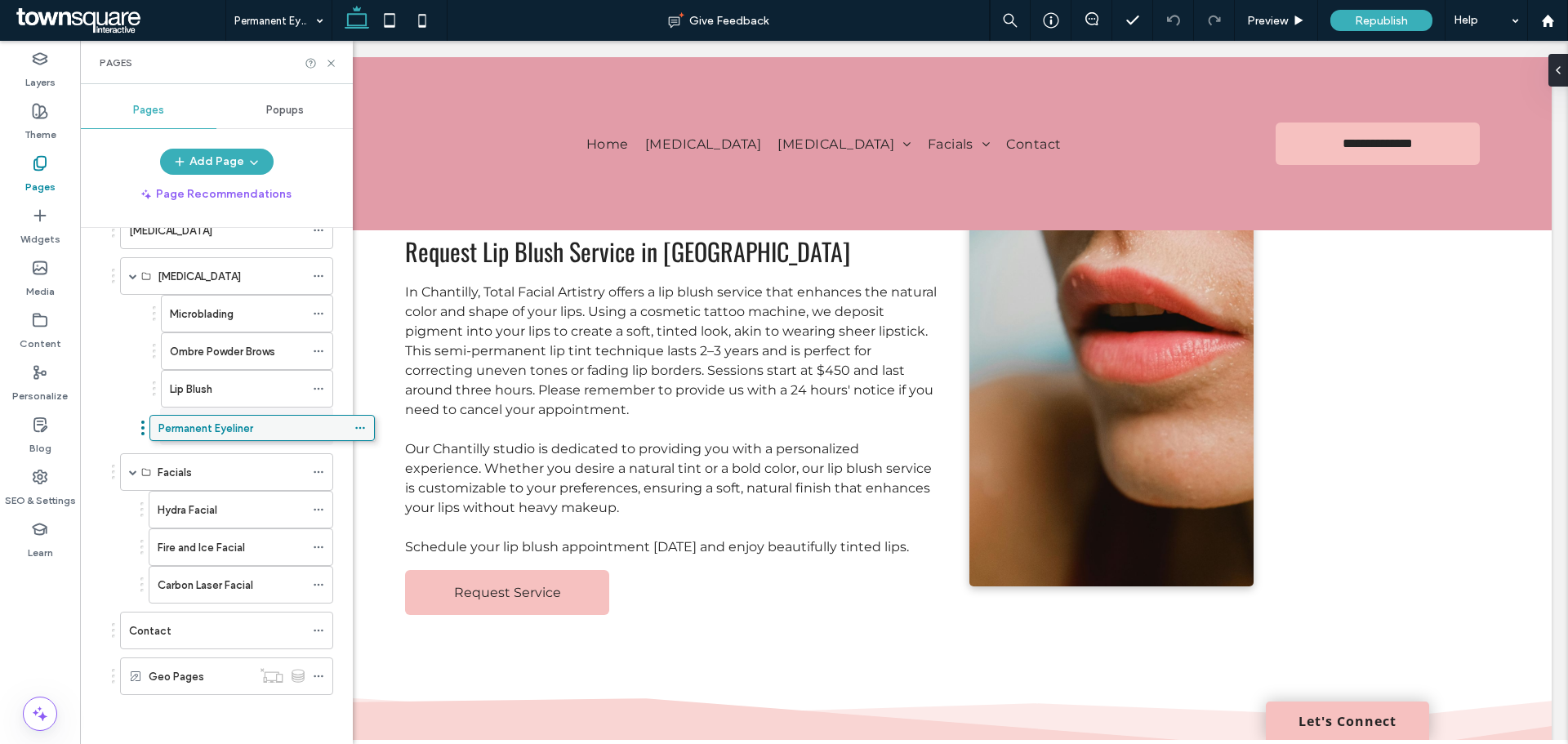
drag, startPoint x: 186, startPoint y: 671, endPoint x: 228, endPoint y: 429, distance: 245.6
click at [316, 427] on icon at bounding box center [318, 427] width 12 height 12
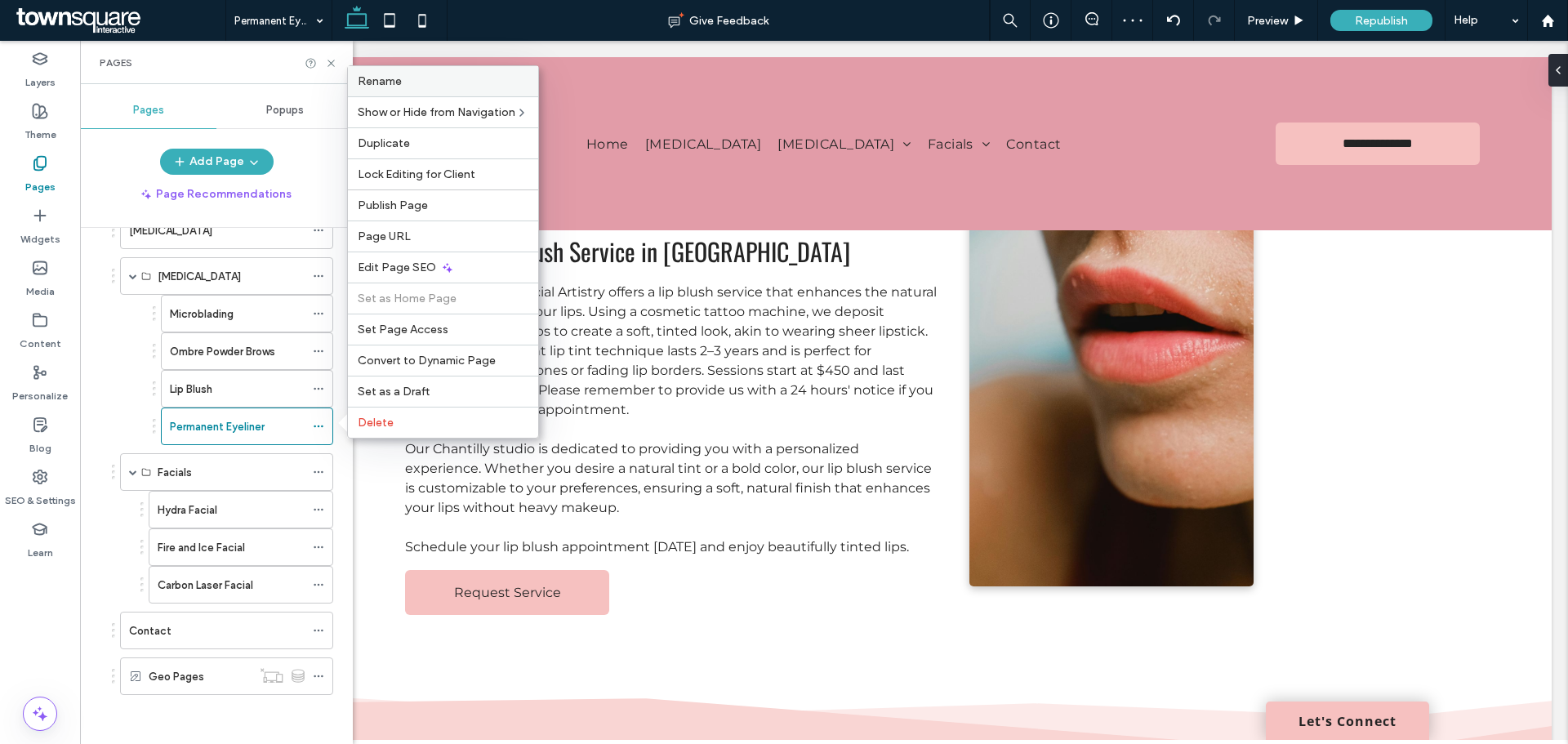
click at [392, 88] on span "Rename" at bounding box center [379, 81] width 44 height 14
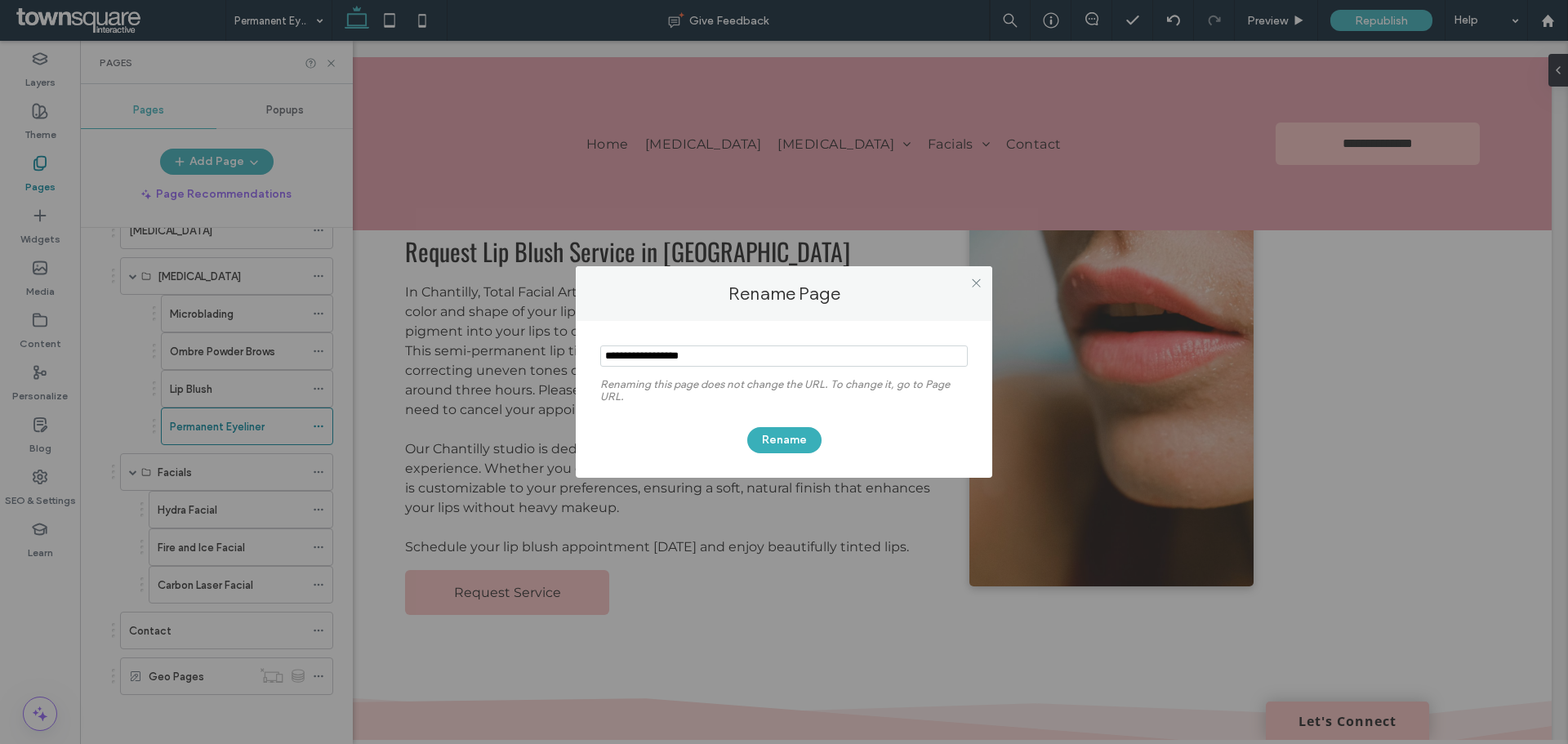
drag, startPoint x: 661, startPoint y: 356, endPoint x: 513, endPoint y: 361, distance: 148.1
click at [514, 361] on div "Rename Page Renaming this page does not change the URL. To change it, go to Pag…" at bounding box center [784, 372] width 1568 height 744
type input "********"
click at [766, 446] on button "Rename" at bounding box center [784, 440] width 74 height 27
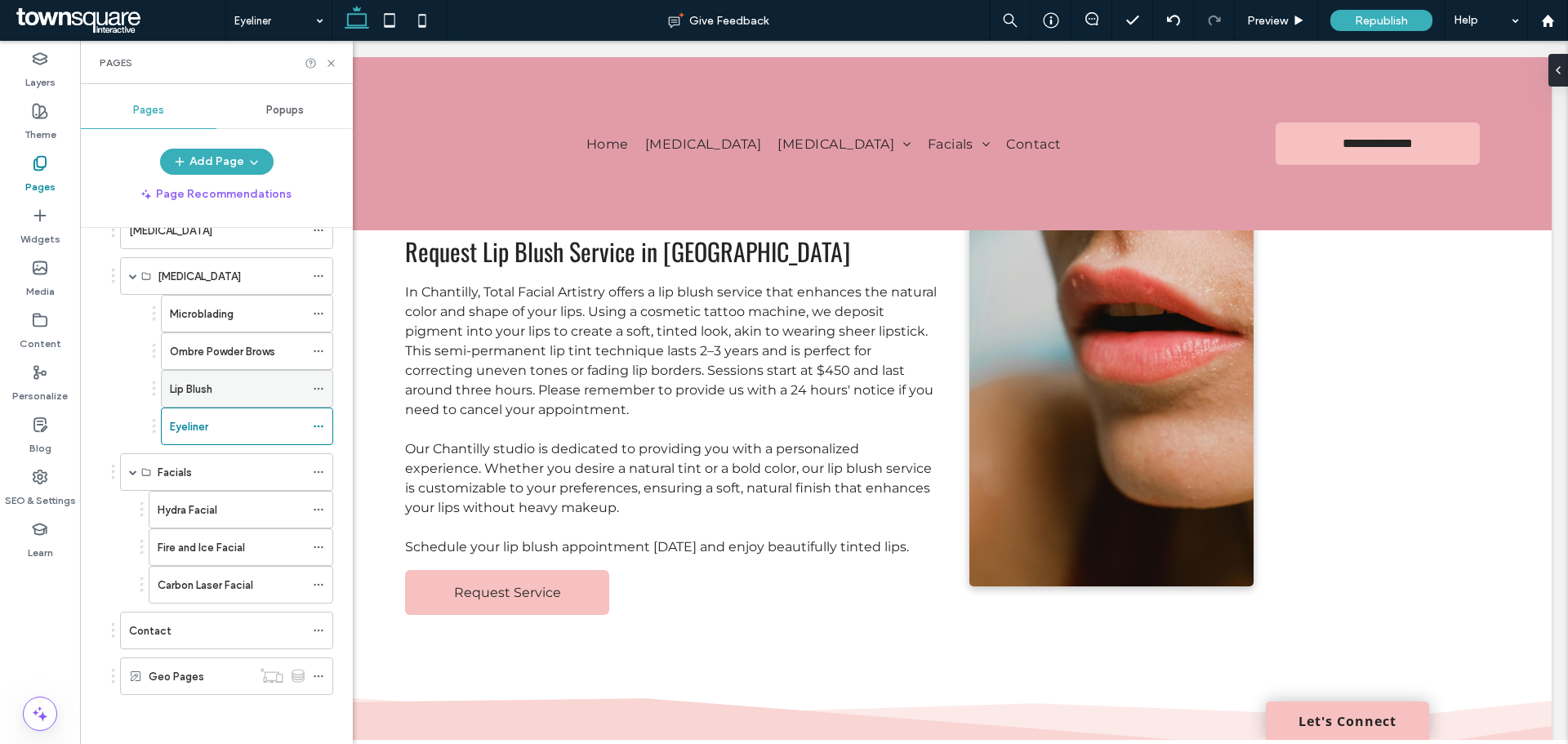
click at [246, 399] on div "Lip Blush" at bounding box center [236, 388] width 135 height 35
click at [249, 362] on div "Ombre Powder Brows" at bounding box center [236, 351] width 135 height 35
click at [246, 329] on div "Microblading" at bounding box center [236, 313] width 135 height 35
click at [233, 412] on div "Eyeliner" at bounding box center [236, 426] width 135 height 35
